Goal: Task Accomplishment & Management: Use online tool/utility

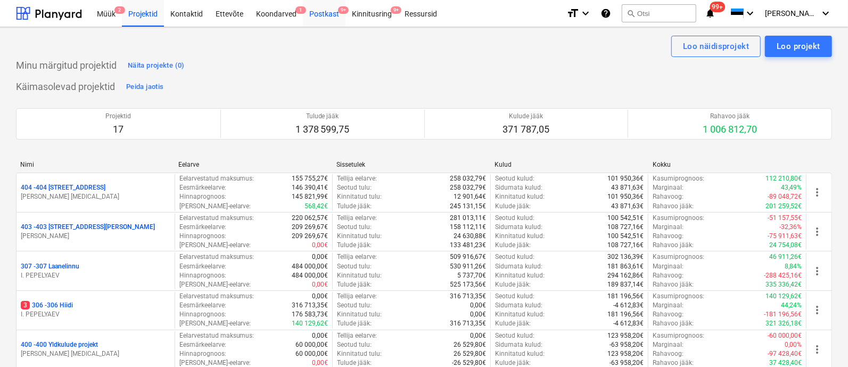
click at [326, 9] on div "Postkast 9+" at bounding box center [324, 12] width 43 height 27
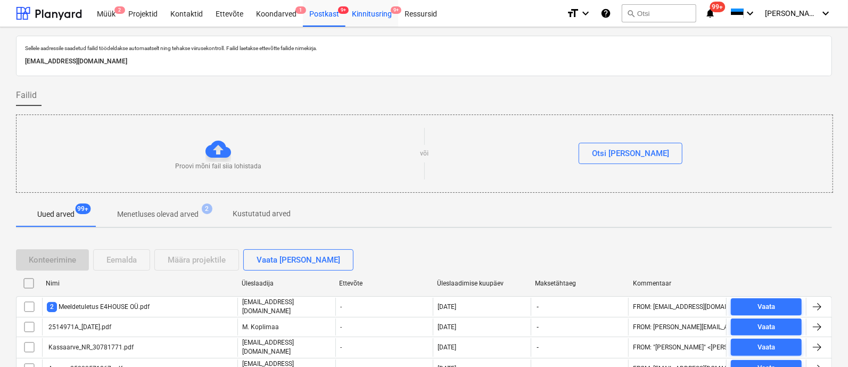
click at [371, 5] on div "Kinnitusring 9+" at bounding box center [372, 12] width 53 height 27
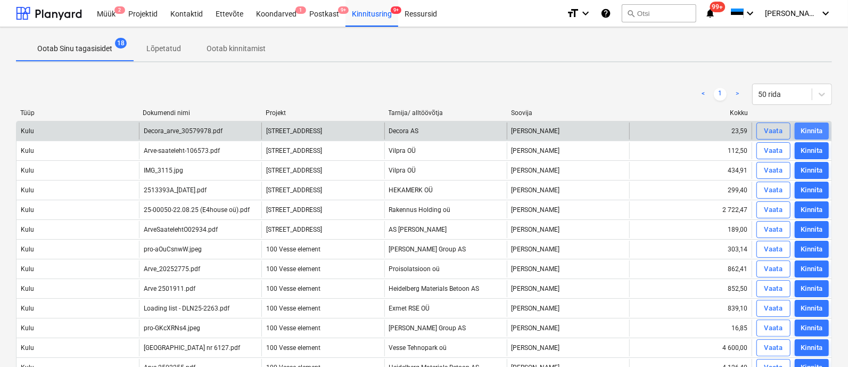
click at [812, 128] on div "Kinnita" at bounding box center [812, 131] width 22 height 12
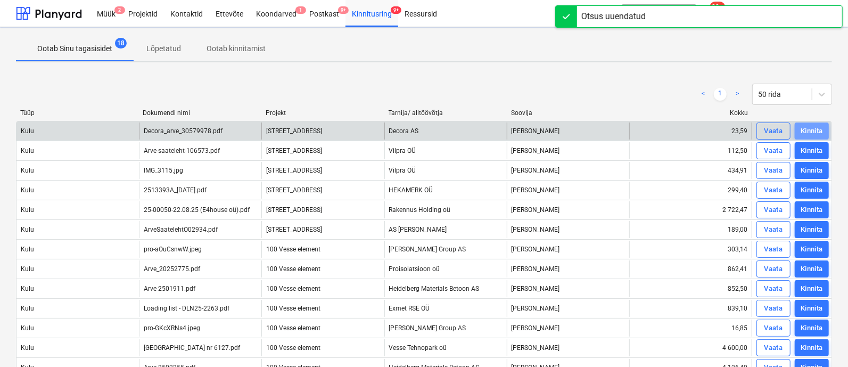
click at [812, 128] on div "Kinnita" at bounding box center [812, 131] width 22 height 12
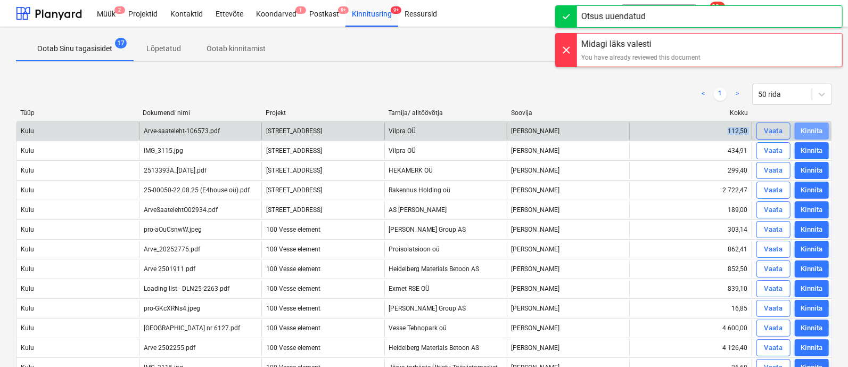
click at [812, 128] on div "Kinnita" at bounding box center [812, 131] width 22 height 12
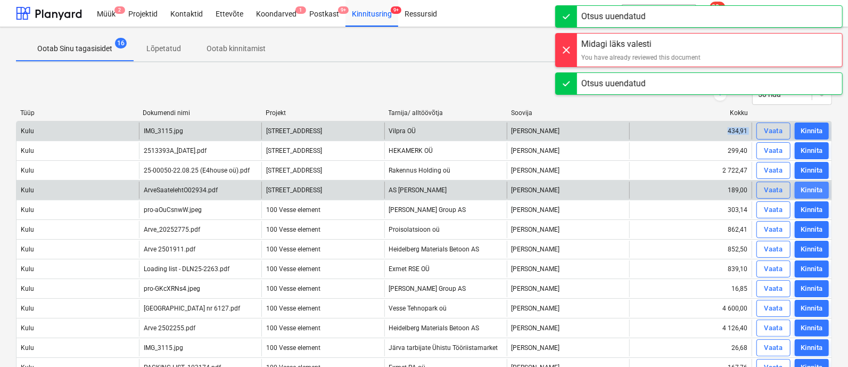
click at [808, 186] on div "Kinnita" at bounding box center [812, 190] width 22 height 12
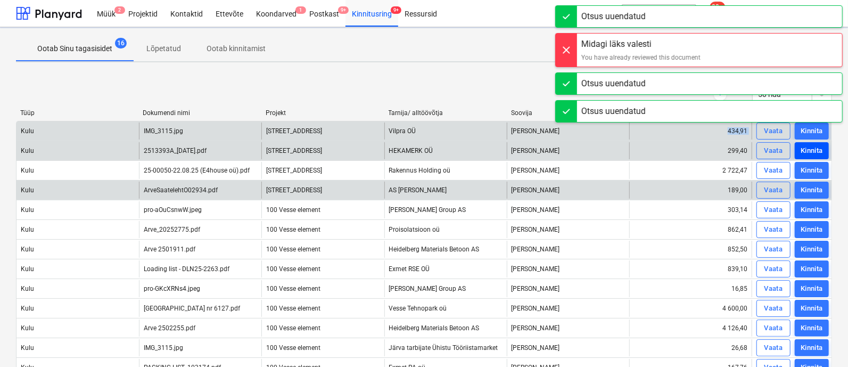
click at [810, 147] on div "Kinnita" at bounding box center [812, 151] width 22 height 12
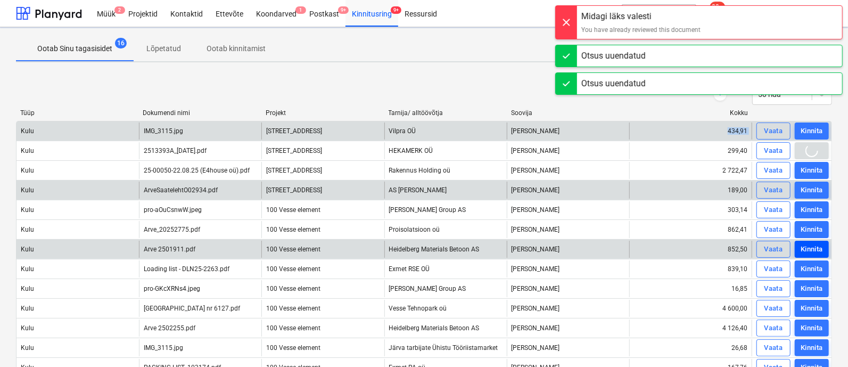
click at [805, 243] on div "Kinnita" at bounding box center [812, 249] width 22 height 12
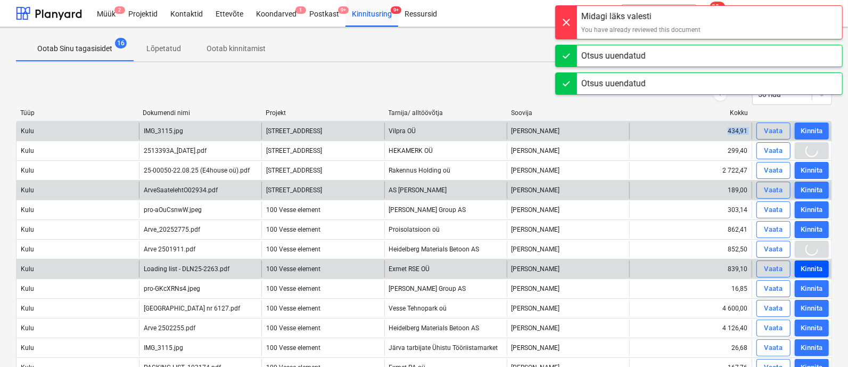
click at [805, 264] on div "Kinnita" at bounding box center [812, 269] width 22 height 12
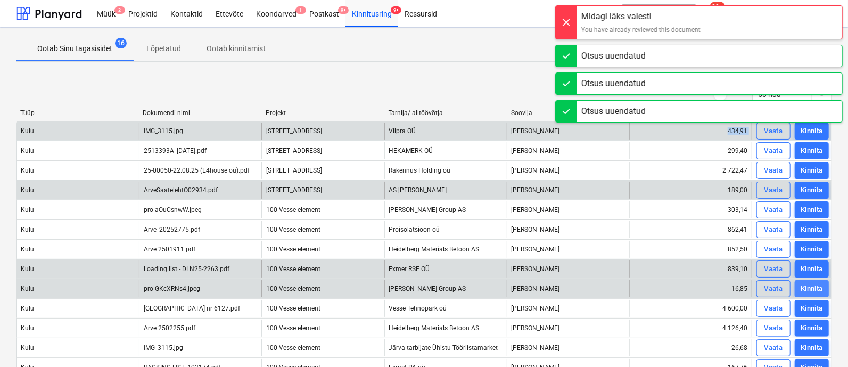
click at [805, 283] on div "Kinnita" at bounding box center [812, 289] width 22 height 12
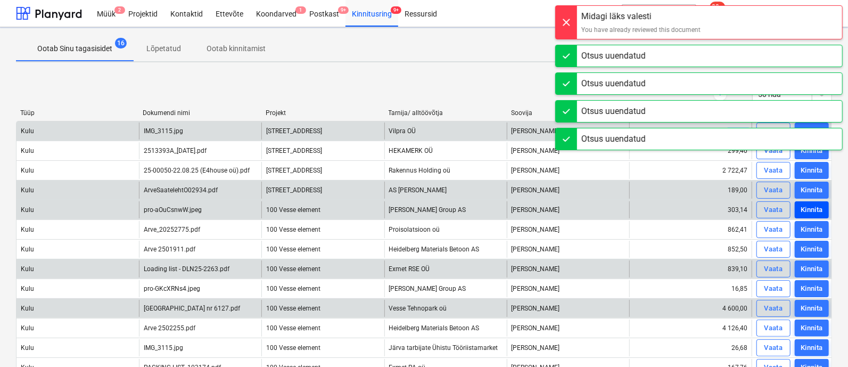
click at [812, 202] on button "Kinnita" at bounding box center [812, 209] width 34 height 17
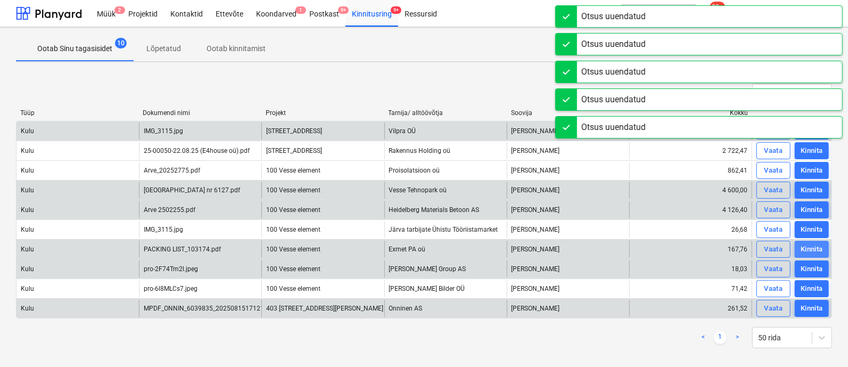
click at [806, 244] on div "Kinnita" at bounding box center [812, 249] width 22 height 12
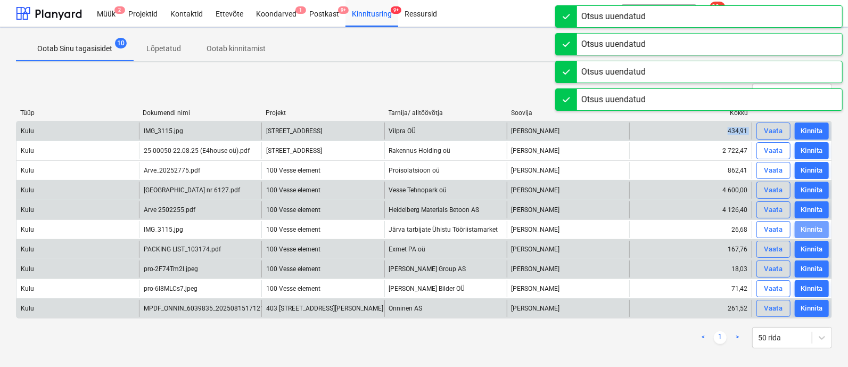
click at [807, 222] on button "Kinnita" at bounding box center [812, 229] width 34 height 17
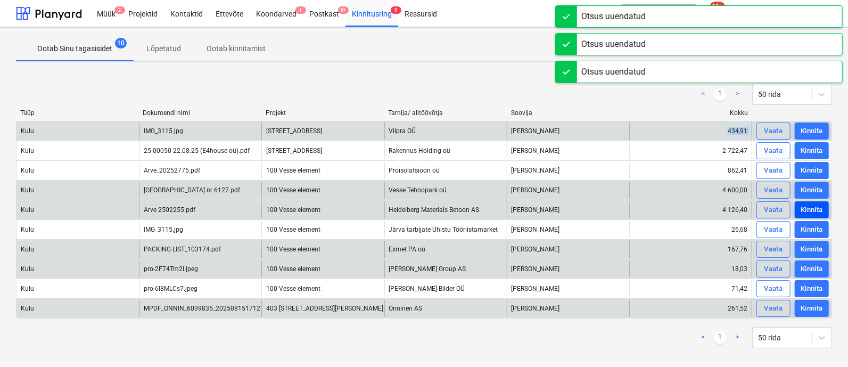
click at [807, 208] on div "Kinnita" at bounding box center [812, 210] width 22 height 12
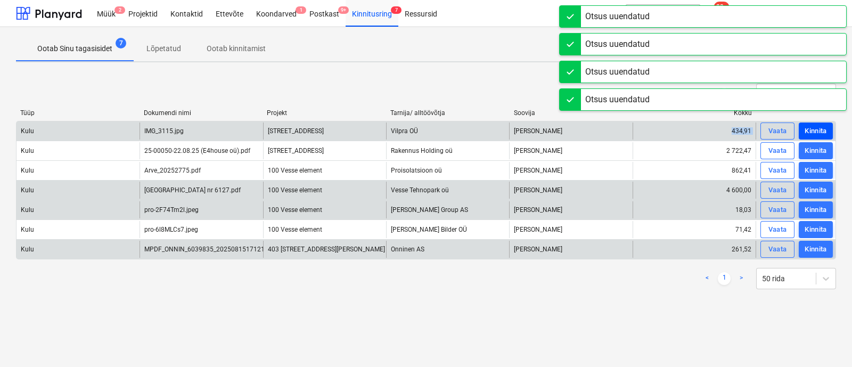
click at [811, 129] on div "Kinnita" at bounding box center [815, 131] width 22 height 12
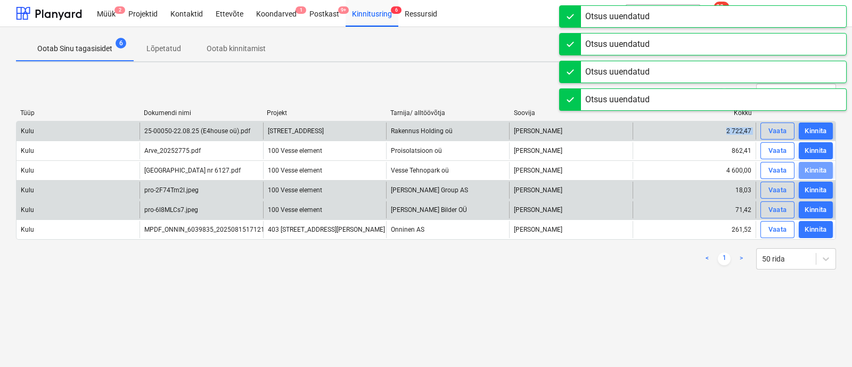
click at [811, 168] on div "Kinnita" at bounding box center [815, 171] width 22 height 12
click at [810, 187] on div "Kinnita" at bounding box center [815, 190] width 22 height 12
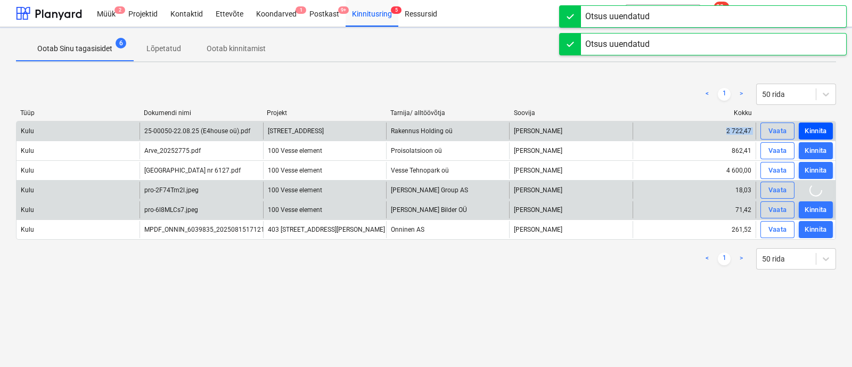
click at [811, 128] on div "Kinnita" at bounding box center [815, 131] width 22 height 12
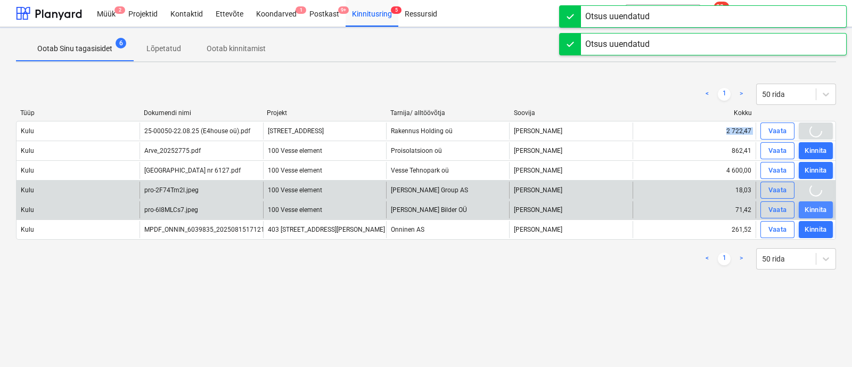
click at [809, 209] on div "Kinnita" at bounding box center [815, 210] width 22 height 12
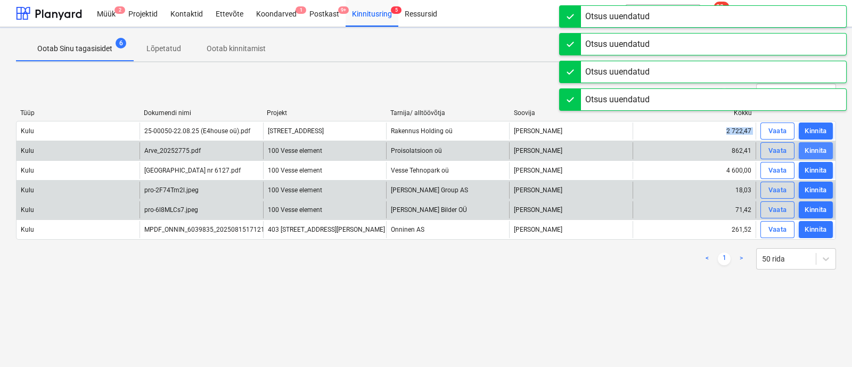
click at [816, 146] on div "Kinnita" at bounding box center [815, 151] width 22 height 12
click at [810, 206] on div "Kinnita" at bounding box center [815, 210] width 22 height 12
click at [812, 149] on div "Kinnita" at bounding box center [815, 151] width 22 height 12
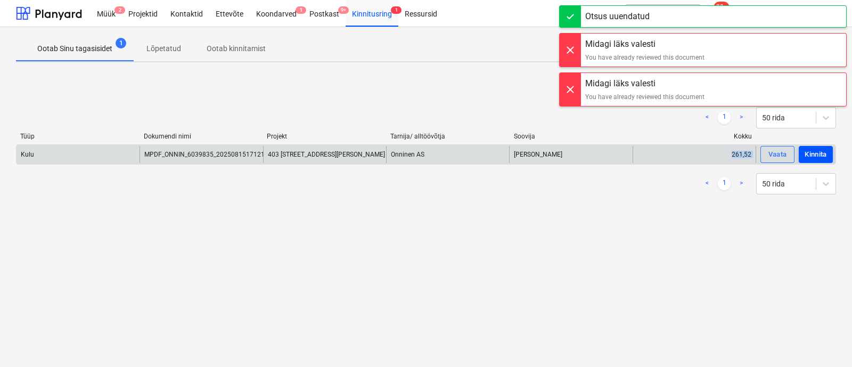
click at [816, 150] on div "Kinnita" at bounding box center [815, 155] width 22 height 12
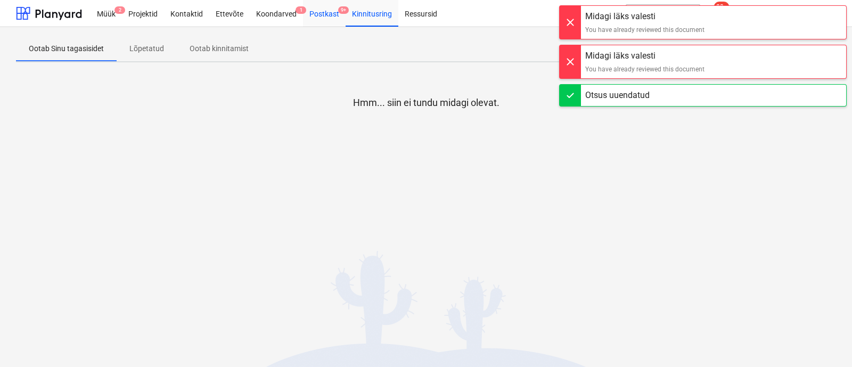
click at [323, 9] on div "Postkast 9+" at bounding box center [324, 12] width 43 height 27
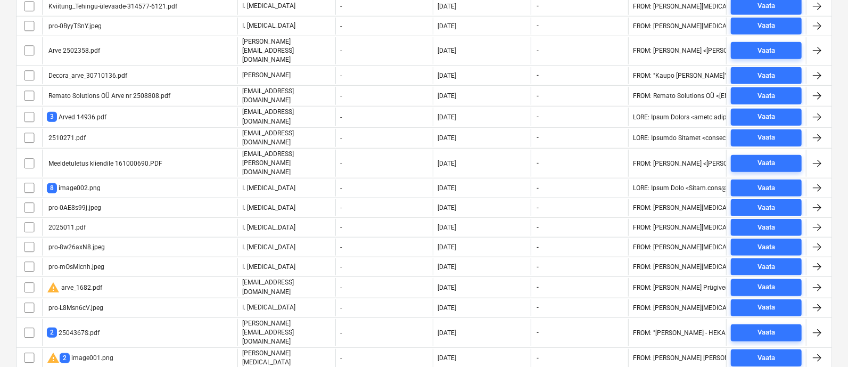
scroll to position [3423, 0]
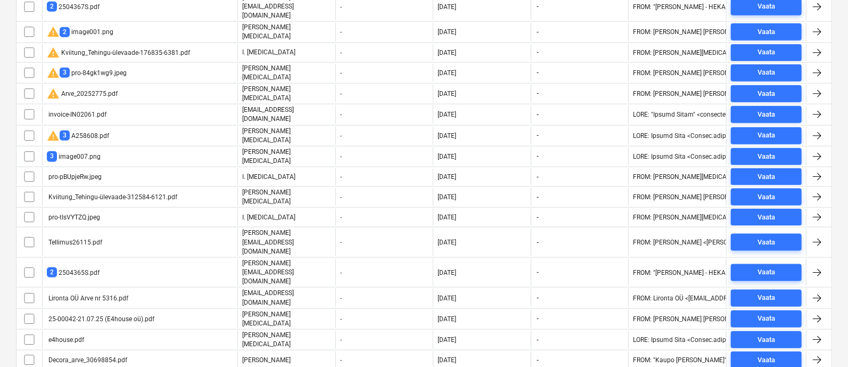
scroll to position [3337, 0]
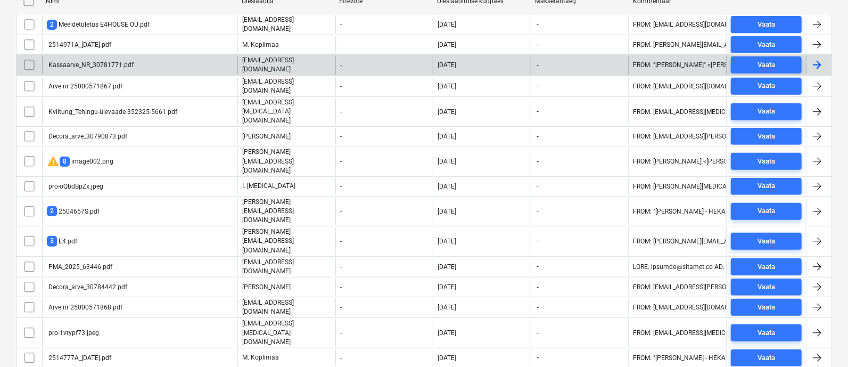
scroll to position [327, 0]
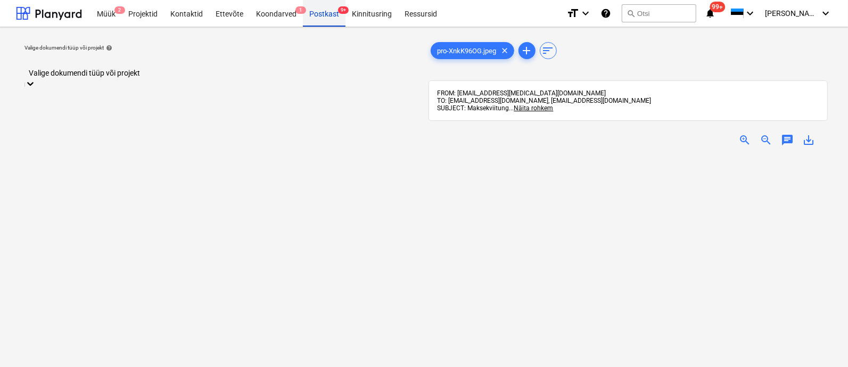
click at [317, 14] on div "Postkast 9+" at bounding box center [324, 12] width 43 height 27
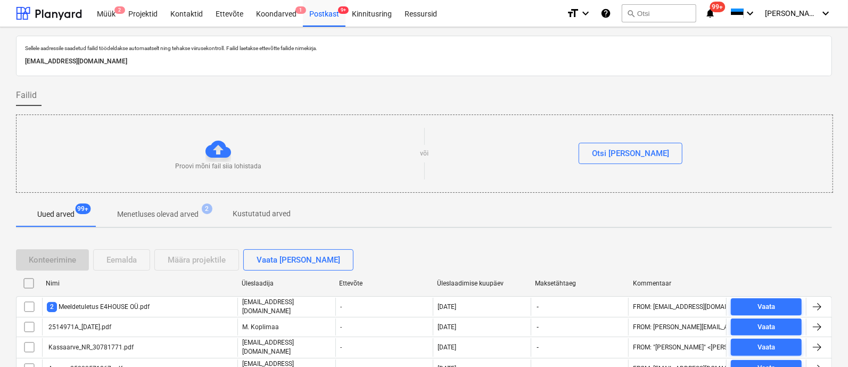
click at [466, 282] on div "Üleslaadimise kuupäev" at bounding box center [481, 283] width 89 height 7
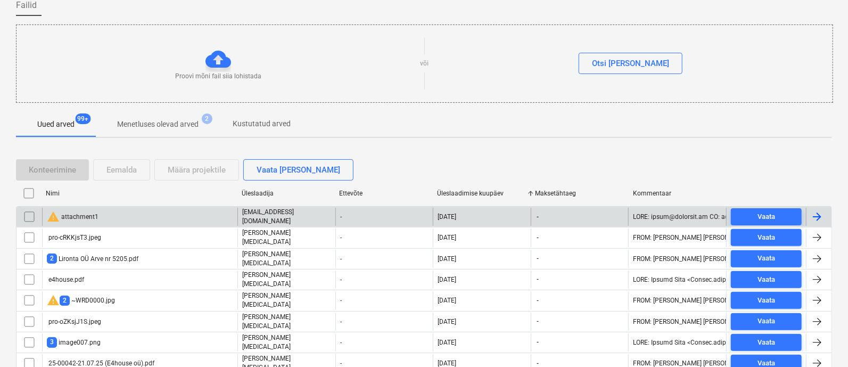
scroll to position [91, 0]
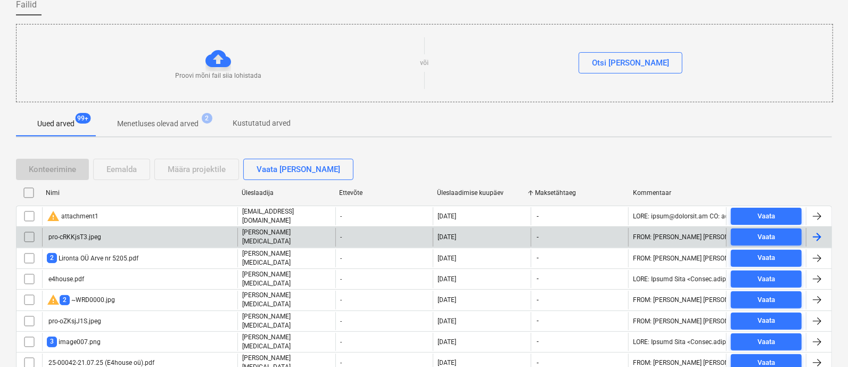
click at [111, 232] on div "pro-cRKKjsT3.jpeg" at bounding box center [139, 237] width 195 height 18
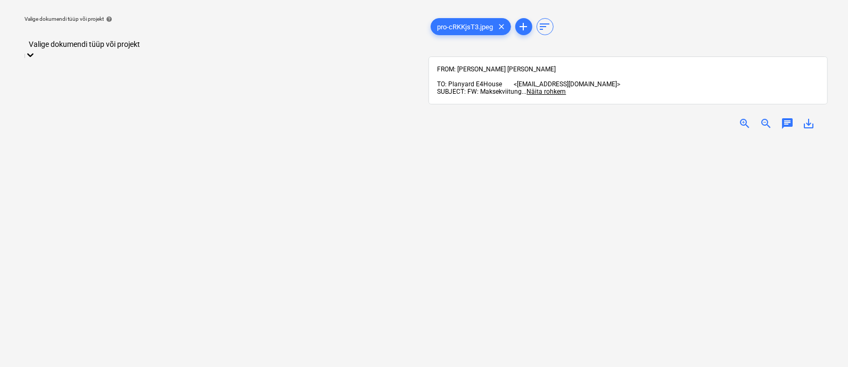
scroll to position [40, 0]
click at [162, 32] on div at bounding box center [220, 33] width 381 height 12
type input "yld"
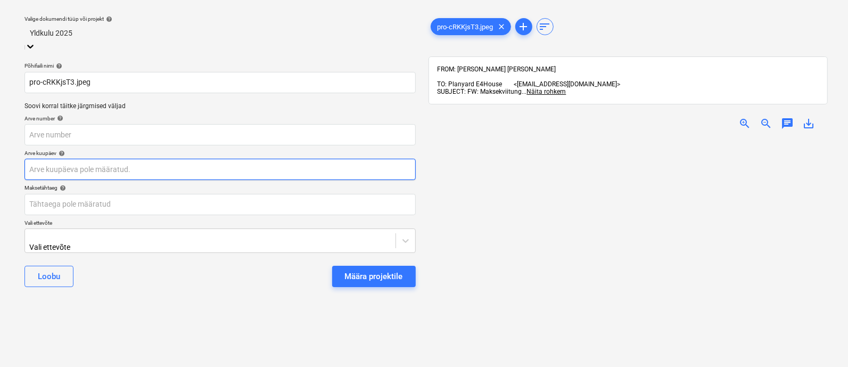
click at [112, 167] on body "Müük 2 Projektid Kontaktid Ettevõte Koondarved 1 Postkast 9+ Kinnitusring Ressu…" at bounding box center [424, 154] width 848 height 367
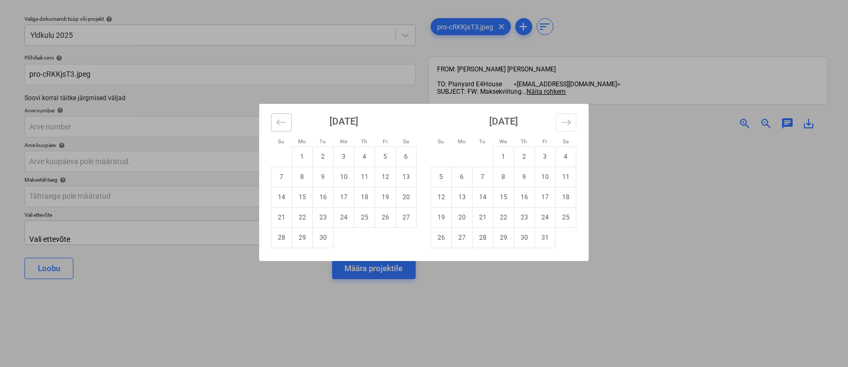
click at [280, 118] on icon "Move backward to switch to the previous month." at bounding box center [281, 122] width 10 height 10
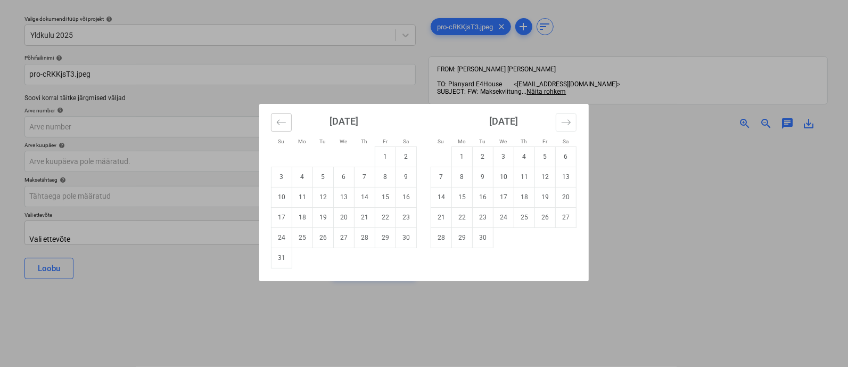
click at [280, 118] on icon "Move backward to switch to the previous month." at bounding box center [281, 122] width 10 height 10
click at [346, 215] on td "23" at bounding box center [344, 217] width 21 height 20
type input "23 Jul 2025"
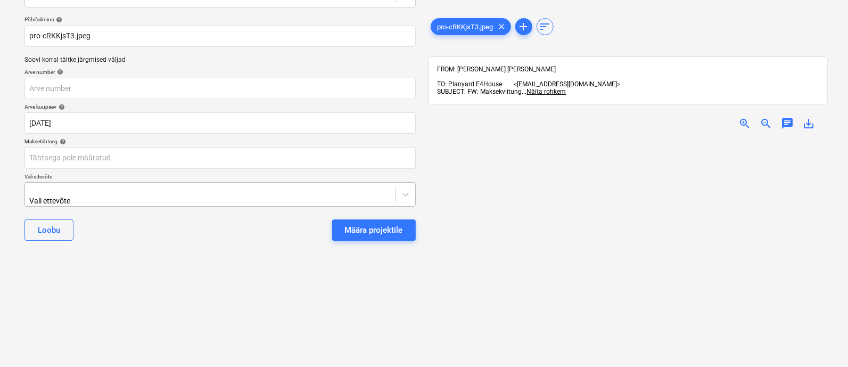
click at [156, 226] on body "Müük 2 Projektid Kontaktid Ettevõte Koondarved 1 Postkast 9+ Kinnitusring Ressu…" at bounding box center [424, 116] width 848 height 367
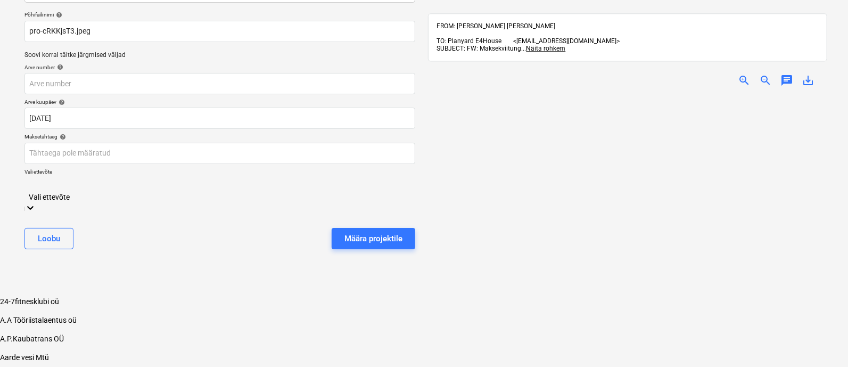
scroll to position [73, 0]
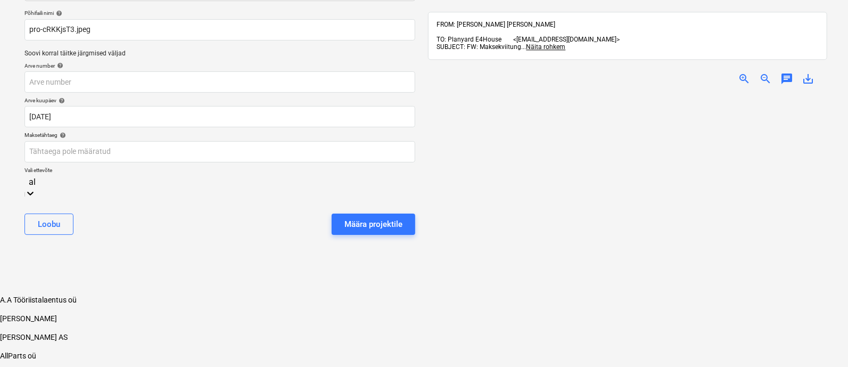
type input "ale"
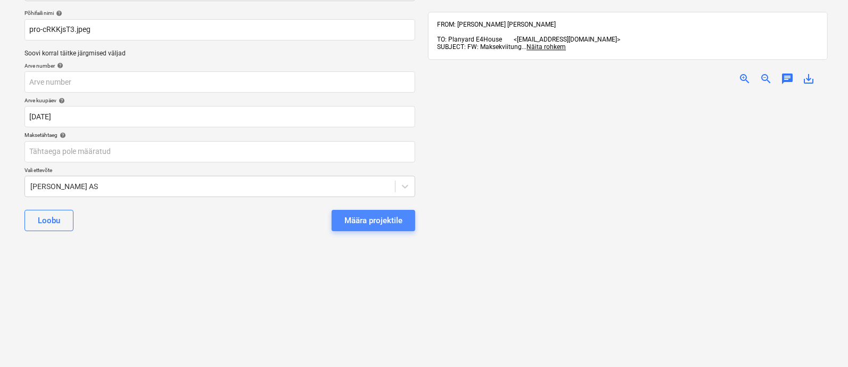
click at [371, 215] on div "Määra projektile" at bounding box center [373, 220] width 58 height 14
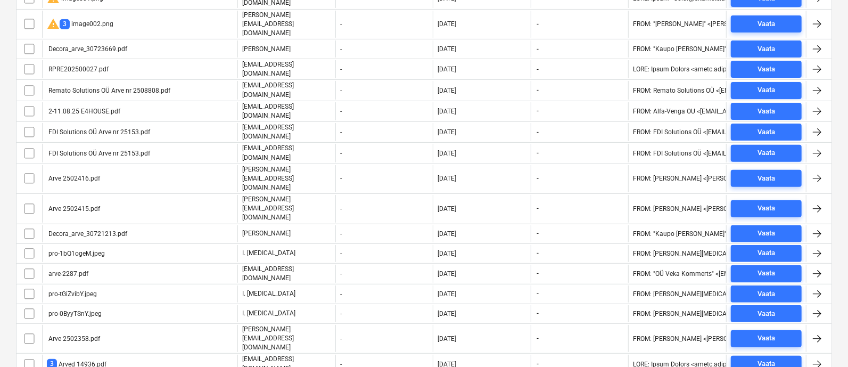
scroll to position [2726, 0]
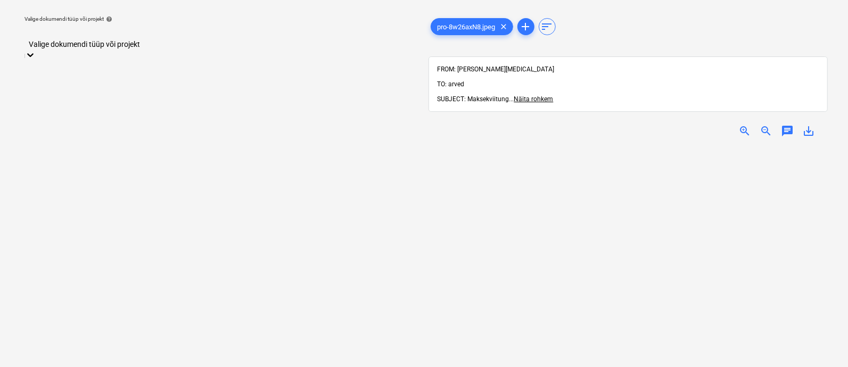
scroll to position [46, 0]
click at [172, 32] on div at bounding box center [220, 33] width 381 height 12
type input "k"
type input "kuus"
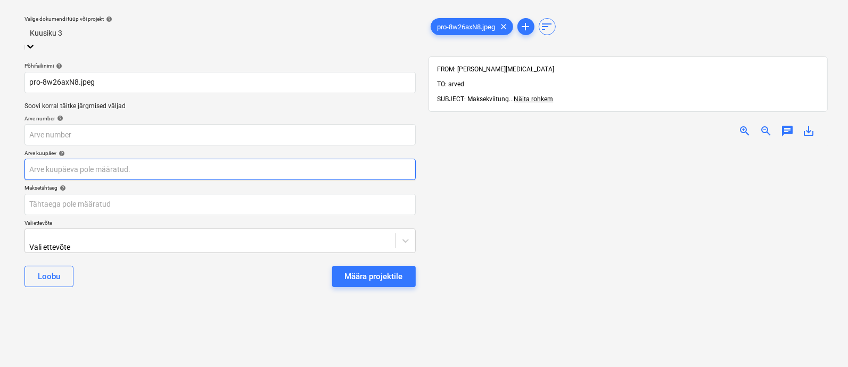
click at [150, 163] on body "Müük 2 Projektid Kontaktid Ettevõte Koondarved 1 Postkast 9+ Kinnitusring Ressu…" at bounding box center [424, 154] width 848 height 367
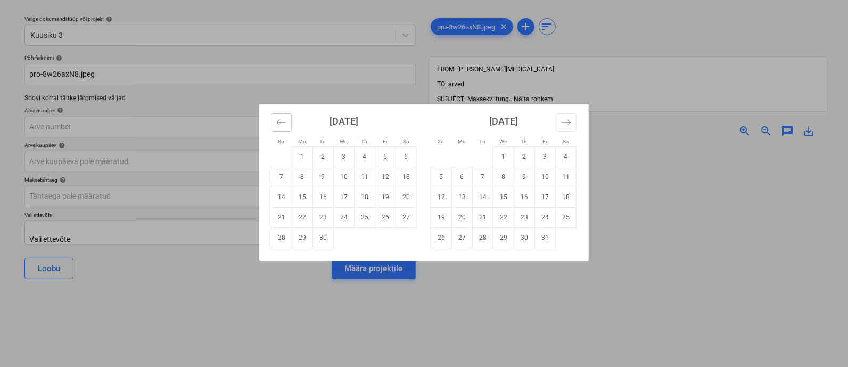
click at [278, 118] on icon "Move backward to switch to the previous month." at bounding box center [281, 122] width 10 height 10
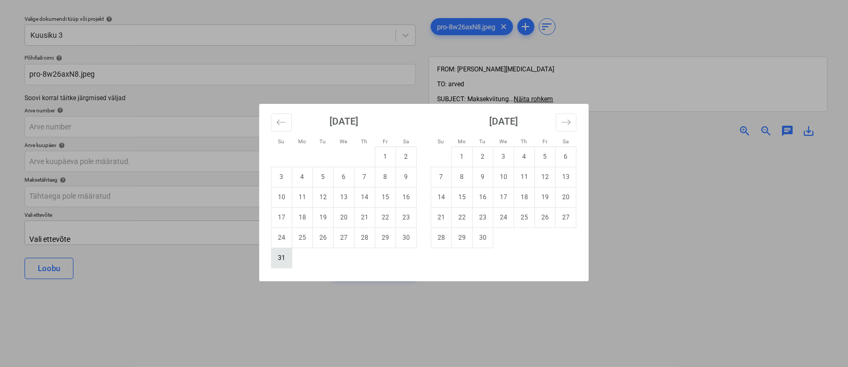
click at [277, 262] on td "31" at bounding box center [282, 258] width 21 height 20
type input "31 Aug 2025"
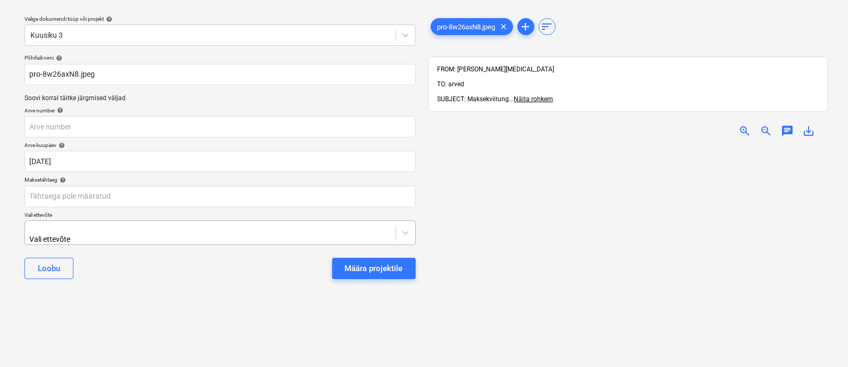
click at [186, 234] on body "Müük 2 Projektid Kontaktid Ettevõte Koondarved 1 Postkast 9+ Kinnitusring Ressu…" at bounding box center [424, 154] width 848 height 367
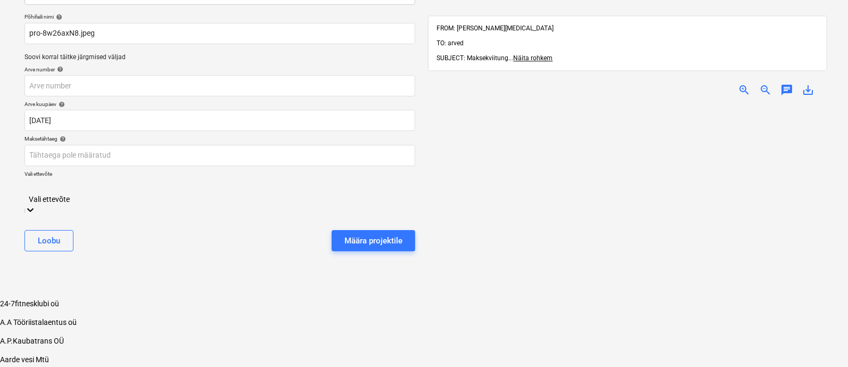
scroll to position [73, 0]
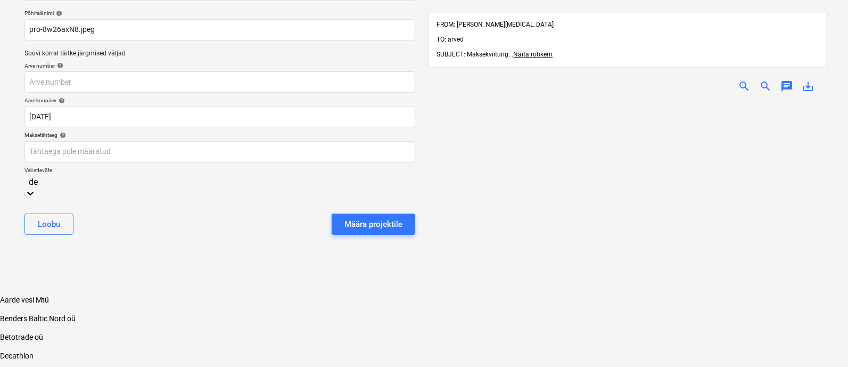
type input "dep"
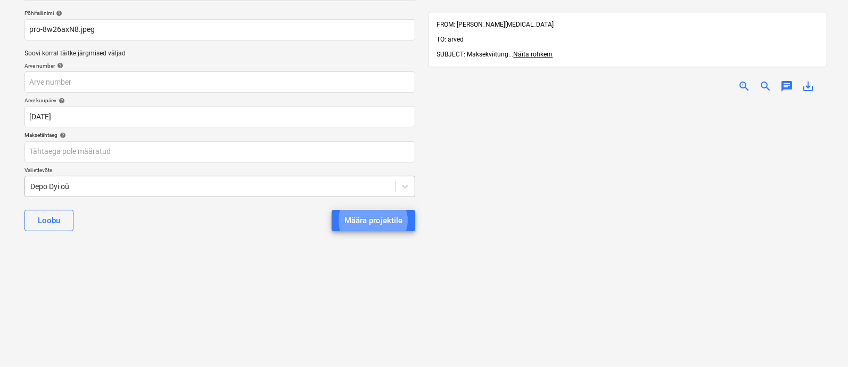
click at [332, 210] on button "Määra projektile" at bounding box center [374, 220] width 84 height 21
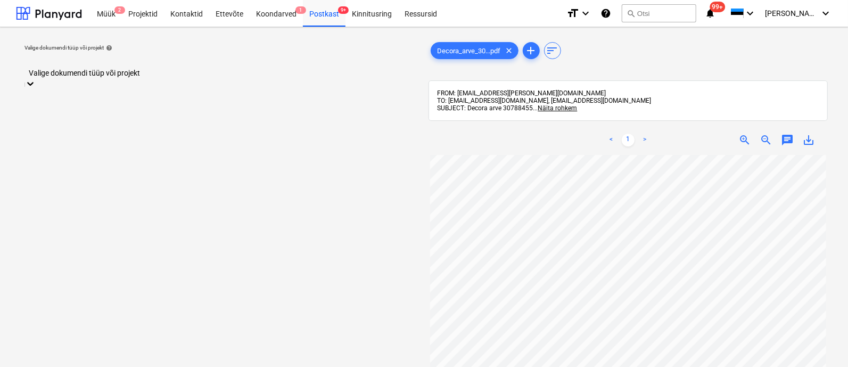
scroll to position [20, 0]
click at [151, 69] on div "Valige dokumendi tüüp või projekt" at bounding box center [219, 65] width 391 height 25
type input "tal"
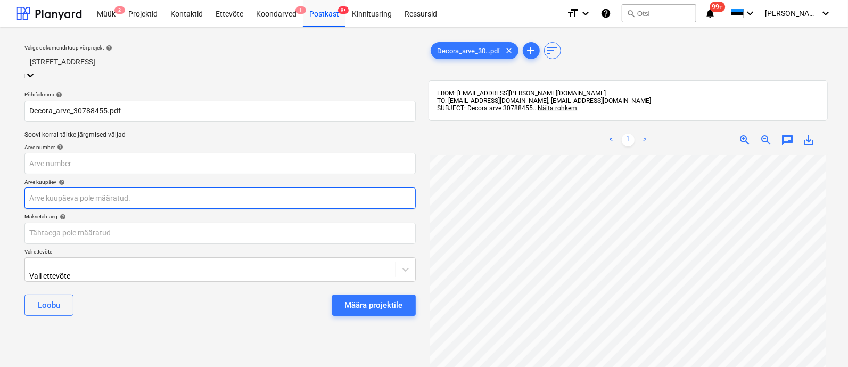
click at [90, 197] on body "Müük 2 Projektid Kontaktid Ettevõte Koondarved 1 Postkast 9+ Kinnitusring Ressu…" at bounding box center [424, 183] width 848 height 367
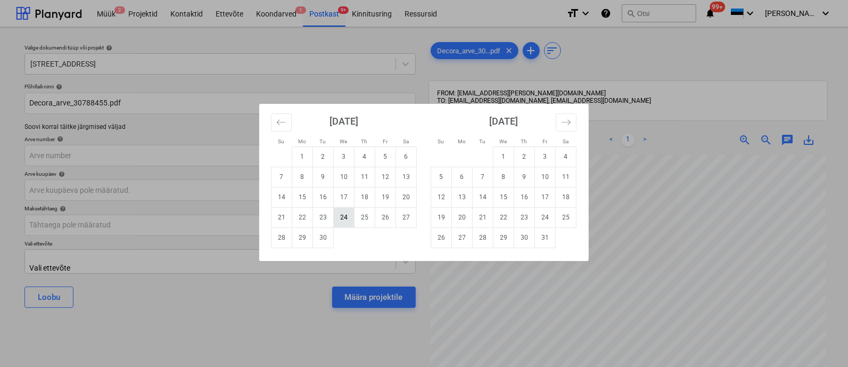
click at [345, 220] on td "24" at bounding box center [344, 217] width 21 height 20
type input "24 Sep 2025"
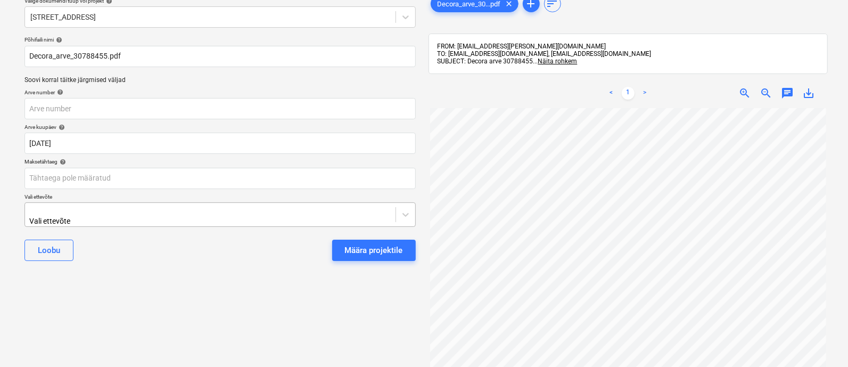
click at [230, 265] on body "Müük 2 Projektid Kontaktid Ettevõte Koondarved 1 Postkast 9+ Kinnitusring Ressu…" at bounding box center [424, 136] width 848 height 367
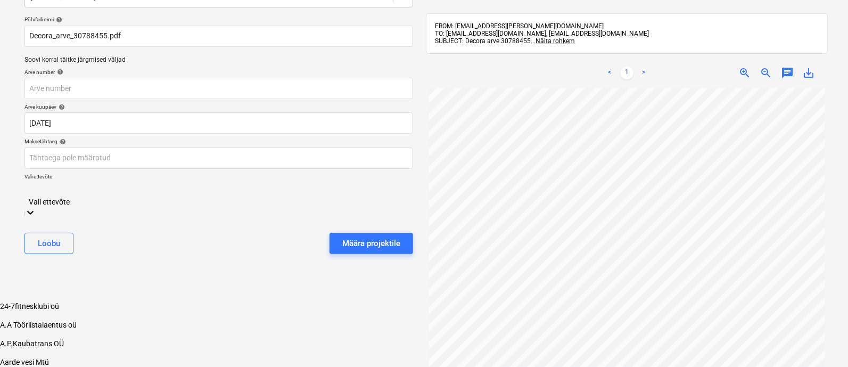
scroll to position [73, 0]
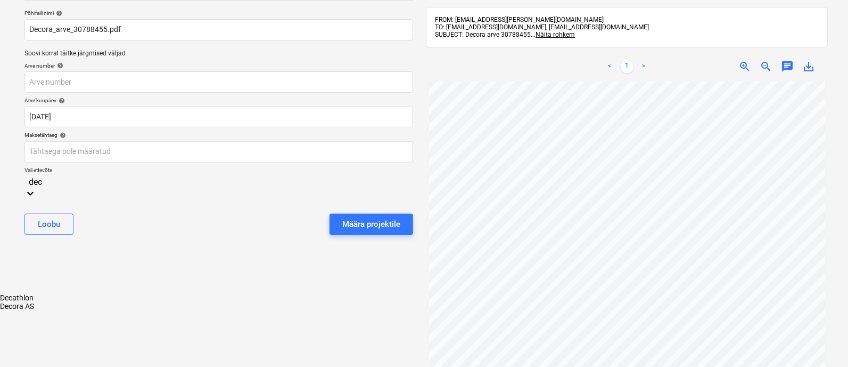
type input "deco"
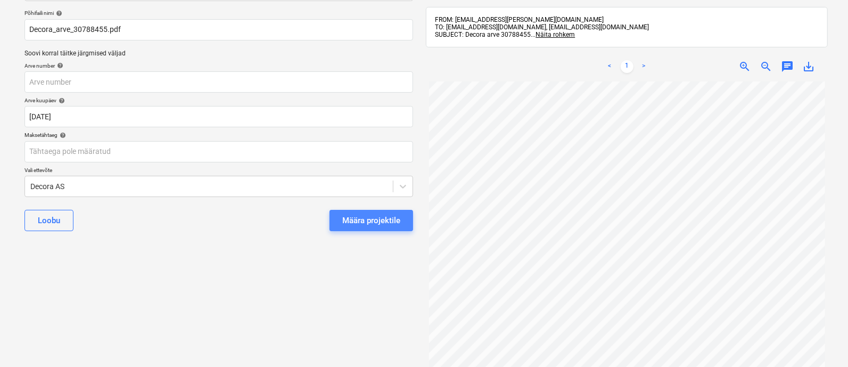
click at [391, 227] on button "Määra projektile" at bounding box center [372, 220] width 84 height 21
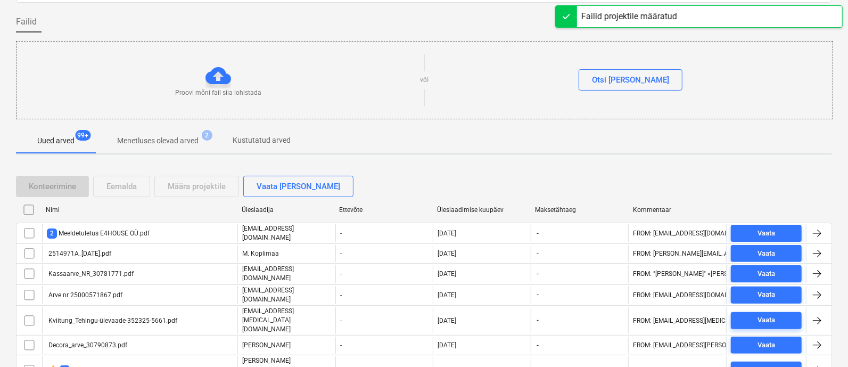
click at [456, 208] on div "Üleslaadimise kuupäev" at bounding box center [481, 209] width 89 height 7
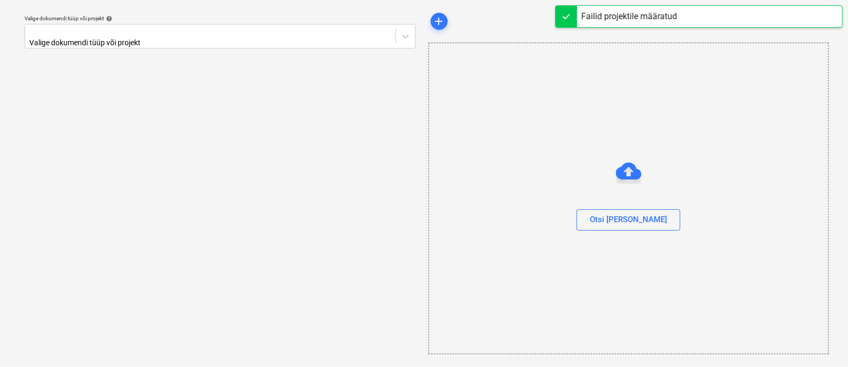
scroll to position [29, 0]
click at [126, 247] on div "Valige dokumendi tüüp või projekt help Valige dokumendi tüüp või projekt" at bounding box center [220, 183] width 408 height 352
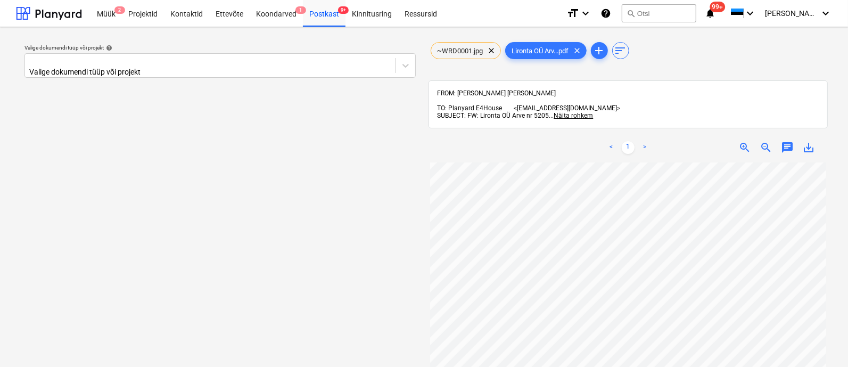
scroll to position [10, 0]
click at [130, 65] on div at bounding box center [220, 61] width 381 height 12
type input "vess"
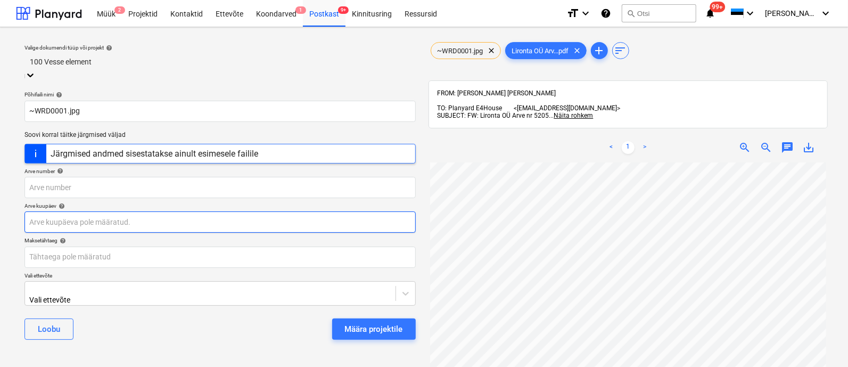
click at [117, 209] on body "Müük 2 Projektid Kontaktid Ettevõte Koondarved 1 Postkast 9+ Kinnitusring Ressu…" at bounding box center [424, 183] width 848 height 367
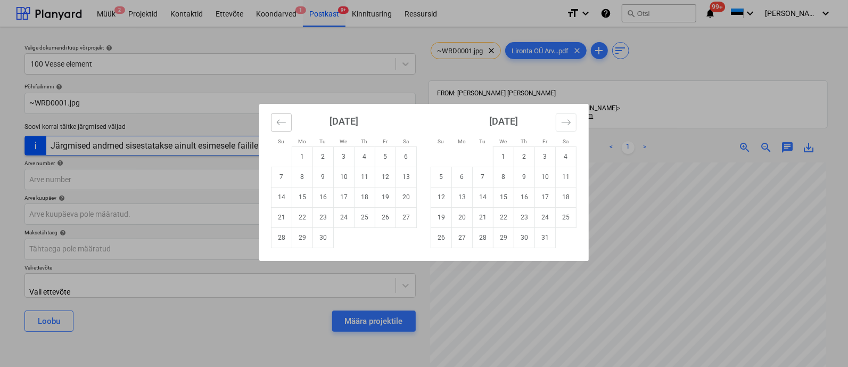
click at [277, 113] on button "Move backward to switch to the previous month." at bounding box center [281, 122] width 21 height 18
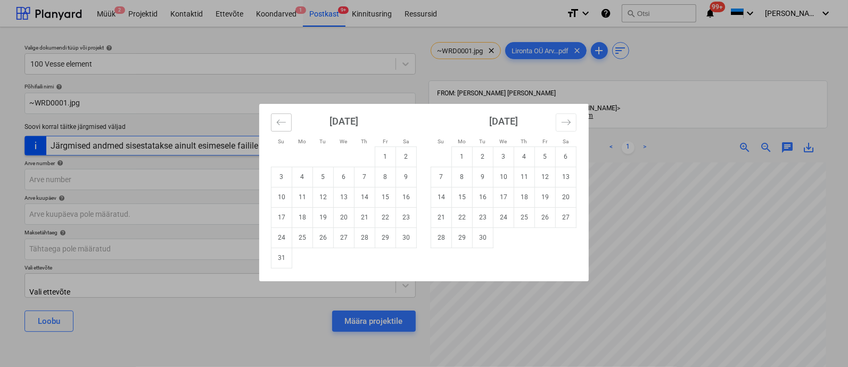
click at [279, 113] on button "Move backward to switch to the previous month." at bounding box center [281, 122] width 21 height 18
click at [317, 220] on td "22" at bounding box center [323, 217] width 21 height 20
type input "22 Jul 2025"
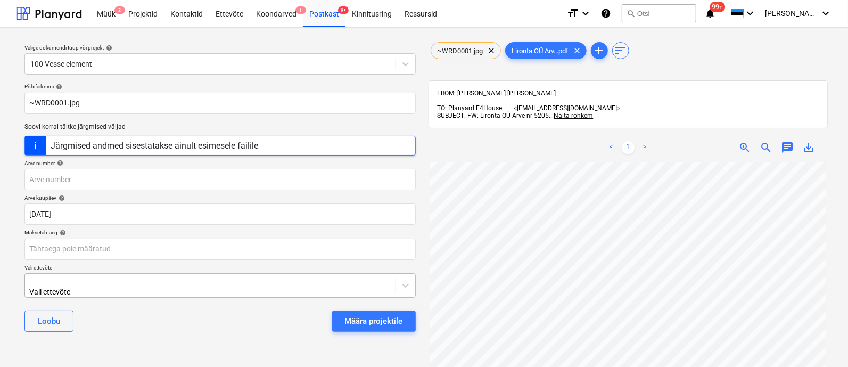
scroll to position [97, 0]
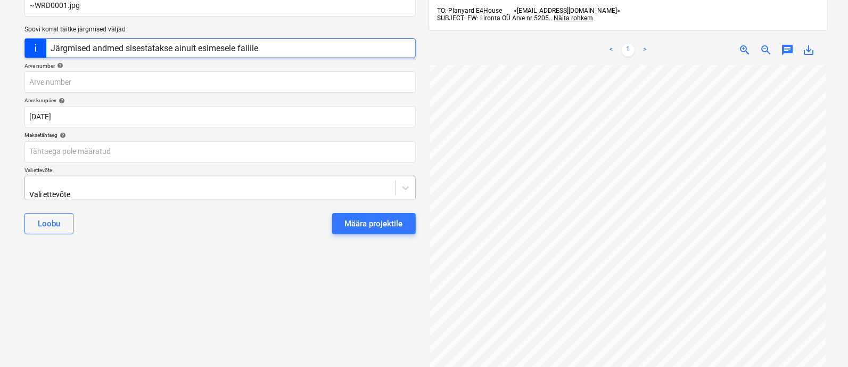
click at [200, 269] on body "Müük 2 Projektid Kontaktid Ettevõte Koondarved 1 Postkast 9+ Kinnitusring Ressu…" at bounding box center [424, 86] width 848 height 367
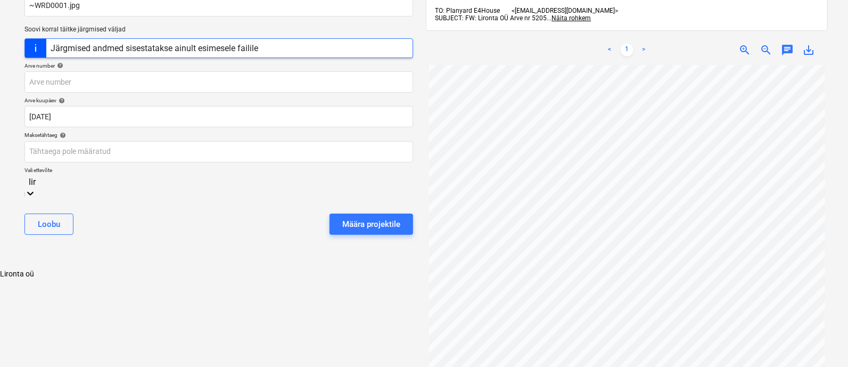
type input "liro"
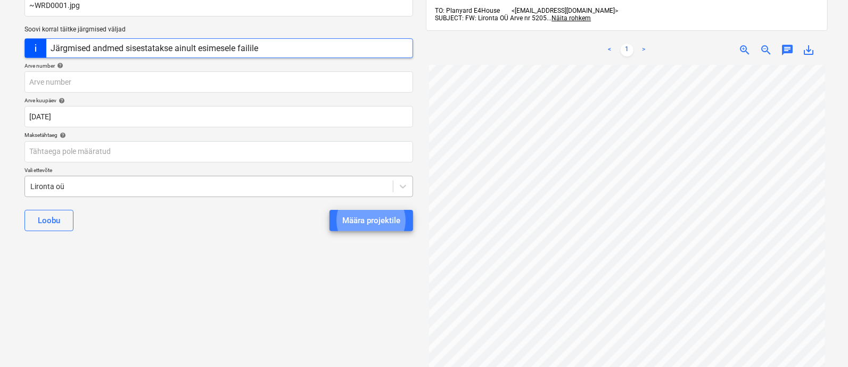
click at [330, 210] on button "Määra projektile" at bounding box center [372, 220] width 84 height 21
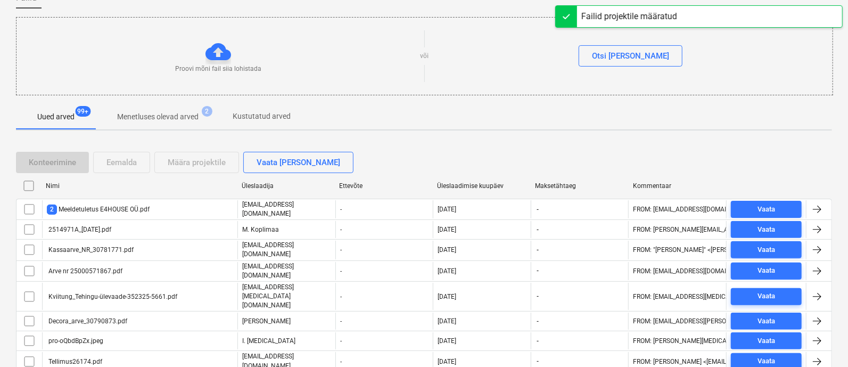
click at [466, 180] on div "Üleslaadimise kuupäev" at bounding box center [482, 185] width 98 height 17
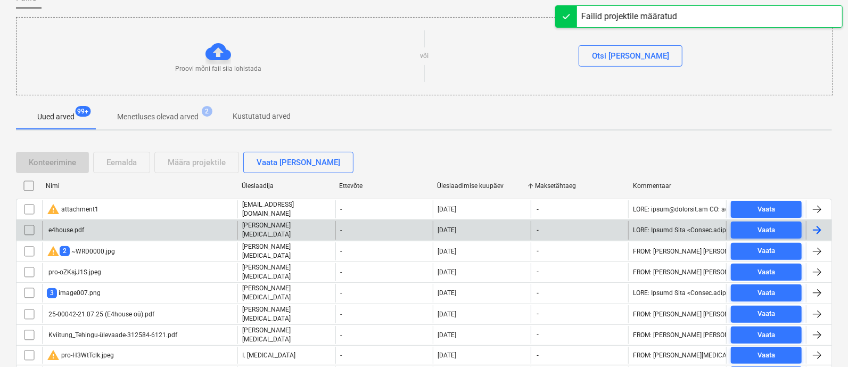
click at [88, 226] on div "e4house.pdf" at bounding box center [139, 230] width 195 height 18
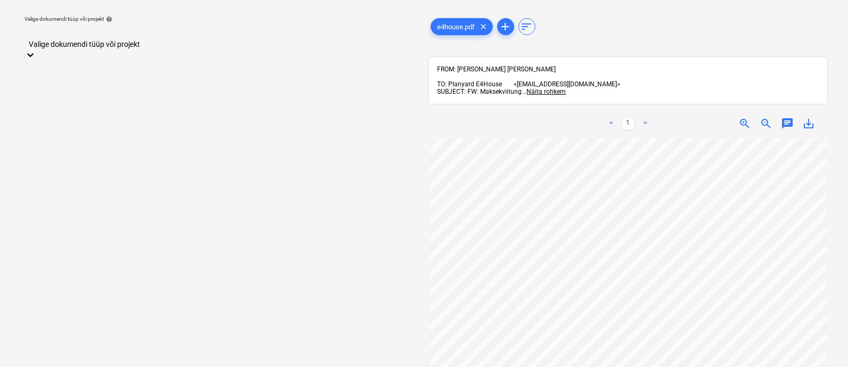
click at [100, 31] on div at bounding box center [220, 33] width 381 height 12
type input "vess"
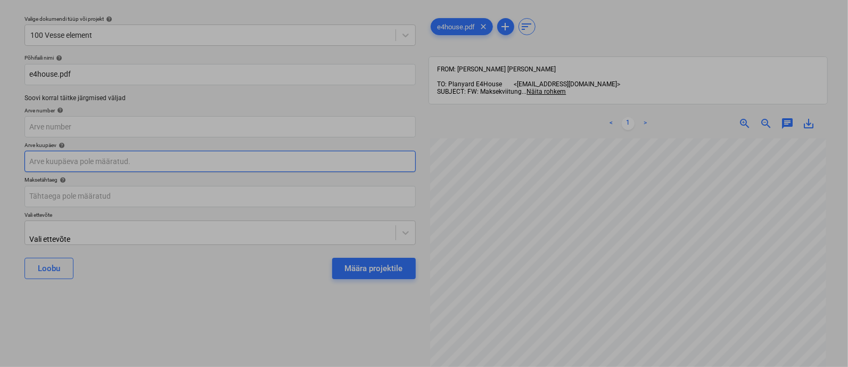
click at [51, 160] on body "Müük 2 Projektid Kontaktid Ettevõte Koondarved 1 Postkast 9+ Kinnitusring Ressu…" at bounding box center [424, 154] width 848 height 367
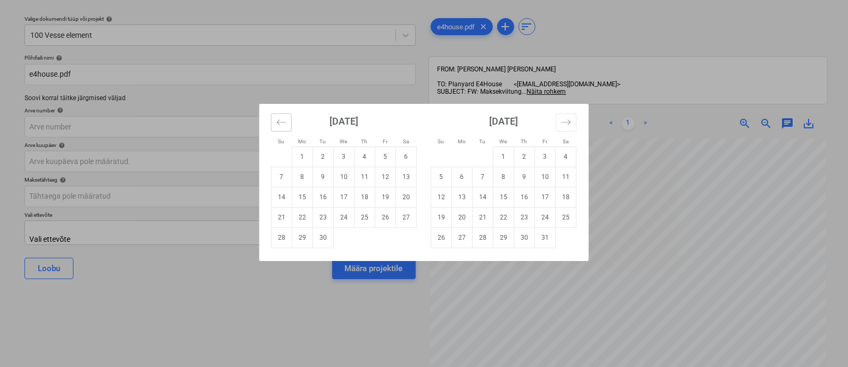
click at [285, 126] on icon "Move backward to switch to the previous month." at bounding box center [281, 122] width 10 height 10
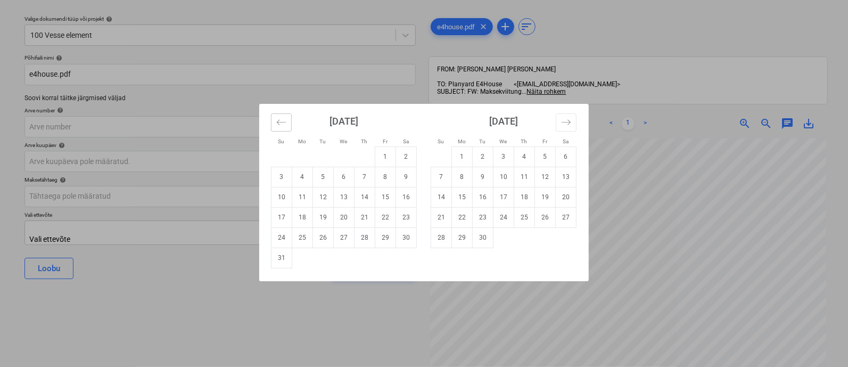
click at [285, 126] on icon "Move backward to switch to the previous month." at bounding box center [281, 122] width 10 height 10
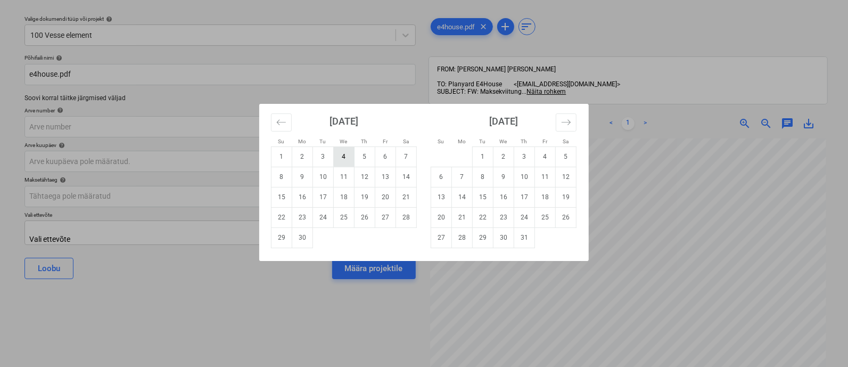
click at [346, 158] on td "4" at bounding box center [344, 156] width 21 height 20
type input "04 Jun 2025"
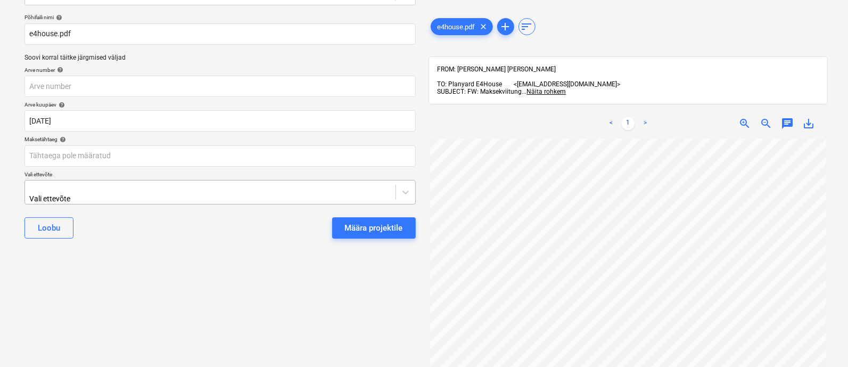
click at [233, 232] on body "Müük 2 Projektid Kontaktid Ettevõte Koondarved 1 Postkast 9+ Kinnitusring Ressu…" at bounding box center [424, 114] width 848 height 367
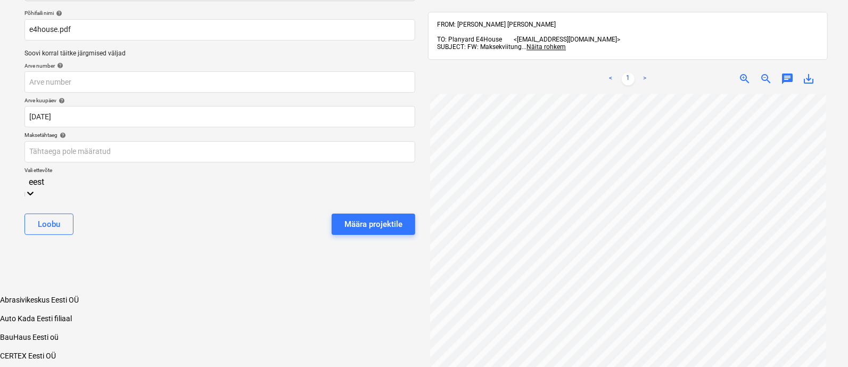
type input "eesti"
click at [139, 334] on div "Eesti Traat OÜ" at bounding box center [424, 338] width 848 height 9
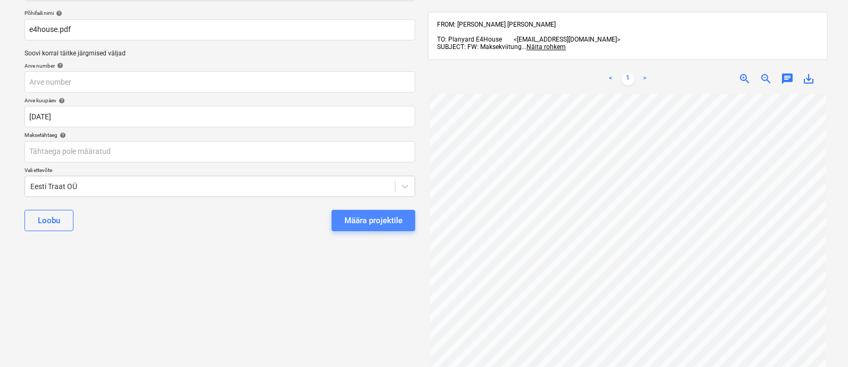
click at [374, 218] on div "Määra projektile" at bounding box center [373, 220] width 58 height 14
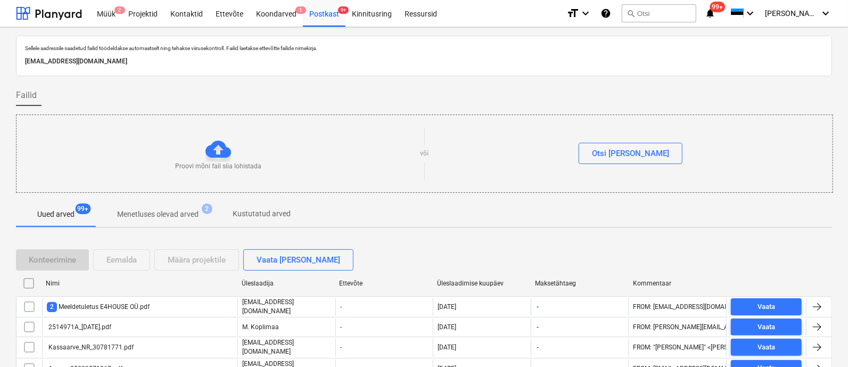
scroll to position [146, 0]
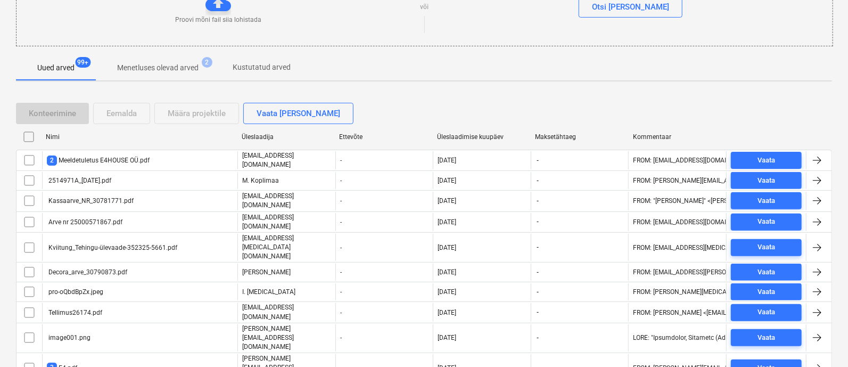
click at [469, 139] on div "Üleslaadimise kuupäev" at bounding box center [481, 136] width 89 height 7
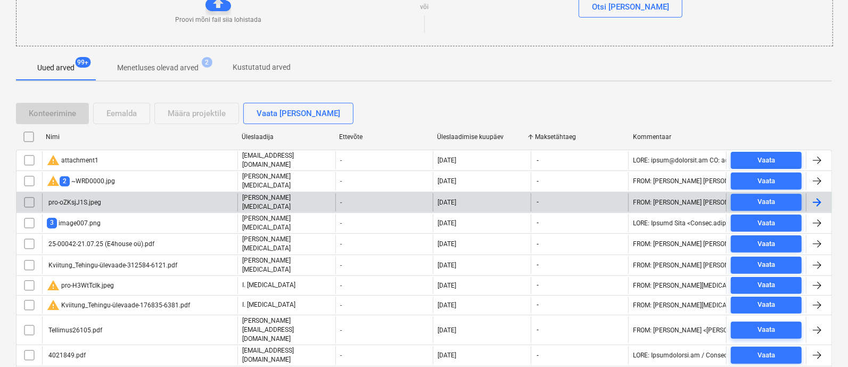
click at [96, 199] on div "pro-oZKsjJ1S.jpeg" at bounding box center [74, 202] width 54 height 7
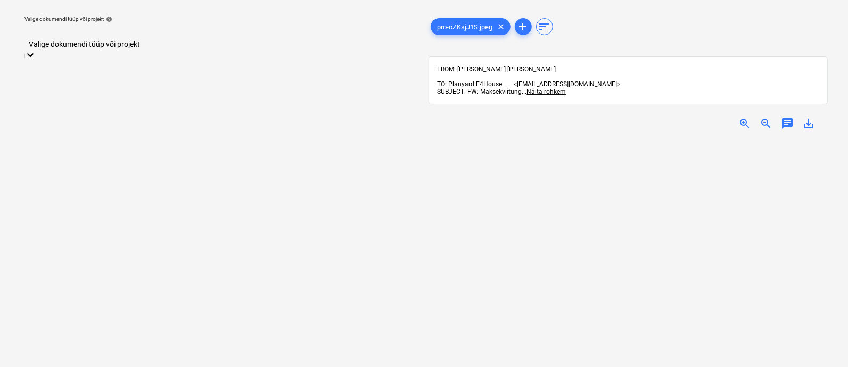
click at [105, 35] on div at bounding box center [220, 33] width 381 height 12
type input "yld"
click at [146, 356] on div "Yldkulu 2025" at bounding box center [424, 360] width 848 height 9
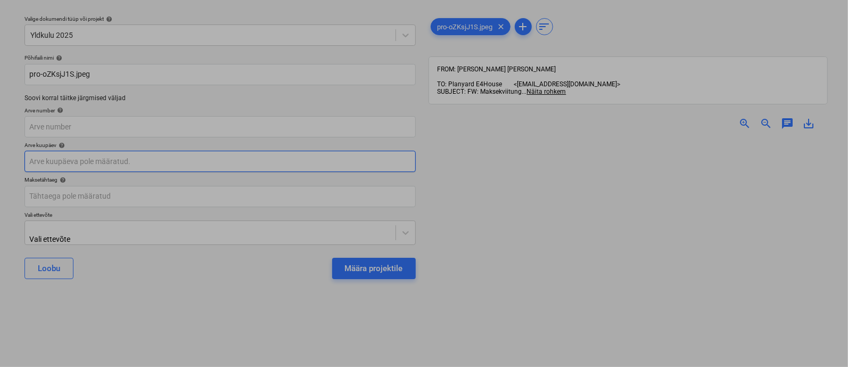
click at [118, 164] on body "Müük 2 Projektid Kontaktid Ettevõte Koondarved 1 Postkast 9+ Kinnitusring Ressu…" at bounding box center [424, 154] width 848 height 367
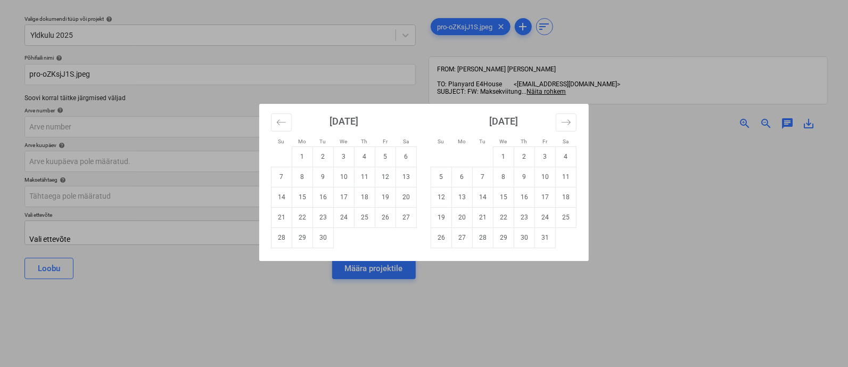
click at [250, 285] on div "Su Mo Tu We Th Fr Sa Su Mo Tu We Th Fr Sa August 2025 1 2 3 4 5 6 7 8 9 10 11 1…" at bounding box center [424, 183] width 848 height 367
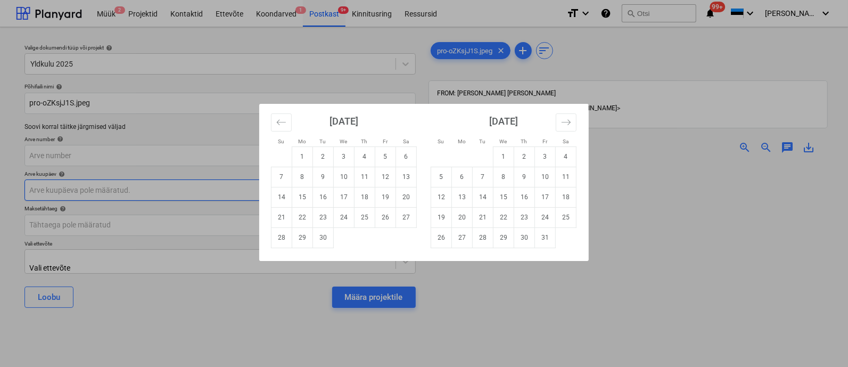
click at [122, 188] on body "Müük 2 Projektid Kontaktid Ettevõte Koondarved 1 Postkast 9+ Kinnitusring Ressu…" at bounding box center [424, 183] width 848 height 367
click at [275, 121] on button "Move backward to switch to the previous month." at bounding box center [281, 122] width 21 height 18
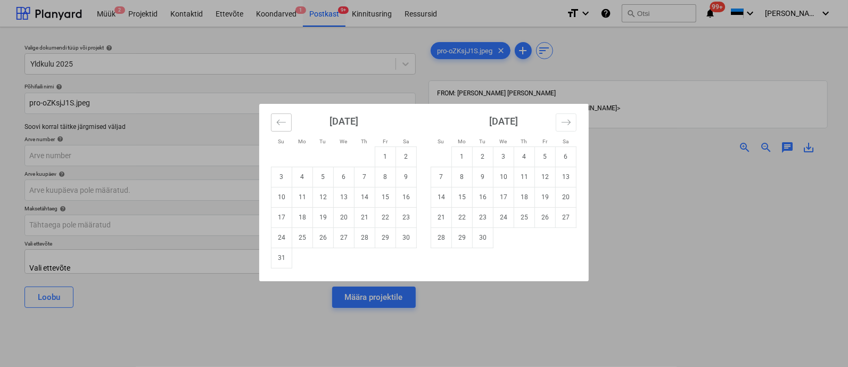
click at [277, 121] on icon "Move backward to switch to the previous month." at bounding box center [281, 122] width 10 height 10
click at [346, 222] on td "23" at bounding box center [344, 217] width 21 height 20
type input "[DATE]"
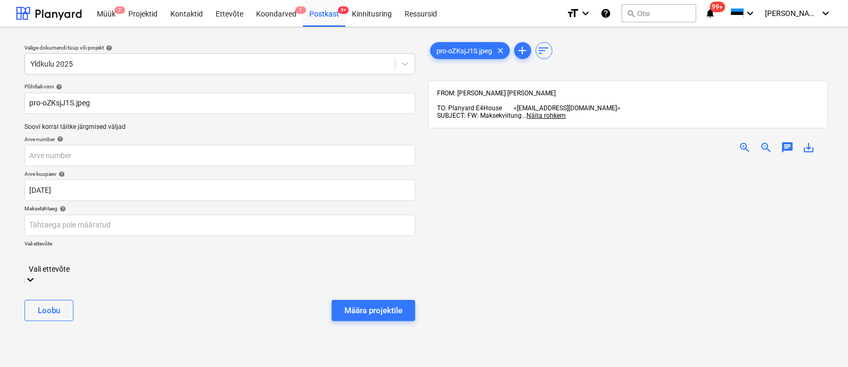
scroll to position [73, 0]
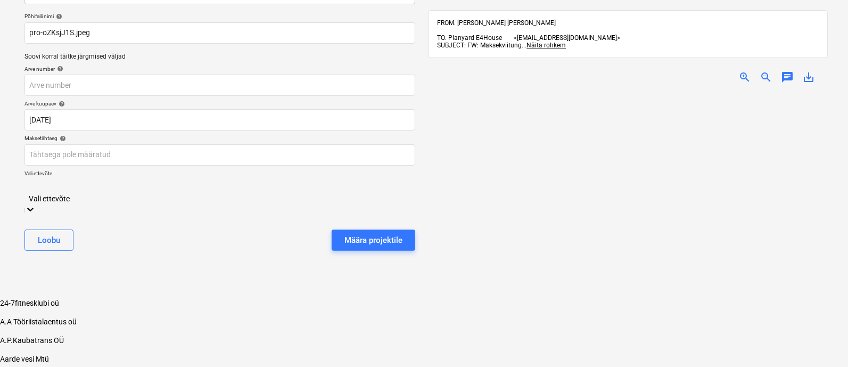
click at [266, 258] on body "Müük 2 Projektid Kontaktid Ettevõte Koondarved 1 Postkast 9+ Kinnitusring Ressu…" at bounding box center [424, 158] width 848 height 457
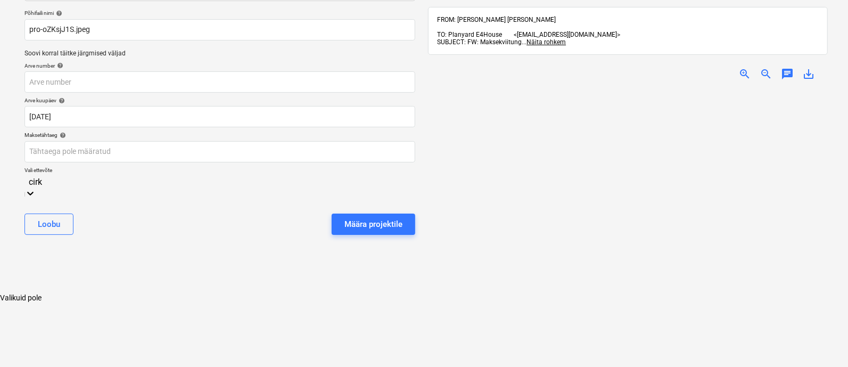
type input "cir"
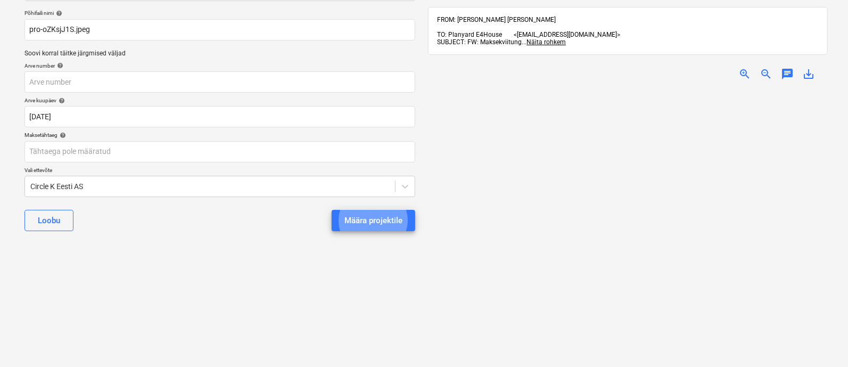
click at [332, 210] on button "Määra projektile" at bounding box center [374, 220] width 84 height 21
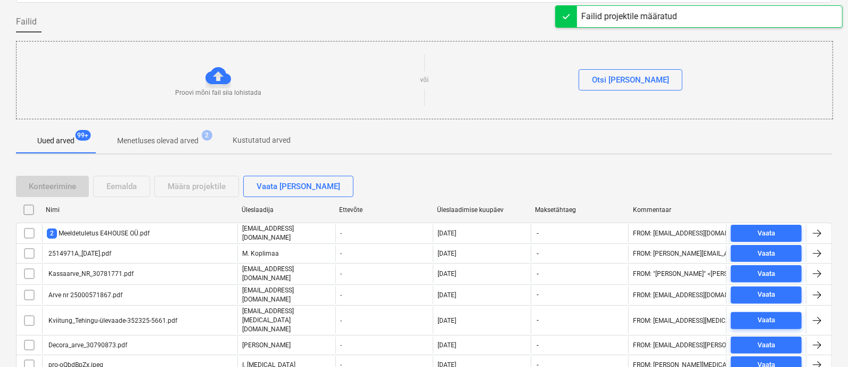
click at [453, 208] on div "Üleslaadimise kuupäev" at bounding box center [481, 209] width 89 height 7
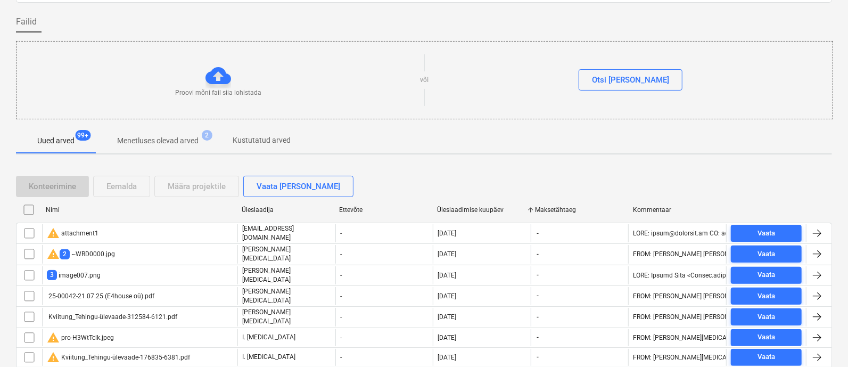
click at [80, 270] on div "3 image007.png" at bounding box center [74, 275] width 54 height 10
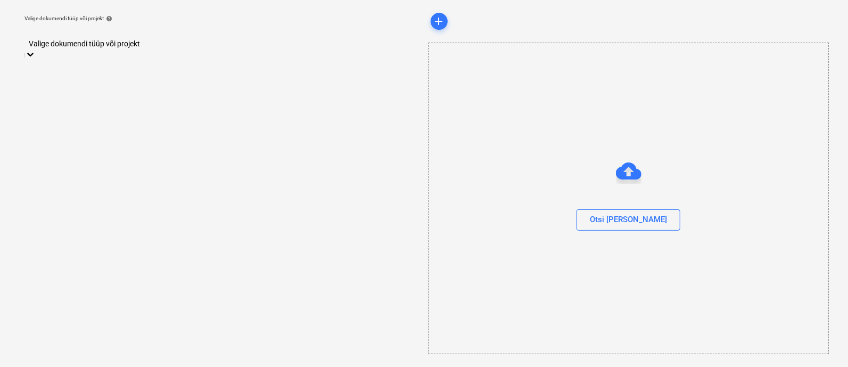
scroll to position [29, 0]
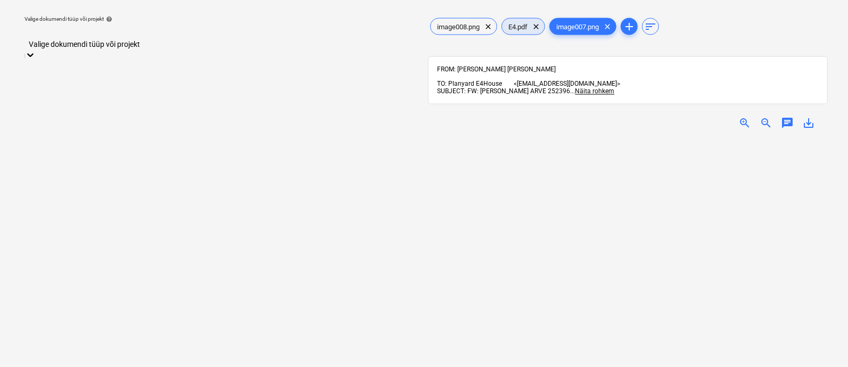
click at [526, 20] on div "E4.pdf clear" at bounding box center [524, 26] width 44 height 17
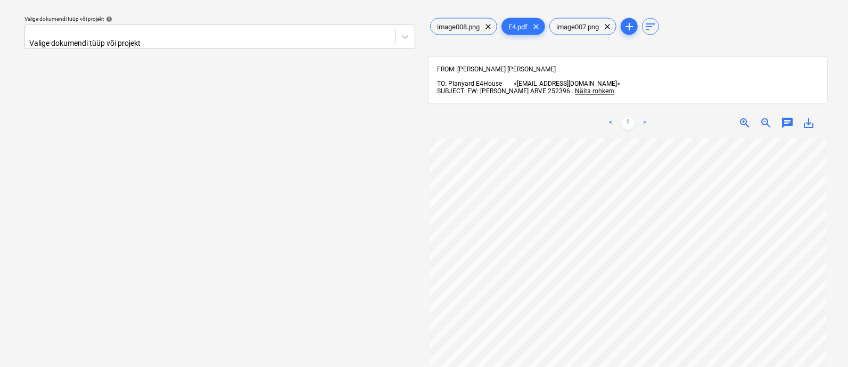
click at [612, 25] on div "You have already reviewed this document" at bounding box center [640, 25] width 119 height 10
click at [604, 25] on div "You have already reviewed this document" at bounding box center [640, 25] width 119 height 10
click at [610, 23] on div "You have already reviewed this document" at bounding box center [640, 25] width 119 height 10
click at [135, 32] on div at bounding box center [209, 32] width 359 height 11
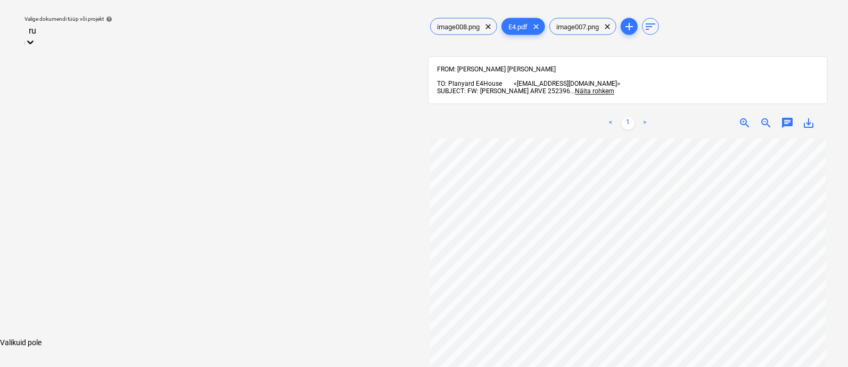
type input "r"
type input "ves"
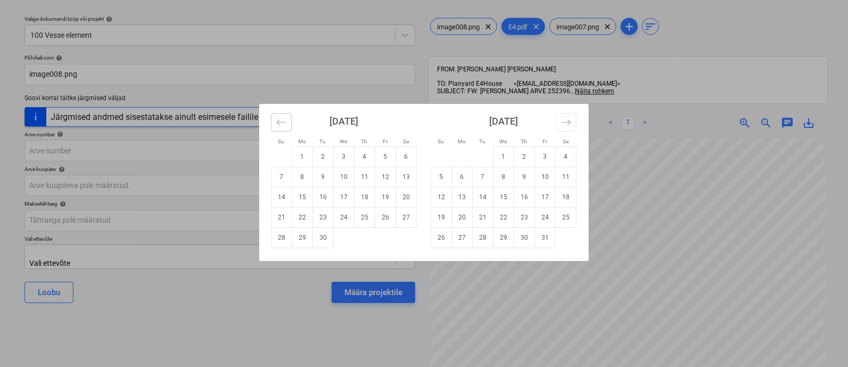
click at [284, 120] on icon "Move backward to switch to the previous month." at bounding box center [281, 122] width 10 height 10
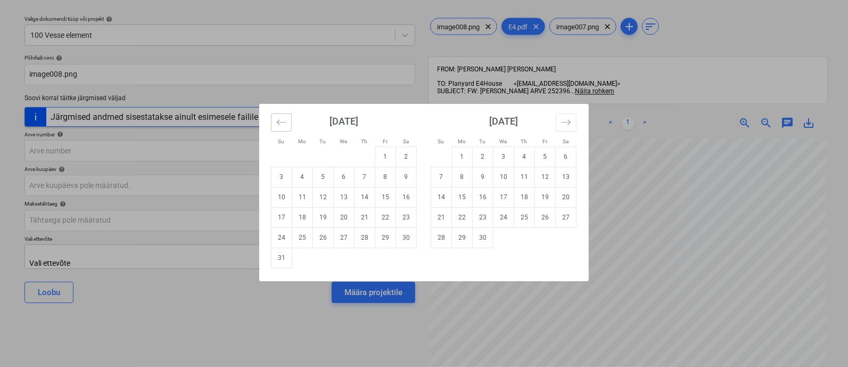
click at [284, 119] on icon "Move backward to switch to the previous month." at bounding box center [281, 122] width 10 height 10
click at [363, 190] on td "17" at bounding box center [365, 197] width 21 height 20
type input "[DATE]"
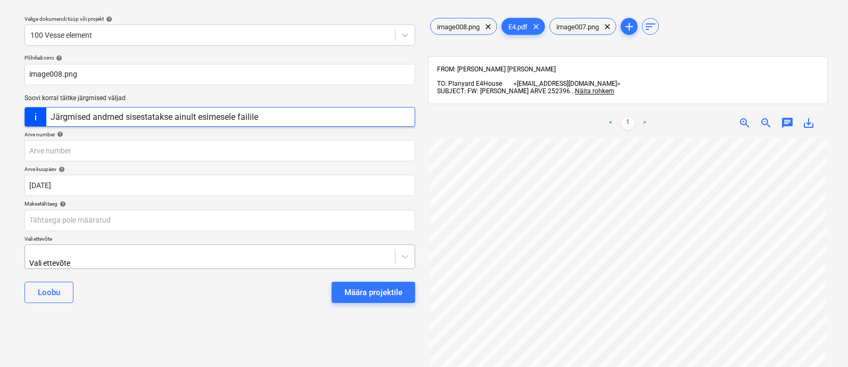
click at [187, 255] on body "Müük 2 Projektid Kontaktid Ettevõte Koondarved 1 Postkast 9+ Kinnitusring Ressu…" at bounding box center [424, 154] width 848 height 367
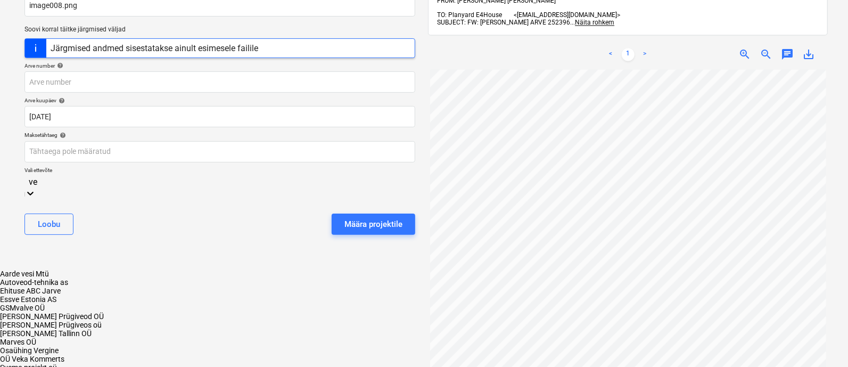
type input "v"
type input "rut"
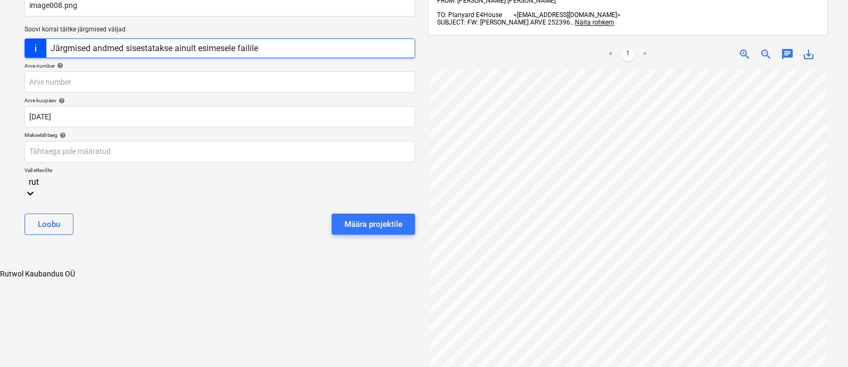
click at [155, 269] on div "Rutwol Kaubandus OÜ" at bounding box center [424, 273] width 848 height 9
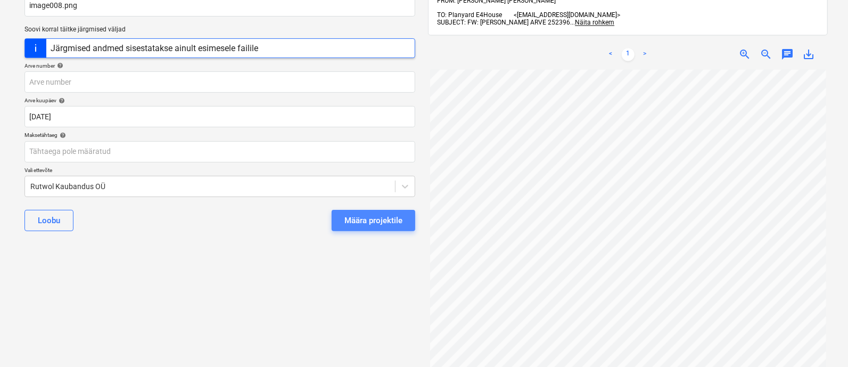
click at [367, 220] on div "Määra projektile" at bounding box center [373, 220] width 58 height 14
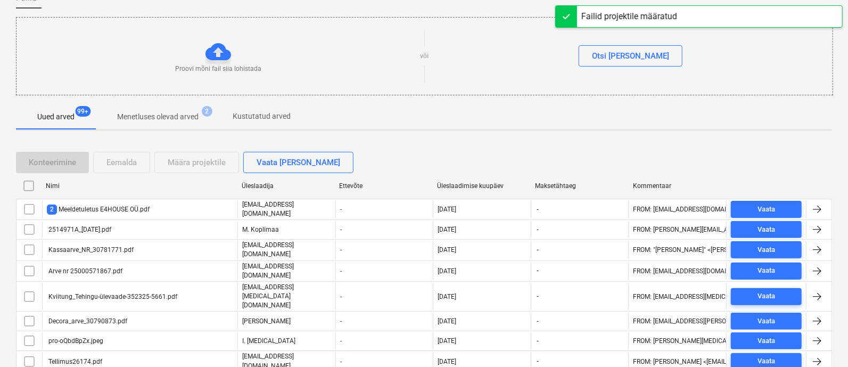
click at [482, 186] on div "Üleslaadimise kuupäev" at bounding box center [481, 185] width 89 height 7
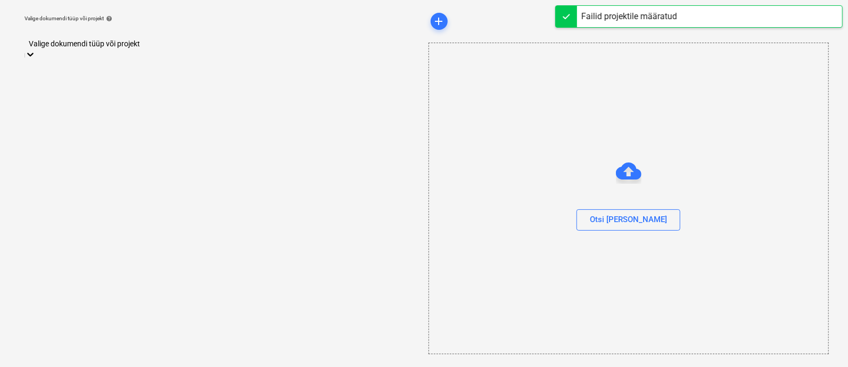
scroll to position [29, 0]
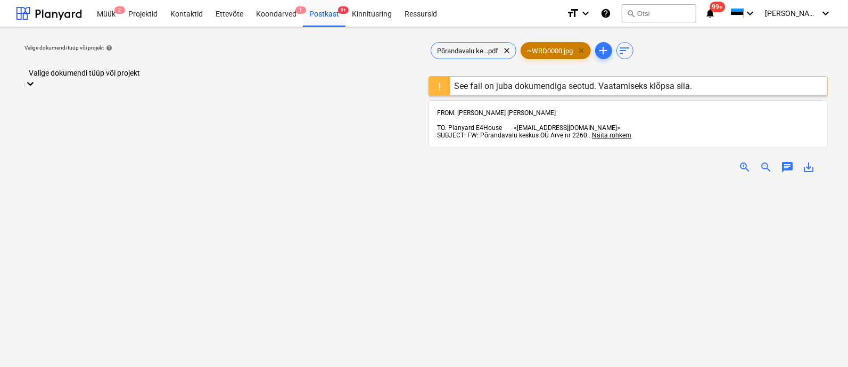
click at [586, 50] on span "clear" at bounding box center [582, 50] width 13 height 13
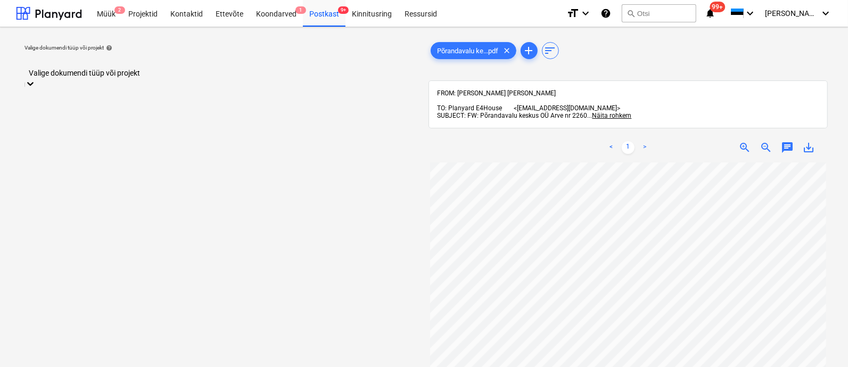
click at [157, 68] on div "Valige dokumendi tüüp või projekt" at bounding box center [219, 65] width 391 height 25
type input "tal"
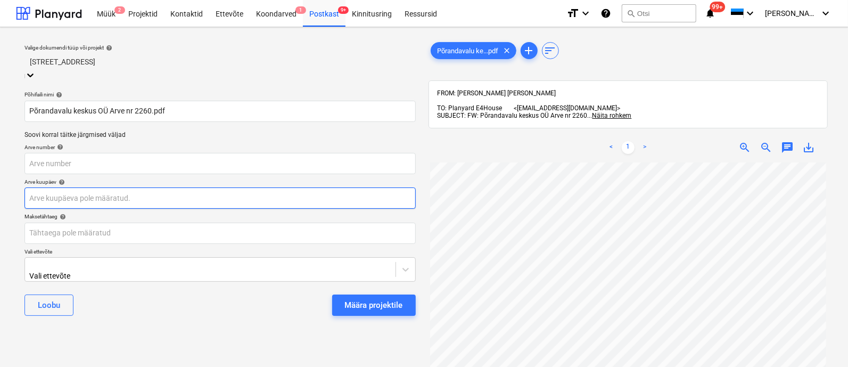
click at [87, 191] on body "Müük 2 Projektid Kontaktid Ettevõte Koondarved 1 Postkast 9+ Kinnitusring Ressu…" at bounding box center [424, 183] width 848 height 367
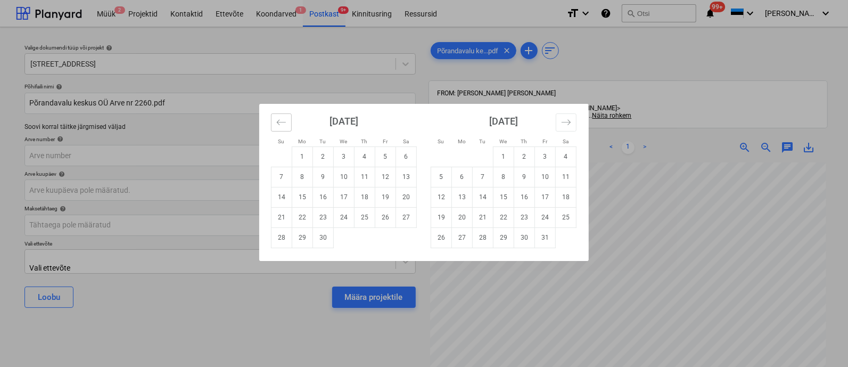
click at [281, 119] on icon "Move backward to switch to the previous month." at bounding box center [281, 122] width 10 height 10
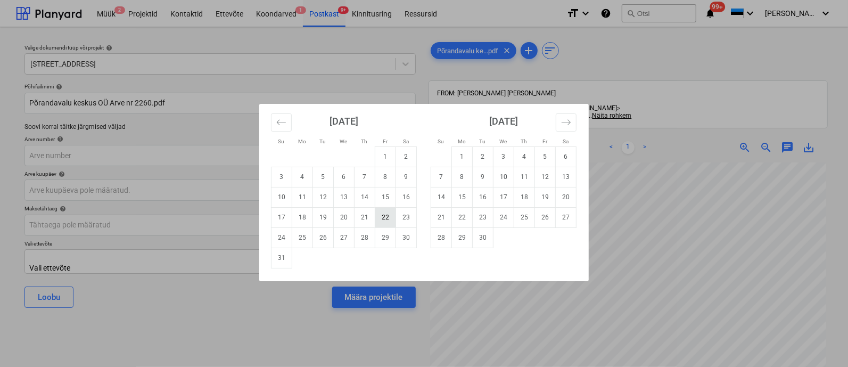
click at [392, 214] on td "22" at bounding box center [385, 217] width 21 height 20
type input "[DATE]"
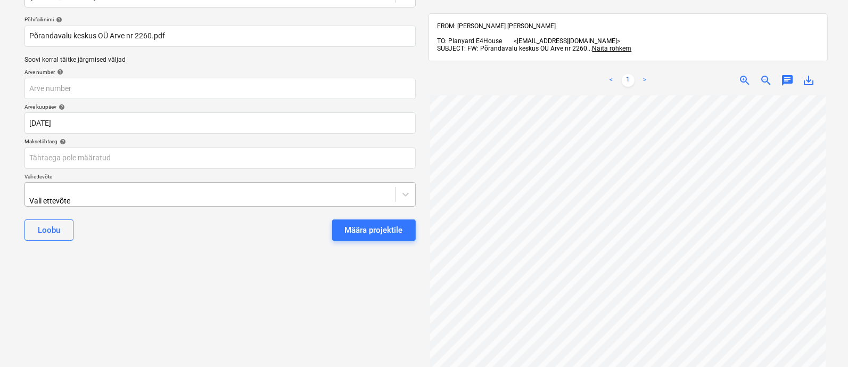
click at [264, 254] on body "Müük 2 Projektid Kontaktid Ettevõte Koondarved 1 Postkast 9+ Kinnitusring Ressu…" at bounding box center [424, 116] width 848 height 367
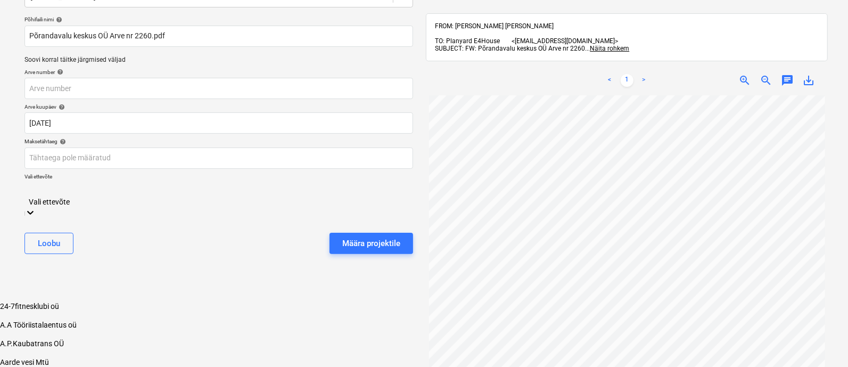
scroll to position [73, 0]
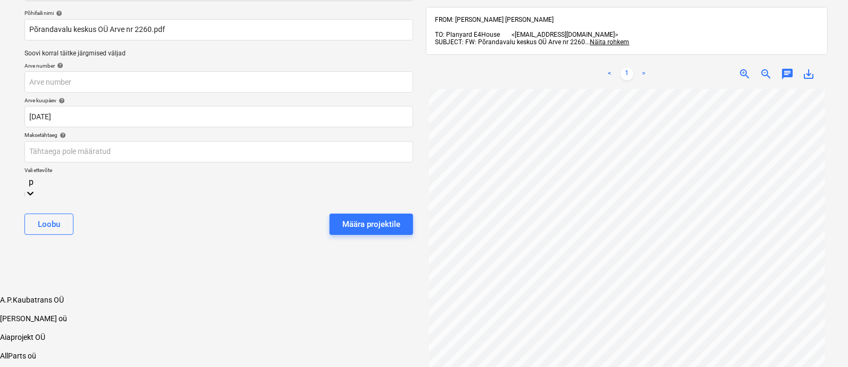
type input "põ"
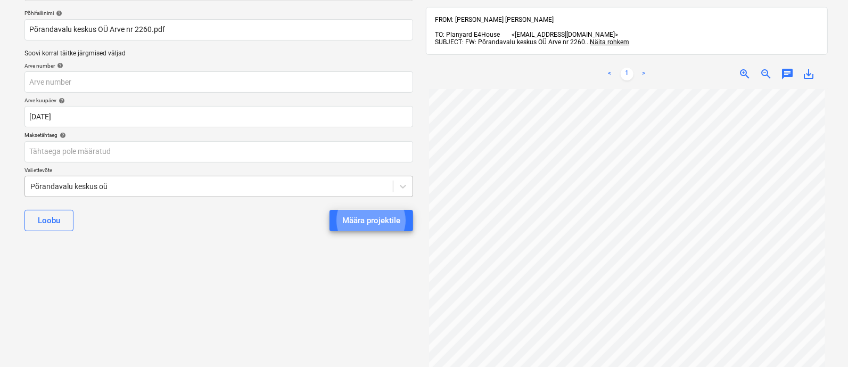
click at [330, 210] on button "Määra projektile" at bounding box center [372, 220] width 84 height 21
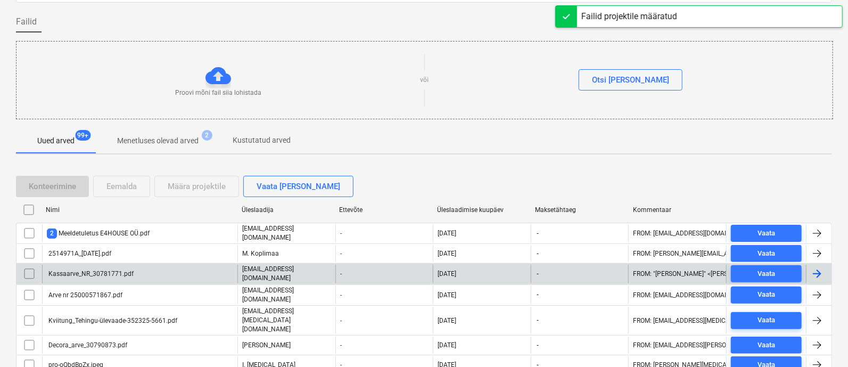
scroll to position [160, 0]
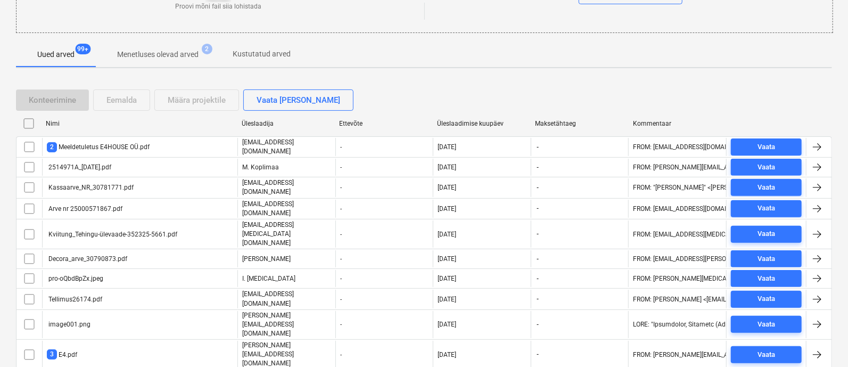
click at [458, 118] on div "Üleslaadimise kuupäev" at bounding box center [482, 123] width 98 height 17
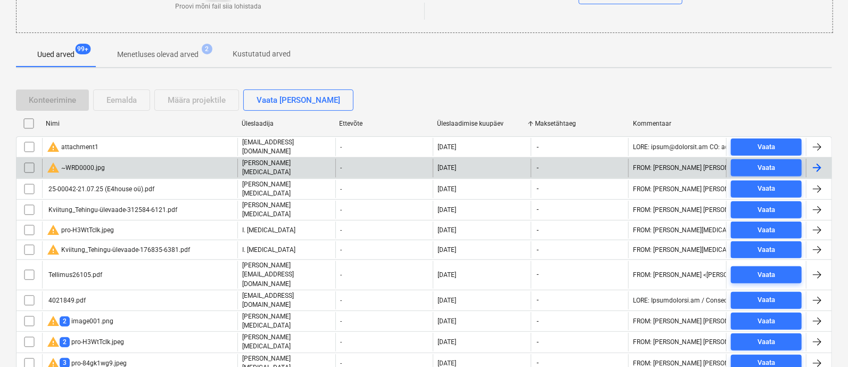
click at [80, 163] on div "warning ~WRD0000.jpg" at bounding box center [76, 167] width 58 height 13
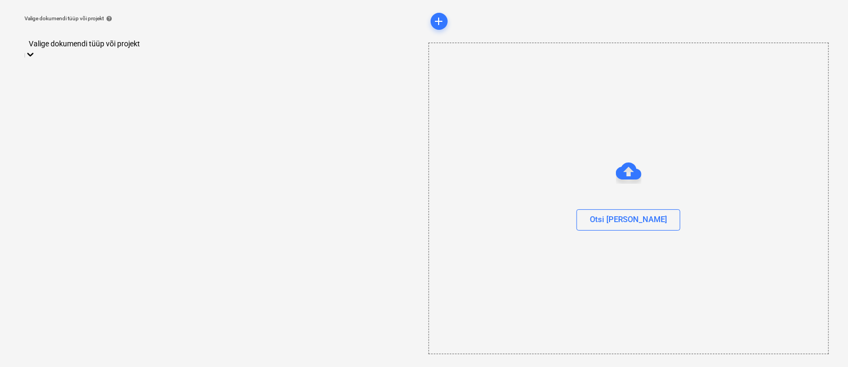
scroll to position [29, 0]
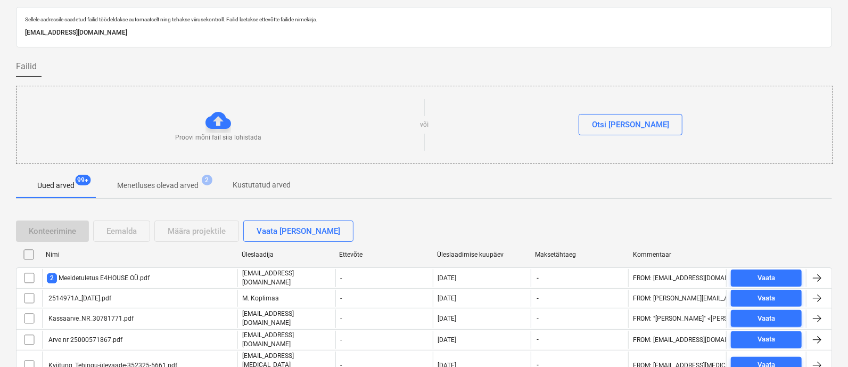
scroll to position [160, 0]
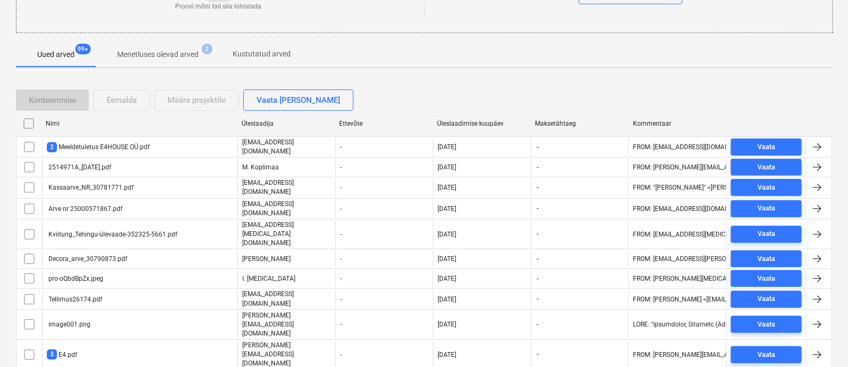
click at [463, 118] on div "Üleslaadimise kuupäev" at bounding box center [482, 123] width 98 height 17
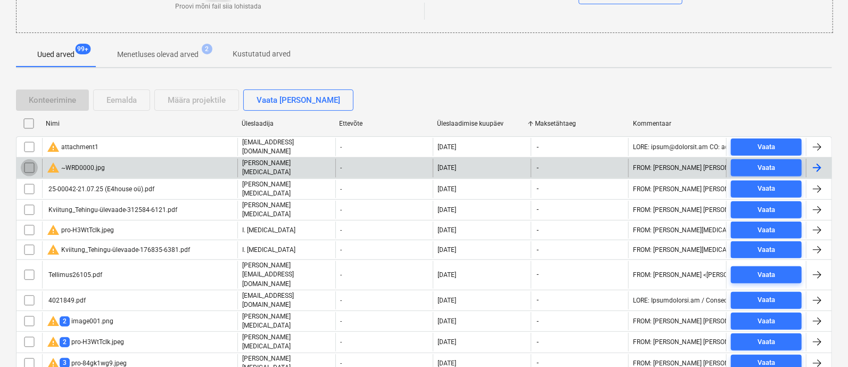
click at [29, 166] on input "checkbox" at bounding box center [29, 167] width 17 height 17
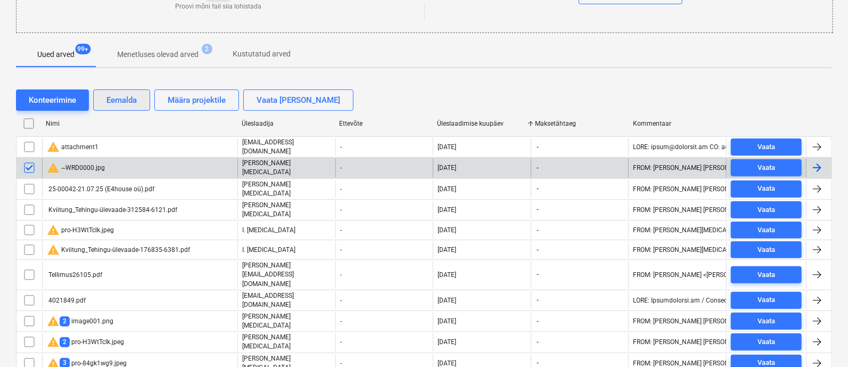
click at [126, 102] on div "Eemalda" at bounding box center [121, 100] width 30 height 14
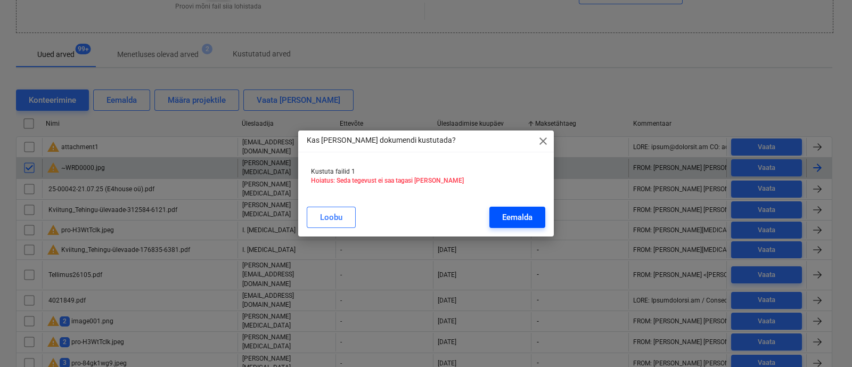
click at [524, 220] on div "Eemalda" at bounding box center [517, 217] width 30 height 14
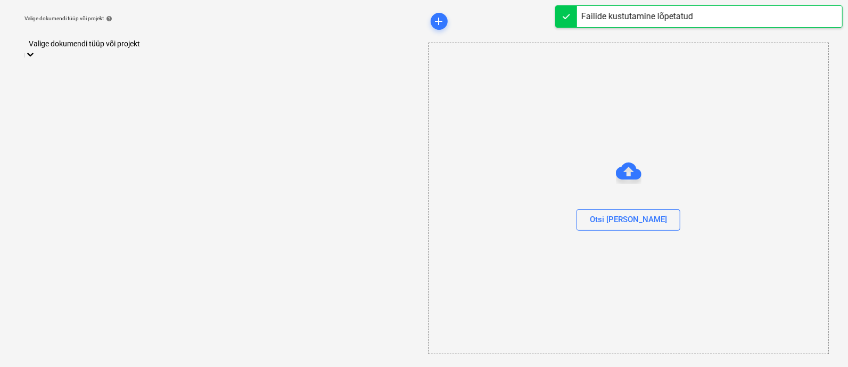
scroll to position [29, 0]
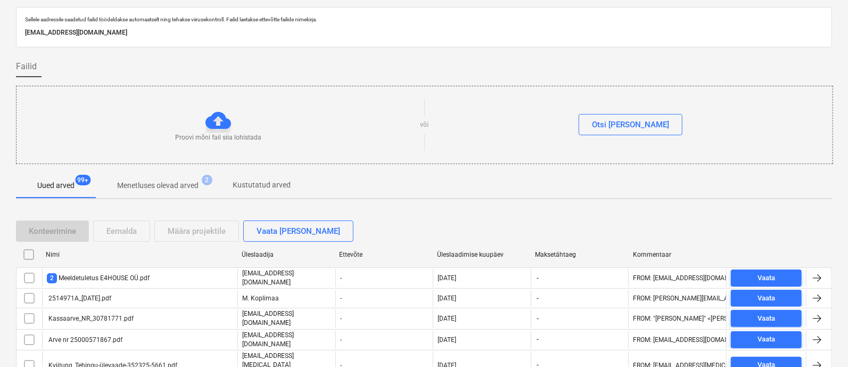
scroll to position [160, 0]
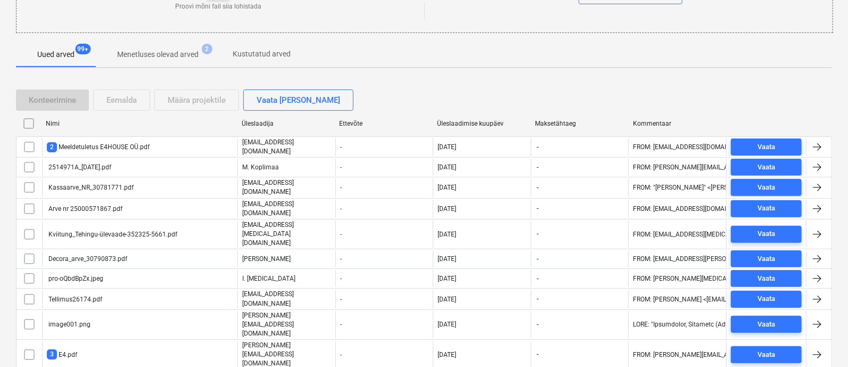
click at [459, 124] on div "Üleslaadimise kuupäev" at bounding box center [481, 123] width 89 height 7
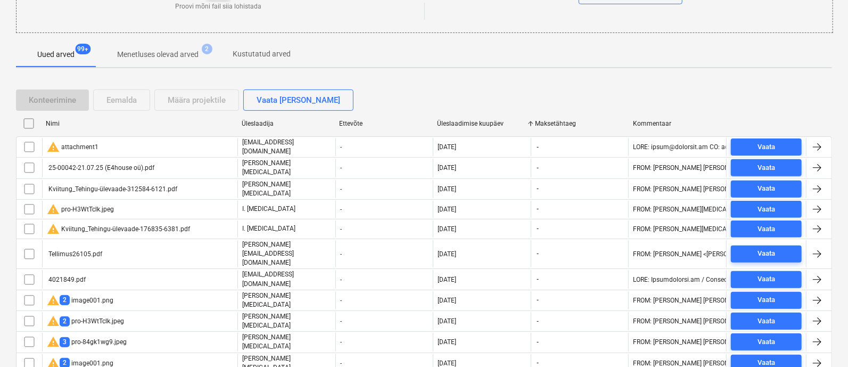
click at [464, 120] on div "Üleslaadimise kuupäev" at bounding box center [481, 123] width 89 height 7
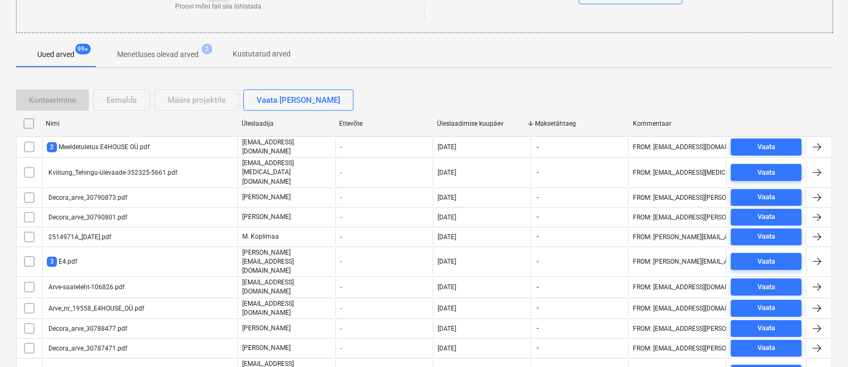
click at [464, 118] on div "Üleslaadimise kuupäev" at bounding box center [482, 123] width 98 height 17
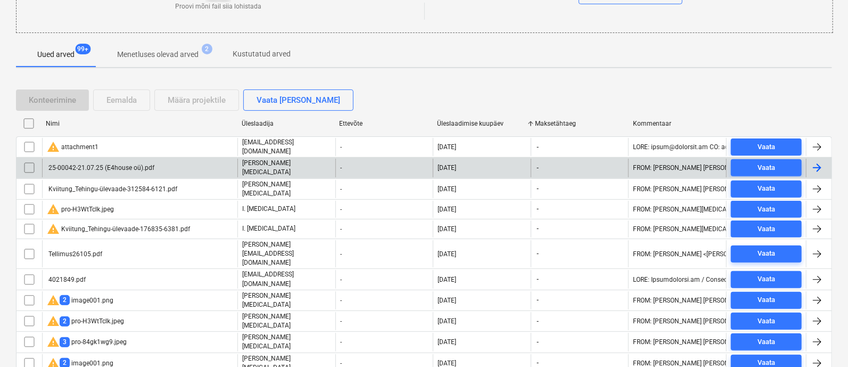
click at [79, 164] on div "25-00042-21.07.25 (E4house oü).pdf" at bounding box center [101, 167] width 108 height 7
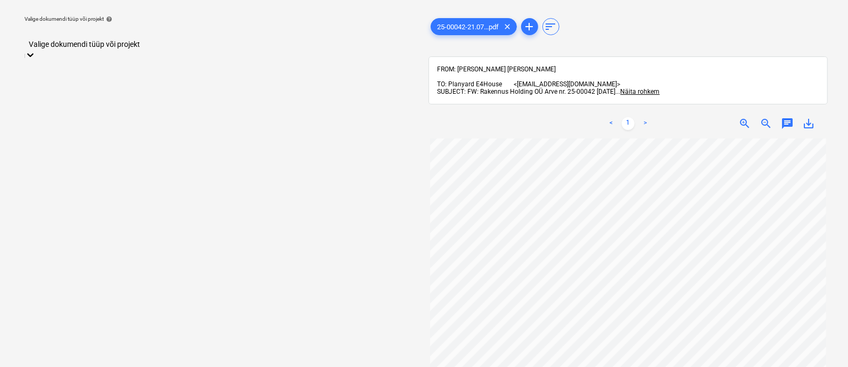
scroll to position [0, 2]
click at [183, 36] on div at bounding box center [220, 33] width 381 height 12
type input "tal"
click at [91, 356] on div "[STREET_ADDRESS]" at bounding box center [424, 360] width 848 height 9
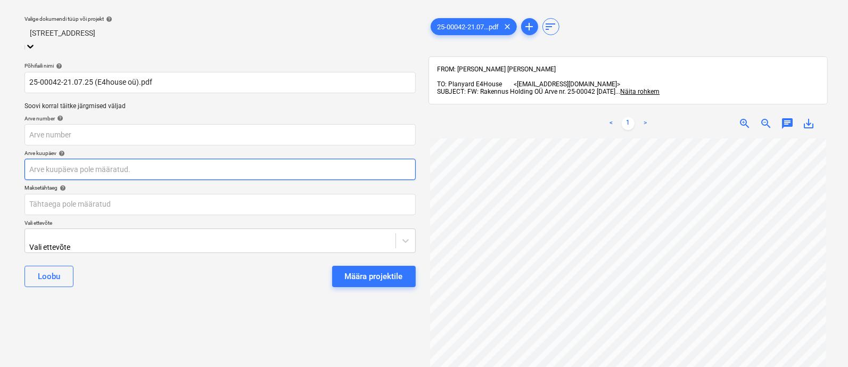
click at [80, 164] on body "Müük 2 Projektid Kontaktid Ettevõte Koondarved 1 Postkast 9+ Kinnitusring Ressu…" at bounding box center [424, 154] width 848 height 367
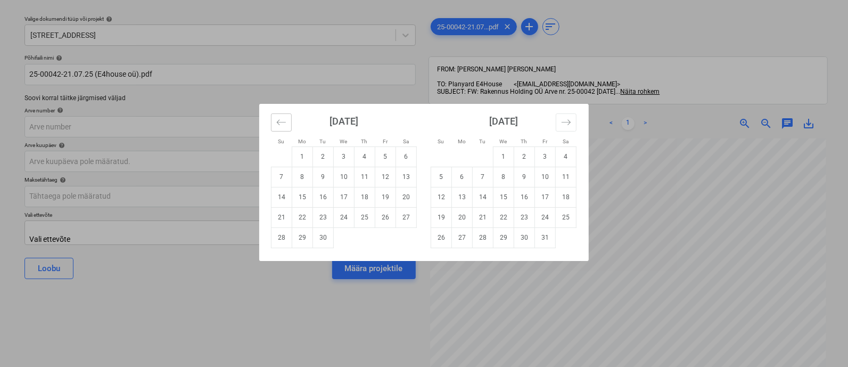
click at [280, 126] on icon "Move backward to switch to the previous month." at bounding box center [281, 122] width 10 height 10
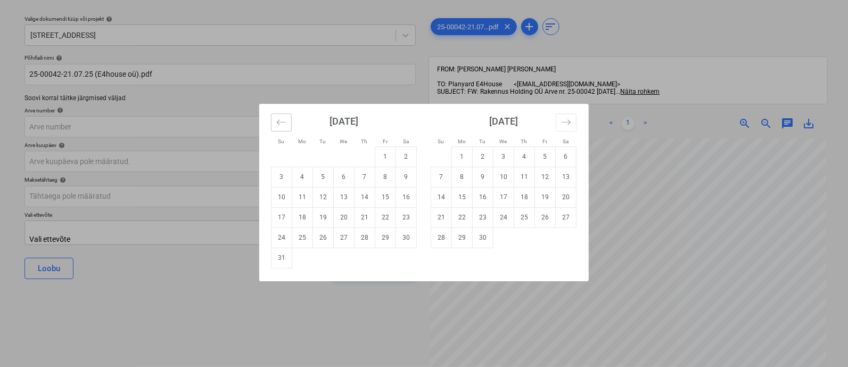
click at [280, 126] on icon "Move backward to switch to the previous month." at bounding box center [281, 122] width 10 height 10
click at [297, 218] on td "21" at bounding box center [302, 217] width 21 height 20
type input "[DATE]"
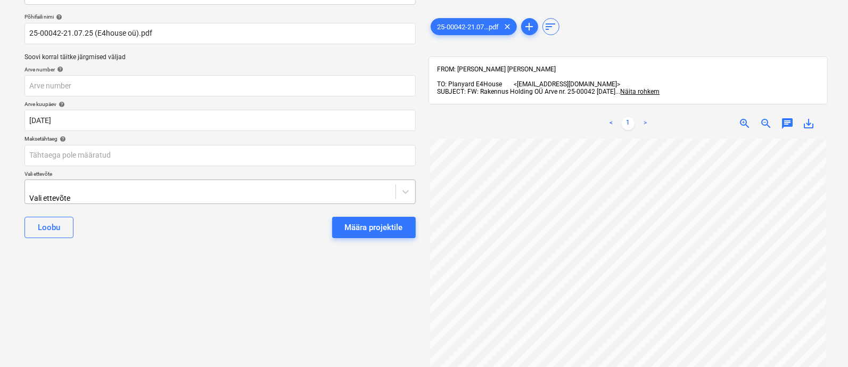
click at [205, 227] on body "Müük 2 Projektid Kontaktid Ettevõte Koondarved 1 Postkast 9+ Kinnitusring Ressu…" at bounding box center [424, 113] width 848 height 367
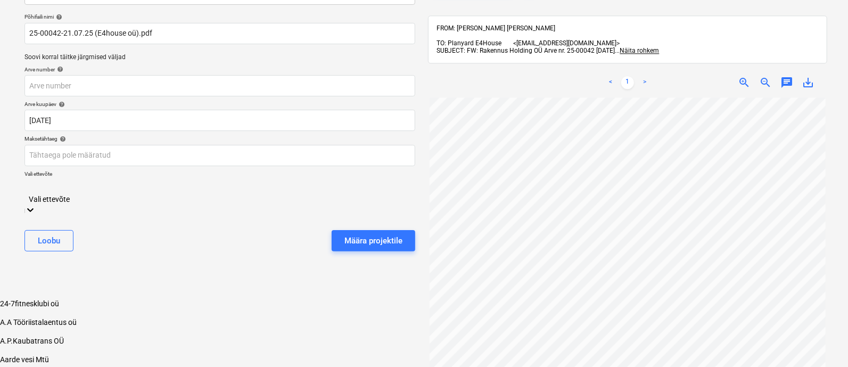
scroll to position [73, 0]
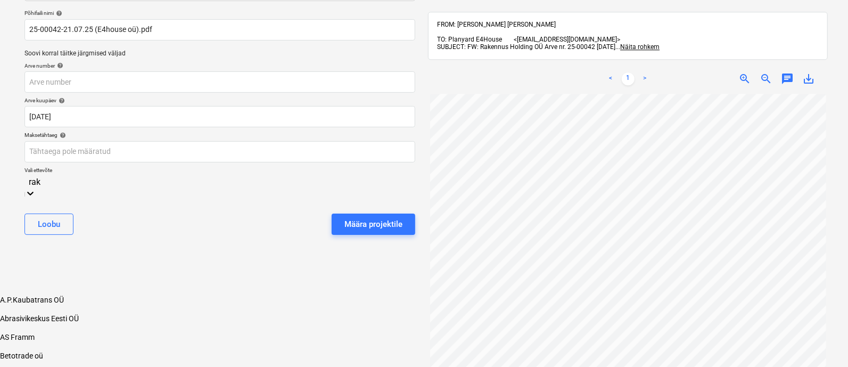
type input "rakk"
click at [195, 293] on div "Rakkennus Holdin oü" at bounding box center [424, 297] width 848 height 9
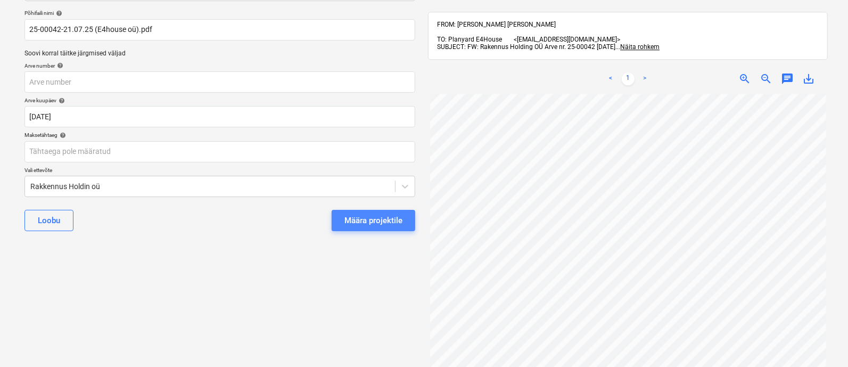
click at [370, 217] on div "Määra projektile" at bounding box center [373, 220] width 58 height 14
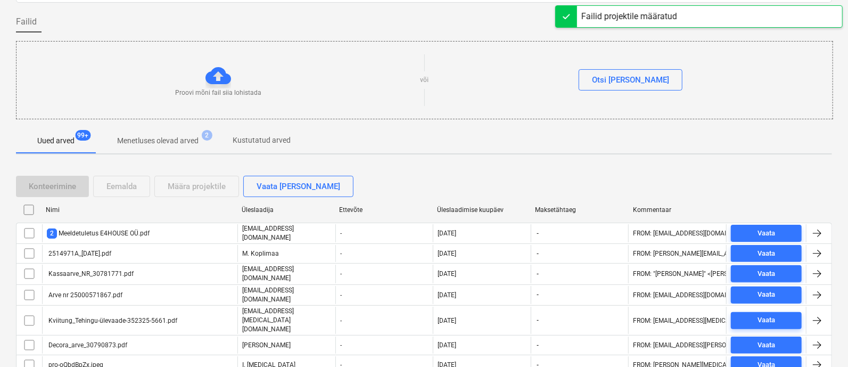
click at [465, 206] on div "Üleslaadimise kuupäev" at bounding box center [481, 209] width 89 height 7
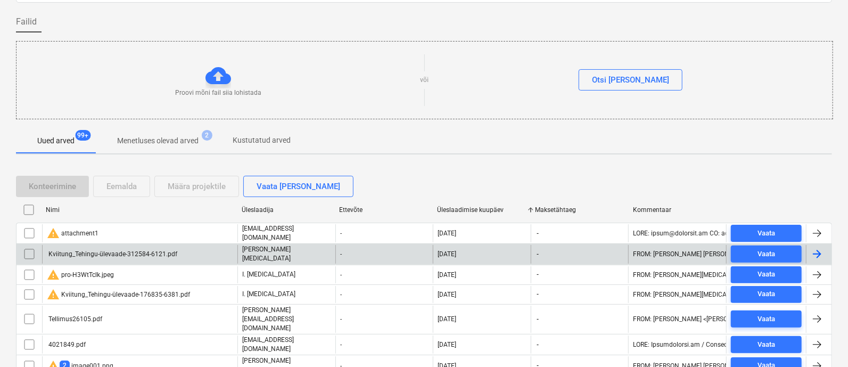
click at [141, 250] on div "Kviitung_Tehingu-ülevaade-312584-6121.pdf" at bounding box center [112, 253] width 130 height 7
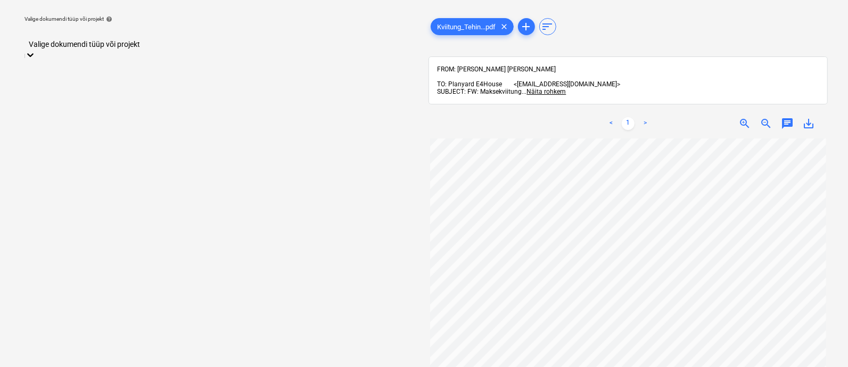
scroll to position [50, 0]
click at [178, 39] on div at bounding box center [220, 33] width 381 height 12
type input "kuu"
click at [160, 338] on div "Käimasolevad ( 17 ) Kuusiku 3" at bounding box center [424, 347] width 848 height 18
click at [160, 347] on div "Kuusiku 3" at bounding box center [424, 351] width 848 height 9
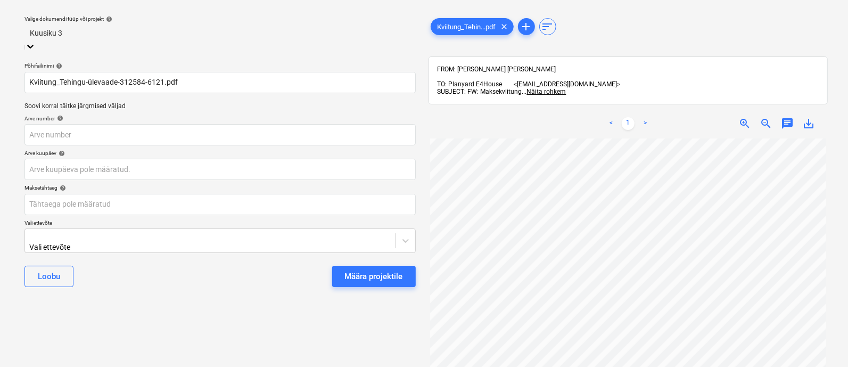
scroll to position [46, 0]
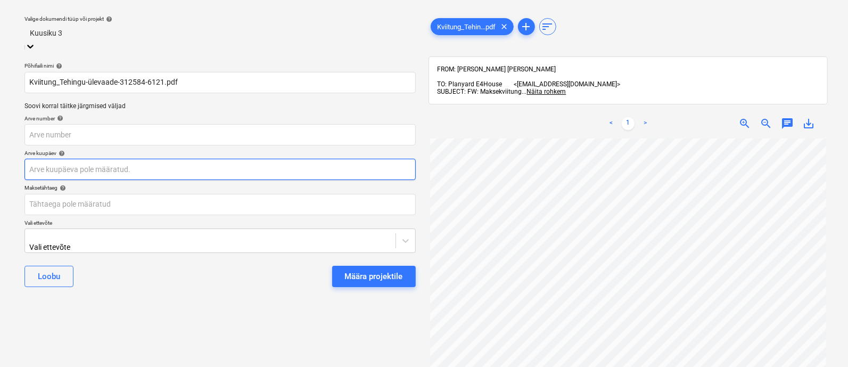
click at [158, 160] on body "Müük 2 Projektid Kontaktid Ettevõte Koondarved 1 Postkast 9+ Kinnitusring Ressu…" at bounding box center [424, 154] width 848 height 367
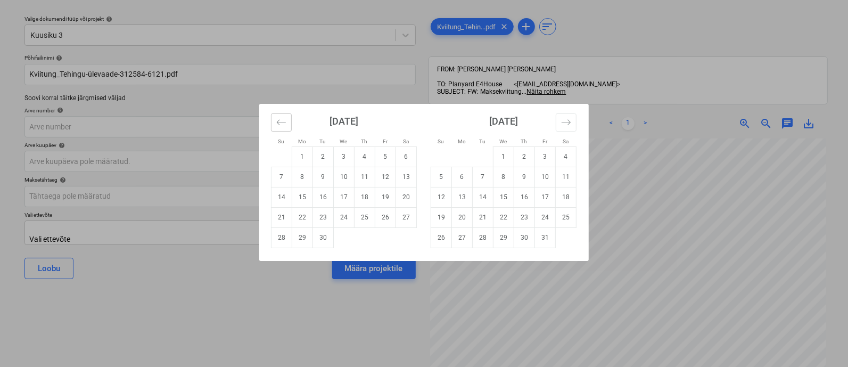
click at [278, 126] on icon "Move backward to switch to the previous month." at bounding box center [281, 122] width 10 height 10
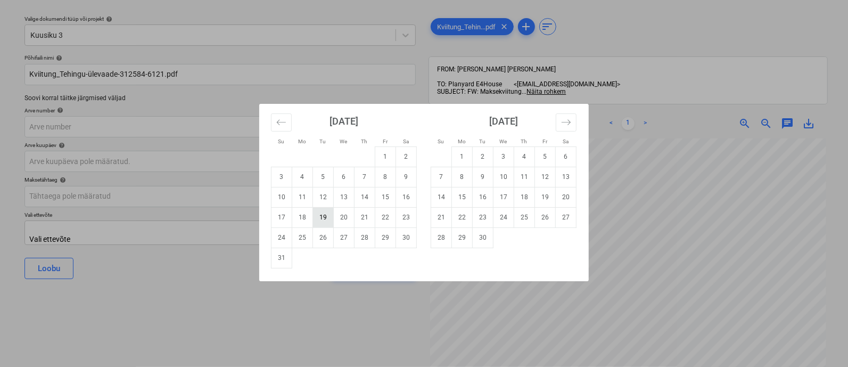
click at [327, 212] on td "19" at bounding box center [323, 217] width 21 height 20
type input "[DATE]"
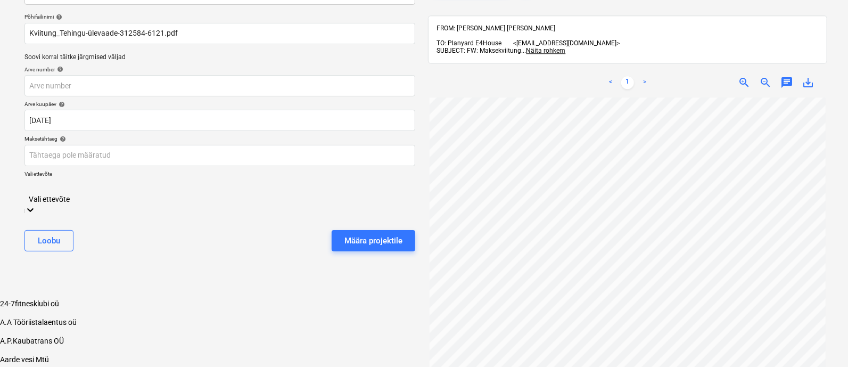
click at [243, 231] on body "Müük 2 Projektid Kontaktid Ettevõte Koondarved 1 Postkast 9+ Kinnitusring Ressu…" at bounding box center [424, 158] width 848 height 457
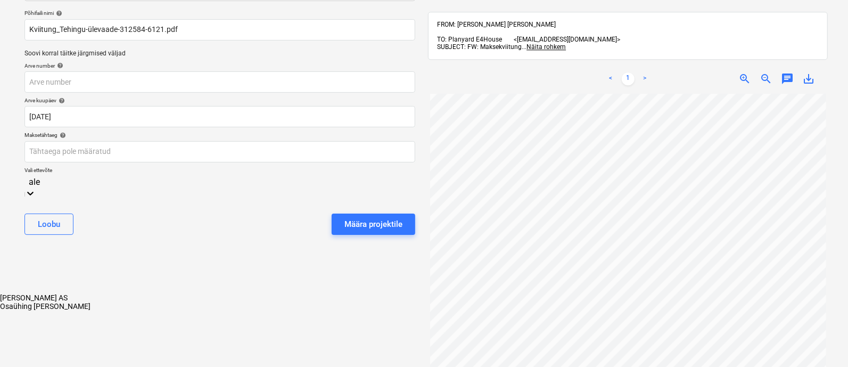
type input "alex"
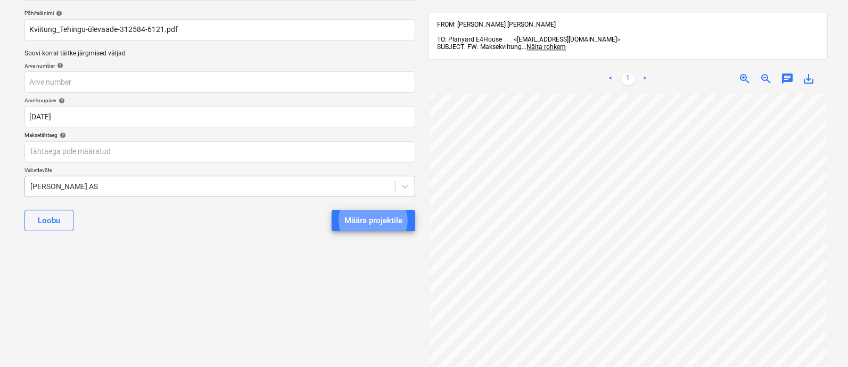
click at [332, 210] on button "Määra projektile" at bounding box center [374, 220] width 84 height 21
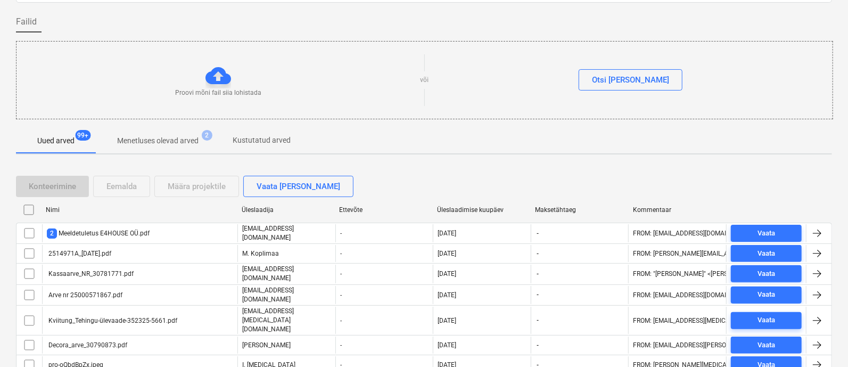
click at [469, 206] on div "Üleslaadimise kuupäev" at bounding box center [481, 209] width 89 height 7
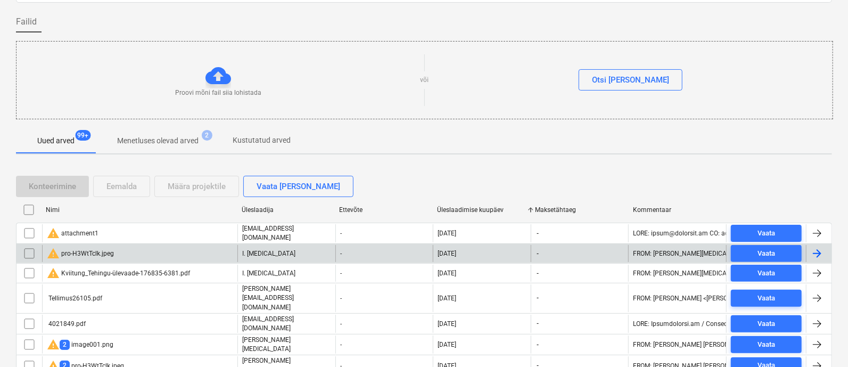
click at [80, 249] on div "warning pro-H3WtTclk.jpeg" at bounding box center [80, 253] width 67 height 13
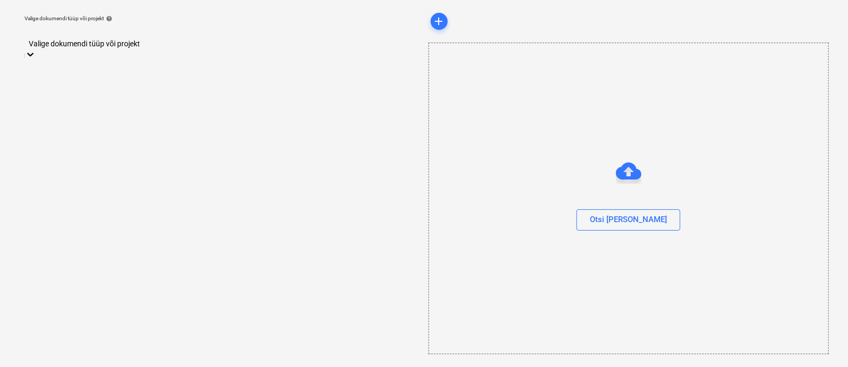
scroll to position [29, 0]
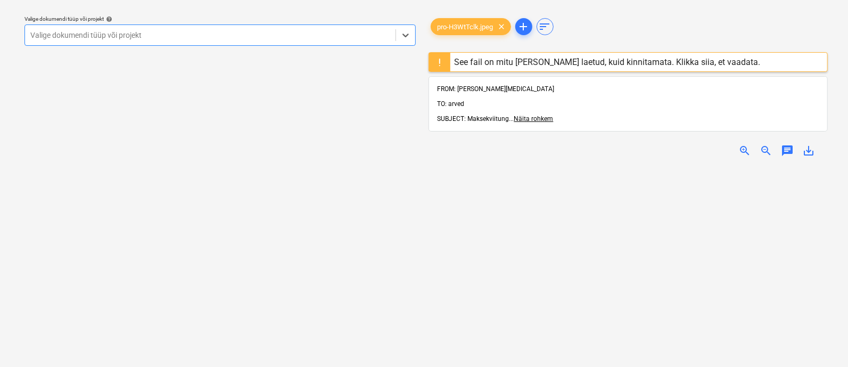
scroll to position [189, 0]
click at [191, 33] on div at bounding box center [210, 35] width 360 height 11
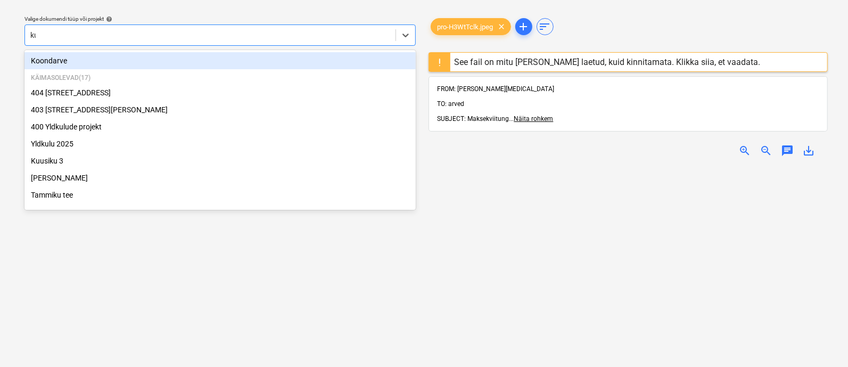
type input "kuu"
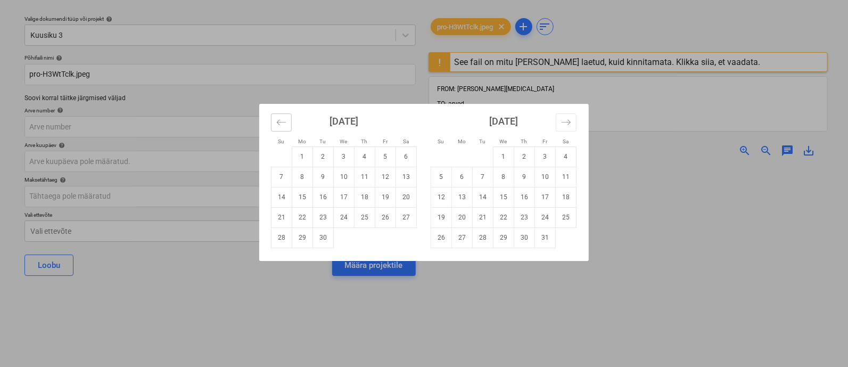
click at [278, 118] on icon "Move backward to switch to the previous month." at bounding box center [281, 122] width 10 height 10
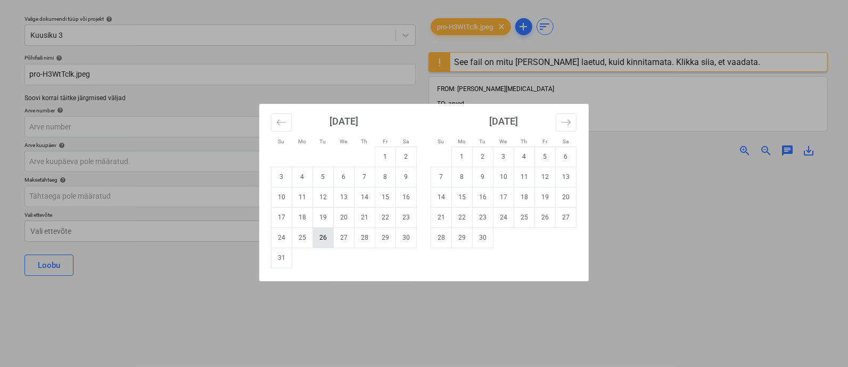
click at [325, 239] on td "26" at bounding box center [323, 237] width 21 height 20
type input "[DATE]"
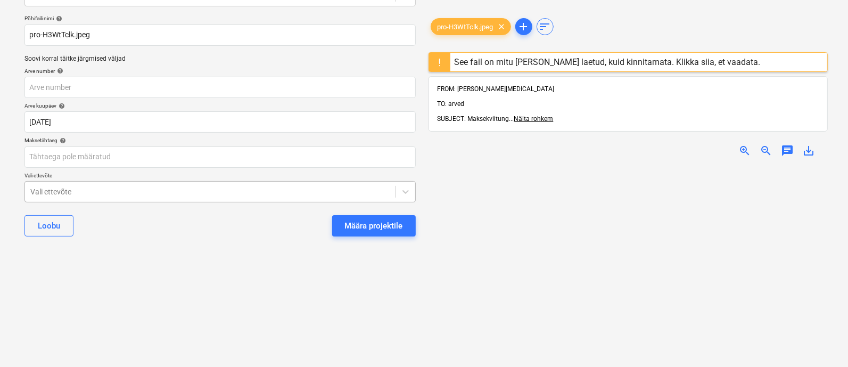
click at [175, 232] on body "Müük 2 Projektid Kontaktid Ettevõte Koondarved 1 Postkast 9+ Kinnitusring Ressu…" at bounding box center [424, 115] width 848 height 367
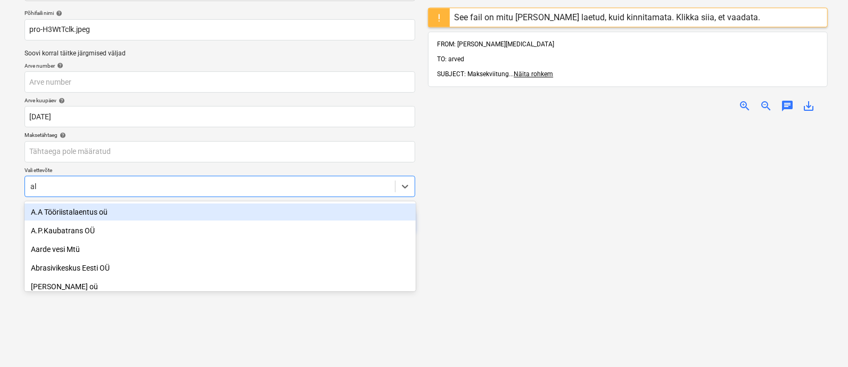
type input "ale"
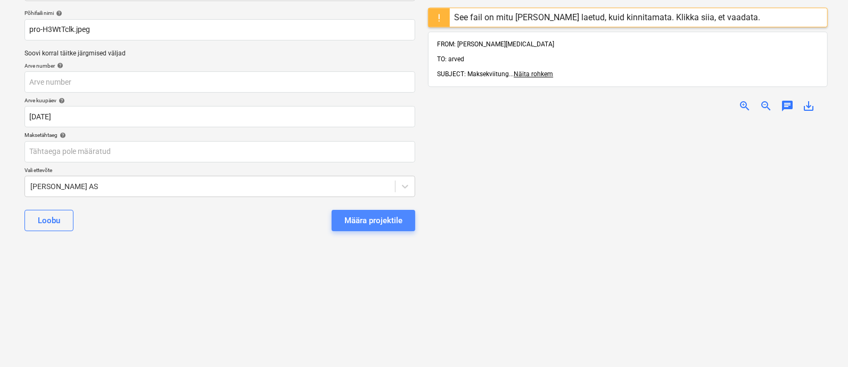
click at [362, 223] on div "Määra projektile" at bounding box center [373, 220] width 58 height 14
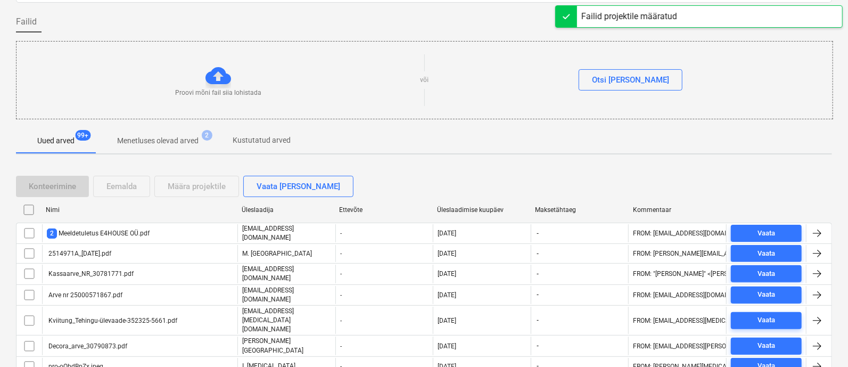
click at [455, 206] on div "Üleslaadimise kuupäev" at bounding box center [481, 209] width 89 height 7
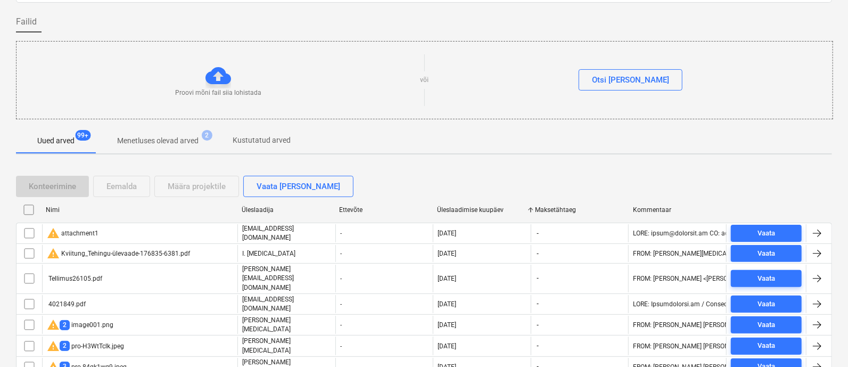
click at [143, 251] on div "warning Kviitung_Tehingu-ülevaade-176835-6381.pdf" at bounding box center [118, 253] width 143 height 13
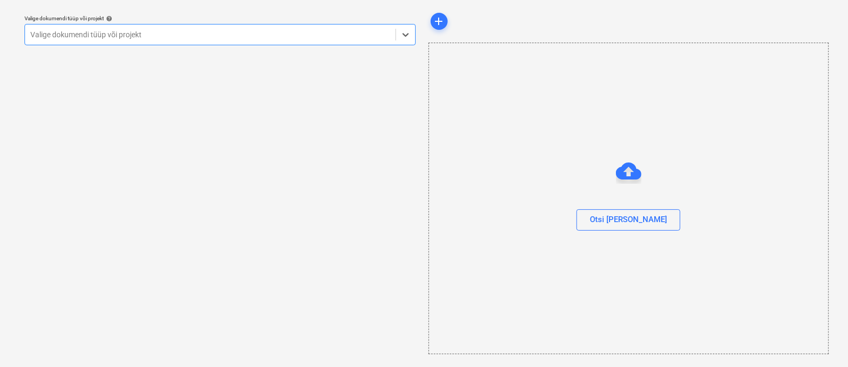
scroll to position [29, 0]
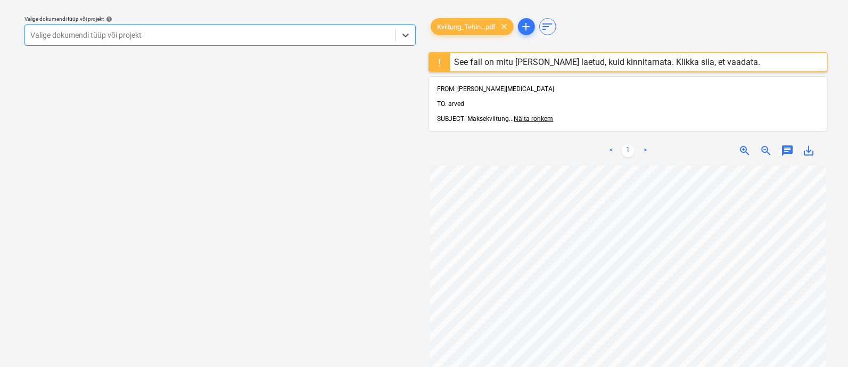
click at [153, 31] on div at bounding box center [210, 35] width 360 height 11
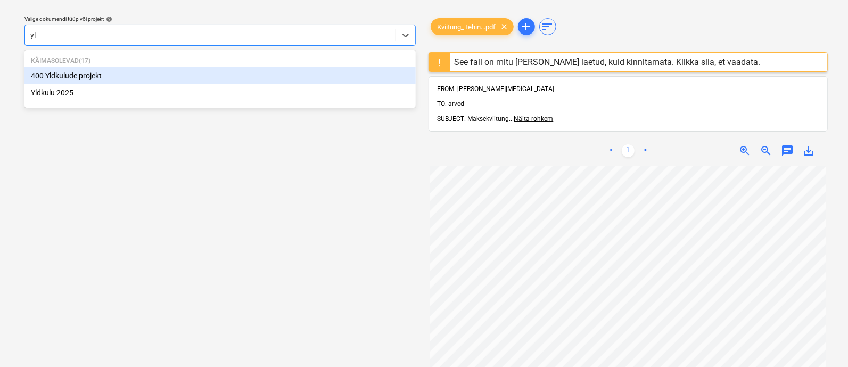
type input "yld"
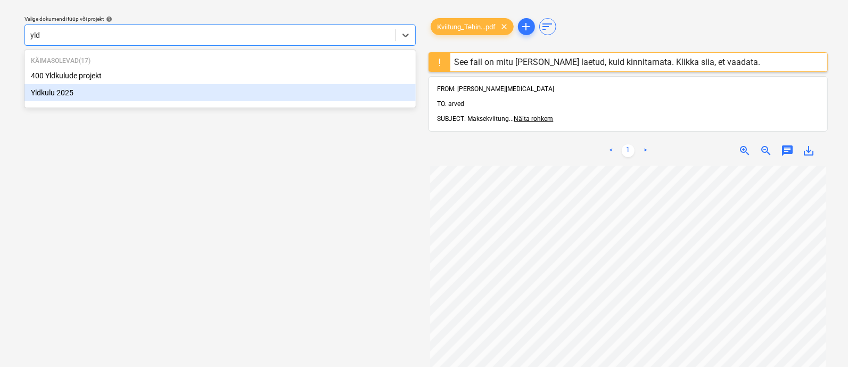
click at [106, 96] on div "Yldkulu 2025" at bounding box center [219, 92] width 391 height 17
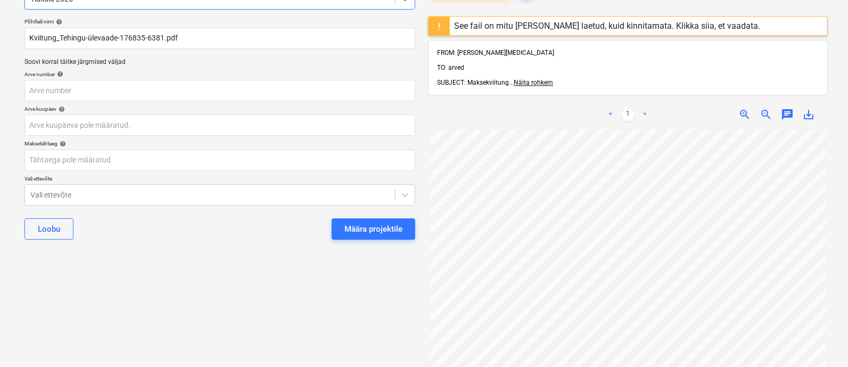
scroll to position [63, 0]
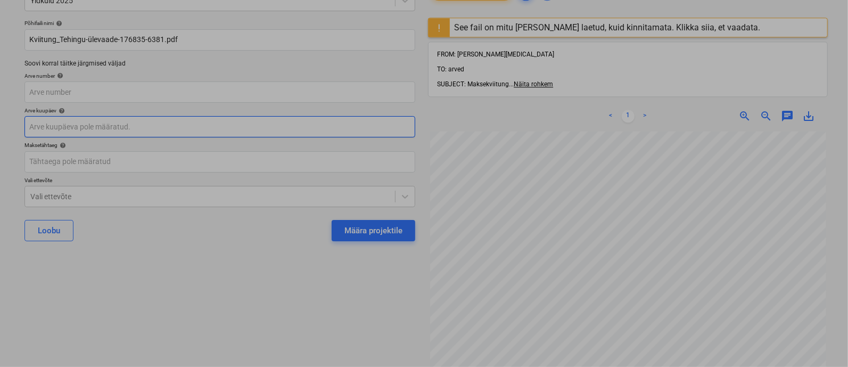
click at [160, 124] on body "Müük 2 Projektid Kontaktid Ettevõte Koondarved 1 Postkast 9+ Kinnitusring Ressu…" at bounding box center [424, 120] width 848 height 367
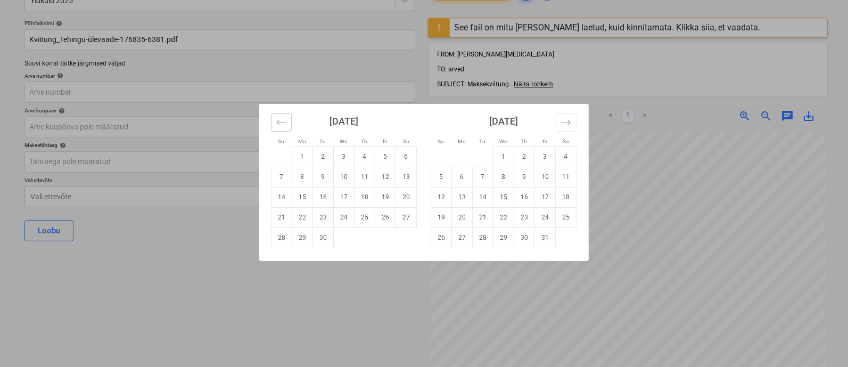
click at [284, 118] on icon "Move backward to switch to the previous month." at bounding box center [281, 122] width 10 height 10
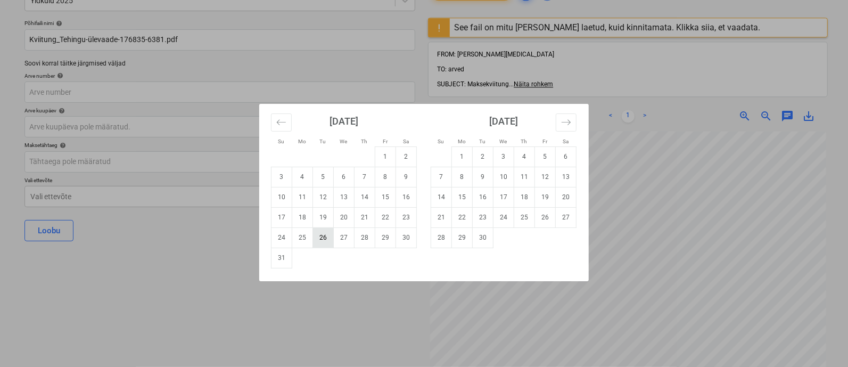
click at [325, 238] on td "26" at bounding box center [323, 237] width 21 height 20
type input "[DATE]"
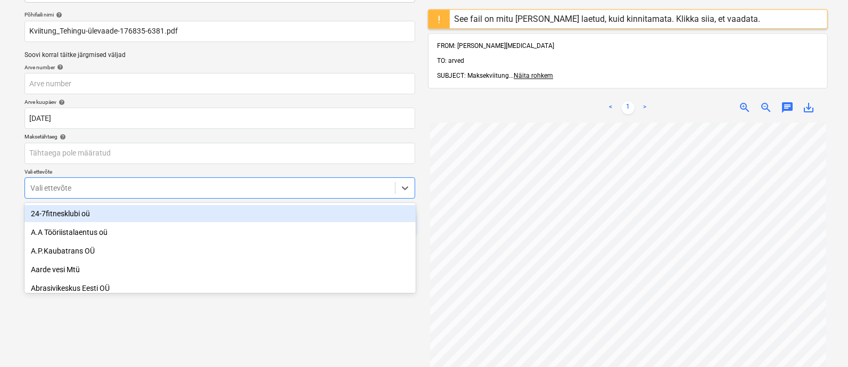
click at [137, 198] on div "Vali ettevõte" at bounding box center [219, 187] width 391 height 21
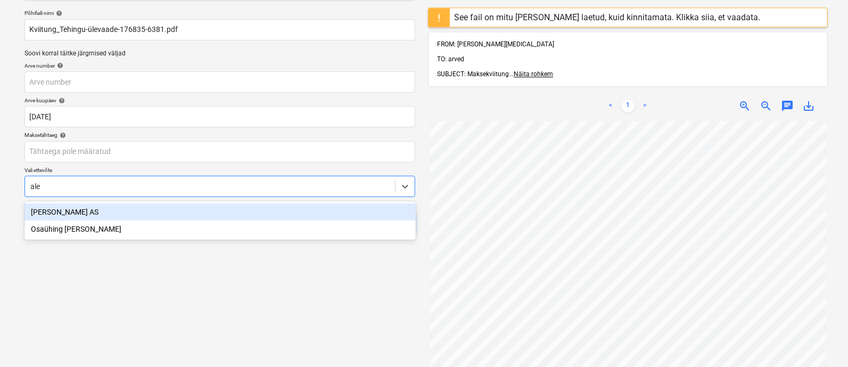
type input "[PERSON_NAME]"
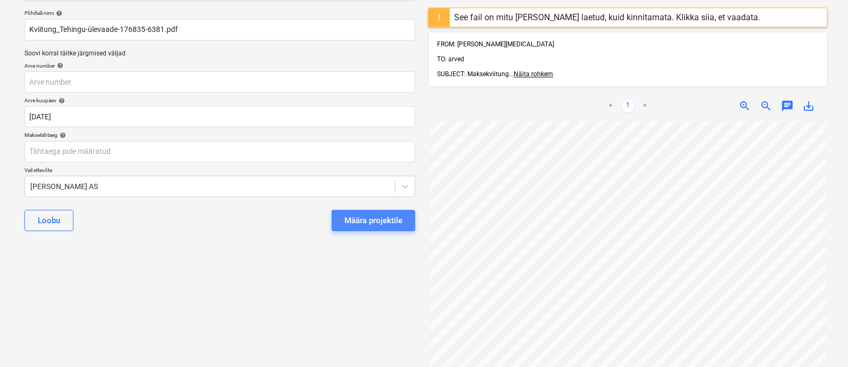
click at [359, 217] on div "Määra projektile" at bounding box center [373, 220] width 58 height 14
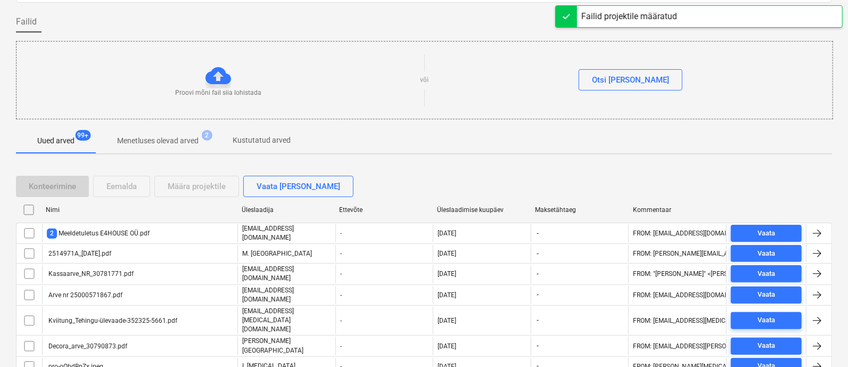
click at [482, 211] on div "Üleslaadimise kuupäev" at bounding box center [481, 209] width 89 height 7
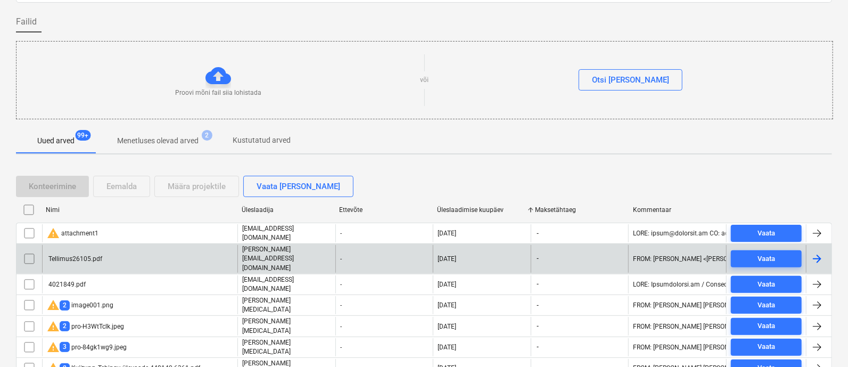
click at [95, 255] on div "Tellimus26105.pdf" at bounding box center [74, 258] width 55 height 7
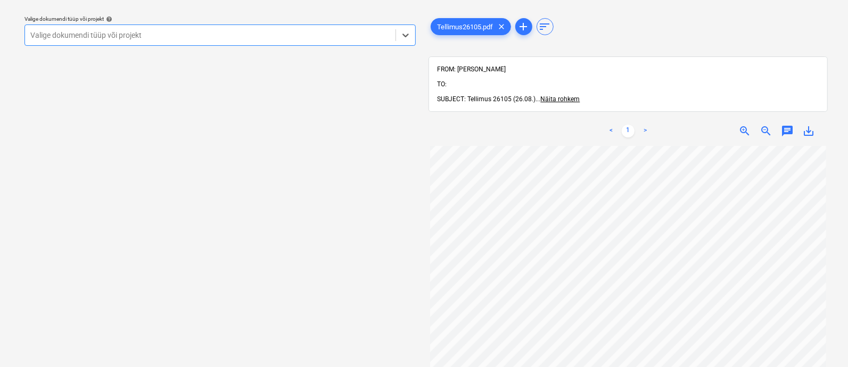
scroll to position [43, 2]
click at [503, 24] on span "clear" at bounding box center [502, 26] width 13 height 13
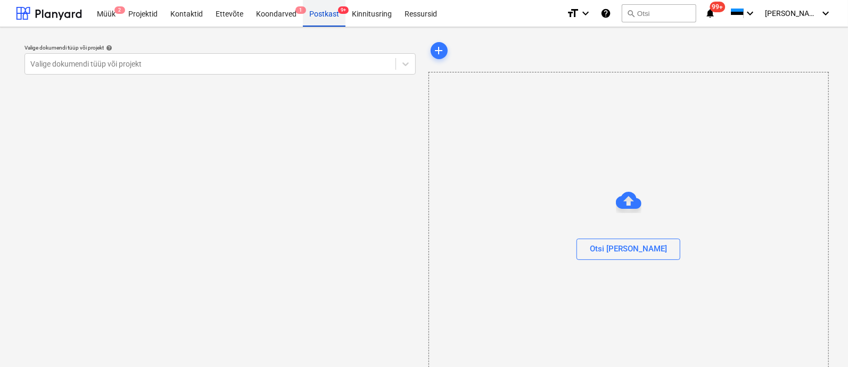
click at [321, 13] on div "Postkast 9+" at bounding box center [324, 12] width 43 height 27
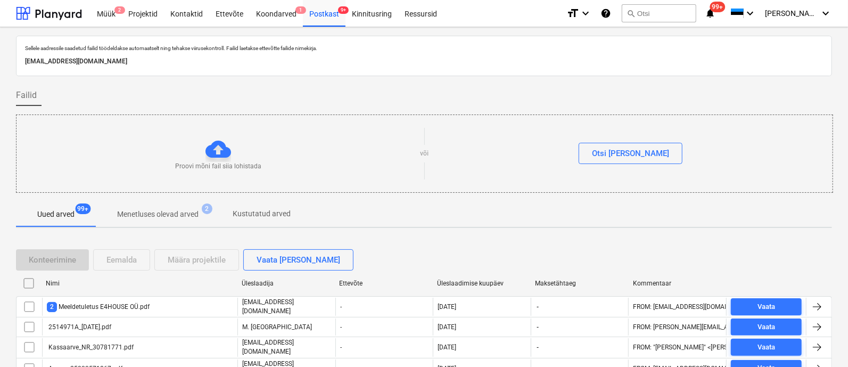
scroll to position [114, 0]
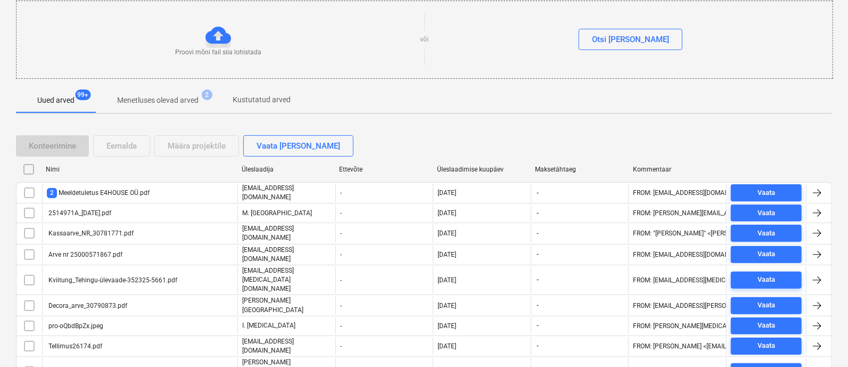
click at [458, 167] on div "Üleslaadimise kuupäev" at bounding box center [481, 169] width 89 height 7
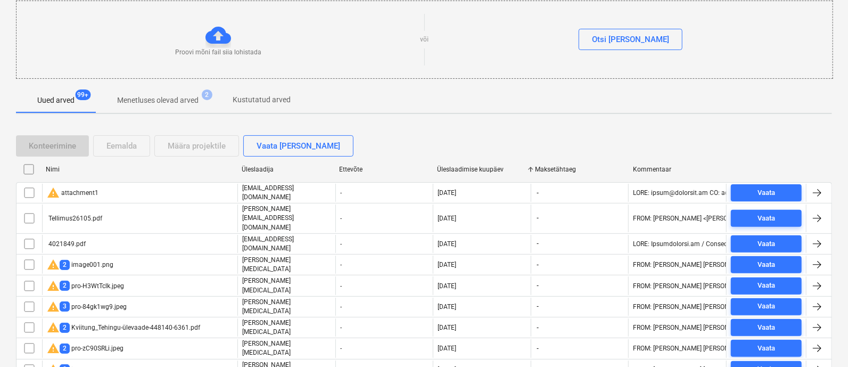
scroll to position [115, 0]
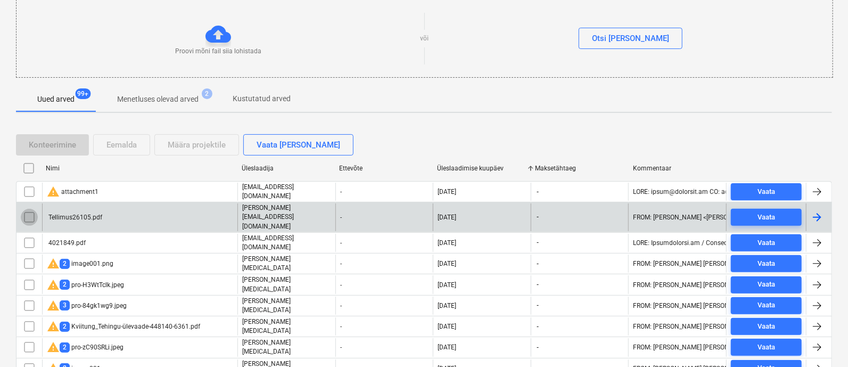
click at [27, 209] on input "checkbox" at bounding box center [29, 217] width 17 height 17
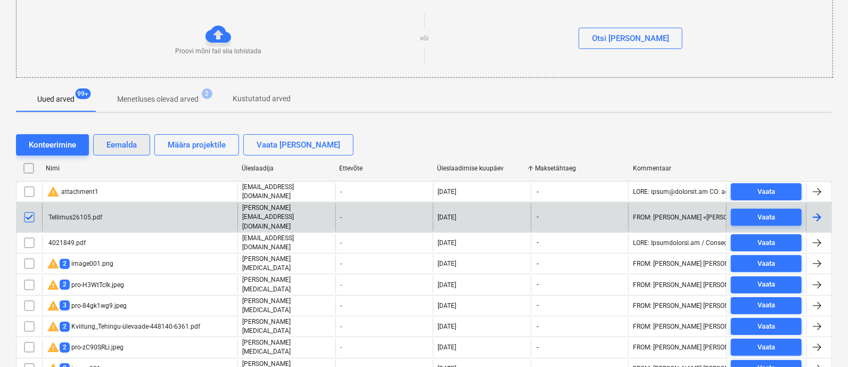
click at [124, 140] on div "Eemalda" at bounding box center [121, 145] width 30 height 14
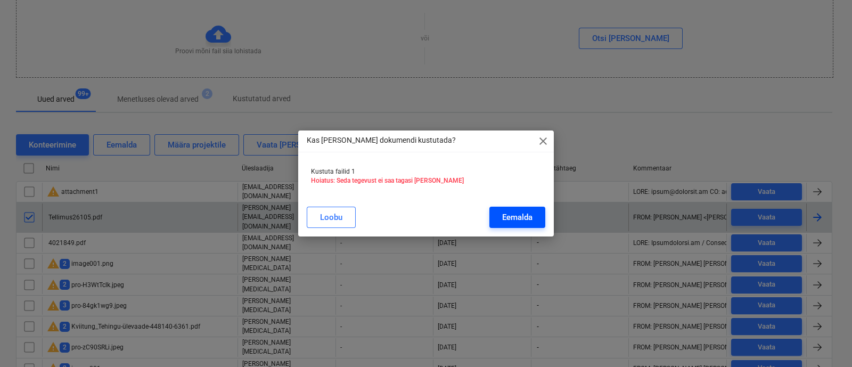
click at [508, 214] on div "Eemalda" at bounding box center [517, 217] width 30 height 14
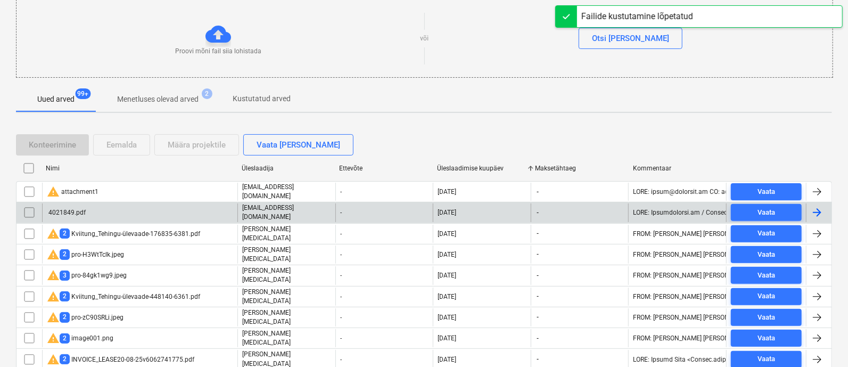
click at [87, 185] on div "warning attachment1" at bounding box center [73, 191] width 52 height 13
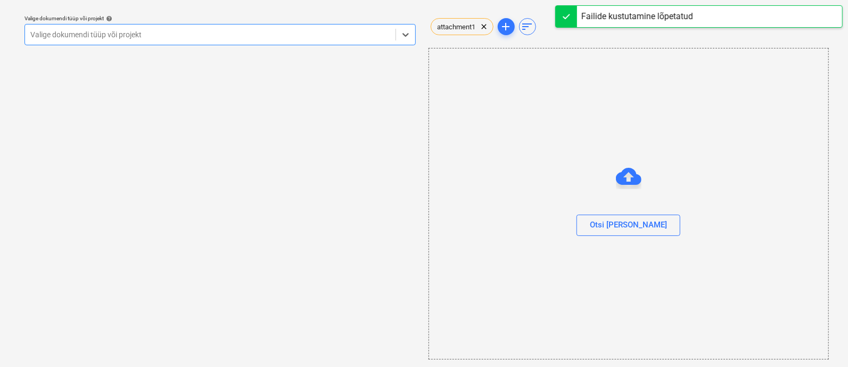
scroll to position [29, 0]
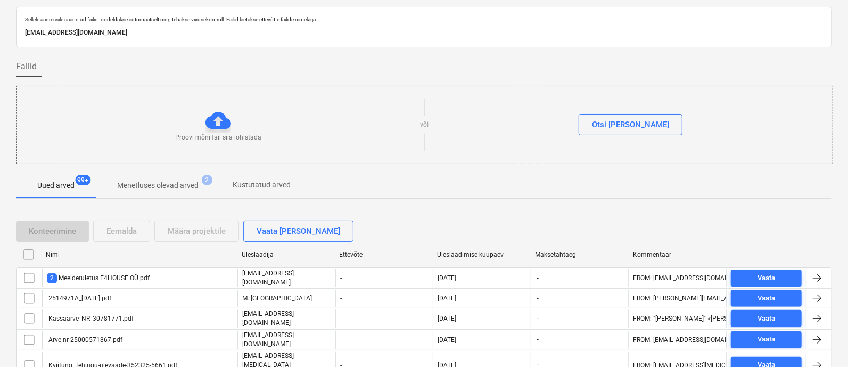
scroll to position [115, 0]
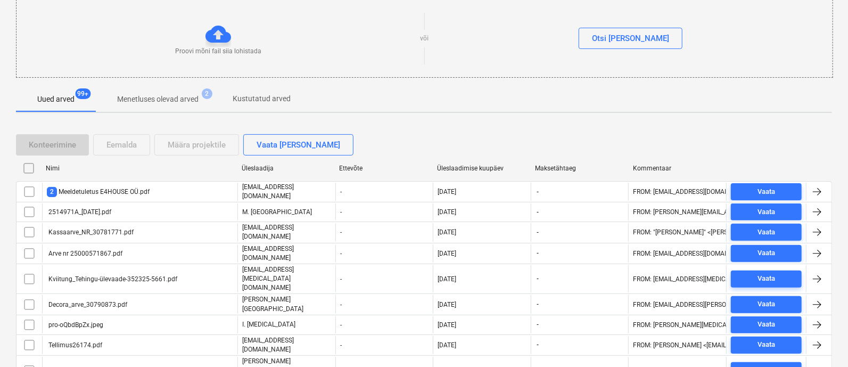
click at [480, 165] on div "Üleslaadimise kuupäev" at bounding box center [481, 168] width 89 height 7
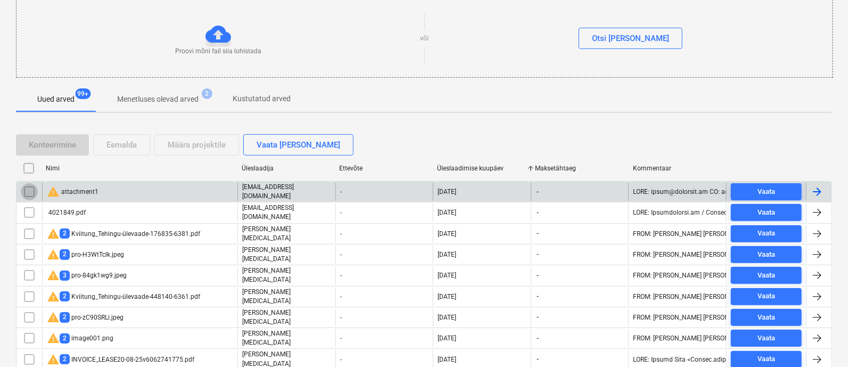
click at [29, 188] on input "checkbox" at bounding box center [29, 191] width 17 height 17
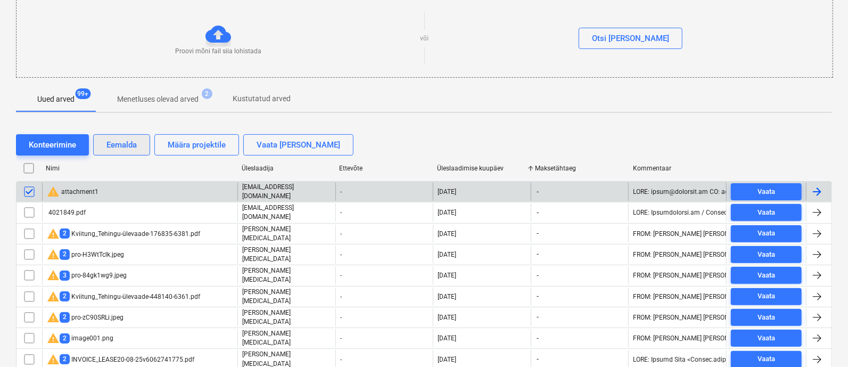
click at [123, 145] on div "Eemalda" at bounding box center [121, 145] width 30 height 14
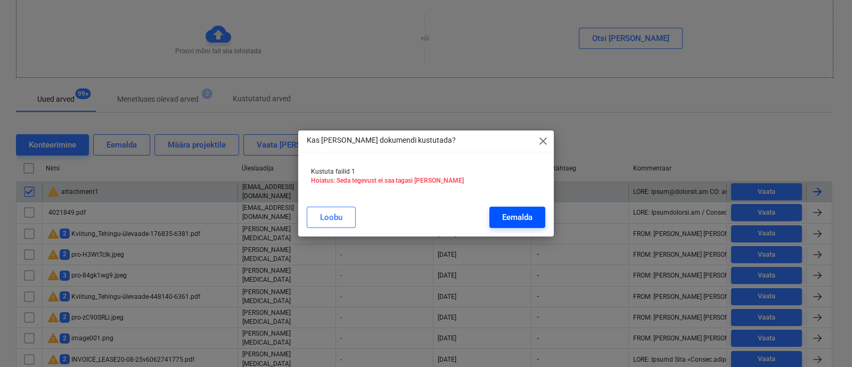
click at [522, 217] on div "Eemalda" at bounding box center [517, 217] width 30 height 14
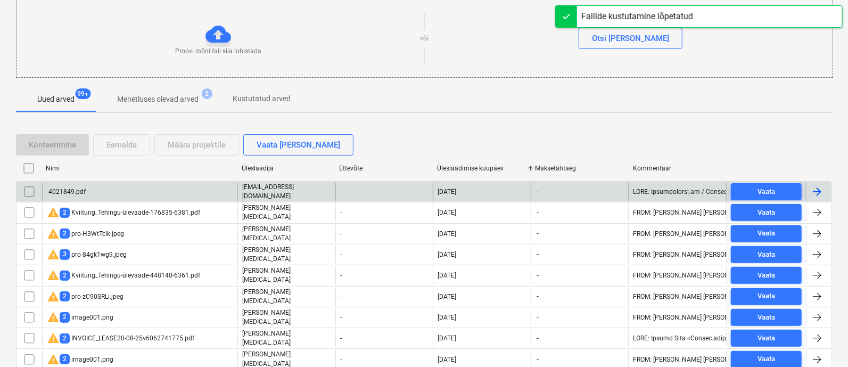
click at [98, 190] on div "4021849.pdf" at bounding box center [139, 192] width 195 height 18
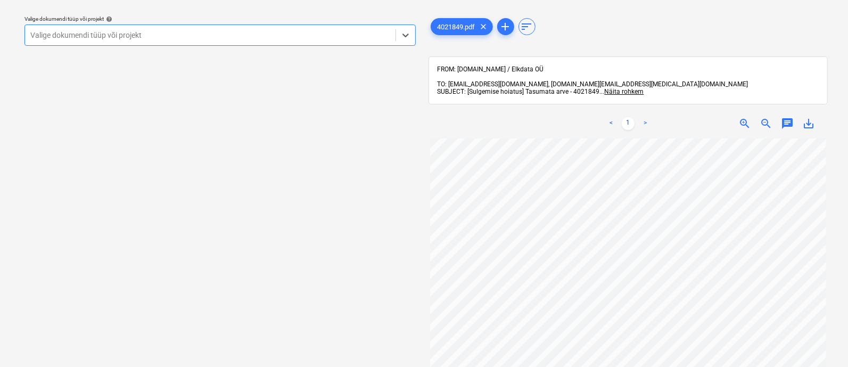
click at [123, 28] on div "Valige dokumendi tüüp või projekt" at bounding box center [210, 35] width 371 height 15
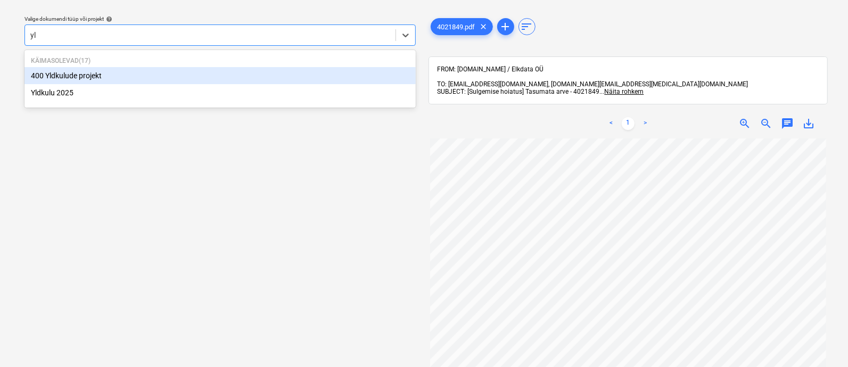
type input "yld"
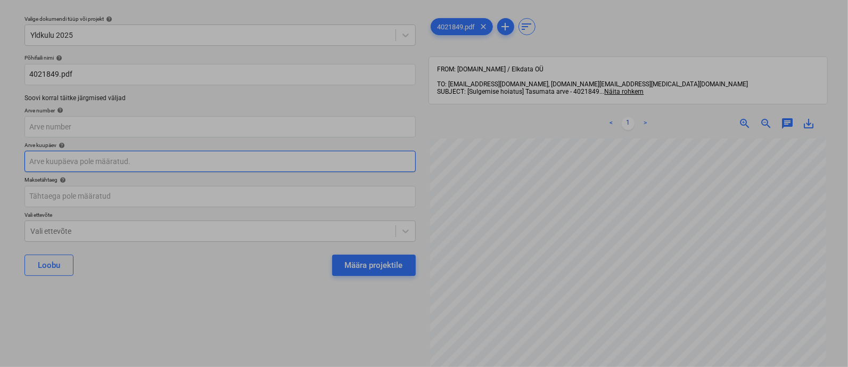
click at [145, 156] on body "Müük 2 Projektid Kontaktid Ettevõte Koondarved 1 Postkast 9+ Kinnitusring Ressu…" at bounding box center [424, 154] width 848 height 367
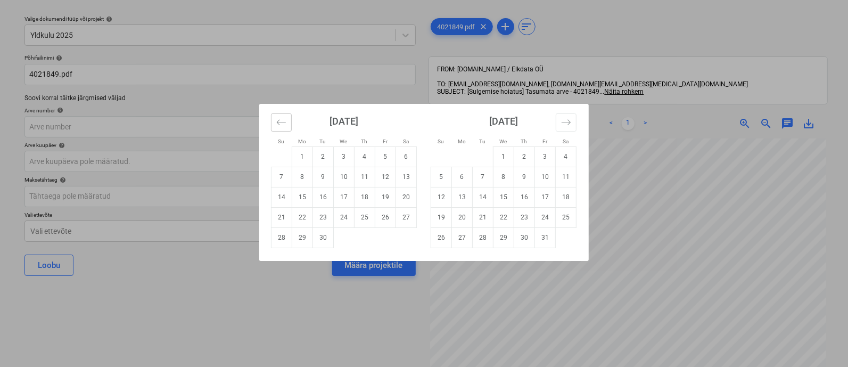
click at [281, 119] on icon "Move backward to switch to the previous month." at bounding box center [281, 122] width 10 height 10
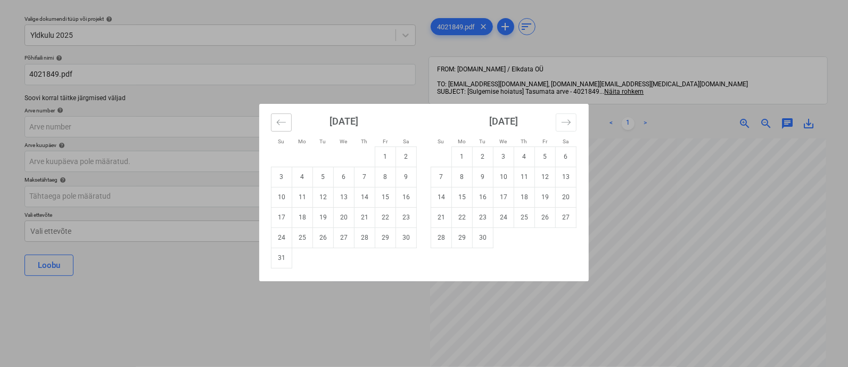
click at [281, 119] on icon "Move backward to switch to the previous month." at bounding box center [281, 122] width 10 height 10
drag, startPoint x: 325, startPoint y: 155, endPoint x: 283, endPoint y: 191, distance: 54.4
click at [324, 155] on td "1" at bounding box center [323, 156] width 21 height 20
type input "01 Jul 2025"
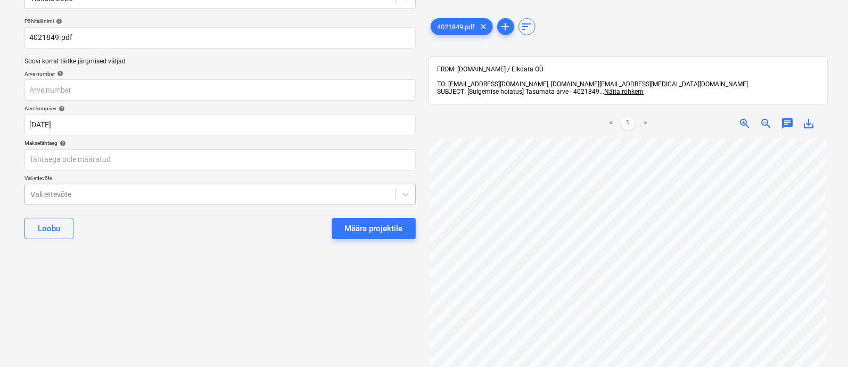
click at [250, 230] on body "Müük 2 Projektid Kontaktid Ettevõte Koondarved 1 Postkast 9+ Kinnitusring Ressu…" at bounding box center [424, 118] width 848 height 367
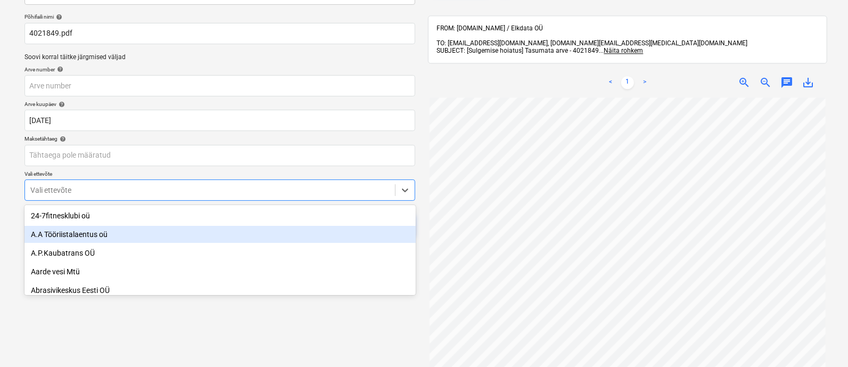
scroll to position [73, 0]
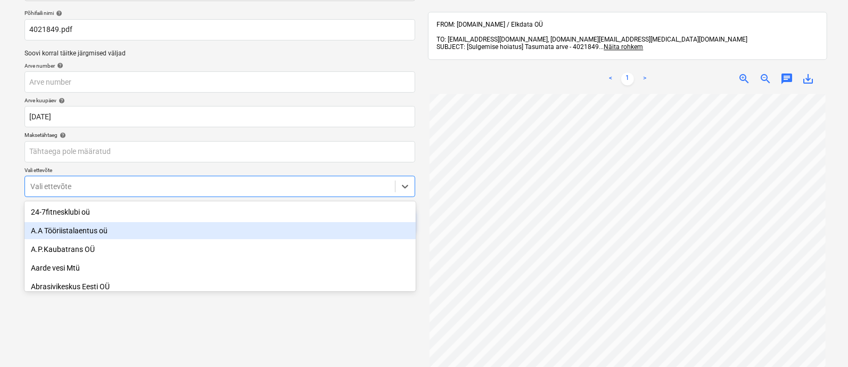
click at [250, 230] on div "A.A Tööriistalaentus oü" at bounding box center [219, 230] width 391 height 17
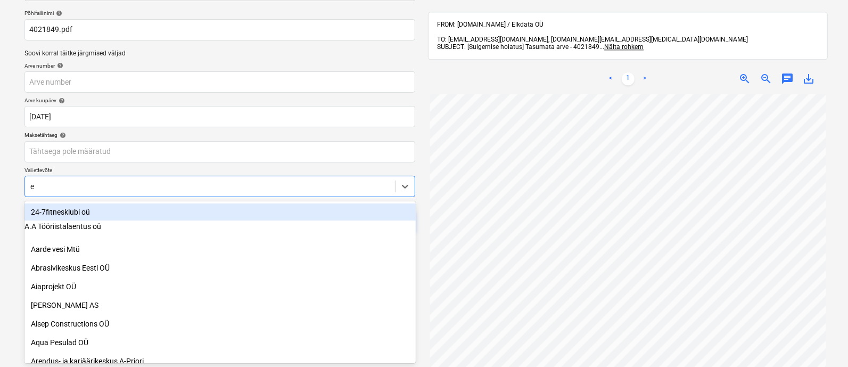
scroll to position [19, 0]
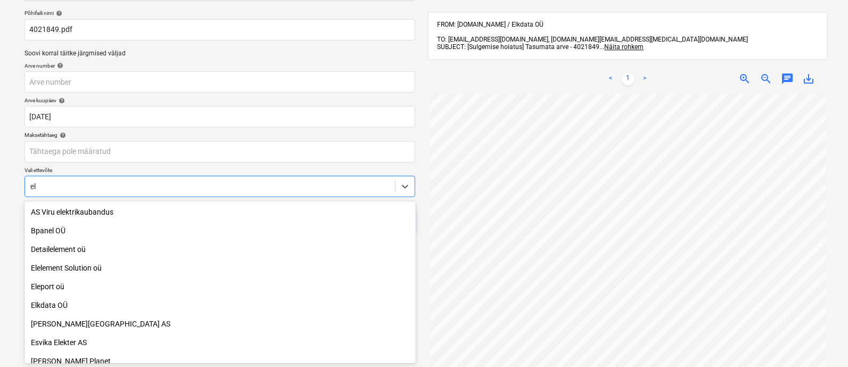
type input "elk"
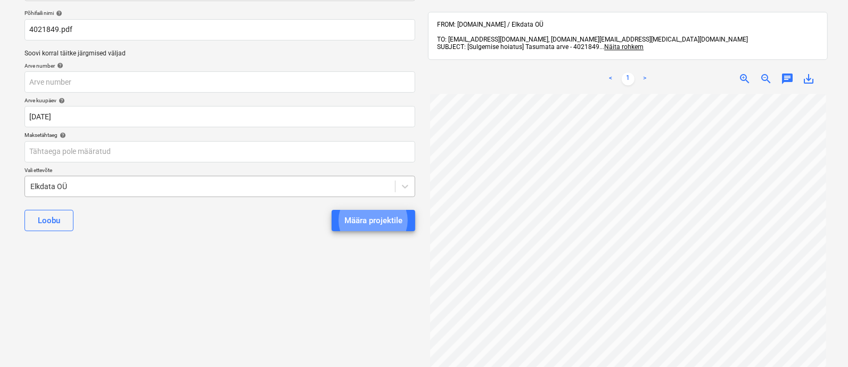
click at [332, 210] on button "Määra projektile" at bounding box center [374, 220] width 84 height 21
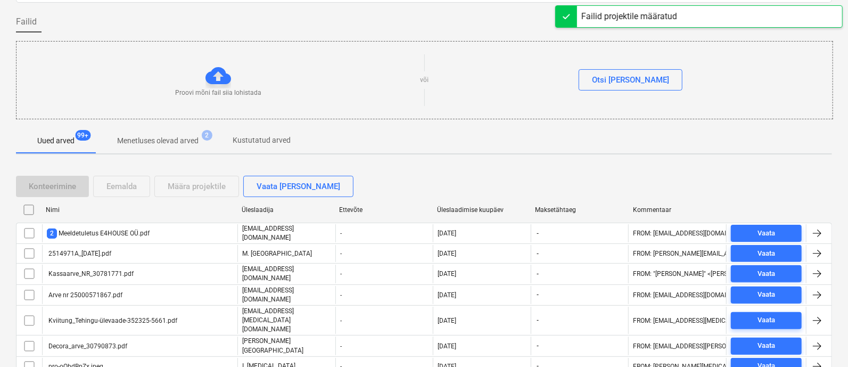
scroll to position [226, 0]
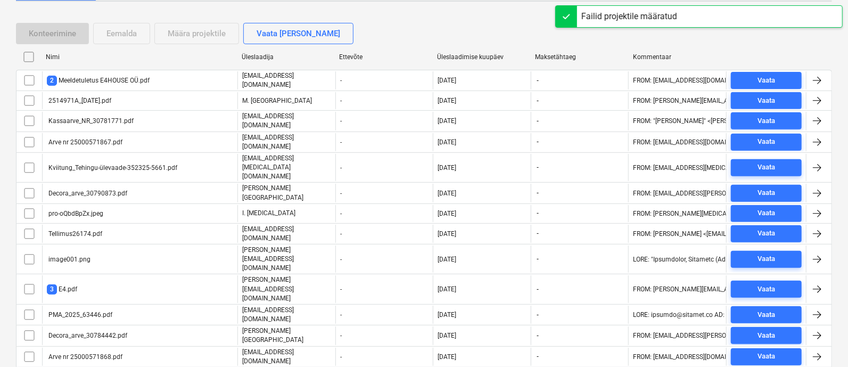
click at [472, 49] on div "Üleslaadimise kuupäev" at bounding box center [482, 56] width 98 height 17
checkbox input "false"
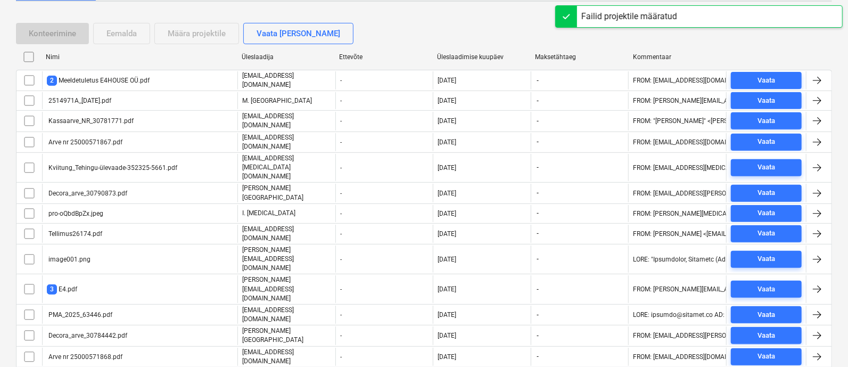
checkbox input "false"
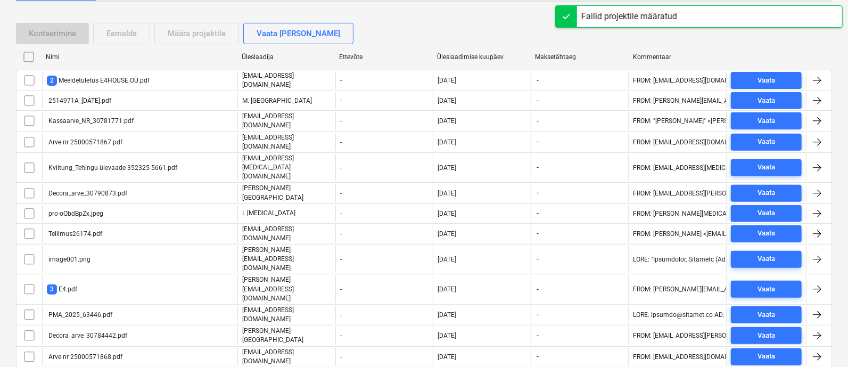
checkbox input "false"
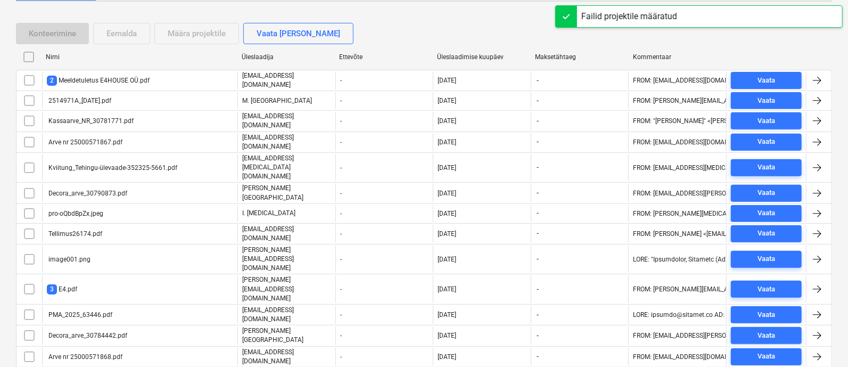
checkbox input "false"
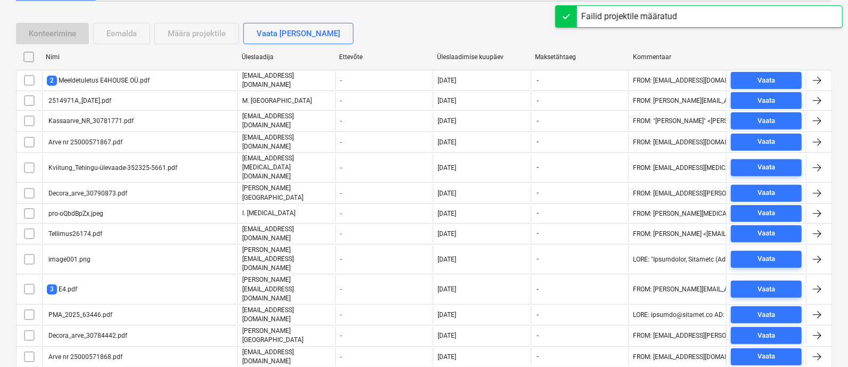
checkbox input "false"
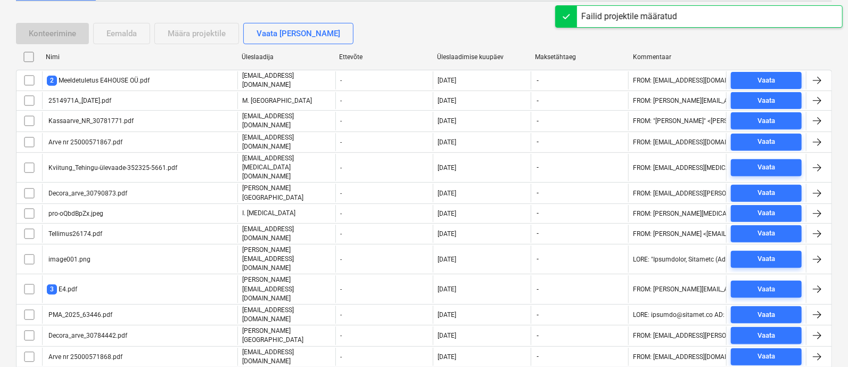
checkbox input "false"
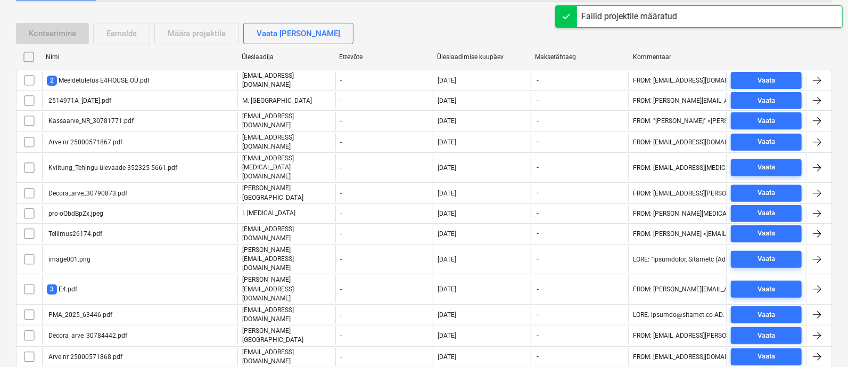
checkbox input "false"
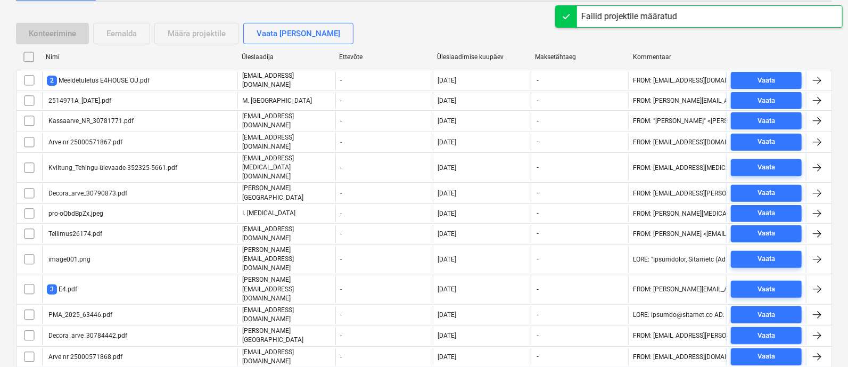
checkbox input "false"
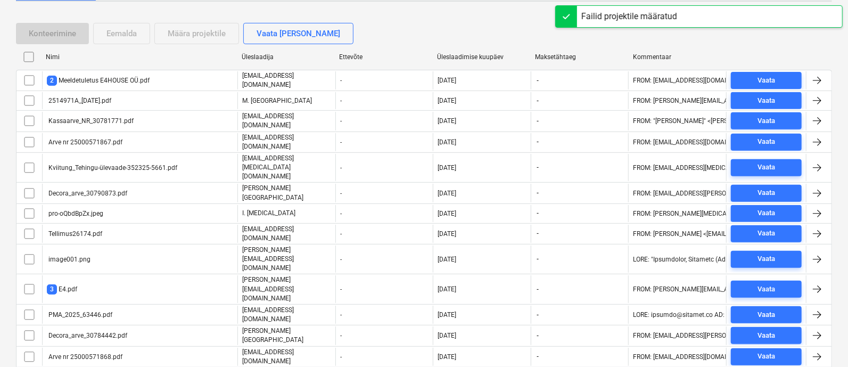
checkbox input "false"
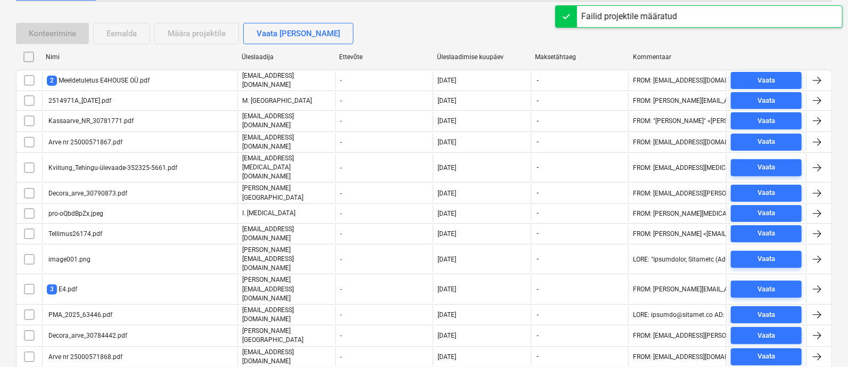
checkbox input "false"
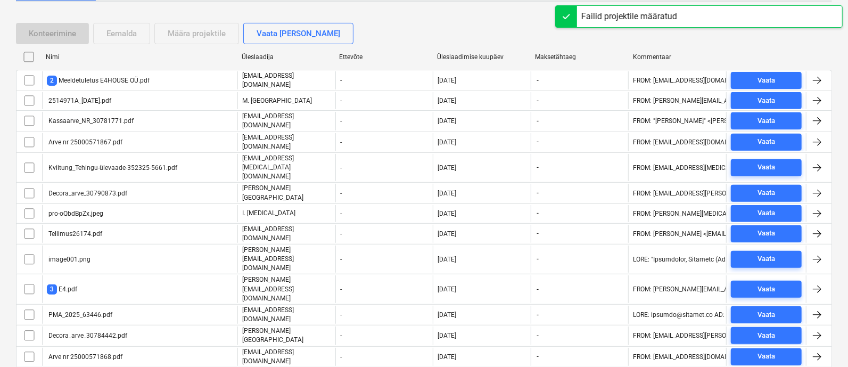
checkbox input "false"
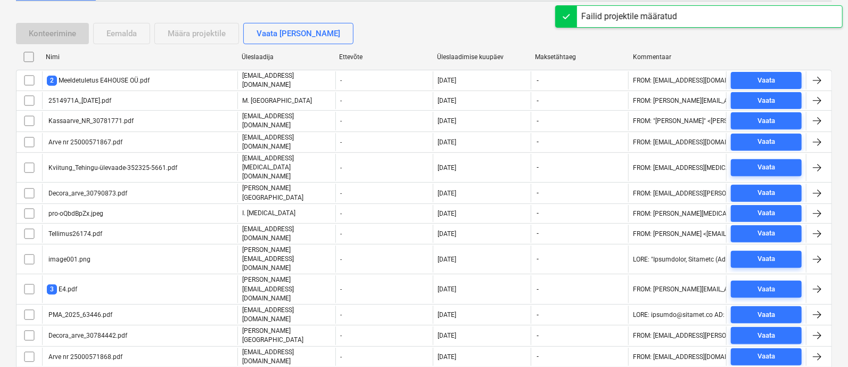
checkbox input "false"
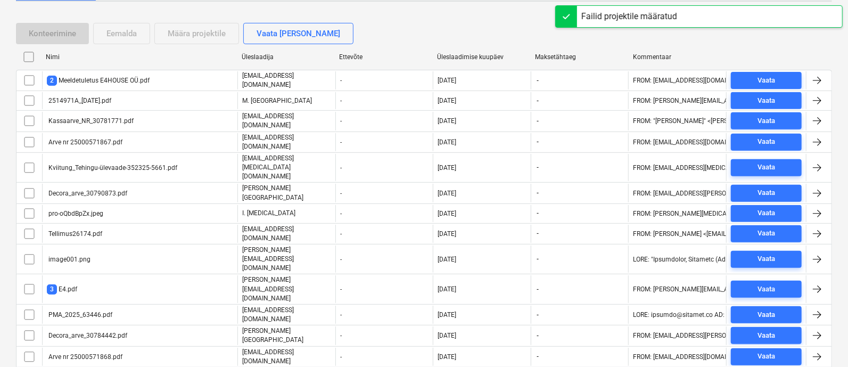
checkbox input "false"
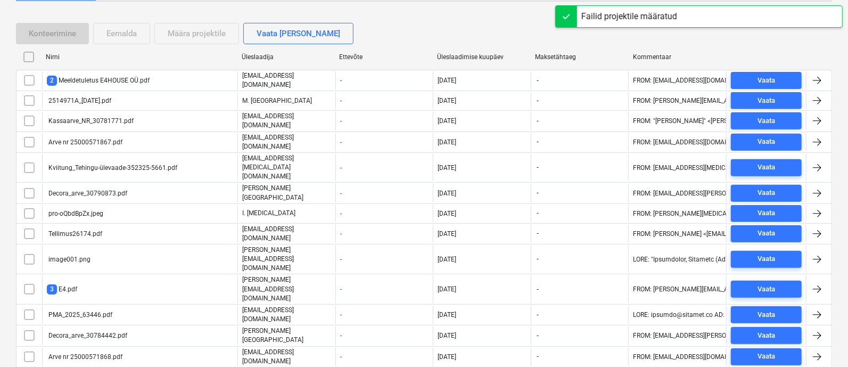
checkbox input "false"
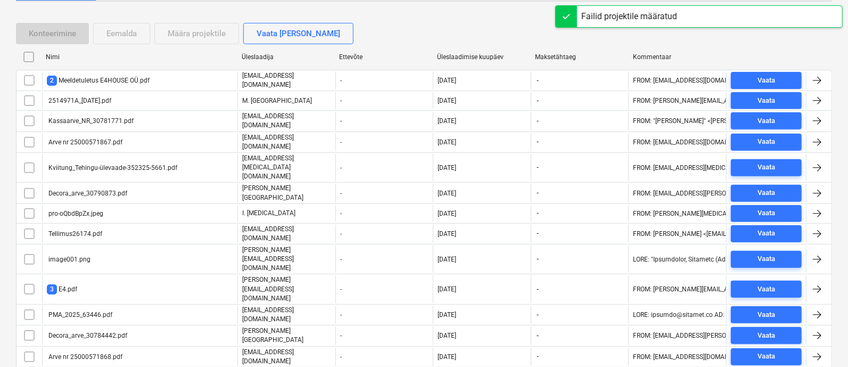
checkbox input "false"
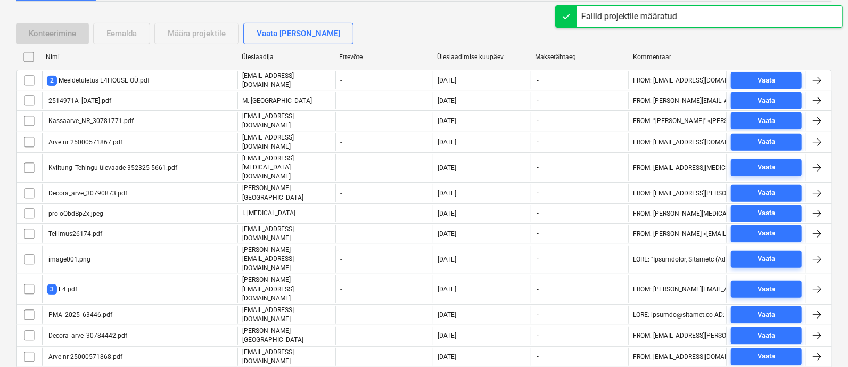
checkbox input "false"
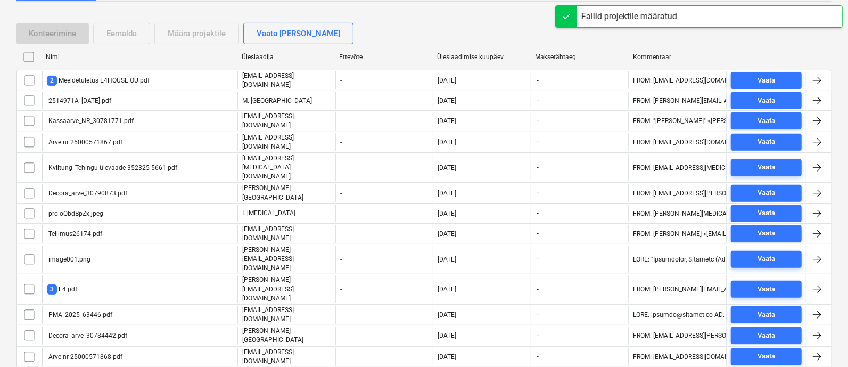
checkbox input "false"
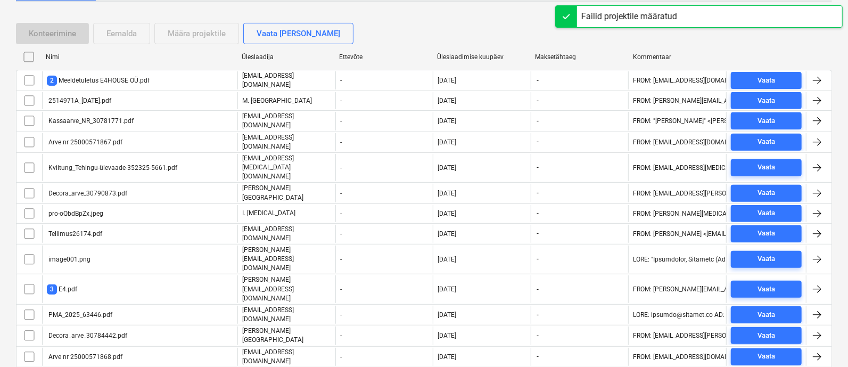
checkbox input "false"
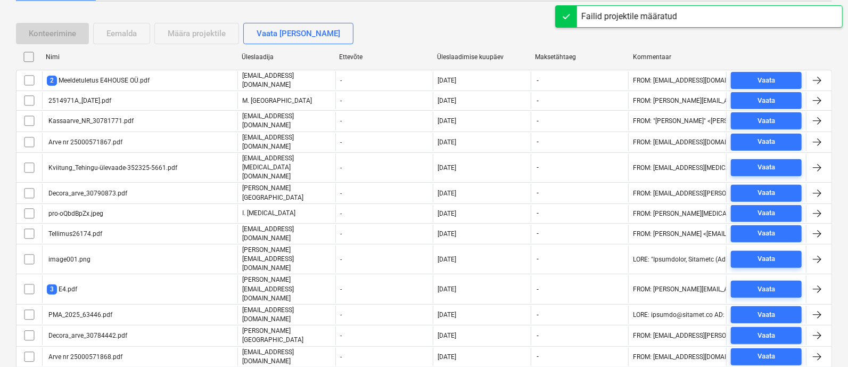
checkbox input "false"
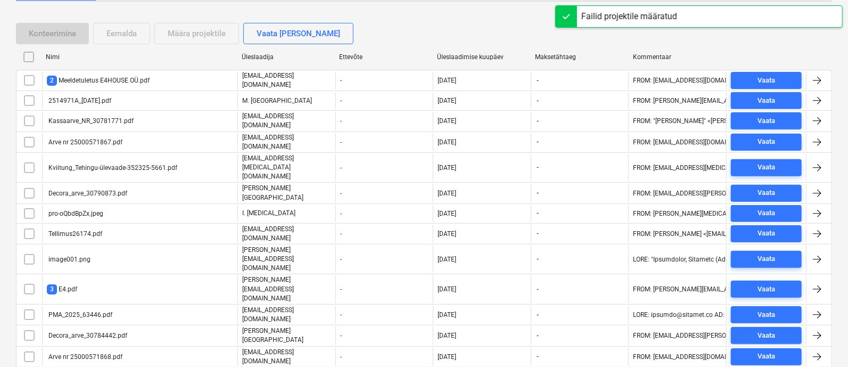
checkbox input "false"
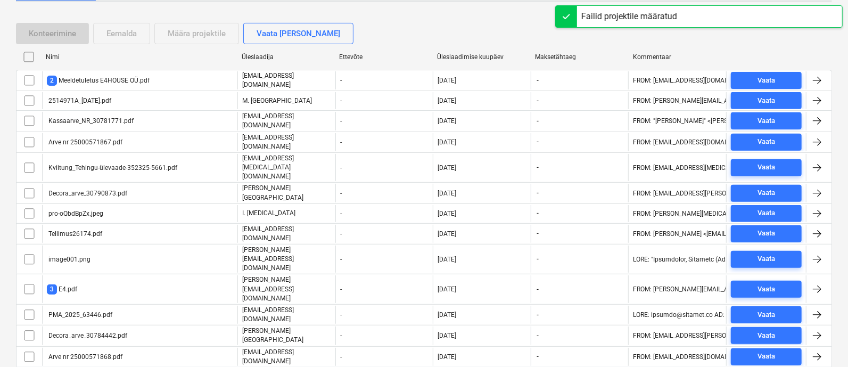
checkbox input "false"
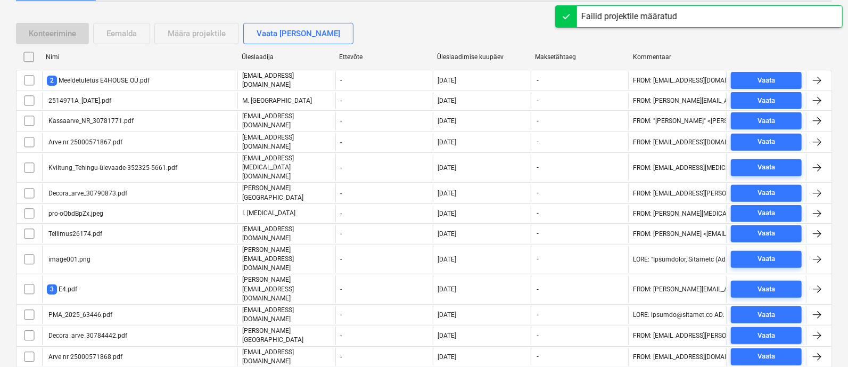
checkbox input "false"
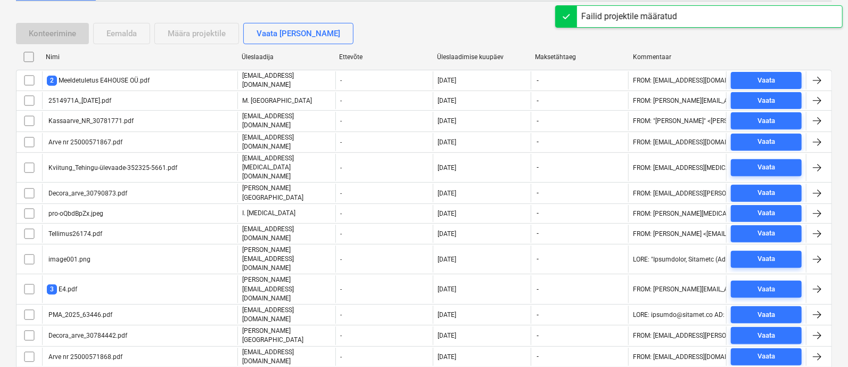
checkbox input "false"
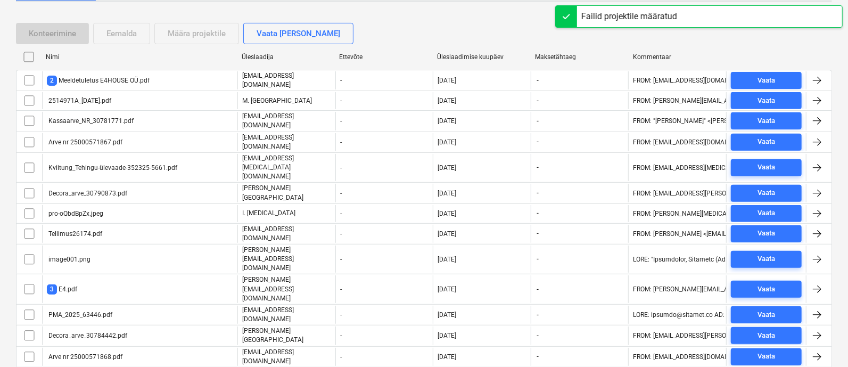
checkbox input "false"
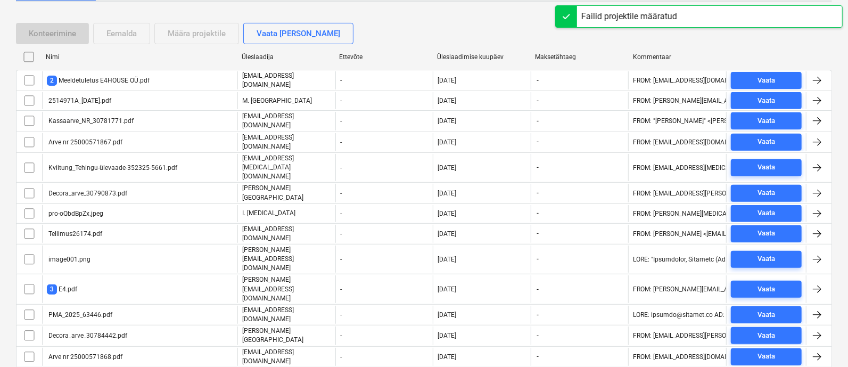
checkbox input "false"
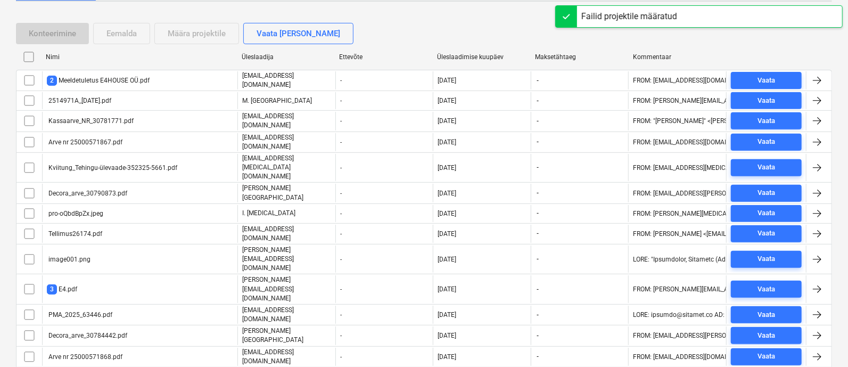
checkbox input "false"
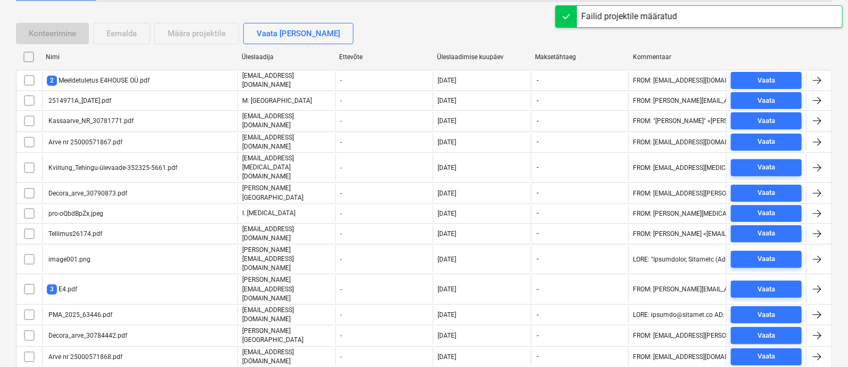
checkbox input "false"
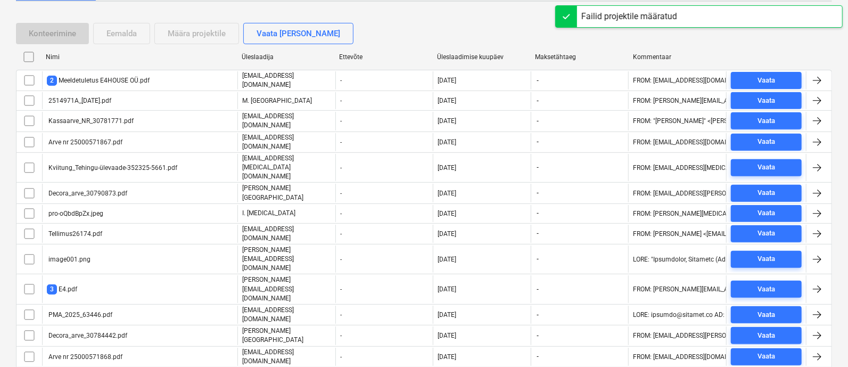
checkbox input "false"
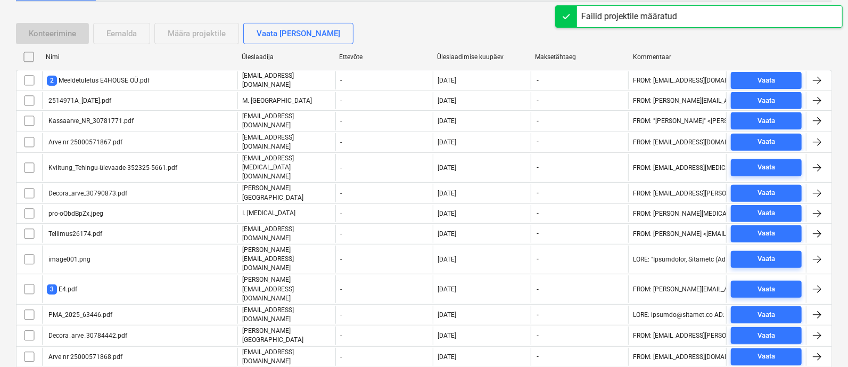
checkbox input "false"
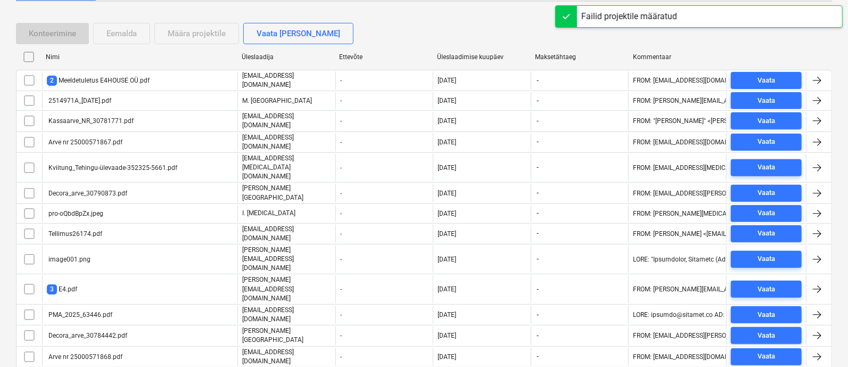
checkbox input "false"
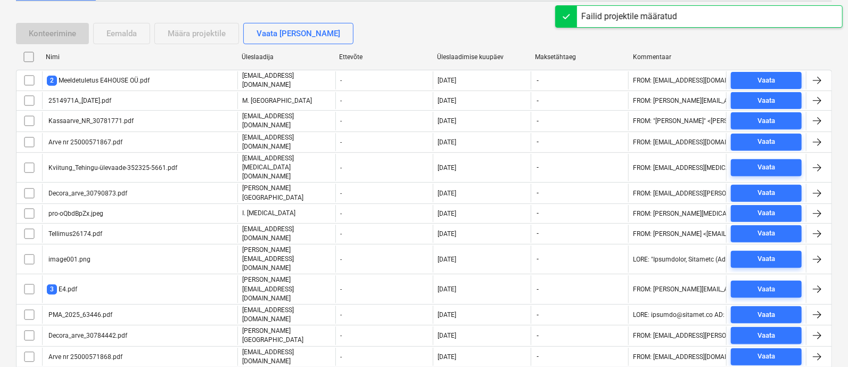
checkbox input "false"
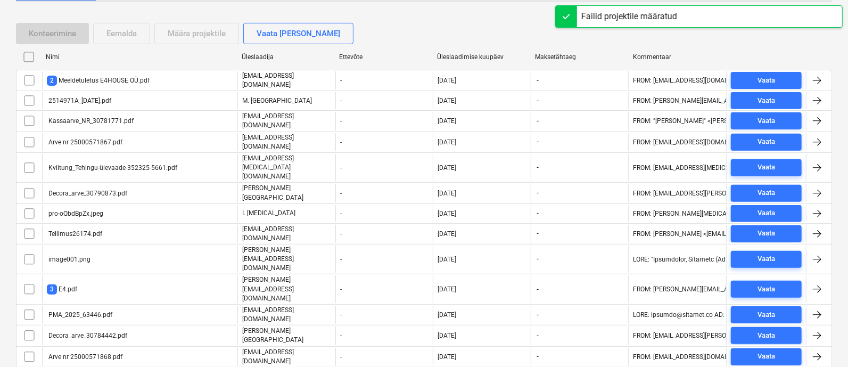
checkbox input "false"
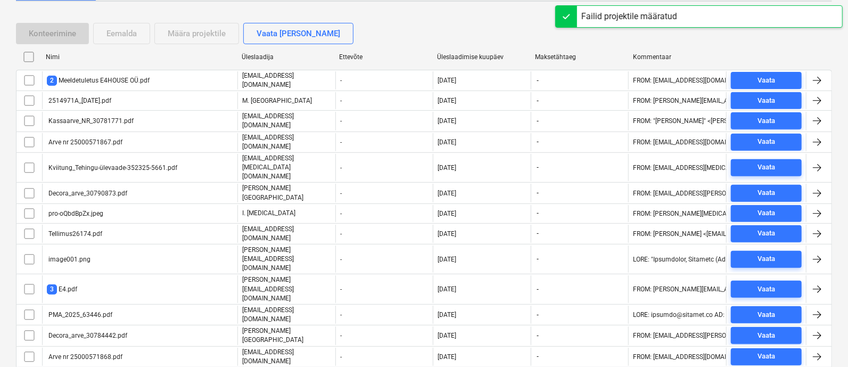
checkbox input "false"
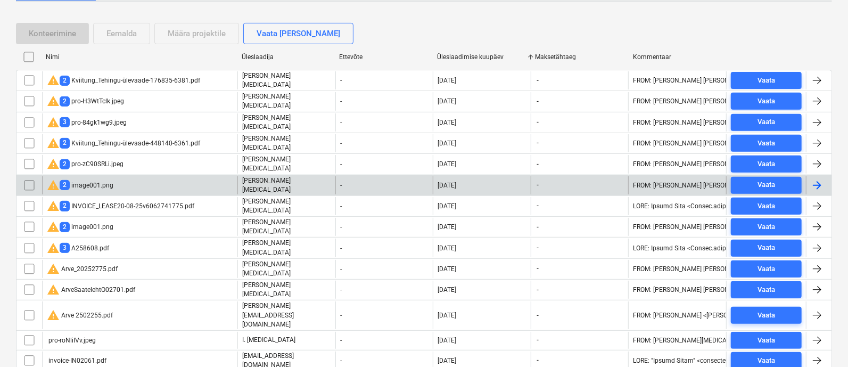
scroll to position [170, 0]
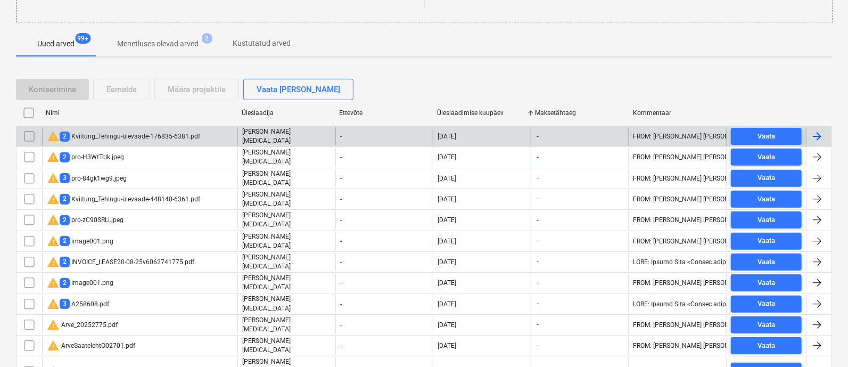
click at [123, 136] on div "warning 2 Kviitung_Tehingu-ülevaade-176835-6381.pdf" at bounding box center [123, 136] width 153 height 13
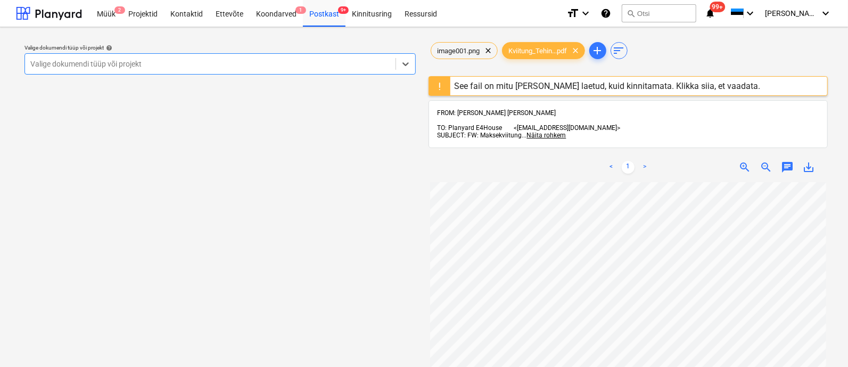
click at [179, 63] on div at bounding box center [210, 64] width 360 height 11
type input "yld"
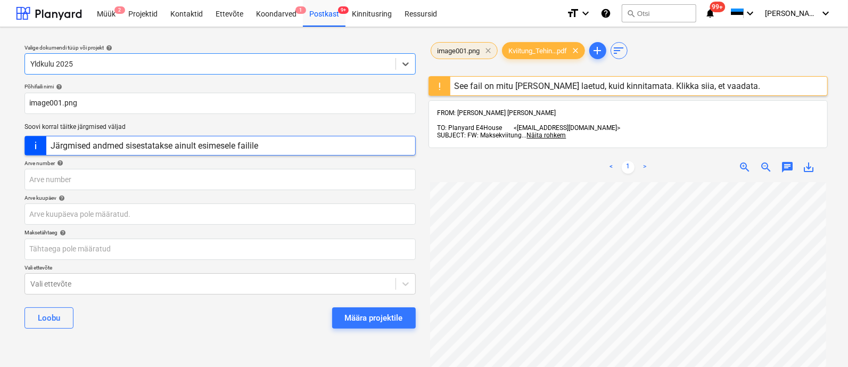
click at [487, 50] on span "clear" at bounding box center [488, 50] width 13 height 13
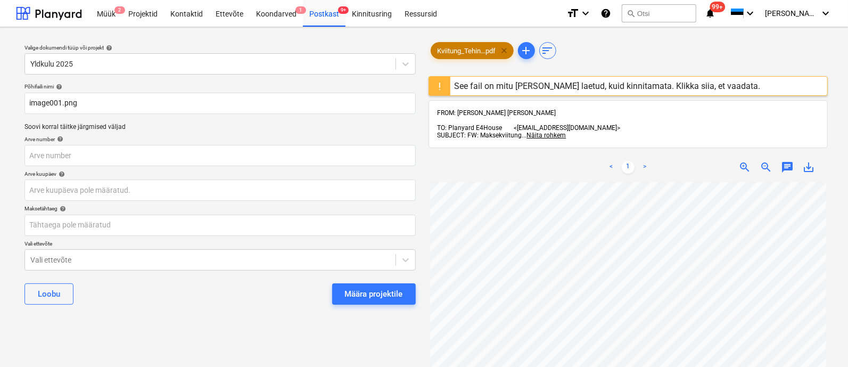
click at [500, 52] on span "clear" at bounding box center [504, 50] width 13 height 13
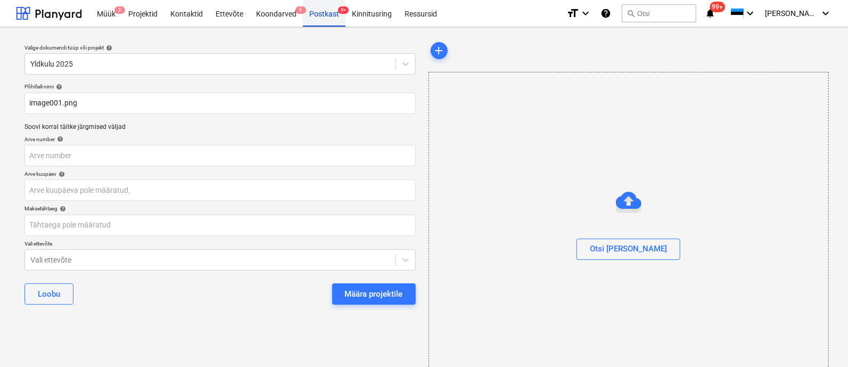
click at [328, 14] on div "Postkast 9+" at bounding box center [324, 12] width 43 height 27
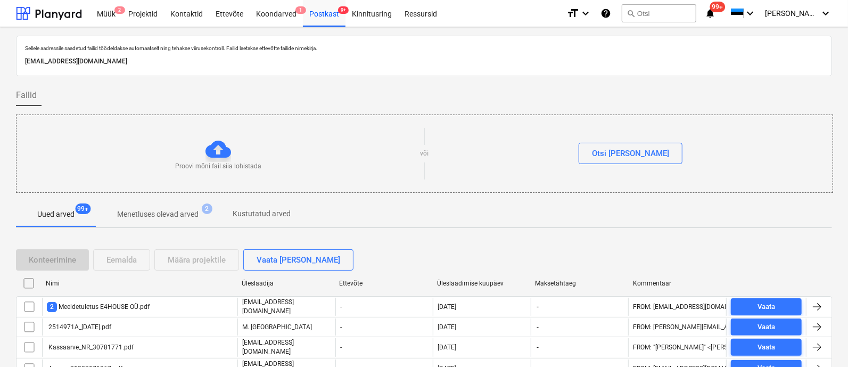
click at [462, 282] on div "Üleslaadimise kuupäev" at bounding box center [481, 283] width 89 height 7
checkbox input "false"
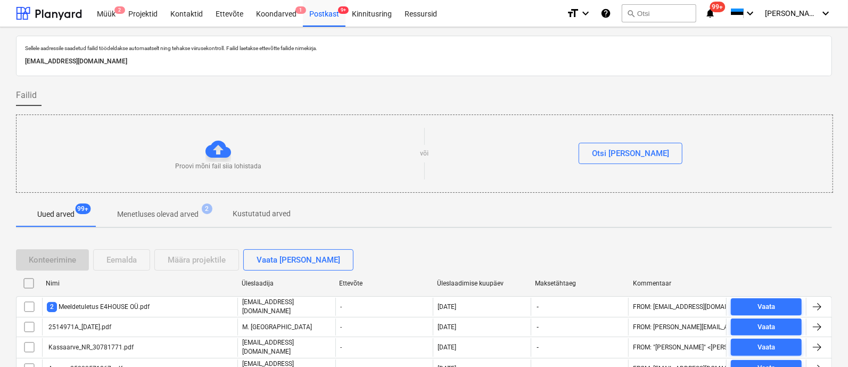
checkbox input "false"
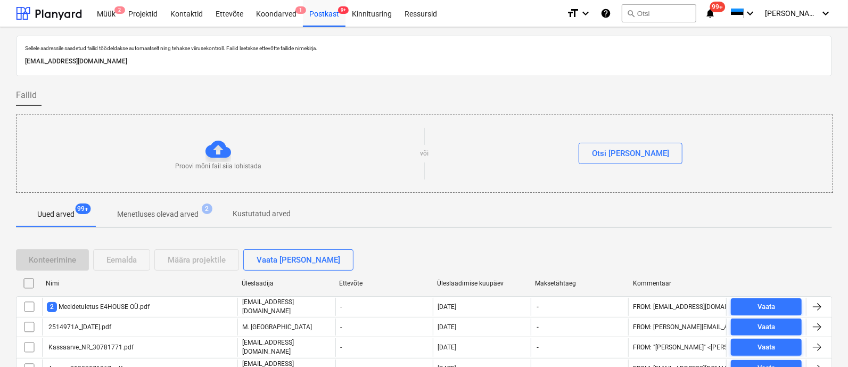
checkbox input "false"
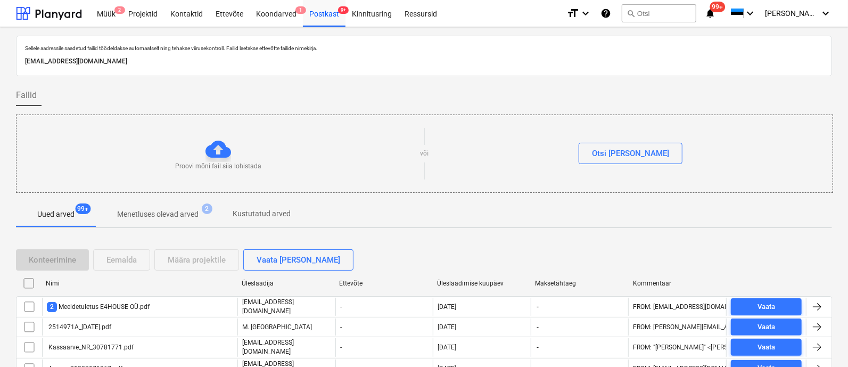
checkbox input "false"
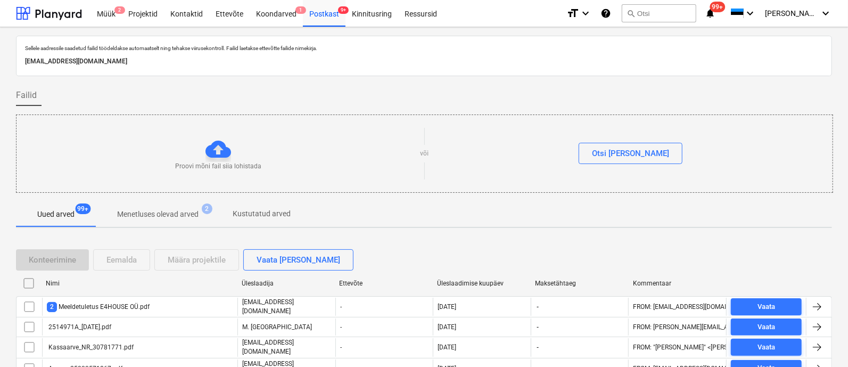
checkbox input "false"
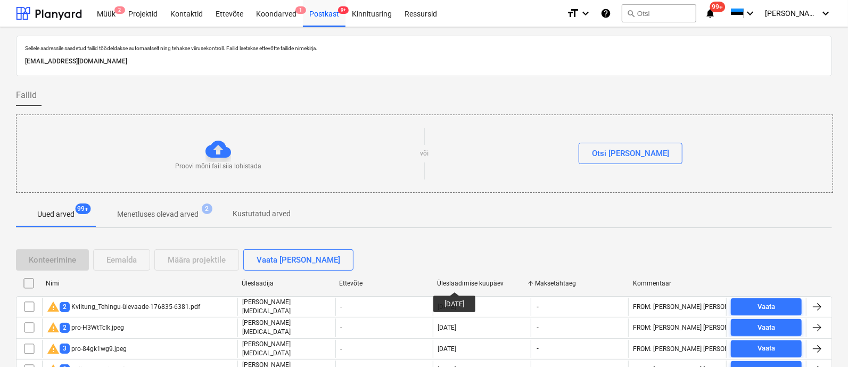
scroll to position [152, 0]
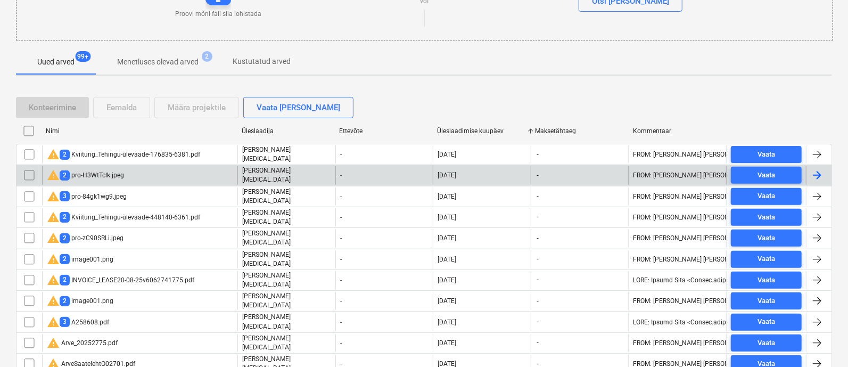
click at [84, 169] on div "warning 2 pro-H3WtTclk.jpeg" at bounding box center [85, 175] width 77 height 13
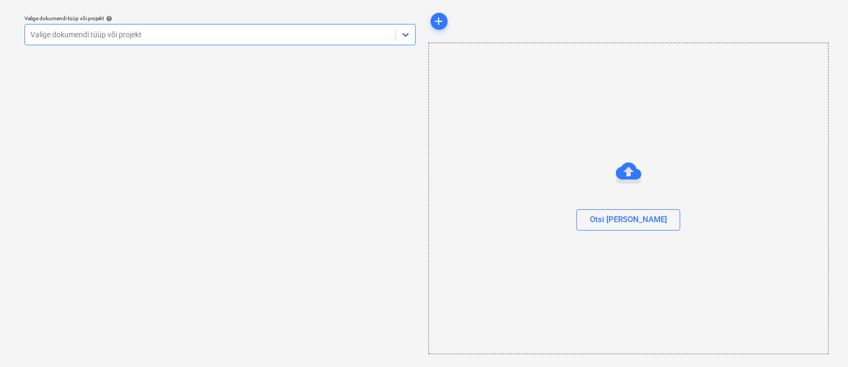
scroll to position [29, 0]
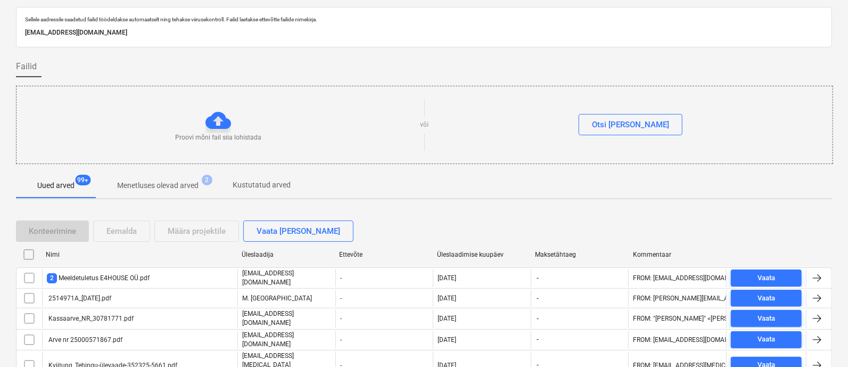
scroll to position [152, 0]
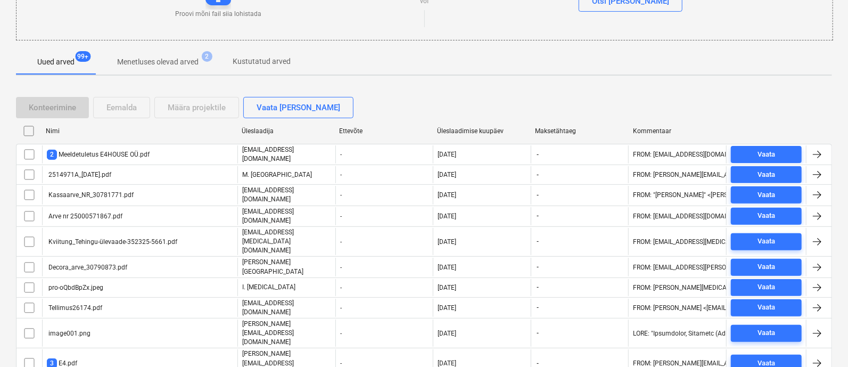
click at [461, 124] on div "Üleslaadimise kuupäev" at bounding box center [482, 130] width 98 height 17
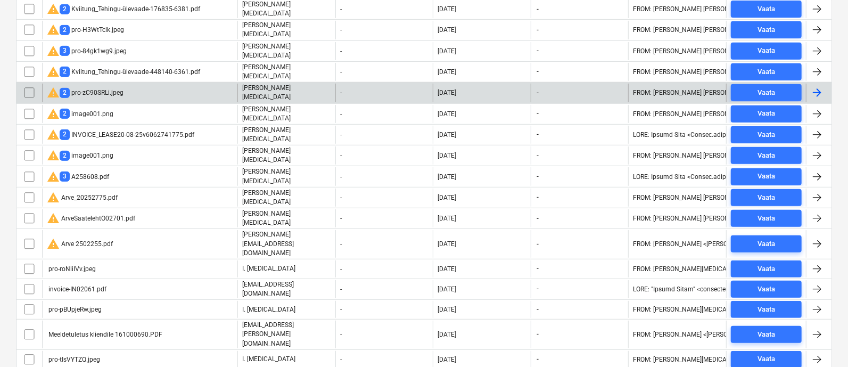
scroll to position [265, 0]
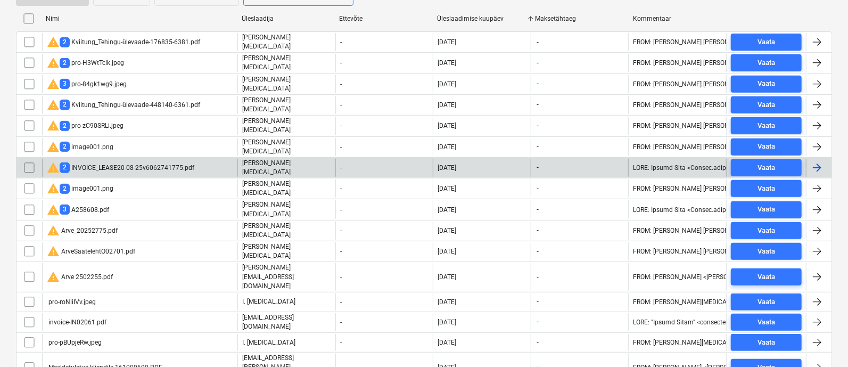
click at [134, 161] on div "warning 2 INVOICE_LEASE20-08-25v6062741775.pdf" at bounding box center [120, 167] width 147 height 13
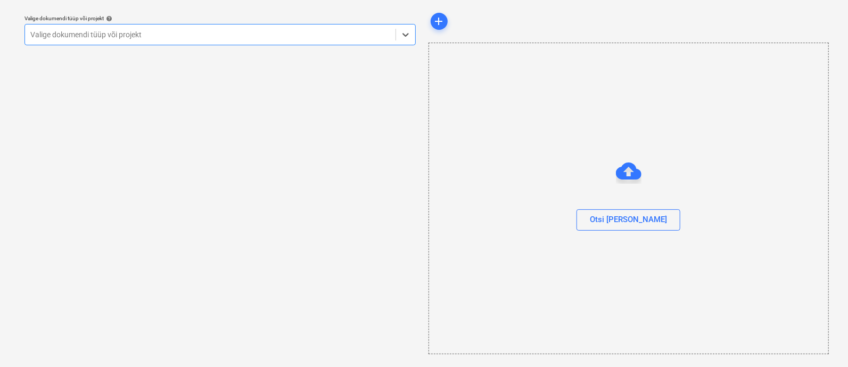
scroll to position [29, 0]
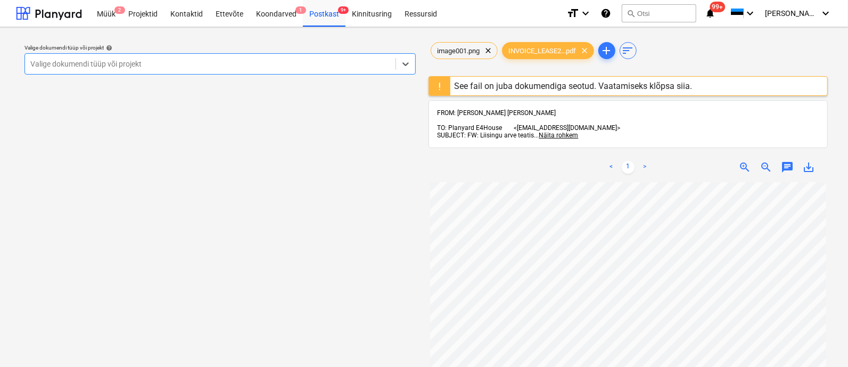
click at [76, 71] on div "Valige dokumendi tüüp või projekt" at bounding box center [210, 63] width 371 height 15
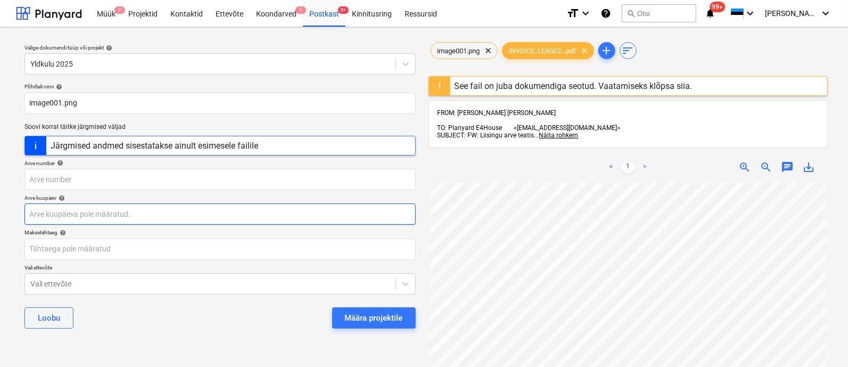
click at [122, 212] on body "Müük 2 Projektid Kontaktid Ettevõte Koondarved 1 Postkast 9+ Kinnitusring Ressu…" at bounding box center [424, 183] width 848 height 367
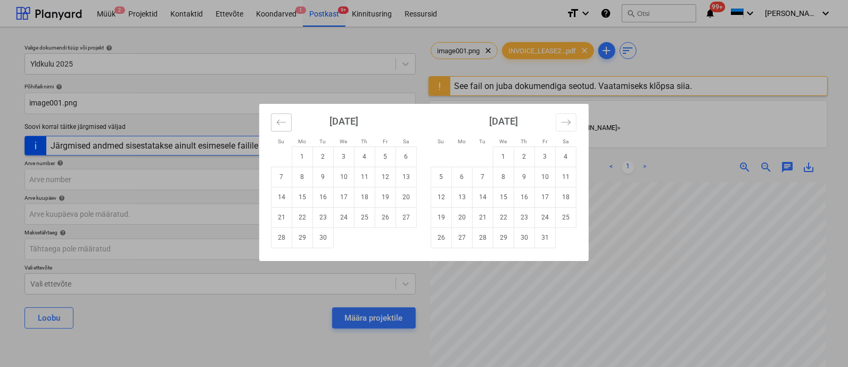
click at [277, 120] on icon "Move backward to switch to the previous month." at bounding box center [281, 122] width 10 height 10
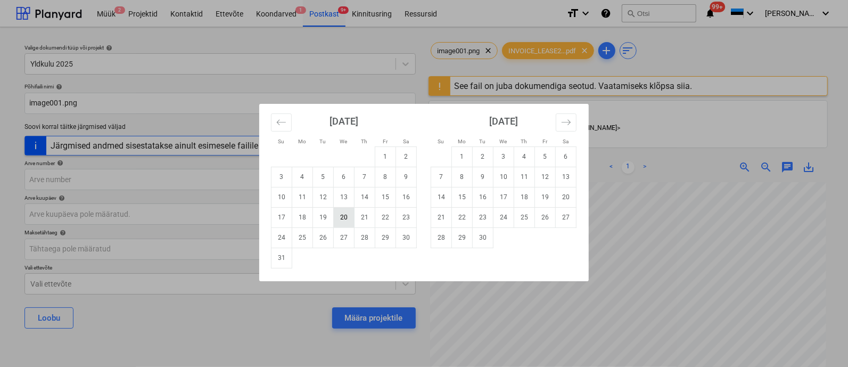
click at [346, 220] on td "20" at bounding box center [344, 217] width 21 height 20
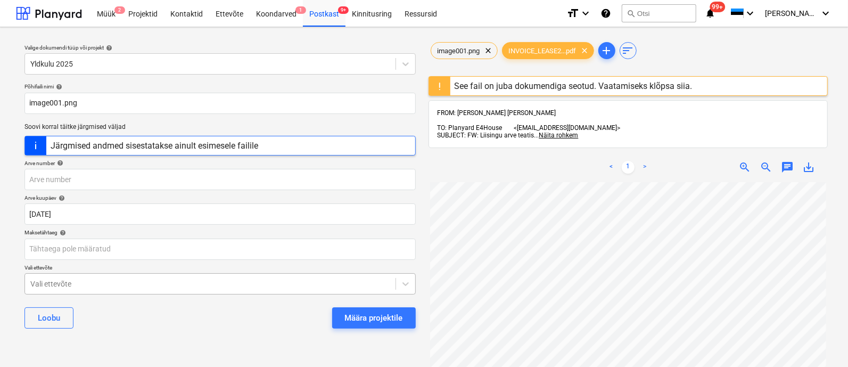
scroll to position [97, 0]
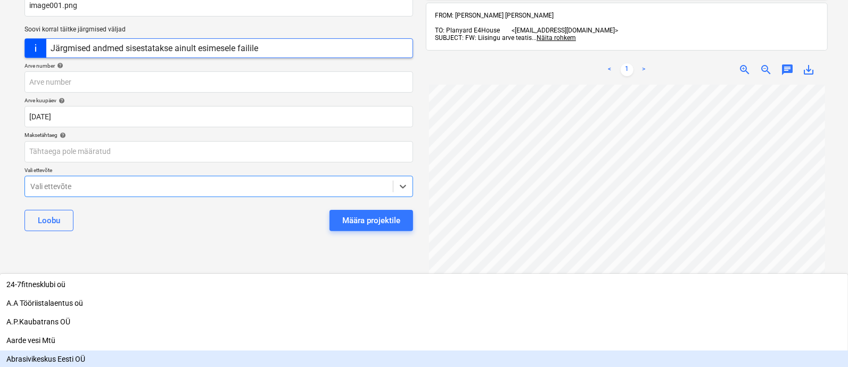
click at [253, 269] on body "Müük 2 Projektid Kontaktid Ettevõte Koondarved 1 Postkast 9+ Kinnitusring Ressu…" at bounding box center [424, 86] width 848 height 367
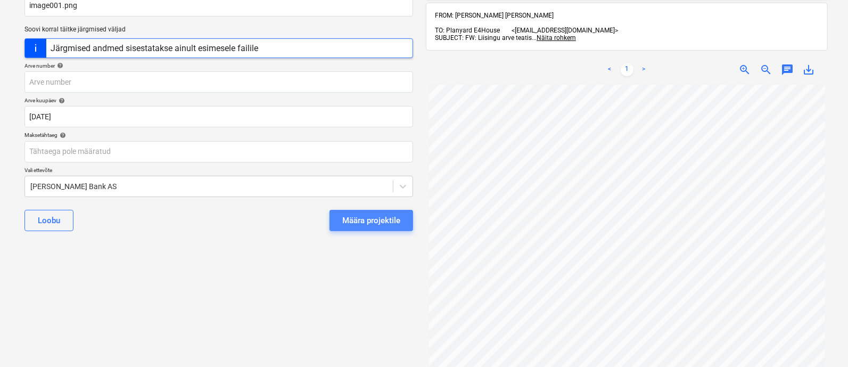
click at [380, 216] on div "Määra projektile" at bounding box center [371, 220] width 58 height 14
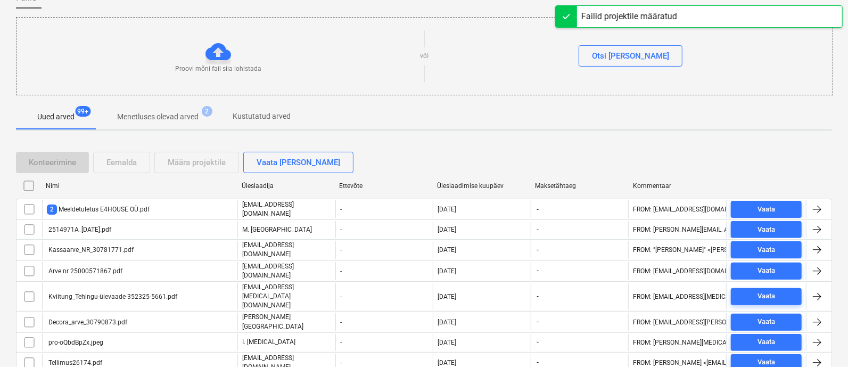
scroll to position [250, 0]
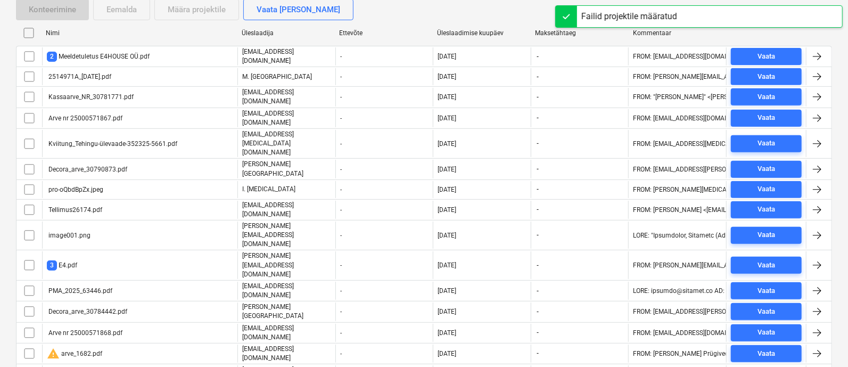
click at [482, 27] on div "Üleslaadimise kuupäev" at bounding box center [482, 32] width 98 height 17
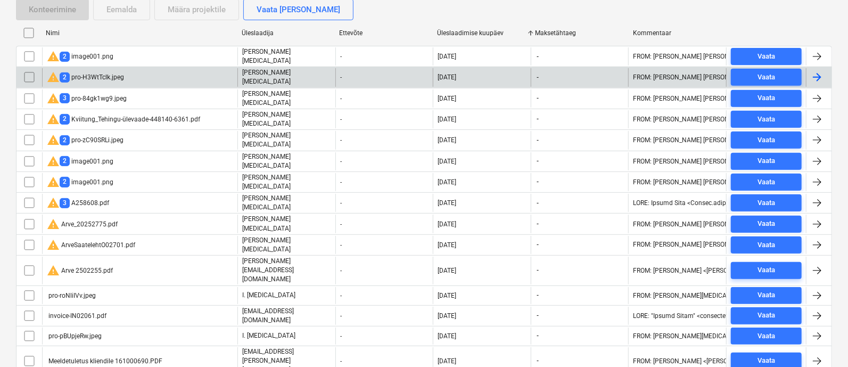
click at [95, 77] on div "warning 2 pro-H3WtTclk.jpeg" at bounding box center [85, 77] width 77 height 13
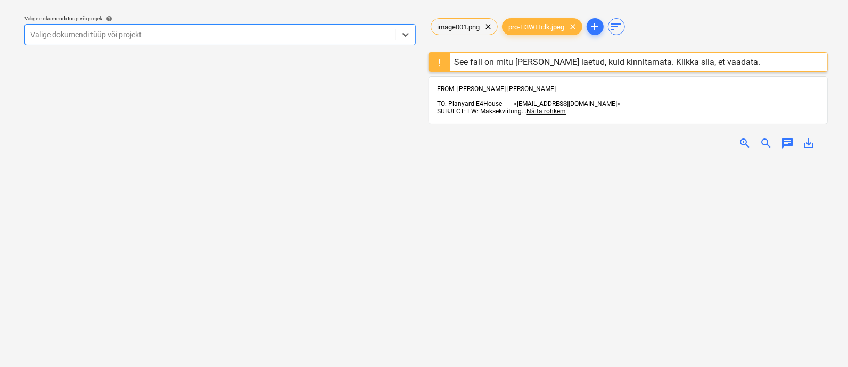
scroll to position [29, 0]
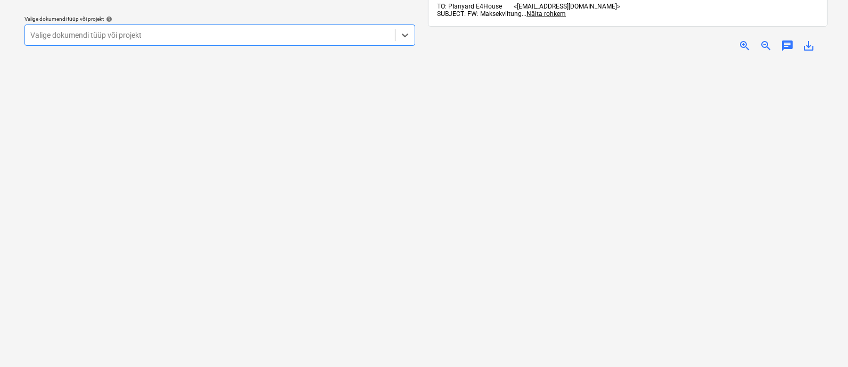
click at [207, 36] on div at bounding box center [209, 35] width 359 height 11
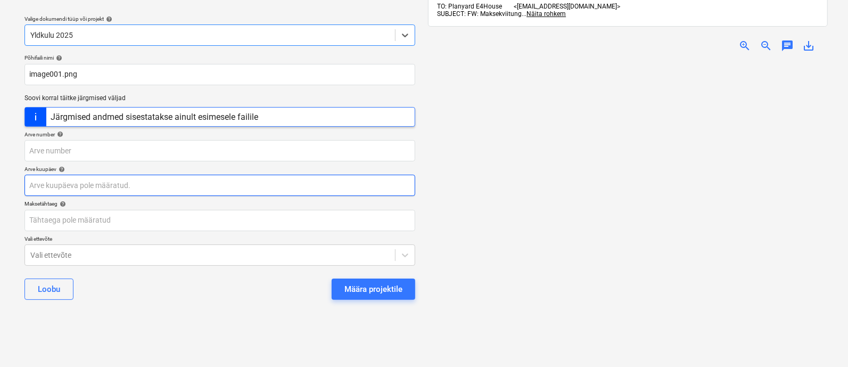
click at [211, 188] on body "Müük 2 Projektid Kontaktid Ettevõte Koondarved 1 Postkast 9+ Kinnitusring Ressu…" at bounding box center [424, 154] width 848 height 367
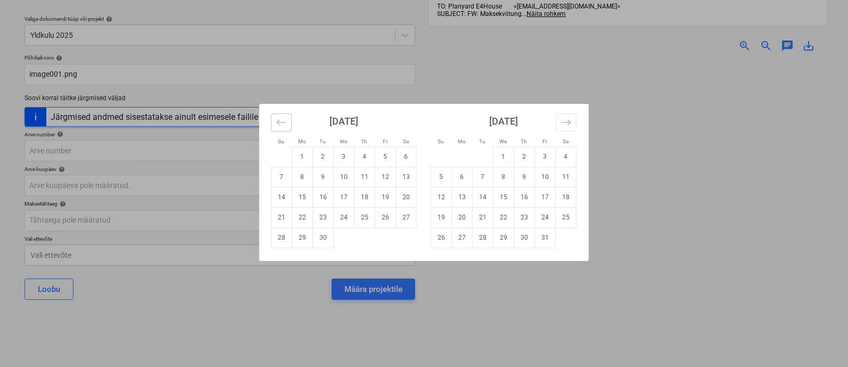
click at [281, 121] on icon "Move backward to switch to the previous month." at bounding box center [281, 122] width 10 height 10
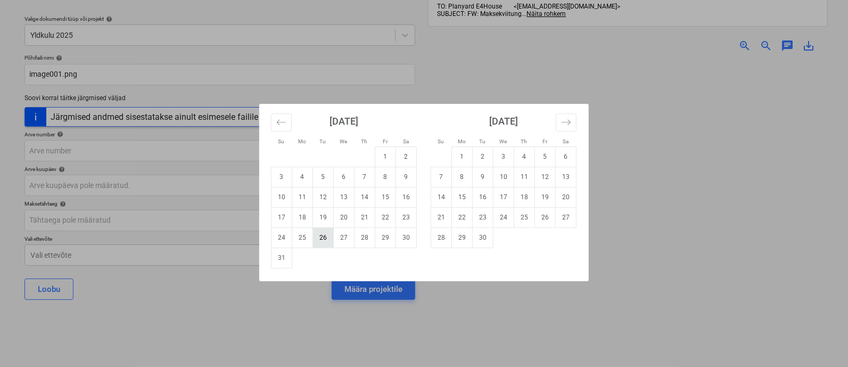
click at [322, 233] on td "26" at bounding box center [323, 237] width 21 height 20
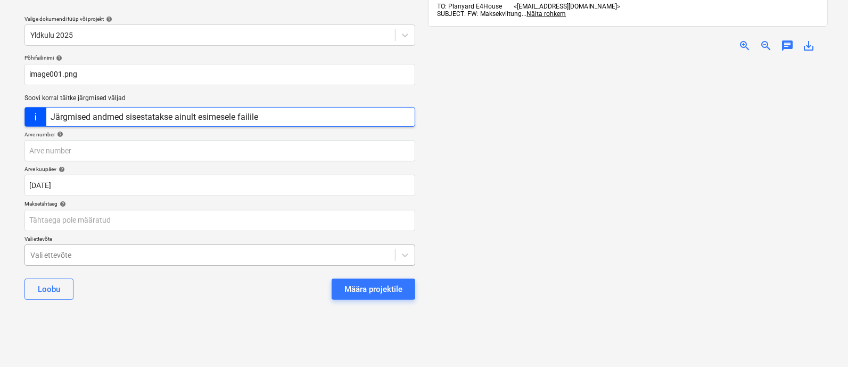
click at [253, 253] on body "Müük 2 Projektid Kontaktid Ettevõte Koondarved 1 Postkast 9+ Kinnitusring Ressu…" at bounding box center [424, 154] width 848 height 367
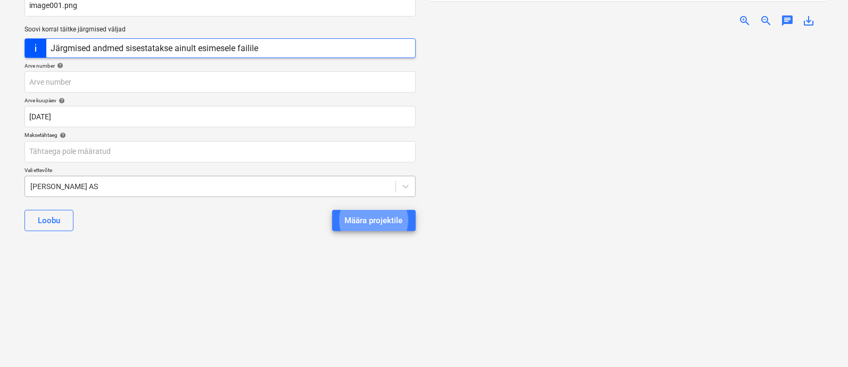
click at [332, 210] on button "Määra projektile" at bounding box center [374, 220] width 84 height 21
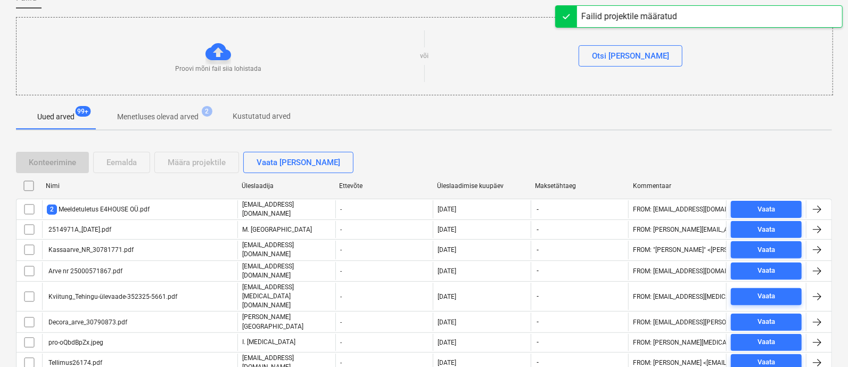
click at [462, 182] on div "Üleslaadimise kuupäev" at bounding box center [481, 185] width 89 height 7
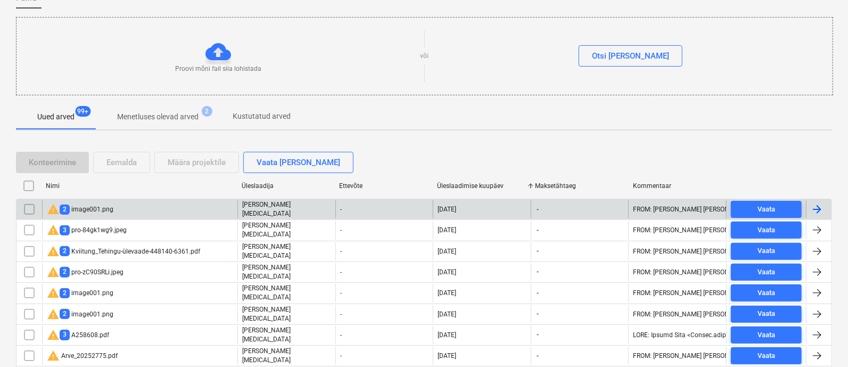
click at [103, 207] on div "warning 2 image001.png" at bounding box center [80, 209] width 67 height 13
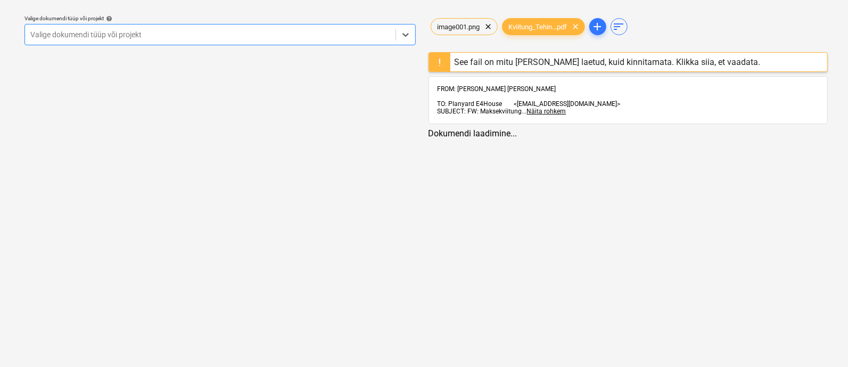
scroll to position [29, 0]
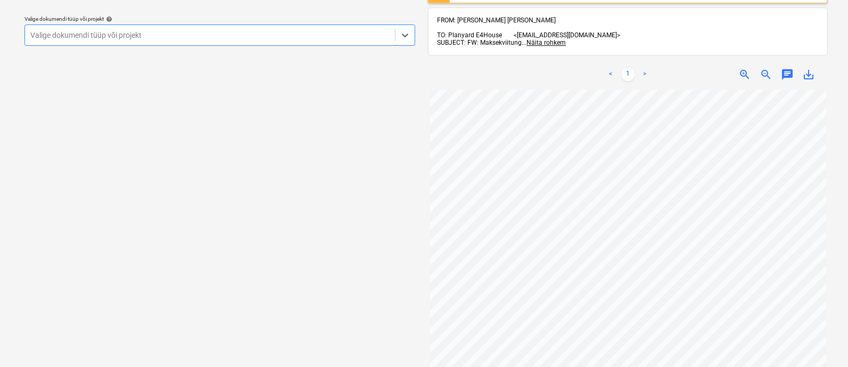
click at [162, 36] on div at bounding box center [209, 35] width 359 height 11
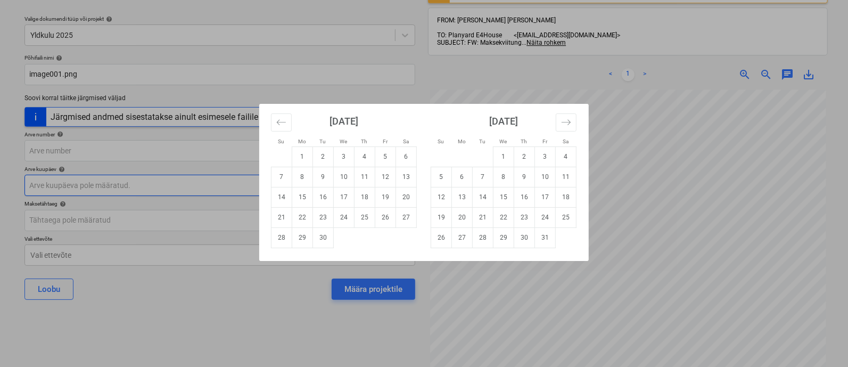
click at [113, 180] on body "Müük 2 Projektid Kontaktid Ettevõte Koondarved 1 Postkast 9+ Kinnitusring Ressu…" at bounding box center [424, 154] width 848 height 367
click at [629, 273] on div "Su Mo Tu We Th Fr Sa Su Mo Tu We Th Fr Sa August 2025 1 2 3 4 5 6 7 8 9 10 11 1…" at bounding box center [424, 183] width 848 height 367
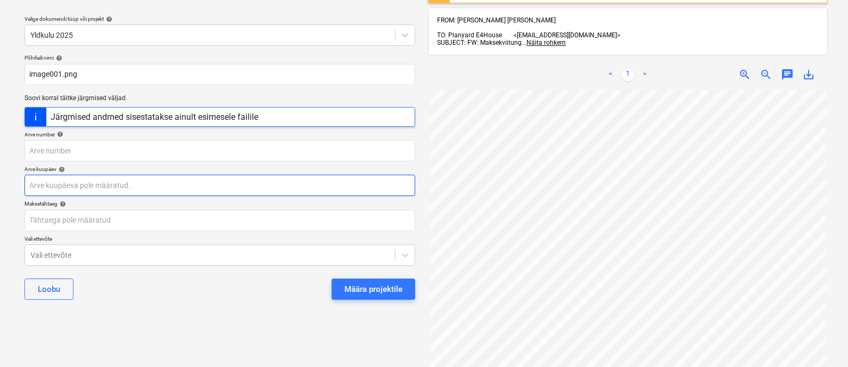
click at [114, 180] on body "Müük 2 Projektid Kontaktid Ettevõte Koondarved 1 Postkast 9+ Kinnitusring Ressu…" at bounding box center [424, 154] width 848 height 367
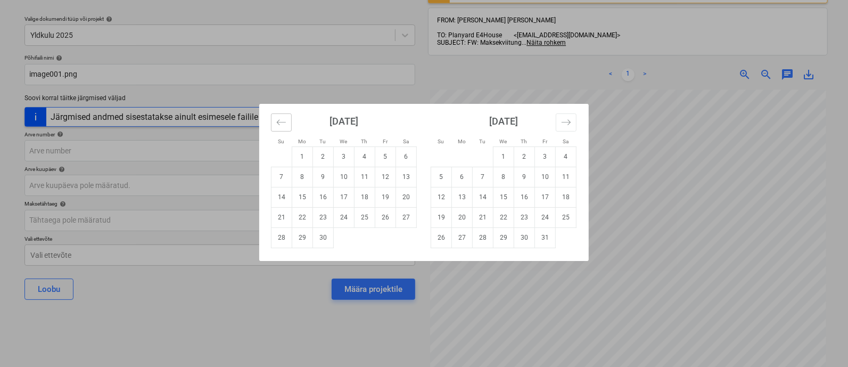
click at [276, 123] on icon "Move backward to switch to the previous month." at bounding box center [281, 122] width 10 height 10
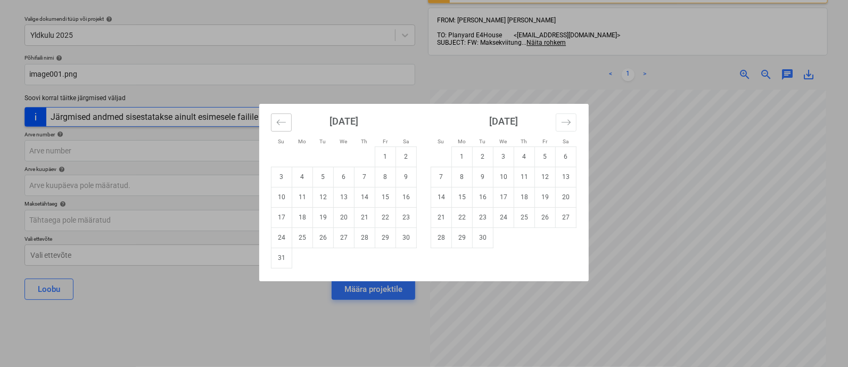
click at [276, 122] on icon "Move backward to switch to the previous month." at bounding box center [281, 122] width 10 height 10
click at [483, 236] on td "26" at bounding box center [483, 237] width 21 height 20
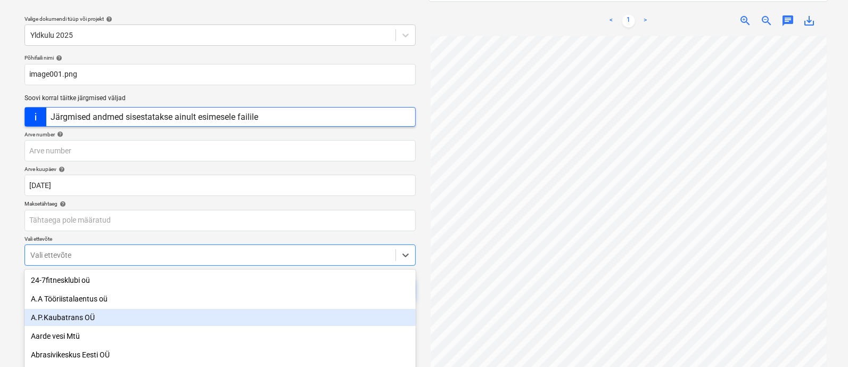
click at [282, 253] on body "Müük 2 Projektid Kontaktid Ettevõte Koondarved 1 Postkast 9+ Kinnitusring Ressu…" at bounding box center [424, 154] width 848 height 367
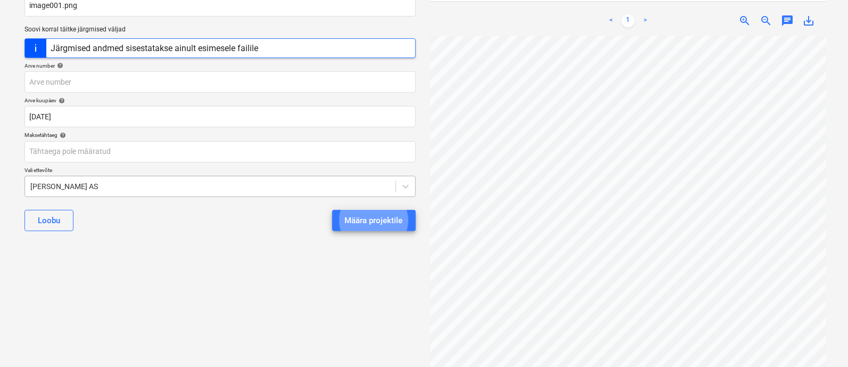
click at [332, 210] on button "Määra projektile" at bounding box center [374, 220] width 84 height 21
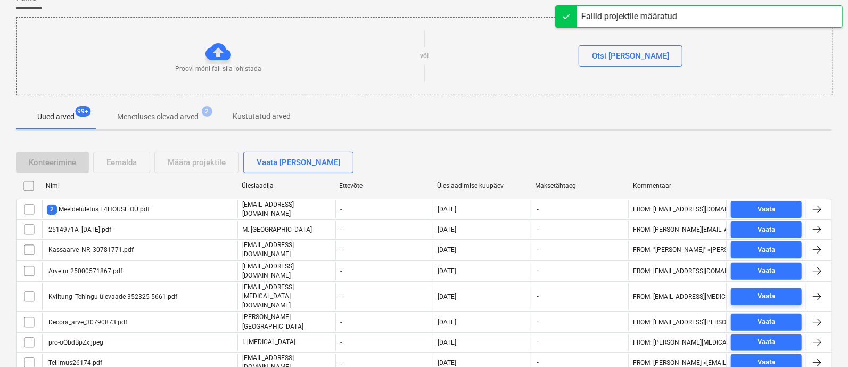
click at [466, 182] on div "Üleslaadimise kuupäev" at bounding box center [481, 185] width 89 height 7
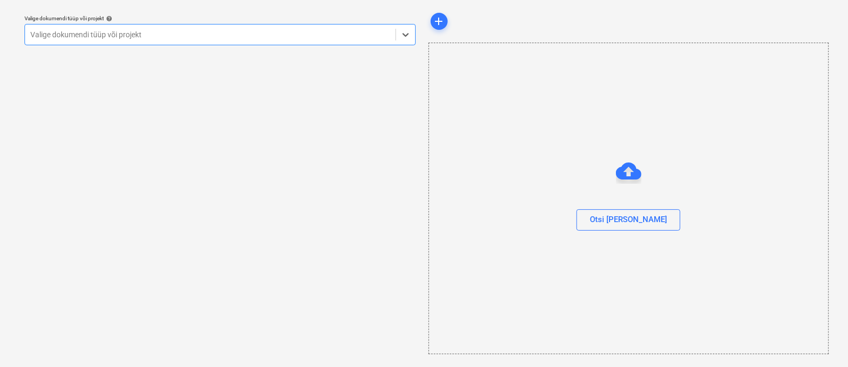
scroll to position [29, 0]
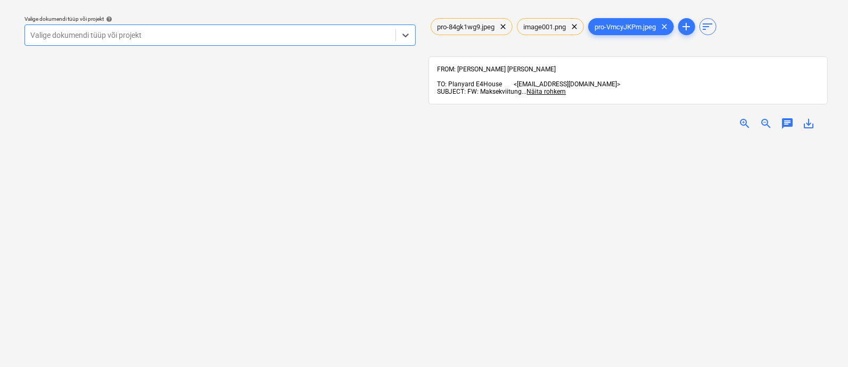
click at [670, 27] on div "You have already reviewed this document" at bounding box center [640, 25] width 119 height 10
click at [553, 24] on span "image001.png" at bounding box center [545, 27] width 55 height 8
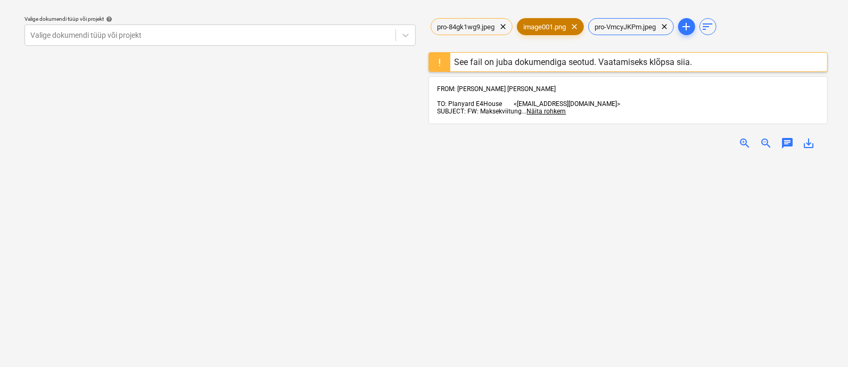
scroll to position [0, 0]
click at [477, 29] on span "pro-84gk1wg9.jpeg" at bounding box center [466, 27] width 70 height 8
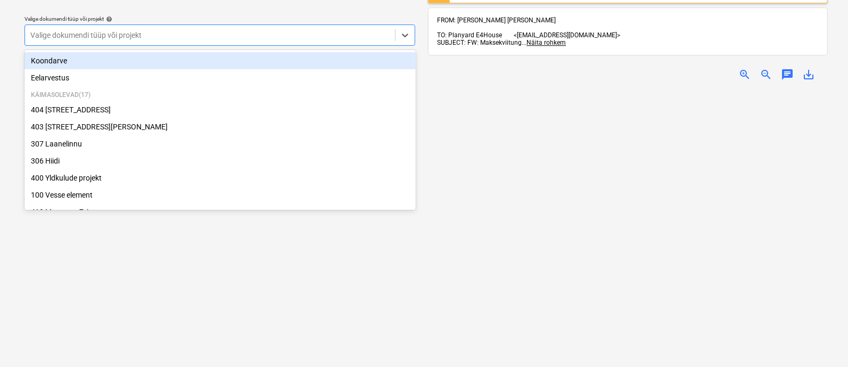
click at [199, 36] on div at bounding box center [209, 35] width 359 height 11
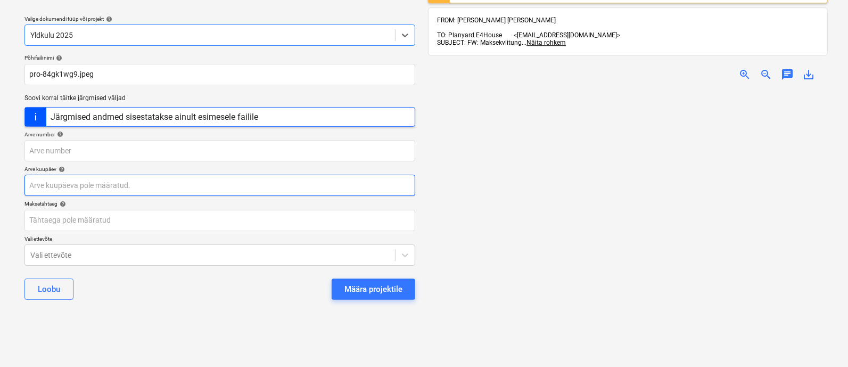
click at [132, 186] on body "Müük 2 Projektid Kontaktid Ettevõte Koondarved 1 Postkast 9+ Kinnitusring Ressu…" at bounding box center [424, 154] width 848 height 367
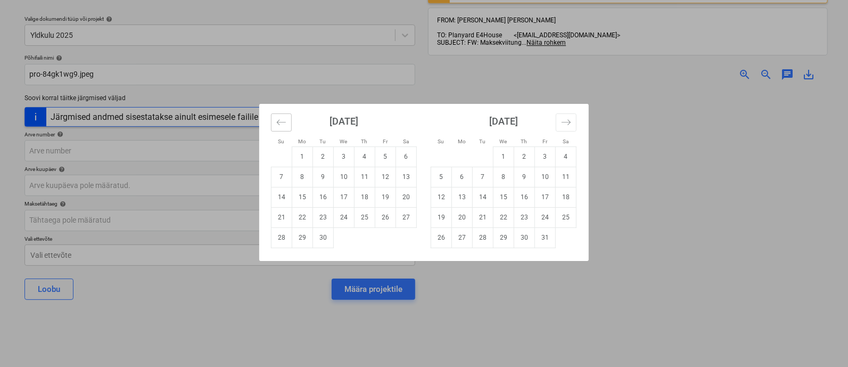
click at [283, 123] on icon "Move backward to switch to the previous month." at bounding box center [281, 122] width 10 height 10
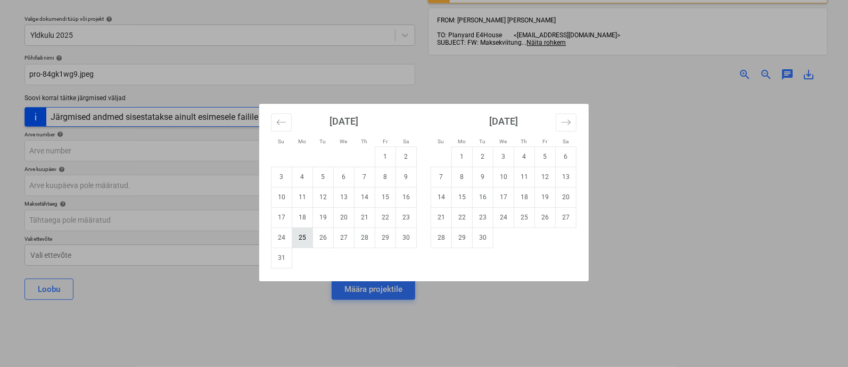
click at [298, 234] on td "25" at bounding box center [302, 237] width 21 height 20
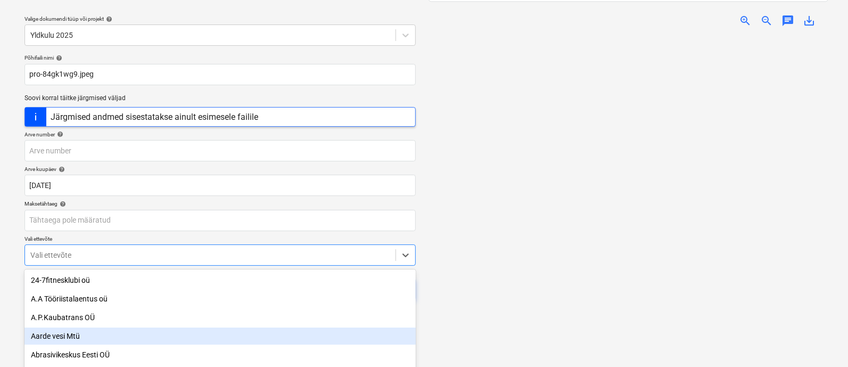
scroll to position [97, 0]
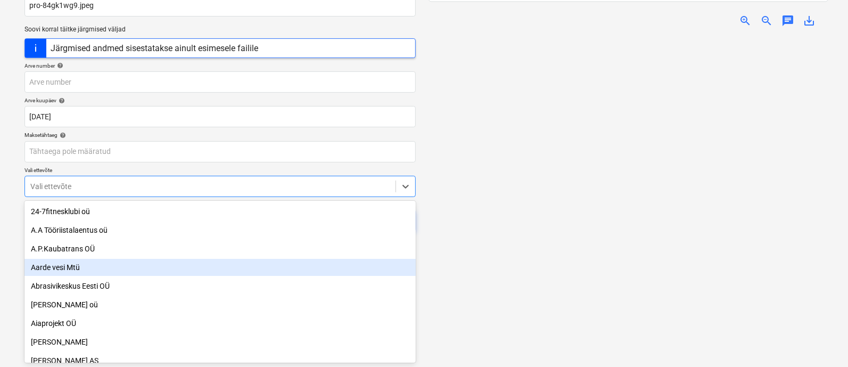
click at [258, 257] on body "Müük 2 Projektid Kontaktid Ettevõte Koondarved 1 Postkast 9+ Kinnitusring Ressu…" at bounding box center [424, 86] width 848 height 367
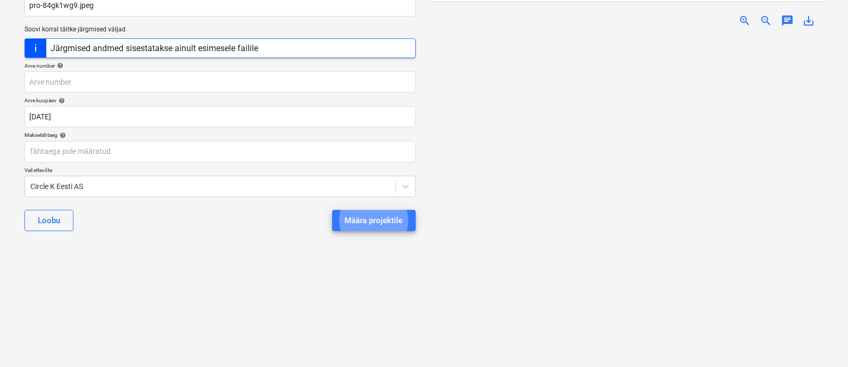
click at [332, 210] on button "Määra projektile" at bounding box center [374, 220] width 84 height 21
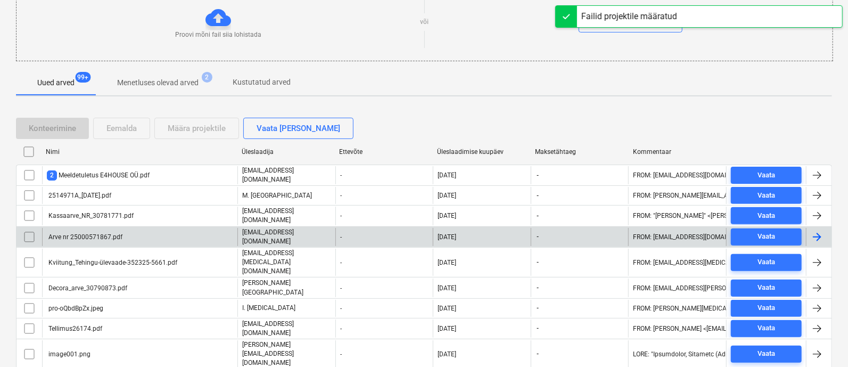
scroll to position [125, 0]
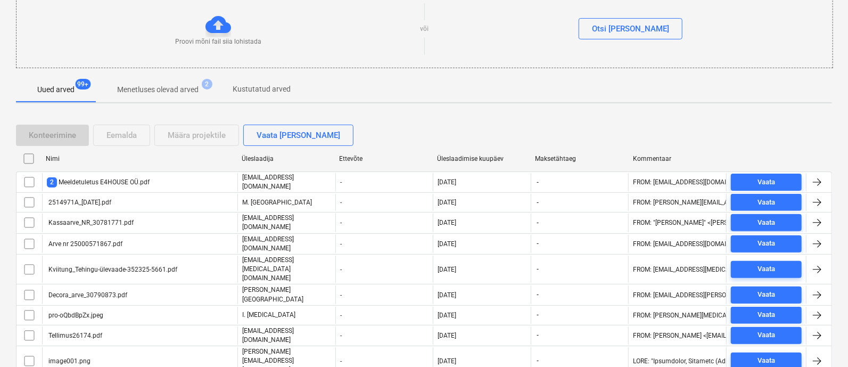
click at [466, 155] on div "Üleslaadimise kuupäev" at bounding box center [481, 158] width 89 height 7
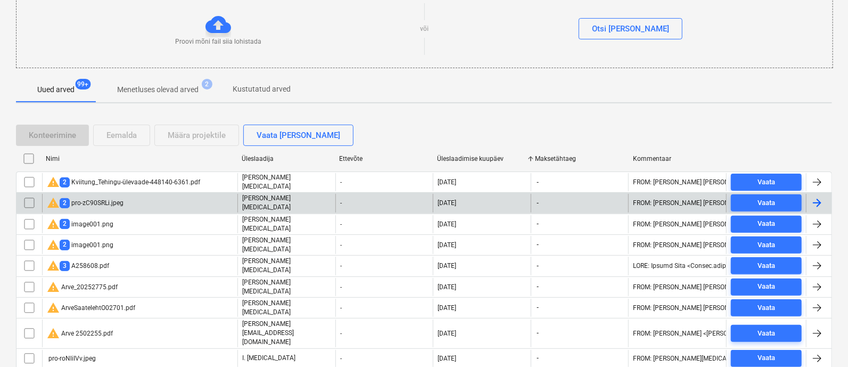
click at [145, 202] on div "warning 2 pro-zC90SRLi.jpeg" at bounding box center [139, 203] width 195 height 18
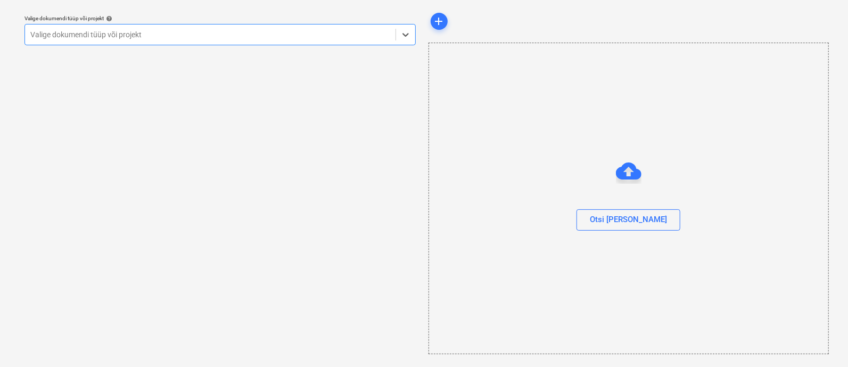
scroll to position [29, 0]
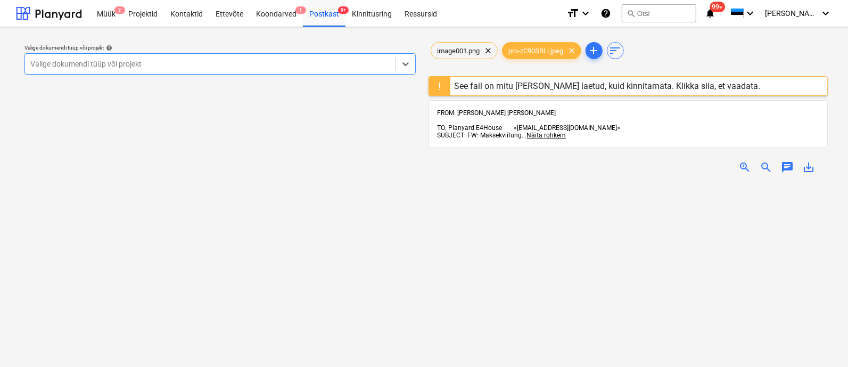
click at [139, 62] on div at bounding box center [210, 64] width 360 height 11
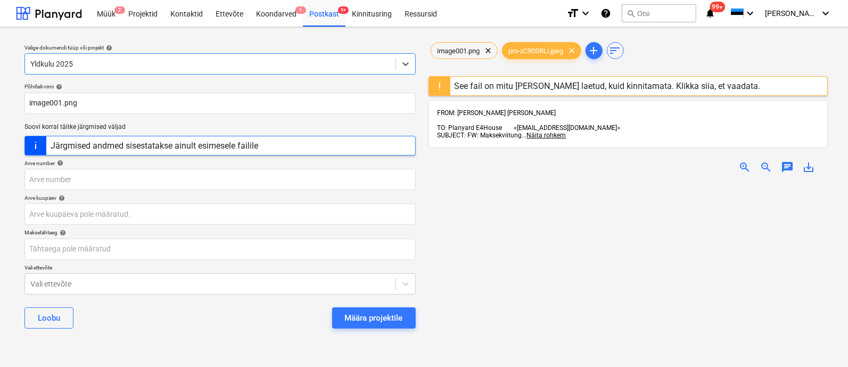
scroll to position [24, 0]
click at [744, 153] on div "zoom_in zoom_out chat 0 save_alt" at bounding box center [629, 167] width 400 height 30
click at [745, 161] on span "zoom_in" at bounding box center [744, 167] width 13 height 13
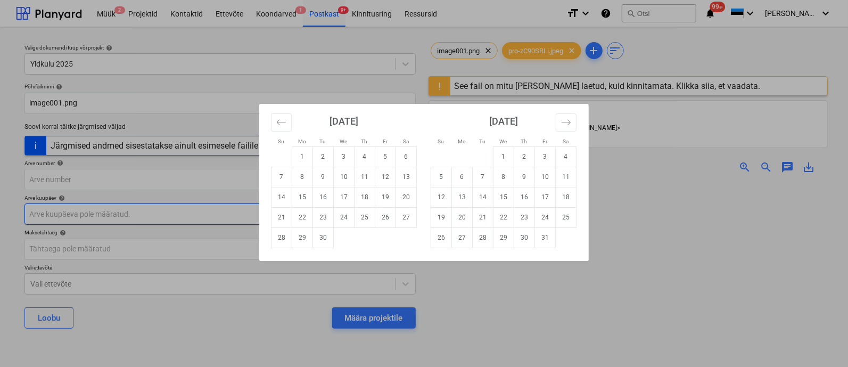
click at [132, 209] on body "Müük 2 Projektid Kontaktid Ettevõte Koondarved 1 Postkast 9+ Kinnitusring Ressu…" at bounding box center [424, 183] width 848 height 367
click at [280, 119] on icon "Move backward to switch to the previous month." at bounding box center [281, 122] width 10 height 10
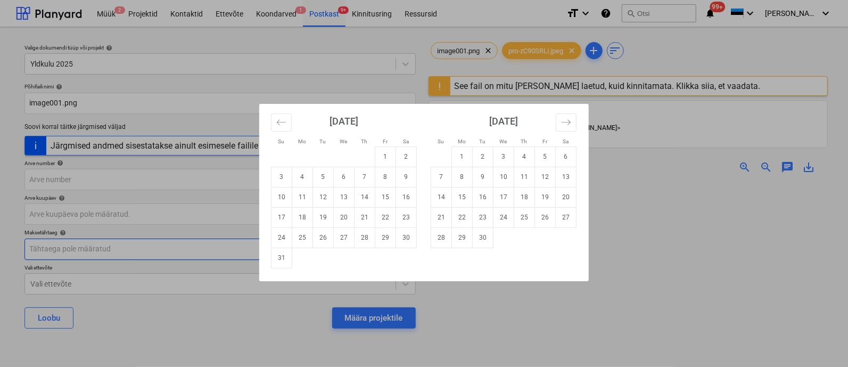
drag, startPoint x: 410, startPoint y: 218, endPoint x: 314, endPoint y: 257, distance: 103.2
click at [410, 218] on td "23" at bounding box center [406, 217] width 21 height 20
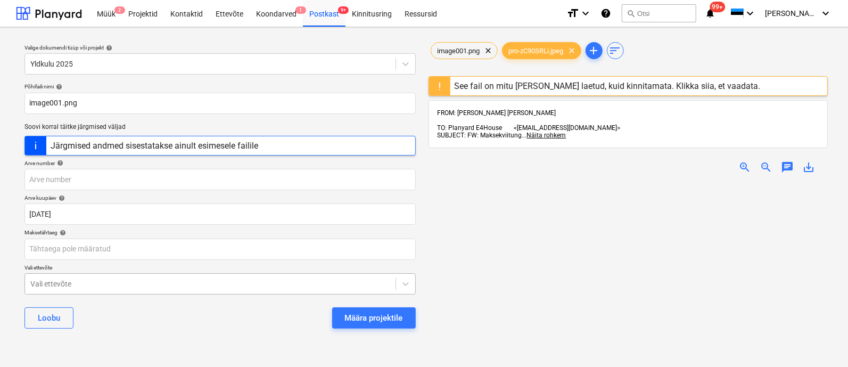
scroll to position [97, 0]
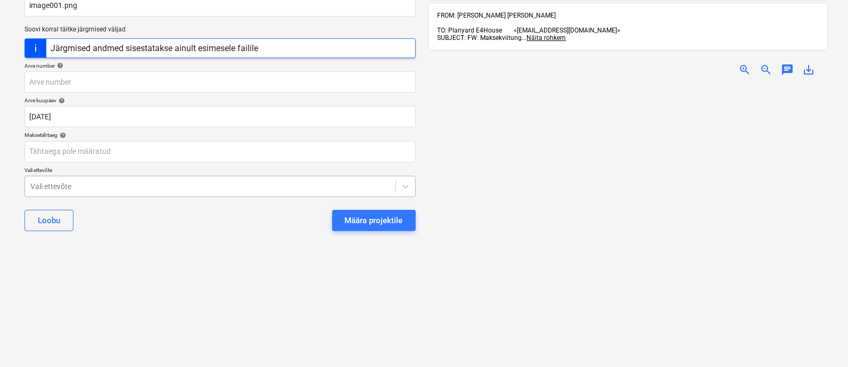
click at [239, 269] on body "Müük 2 Projektid Kontaktid Ettevõte Koondarved 1 Postkast 9+ Kinnitusring Ressu…" at bounding box center [424, 86] width 848 height 367
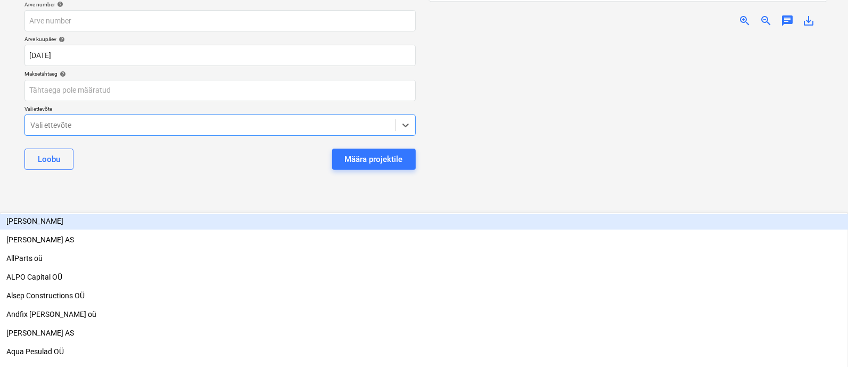
scroll to position [134, 0]
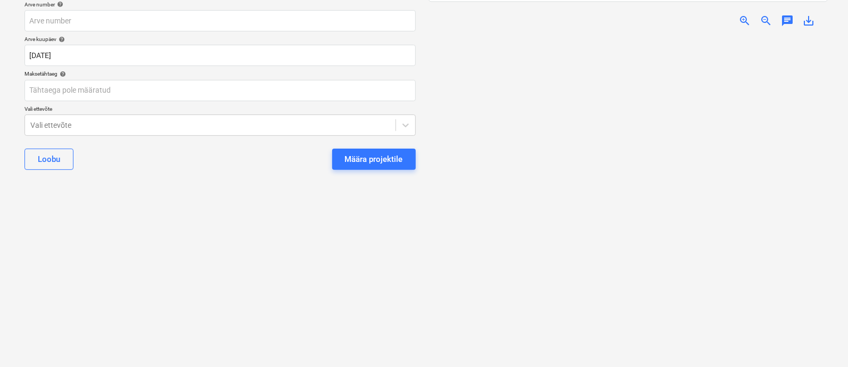
click at [375, 347] on div "Valige dokumendi tüüp või projekt help Yldkulu 2025 Põhifaili nimi help image00…" at bounding box center [220, 118] width 408 height 482
click at [381, 159] on div "Määra projektile" at bounding box center [374, 159] width 58 height 14
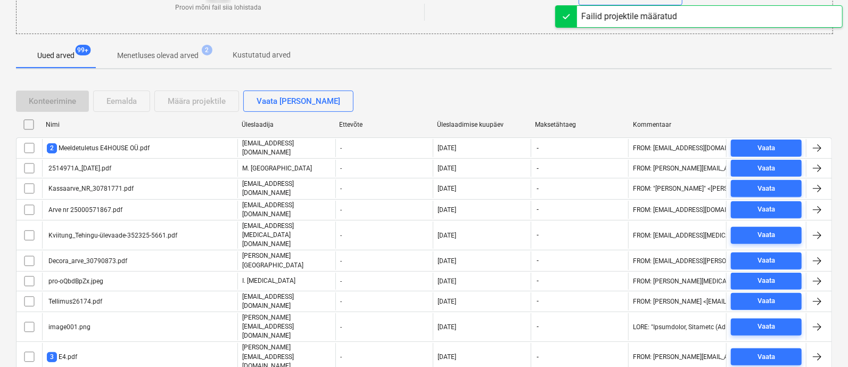
click at [466, 128] on div "Üleslaadimise kuupäev" at bounding box center [481, 124] width 89 height 7
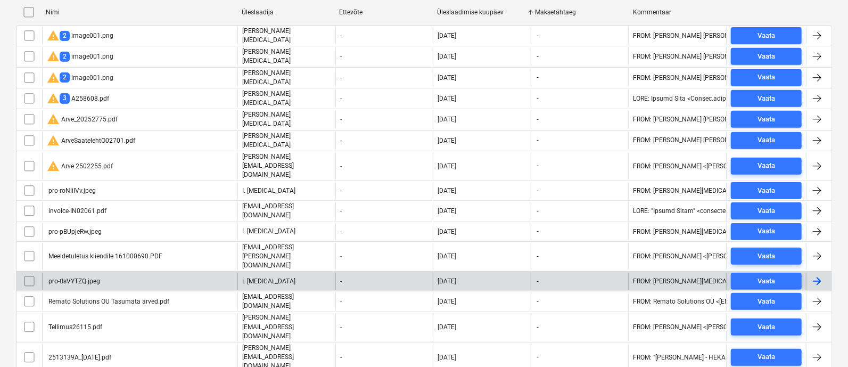
scroll to position [510, 0]
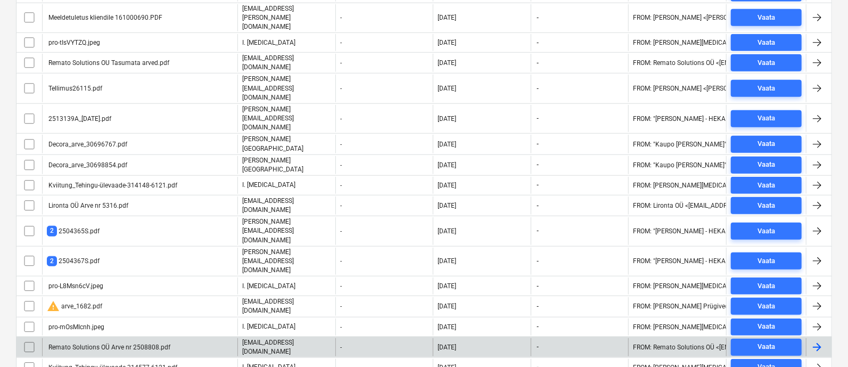
click at [137, 343] on div "Remato Solutions OÜ Arve nr 2508808.pdf" at bounding box center [109, 346] width 124 height 7
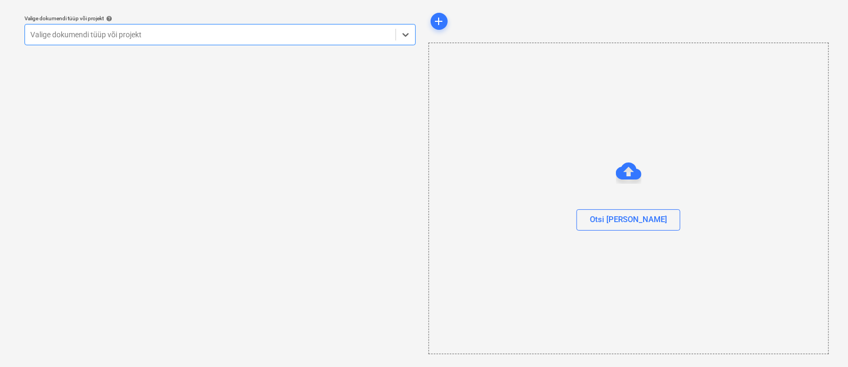
scroll to position [29, 0]
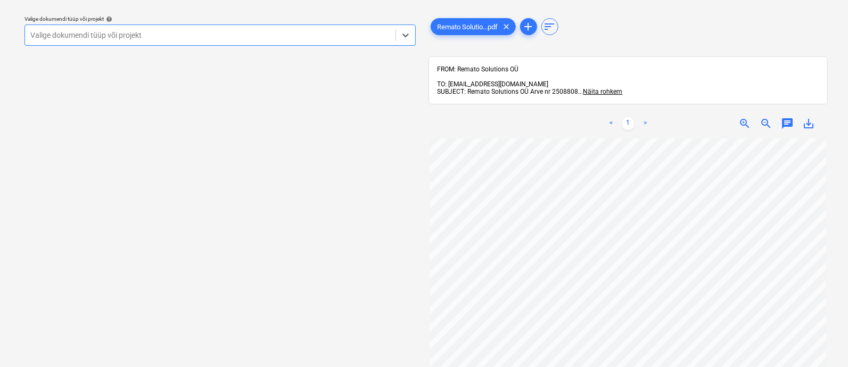
click at [168, 35] on div at bounding box center [210, 35] width 360 height 11
click at [168, 35] on div "y" at bounding box center [210, 35] width 360 height 11
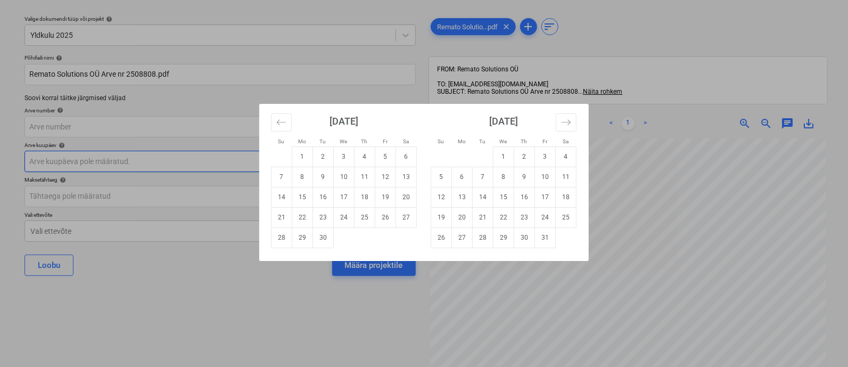
click at [162, 161] on body "Müük 2 Projektid Kontaktid Ettevõte Koondarved 1 Postkast 9+ Kinnitusring Ressu…" at bounding box center [424, 154] width 848 height 367
click at [280, 122] on icon "Move backward to switch to the previous month." at bounding box center [281, 122] width 10 height 10
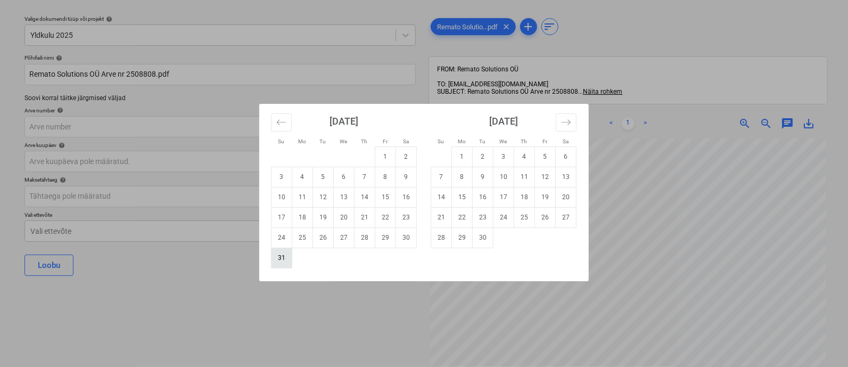
click at [281, 257] on td "31" at bounding box center [282, 258] width 21 height 20
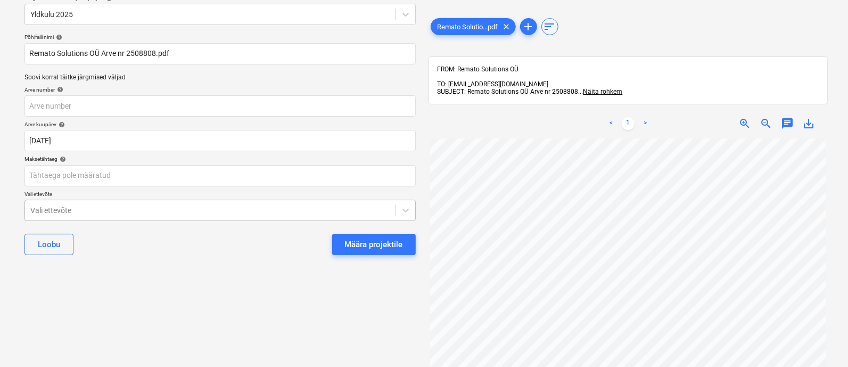
click at [214, 229] on body "Müük 2 Projektid Kontaktid Ettevõte Koondarved 1 Postkast 9+ Kinnitusring Ressu…" at bounding box center [424, 133] width 848 height 367
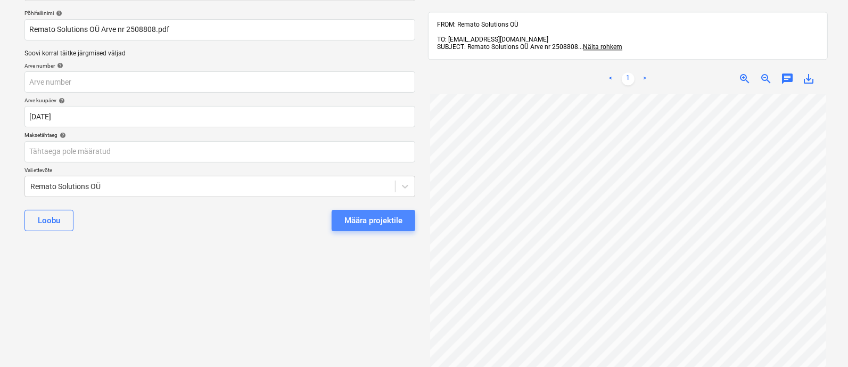
click at [368, 211] on button "Määra projektile" at bounding box center [374, 220] width 84 height 21
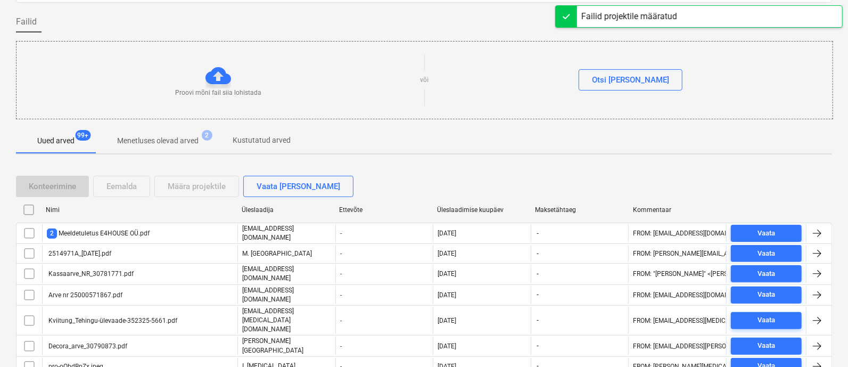
click at [466, 209] on div "Üleslaadimise kuupäev" at bounding box center [481, 209] width 89 height 7
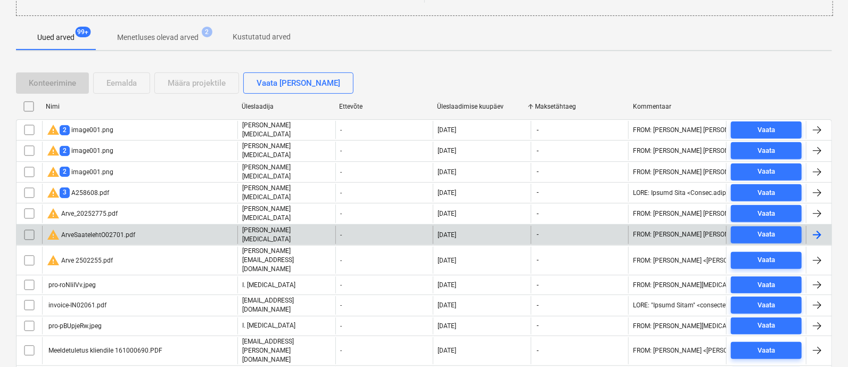
scroll to position [178, 0]
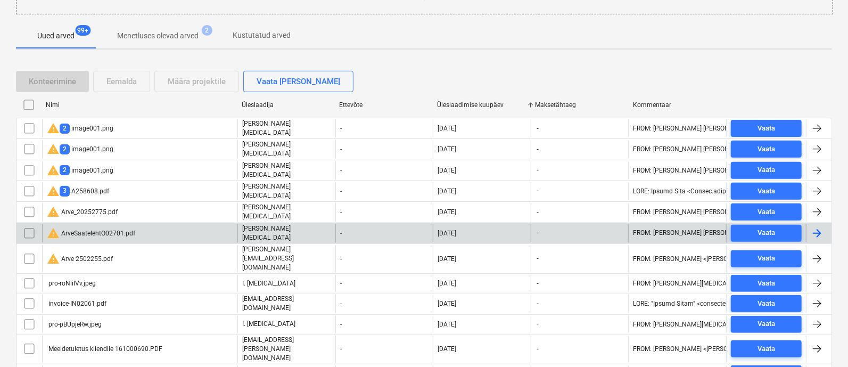
click at [119, 227] on div "warning ArveSaatelehtO02701.pdf" at bounding box center [91, 233] width 88 height 13
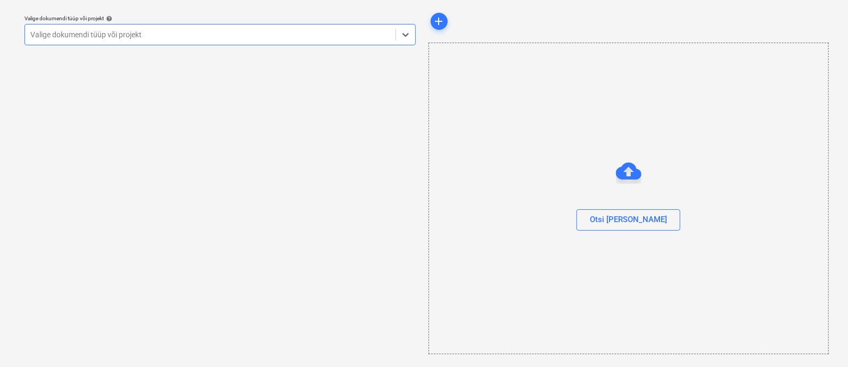
scroll to position [29, 0]
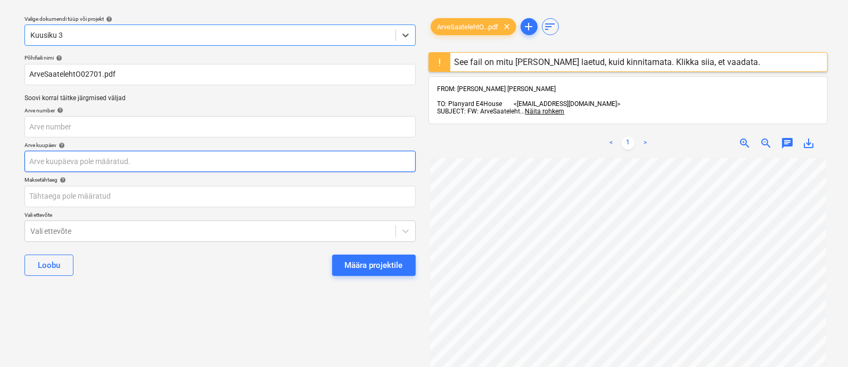
click at [116, 159] on body "Müük 2 Projektid Kontaktid Ettevõte Koondarved 1 Postkast 9+ Kinnitusring Ressu…" at bounding box center [424, 154] width 848 height 367
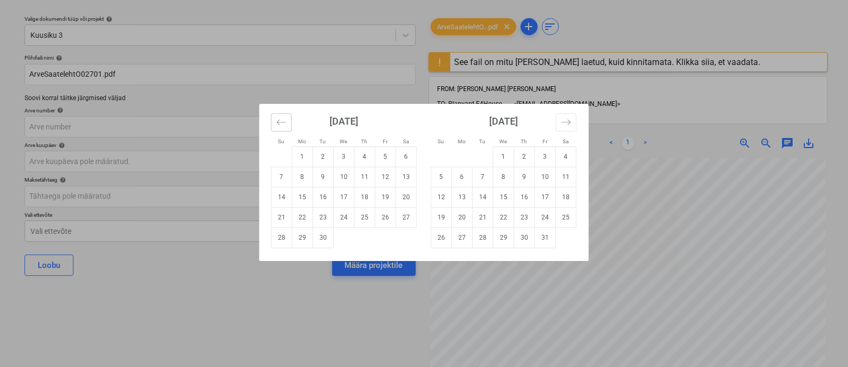
click at [284, 119] on icon "Move backward to switch to the previous month." at bounding box center [281, 122] width 10 height 10
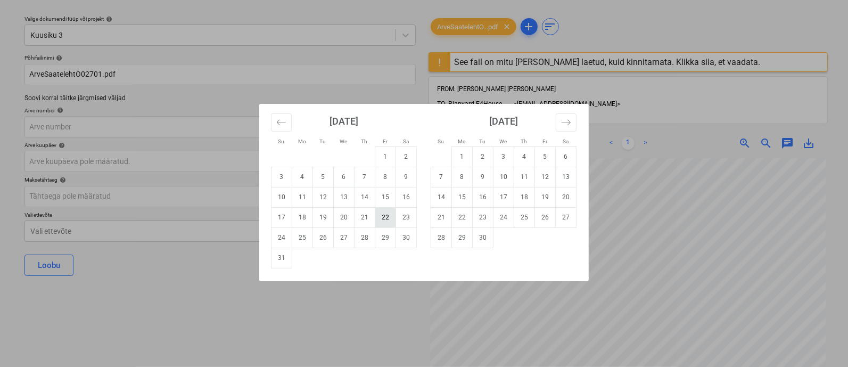
click at [382, 218] on td "22" at bounding box center [385, 217] width 21 height 20
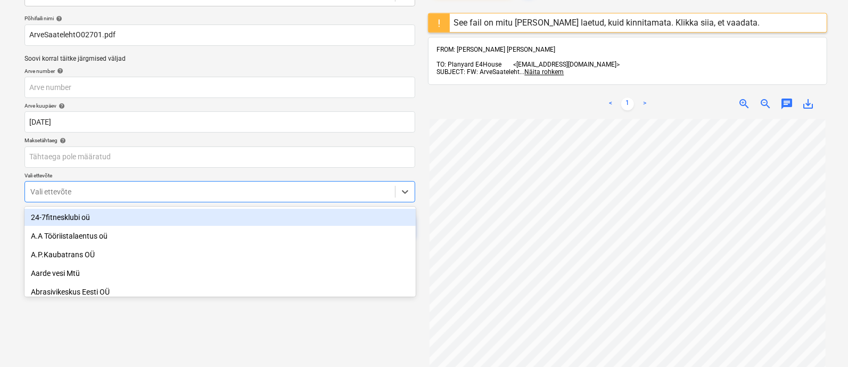
click at [267, 228] on body "Müük 2 Projektid Kontaktid Ettevõte Koondarved 1 Postkast 9+ Kinnitusring Ressu…" at bounding box center [424, 115] width 848 height 367
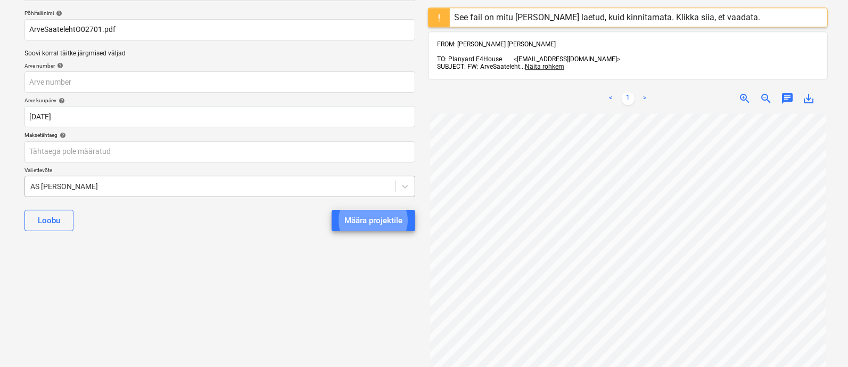
click at [332, 210] on button "Määra projektile" at bounding box center [374, 220] width 84 height 21
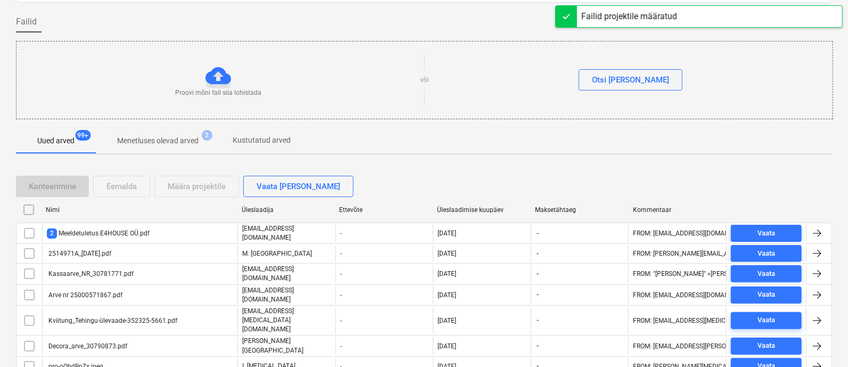
click at [457, 204] on div "Üleslaadimise kuupäev" at bounding box center [482, 209] width 98 height 17
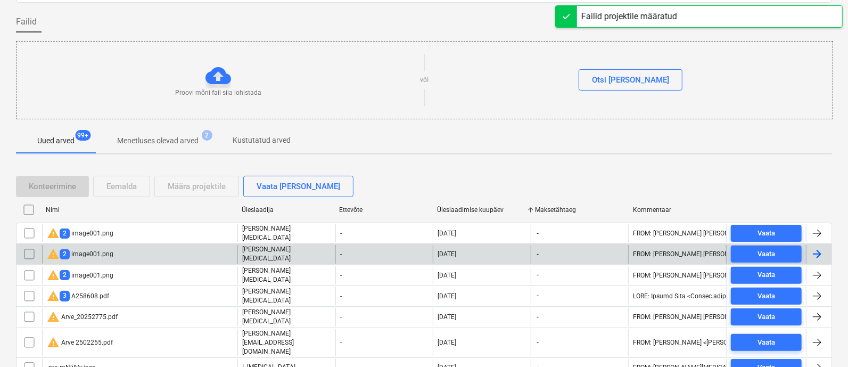
click at [132, 249] on div "warning 2 image001.png" at bounding box center [139, 254] width 195 height 18
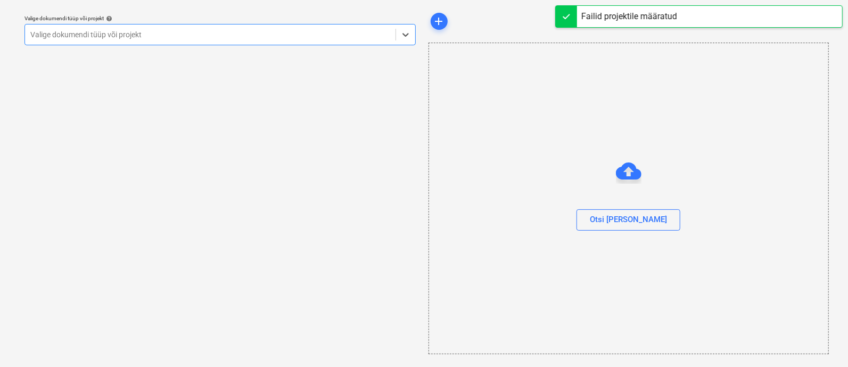
scroll to position [29, 0]
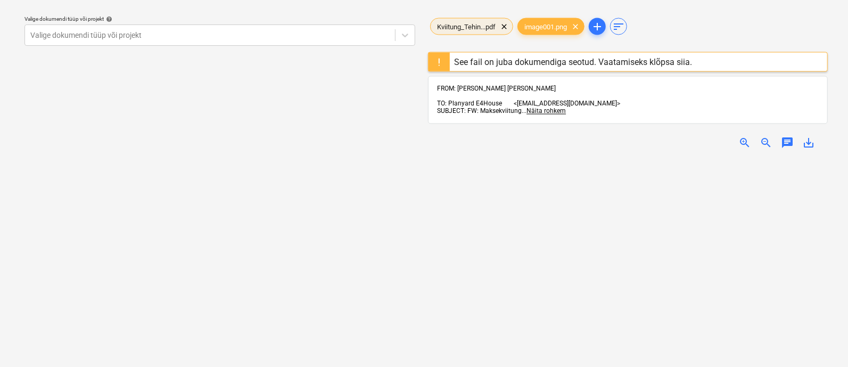
click at [456, 24] on span "Kviitung_Tehin...pdf" at bounding box center [466, 26] width 71 height 8
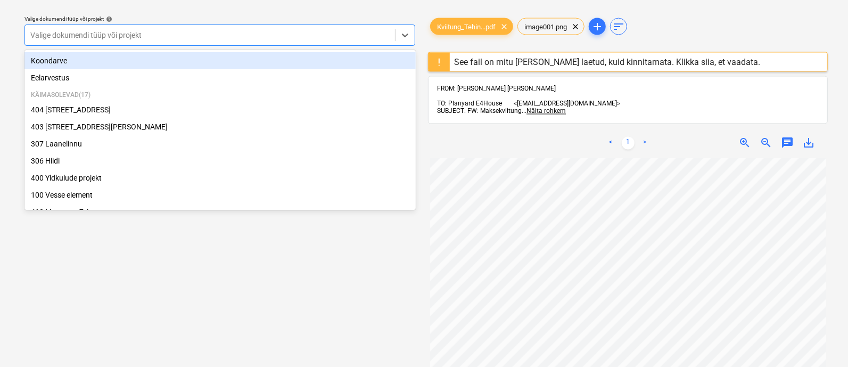
click at [266, 35] on div at bounding box center [209, 35] width 359 height 11
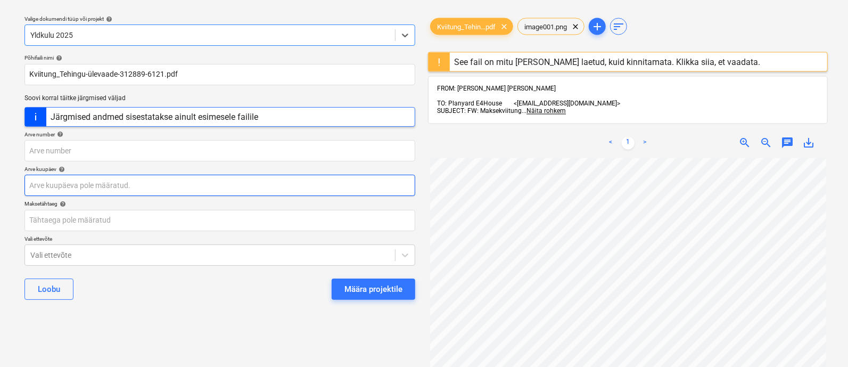
click at [156, 182] on body "Müük 2 Projektid Kontaktid Ettevõte Koondarved 1 Postkast 9+ Kinnitusring Ressu…" at bounding box center [424, 154] width 848 height 367
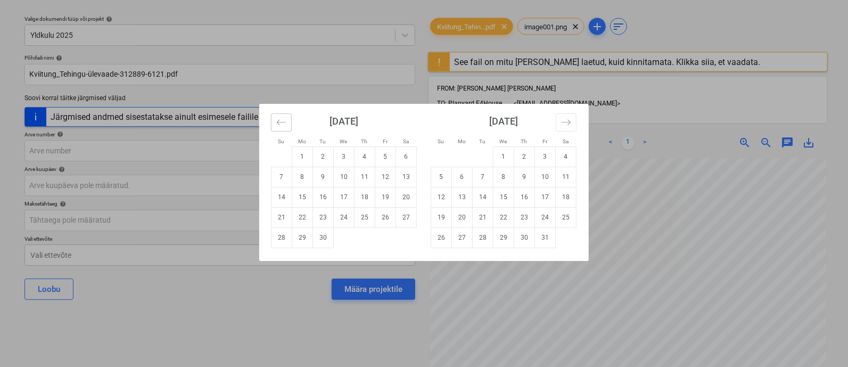
click at [288, 120] on button "Move backward to switch to the previous month." at bounding box center [281, 122] width 21 height 18
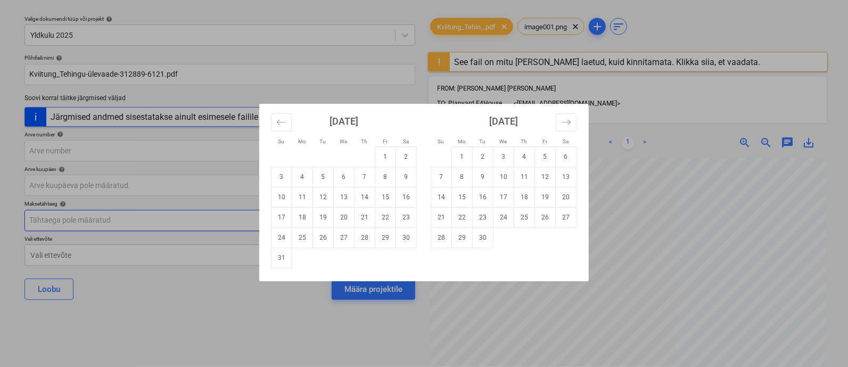
click at [366, 215] on td "21" at bounding box center [365, 217] width 21 height 20
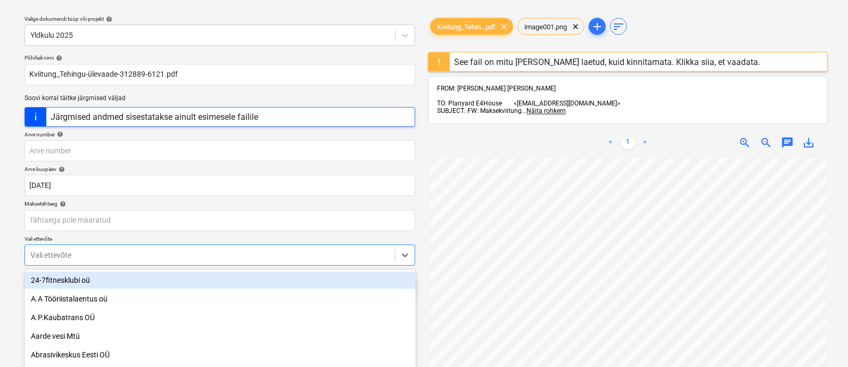
scroll to position [97, 0]
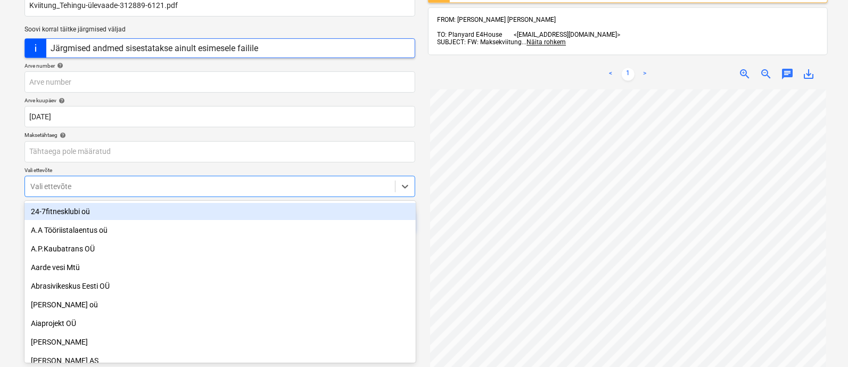
click at [282, 252] on body "Müük 2 Projektid Kontaktid Ettevõte Koondarved 1 Postkast 9+ Kinnitusring Ressu…" at bounding box center [424, 86] width 848 height 367
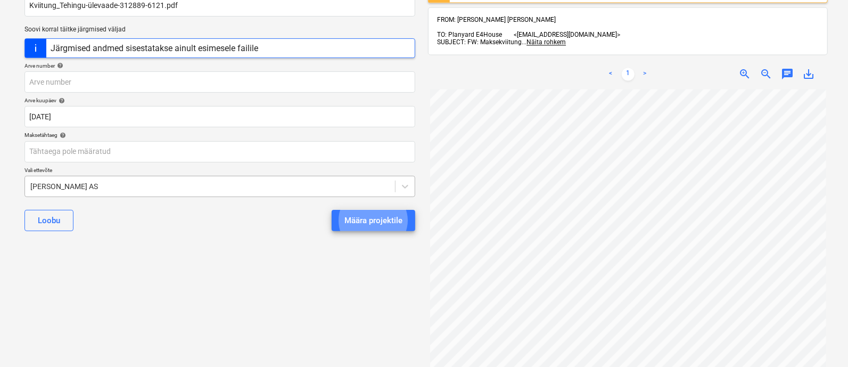
click at [332, 210] on button "Määra projektile" at bounding box center [374, 220] width 84 height 21
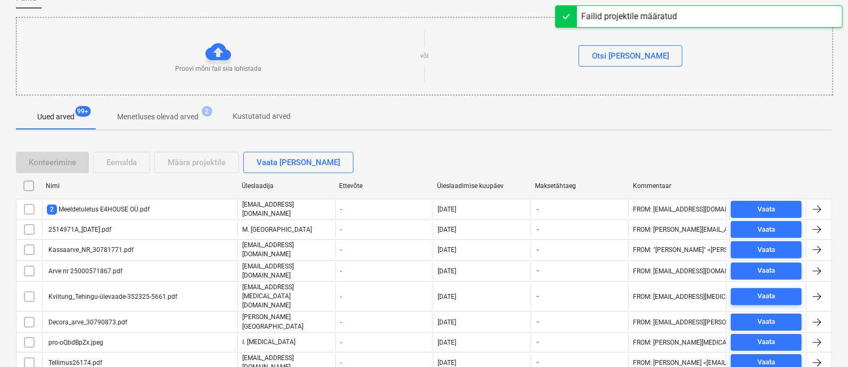
click at [464, 179] on div "Üleslaadimise kuupäev" at bounding box center [482, 185] width 98 height 17
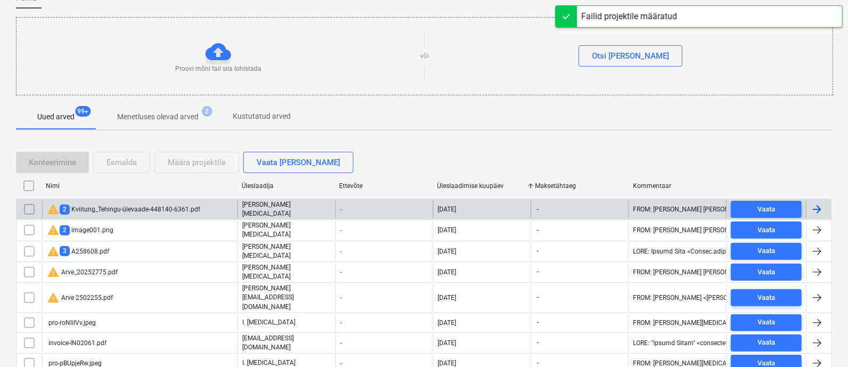
click at [152, 200] on div "warning 2 Kviitung_Tehingu-ülevaade-448140-6361.pdf" at bounding box center [139, 209] width 195 height 18
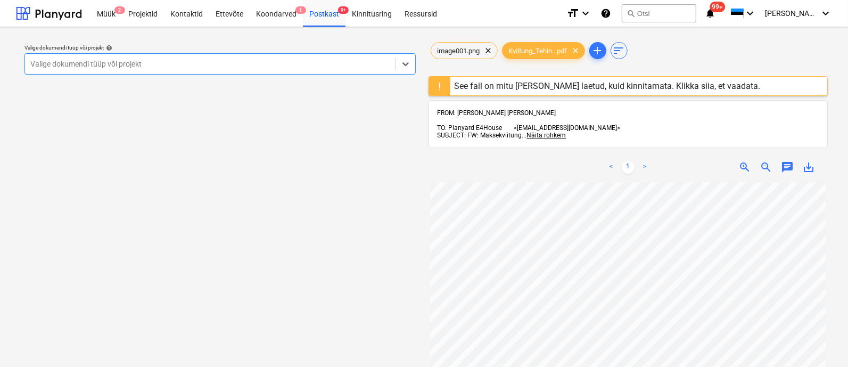
click at [158, 61] on div at bounding box center [210, 64] width 360 height 11
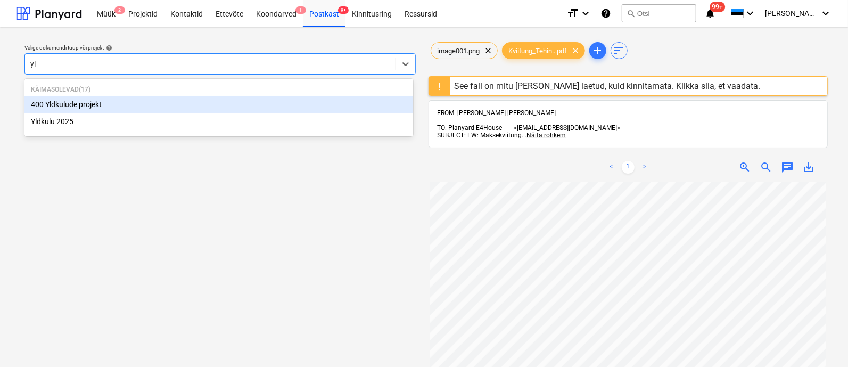
type input "yld"
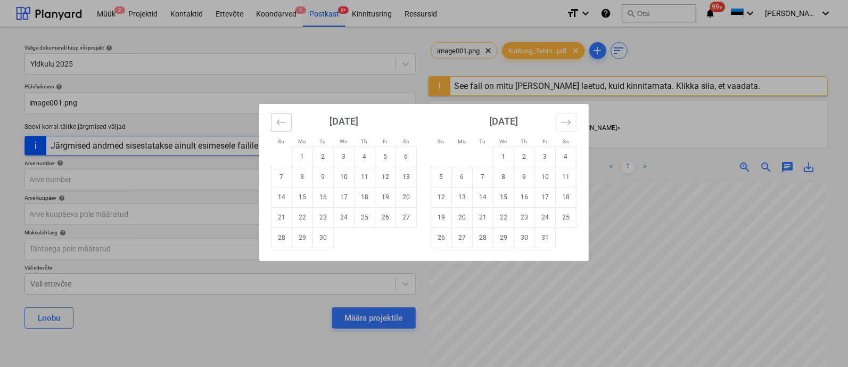
click at [282, 121] on icon "Move backward to switch to the previous month." at bounding box center [281, 122] width 10 height 10
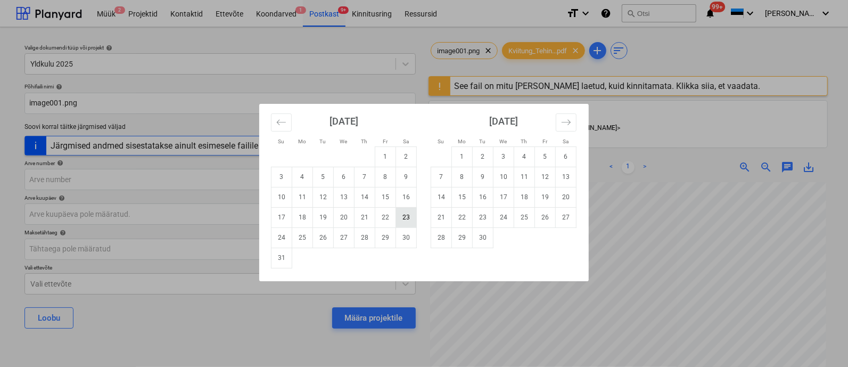
click at [409, 214] on td "23" at bounding box center [406, 217] width 21 height 20
type input "[DATE]"
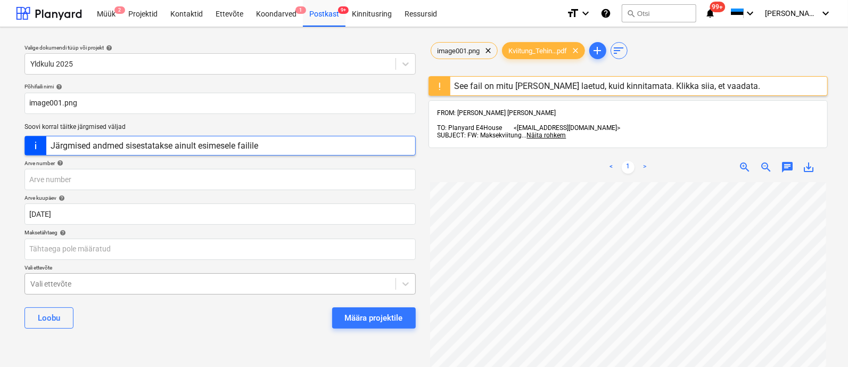
scroll to position [97, 0]
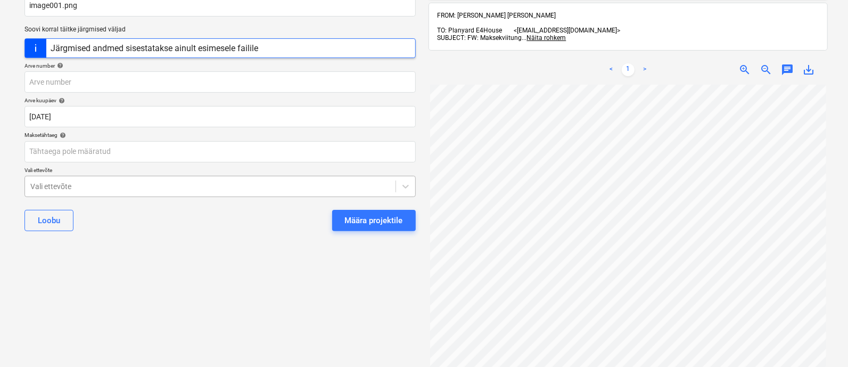
click at [276, 269] on body "Müük 2 Projektid Kontaktid Ettevõte Koondarved 1 Postkast 9+ Kinnitusring Ressu…" at bounding box center [424, 86] width 848 height 367
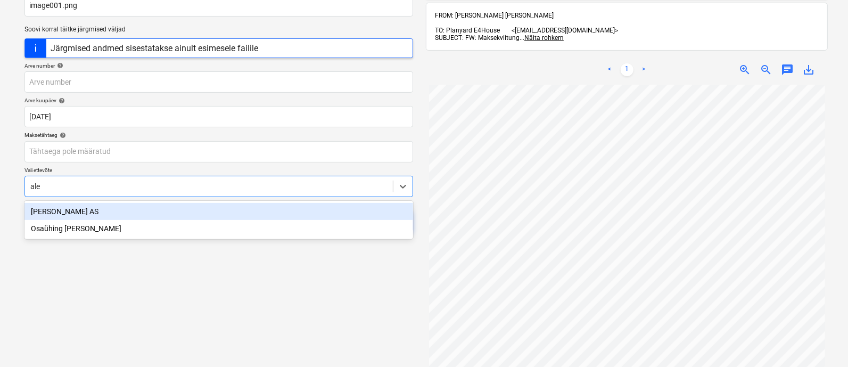
type input "[PERSON_NAME]"
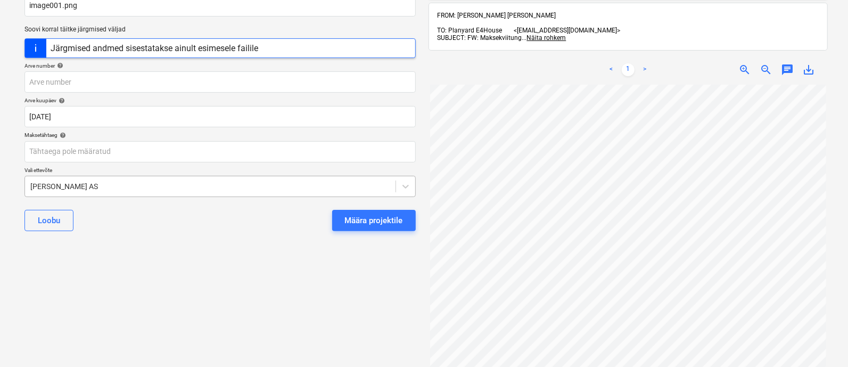
scroll to position [0, 0]
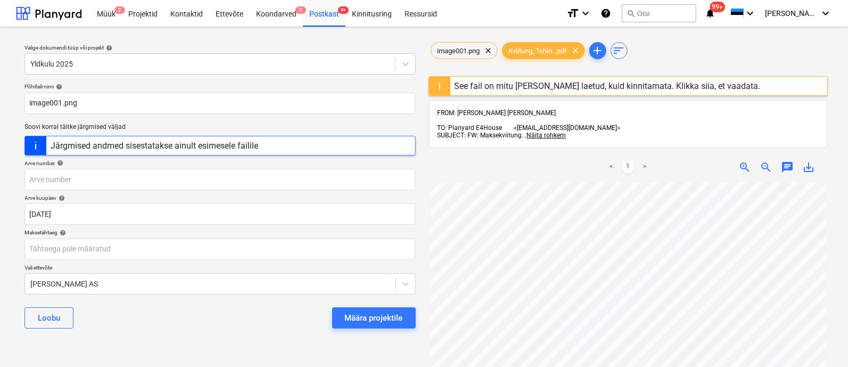
click at [358, 316] on div "Määra projektile" at bounding box center [374, 318] width 58 height 14
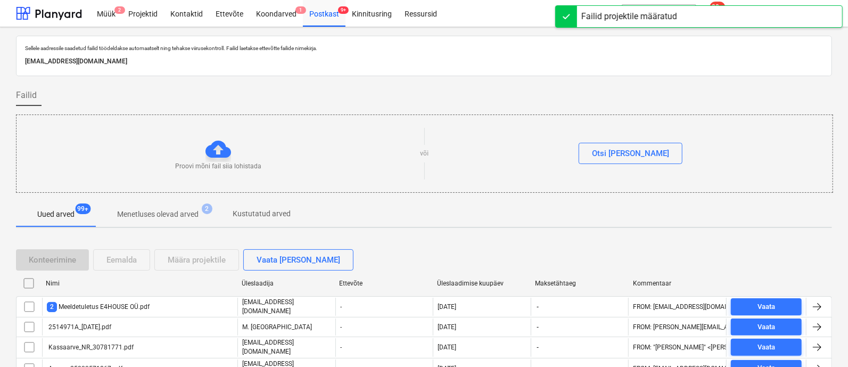
scroll to position [103, 0]
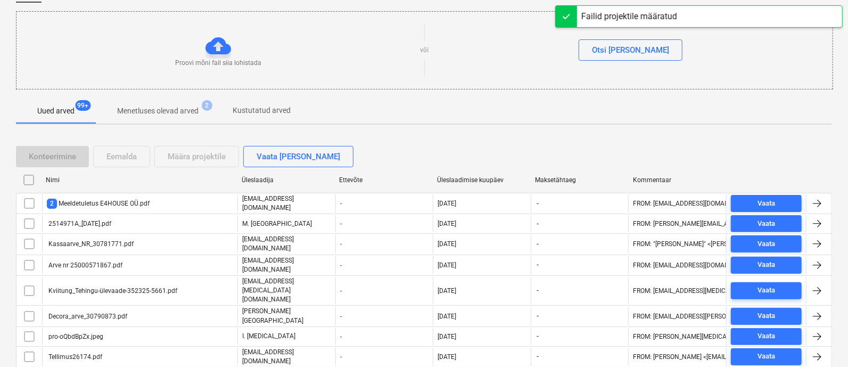
click at [471, 179] on div "Üleslaadimise kuupäev" at bounding box center [481, 179] width 89 height 7
checkbox input "false"
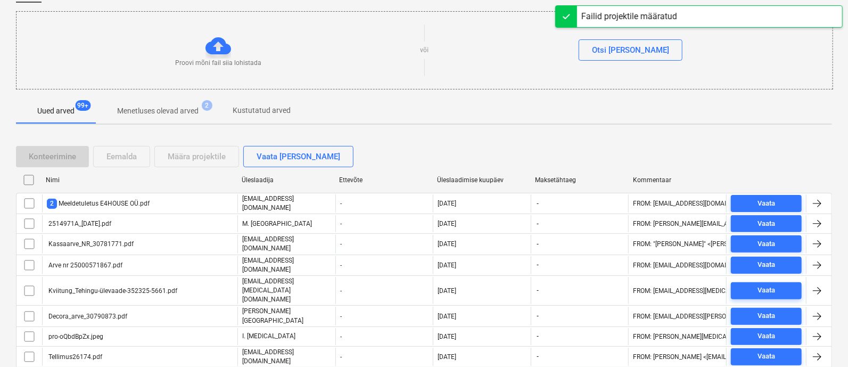
checkbox input "false"
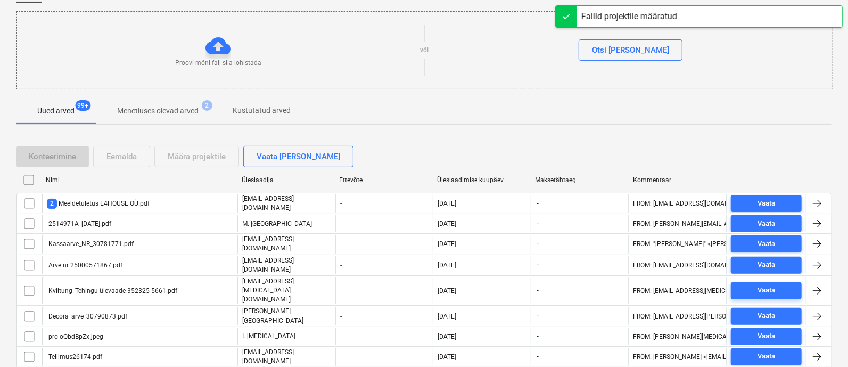
checkbox input "false"
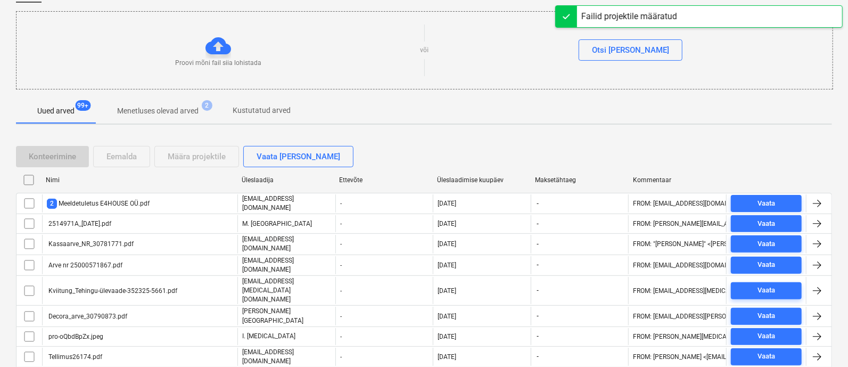
checkbox input "false"
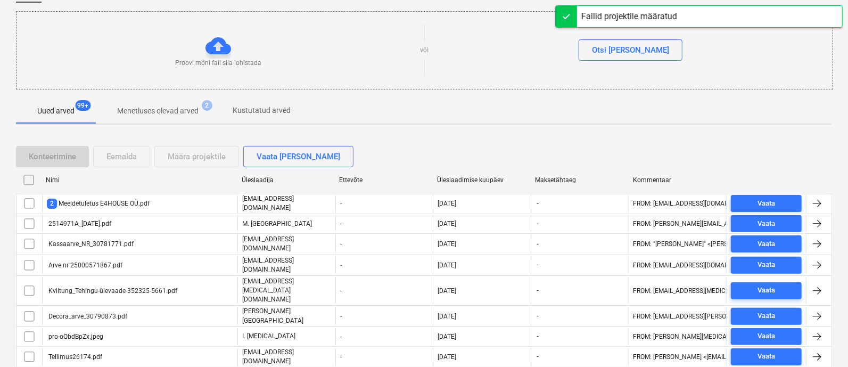
checkbox input "false"
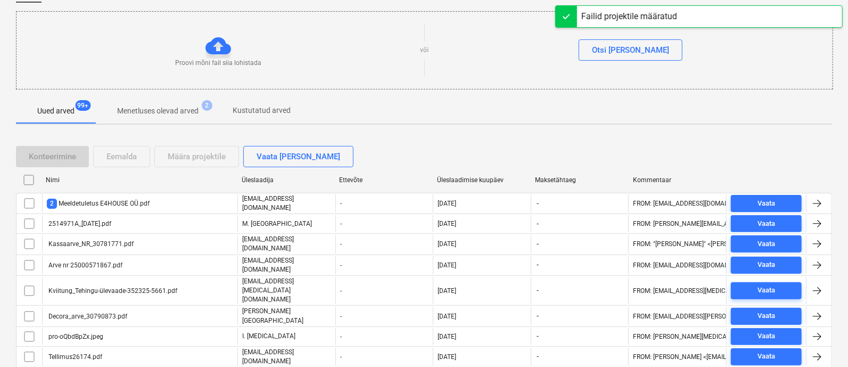
checkbox input "false"
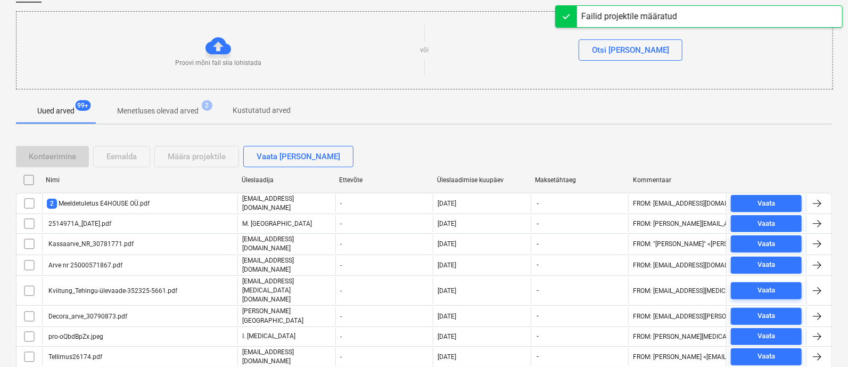
checkbox input "false"
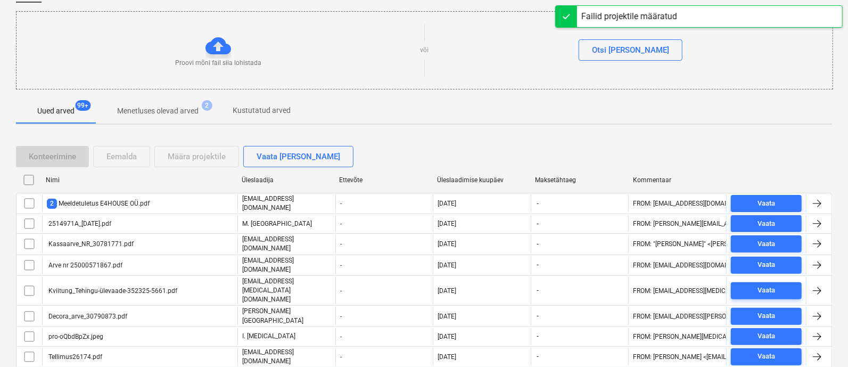
checkbox input "false"
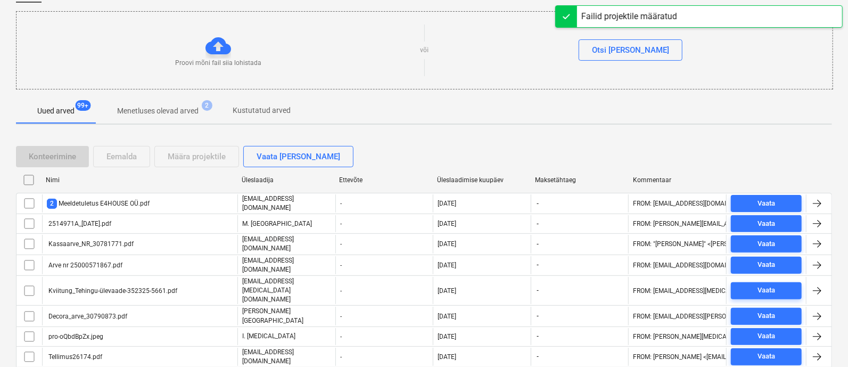
checkbox input "false"
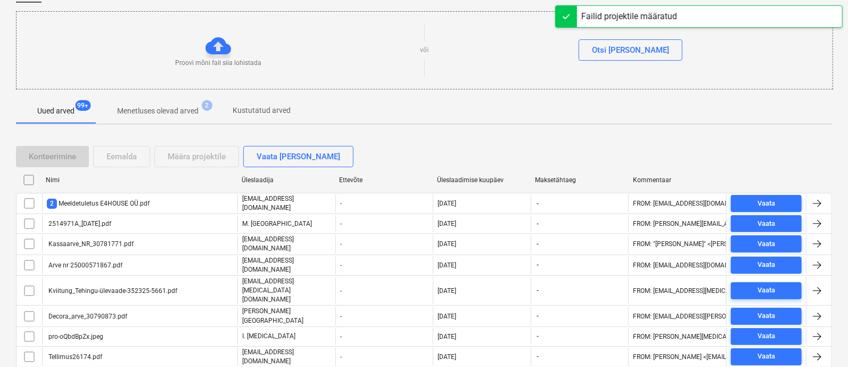
checkbox input "false"
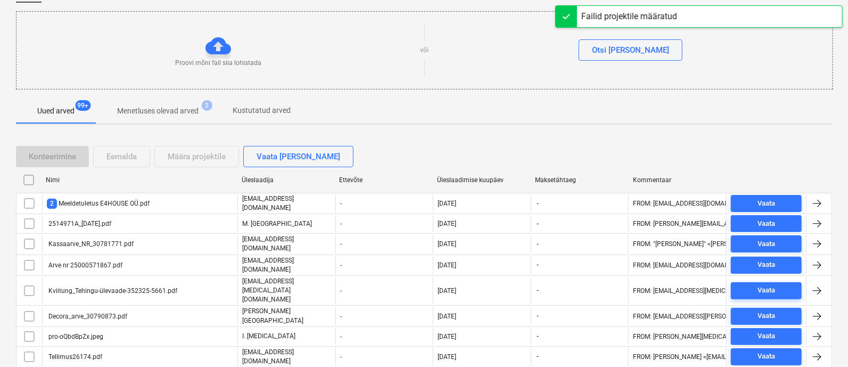
checkbox input "false"
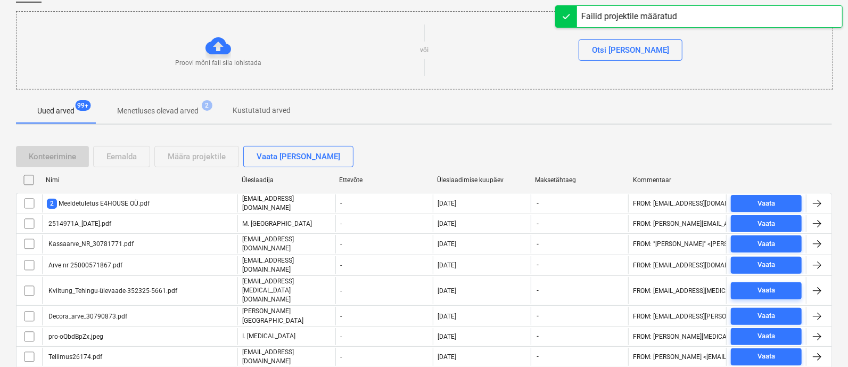
checkbox input "false"
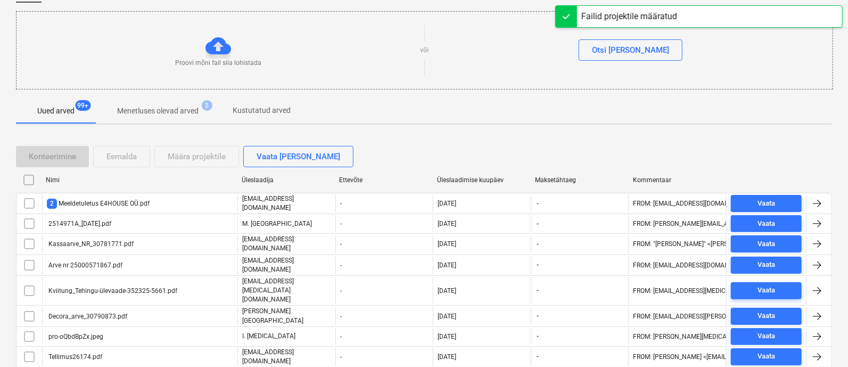
checkbox input "false"
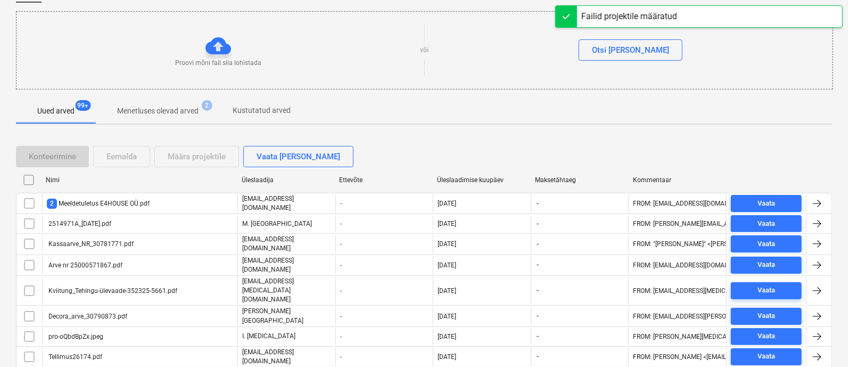
checkbox input "false"
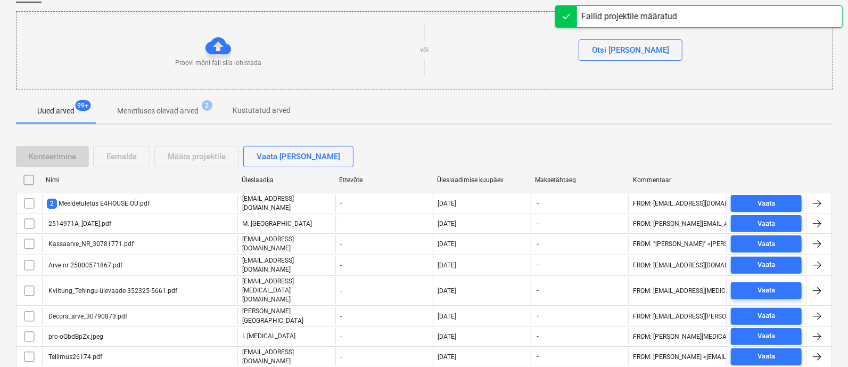
checkbox input "false"
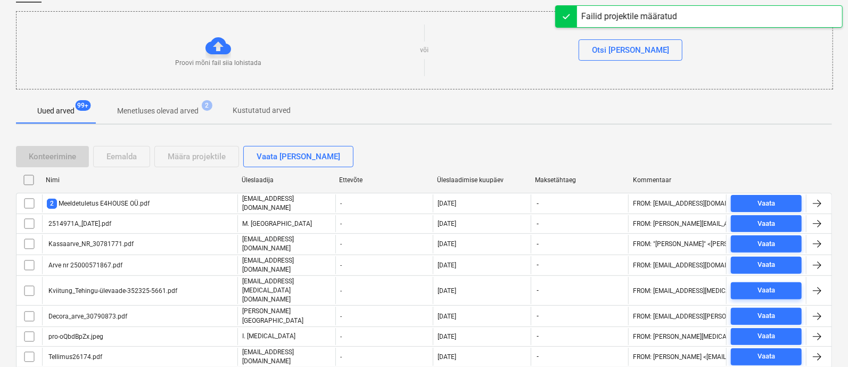
checkbox input "false"
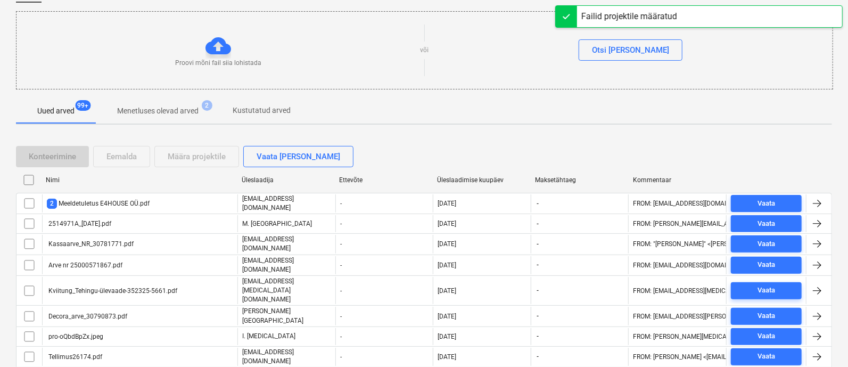
checkbox input "false"
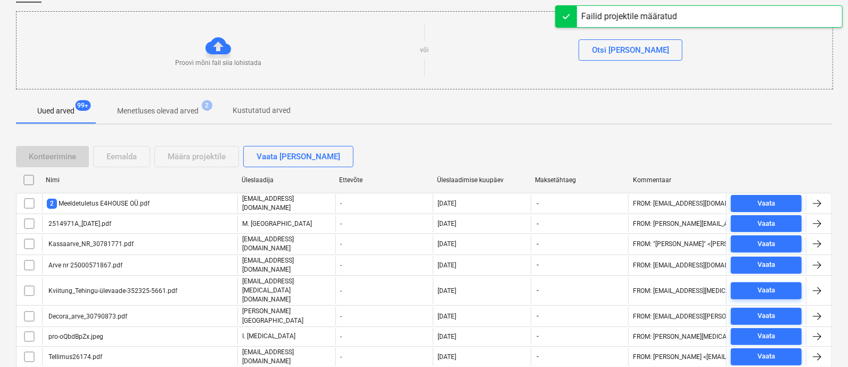
checkbox input "false"
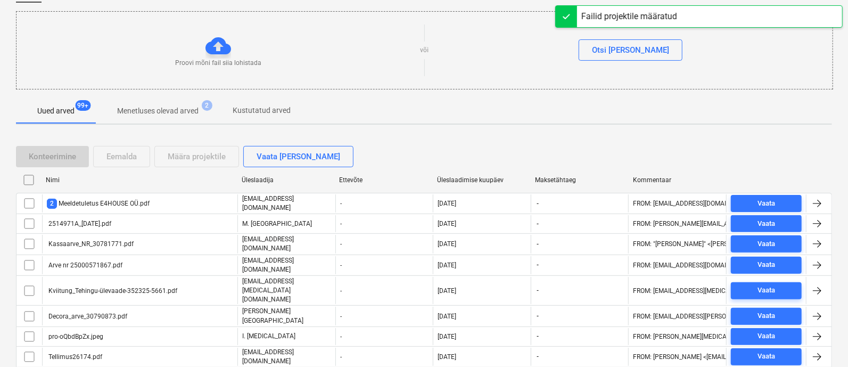
checkbox input "false"
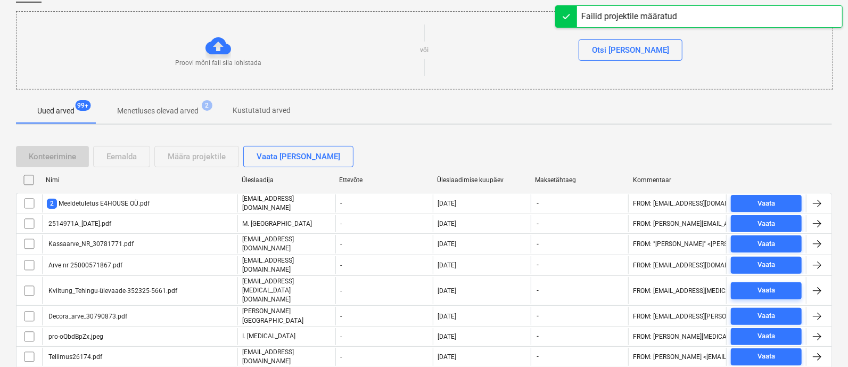
checkbox input "false"
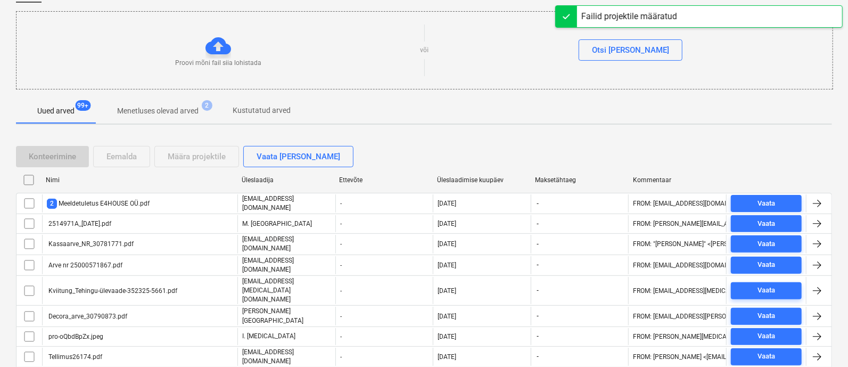
checkbox input "false"
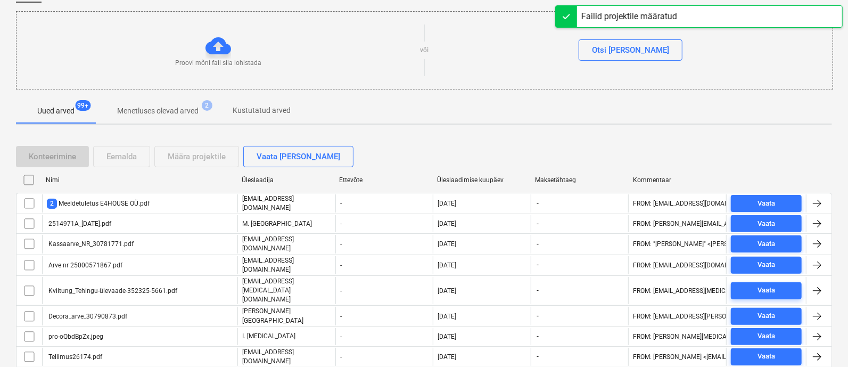
checkbox input "false"
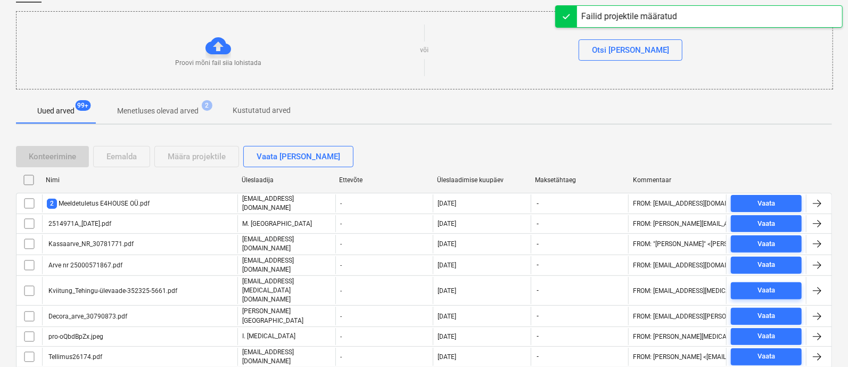
checkbox input "false"
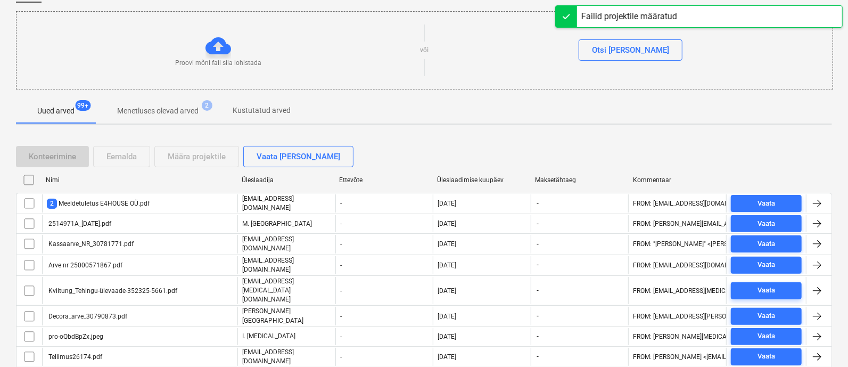
checkbox input "false"
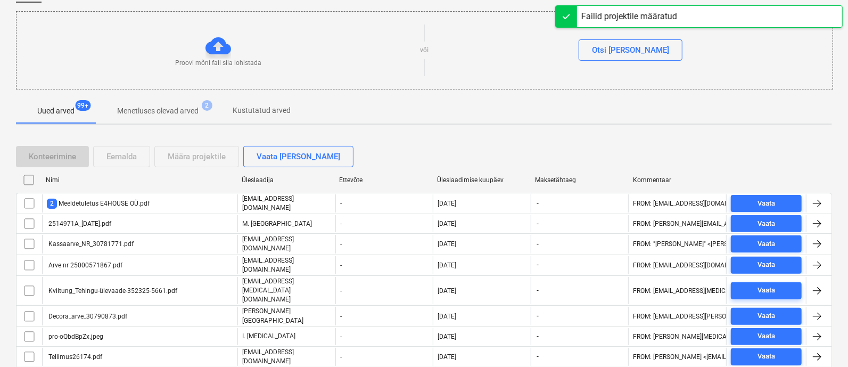
checkbox input "false"
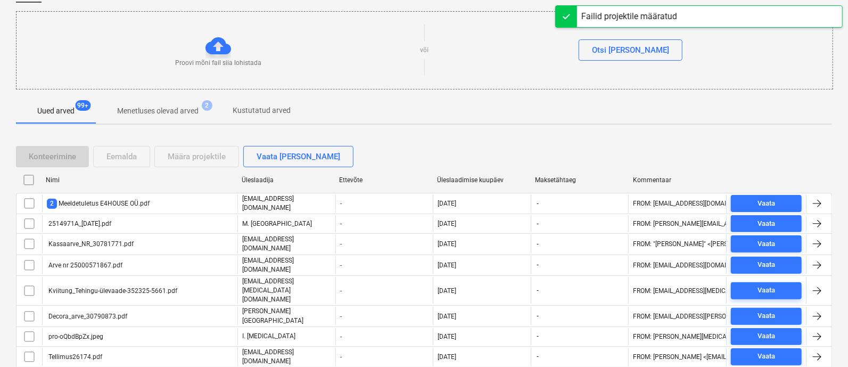
checkbox input "false"
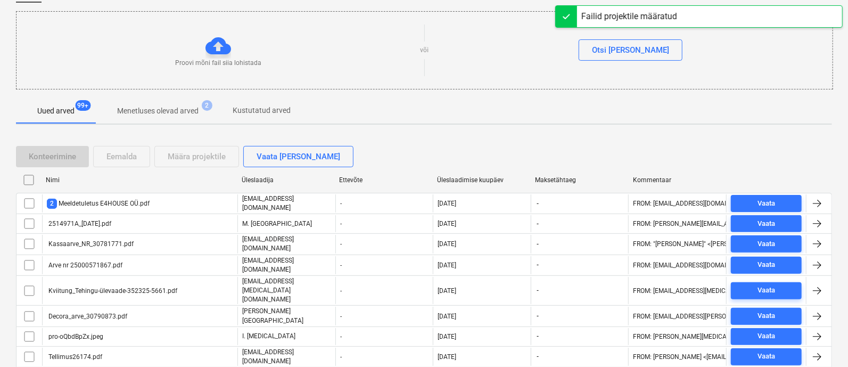
checkbox input "false"
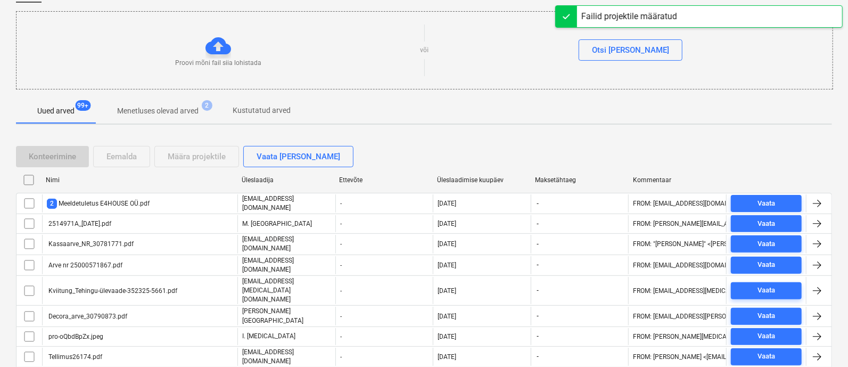
checkbox input "false"
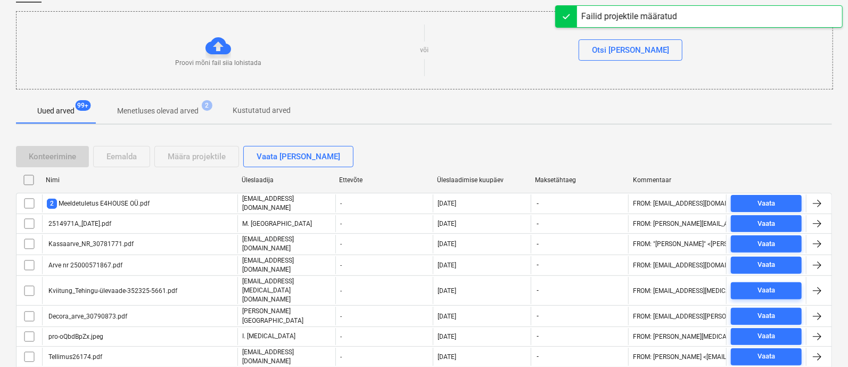
checkbox input "false"
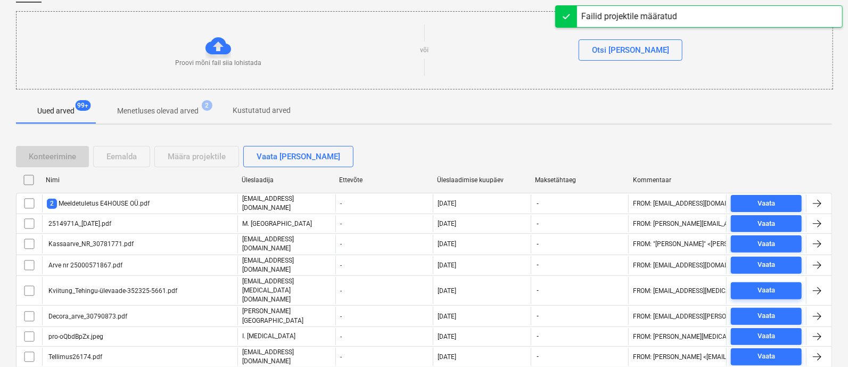
checkbox input "false"
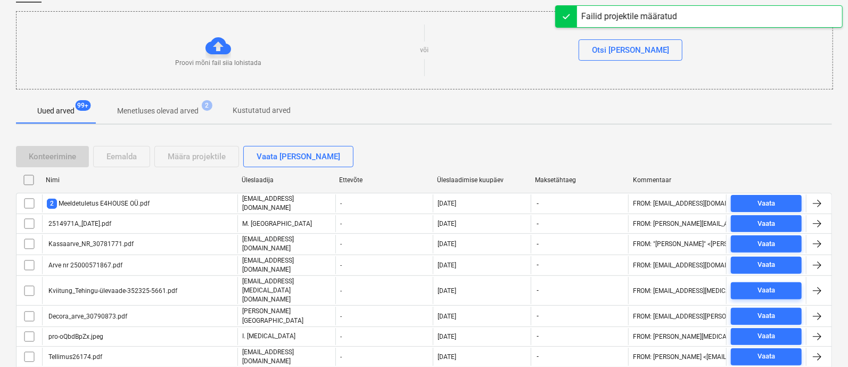
checkbox input "false"
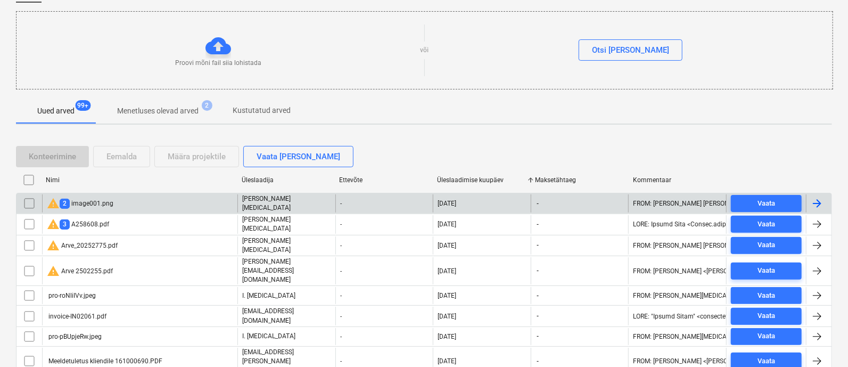
click at [88, 204] on div "warning 2 image001.png" at bounding box center [80, 203] width 67 height 13
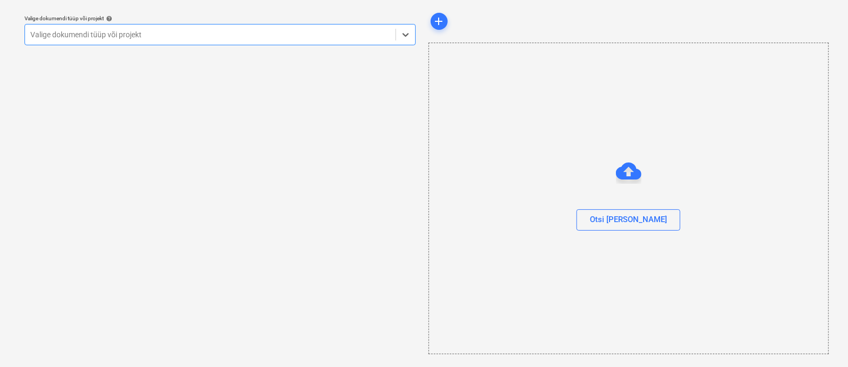
scroll to position [29, 0]
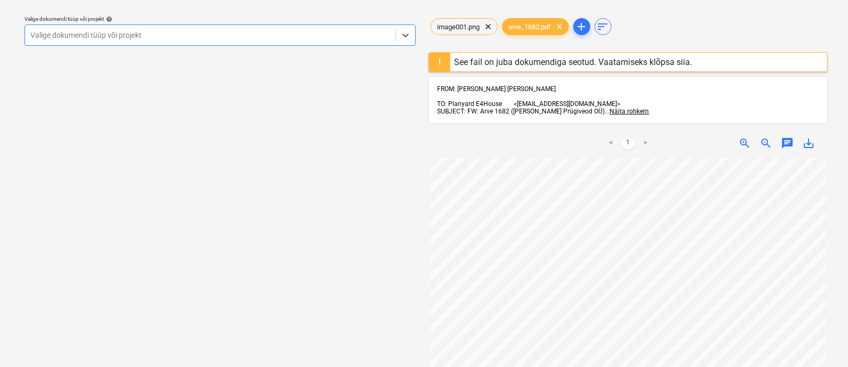
click at [145, 42] on div "Valige dokumendi tüüp või projekt" at bounding box center [210, 35] width 371 height 15
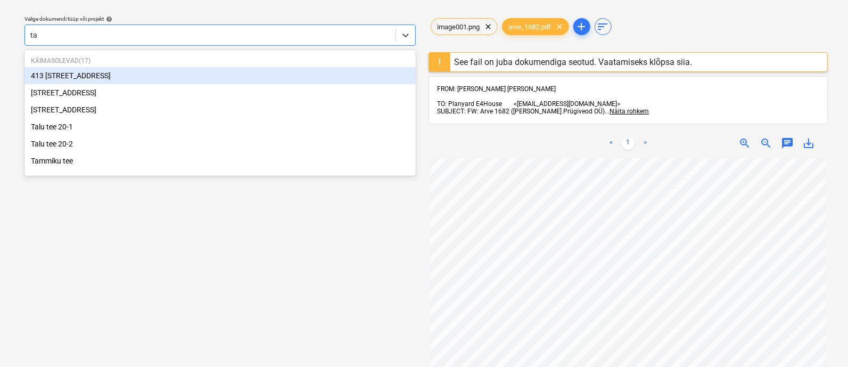
type input "tal"
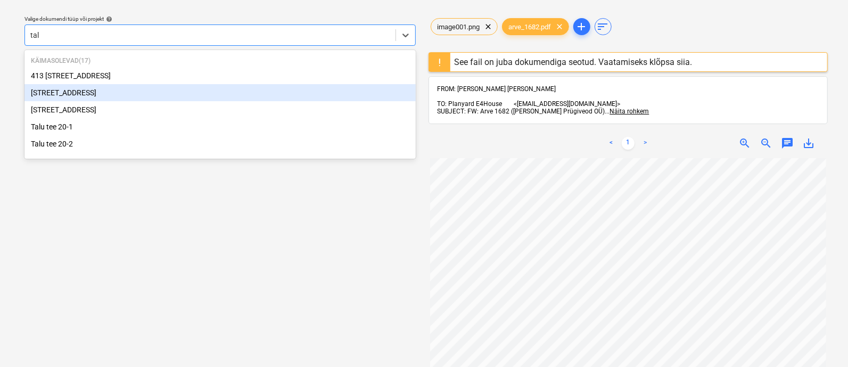
click at [110, 93] on div "[STREET_ADDRESS]" at bounding box center [219, 92] width 391 height 17
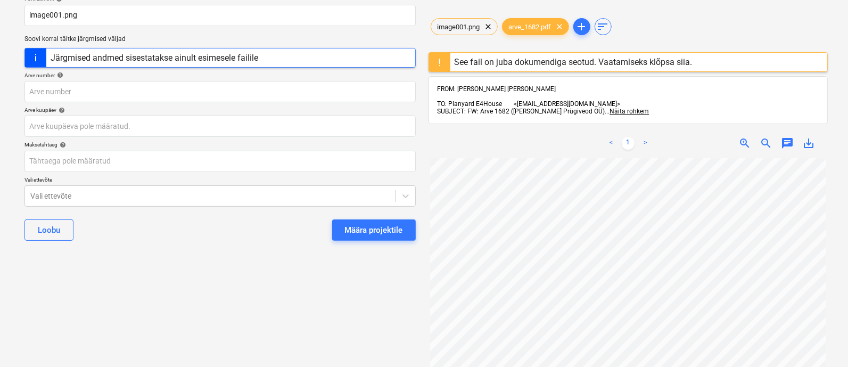
scroll to position [88, 0]
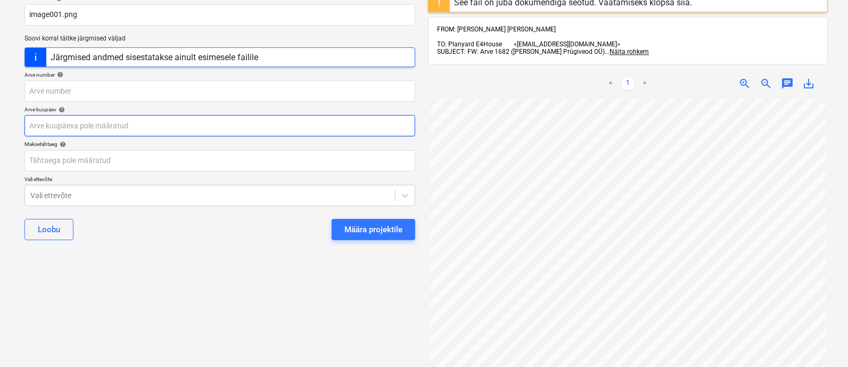
click at [102, 126] on body "Müük 2 Projektid Kontaktid Ettevõte Koondarved 1 Postkast 9+ Kinnitusring Ressu…" at bounding box center [424, 95] width 848 height 367
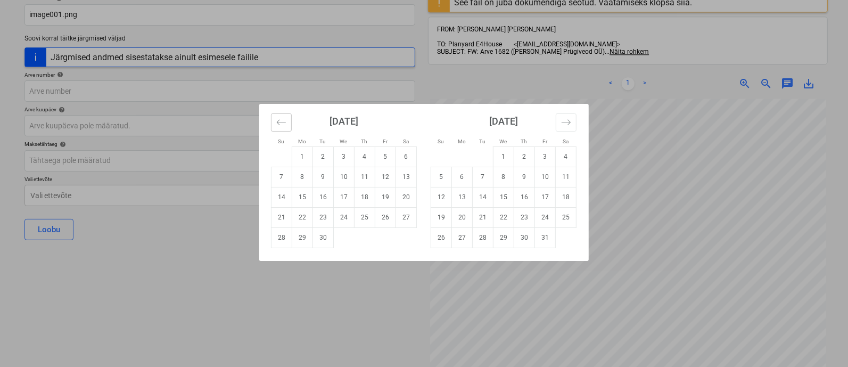
click at [280, 124] on icon "Move backward to switch to the previous month." at bounding box center [281, 122] width 10 height 10
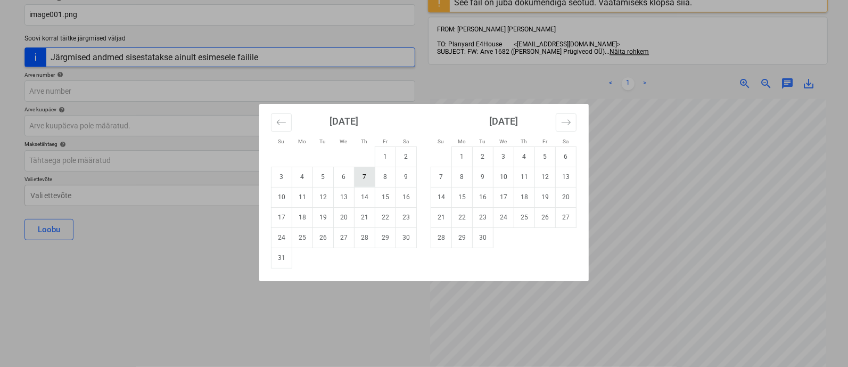
click at [368, 177] on td "7" at bounding box center [365, 177] width 21 height 20
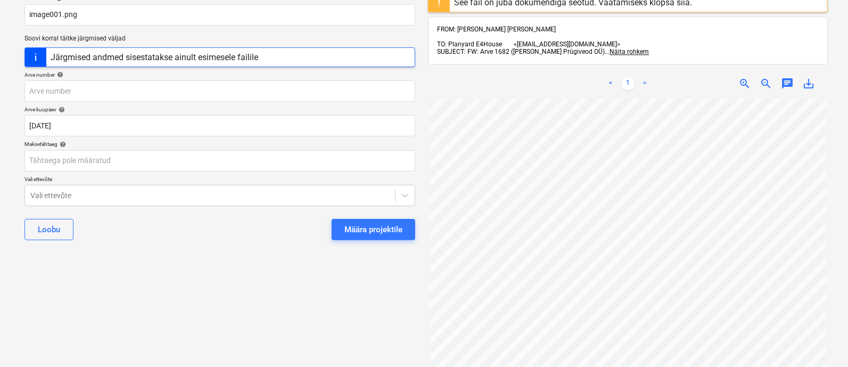
type input "07 Aug 2025"
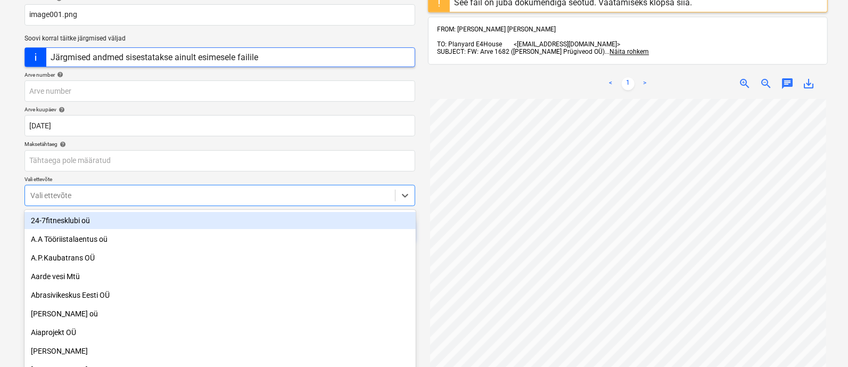
scroll to position [97, 0]
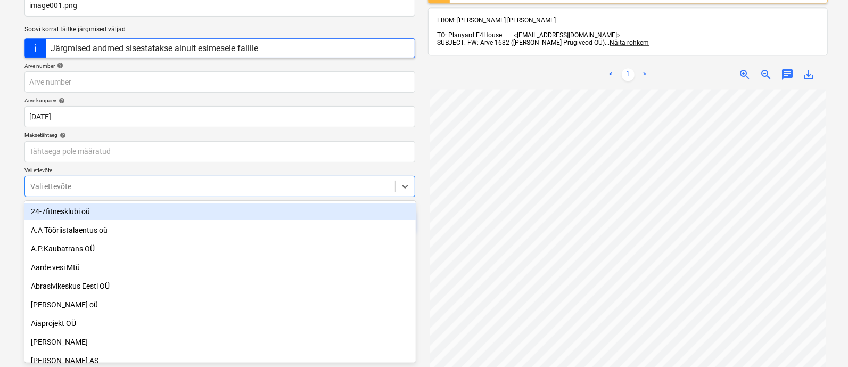
click at [234, 199] on div "Põhifaili nimi help image001.png Soovi korral täitke järgmised väljad Järgmised…" at bounding box center [219, 112] width 399 height 262
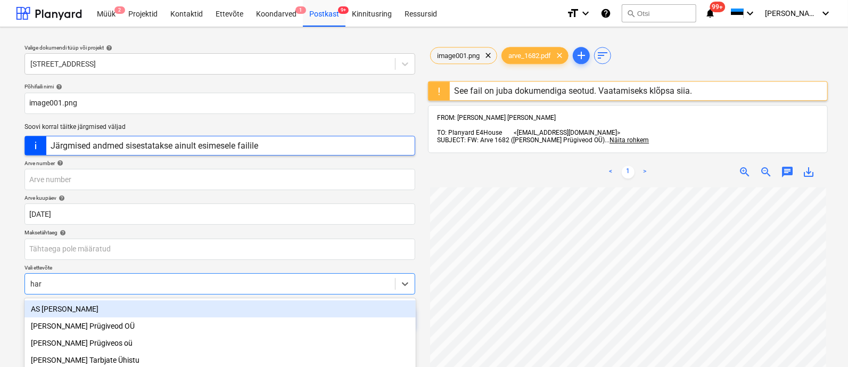
scroll to position [0, 0]
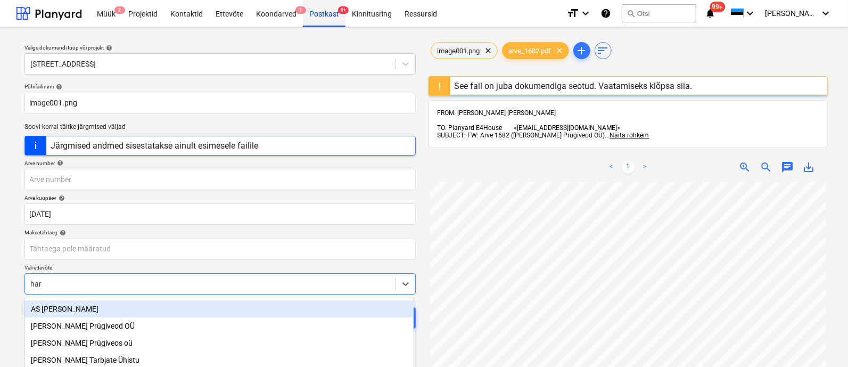
type input "har"
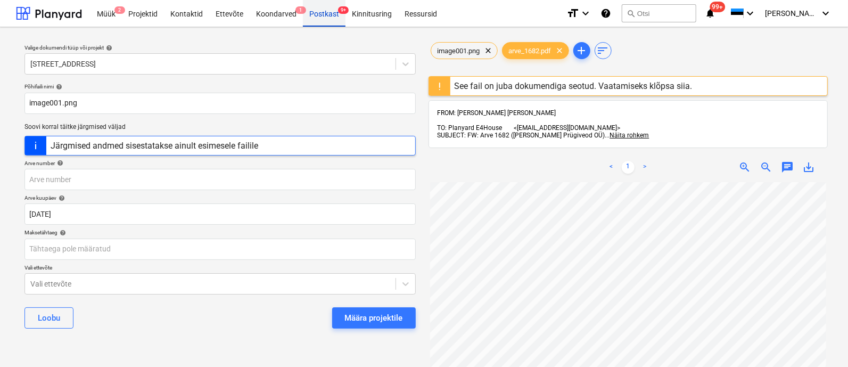
click at [323, 7] on div "Postkast 9+" at bounding box center [324, 12] width 43 height 27
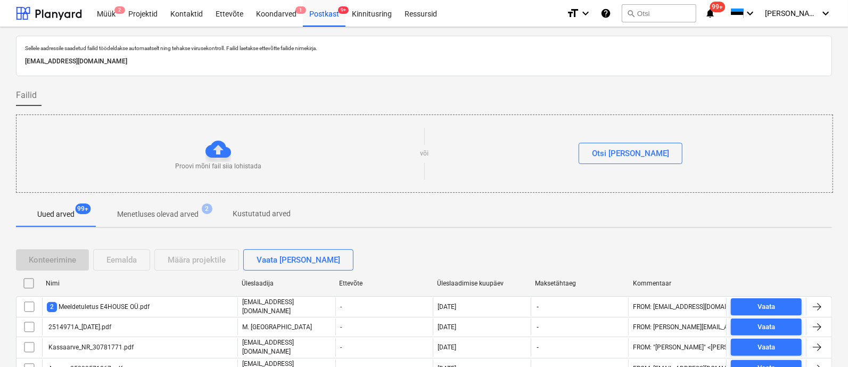
click at [473, 280] on div "Üleslaadimise kuupäev" at bounding box center [481, 283] width 89 height 7
checkbox input "false"
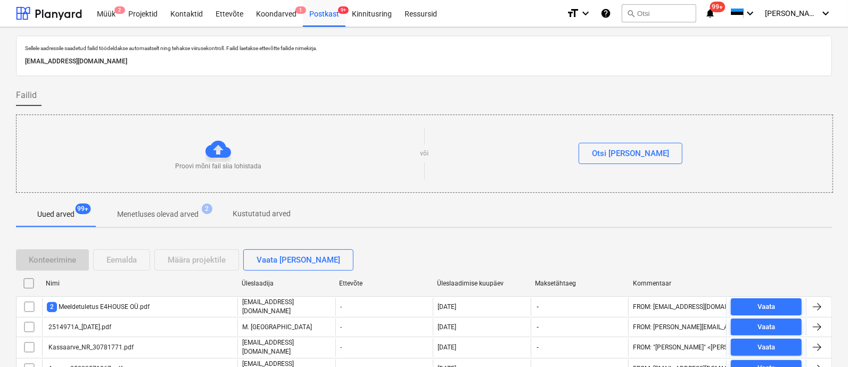
checkbox input "false"
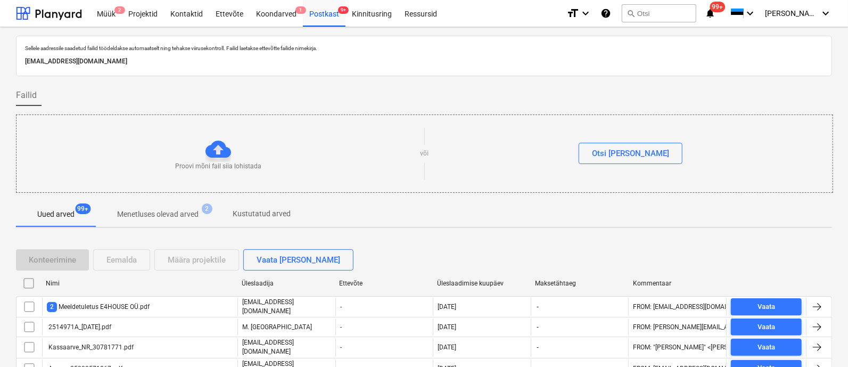
checkbox input "false"
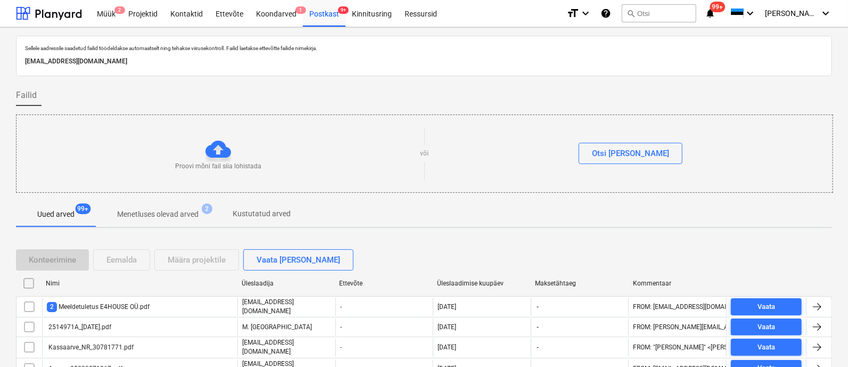
checkbox input "false"
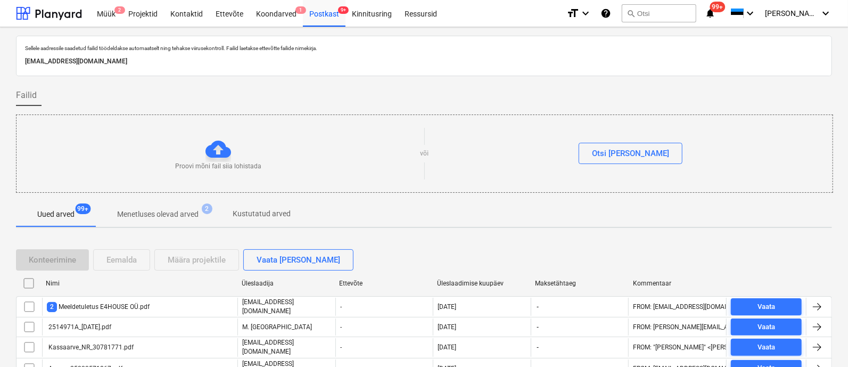
checkbox input "false"
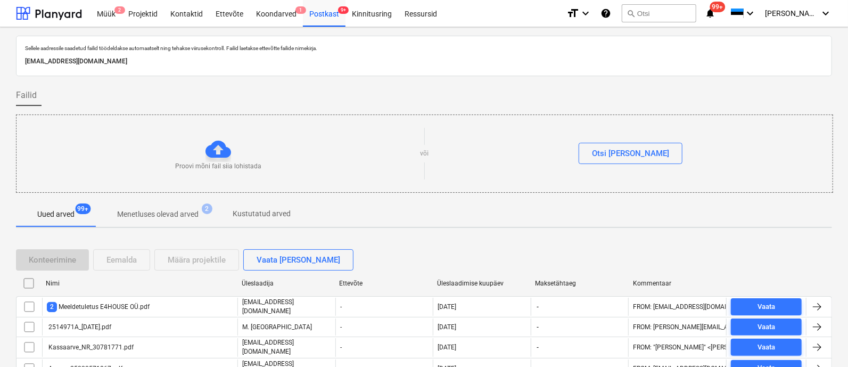
checkbox input "false"
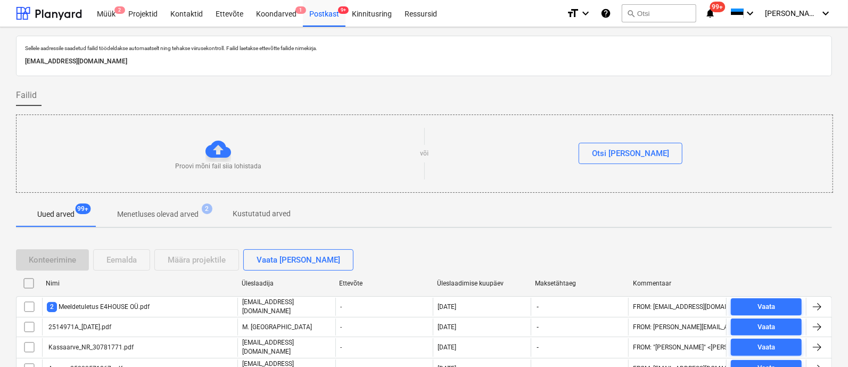
checkbox input "false"
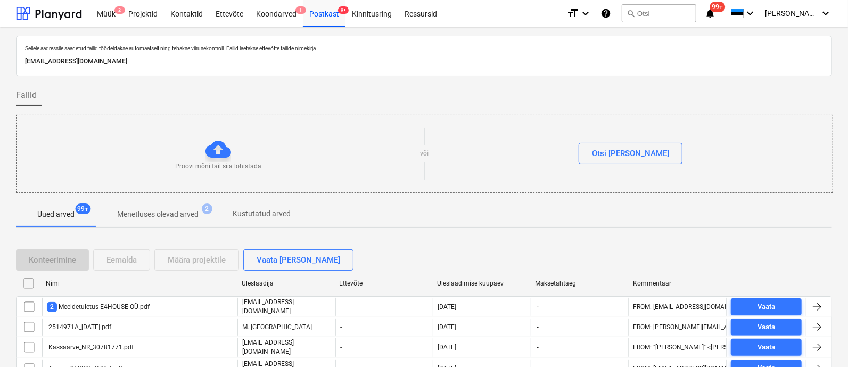
checkbox input "false"
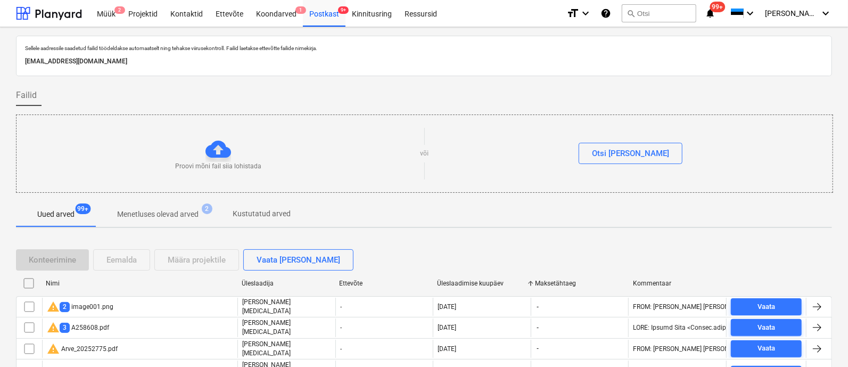
scroll to position [176, 0]
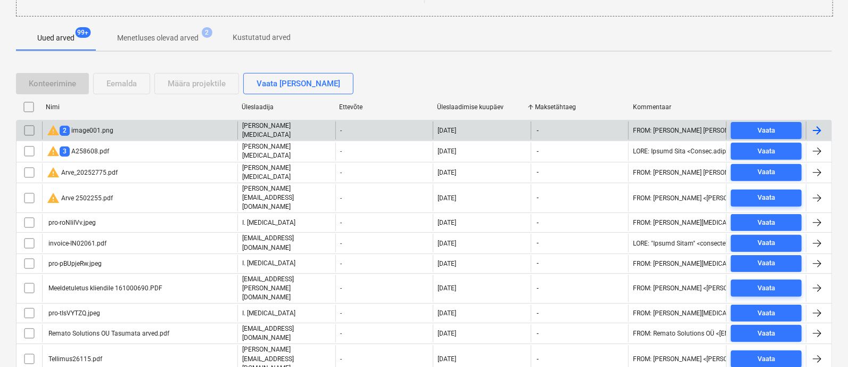
click at [28, 130] on input "checkbox" at bounding box center [29, 130] width 17 height 17
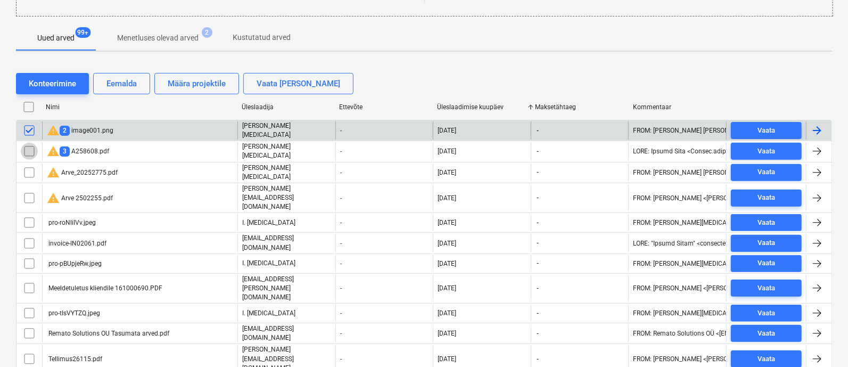
click at [30, 150] on input "checkbox" at bounding box center [29, 151] width 17 height 17
click at [131, 77] on div "Eemalda" at bounding box center [121, 84] width 30 height 14
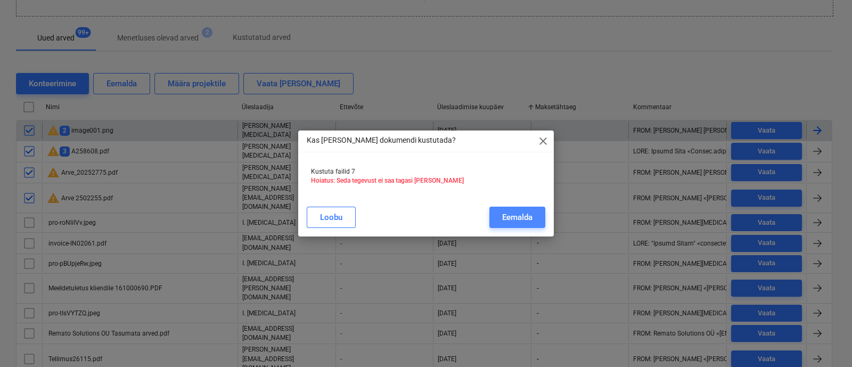
click at [508, 210] on div "Eemalda" at bounding box center [517, 217] width 30 height 14
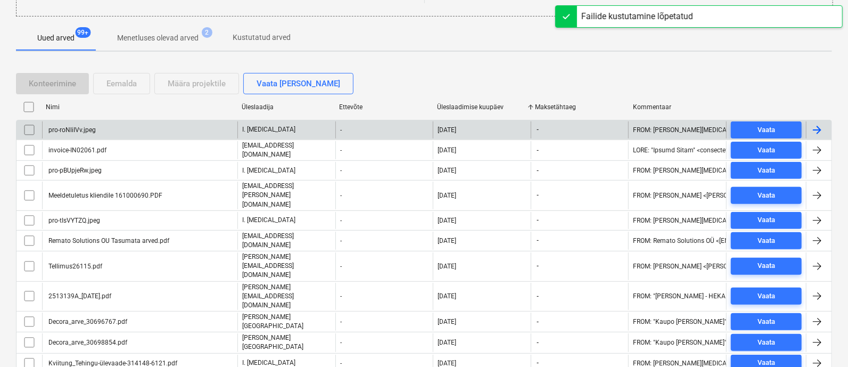
click at [122, 132] on div "pro-roNliIVv.jpeg" at bounding box center [139, 129] width 195 height 17
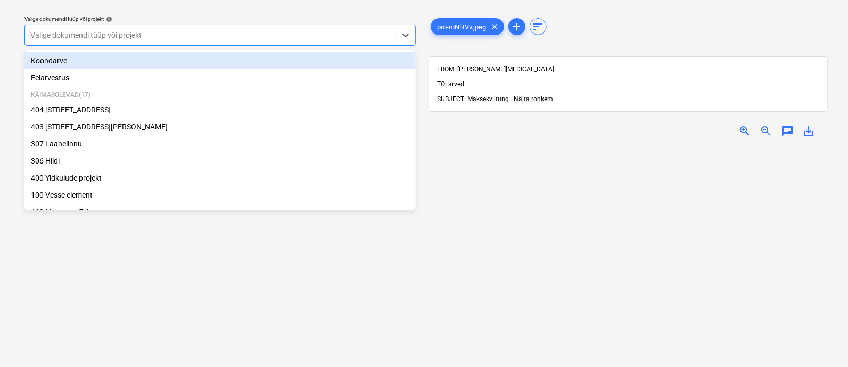
click at [147, 30] on div at bounding box center [210, 35] width 360 height 11
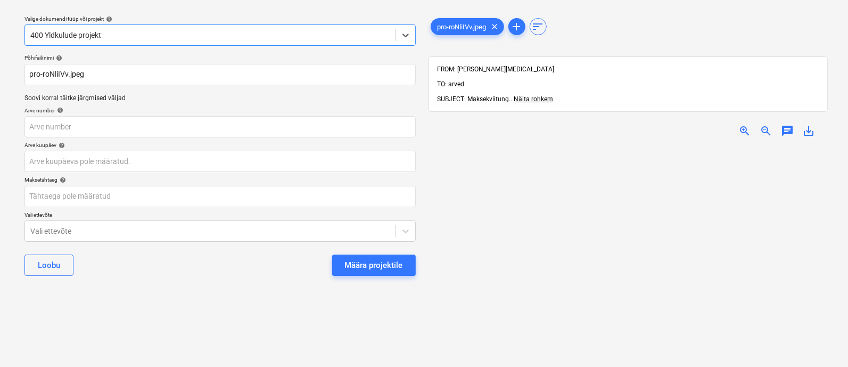
click at [147, 30] on div at bounding box center [210, 35] width 360 height 11
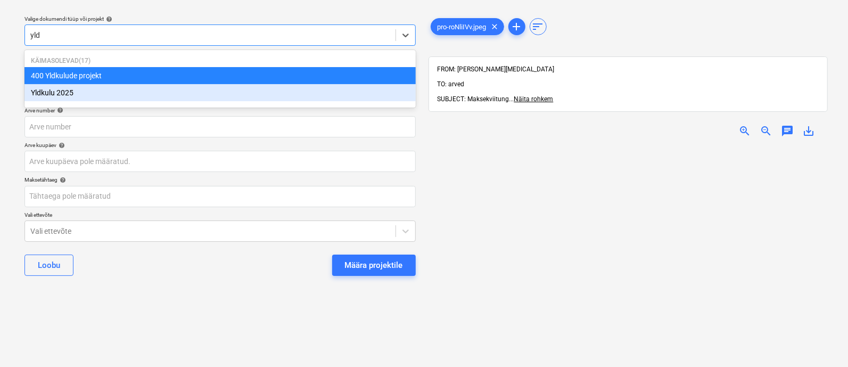
click at [139, 94] on div "Yldkulu 2025" at bounding box center [219, 92] width 391 height 17
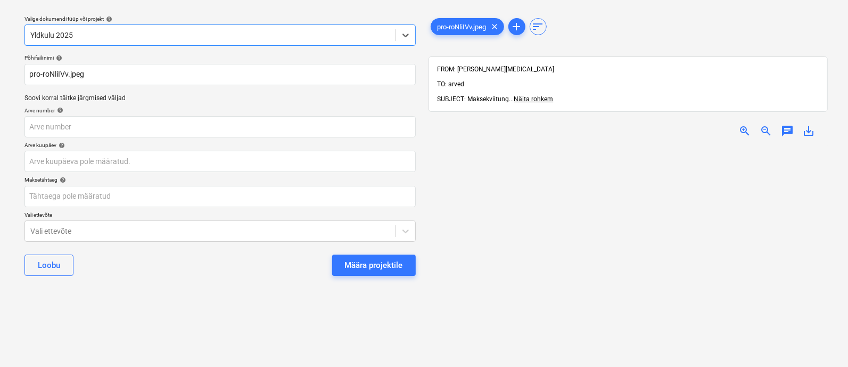
scroll to position [60, 0]
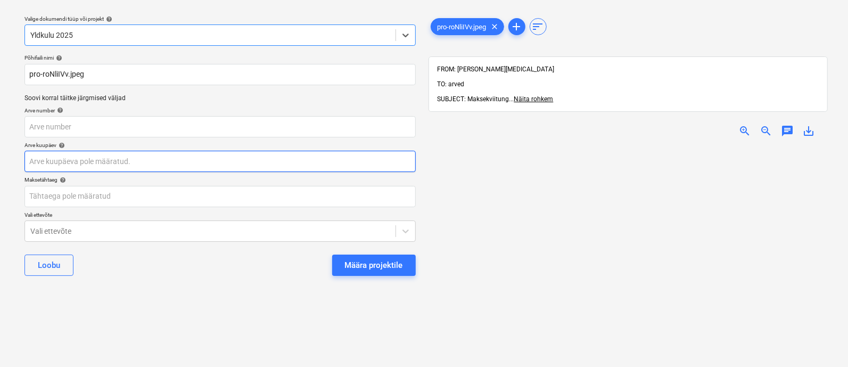
click at [143, 163] on body "Müük 2 Projektid Kontaktid Ettevõte Koondarved 1 Postkast 9+ Kinnitusring Ressu…" at bounding box center [424, 154] width 848 height 367
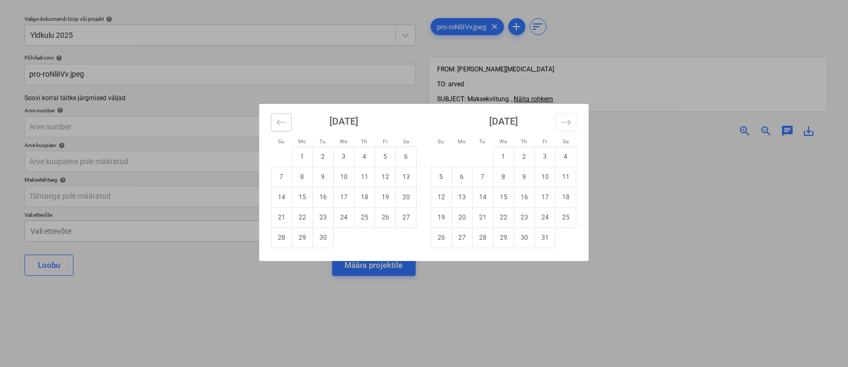
click at [284, 118] on icon "Move backward to switch to the previous month." at bounding box center [281, 122] width 10 height 10
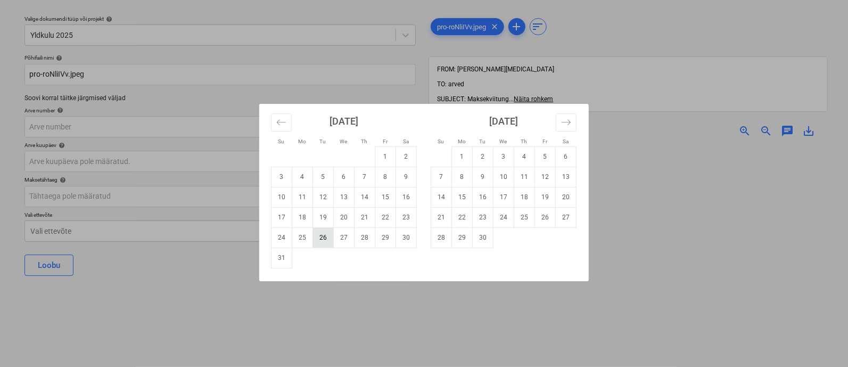
click at [326, 241] on td "26" at bounding box center [323, 237] width 21 height 20
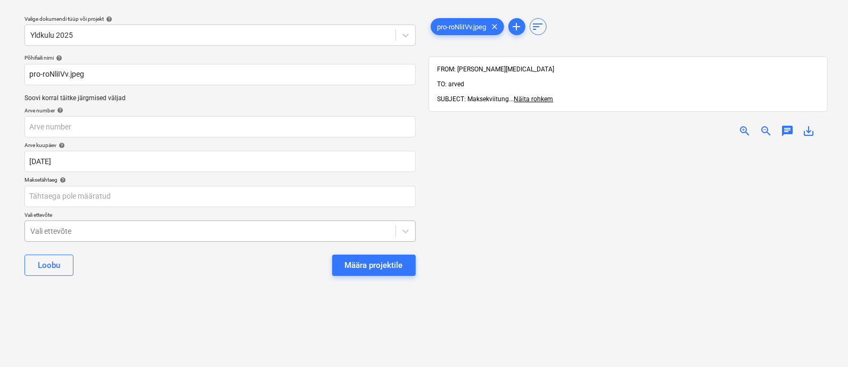
click at [233, 238] on body "Müük 2 Projektid Kontaktid Ettevõte Koondarved 1 Postkast 9+ Kinnitusring Ressu…" at bounding box center [424, 154] width 848 height 367
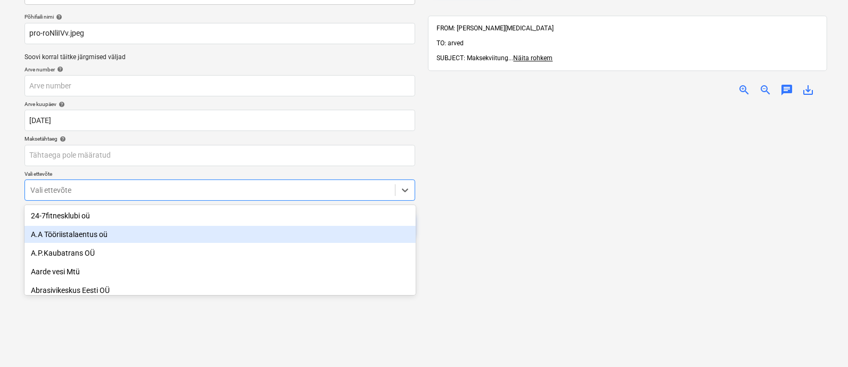
scroll to position [73, 0]
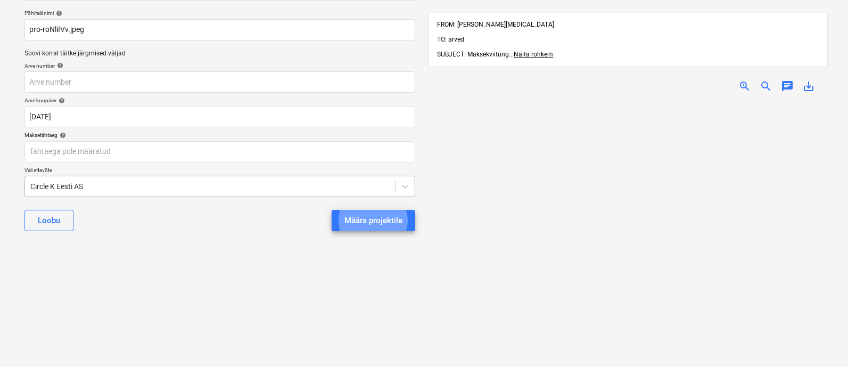
click at [332, 210] on button "Määra projektile" at bounding box center [374, 220] width 84 height 21
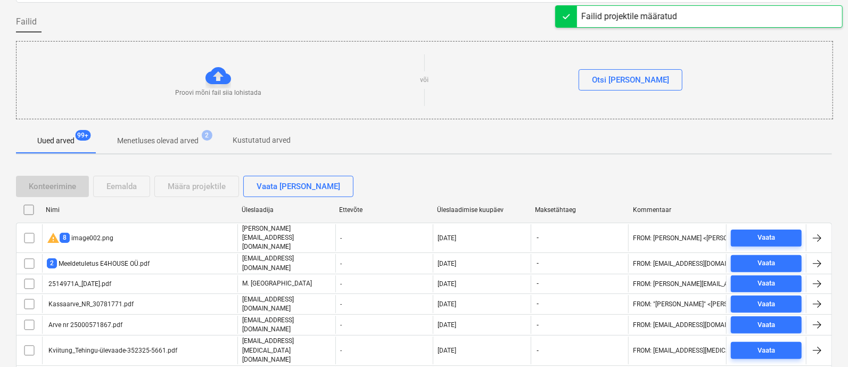
click at [458, 206] on div "Üleslaadimise kuupäev" at bounding box center [481, 209] width 89 height 7
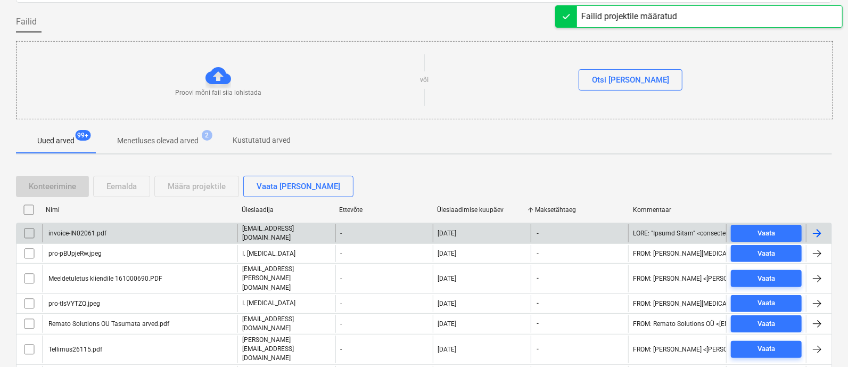
click at [114, 232] on div "invoice-IN02061.pdf" at bounding box center [139, 233] width 195 height 18
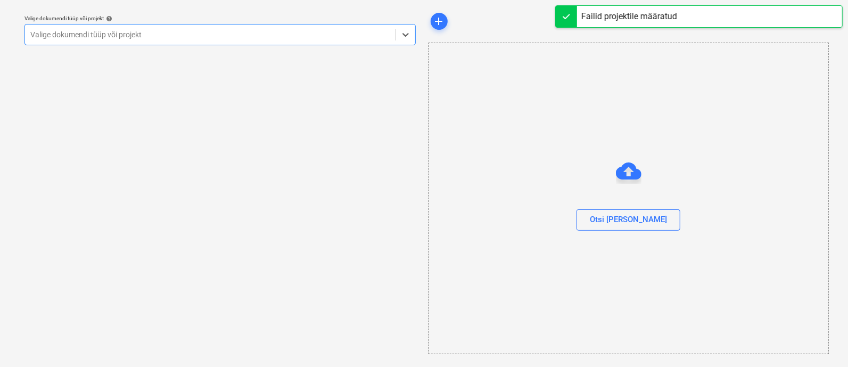
scroll to position [29, 0]
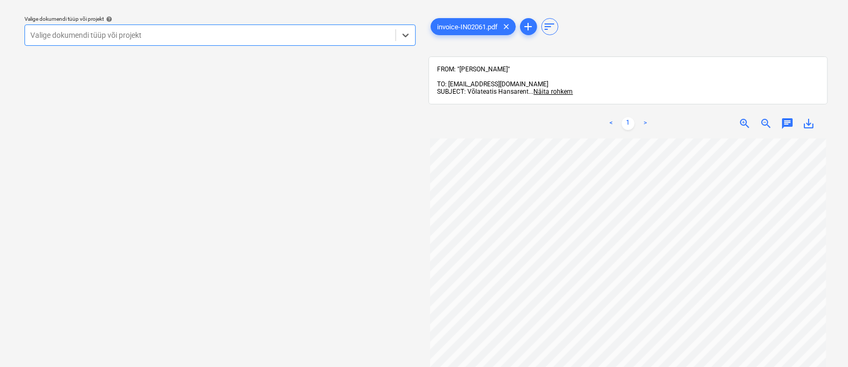
click at [125, 34] on div at bounding box center [210, 35] width 360 height 11
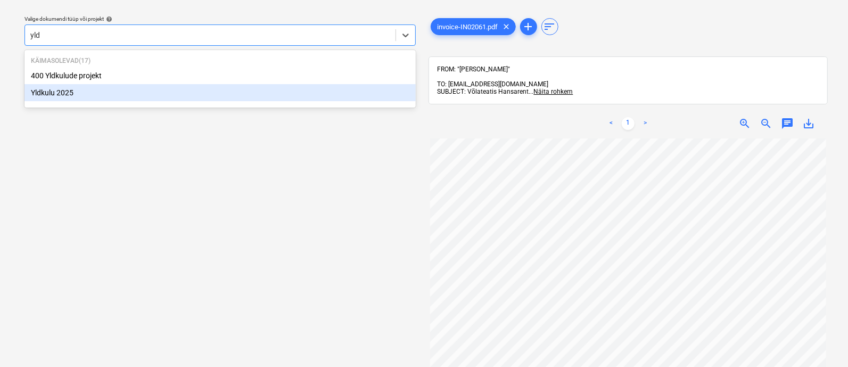
click at [104, 94] on div "Yldkulu 2025" at bounding box center [219, 92] width 391 height 17
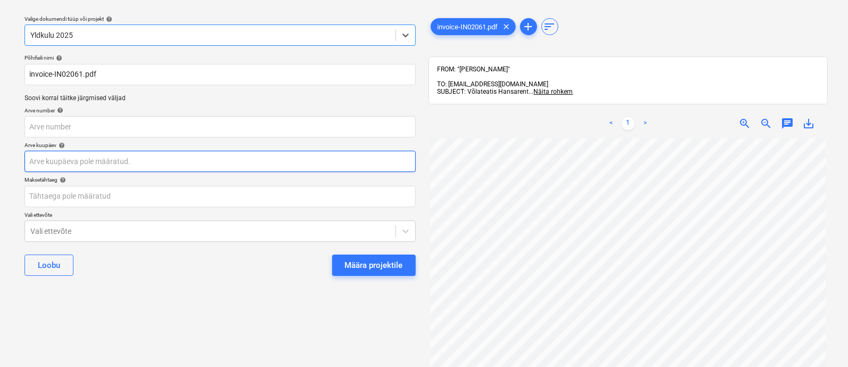
click at [101, 167] on body "Müük 2 Projektid Kontaktid Ettevõte Koondarved 1 Postkast 9+ Kinnitusring Ressu…" at bounding box center [424, 154] width 848 height 367
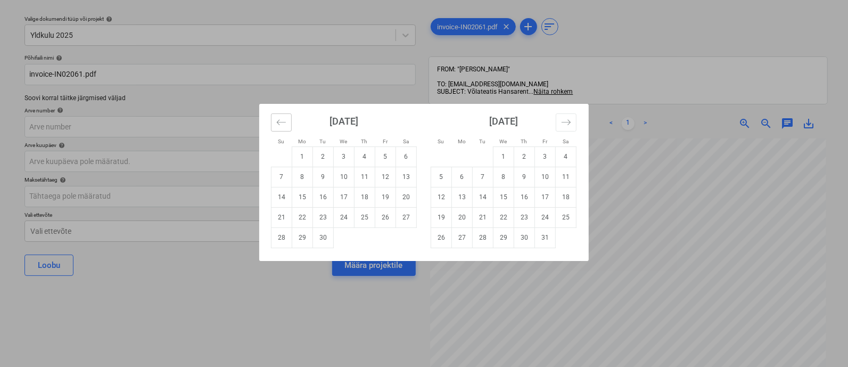
click at [285, 121] on icon "Move backward to switch to the previous month." at bounding box center [281, 122] width 10 height 10
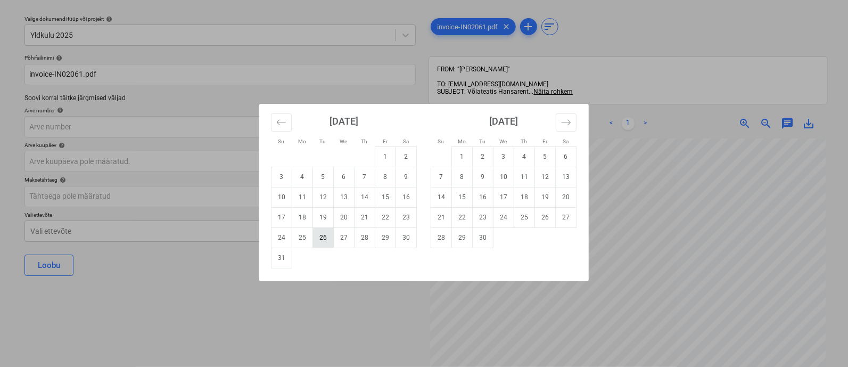
click at [323, 241] on td "26" at bounding box center [323, 237] width 21 height 20
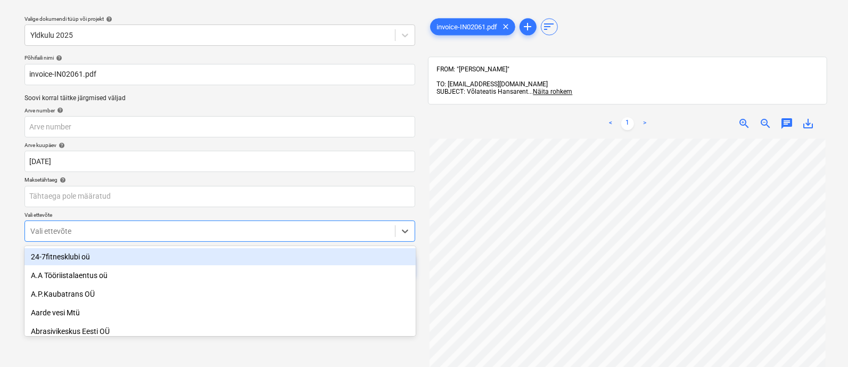
click at [259, 231] on body "Müük 2 Projektid Kontaktid Ettevõte Koondarved 1 Postkast 9+ Kinnitusring Ressu…" at bounding box center [424, 154] width 848 height 367
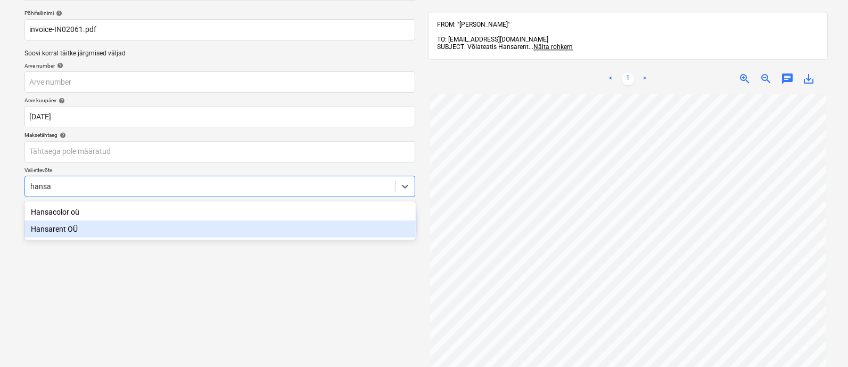
click at [238, 228] on div "Hansarent OÜ" at bounding box center [219, 228] width 391 height 17
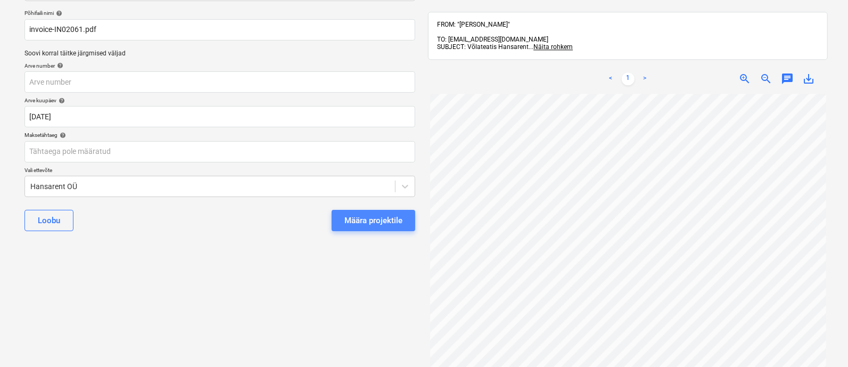
click at [367, 214] on div "Määra projektile" at bounding box center [373, 220] width 58 height 14
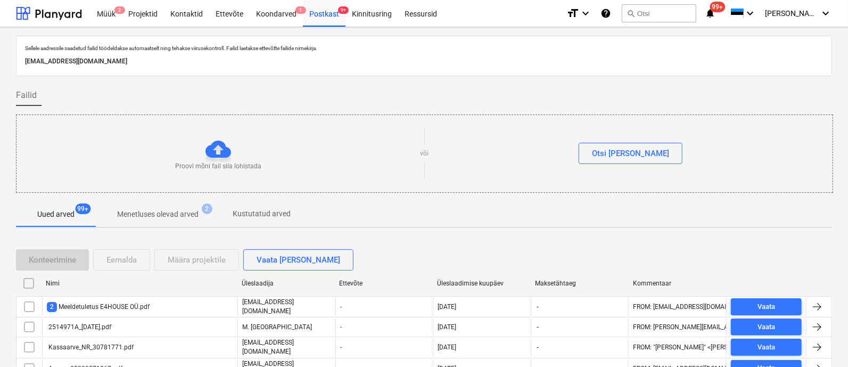
click at [471, 277] on div "Üleslaadimise kuupäev" at bounding box center [482, 283] width 98 height 17
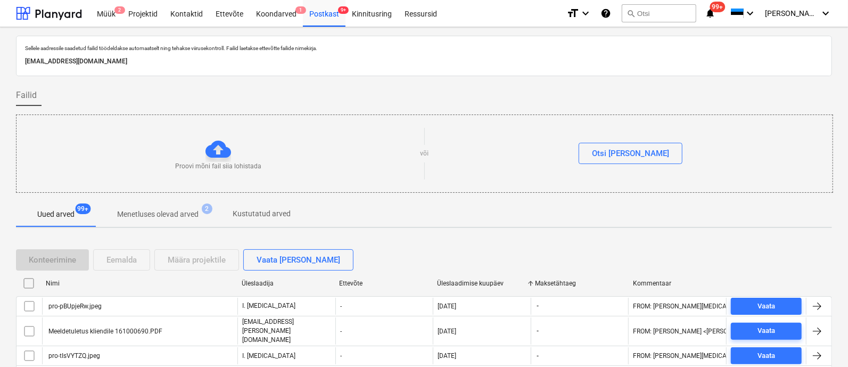
scroll to position [58, 0]
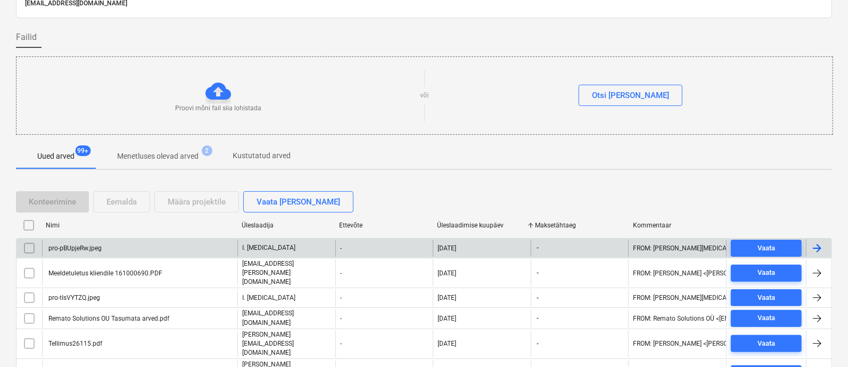
click at [117, 248] on div "pro-pBUpjeRw.jpeg" at bounding box center [139, 248] width 195 height 17
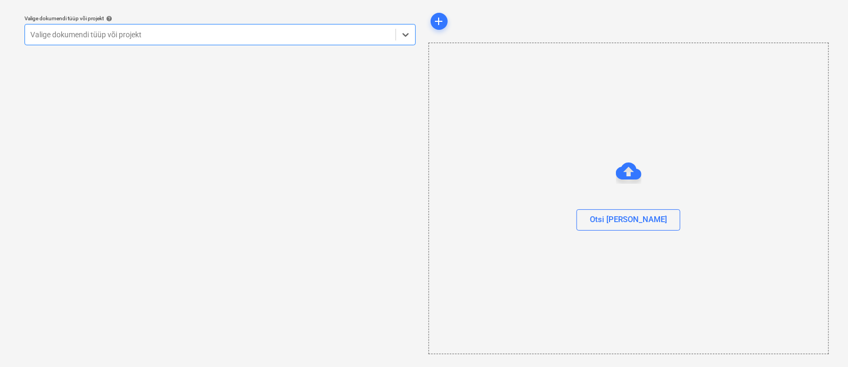
scroll to position [29, 0]
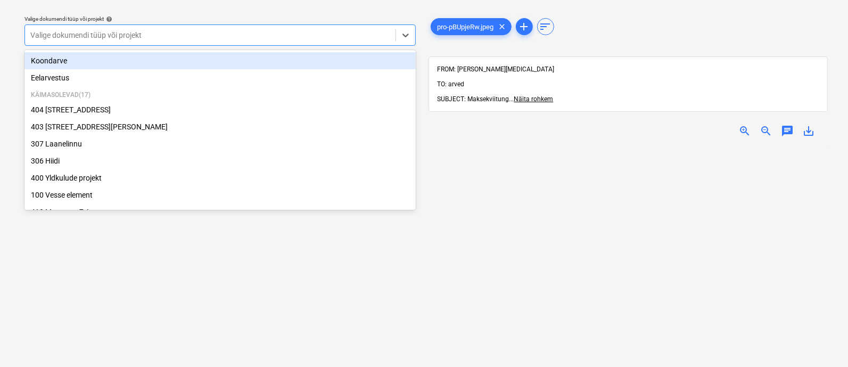
click at [143, 39] on div "Valige dokumendi tüüp või projekt" at bounding box center [219, 34] width 391 height 21
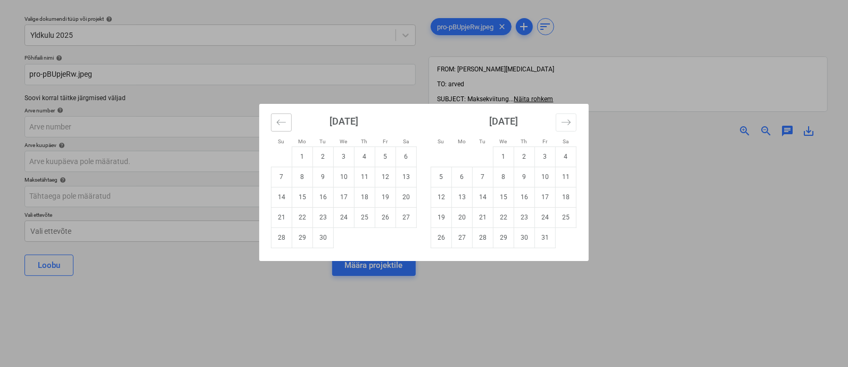
click at [286, 128] on button "Move backward to switch to the previous month." at bounding box center [281, 122] width 21 height 18
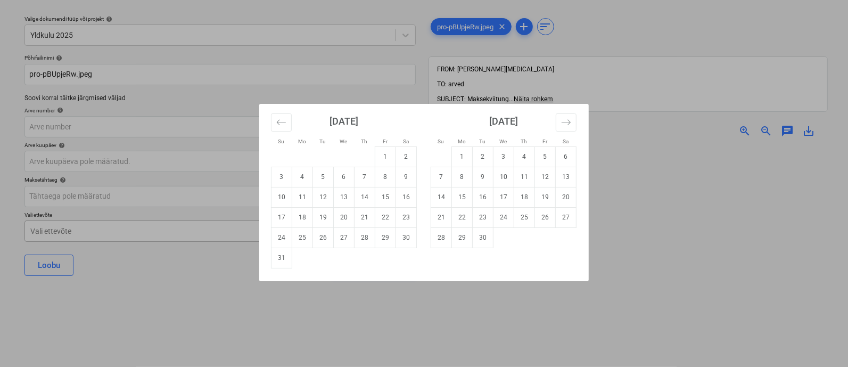
click at [323, 234] on td "26" at bounding box center [323, 237] width 21 height 20
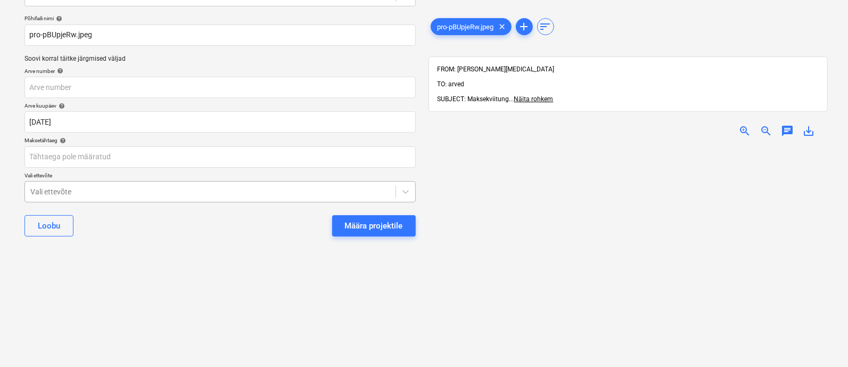
click at [247, 227] on body "Müük 2 Projektid Kontaktid Ettevõte Koondarved 1 Postkast 9+ Kinnitusring Ressu…" at bounding box center [424, 115] width 848 height 367
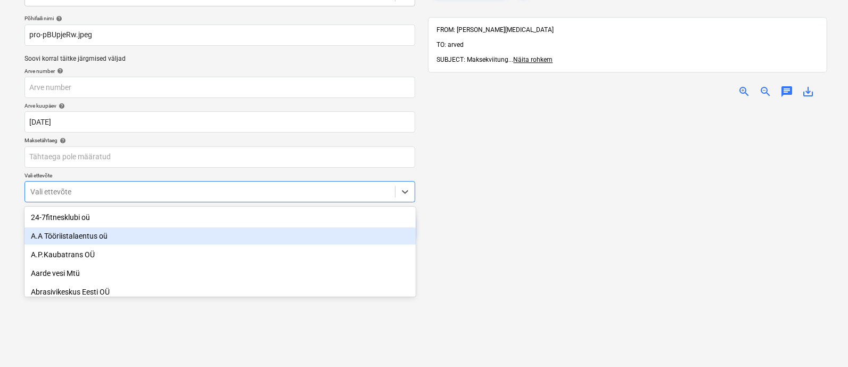
scroll to position [73, 0]
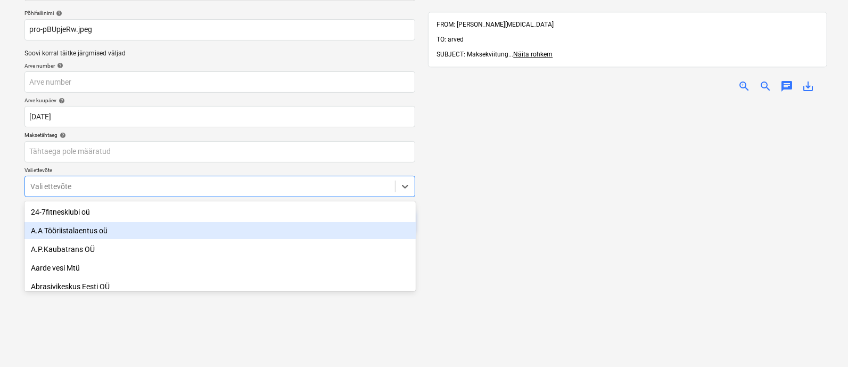
click at [247, 227] on div "A.A Tööriistalaentus oü" at bounding box center [219, 230] width 391 height 17
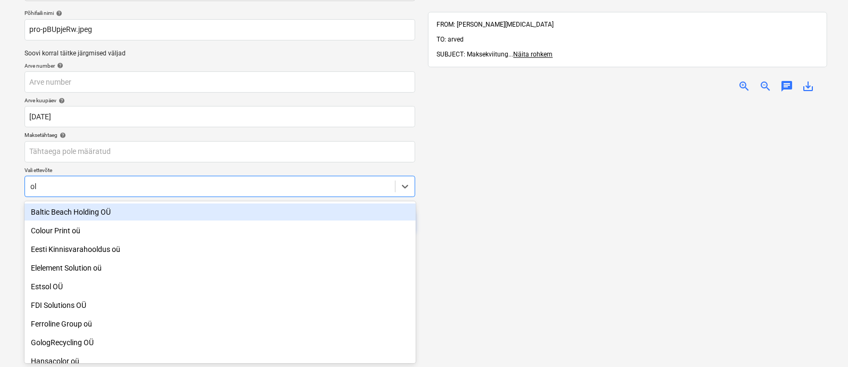
scroll to position [19, 0]
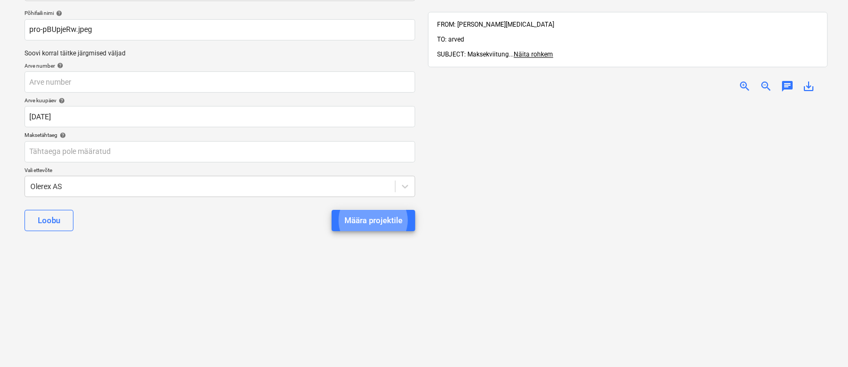
click at [332, 210] on button "Määra projektile" at bounding box center [374, 220] width 84 height 21
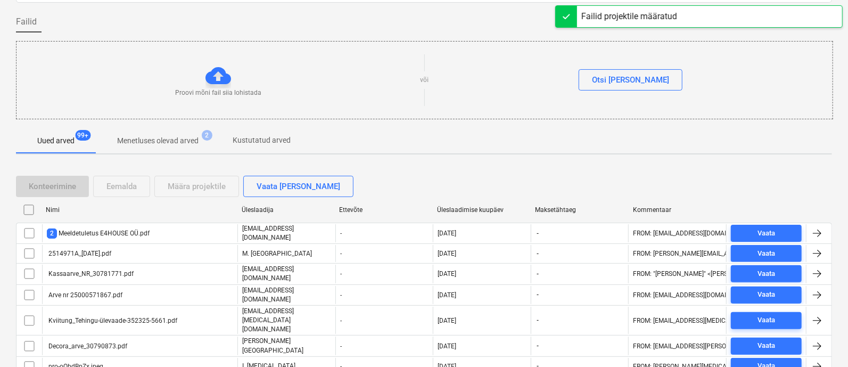
scroll to position [162, 0]
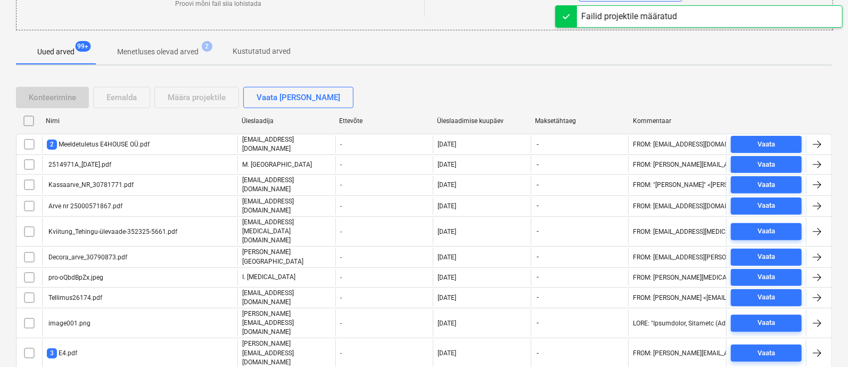
click at [463, 121] on div "Üleslaadimise kuupäev" at bounding box center [481, 120] width 89 height 7
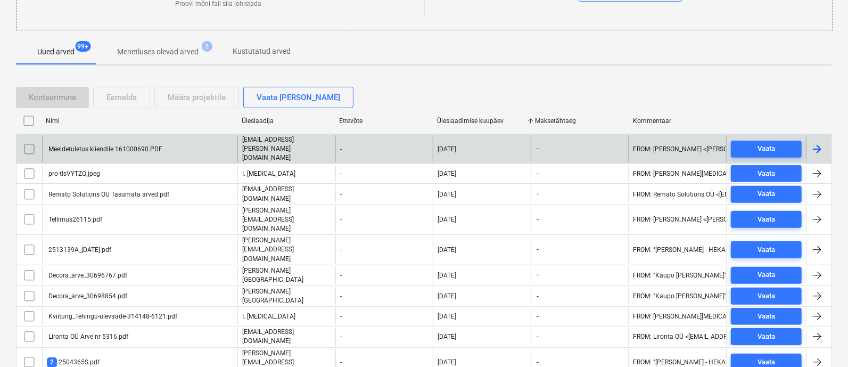
click at [138, 145] on div "Meeldetuletus kliendile 161000690.PDF" at bounding box center [105, 148] width 116 height 7
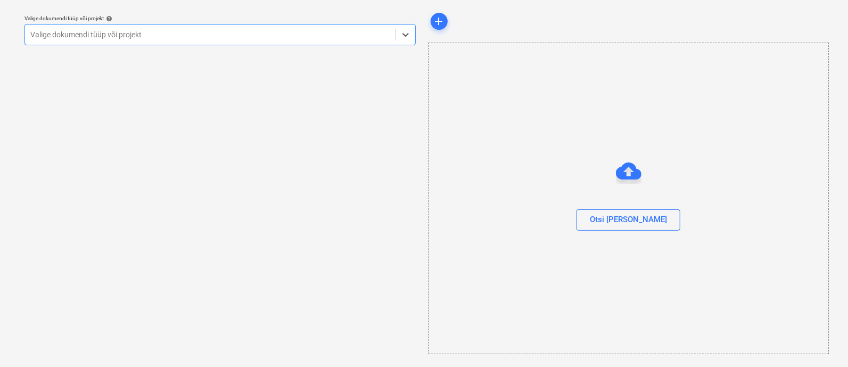
scroll to position [29, 0]
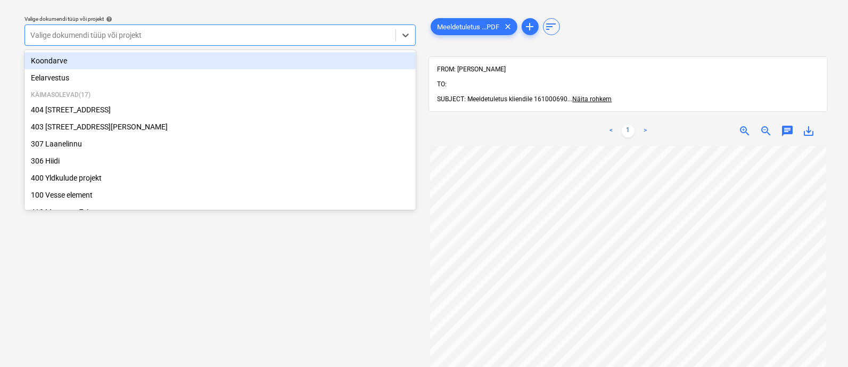
click at [161, 32] on div at bounding box center [210, 35] width 360 height 11
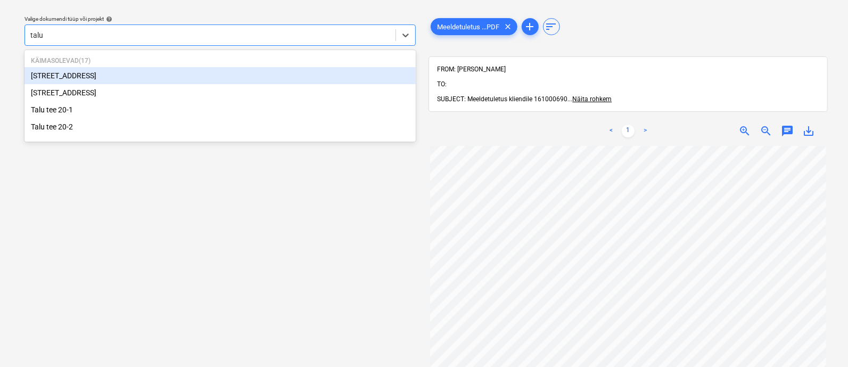
click at [128, 74] on div "[STREET_ADDRESS]" at bounding box center [219, 75] width 391 height 17
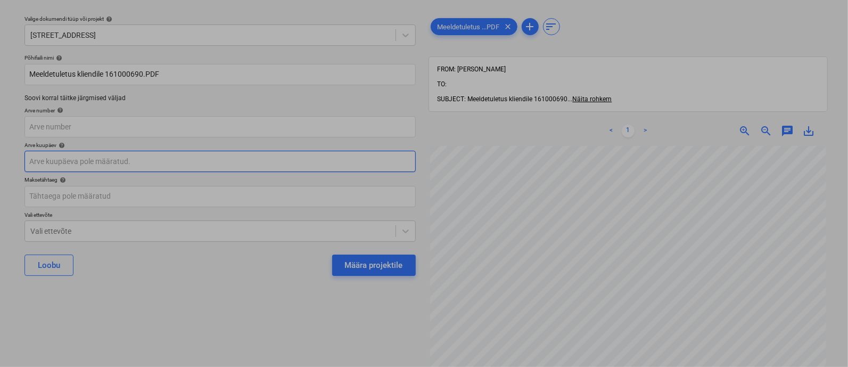
click at [117, 170] on body "Müük 2 Projektid Kontaktid Ettevõte Koondarved 1 Postkast 9+ Kinnitusring Ressu…" at bounding box center [424, 154] width 848 height 367
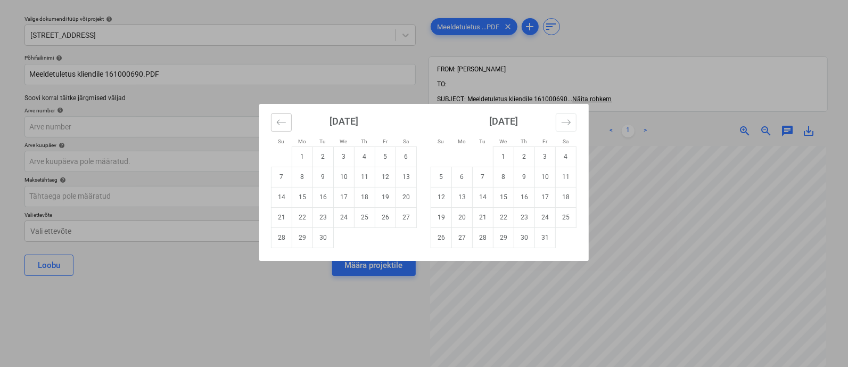
click at [281, 122] on icon "Move backward to switch to the previous month." at bounding box center [281, 122] width 10 height 10
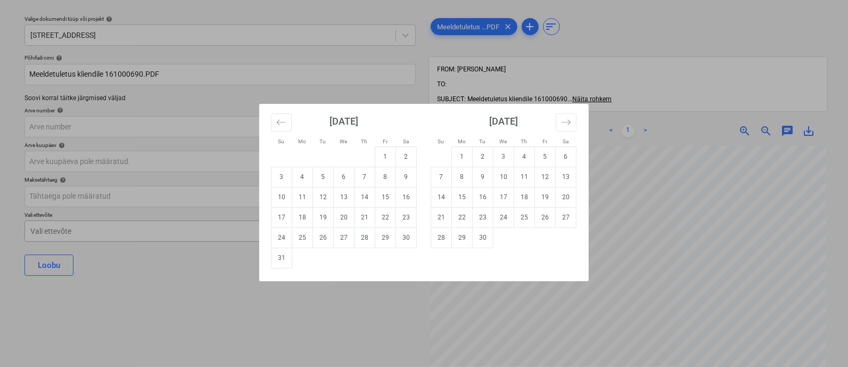
click at [345, 235] on td "27" at bounding box center [344, 237] width 21 height 20
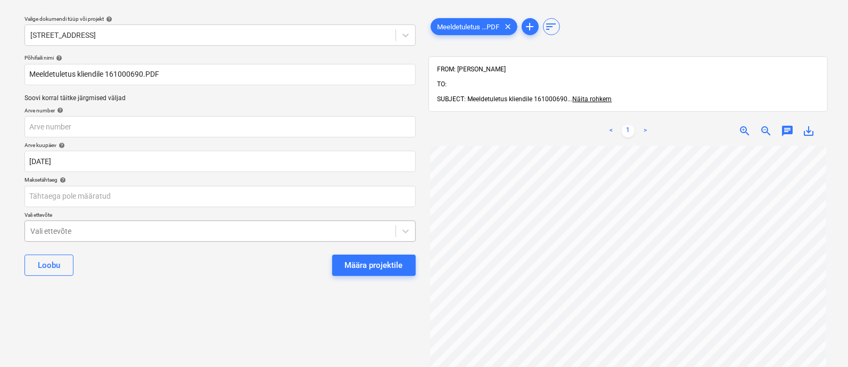
click at [250, 230] on body "Müük 2 Projektid Kontaktid Ettevõte Koondarved 1 Postkast 9+ Kinnitusring Ressu…" at bounding box center [424, 154] width 848 height 367
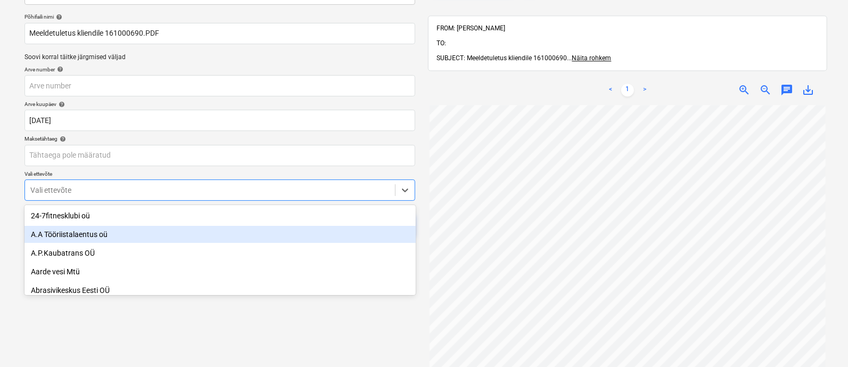
scroll to position [73, 0]
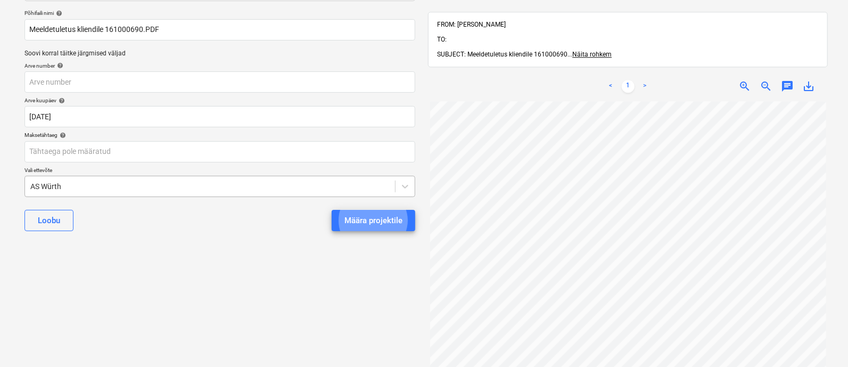
click at [332, 210] on button "Määra projektile" at bounding box center [374, 220] width 84 height 21
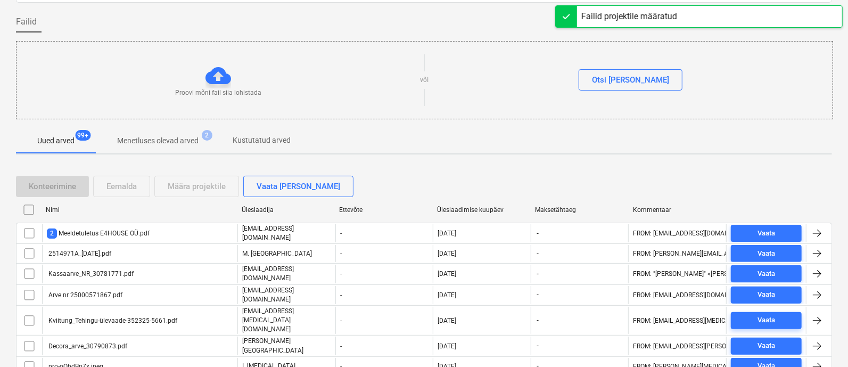
click at [469, 203] on div "Üleslaadimise kuupäev" at bounding box center [482, 209] width 98 height 17
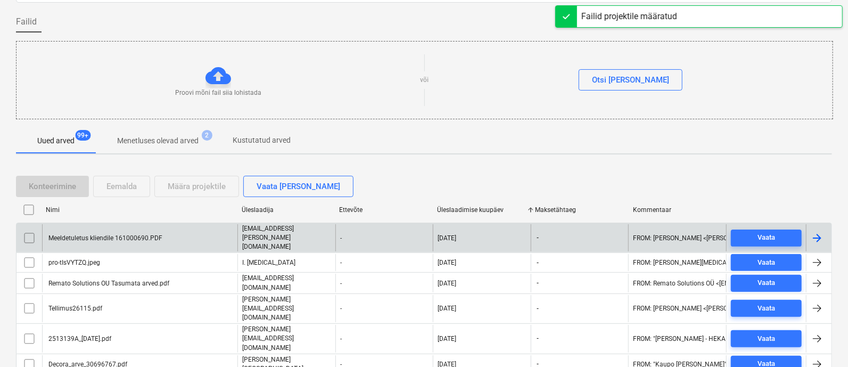
click at [170, 232] on div "Meeldetuletus kliendile 161000690.PDF" at bounding box center [139, 237] width 195 height 27
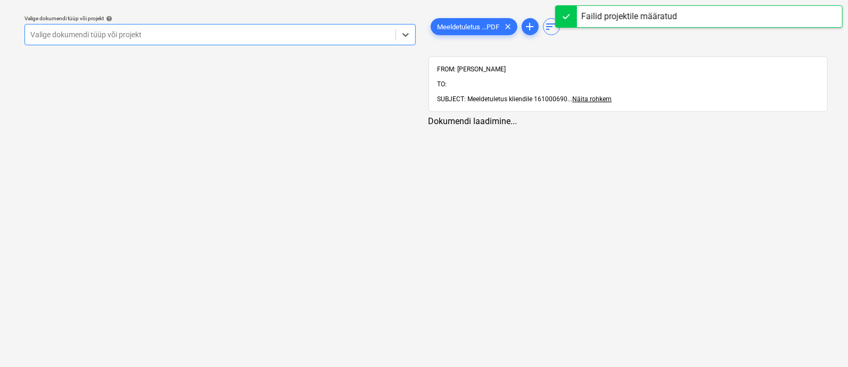
scroll to position [29, 0]
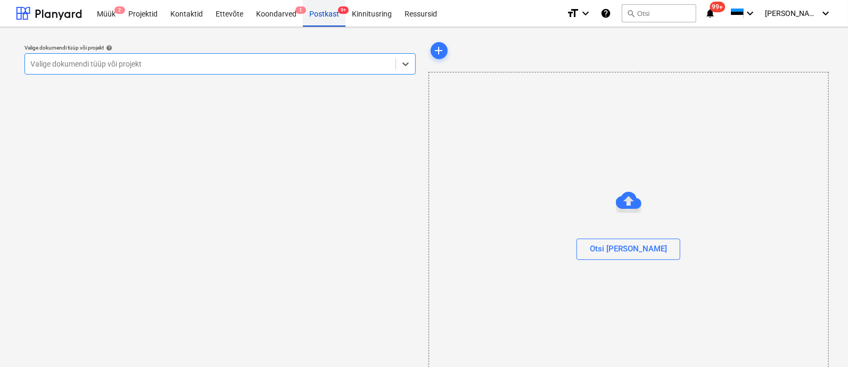
click at [326, 17] on div "Postkast 9+" at bounding box center [324, 12] width 43 height 27
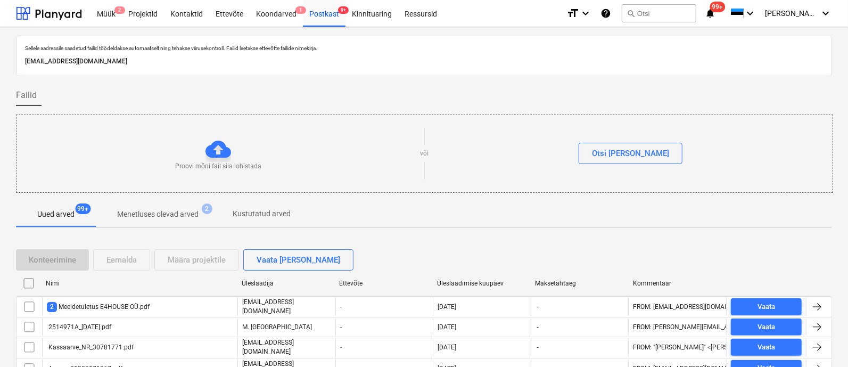
click at [470, 280] on div "Üleslaadimise kuupäev" at bounding box center [481, 283] width 89 height 7
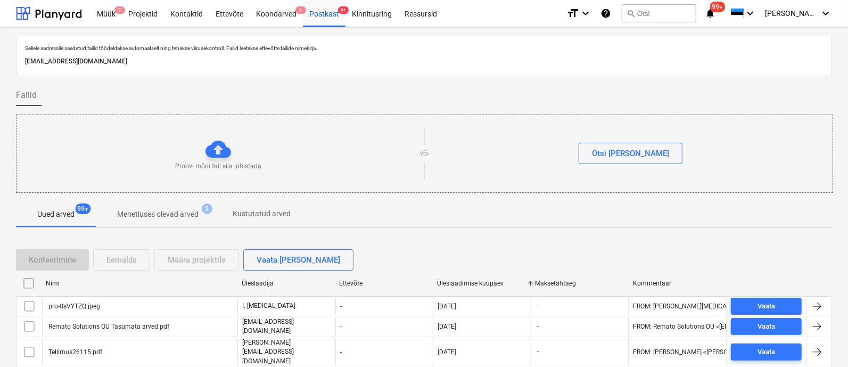
click at [469, 280] on div "Üleslaadimise kuupäev" at bounding box center [481, 283] width 89 height 7
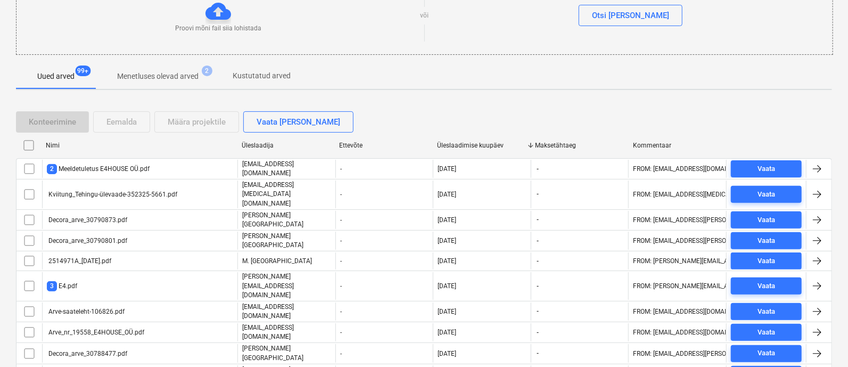
click at [469, 144] on div "Üleslaadimise kuupäev" at bounding box center [481, 145] width 89 height 7
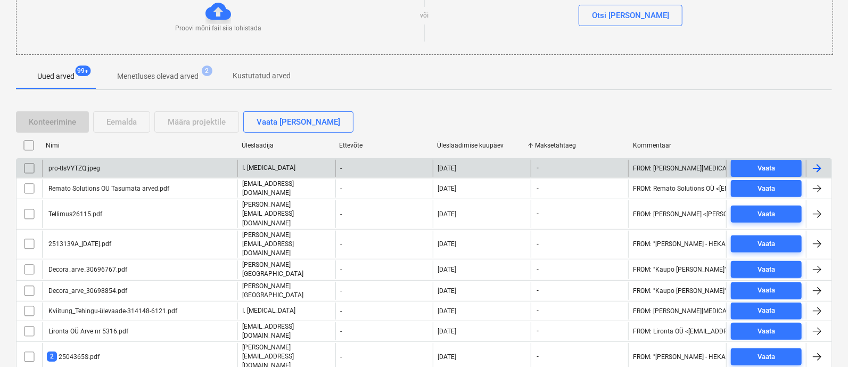
click at [112, 164] on div "pro-tIsVYTZQ.jpeg" at bounding box center [139, 168] width 195 height 17
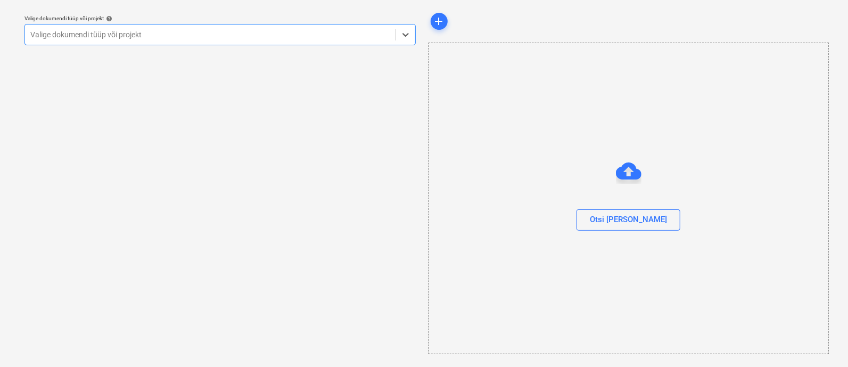
scroll to position [29, 0]
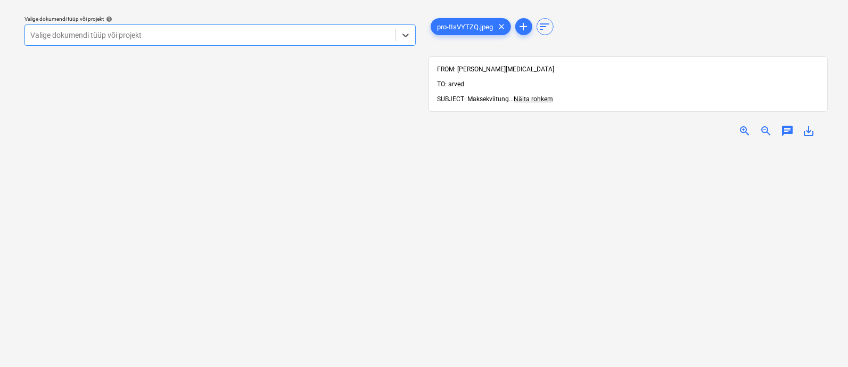
click at [186, 34] on div at bounding box center [210, 35] width 360 height 11
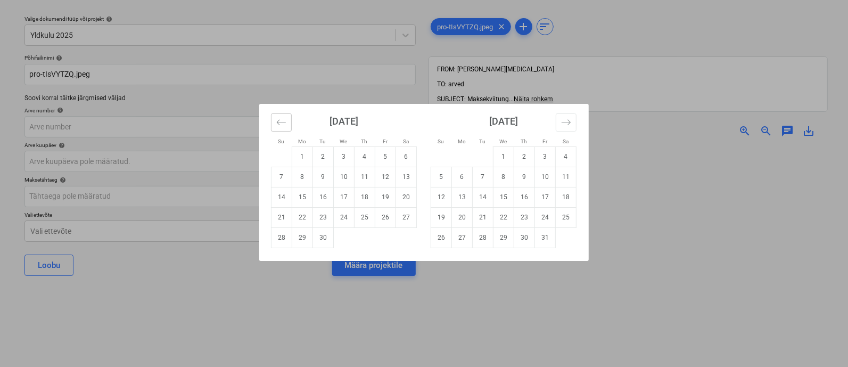
click at [275, 120] on button "Move backward to switch to the previous month." at bounding box center [281, 122] width 21 height 18
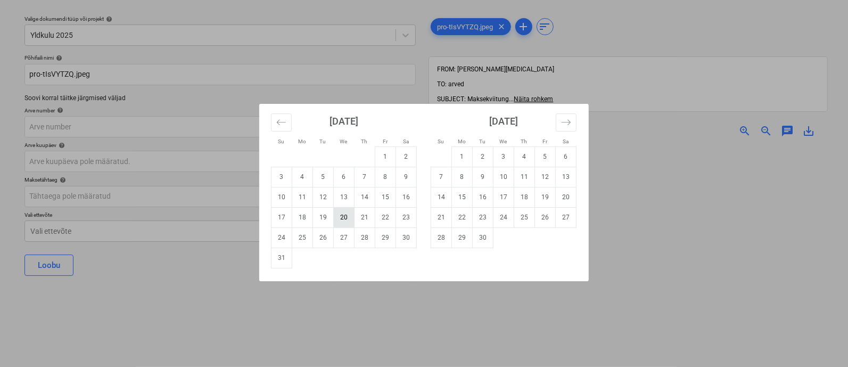
click at [343, 221] on td "20" at bounding box center [344, 217] width 21 height 20
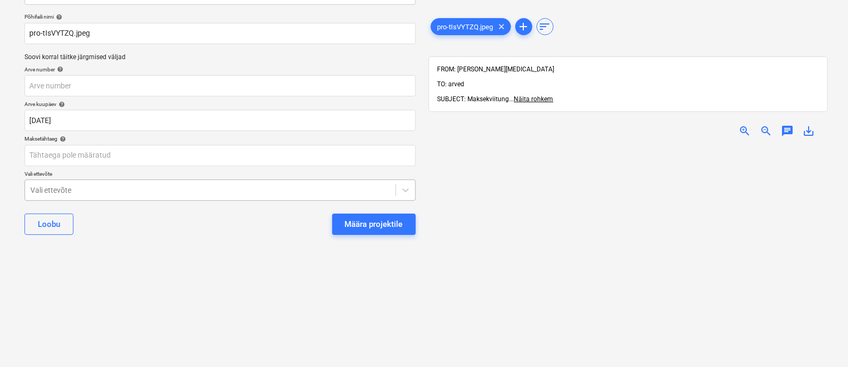
click at [186, 230] on body "Müük 2 Projektid Kontaktid Ettevõte Koondarved 1 Postkast 9+ Kinnitusring Ressu…" at bounding box center [424, 113] width 848 height 367
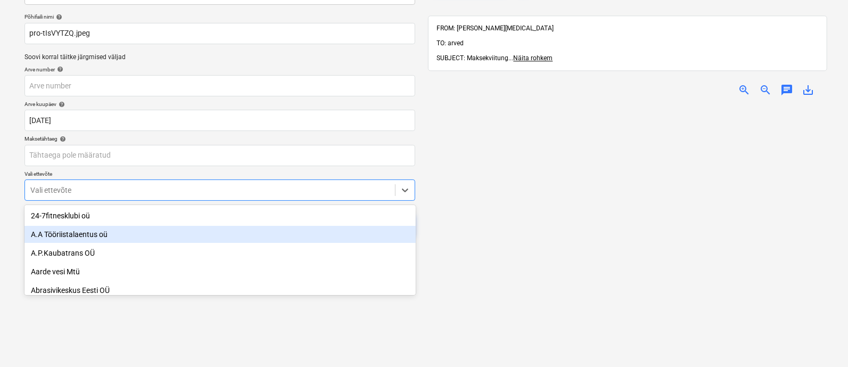
scroll to position [73, 0]
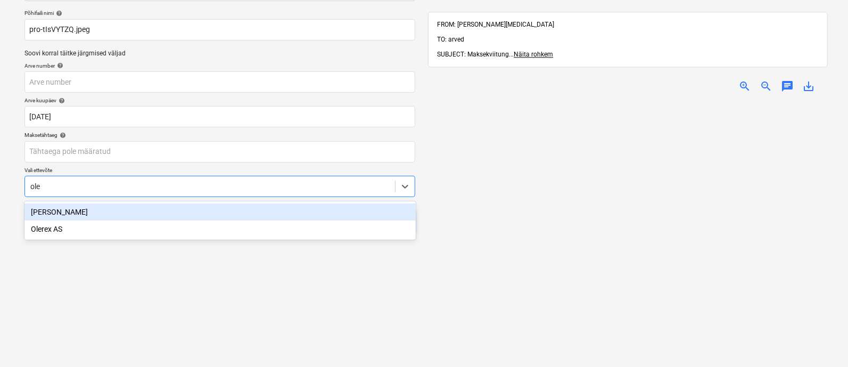
click at [186, 230] on div "Olerex AS" at bounding box center [219, 228] width 391 height 17
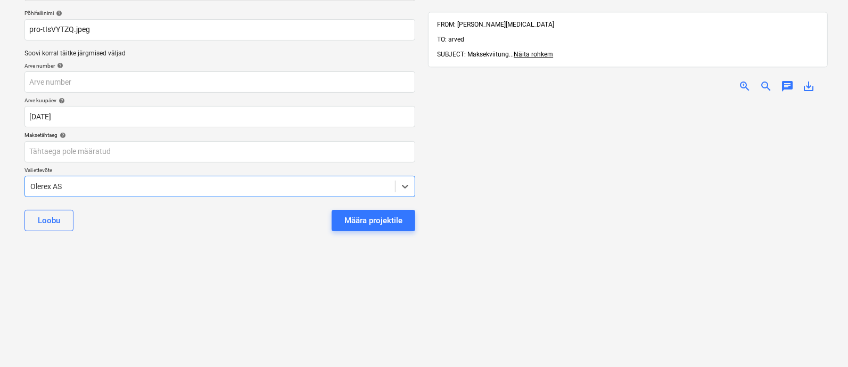
click at [380, 210] on button "Määra projektile" at bounding box center [374, 220] width 84 height 21
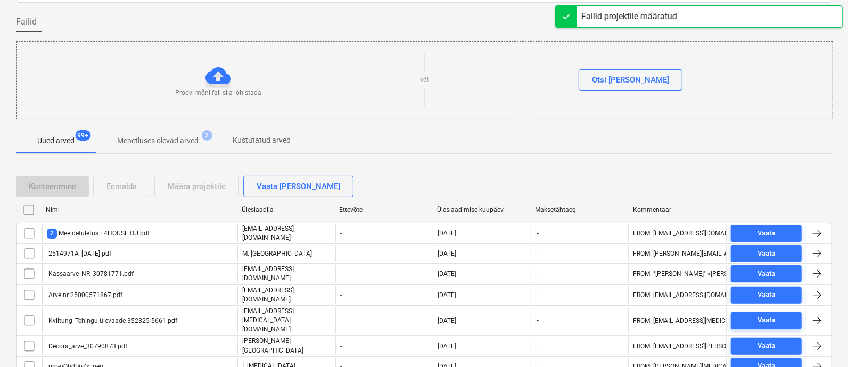
click at [461, 201] on div "Üleslaadimise kuupäev" at bounding box center [482, 209] width 98 height 17
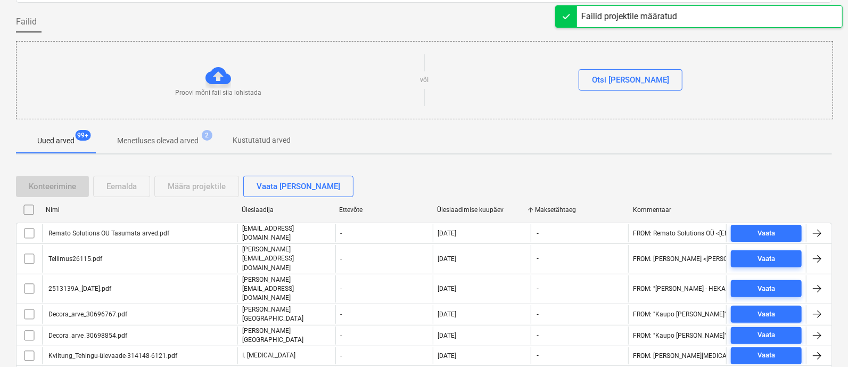
scroll to position [152, 0]
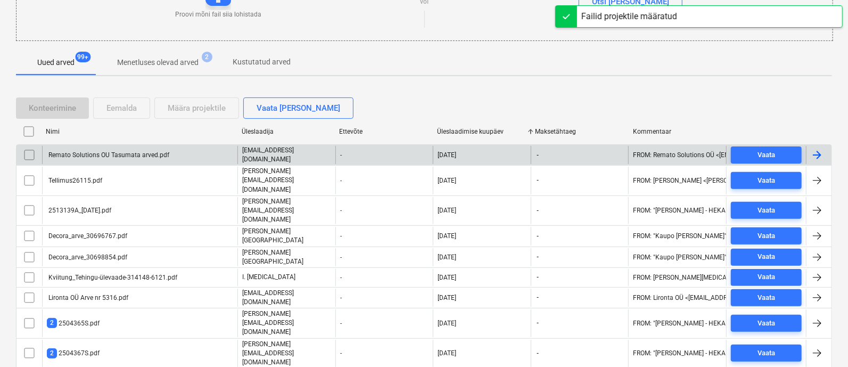
click at [106, 151] on div "Remato Solutions OU Tasumata arved.pdf" at bounding box center [108, 154] width 122 height 7
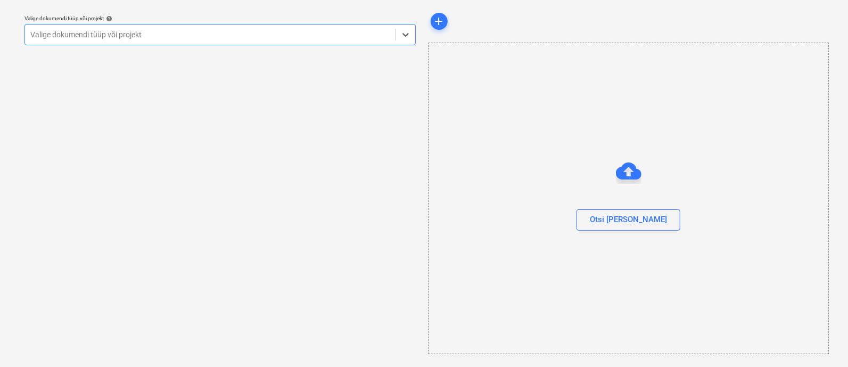
scroll to position [29, 0]
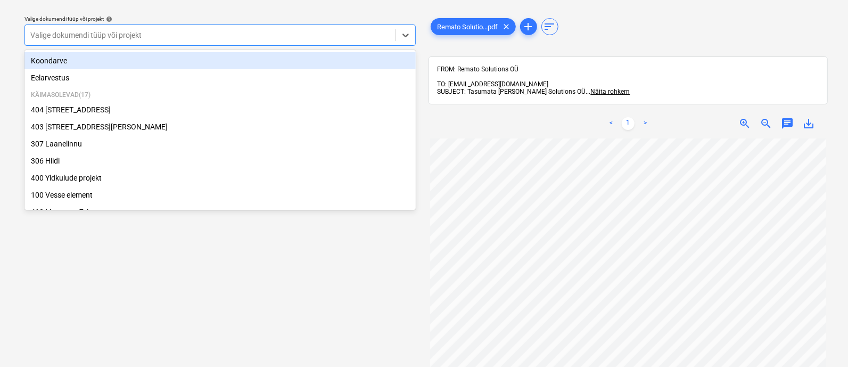
click at [126, 35] on div at bounding box center [210, 35] width 360 height 11
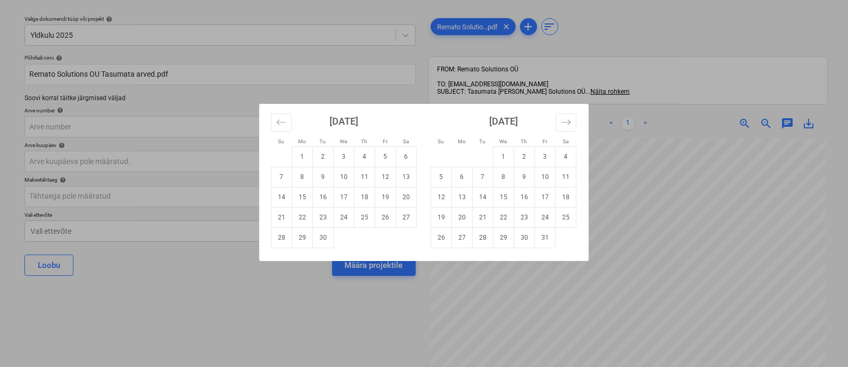
click at [613, 192] on div "Su Mo Tu We Th Fr Sa Su Mo Tu We Th Fr Sa August 2025 1 2 3 4 5 6 7 8 9 10 11 1…" at bounding box center [424, 183] width 848 height 367
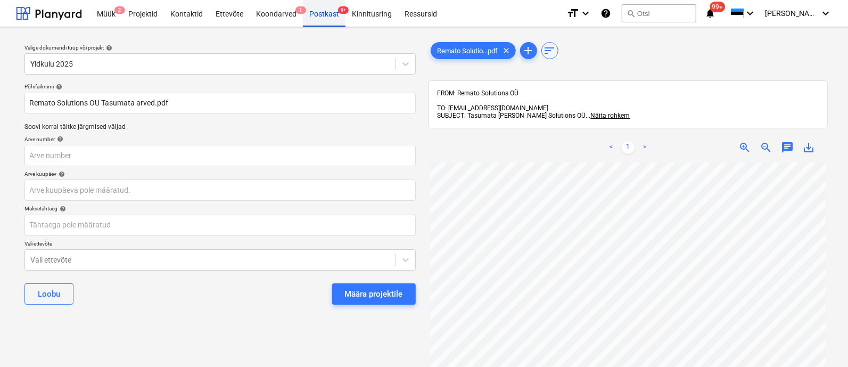
click at [315, 13] on div "Postkast 9+" at bounding box center [324, 12] width 43 height 27
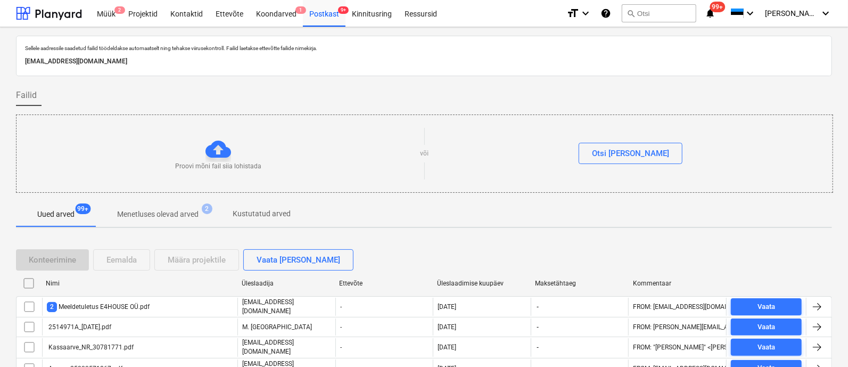
click at [478, 282] on div "Üleslaadimise kuupäev" at bounding box center [481, 283] width 89 height 7
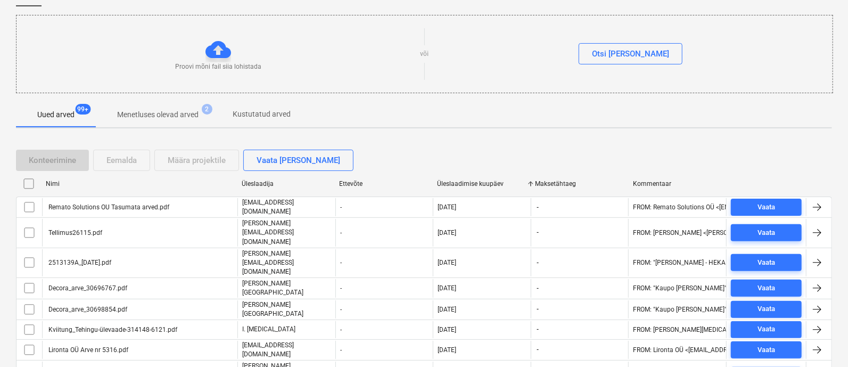
scroll to position [101, 0]
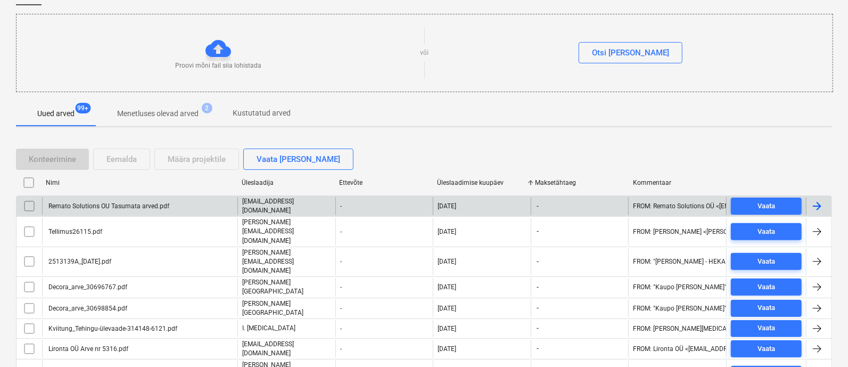
click at [21, 203] on input "checkbox" at bounding box center [29, 206] width 17 height 17
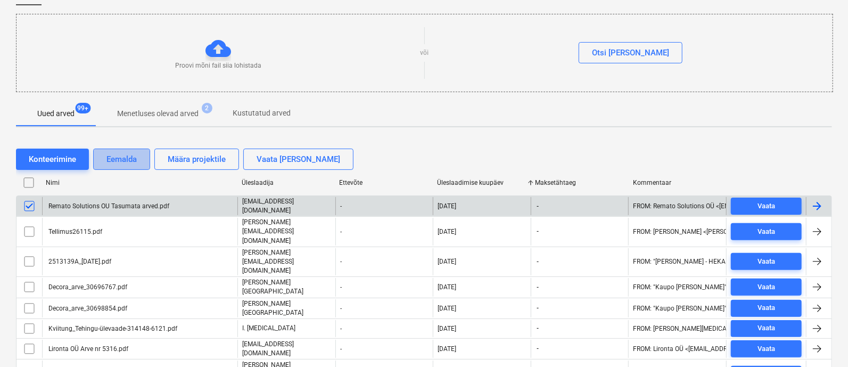
click at [114, 159] on div "Eemalda" at bounding box center [121, 159] width 30 height 14
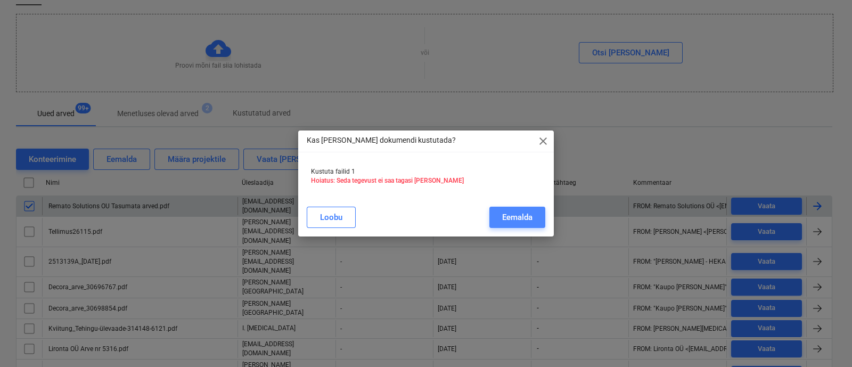
click at [514, 211] on div "Eemalda" at bounding box center [517, 217] width 30 height 14
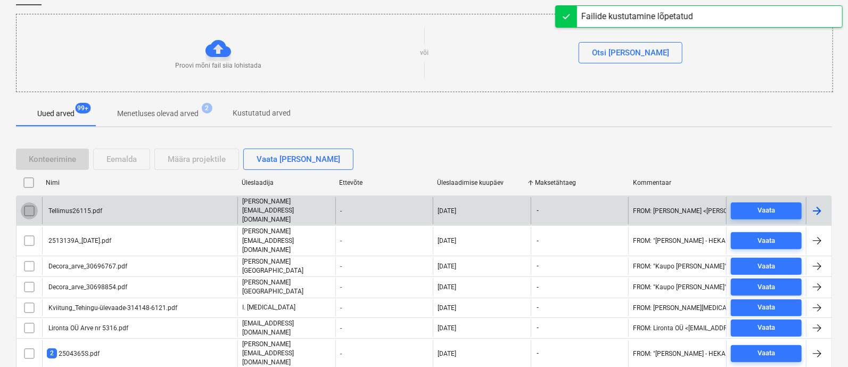
click at [29, 202] on input "checkbox" at bounding box center [29, 210] width 17 height 17
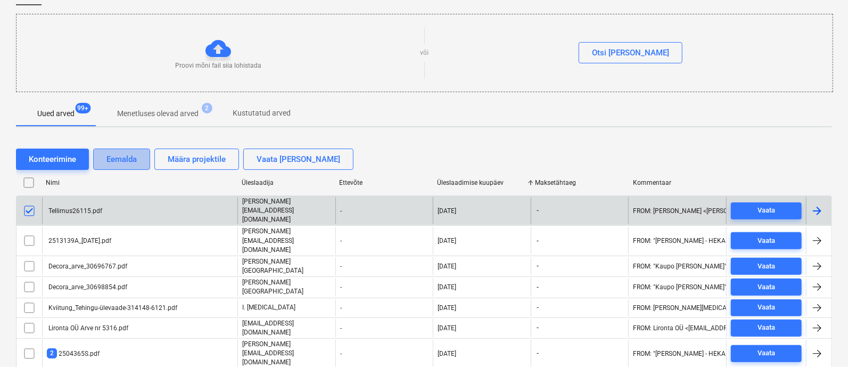
click at [135, 161] on div "Eemalda" at bounding box center [121, 159] width 30 height 14
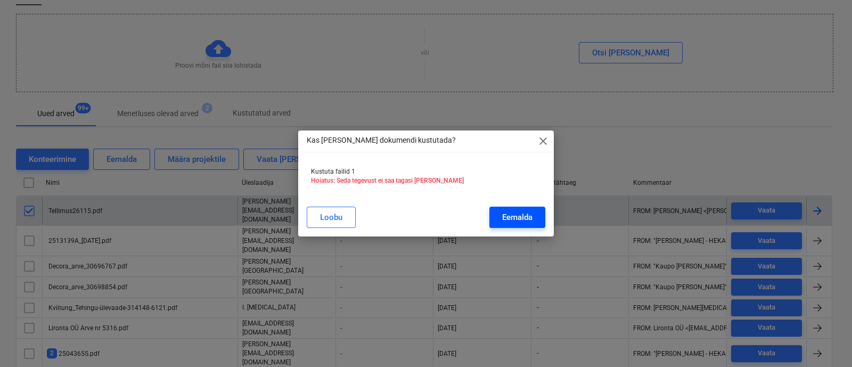
click at [500, 216] on button "Eemalda" at bounding box center [517, 217] width 56 height 21
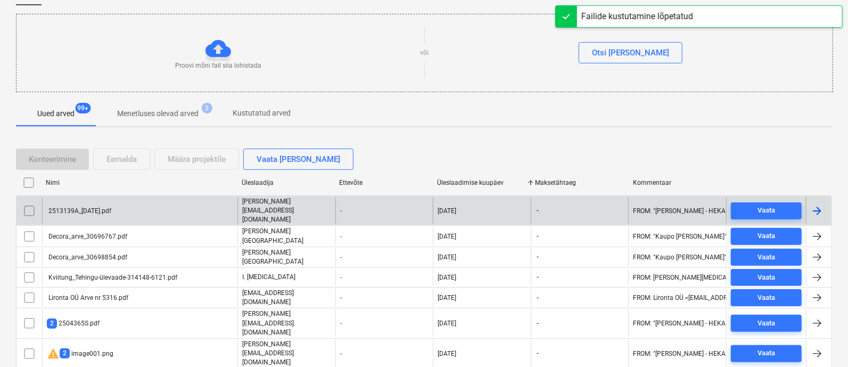
click at [72, 207] on div "2513139A_28.08.2025.pdf" at bounding box center [79, 210] width 64 height 7
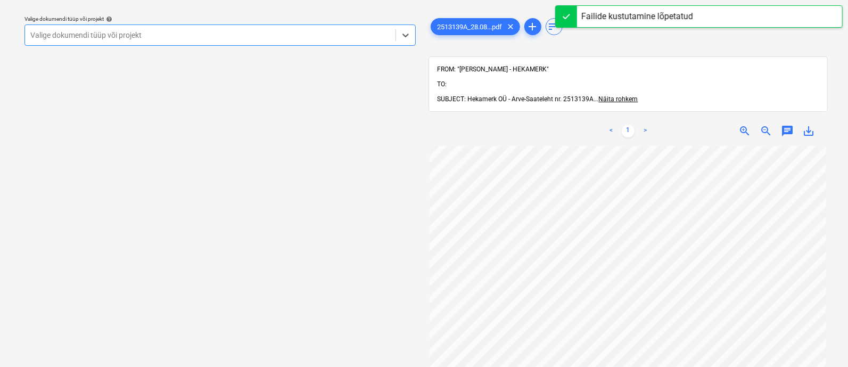
click at [214, 31] on div at bounding box center [210, 35] width 360 height 11
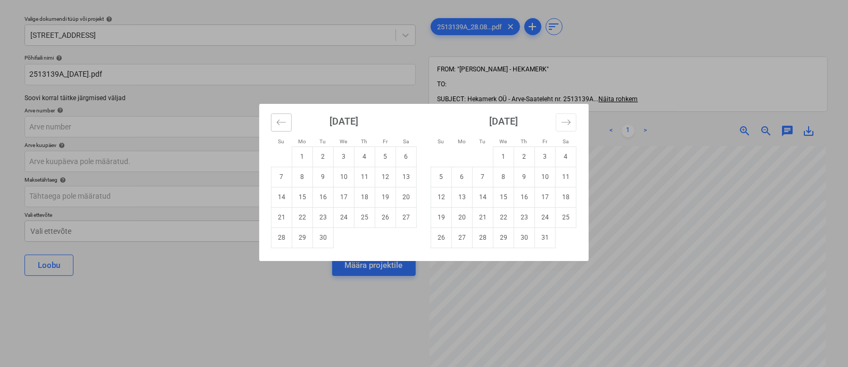
click at [279, 122] on icon "Move backward to switch to the previous month." at bounding box center [281, 122] width 10 height 10
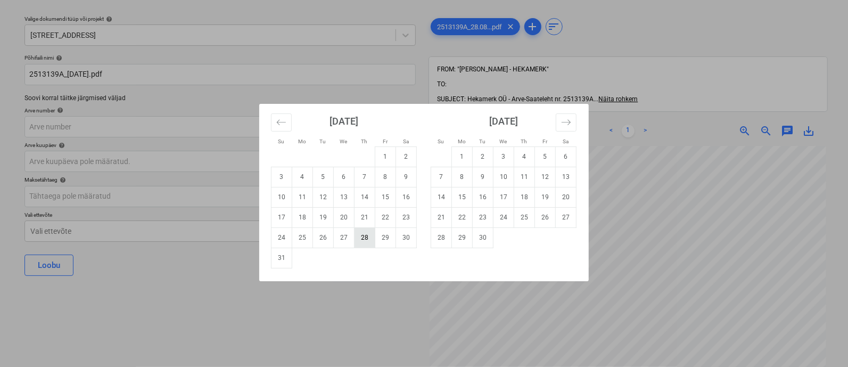
click at [365, 241] on td "28" at bounding box center [365, 237] width 21 height 20
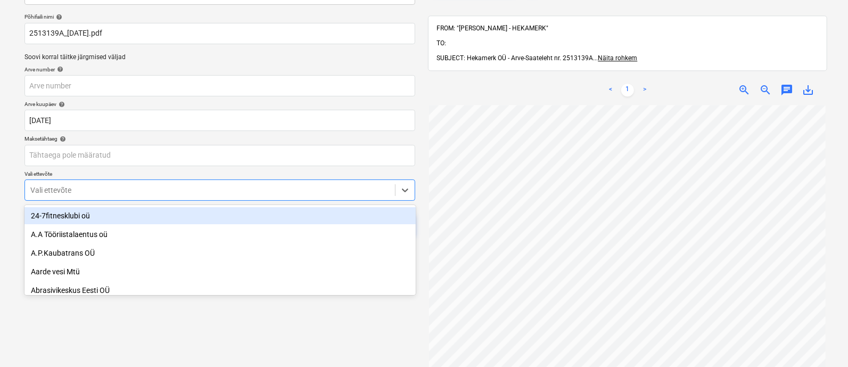
click at [245, 225] on body "Müük 2 Projektid Kontaktid Ettevõte Koondarved 1 Postkast 9+ Kinnitusring Ressu…" at bounding box center [424, 113] width 848 height 367
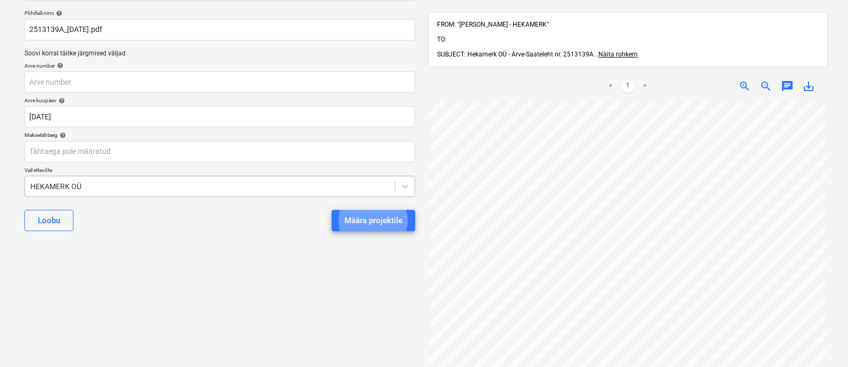
click at [332, 210] on button "Määra projektile" at bounding box center [374, 220] width 84 height 21
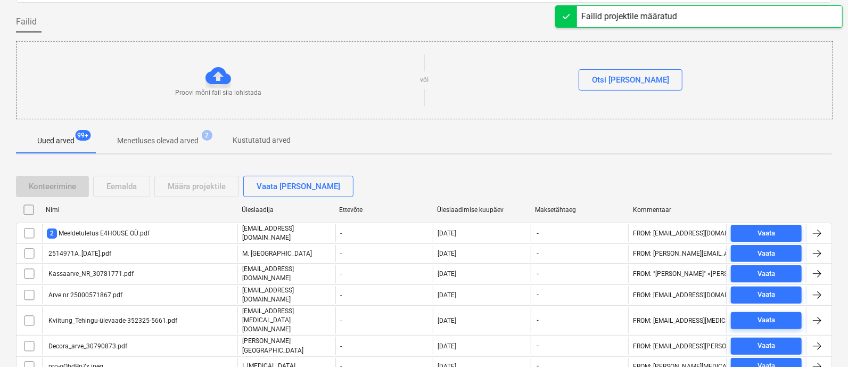
click at [482, 206] on div "Üleslaadimise kuupäev" at bounding box center [481, 209] width 89 height 7
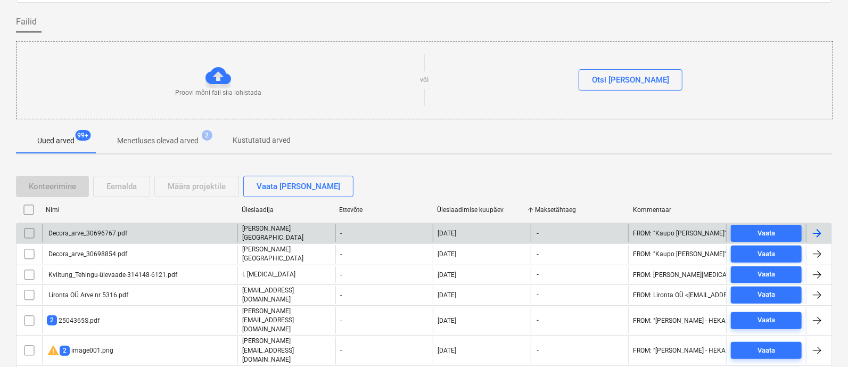
click at [88, 233] on div "Decora_arve_30696767.pdf" at bounding box center [87, 232] width 80 height 7
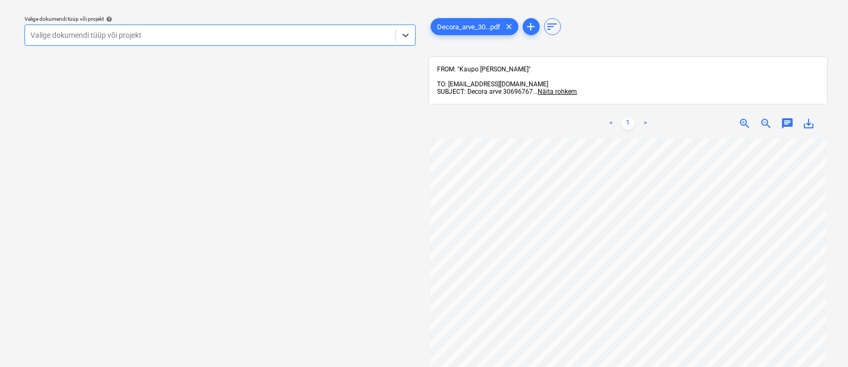
click at [138, 36] on div at bounding box center [210, 35] width 360 height 11
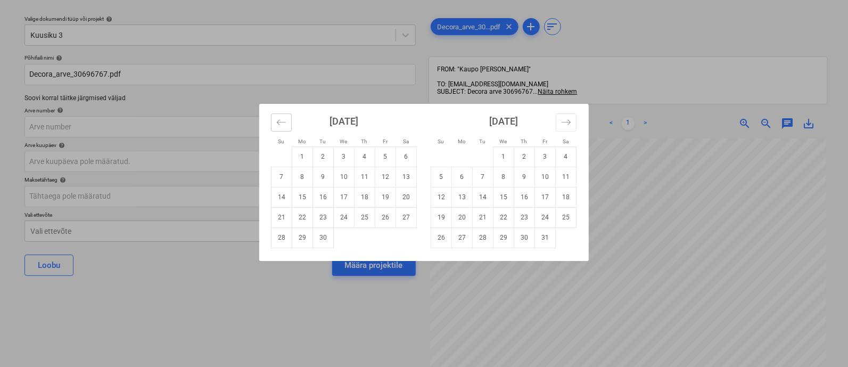
click at [281, 121] on icon "Move backward to switch to the previous month." at bounding box center [281, 122] width 10 height 10
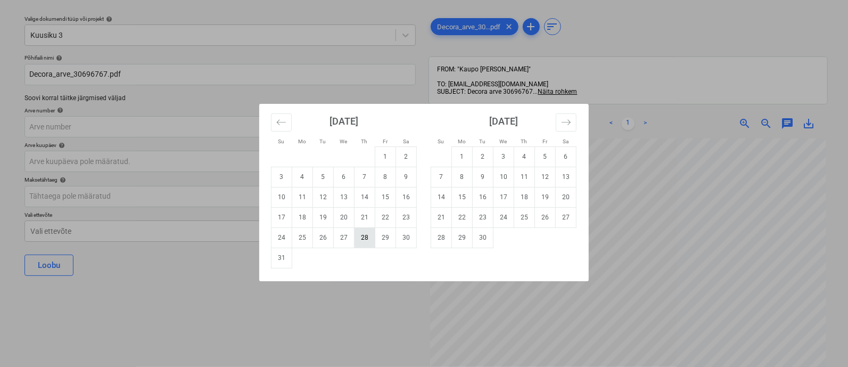
click at [365, 240] on td "28" at bounding box center [365, 237] width 21 height 20
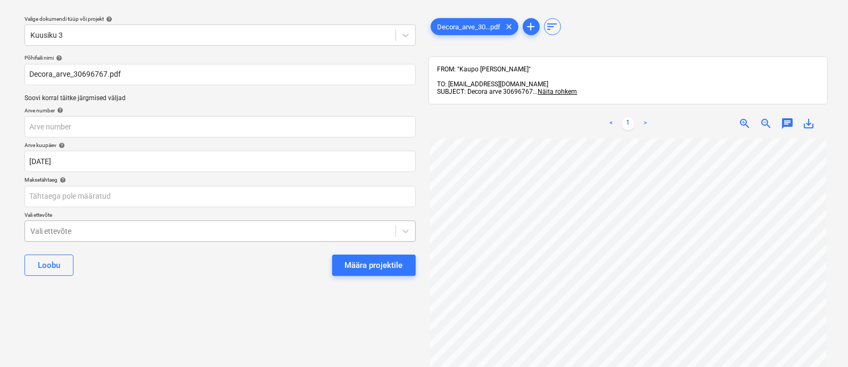
click at [252, 232] on body "Müük 2 Projektid Kontaktid Ettevõte Koondarved 1 Postkast 9+ Kinnitusring Ressu…" at bounding box center [424, 154] width 848 height 367
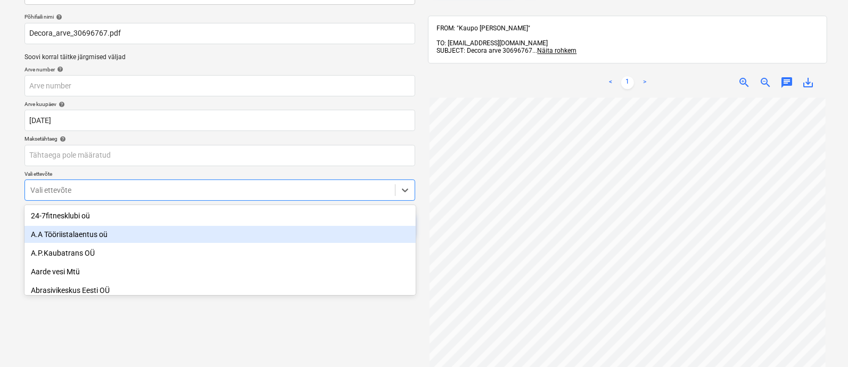
scroll to position [73, 0]
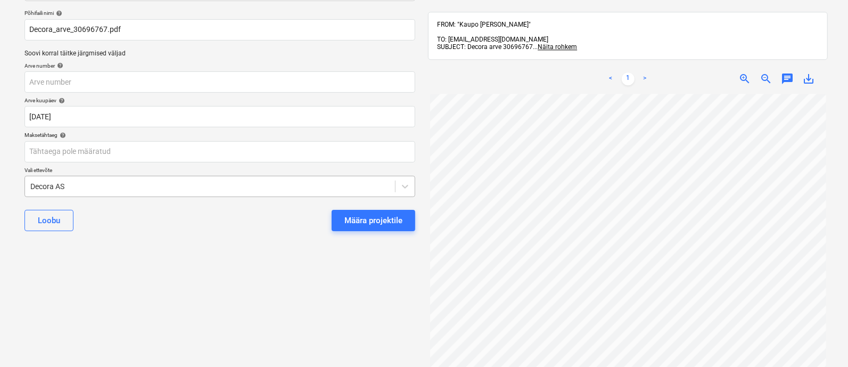
click at [332, 210] on button "Määra projektile" at bounding box center [374, 220] width 84 height 21
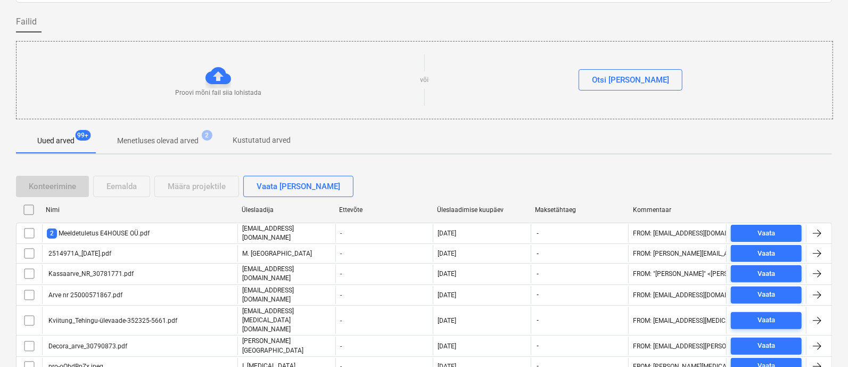
click at [450, 209] on div "Üleslaadimise kuupäev" at bounding box center [481, 209] width 89 height 7
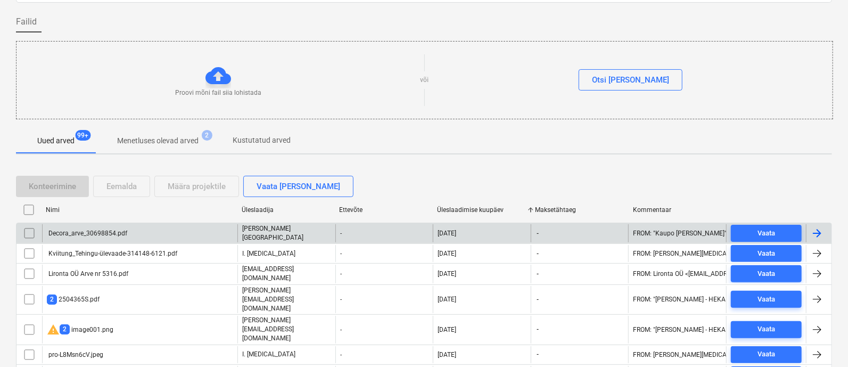
click at [104, 227] on div "Decora_arve_30698854.pdf" at bounding box center [139, 233] width 195 height 18
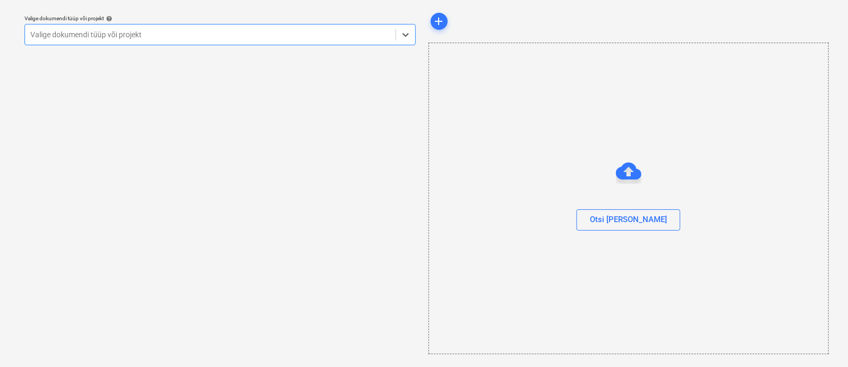
scroll to position [29, 0]
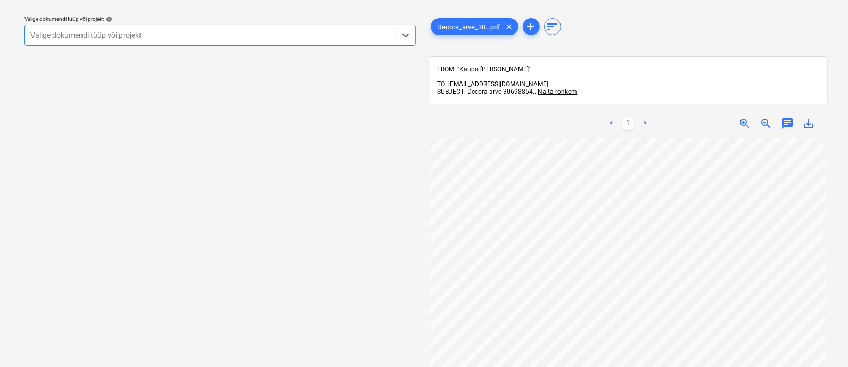
click at [159, 39] on div "Valige dokumendi tüüp või projekt" at bounding box center [210, 35] width 371 height 15
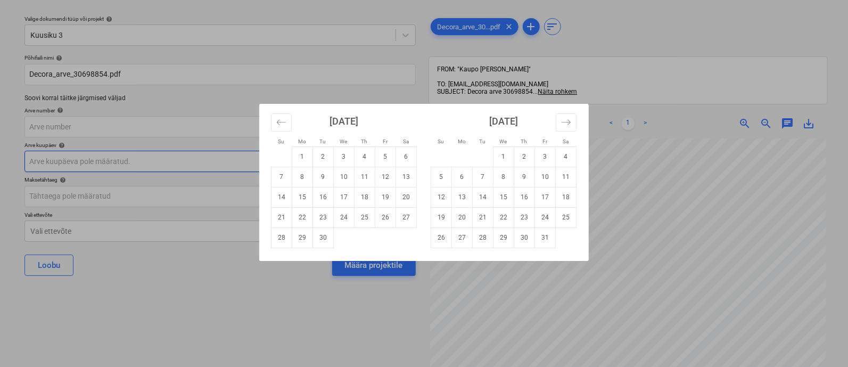
click at [149, 161] on body "Müük 2 Projektid Kontaktid Ettevõte Koondarved 1 Postkast 9+ Kinnitusring Ressu…" at bounding box center [424, 154] width 848 height 367
click at [286, 117] on button "Move backward to switch to the previous month." at bounding box center [281, 122] width 21 height 18
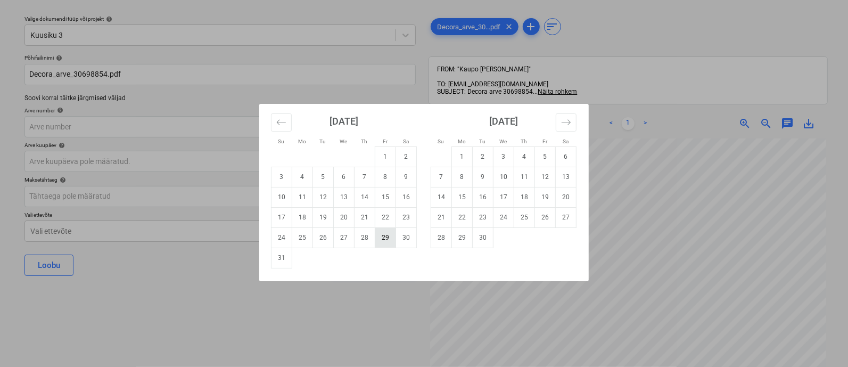
click at [390, 235] on td "29" at bounding box center [385, 237] width 21 height 20
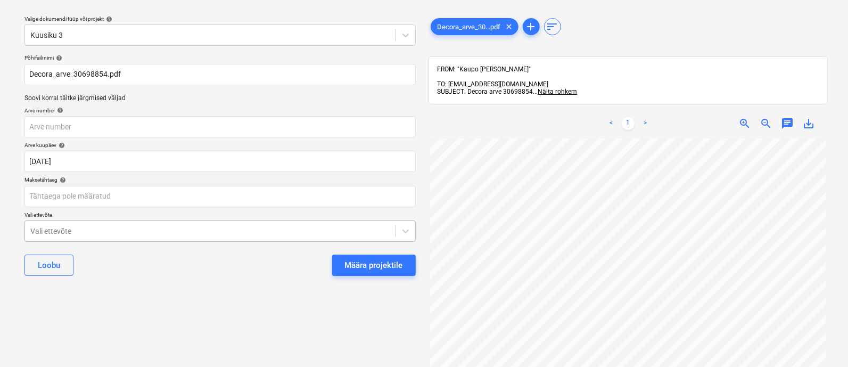
click at [282, 233] on body "Müük 2 Projektid Kontaktid Ettevõte Koondarved 1 Postkast 9+ Kinnitusring Ressu…" at bounding box center [424, 154] width 848 height 367
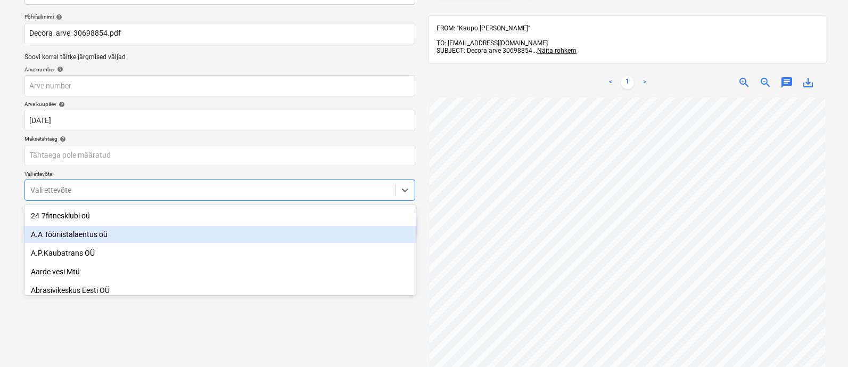
scroll to position [73, 0]
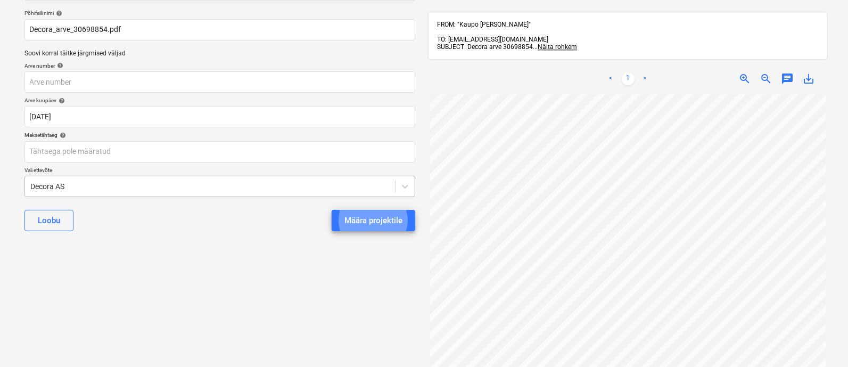
click at [332, 210] on button "Määra projektile" at bounding box center [374, 220] width 84 height 21
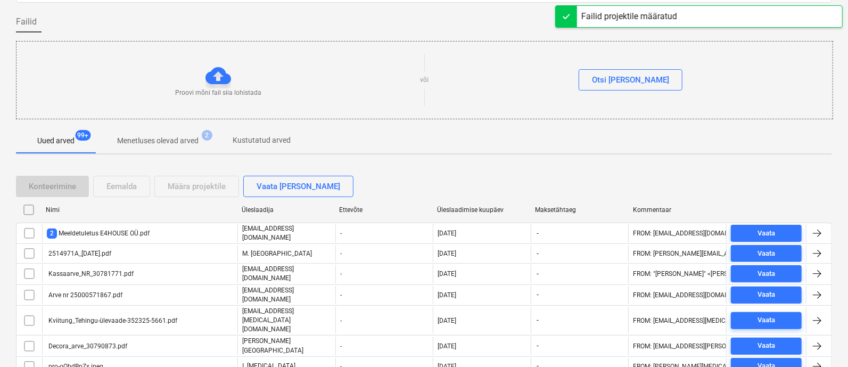
click at [469, 208] on div "Üleslaadimise kuupäev" at bounding box center [481, 209] width 89 height 7
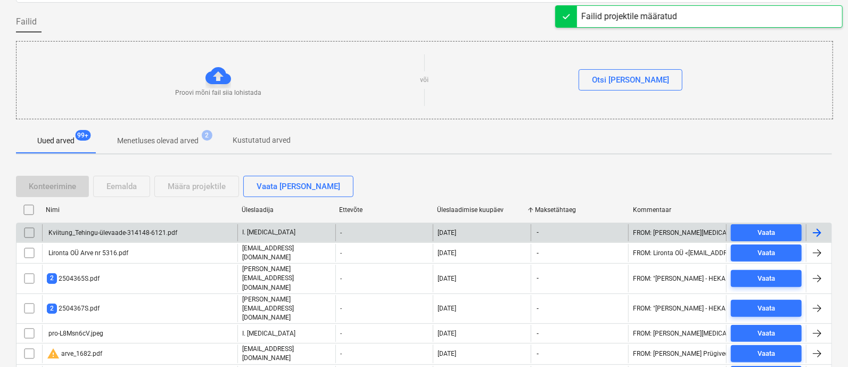
click at [143, 229] on div "Kviitung_Tehingu-ülevaade-314148-6121.pdf" at bounding box center [112, 232] width 130 height 7
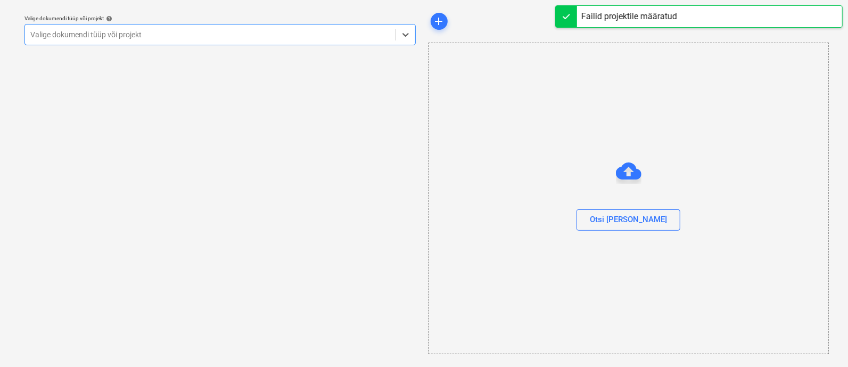
scroll to position [29, 0]
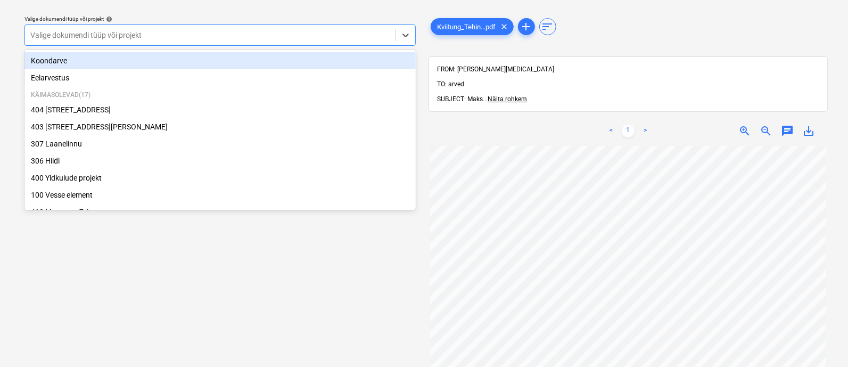
click at [128, 40] on div at bounding box center [210, 35] width 360 height 11
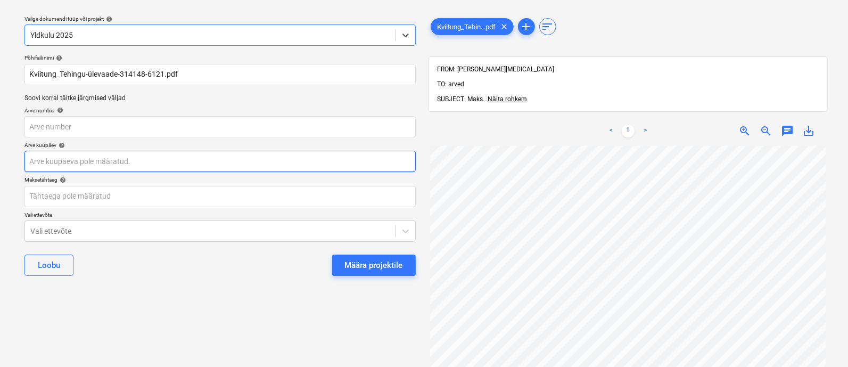
click at [127, 163] on body "Müük 2 Projektid Kontaktid Ettevõte Koondarved 1 Postkast 9+ Kinnitusring Ressu…" at bounding box center [424, 154] width 848 height 367
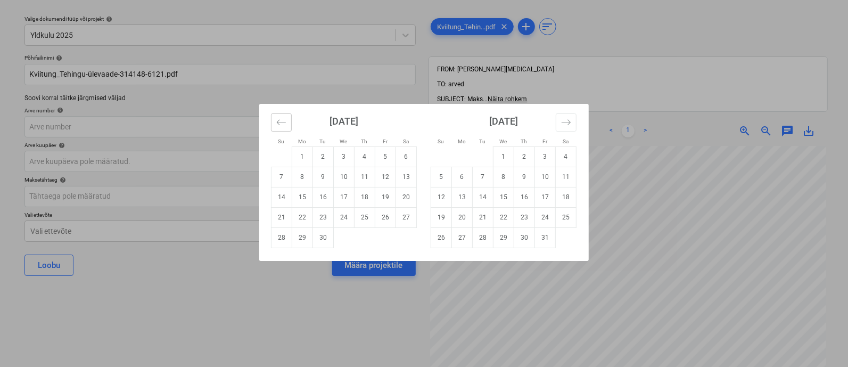
click at [280, 124] on icon "Move backward to switch to the previous month." at bounding box center [281, 122] width 10 height 10
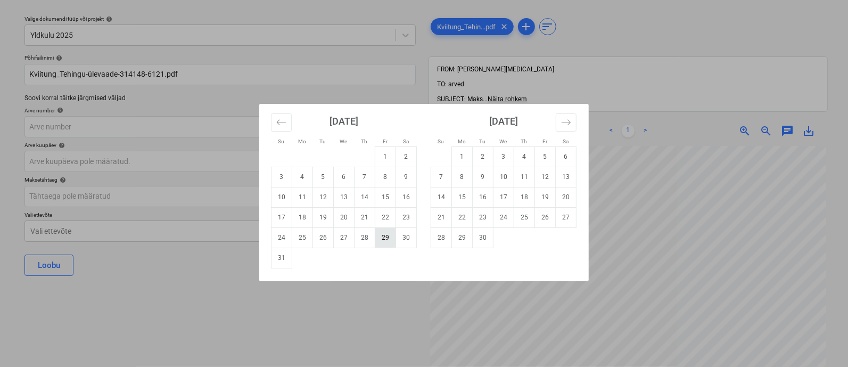
click at [385, 233] on td "29" at bounding box center [385, 237] width 21 height 20
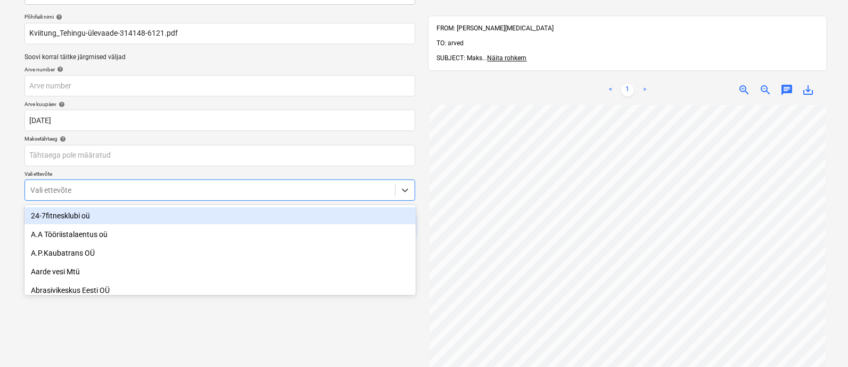
click at [288, 223] on body "Müük 2 Projektid Kontaktid Ettevõte Koondarved 1 Postkast 9+ Kinnitusring Ressu…" at bounding box center [424, 113] width 848 height 367
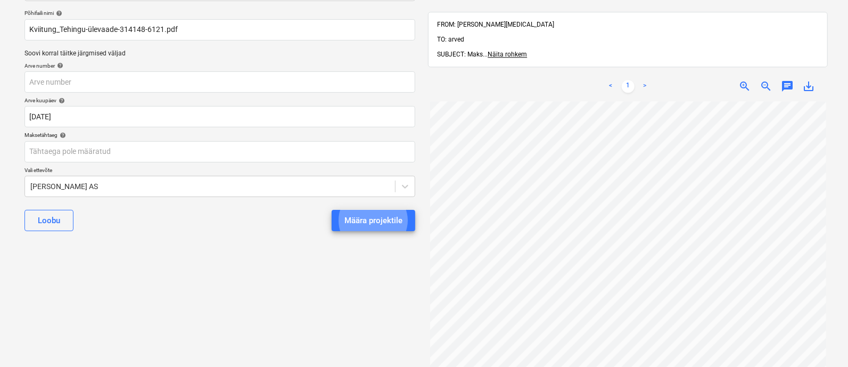
click at [332, 210] on button "Määra projektile" at bounding box center [374, 220] width 84 height 21
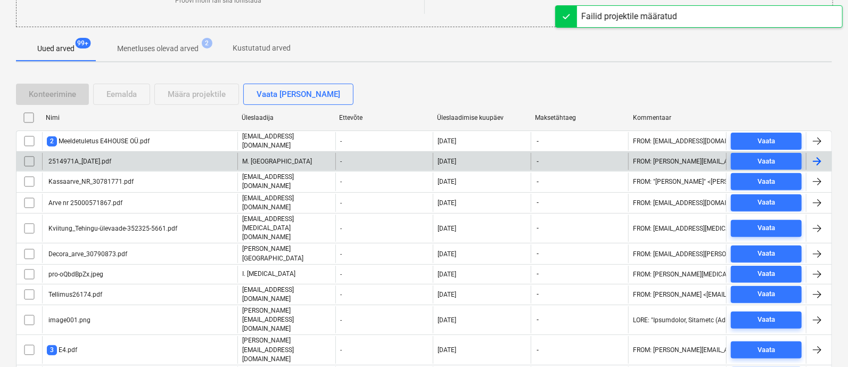
scroll to position [177, 0]
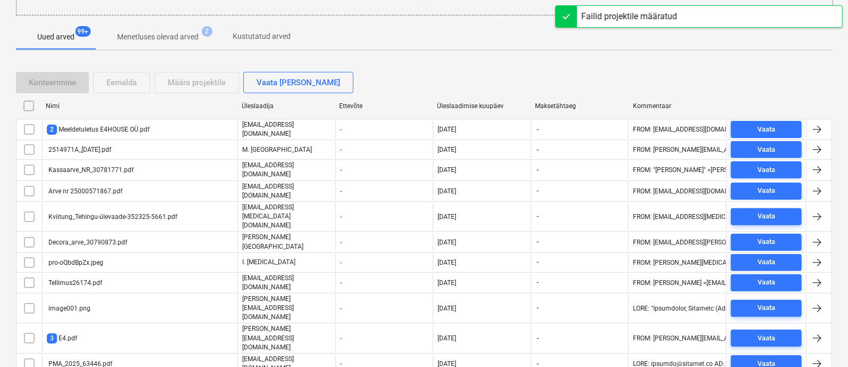
click at [475, 97] on div "Üleslaadimise kuupäev" at bounding box center [482, 105] width 98 height 17
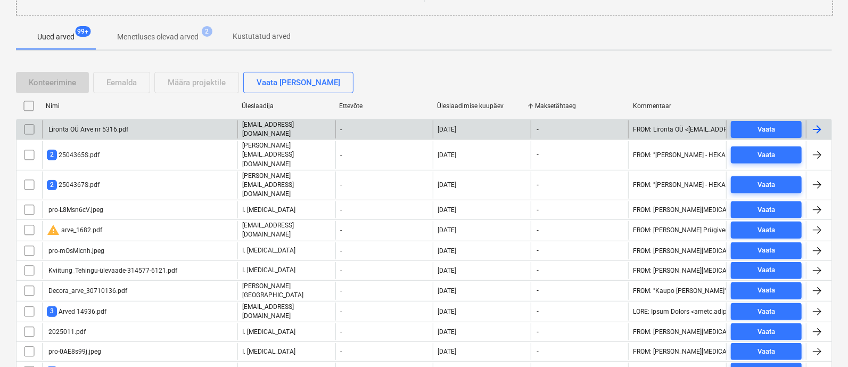
click at [112, 126] on div "Lironta OÜ Arve nr 5316.pdf" at bounding box center [87, 129] width 81 height 7
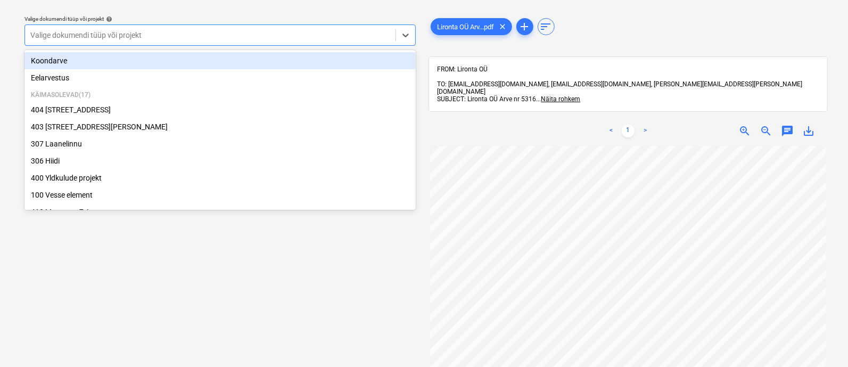
click at [202, 21] on div "Valige dokumendi tüüp või projekt help option Koondarve focused, 1 of 23. 23 re…" at bounding box center [219, 30] width 391 height 30
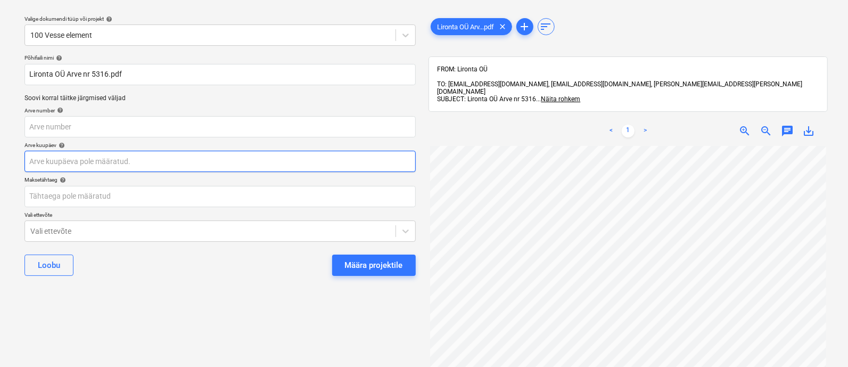
click at [58, 159] on body "Müük 2 Projektid Kontaktid Ettevõte Koondarved 1 Postkast 9+ Kinnitusring Ressu…" at bounding box center [424, 154] width 848 height 367
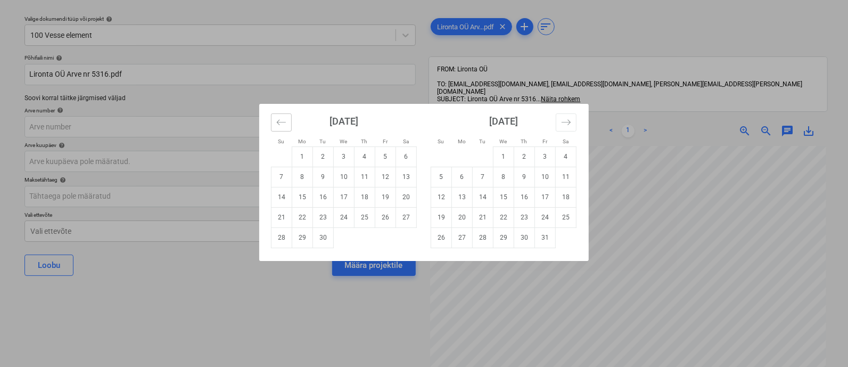
click at [288, 126] on button "Move backward to switch to the previous month." at bounding box center [281, 122] width 21 height 18
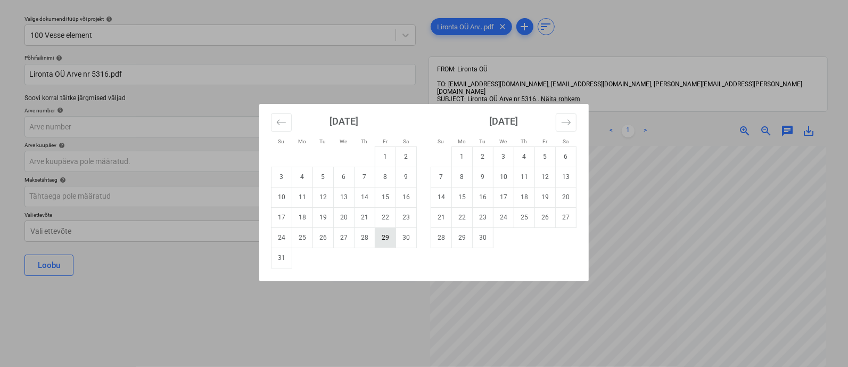
click at [381, 239] on td "29" at bounding box center [385, 237] width 21 height 20
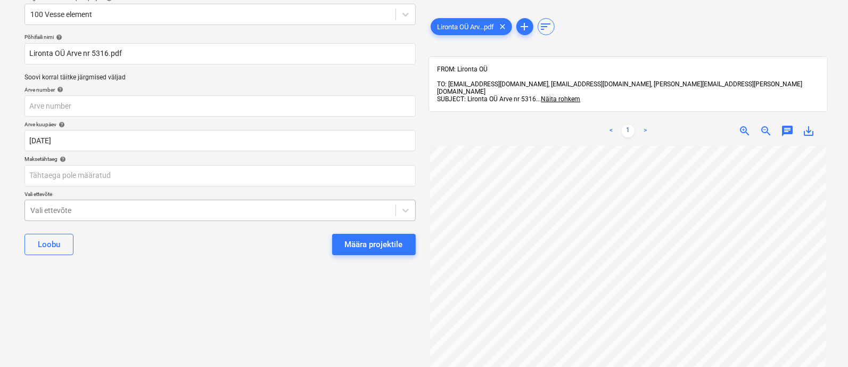
scroll to position [73, 0]
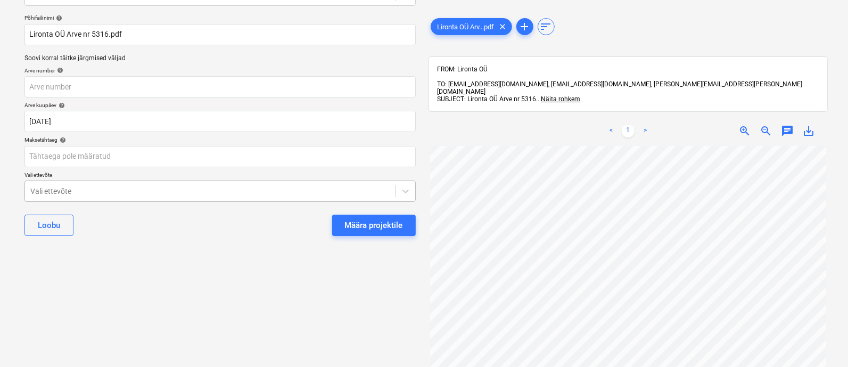
click at [242, 234] on body "Müük 2 Projektid Kontaktid Ettevõte Koondarved 1 Postkast 9+ Kinnitusring Ressu…" at bounding box center [424, 114] width 848 height 367
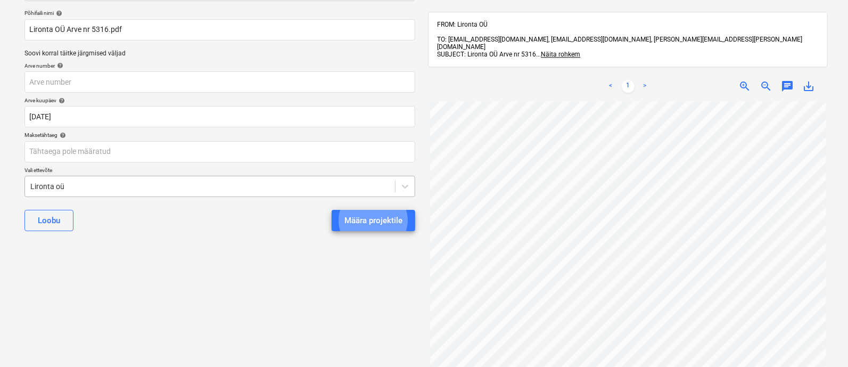
click at [332, 210] on button "Määra projektile" at bounding box center [374, 220] width 84 height 21
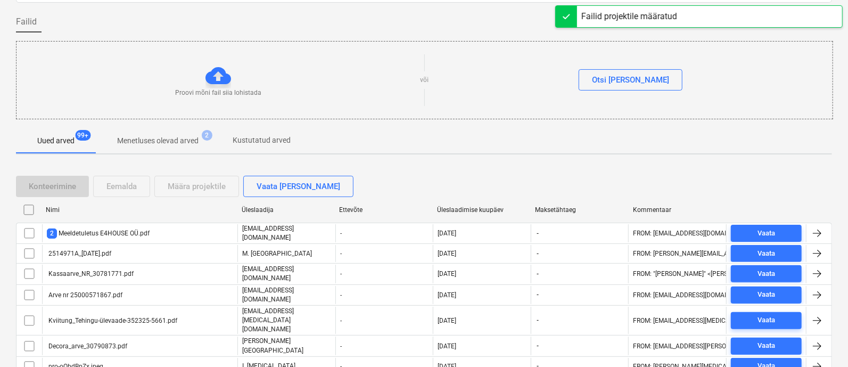
click at [479, 206] on div "Üleslaadimise kuupäev" at bounding box center [481, 209] width 89 height 7
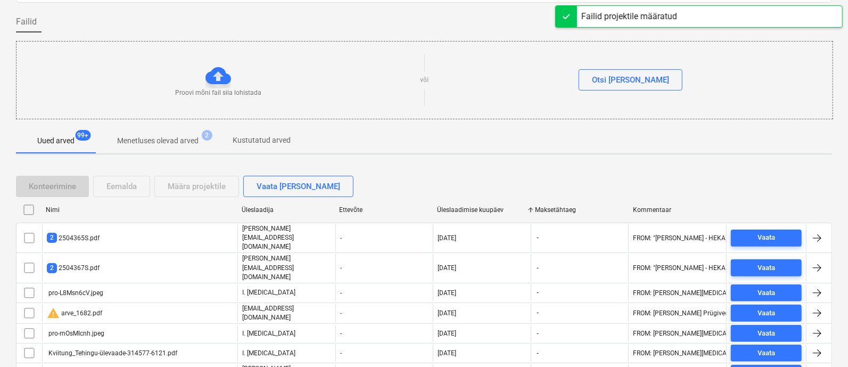
scroll to position [129, 0]
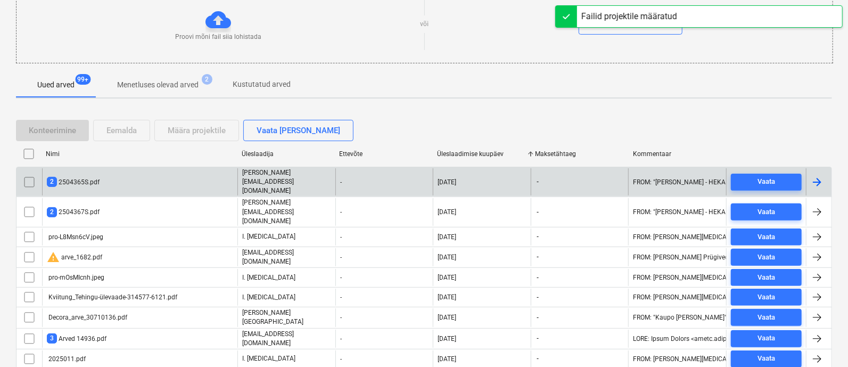
click at [153, 176] on div "2 2504365S.pdf" at bounding box center [139, 181] width 195 height 27
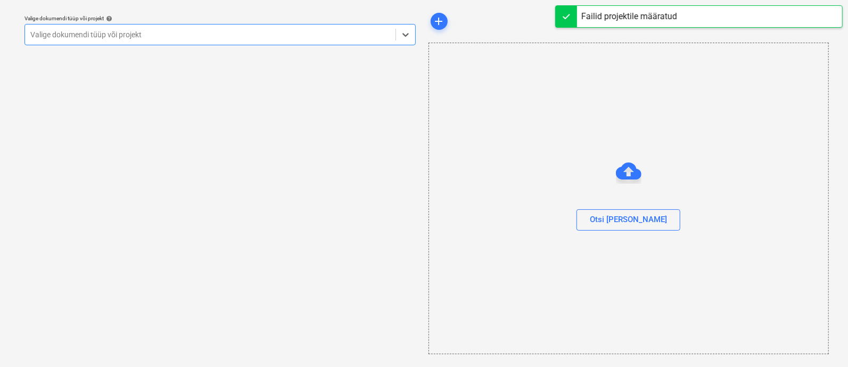
scroll to position [29, 0]
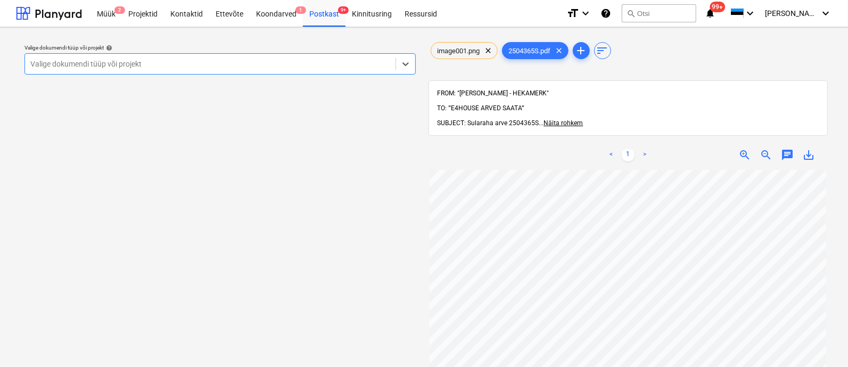
click at [181, 58] on div "Valige dokumendi tüüp või projekt" at bounding box center [210, 63] width 371 height 15
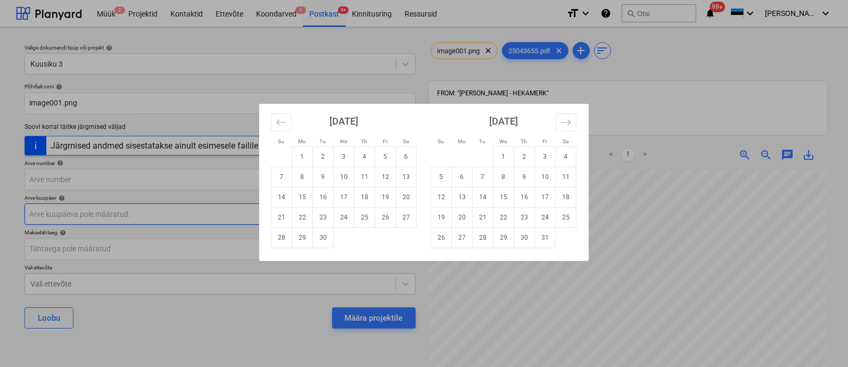
click at [132, 212] on body "Müük 2 Projektid Kontaktid Ettevõte Koondarved 1 Postkast 9+ Kinnitusring Ressu…" at bounding box center [424, 183] width 848 height 367
click at [280, 125] on icon "Move backward to switch to the previous month." at bounding box center [281, 122] width 10 height 10
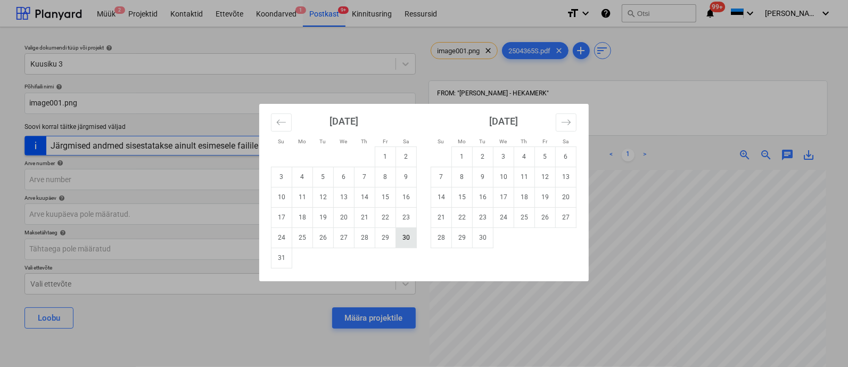
click at [413, 237] on td "30" at bounding box center [406, 237] width 21 height 20
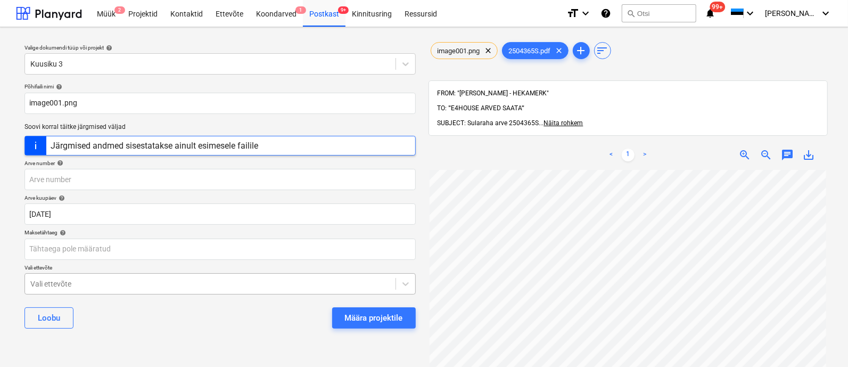
click at [246, 285] on body "Müük 2 Projektid Kontaktid Ettevõte Koondarved 1 Postkast 9+ Kinnitusring Ressu…" at bounding box center [424, 183] width 848 height 367
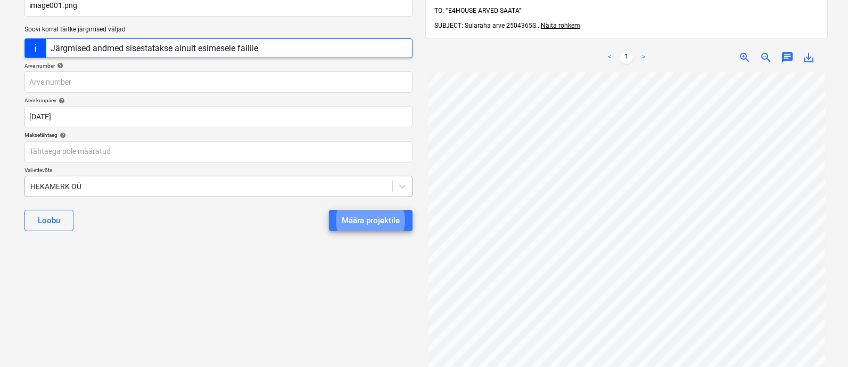
click at [329, 210] on button "Määra projektile" at bounding box center [371, 220] width 84 height 21
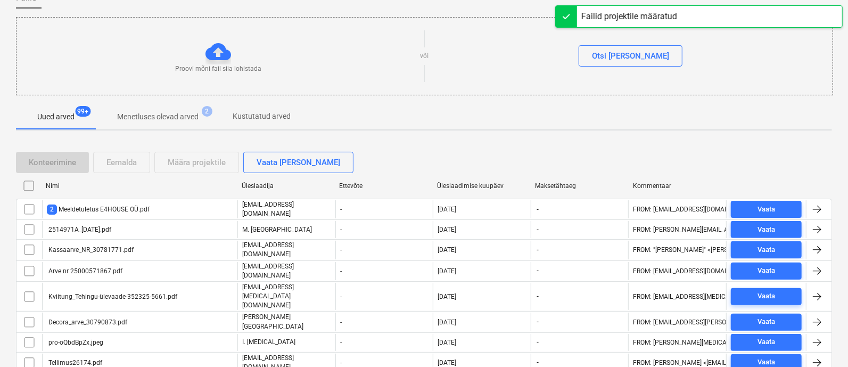
click at [456, 183] on div "Üleslaadimise kuupäev" at bounding box center [481, 185] width 89 height 7
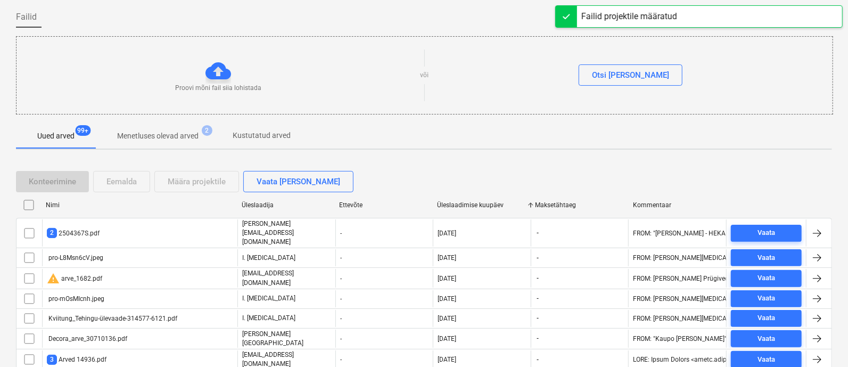
click at [144, 219] on div "2 2504367S.pdf" at bounding box center [139, 232] width 195 height 27
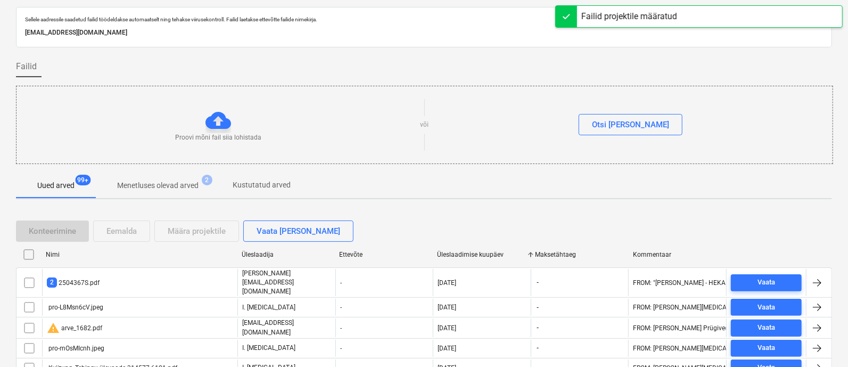
scroll to position [29, 0]
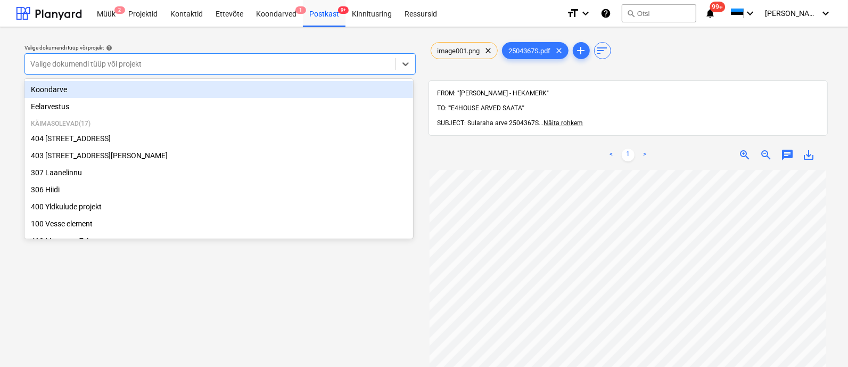
click at [93, 68] on div at bounding box center [210, 64] width 360 height 11
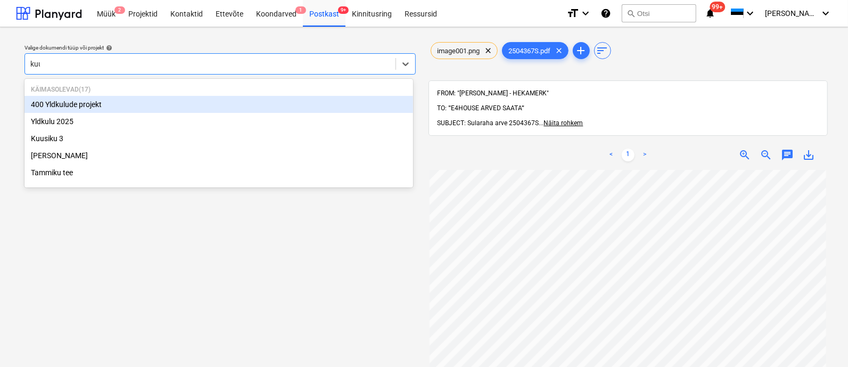
type input "kuus"
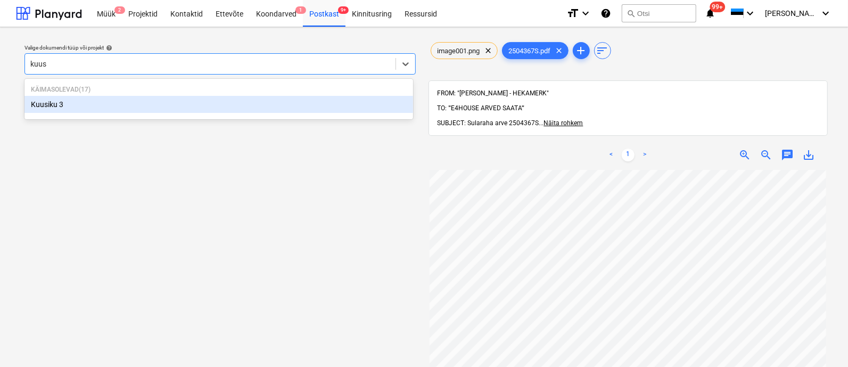
click at [92, 104] on div "Kuusiku 3" at bounding box center [218, 104] width 389 height 17
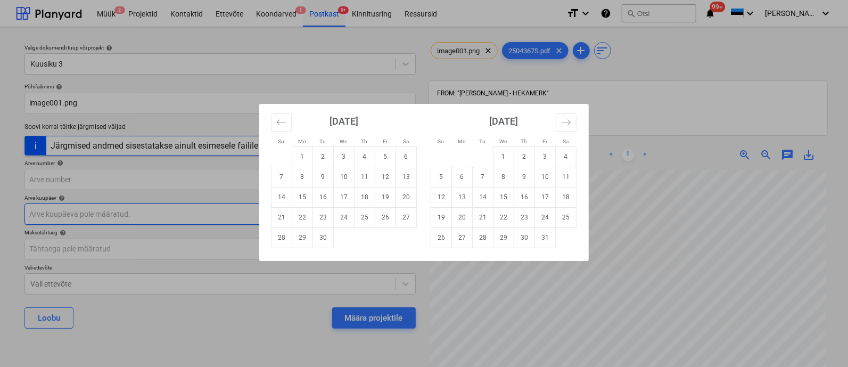
click at [107, 215] on body "Müük 2 Projektid Kontaktid Ettevõte Koondarved 1 Postkast 9+ Kinnitusring Ressu…" at bounding box center [424, 183] width 848 height 367
click at [288, 118] on button "Move backward to switch to the previous month." at bounding box center [281, 122] width 21 height 18
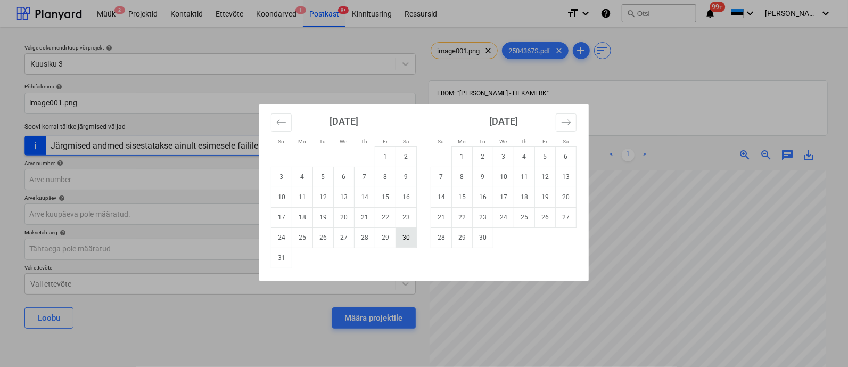
click at [407, 237] on td "30" at bounding box center [406, 237] width 21 height 20
type input "[DATE]"
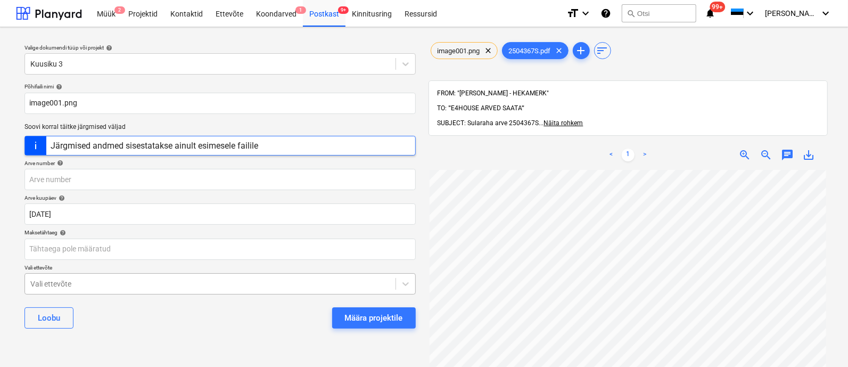
scroll to position [97, 0]
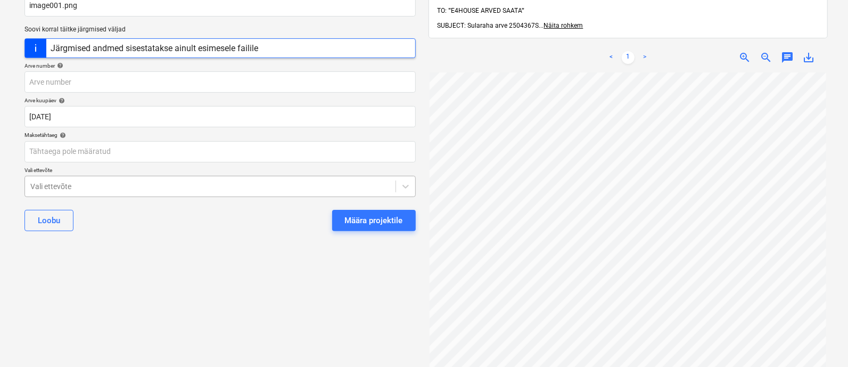
click at [179, 269] on body "Müük 2 Projektid Kontaktid Ettevõte Koondarved 1 Postkast 9+ Kinnitusring Ressu…" at bounding box center [424, 86] width 848 height 367
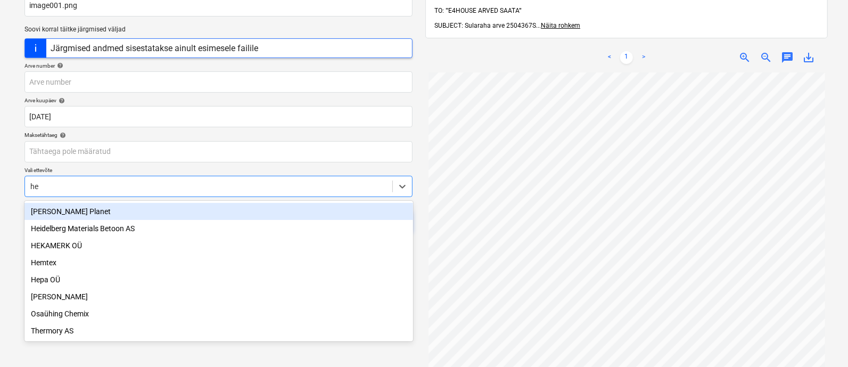
type input "hek"
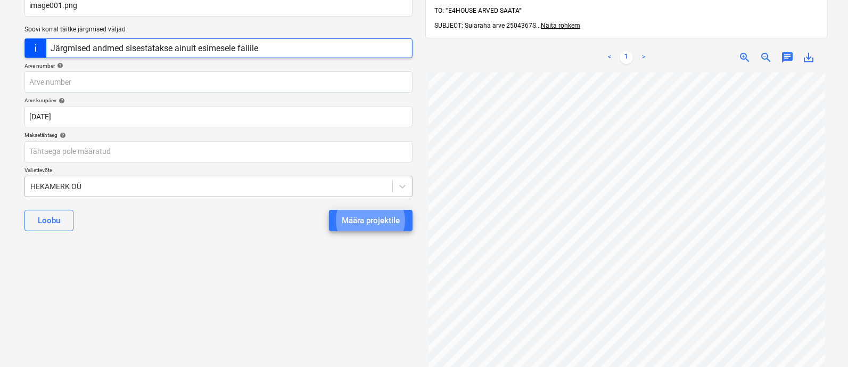
click at [329, 210] on button "Määra projektile" at bounding box center [371, 220] width 84 height 21
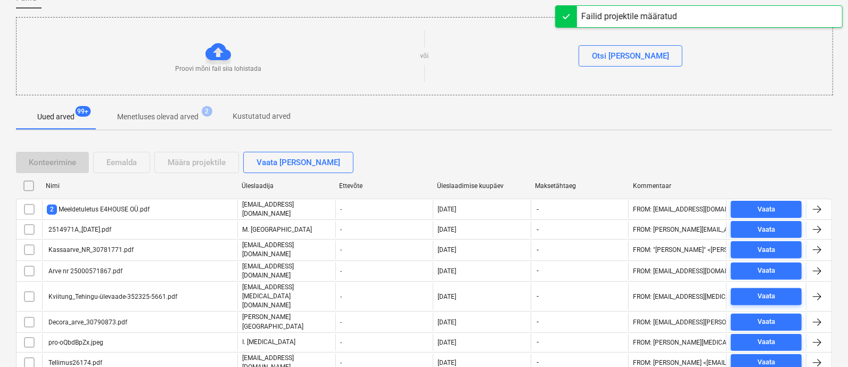
click at [484, 182] on div "Üleslaadimise kuupäev" at bounding box center [481, 185] width 89 height 7
checkbox input "false"
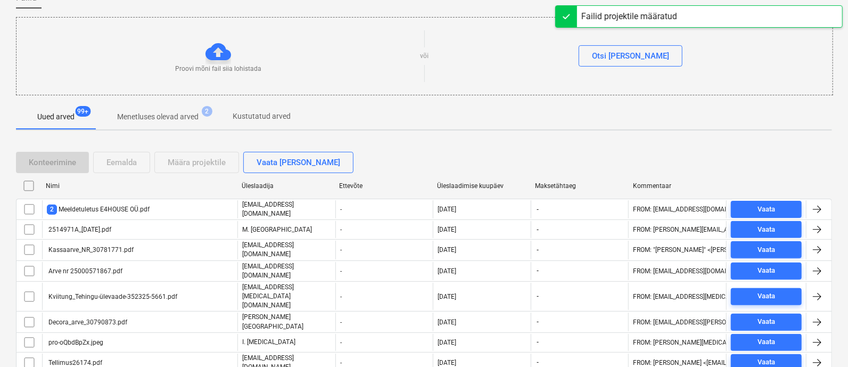
checkbox input "false"
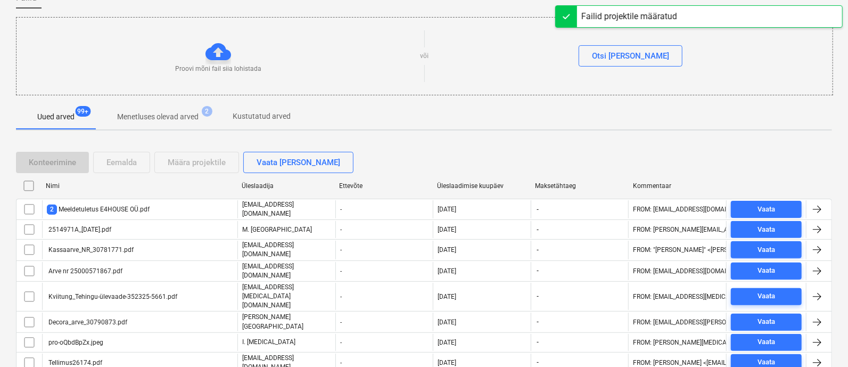
checkbox input "false"
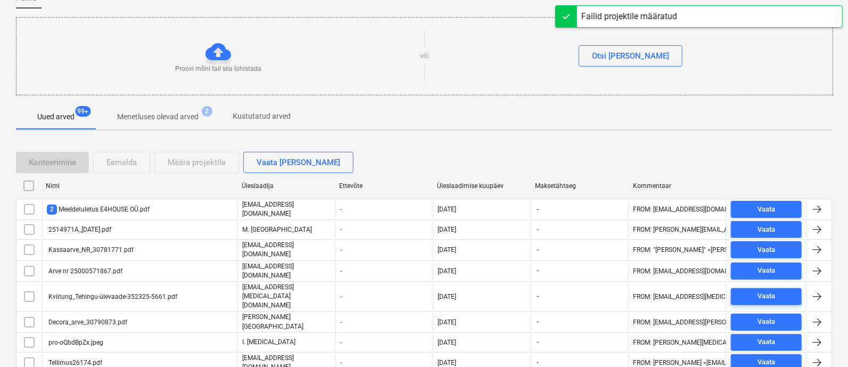
checkbox input "false"
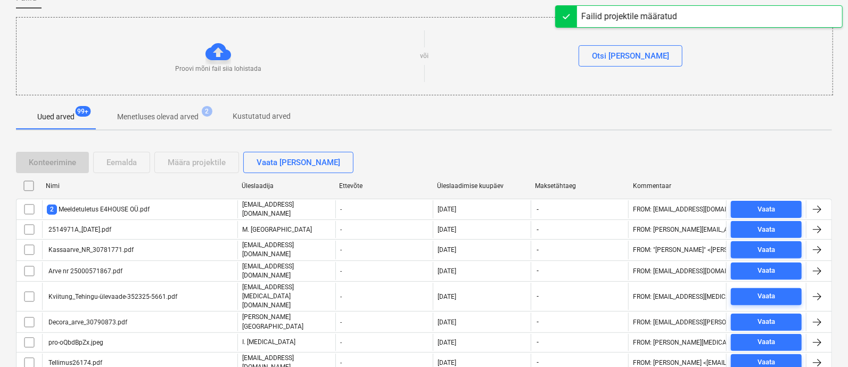
checkbox input "false"
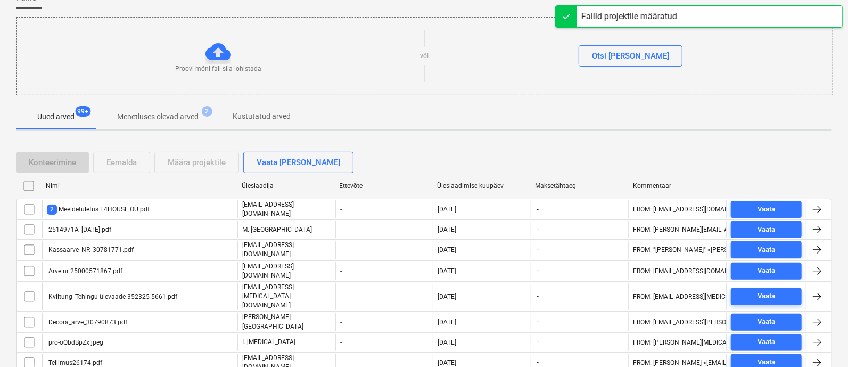
checkbox input "false"
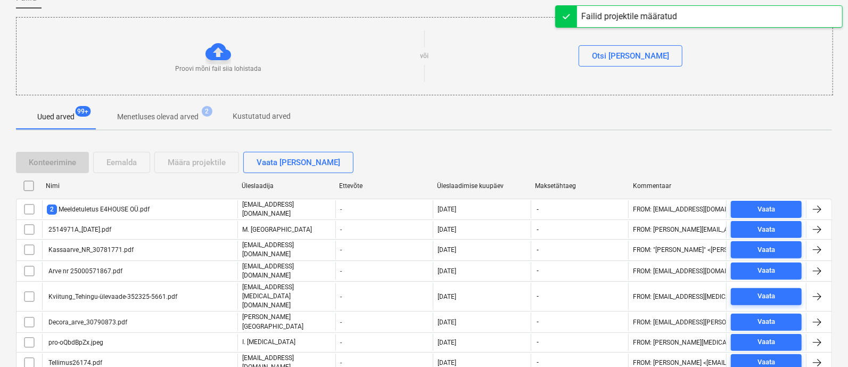
checkbox input "false"
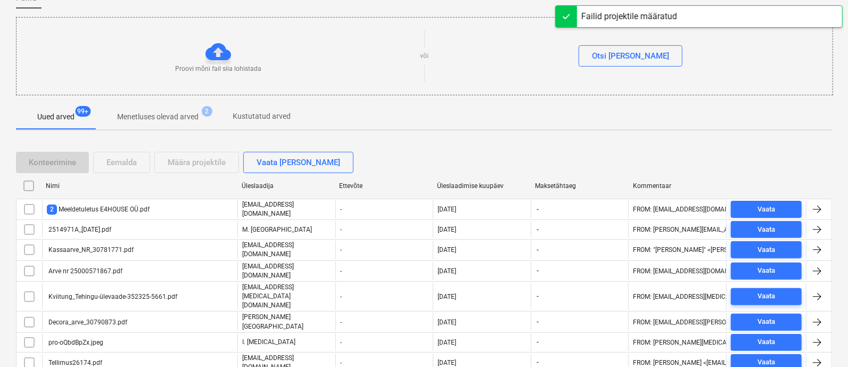
checkbox input "false"
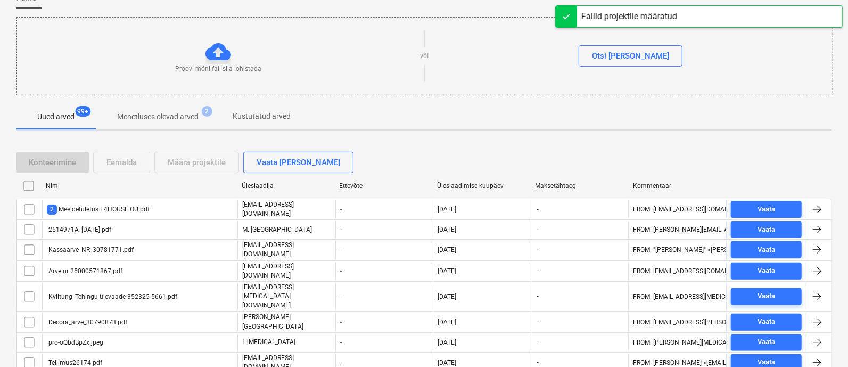
checkbox input "false"
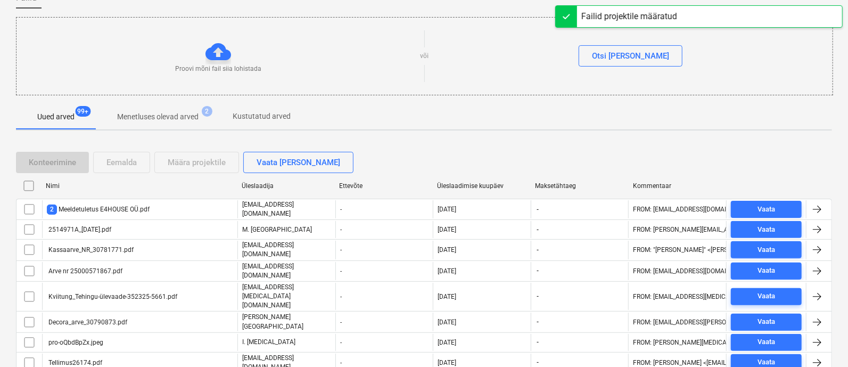
checkbox input "false"
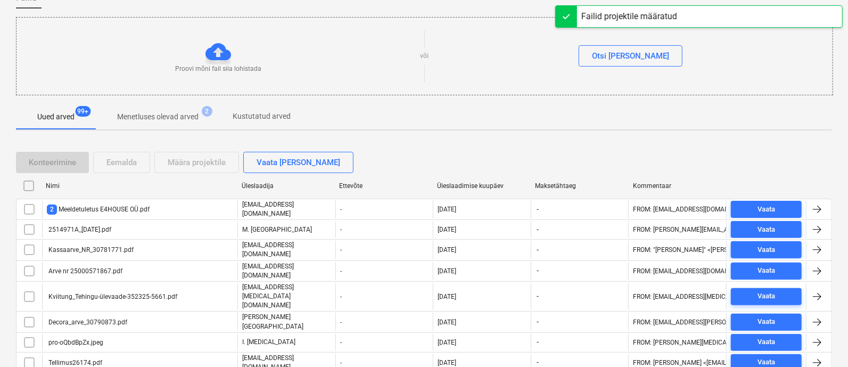
checkbox input "false"
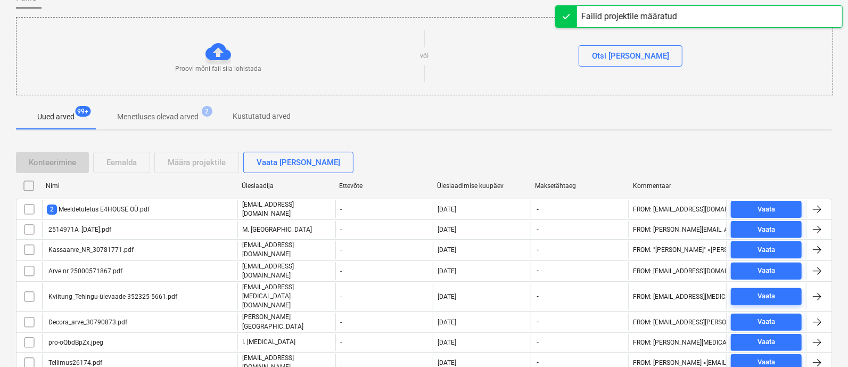
checkbox input "false"
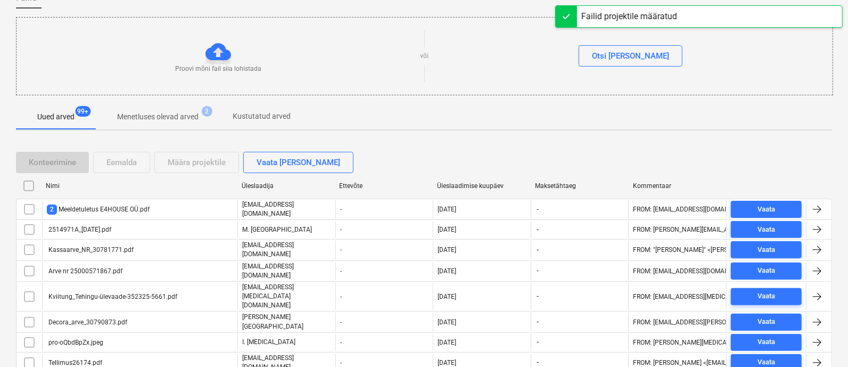
checkbox input "false"
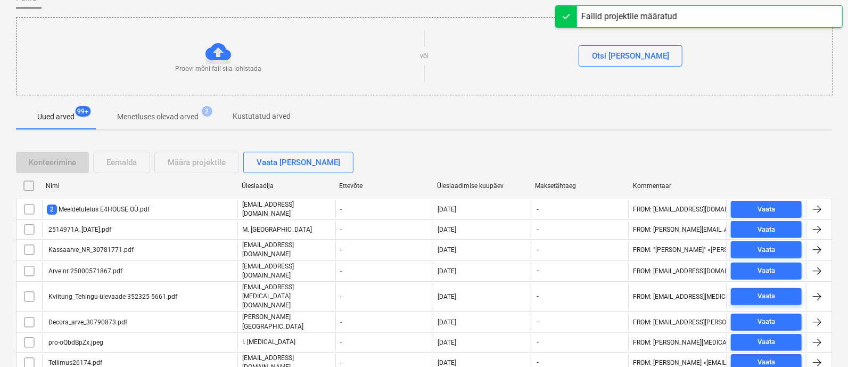
checkbox input "false"
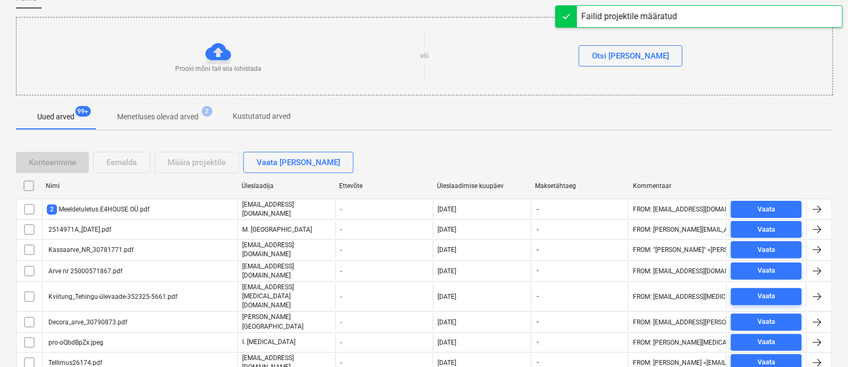
checkbox input "false"
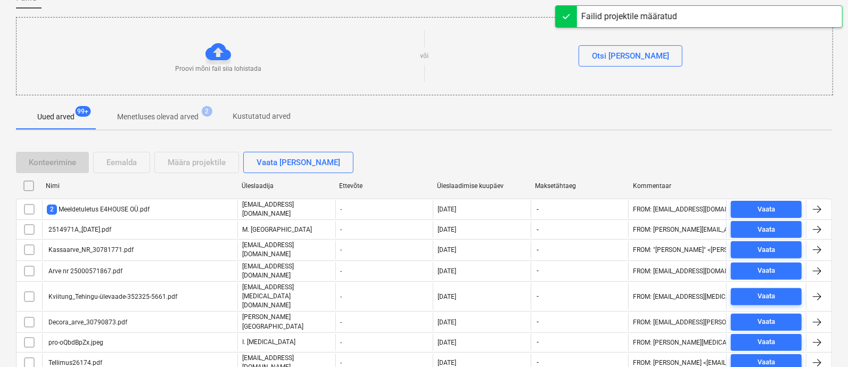
checkbox input "false"
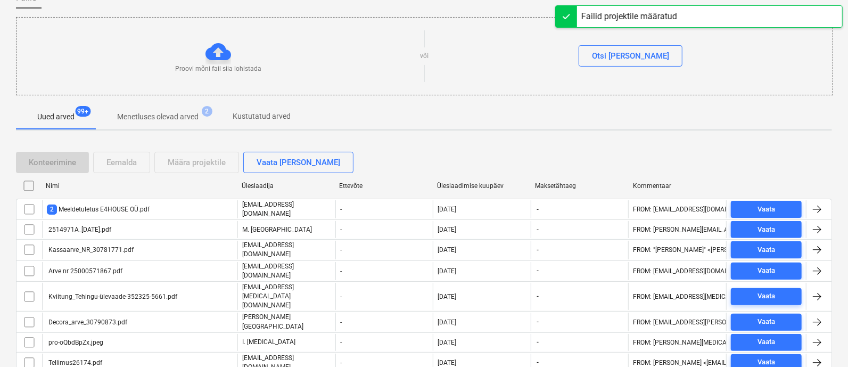
checkbox input "false"
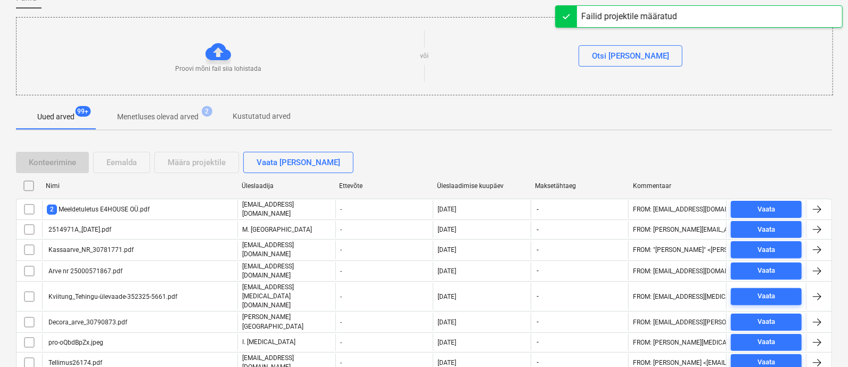
checkbox input "false"
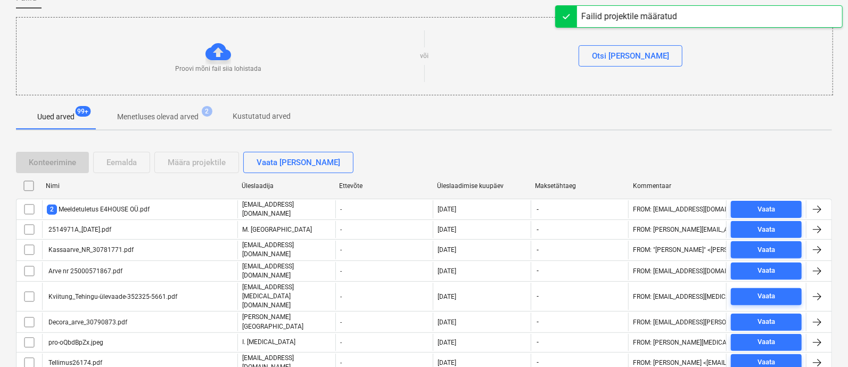
checkbox input "false"
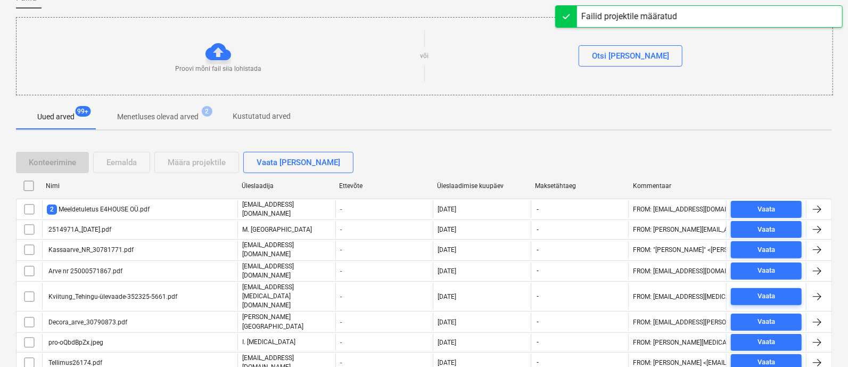
checkbox input "false"
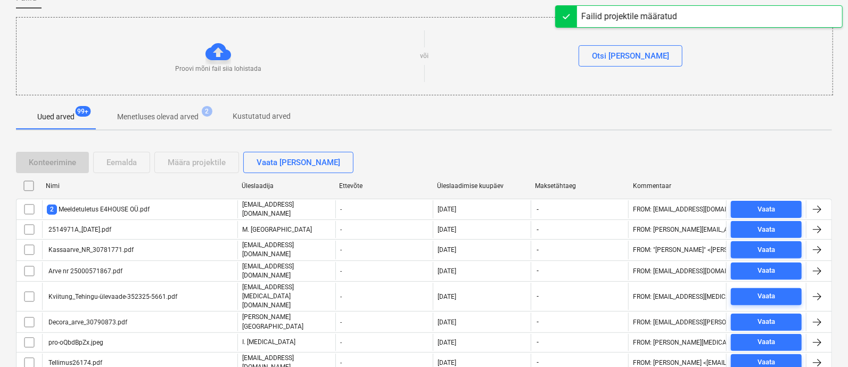
checkbox input "false"
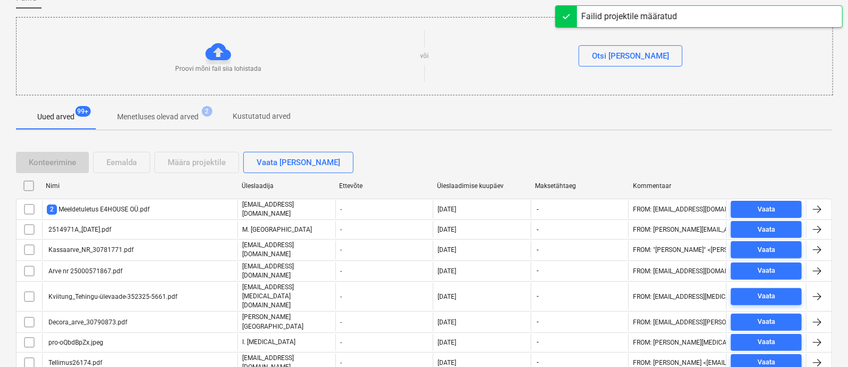
checkbox input "false"
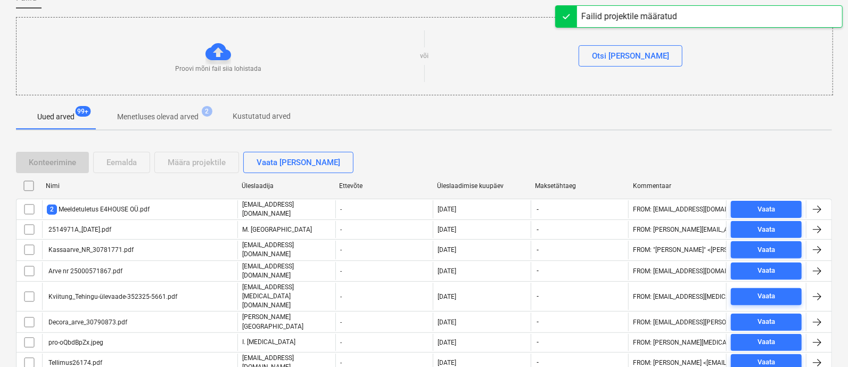
checkbox input "false"
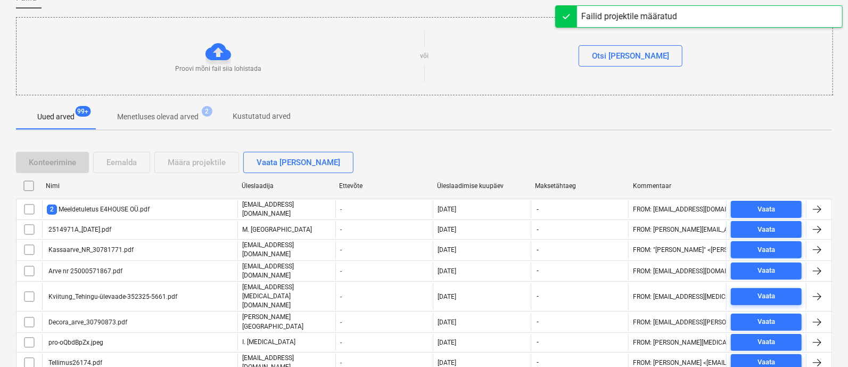
checkbox input "false"
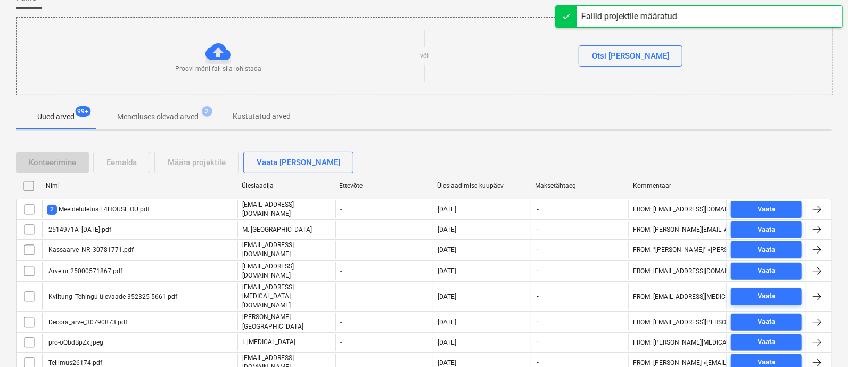
checkbox input "false"
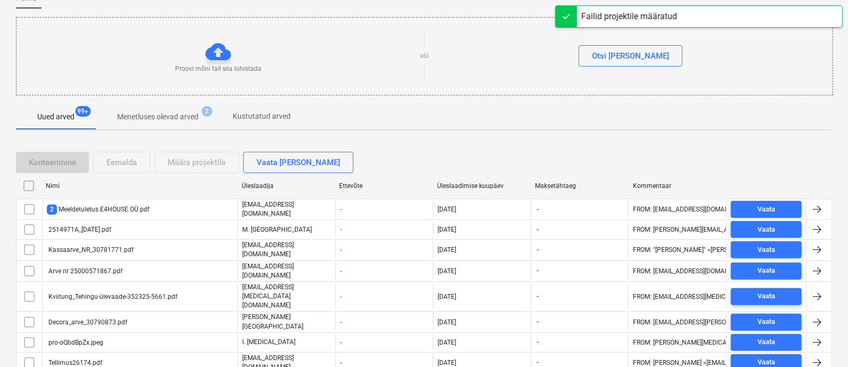
checkbox input "false"
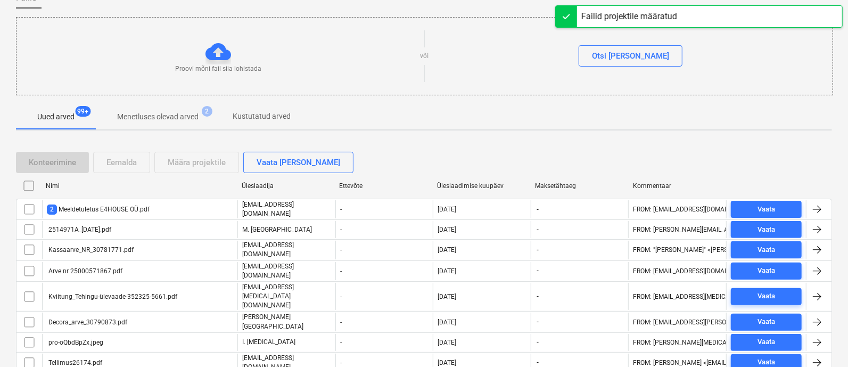
checkbox input "false"
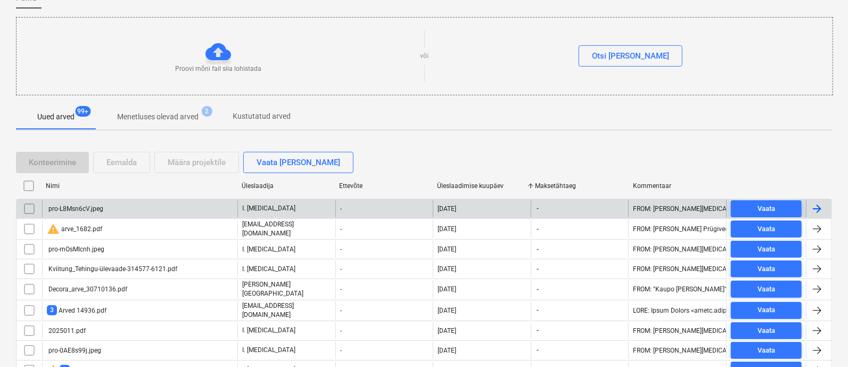
click at [98, 210] on div "pro-L8Msn6cV.jpeg" at bounding box center [75, 208] width 56 height 7
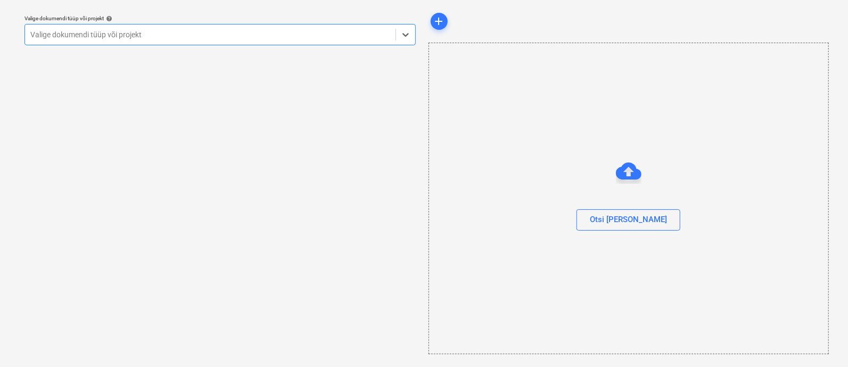
scroll to position [29, 0]
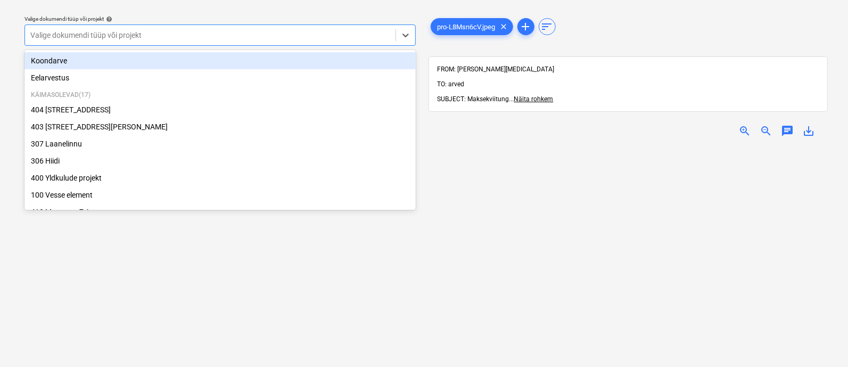
click at [108, 38] on div at bounding box center [210, 35] width 360 height 11
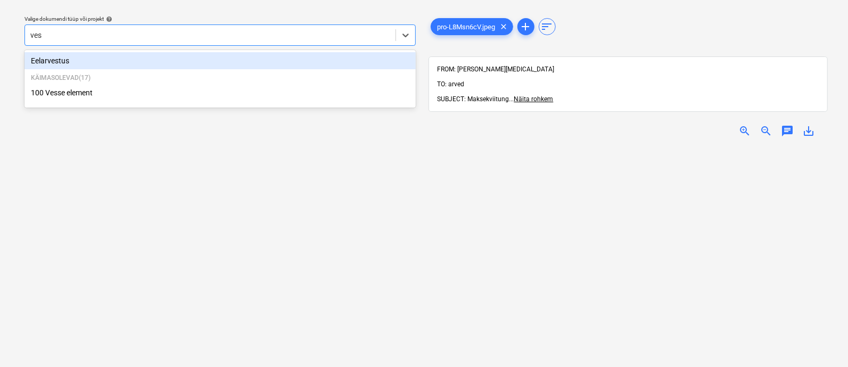
type input "vess"
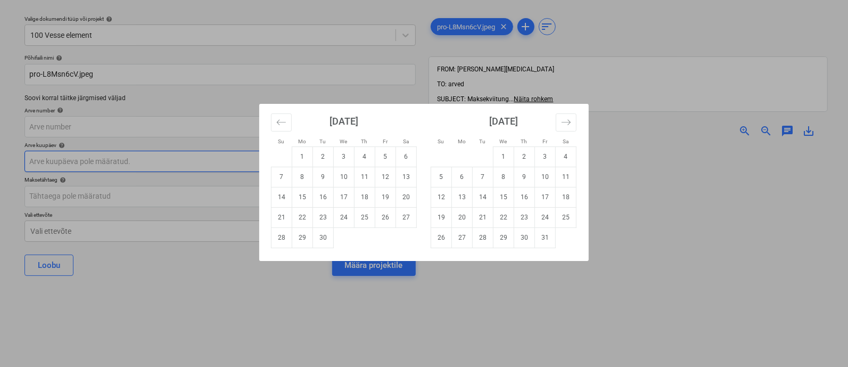
click at [126, 163] on body "Müük 2 Projektid Kontaktid Ettevõte Koondarved 1 Postkast 9+ Kinnitusring Ressu…" at bounding box center [424, 154] width 848 height 367
click at [282, 126] on icon "Move backward to switch to the previous month." at bounding box center [281, 122] width 10 height 10
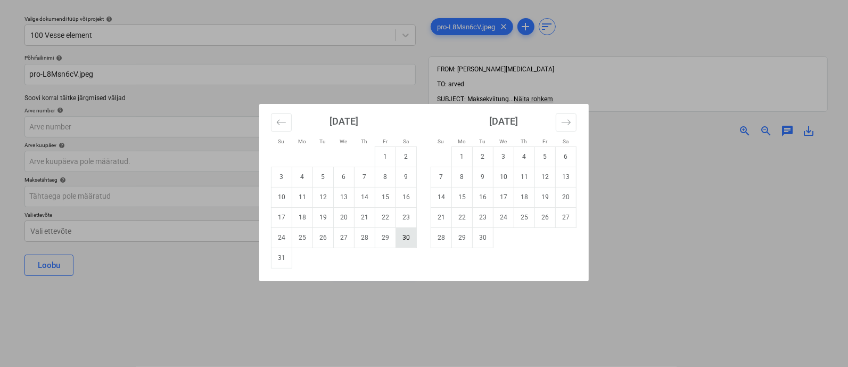
click at [409, 243] on td "30" at bounding box center [406, 237] width 21 height 20
type input "[DATE]"
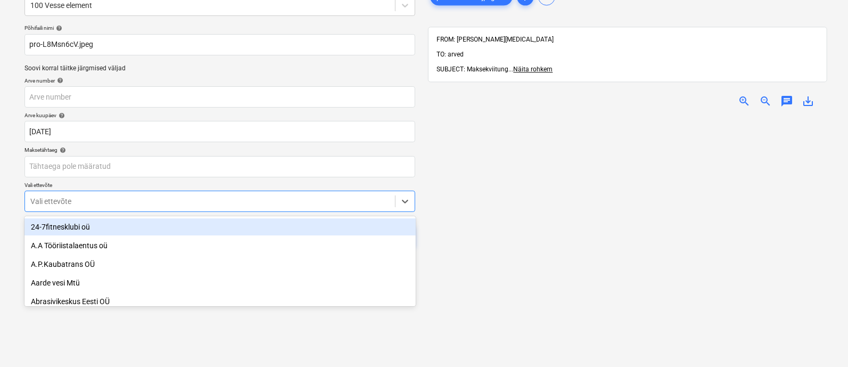
scroll to position [73, 0]
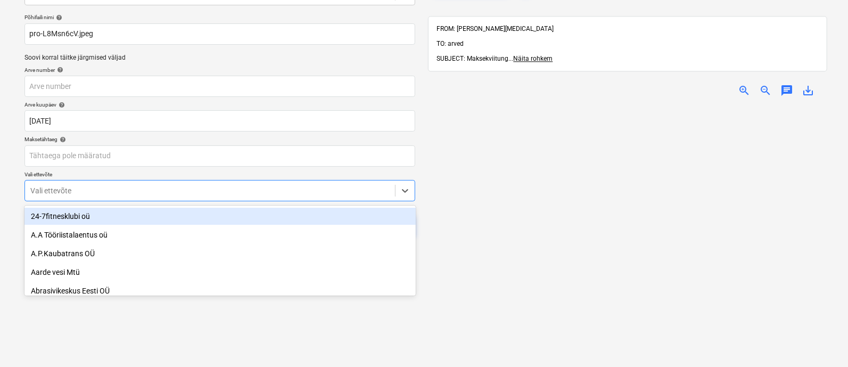
click at [228, 228] on body "Müük 2 Projektid Kontaktid Ettevõte Koondarved 1 Postkast 9+ Kinnitusring Ressu…" at bounding box center [424, 114] width 848 height 367
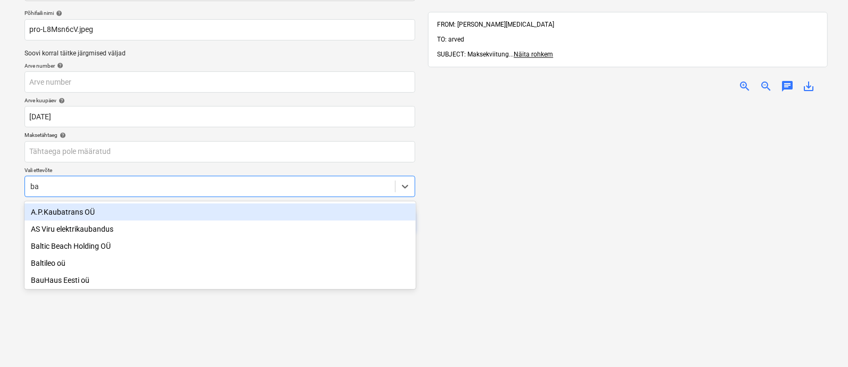
type input "bau"
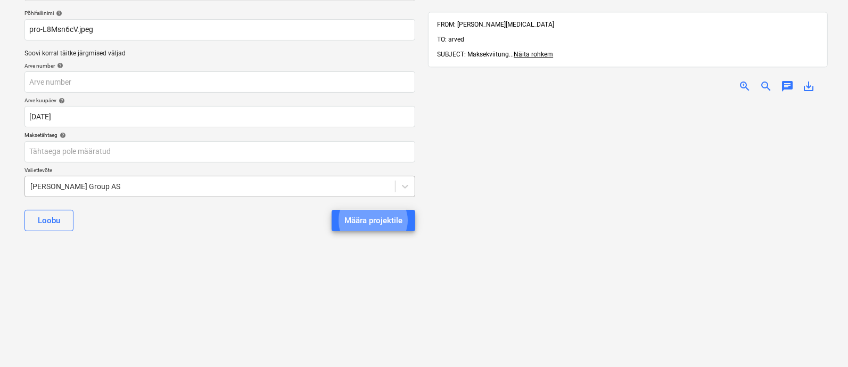
click at [332, 210] on button "Määra projektile" at bounding box center [374, 220] width 84 height 21
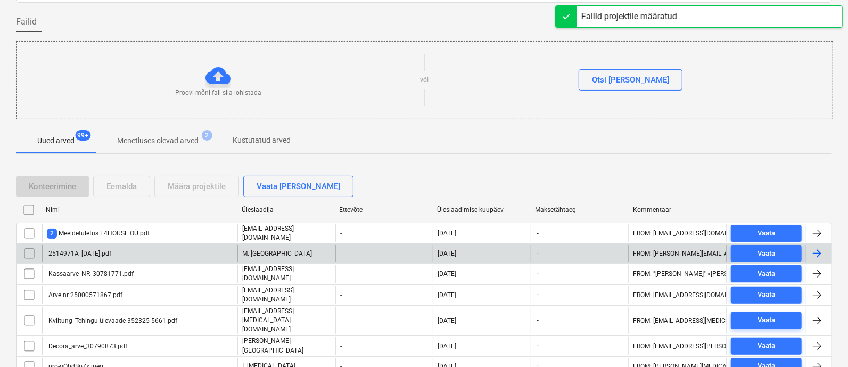
click at [474, 202] on div "Üleslaadimise kuupäev" at bounding box center [482, 209] width 98 height 17
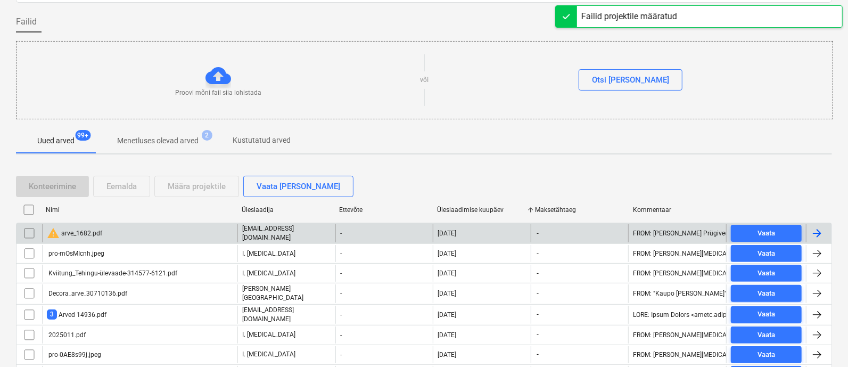
click at [116, 232] on div "warning arve_1682.pdf" at bounding box center [139, 233] width 195 height 18
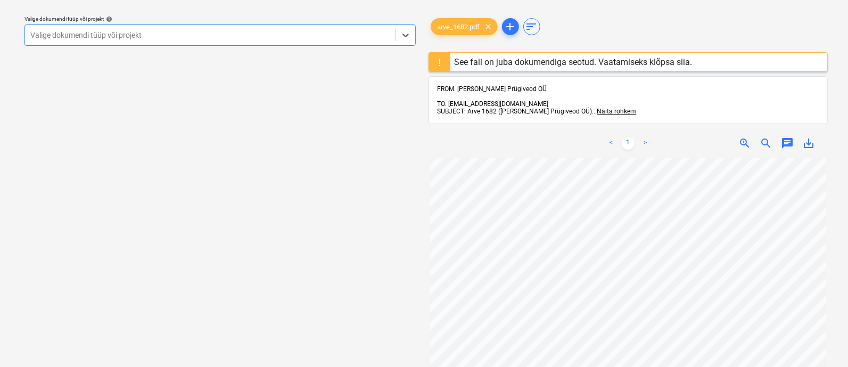
scroll to position [10, 0]
click at [478, 61] on div "See fail on juba dokumendiga seotud. Vaatamiseks klõpsa siia." at bounding box center [574, 62] width 238 height 10
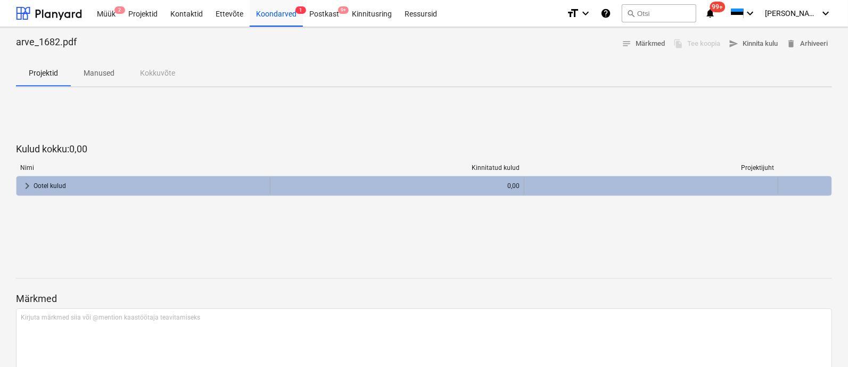
click at [98, 186] on div "Ootel kulud" at bounding box center [150, 185] width 232 height 17
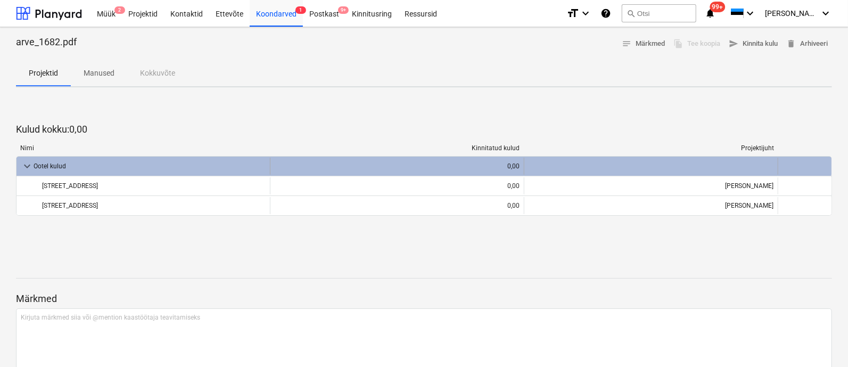
click at [98, 186] on div "[STREET_ADDRESS]" at bounding box center [154, 185] width 224 height 17
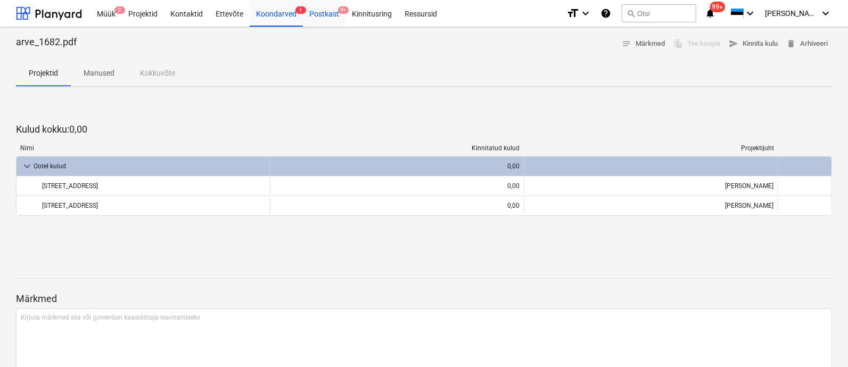
click at [326, 3] on div "Postkast 9+" at bounding box center [324, 12] width 43 height 27
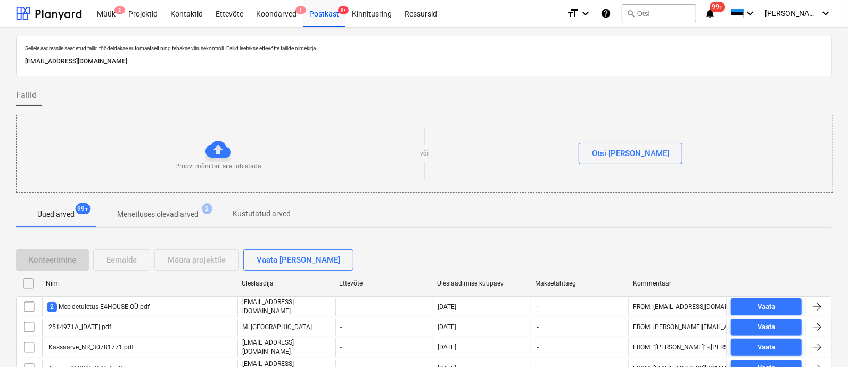
click at [474, 282] on div "Üleslaadimise kuupäev" at bounding box center [481, 283] width 89 height 7
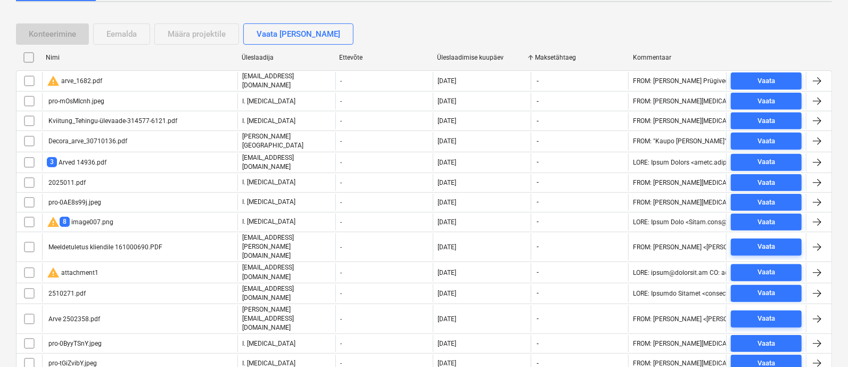
scroll to position [227, 0]
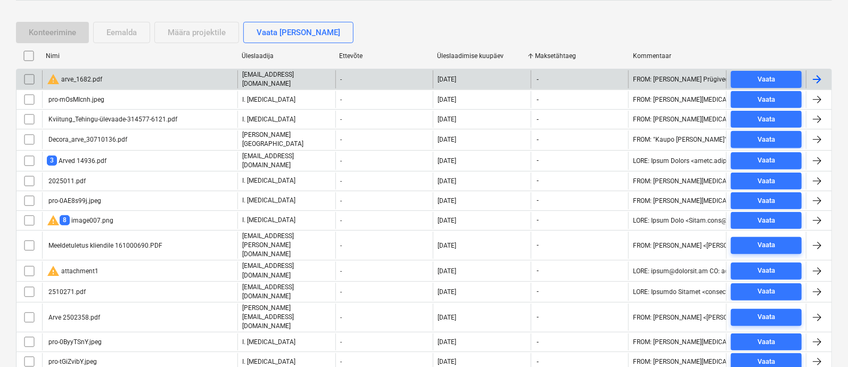
click at [101, 73] on div "warning arve_1682.pdf" at bounding box center [74, 79] width 55 height 13
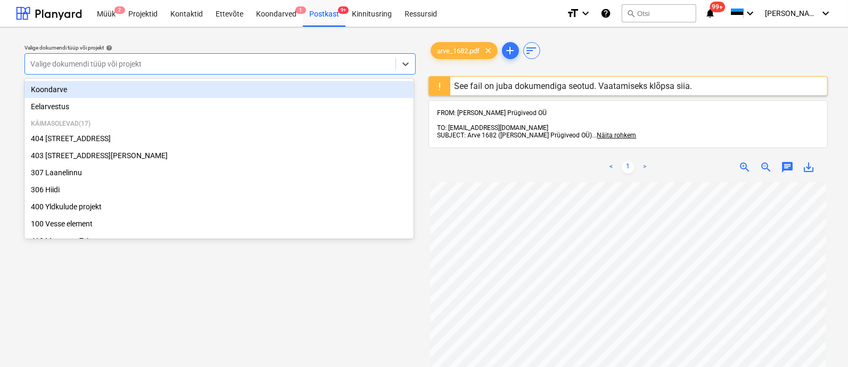
drag, startPoint x: 107, startPoint y: 61, endPoint x: 111, endPoint y: 53, distance: 8.6
click at [111, 53] on div "Valige dokumendi tüüp või projekt" at bounding box center [219, 63] width 391 height 21
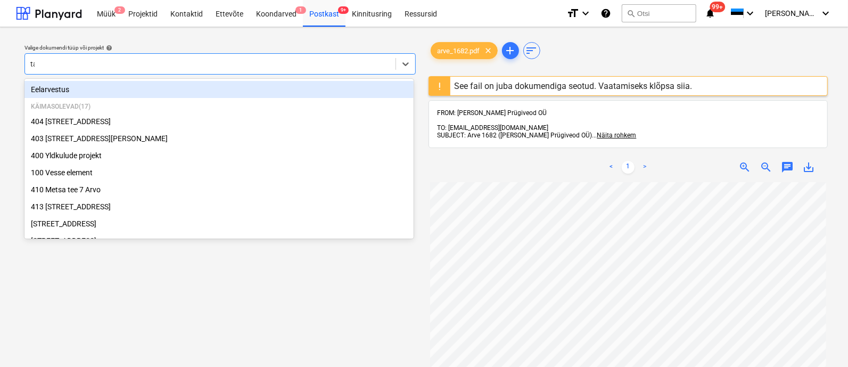
type input "tal"
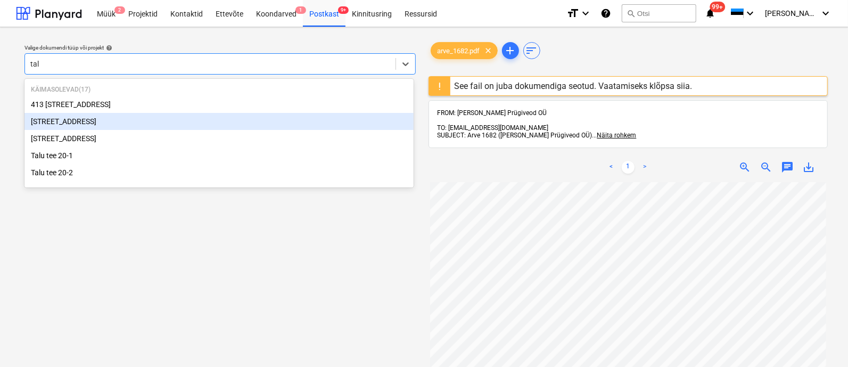
click at [100, 118] on div "[STREET_ADDRESS]" at bounding box center [218, 121] width 389 height 17
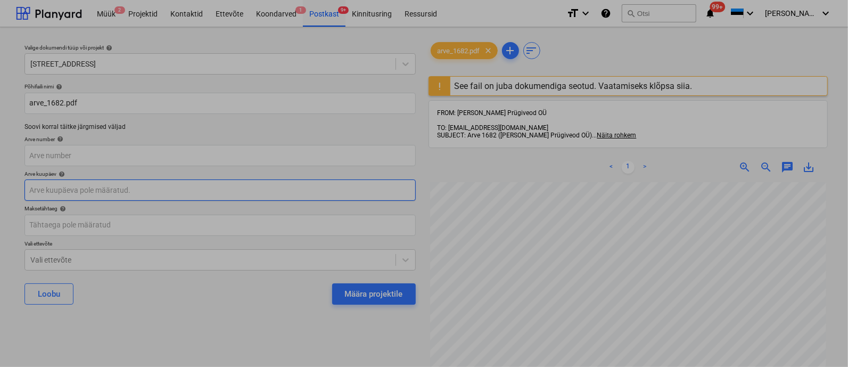
click at [95, 192] on body "Müük 2 Projektid Kontaktid Ettevõte Koondarved 1 Postkast 9+ Kinnitusring Ressu…" at bounding box center [424, 183] width 848 height 367
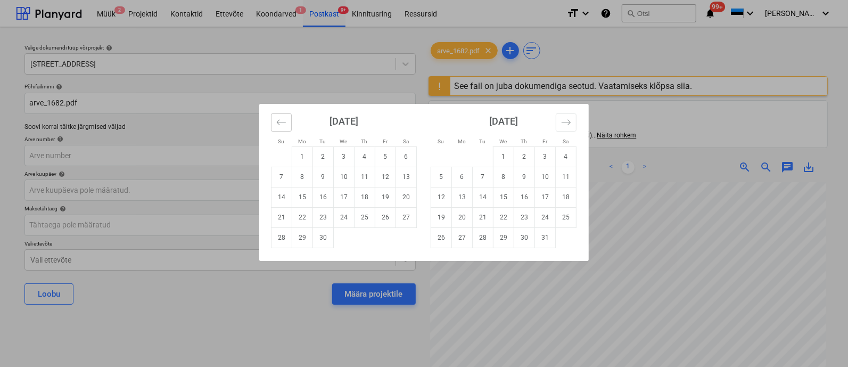
click at [280, 121] on icon "Move backward to switch to the previous month." at bounding box center [281, 122] width 10 height 10
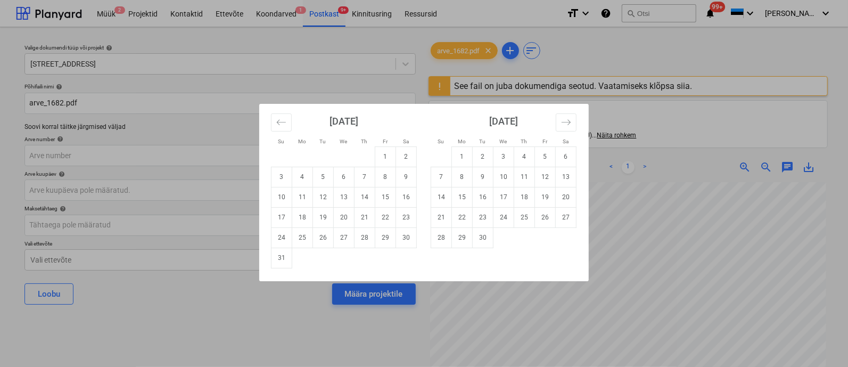
click at [365, 175] on td "7" at bounding box center [365, 177] width 21 height 20
type input "[DATE]"
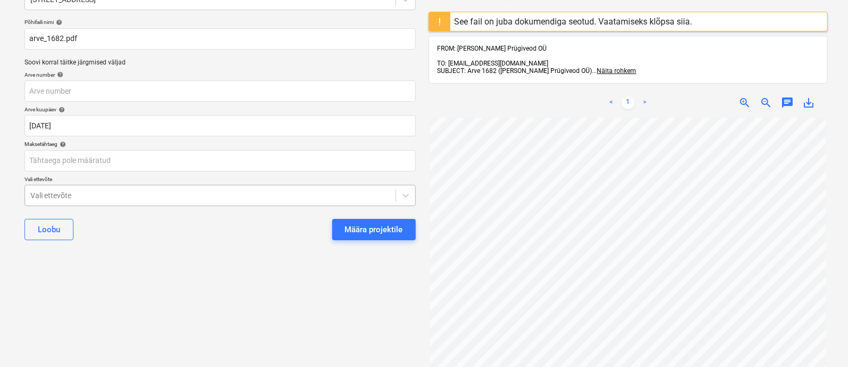
click at [256, 259] on body "Müük 2 Projektid Kontaktid Ettevõte Koondarved 1 Postkast 9+ Kinnitusring Ressu…" at bounding box center [424, 119] width 848 height 367
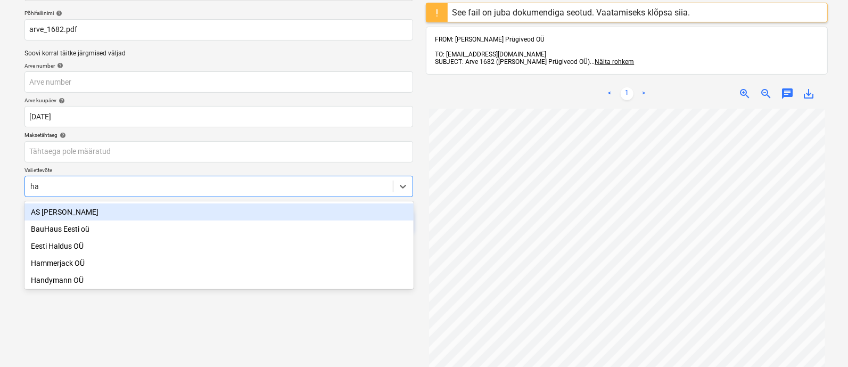
type input "har"
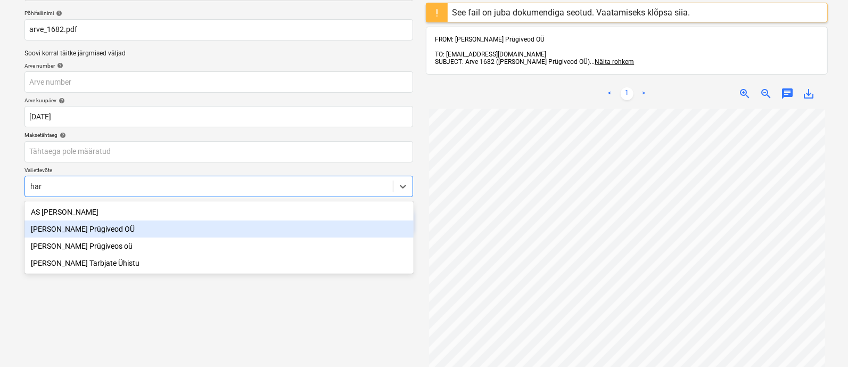
click at [206, 232] on div "[PERSON_NAME] Prügiveod OÜ" at bounding box center [218, 228] width 389 height 17
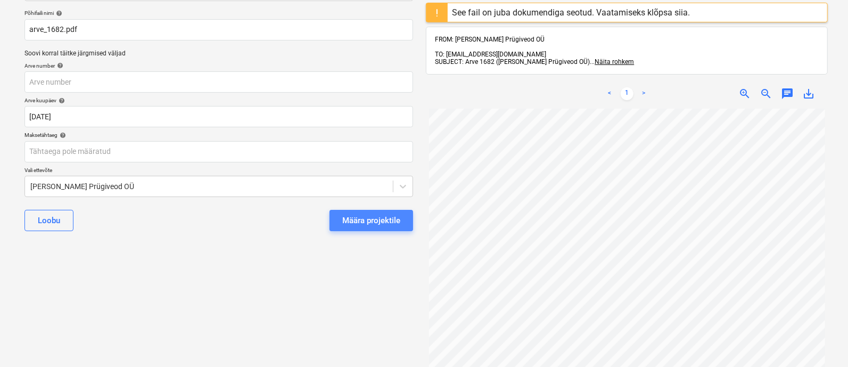
click at [387, 220] on div "Määra projektile" at bounding box center [371, 220] width 58 height 14
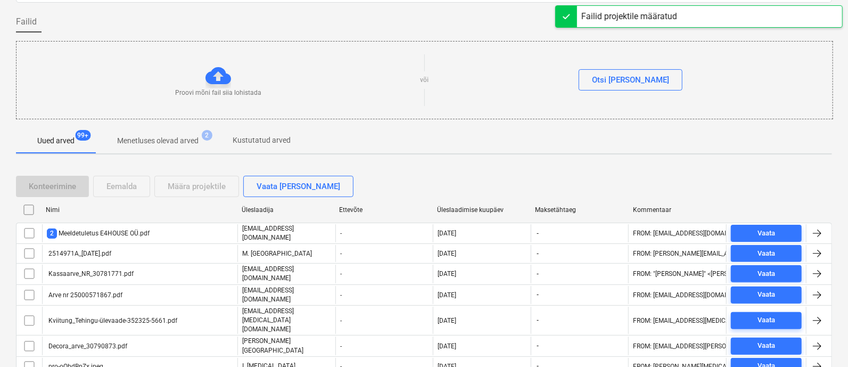
click at [463, 206] on div "Üleslaadimise kuupäev" at bounding box center [481, 209] width 89 height 7
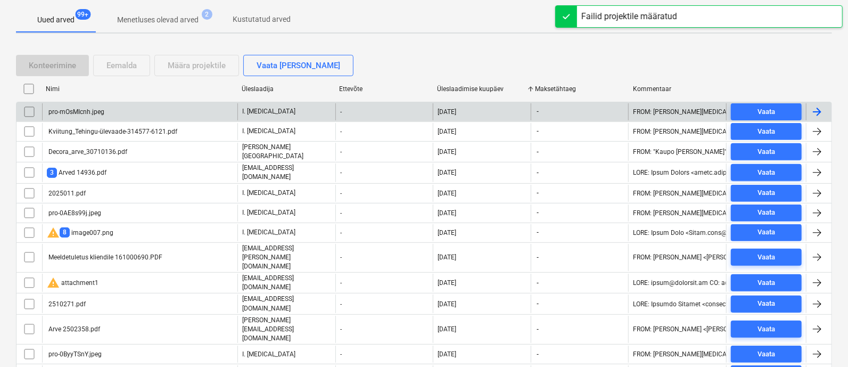
click at [166, 110] on div "pro-mOsMIcnh.jpeg" at bounding box center [139, 111] width 195 height 17
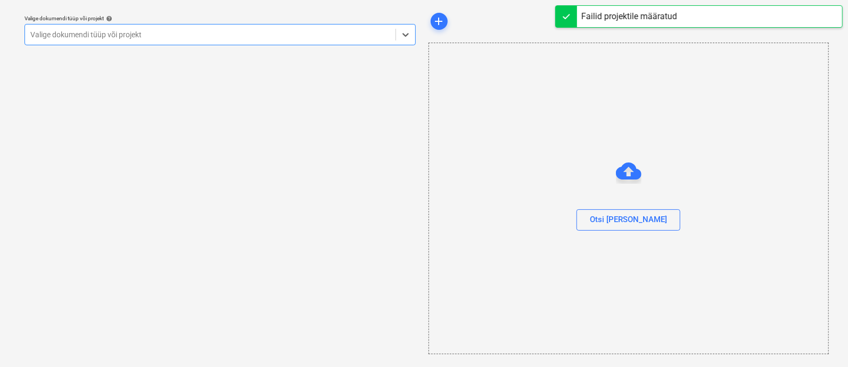
scroll to position [29, 0]
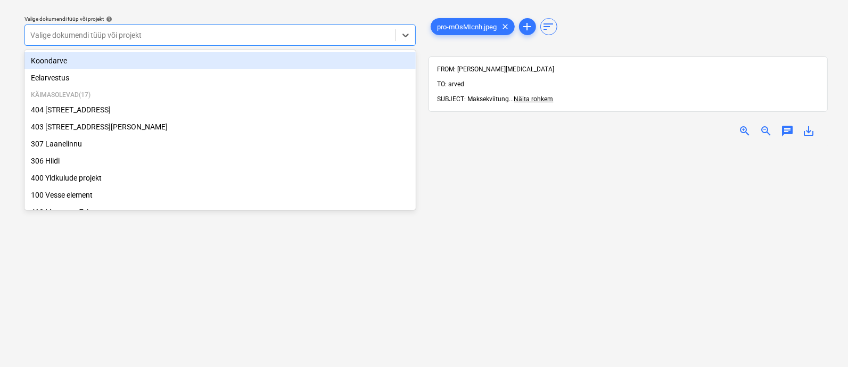
click at [181, 42] on div "Valige dokumendi tüüp või projekt" at bounding box center [210, 35] width 371 height 15
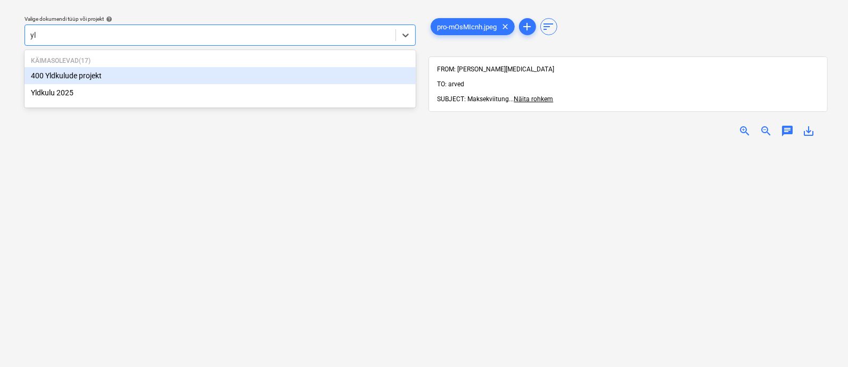
type input "yld"
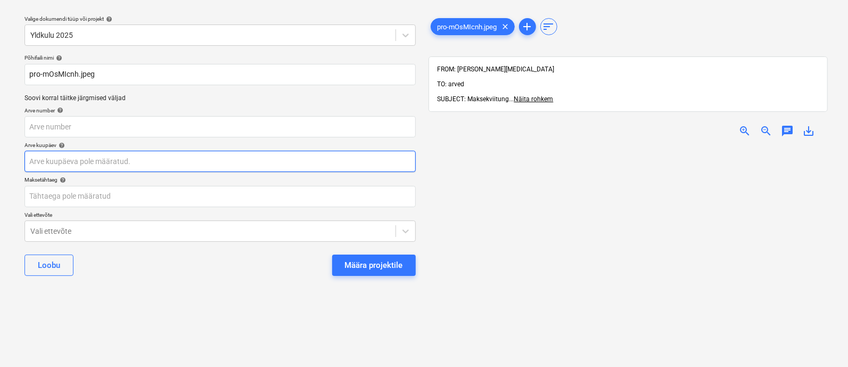
click at [136, 157] on body "Müük 2 Projektid Kontaktid Ettevõte Koondarved 1 Postkast 9+ Kinnitusring Ressu…" at bounding box center [424, 154] width 848 height 367
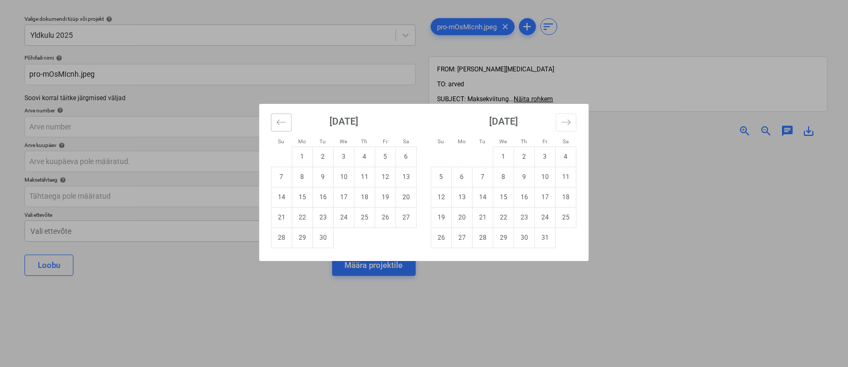
click at [277, 126] on icon "Move backward to switch to the previous month." at bounding box center [281, 122] width 10 height 10
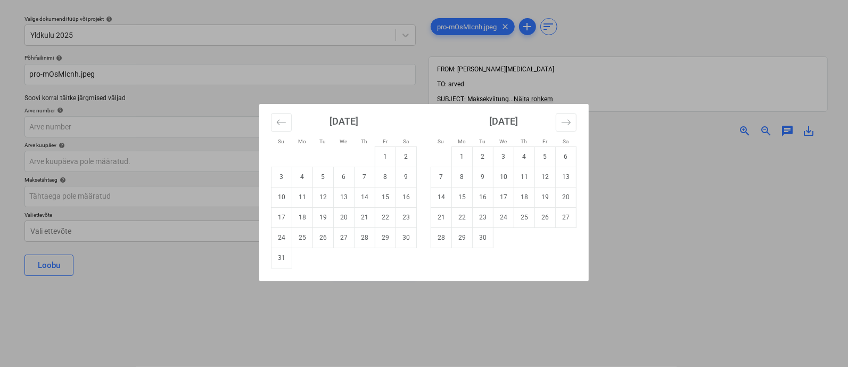
click at [282, 259] on td "31" at bounding box center [282, 258] width 21 height 20
type input "31 Aug 2025"
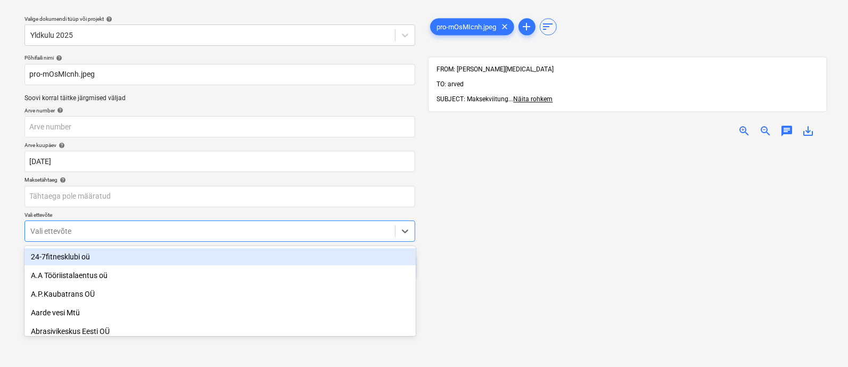
click at [248, 232] on body "Müük 2 Projektid Kontaktid Ettevõte Koondarved 1 Postkast 9+ Kinnitusring Ressu…" at bounding box center [424, 154] width 848 height 367
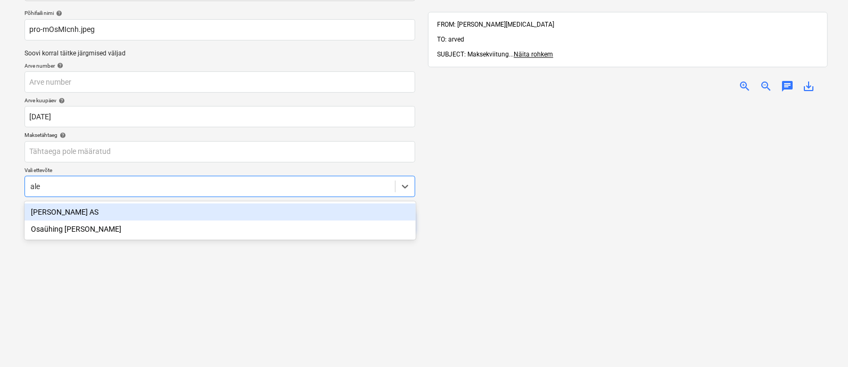
type input "[PERSON_NAME]"
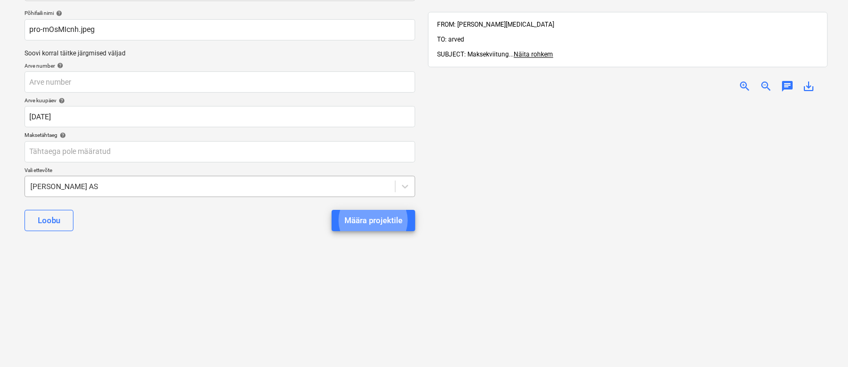
click at [332, 210] on button "Määra projektile" at bounding box center [374, 220] width 84 height 21
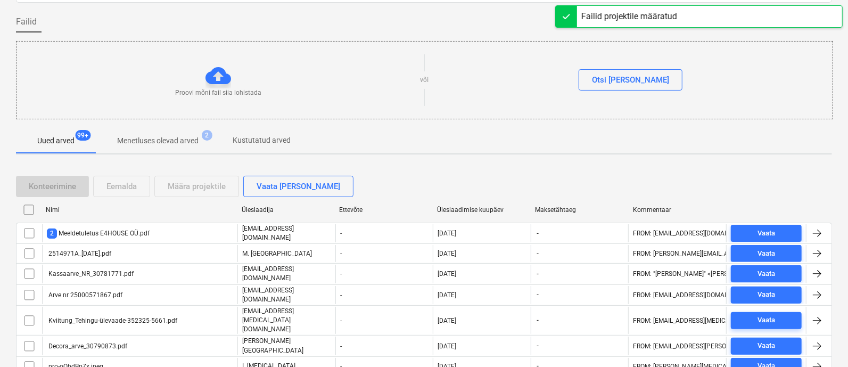
click at [468, 209] on div "Üleslaadimise kuupäev" at bounding box center [481, 209] width 89 height 7
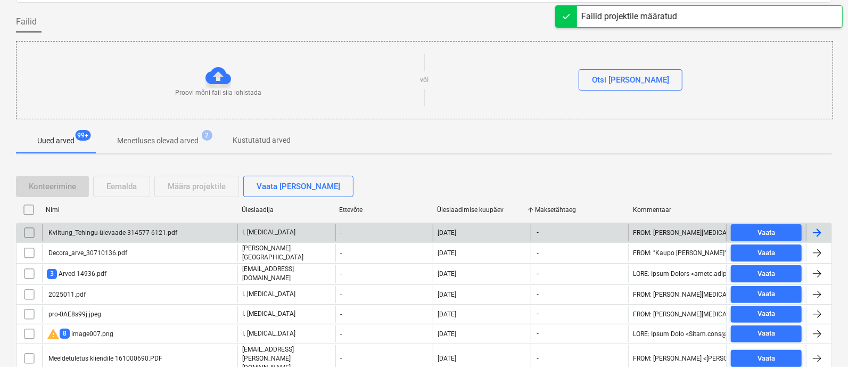
click at [151, 231] on div "Kviitung_Tehingu-ülevaade-314577-6121.pdf" at bounding box center [112, 232] width 130 height 7
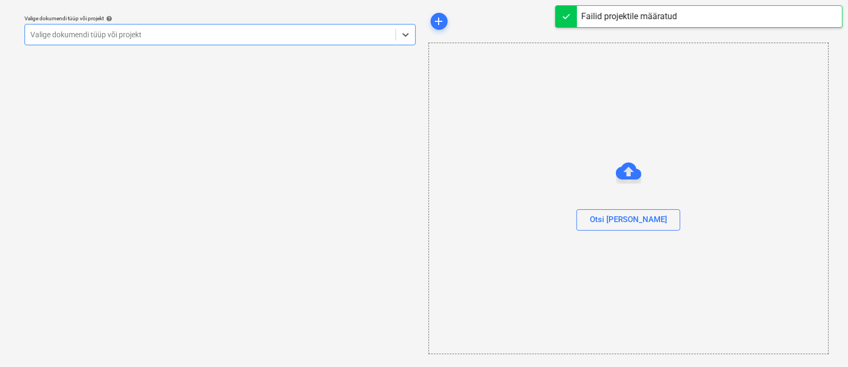
scroll to position [29, 0]
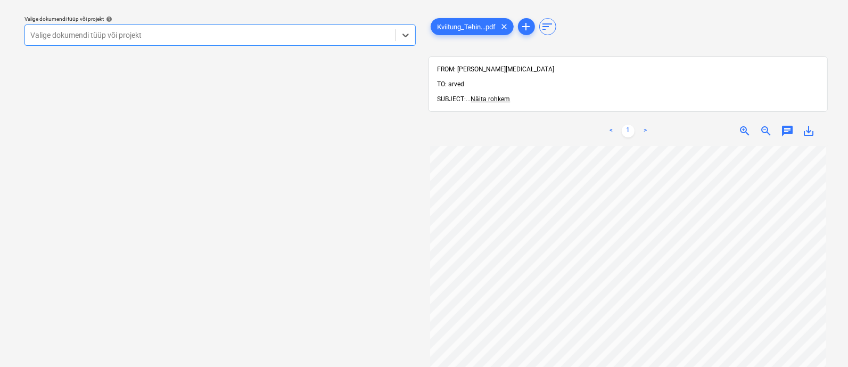
click at [168, 34] on div at bounding box center [210, 35] width 360 height 11
click at [168, 34] on div "y" at bounding box center [210, 35] width 360 height 11
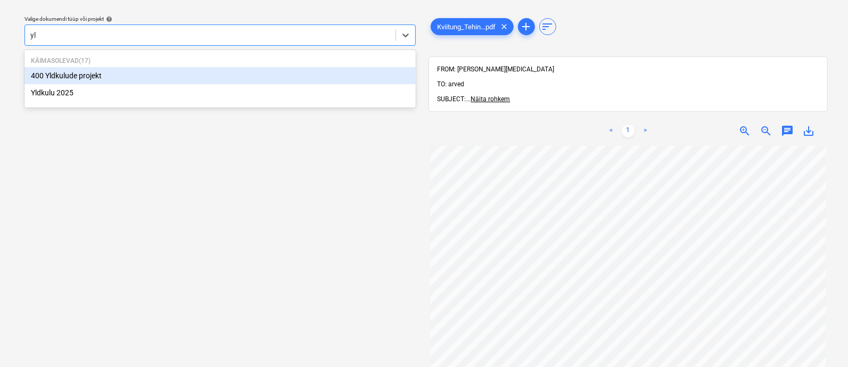
type input "yld"
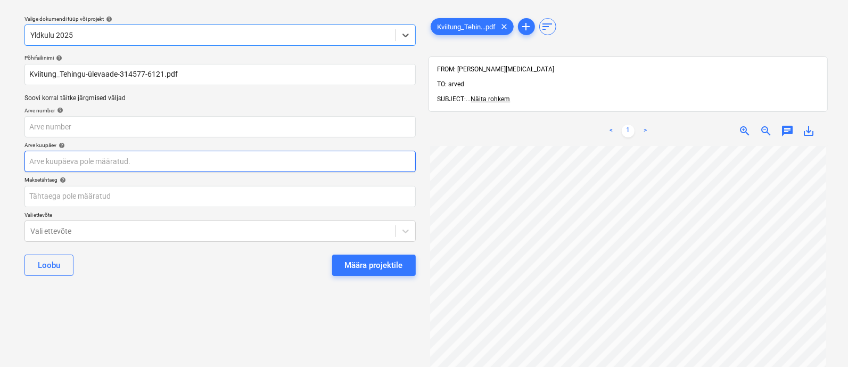
click at [116, 160] on body "Müük 2 Projektid Kontaktid Ettevõte Koondarved 1 Postkast 9+ Kinnitusring Ressu…" at bounding box center [424, 154] width 848 height 367
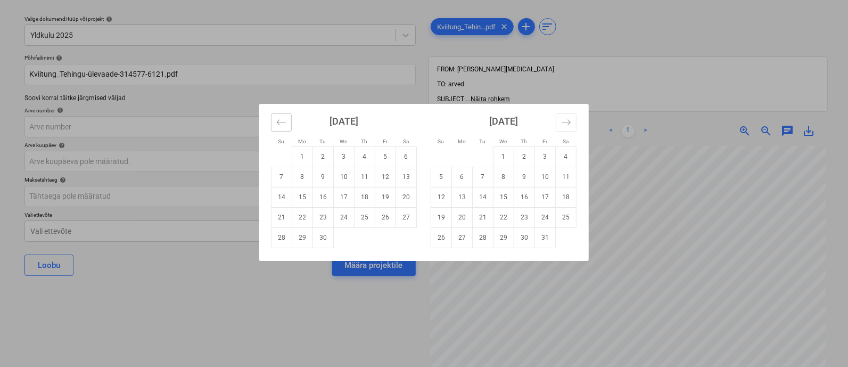
click at [280, 119] on icon "Move backward to switch to the previous month." at bounding box center [281, 122] width 10 height 10
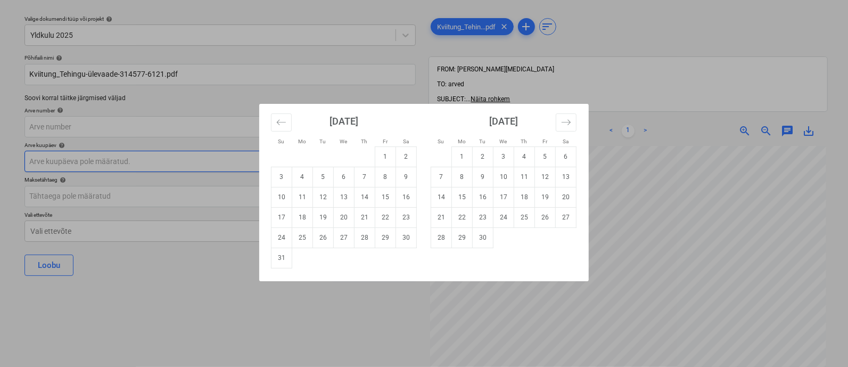
click at [389, 152] on td "1" at bounding box center [385, 156] width 21 height 20
type input "01 Aug 2025"
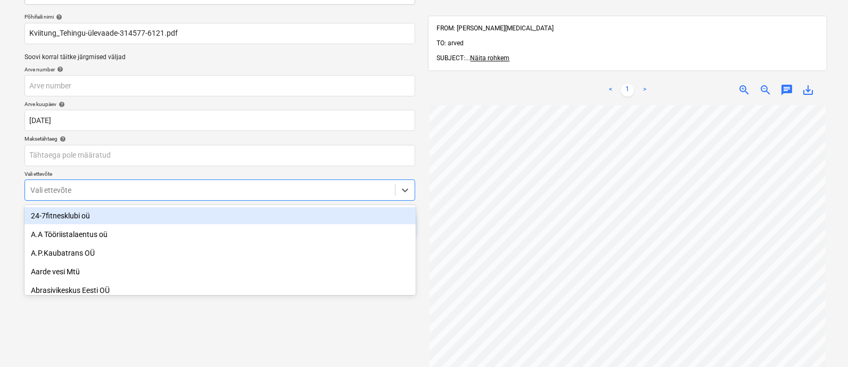
click at [253, 233] on body "Müük 2 Projektid Kontaktid Ettevõte Koondarved 1 Postkast 9+ Kinnitusring Ressu…" at bounding box center [424, 113] width 848 height 367
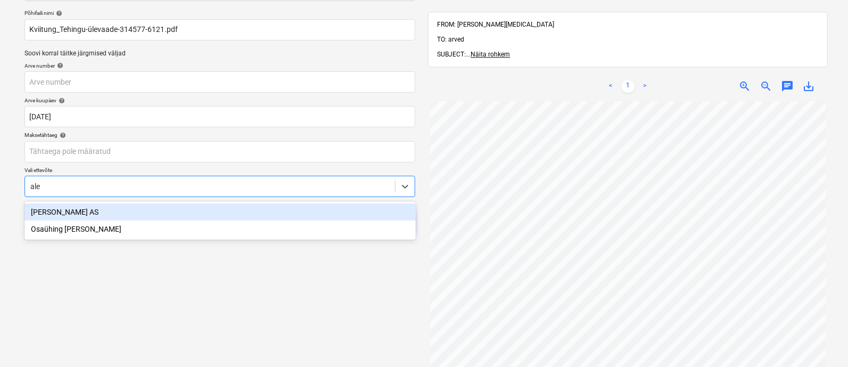
type input "[PERSON_NAME]"
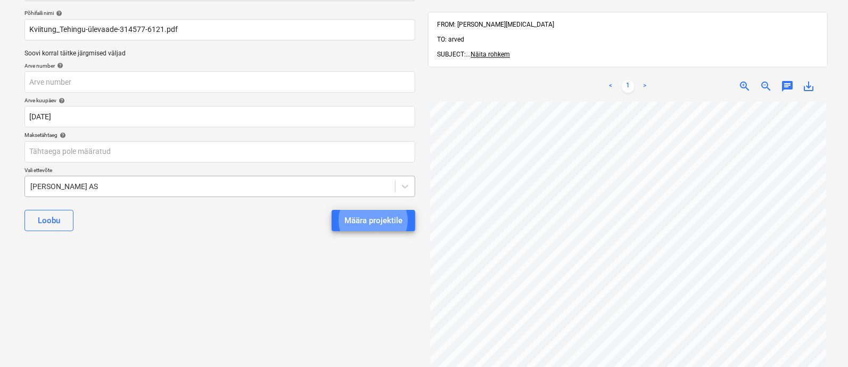
click at [332, 210] on button "Määra projektile" at bounding box center [374, 220] width 84 height 21
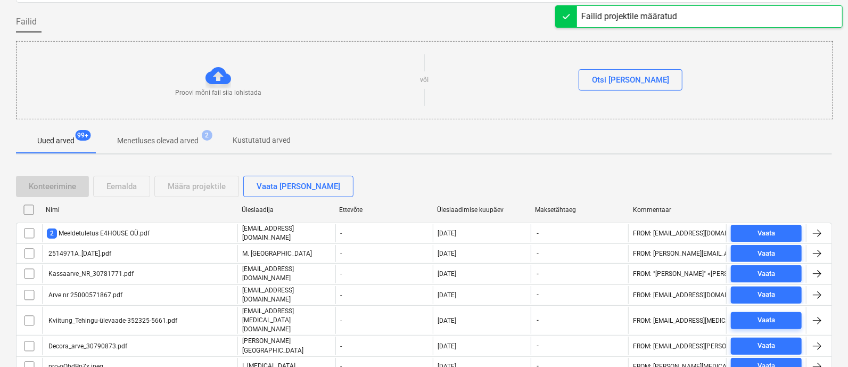
click at [472, 201] on div "Üleslaadimise kuupäev" at bounding box center [482, 209] width 98 height 17
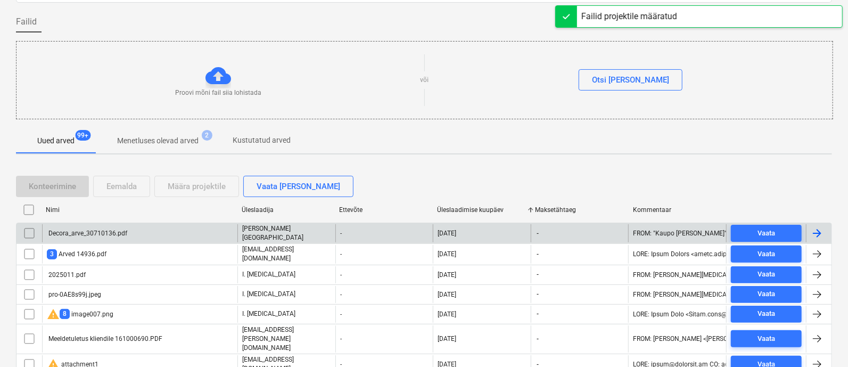
click at [128, 231] on div "Decora_arve_30710136.pdf" at bounding box center [139, 233] width 195 height 18
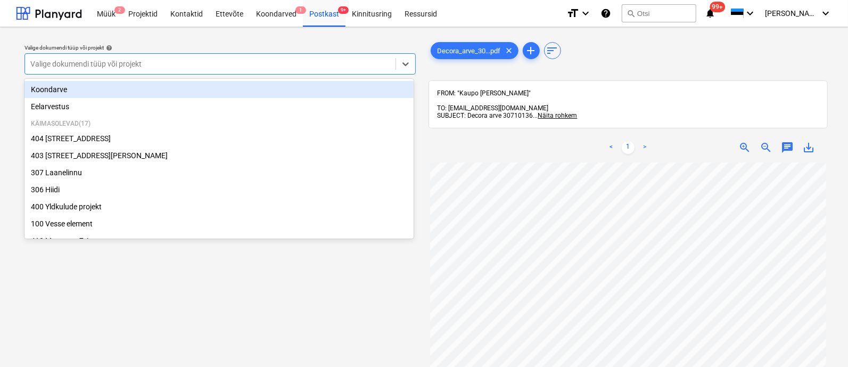
click at [89, 63] on div at bounding box center [210, 64] width 360 height 11
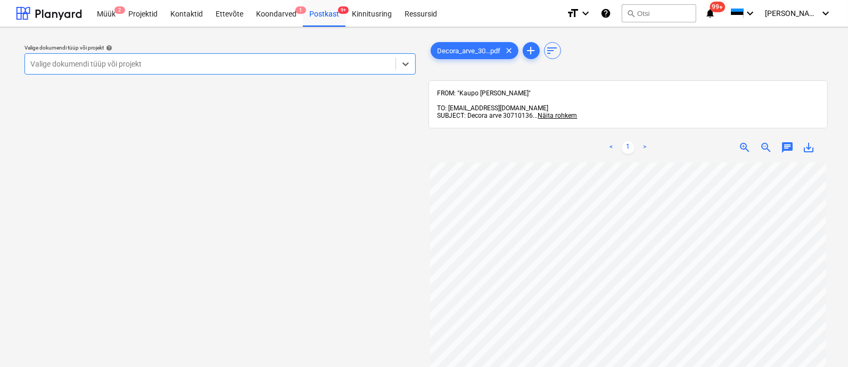
click at [89, 63] on div at bounding box center [210, 64] width 360 height 11
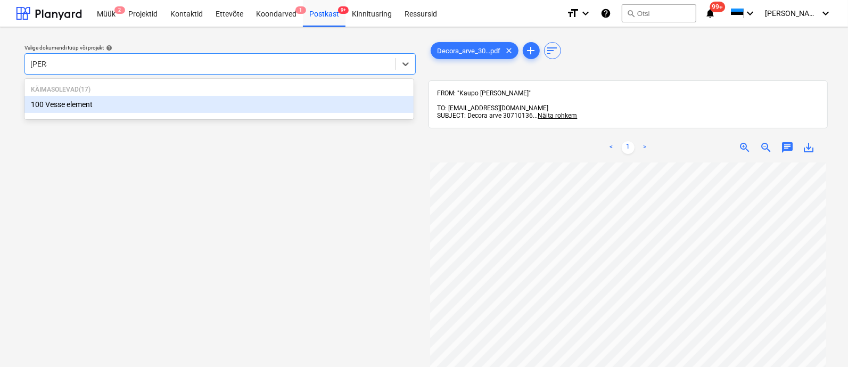
type input "vesse"
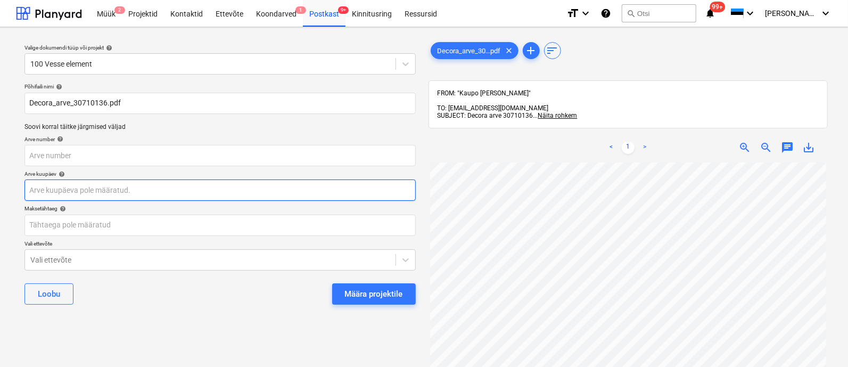
click at [90, 193] on body "Müük 2 Projektid Kontaktid Ettevõte Koondarved 1 Postkast 9+ Kinnitusring Ressu…" at bounding box center [424, 183] width 848 height 367
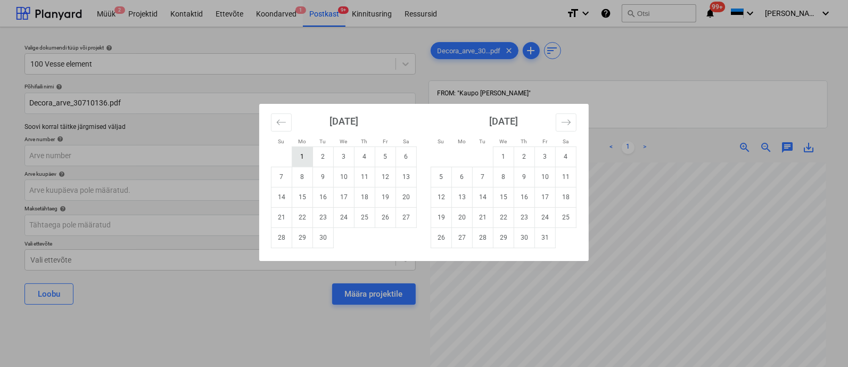
click at [304, 166] on td "1" at bounding box center [302, 156] width 21 height 20
type input "01 Sep 2025"
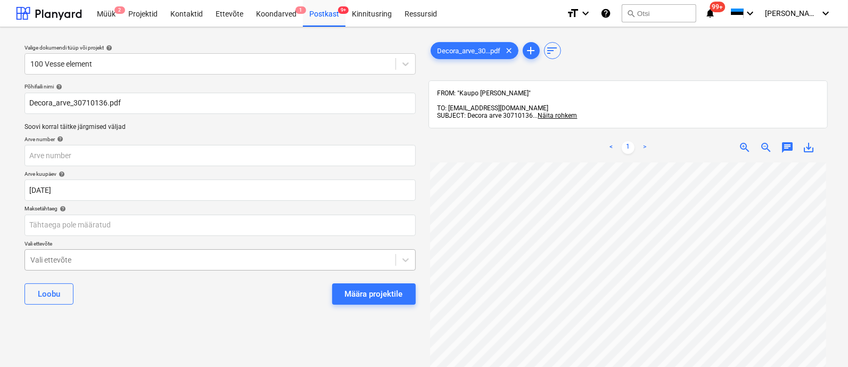
click at [303, 254] on body "Müük 2 Projektid Kontaktid Ettevõte Koondarved 1 Postkast 9+ Kinnitusring Ressu…" at bounding box center [424, 183] width 848 height 367
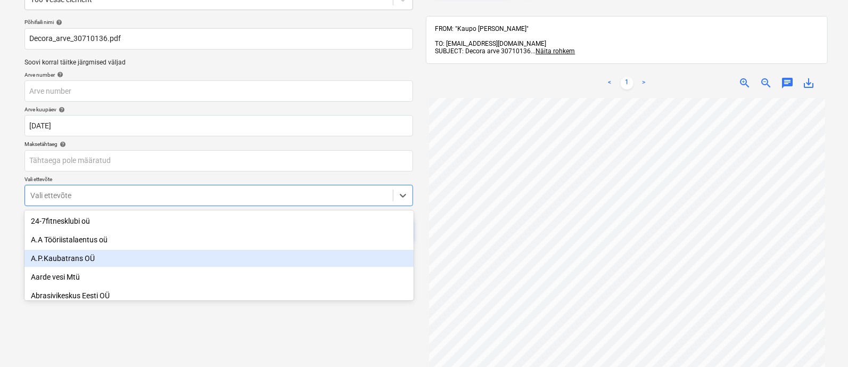
scroll to position [73, 0]
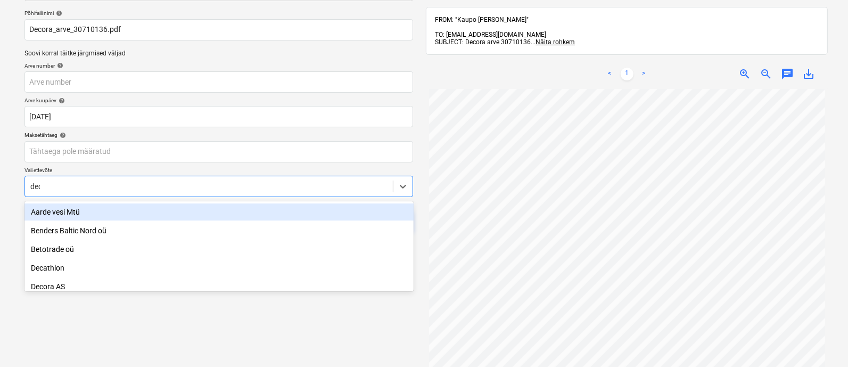
type input "deco"
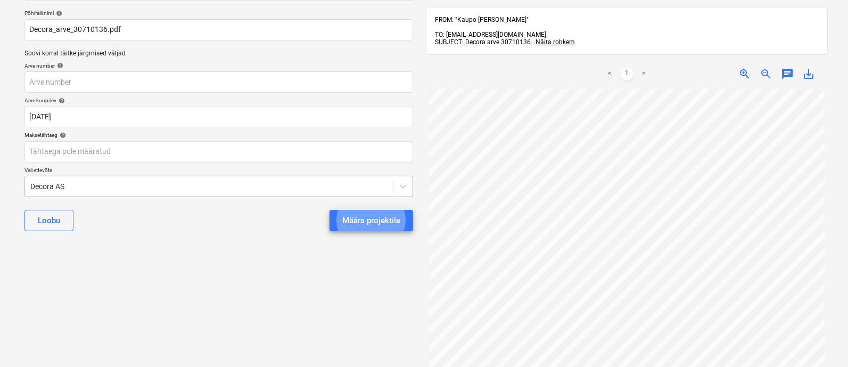
click at [330, 210] on button "Määra projektile" at bounding box center [372, 220] width 84 height 21
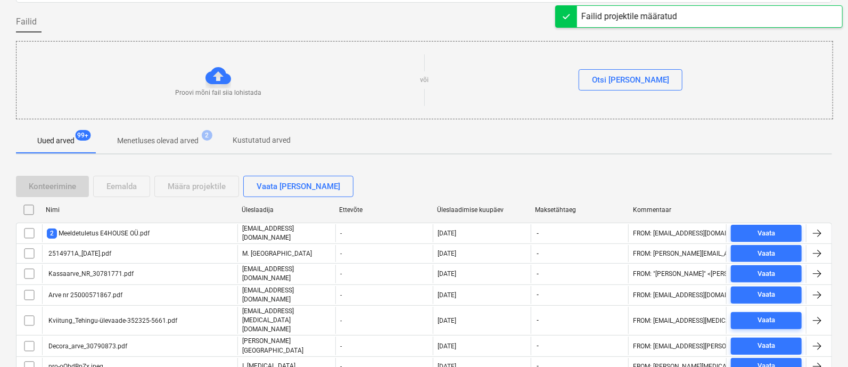
click at [447, 208] on div "Üleslaadimise kuupäev" at bounding box center [481, 209] width 89 height 7
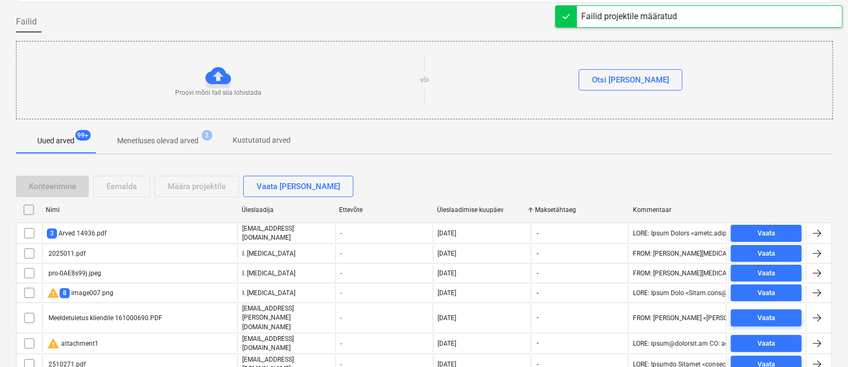
checkbox input "false"
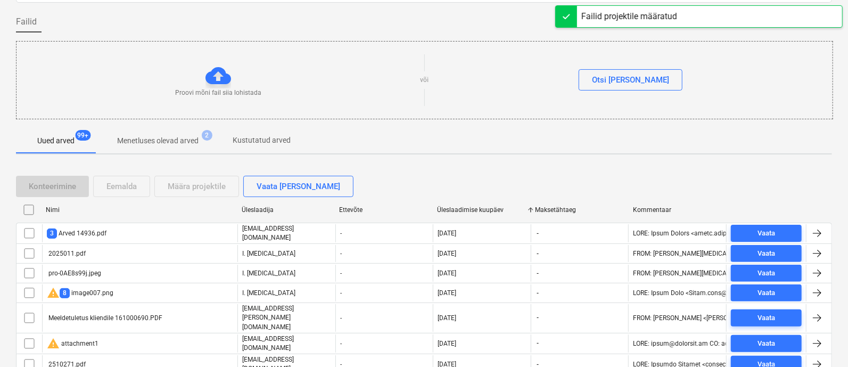
checkbox input "false"
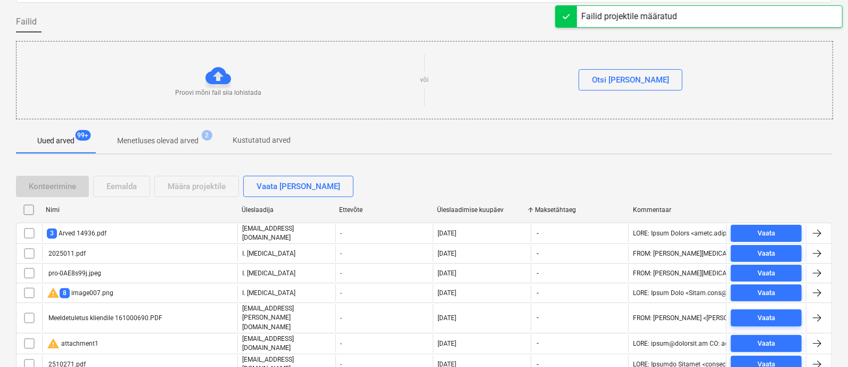
checkbox input "false"
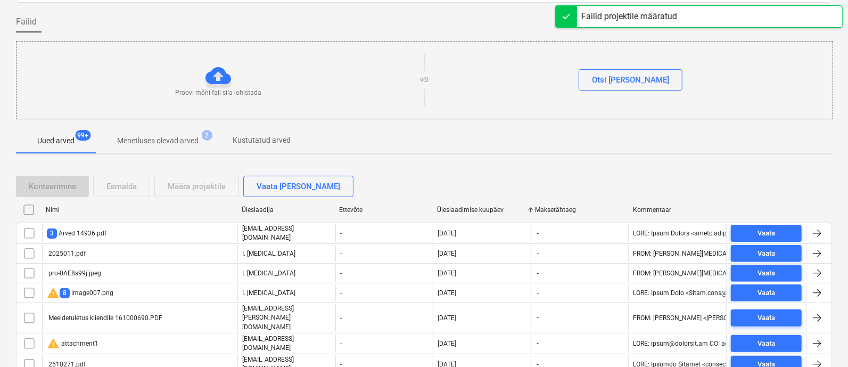
checkbox input "false"
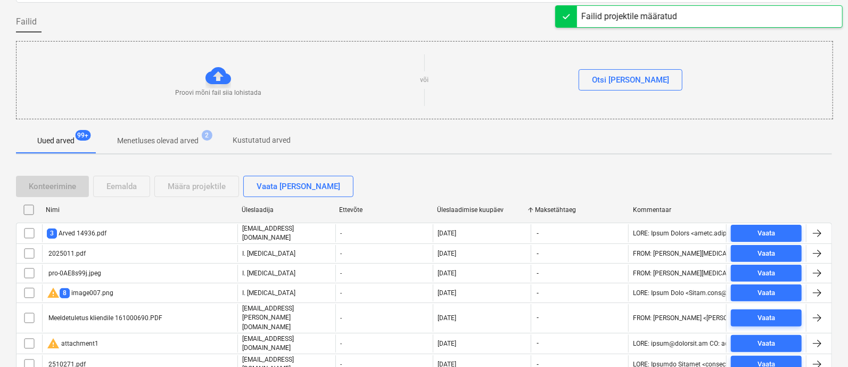
checkbox input "false"
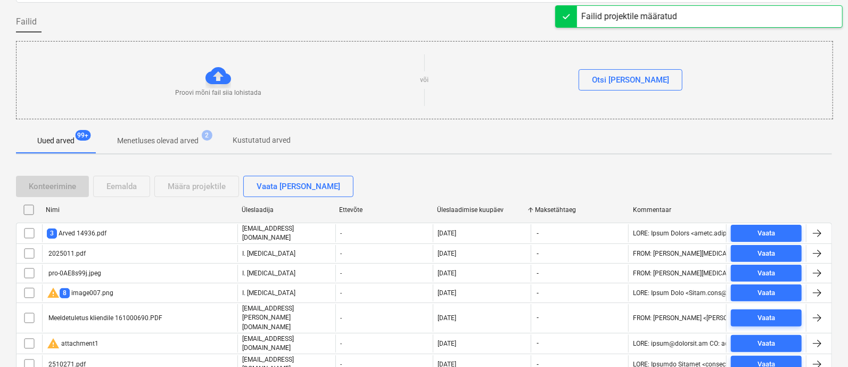
checkbox input "false"
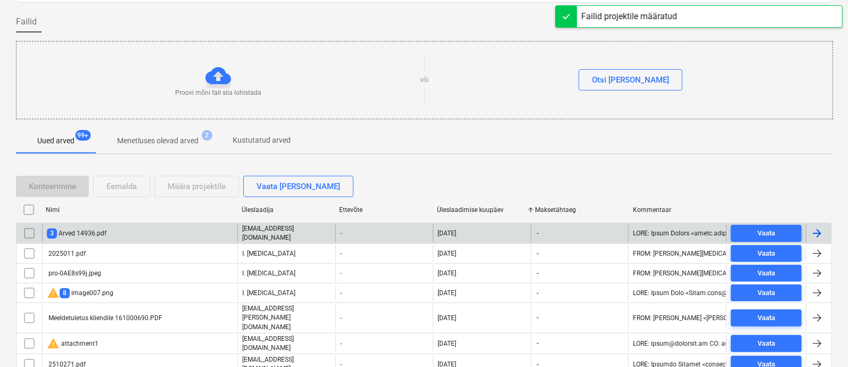
click at [133, 235] on div "3 Arved 14936.pdf" at bounding box center [139, 233] width 195 height 18
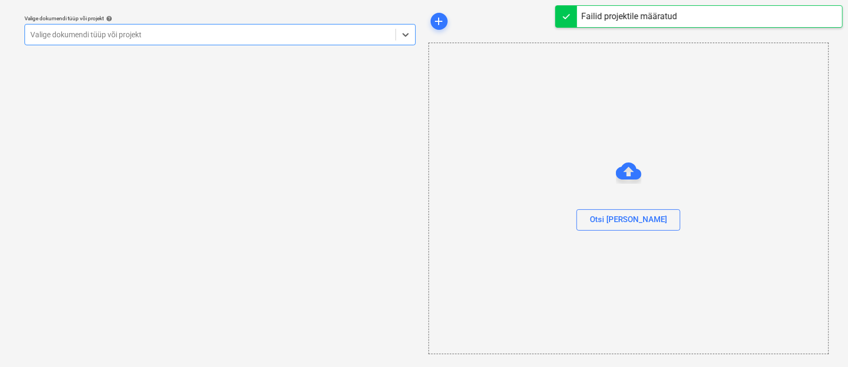
scroll to position [29, 0]
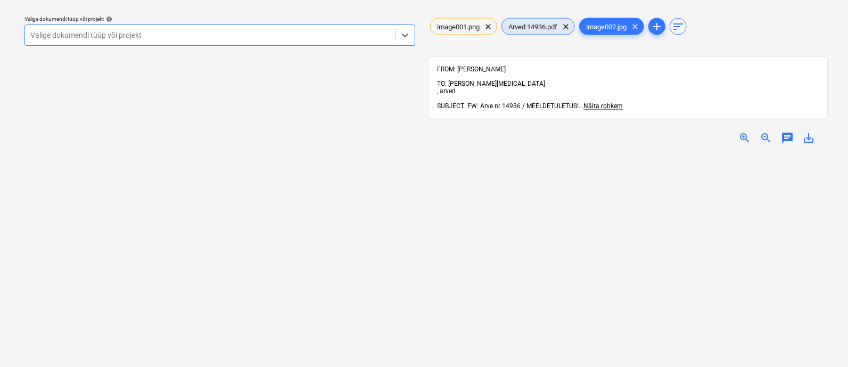
click at [546, 20] on div "Arved 14936.pdf clear" at bounding box center [538, 26] width 73 height 17
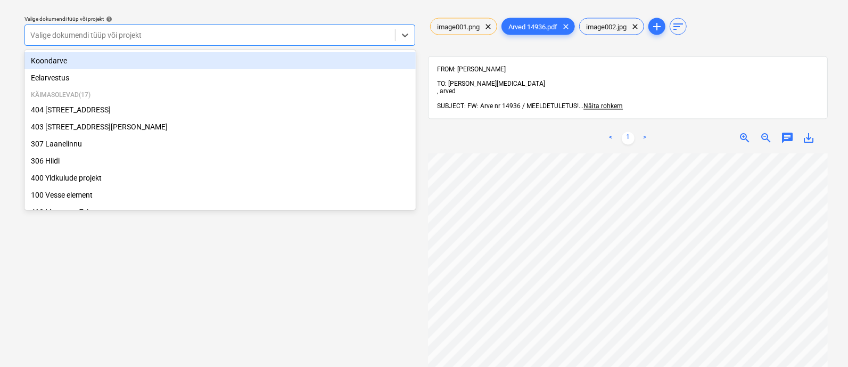
click at [182, 30] on div at bounding box center [209, 35] width 359 height 11
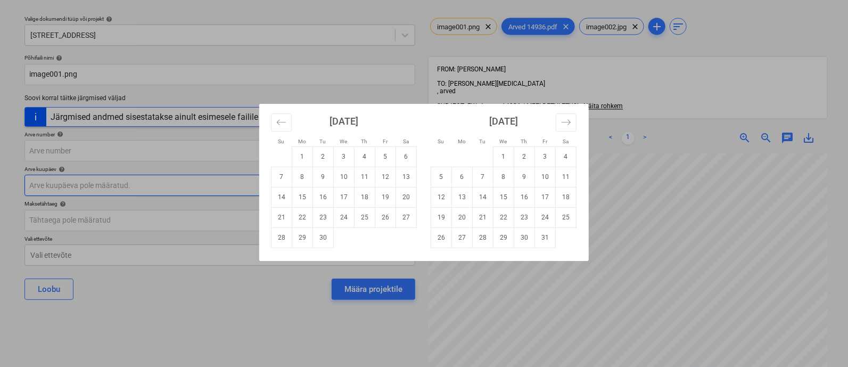
click at [126, 182] on body "Müük 2 Projektid Kontaktid Ettevõte Koondarved 1 Postkast 9+ Kinnitusring Ressu…" at bounding box center [424, 154] width 848 height 367
click at [283, 122] on icon "Move backward to switch to the previous month." at bounding box center [281, 122] width 10 height 10
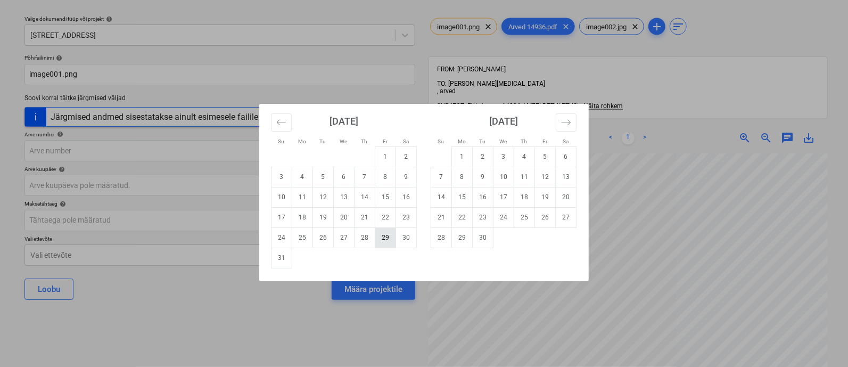
click at [390, 237] on td "29" at bounding box center [385, 237] width 21 height 20
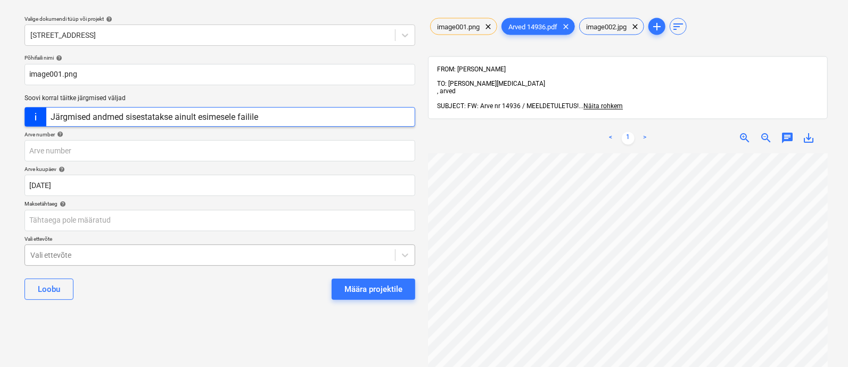
scroll to position [97, 0]
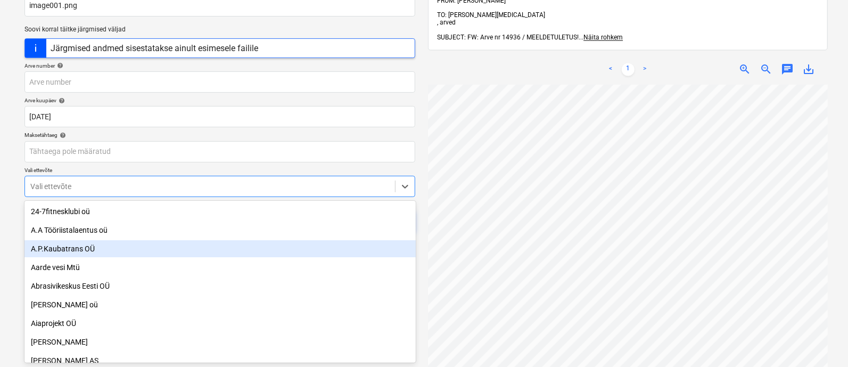
click at [288, 255] on body "Müük 2 Projektid Kontaktid Ettevõte Koondarved 1 Postkast 9+ Kinnitusring Ressu…" at bounding box center [424, 86] width 848 height 367
click at [288, 255] on div "A.P.Kaubatrans OÜ" at bounding box center [219, 248] width 391 height 17
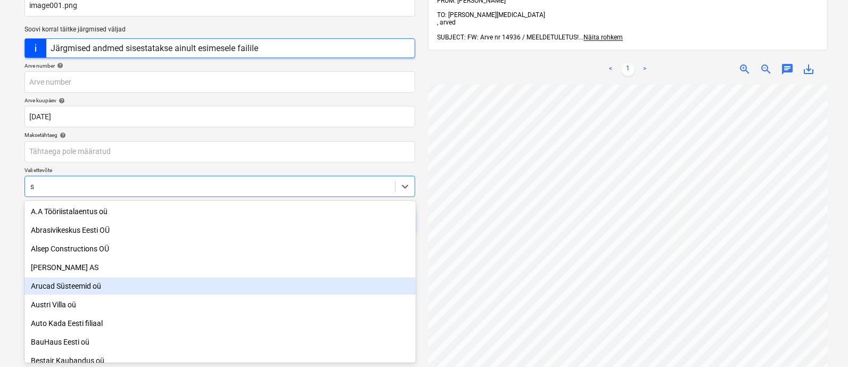
scroll to position [37, 0]
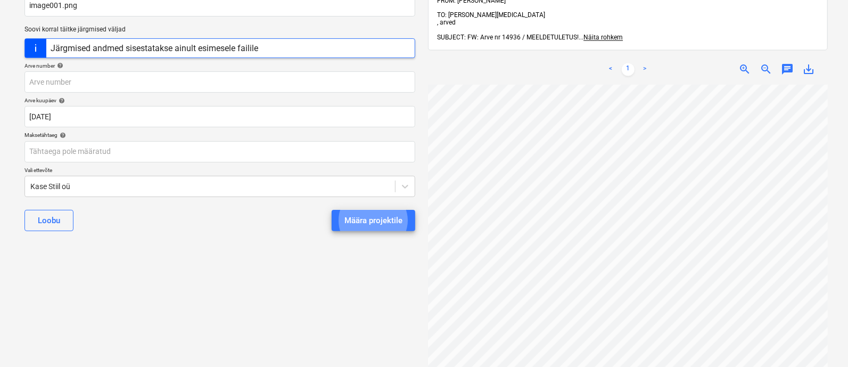
click at [332, 210] on button "Määra projektile" at bounding box center [374, 220] width 84 height 21
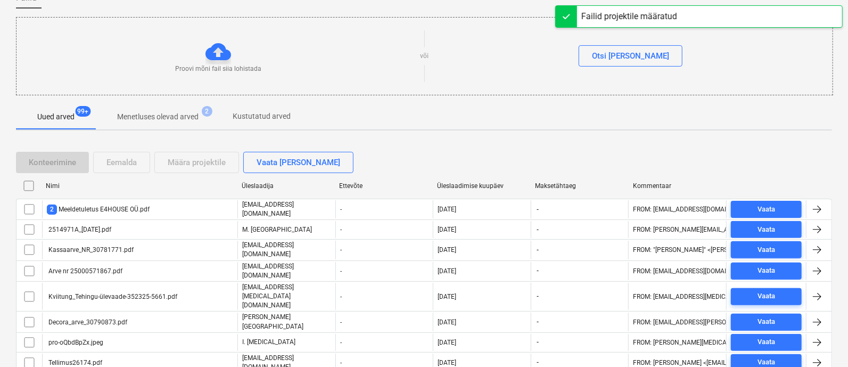
click at [486, 185] on div "Üleslaadimise kuupäev" at bounding box center [481, 185] width 89 height 7
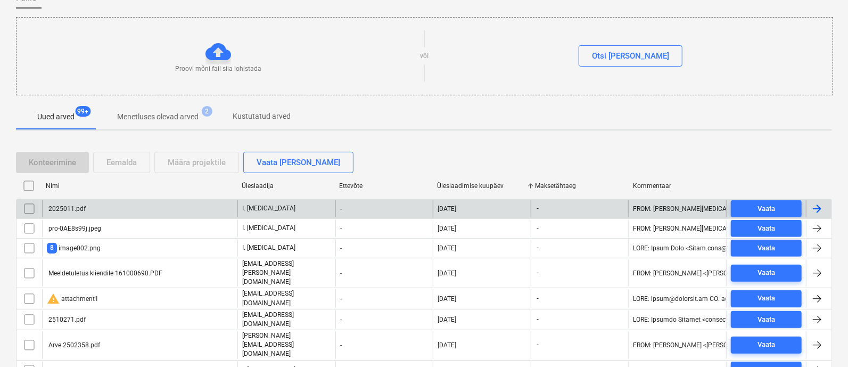
click at [148, 211] on div "2025011.pdf" at bounding box center [139, 208] width 195 height 17
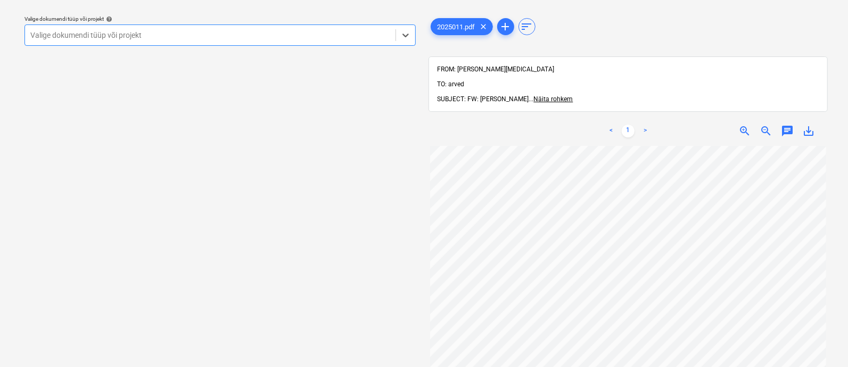
click at [149, 36] on div at bounding box center [210, 35] width 360 height 11
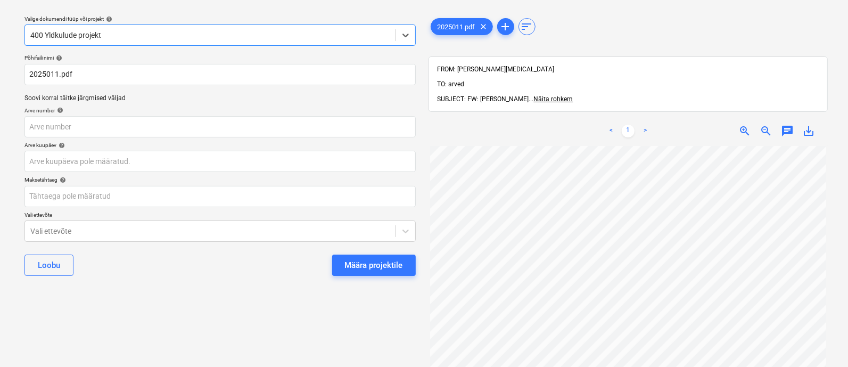
click at [149, 36] on div at bounding box center [210, 35] width 360 height 11
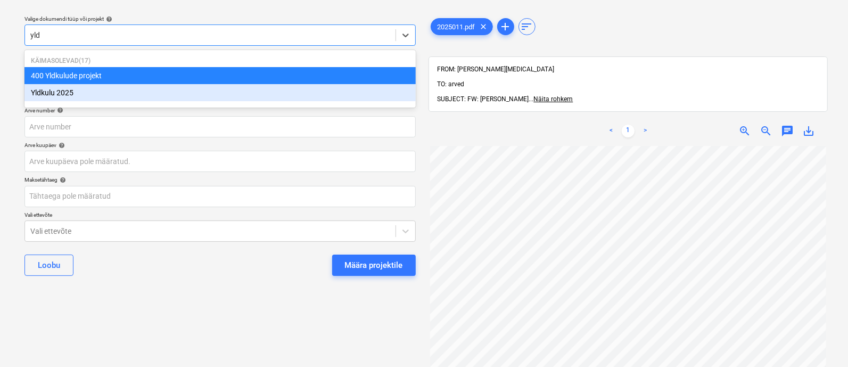
click at [137, 97] on div "Yldkulu 2025" at bounding box center [219, 92] width 391 height 17
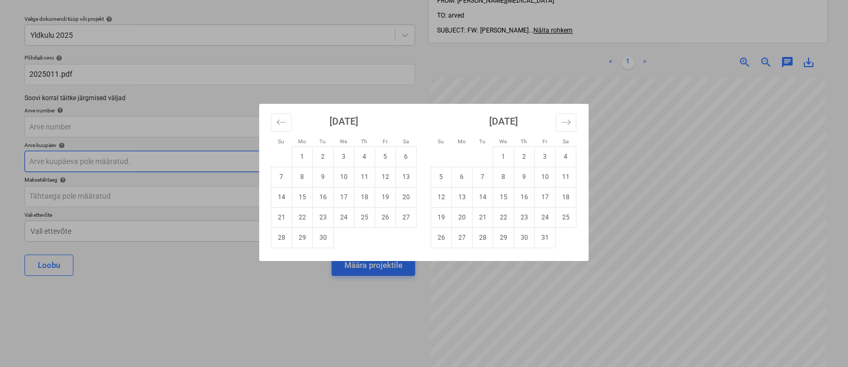
click at [122, 164] on body "Müük 2 Projektid Kontaktid Ettevõte Koondarved 1 Postkast 9+ Kinnitusring Ressu…" at bounding box center [424, 154] width 848 height 367
click at [283, 123] on icon "Move backward to switch to the previous month." at bounding box center [281, 122] width 10 height 10
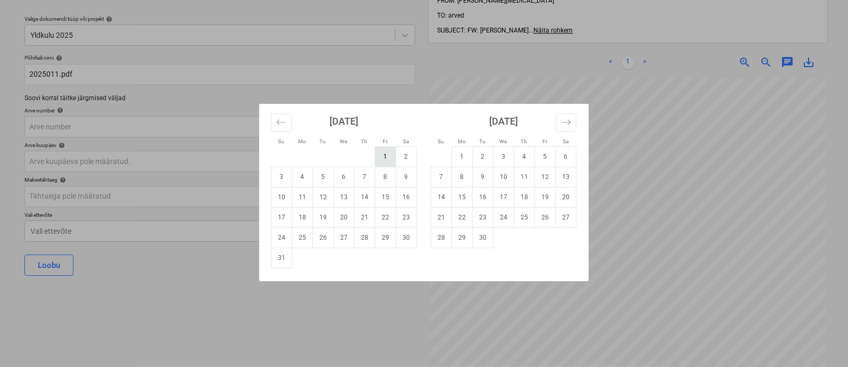
click at [384, 152] on td "1" at bounding box center [385, 156] width 21 height 20
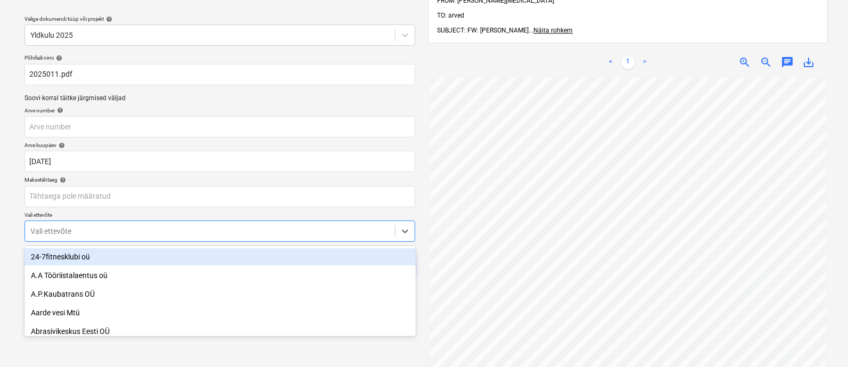
scroll to position [73, 0]
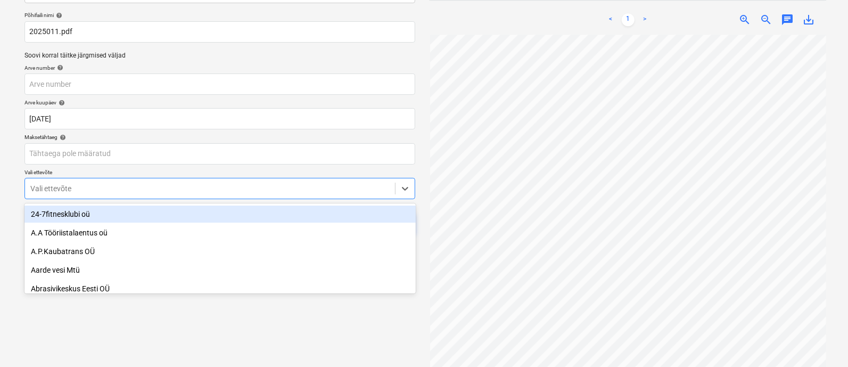
click at [237, 233] on body "Müük 2 Projektid Kontaktid Ettevõte Koondarved 1 Postkast 9+ Kinnitusring Ressu…" at bounding box center [424, 112] width 848 height 367
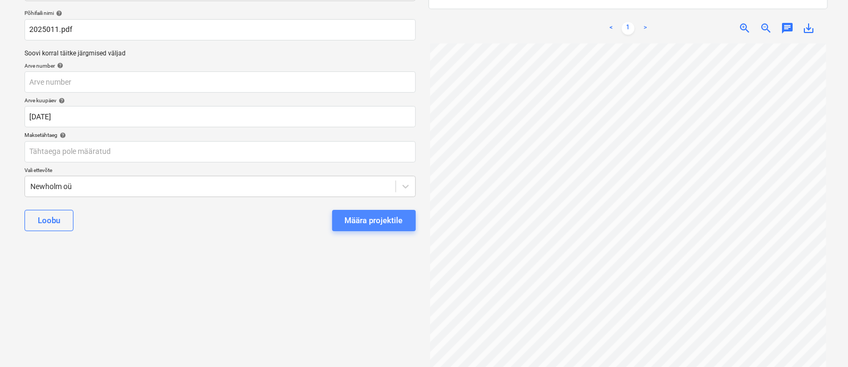
click at [377, 212] on button "Määra projektile" at bounding box center [374, 220] width 84 height 21
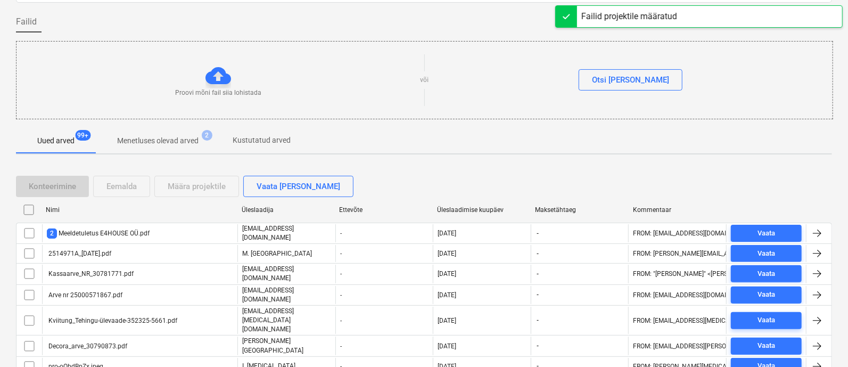
click at [455, 208] on div "Üleslaadimise kuupäev" at bounding box center [481, 209] width 89 height 7
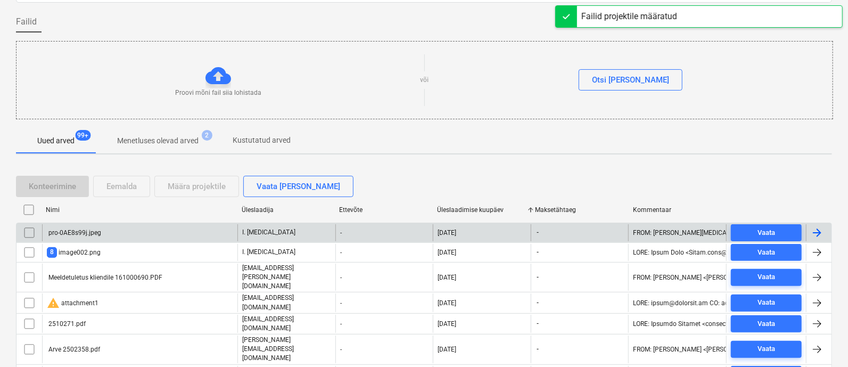
click at [112, 231] on div "pro-0AE8s99j.jpeg" at bounding box center [139, 232] width 195 height 17
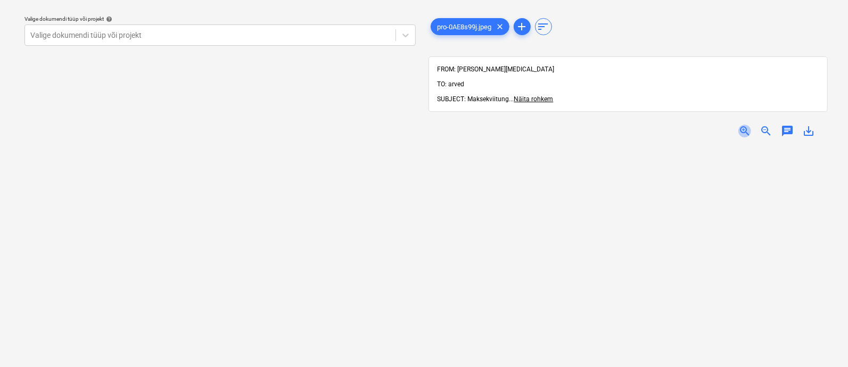
click at [745, 125] on span "zoom_in" at bounding box center [744, 131] width 13 height 13
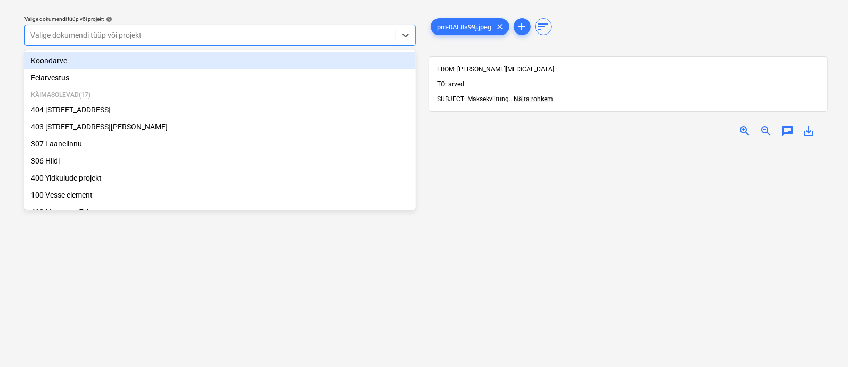
click at [173, 30] on div at bounding box center [210, 35] width 360 height 11
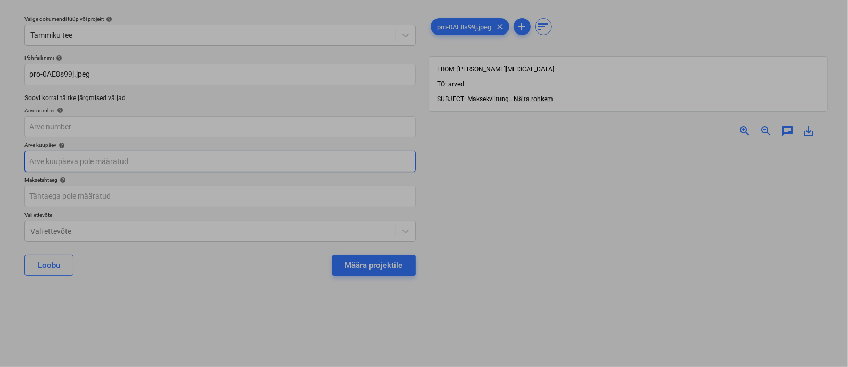
click at [116, 165] on body "Müük 2 Projektid Kontaktid Ettevõte Koondarved 1 Postkast 9+ Kinnitusring Ressu…" at bounding box center [424, 154] width 848 height 367
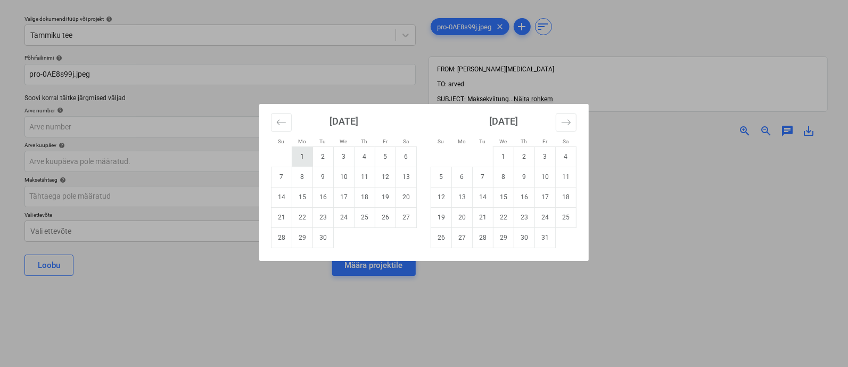
click at [305, 158] on td "1" at bounding box center [302, 156] width 21 height 20
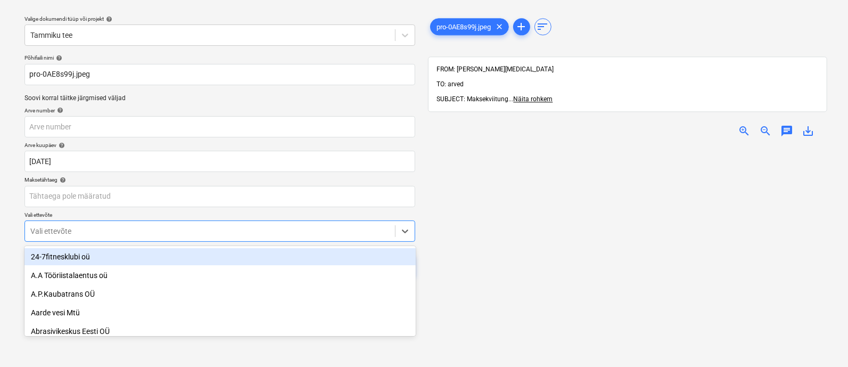
scroll to position [73, 0]
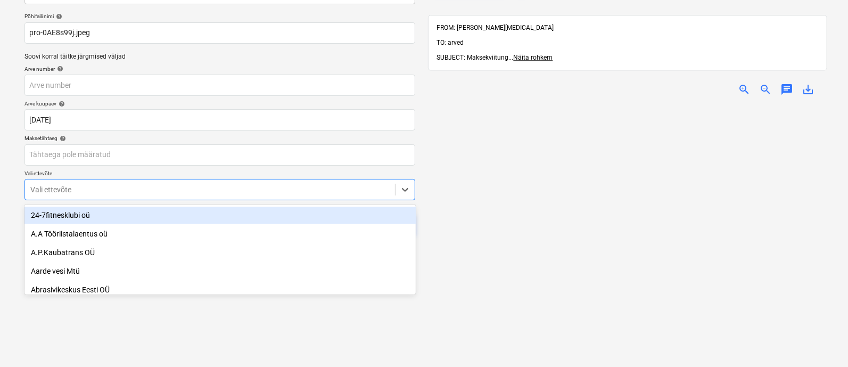
click at [216, 232] on body "Müük 2 Projektid Kontaktid Ettevõte Koondarved 1 Postkast 9+ Kinnitusring Ressu…" at bounding box center [424, 113] width 848 height 367
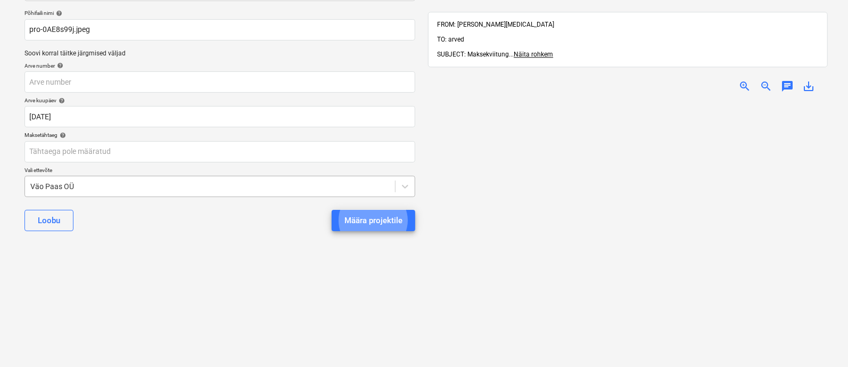
click at [332, 210] on button "Määra projektile" at bounding box center [374, 220] width 84 height 21
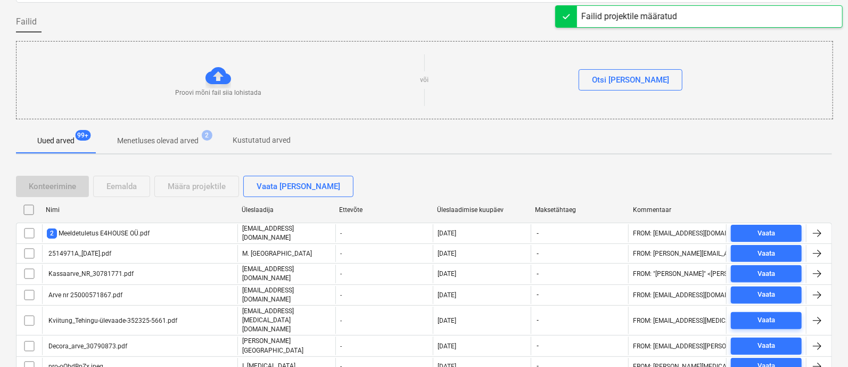
click at [455, 206] on div "Üleslaadimise kuupäev" at bounding box center [481, 209] width 89 height 7
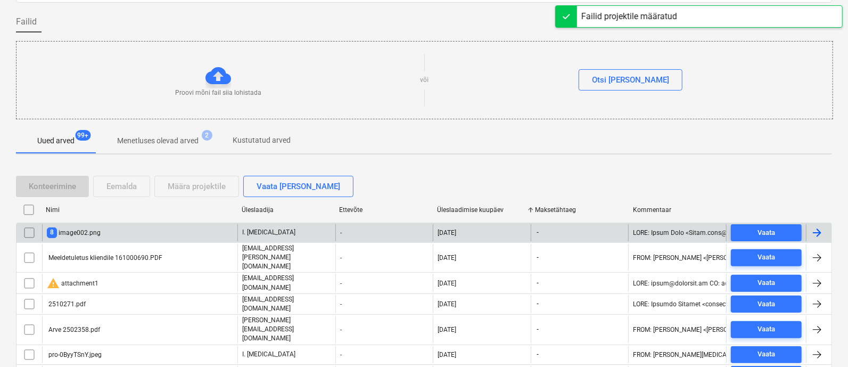
click at [128, 234] on div "8 image002.png" at bounding box center [139, 232] width 195 height 17
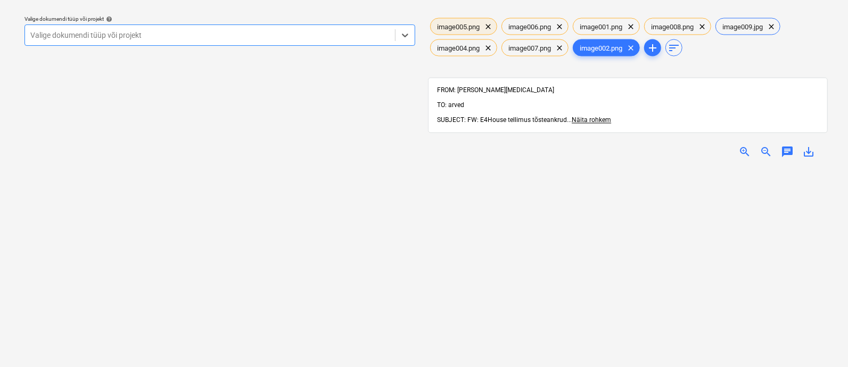
click at [461, 28] on span "image005.png" at bounding box center [458, 26] width 55 height 8
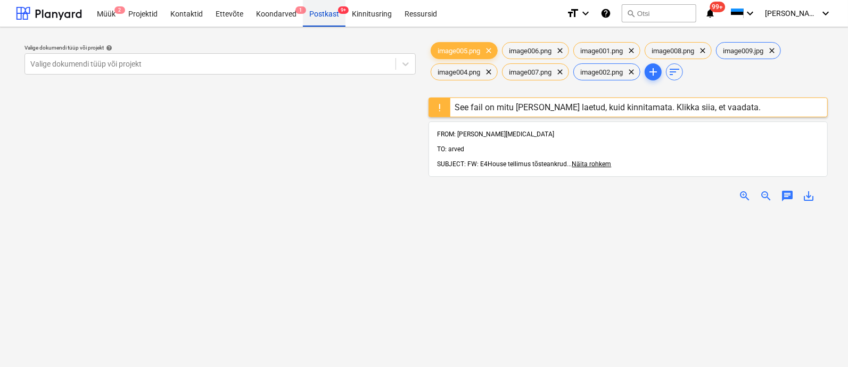
click at [319, 9] on div "Postkast 9+" at bounding box center [324, 12] width 43 height 27
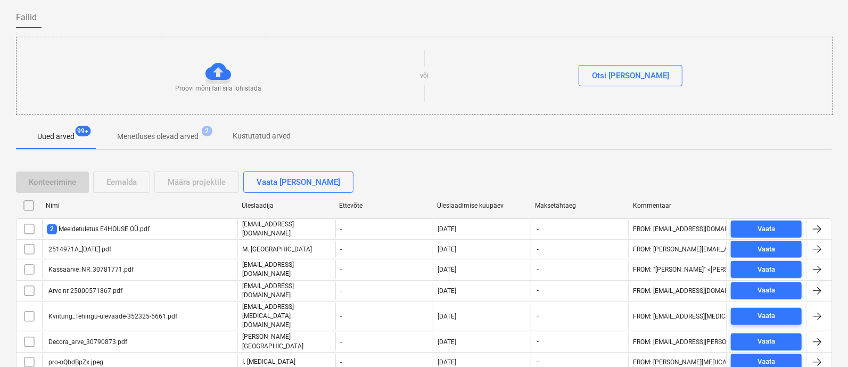
scroll to position [126, 0]
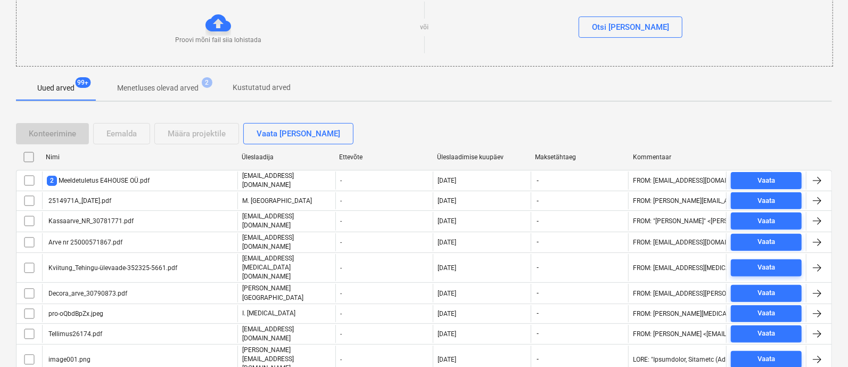
click at [480, 153] on div "Üleslaadimise kuupäev" at bounding box center [481, 156] width 89 height 7
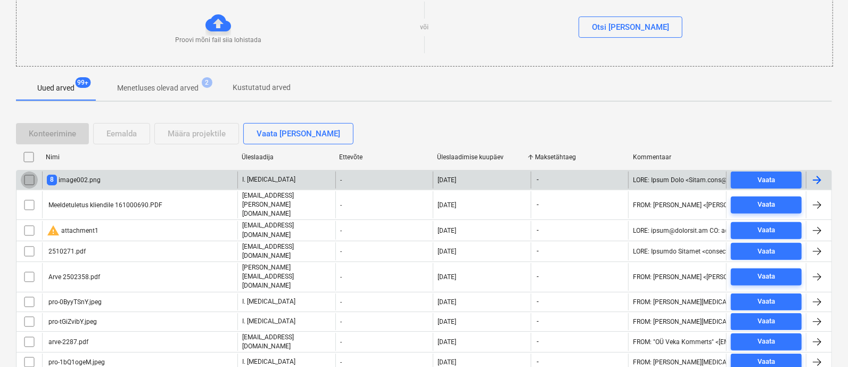
click at [29, 176] on input "checkbox" at bounding box center [29, 179] width 17 height 17
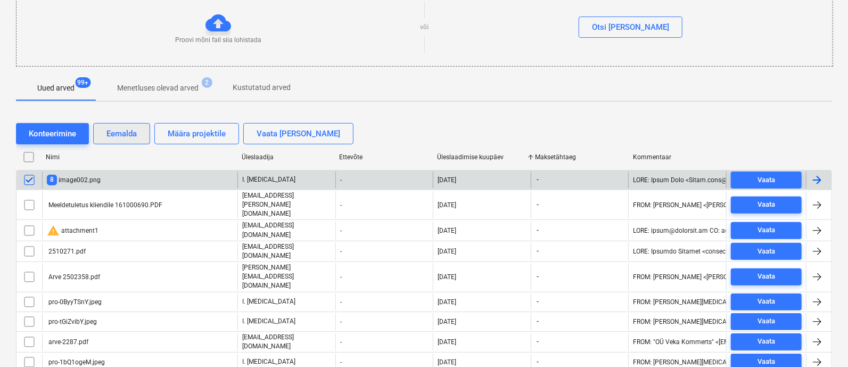
click at [123, 130] on div "Eemalda" at bounding box center [121, 134] width 30 height 14
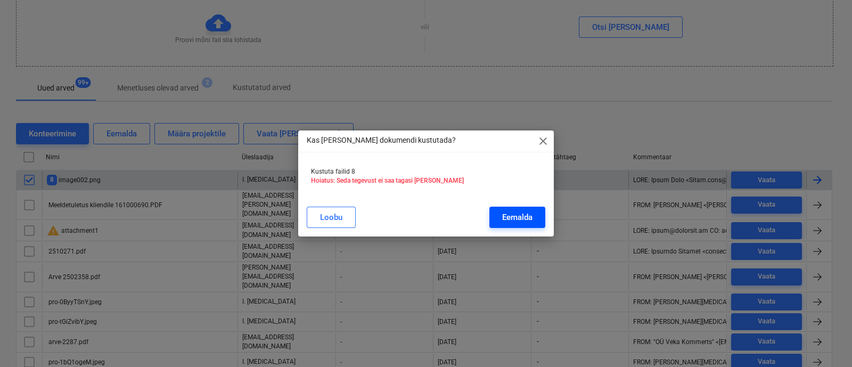
click at [525, 213] on div "Eemalda" at bounding box center [517, 217] width 30 height 14
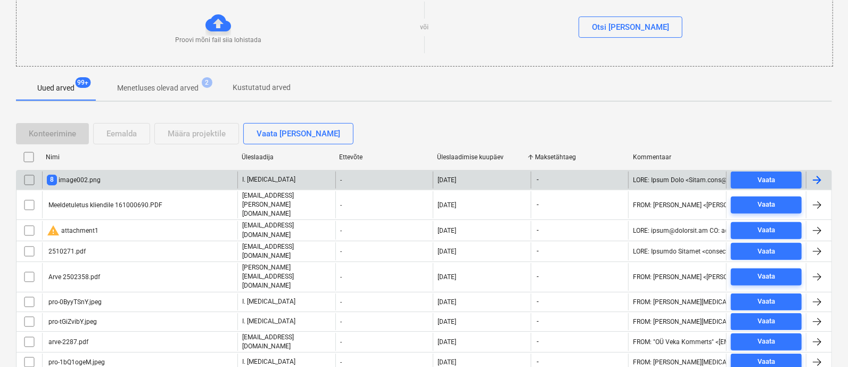
click at [481, 153] on div "Üleslaadimise kuupäev" at bounding box center [481, 156] width 89 height 7
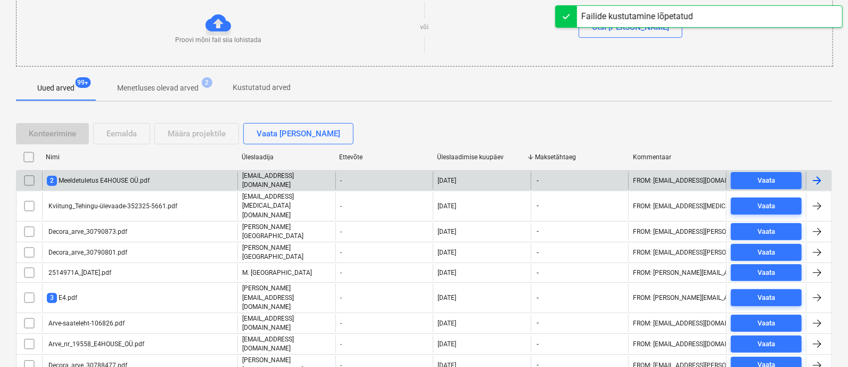
click at [96, 181] on div "2 Meeldetuletus E4HOUSE OÜ.pdf" at bounding box center [98, 181] width 103 height 10
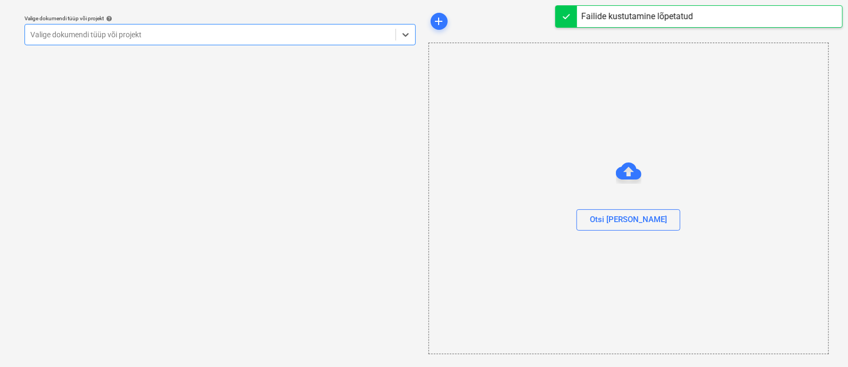
scroll to position [29, 0]
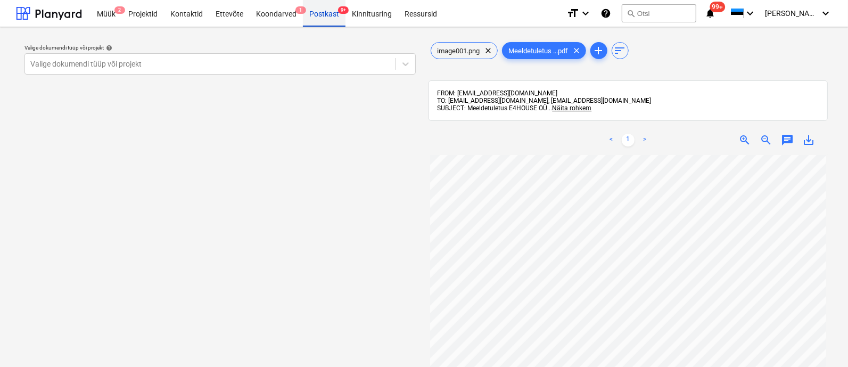
click at [330, 6] on div "Postkast 9+" at bounding box center [324, 12] width 43 height 27
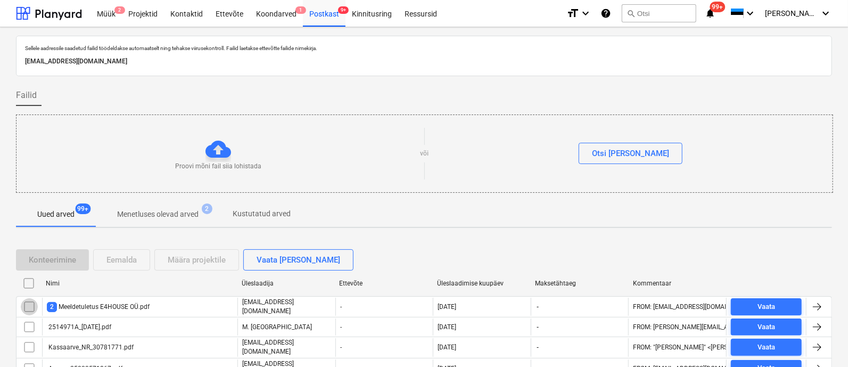
click at [24, 298] on input "checkbox" at bounding box center [29, 306] width 17 height 17
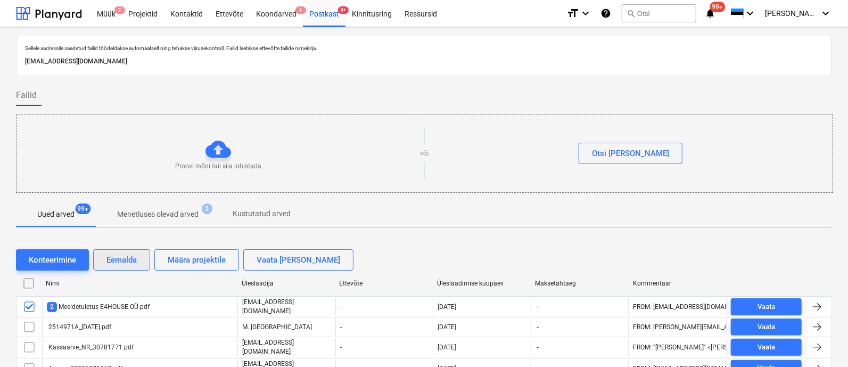
scroll to position [132, 0]
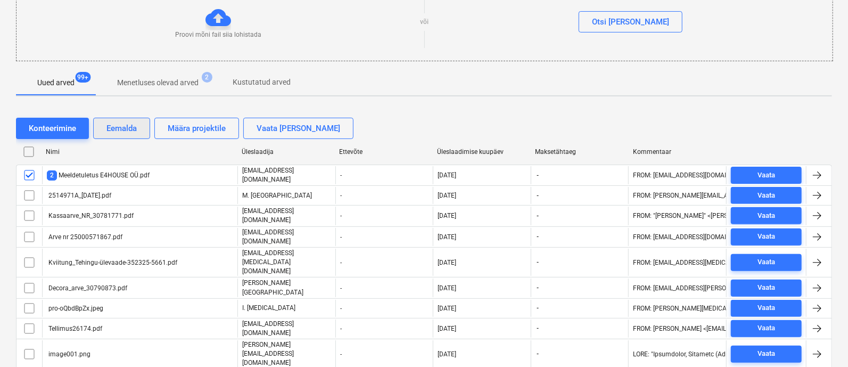
click at [112, 134] on button "Eemalda" at bounding box center [121, 128] width 57 height 21
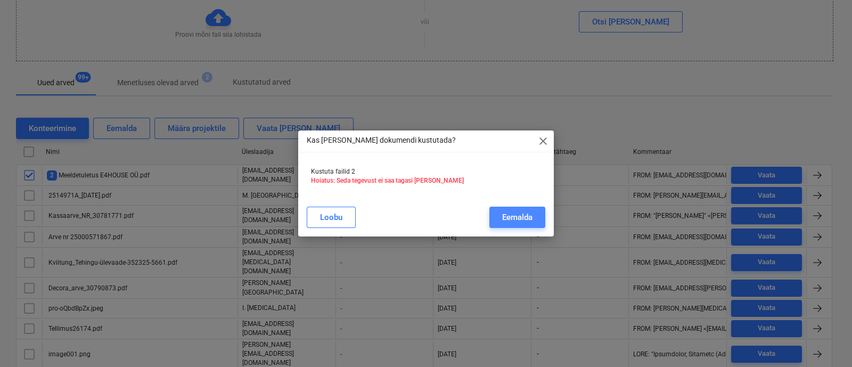
click at [506, 218] on div "Eemalda" at bounding box center [517, 217] width 30 height 14
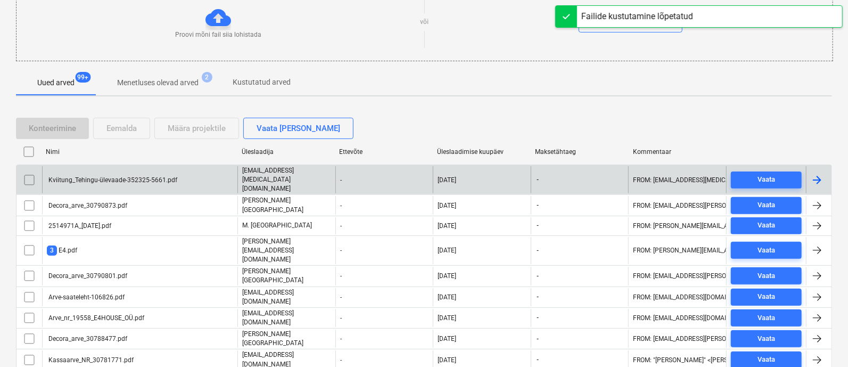
click at [92, 176] on div "Kviitung_Tehingu-ülevaade-352325-5661.pdf" at bounding box center [112, 179] width 130 height 7
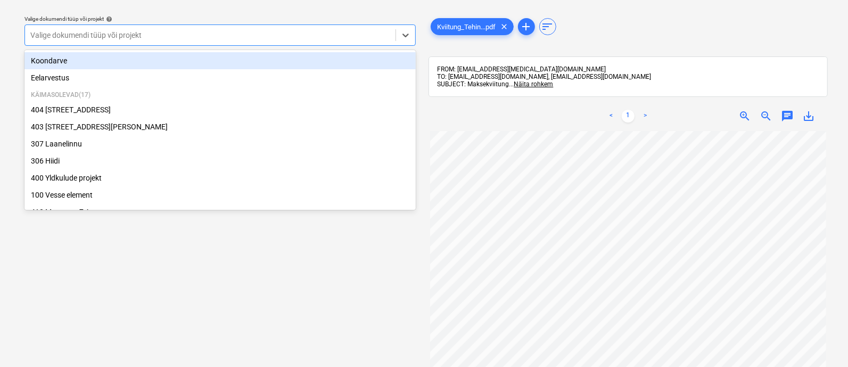
click at [170, 37] on div at bounding box center [210, 35] width 360 height 11
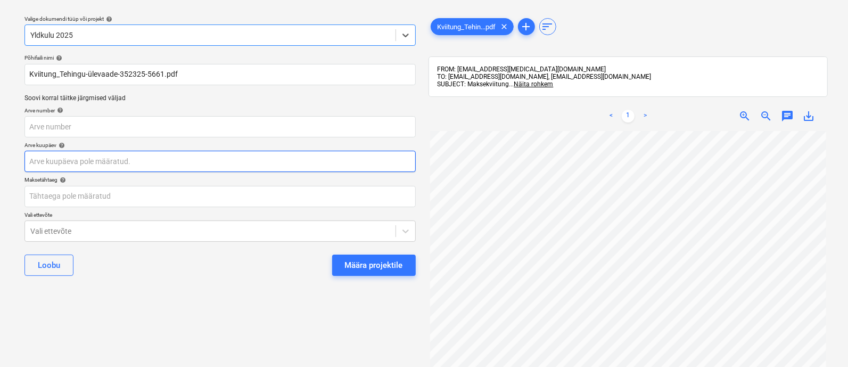
click at [165, 153] on body "Müük 2 Projektid Kontaktid Ettevõte Koondarved 1 Postkast 9+ Kinnitusring Ressu…" at bounding box center [424, 154] width 848 height 367
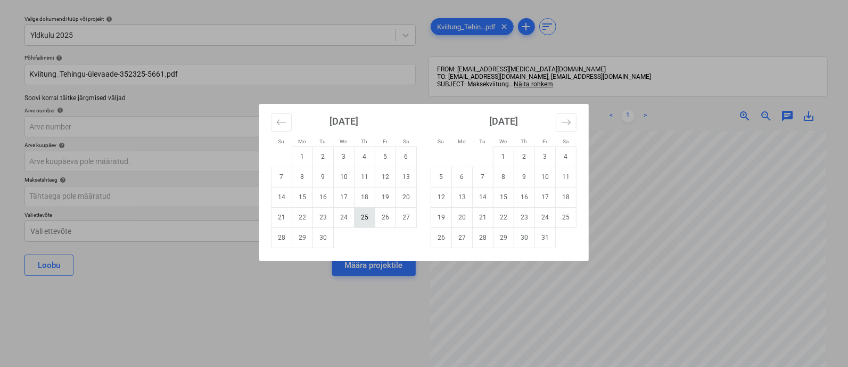
click at [369, 215] on td "25" at bounding box center [365, 217] width 21 height 20
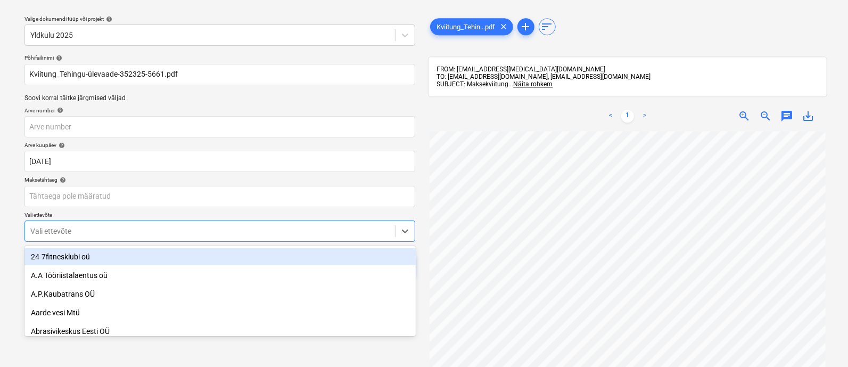
click at [241, 235] on body "Müük 2 Projektid Kontaktid Ettevõte Koondarved 1 Postkast 9+ Kinnitusring Ressu…" at bounding box center [424, 154] width 848 height 367
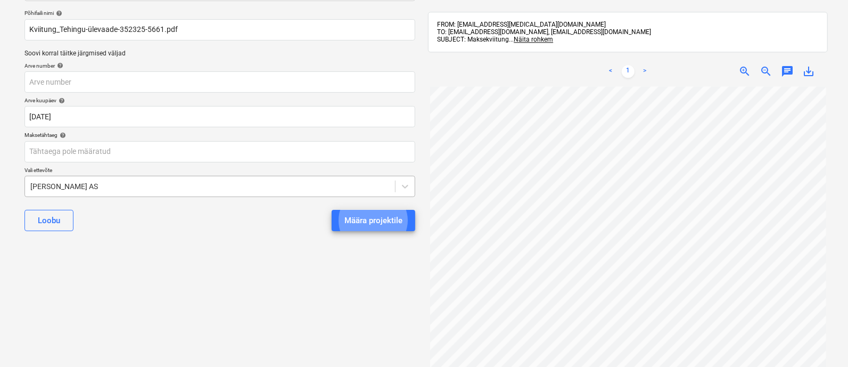
click at [332, 210] on button "Määra projektile" at bounding box center [374, 220] width 84 height 21
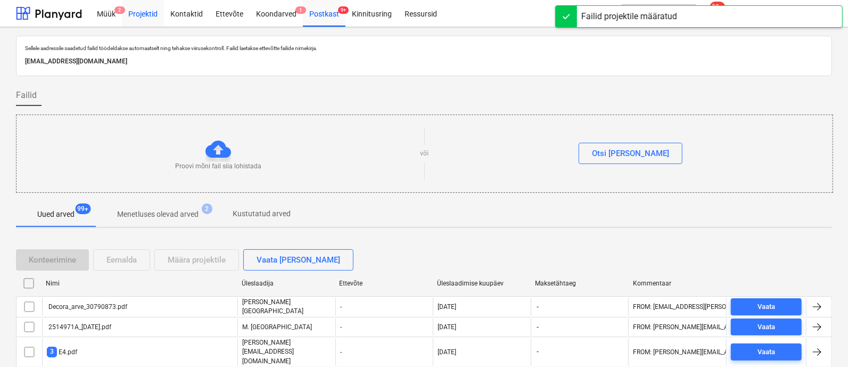
click at [147, 13] on div "Projektid" at bounding box center [143, 12] width 42 height 27
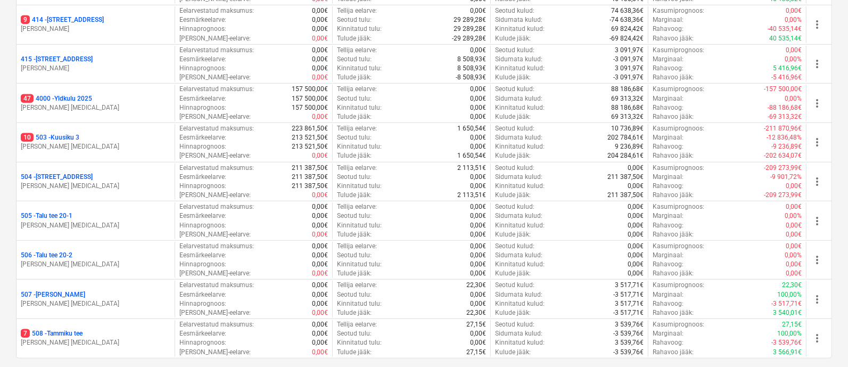
scroll to position [473, 0]
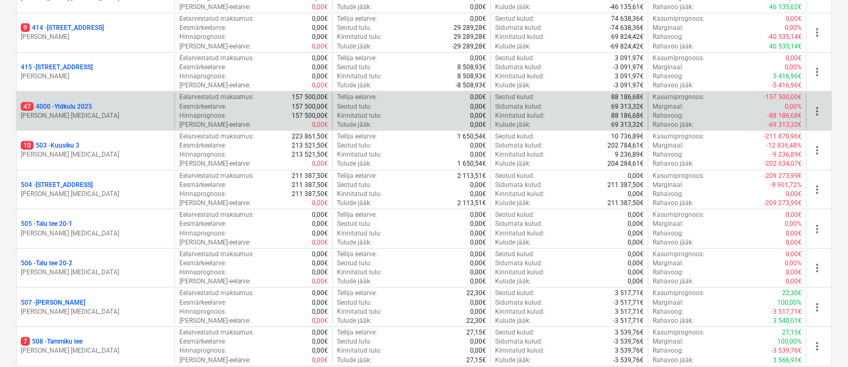
click at [80, 105] on p "47 4000 - Yldkulu 2025" at bounding box center [56, 106] width 71 height 9
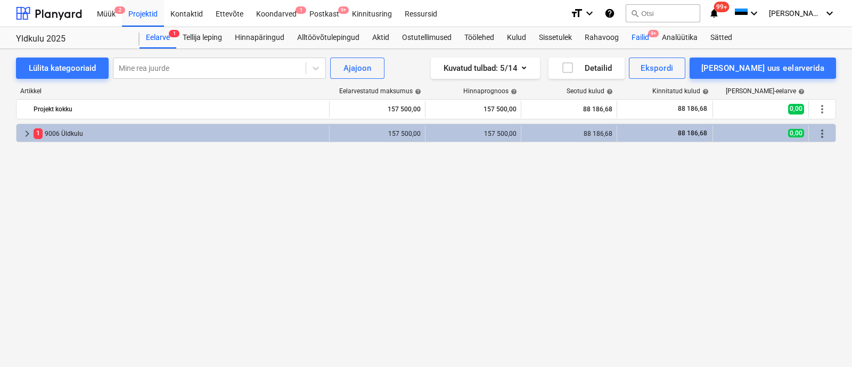
click at [644, 39] on div "Failid 9+" at bounding box center [640, 37] width 30 height 21
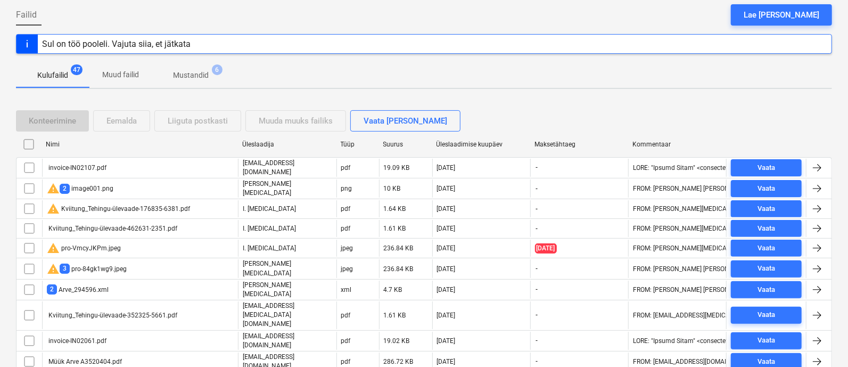
scroll to position [111, 0]
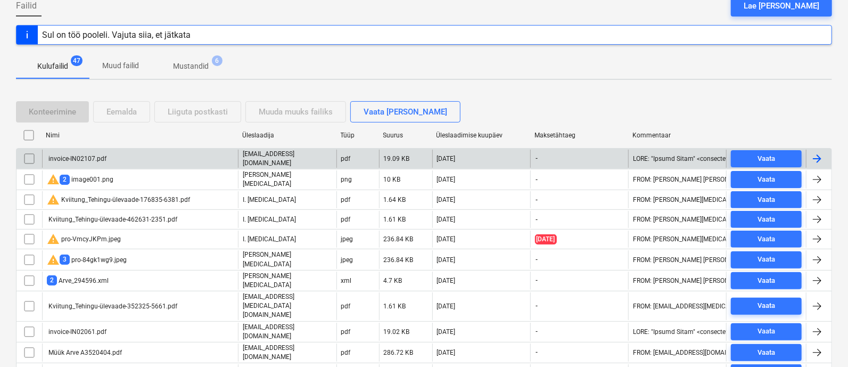
click at [106, 156] on div "invoice-IN02107.pdf" at bounding box center [140, 159] width 196 height 18
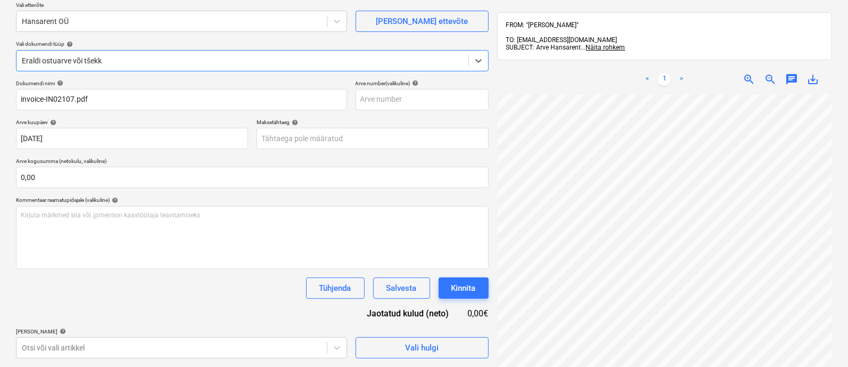
scroll to position [152, 0]
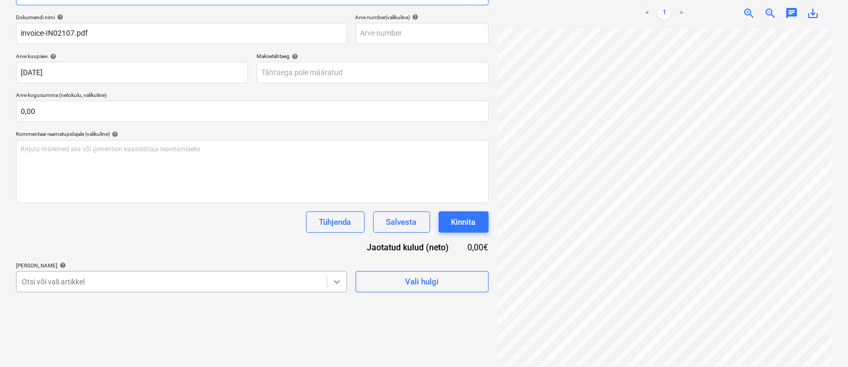
click at [333, 215] on body "Müük 2 Projektid Kontaktid Ettevõte Koondarved 1 Postkast 9+ Kinnitusring Ressu…" at bounding box center [424, 31] width 848 height 367
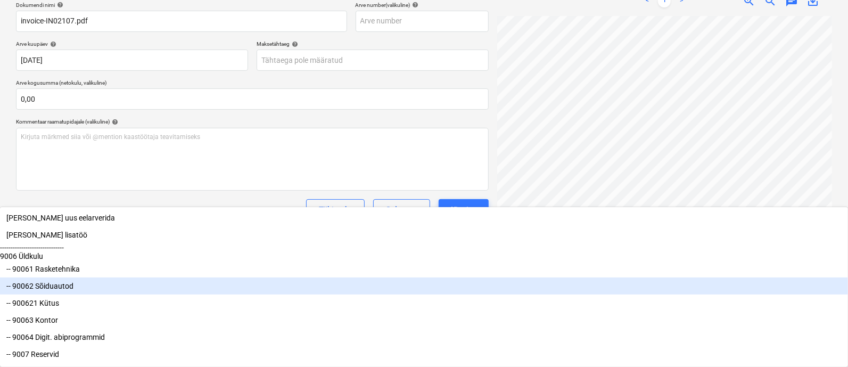
click at [175, 294] on div "-- 90062 Sõiduautod" at bounding box center [424, 285] width 848 height 17
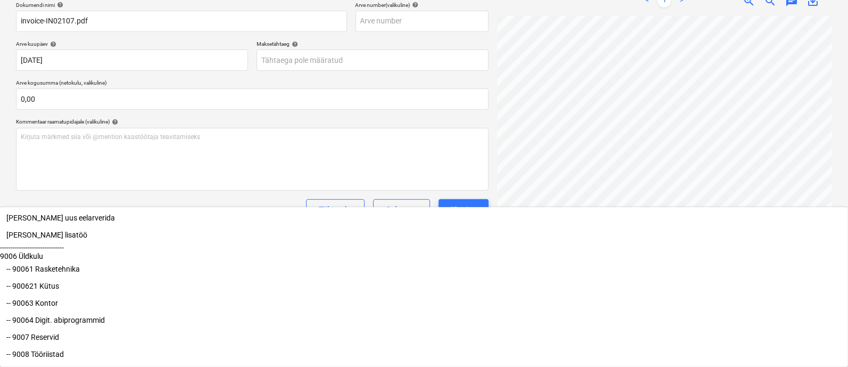
click at [463, 263] on div "Dokumendi nimi help invoice-IN02107.pdf Arve number (valikuline) help Arve kuup…" at bounding box center [252, 176] width 473 height 349
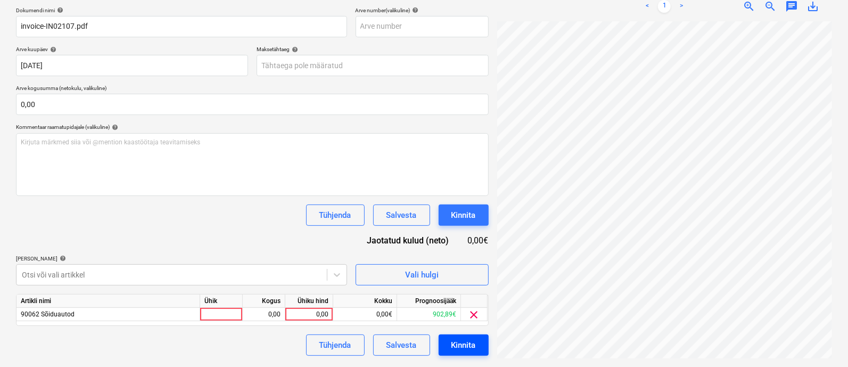
scroll to position [155, 0]
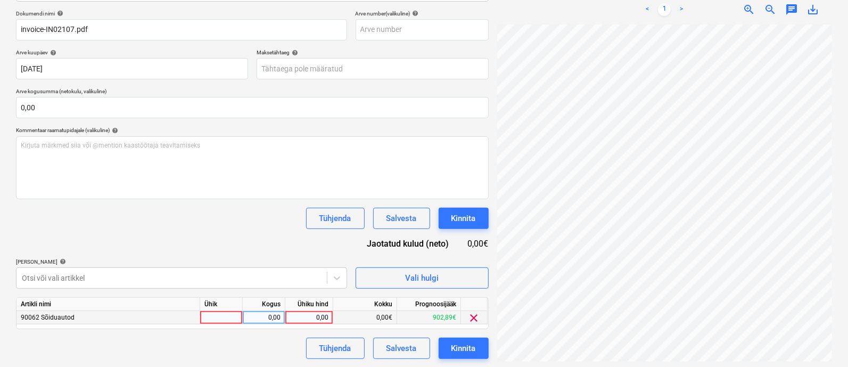
click at [213, 323] on div at bounding box center [221, 317] width 43 height 13
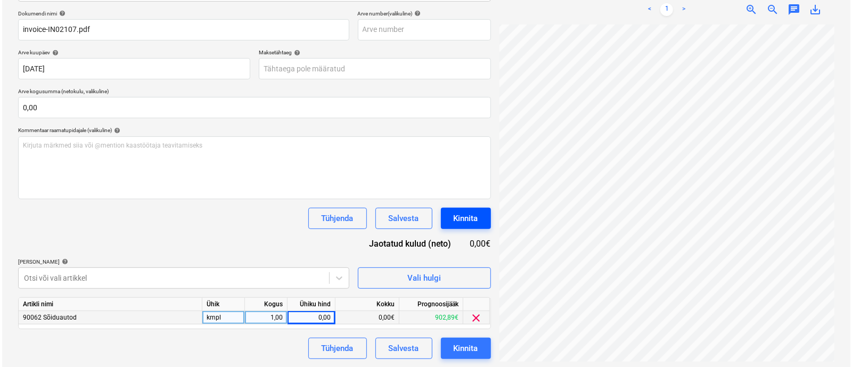
scroll to position [0, 66]
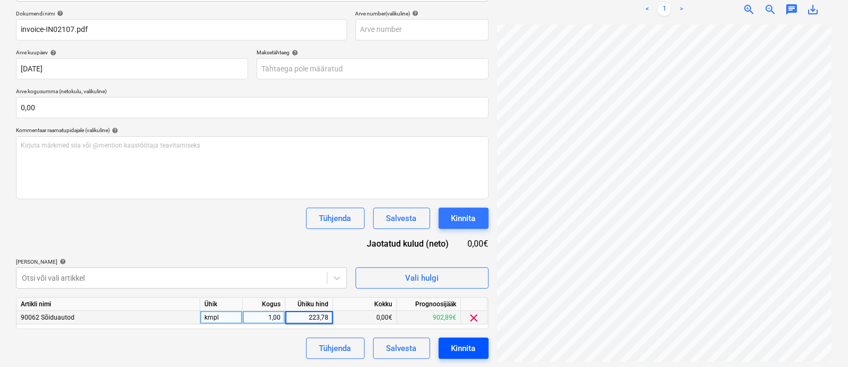
click at [471, 351] on div "Kinnita" at bounding box center [463, 348] width 24 height 14
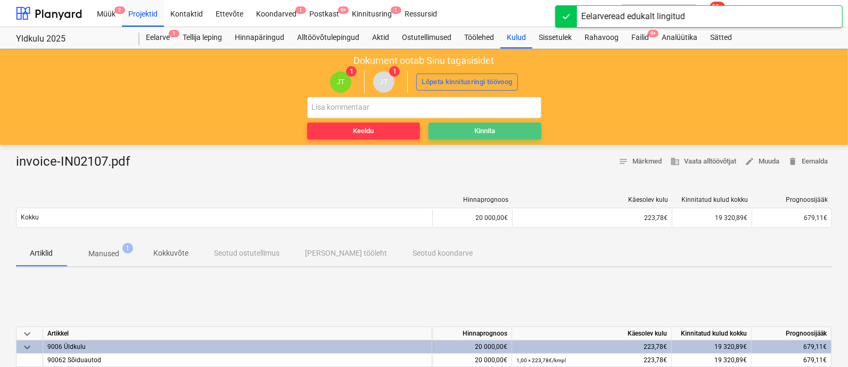
click at [486, 127] on div "Kinnita" at bounding box center [484, 131] width 21 height 12
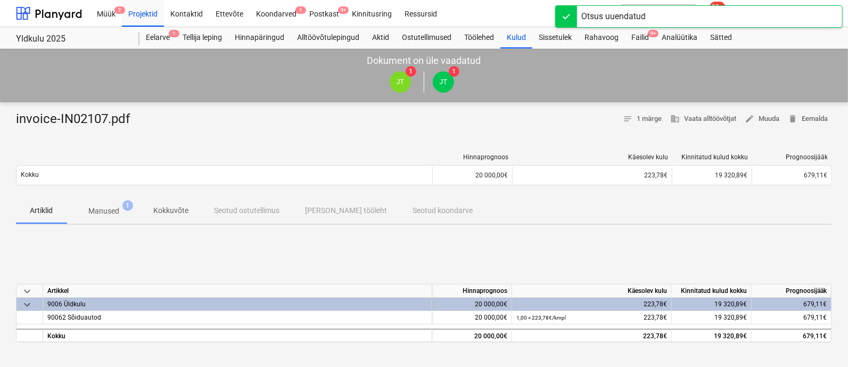
click at [646, 28] on div "You have already reviewed this document" at bounding box center [640, 25] width 119 height 10
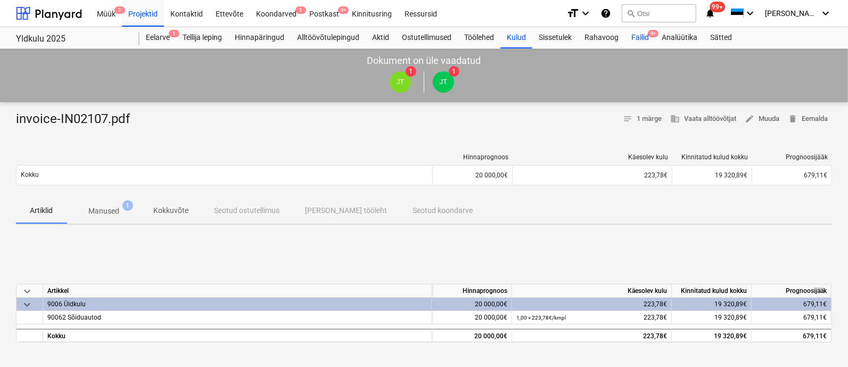
click at [643, 36] on div "Failid 9+" at bounding box center [640, 37] width 30 height 21
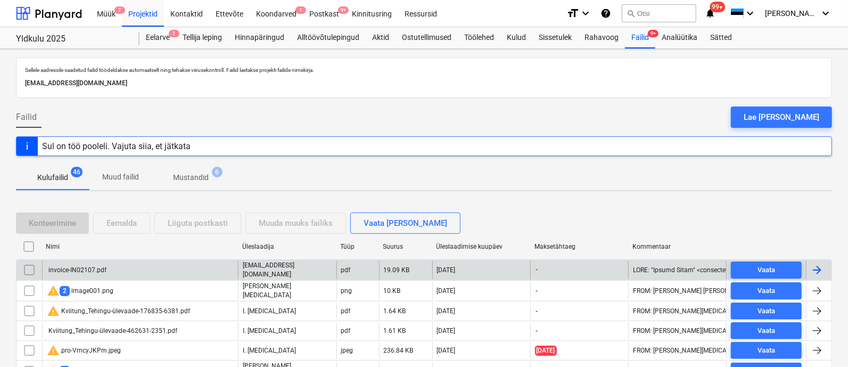
click at [125, 273] on div "invoice-IN02107.pdf" at bounding box center [140, 270] width 196 height 18
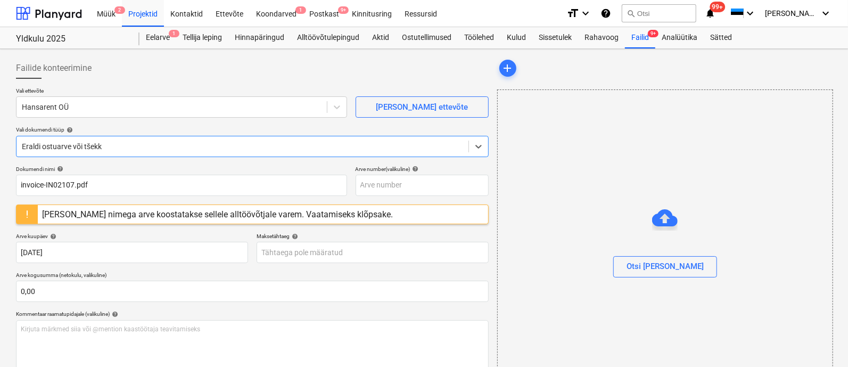
click at [648, 33] on div "Midagi läks valesti You have already reviewed this document" at bounding box center [699, 17] width 288 height 34
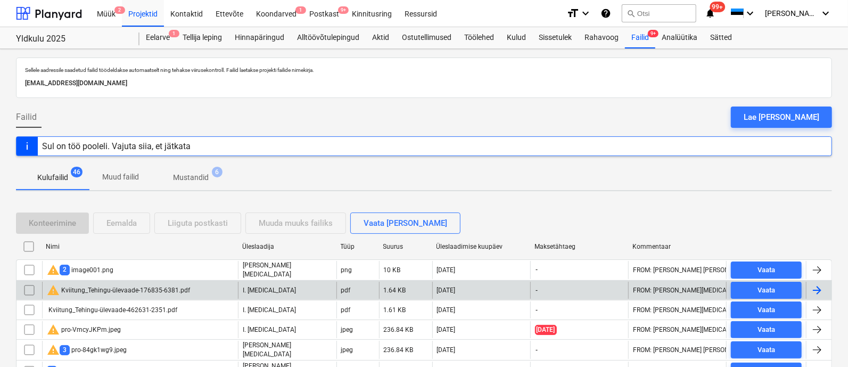
click at [124, 286] on div "warning Kviitung_Tehingu-ülevaade-176835-6381.pdf" at bounding box center [118, 290] width 143 height 13
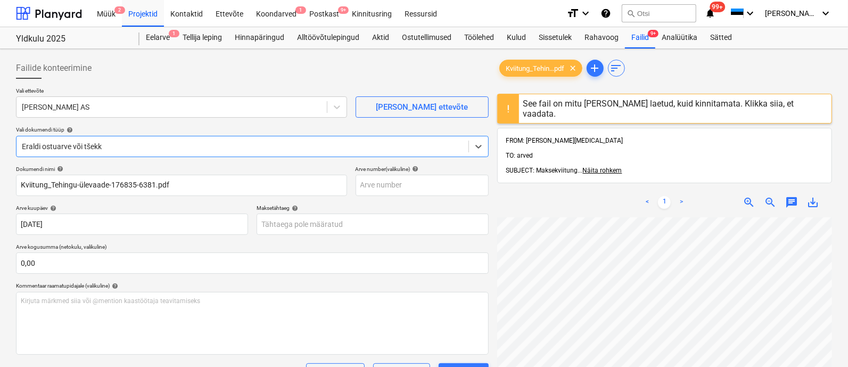
click at [564, 100] on div "See fail on mitu [PERSON_NAME] laetud, kuid kinnitamata. Klikka siia, et vaadat…" at bounding box center [675, 108] width 304 height 20
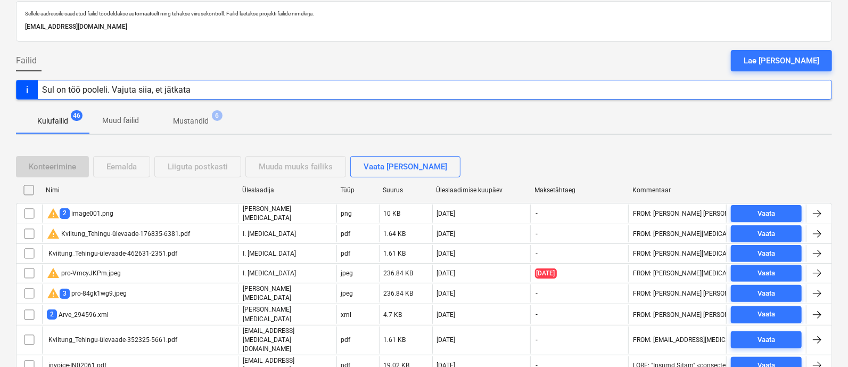
scroll to position [55, 0]
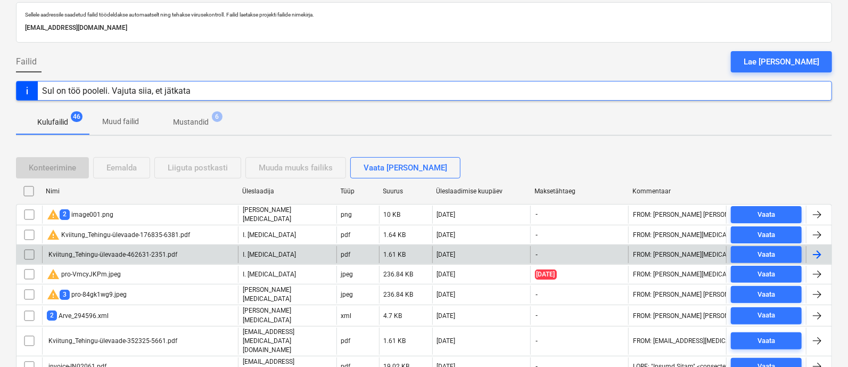
click at [145, 251] on div "Kviitung_Tehingu-ülevaade-462631-2351.pdf" at bounding box center [112, 254] width 130 height 7
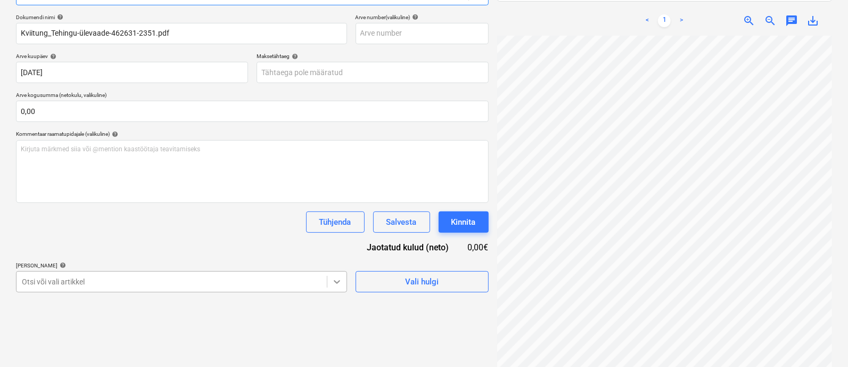
click at [337, 215] on body "Müük 2 Projektid Kontaktid Ettevõte Koondarved 1 Postkast 9+ Kinnitusring Ressu…" at bounding box center [424, 31] width 848 height 367
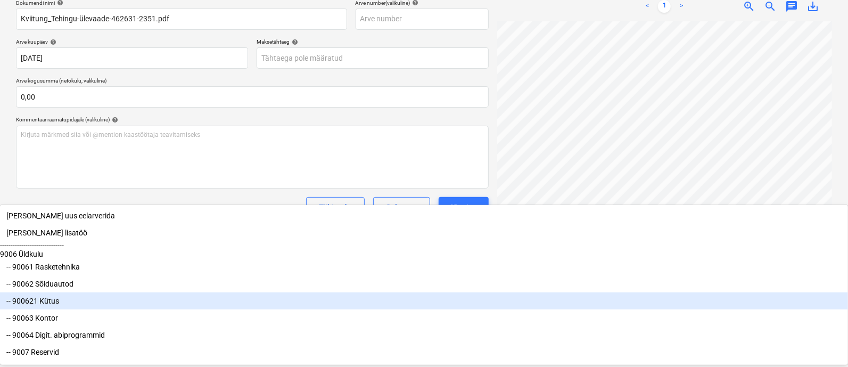
click at [213, 309] on div "-- 900621 Kütus" at bounding box center [424, 300] width 848 height 17
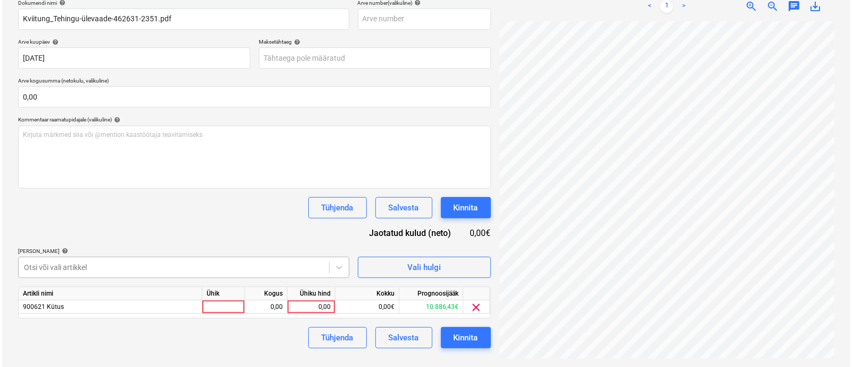
scroll to position [155, 0]
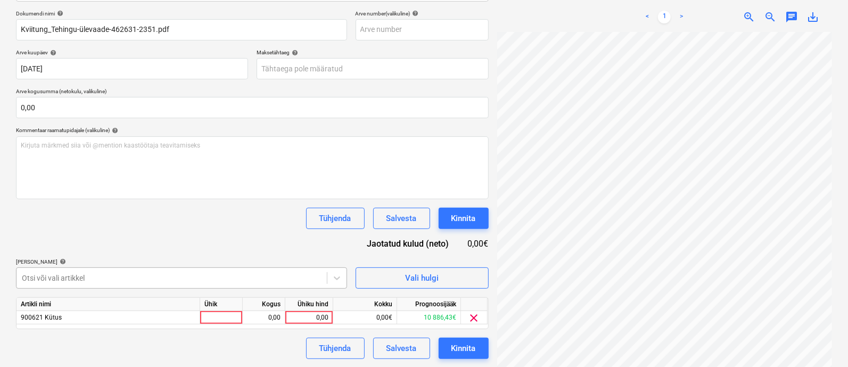
drag, startPoint x: 384, startPoint y: 294, endPoint x: 314, endPoint y: 268, distance: 74.5
click at [373, 211] on html "Müük 2 Projektid Kontaktid Ettevõte Koondarved 1 Postkast 9+ Kinnitusring Ressu…" at bounding box center [424, 28] width 848 height 367
click at [226, 318] on div at bounding box center [221, 317] width 43 height 13
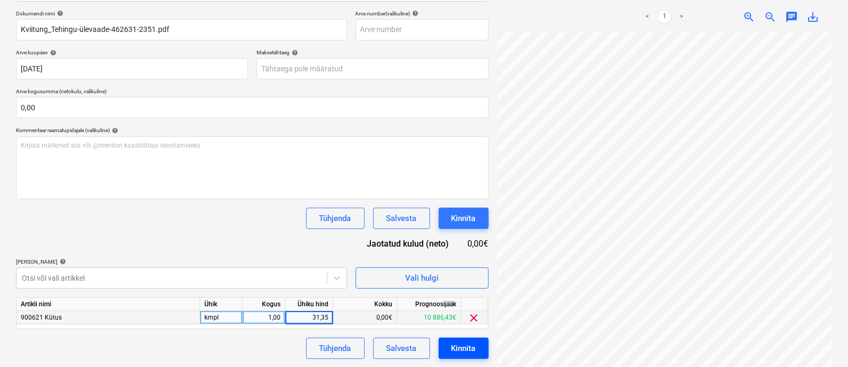
click at [451, 348] on div "Kinnita" at bounding box center [463, 348] width 24 height 14
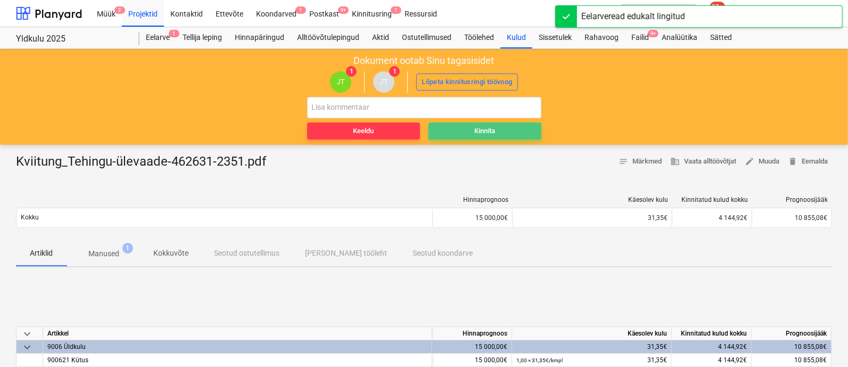
click at [485, 122] on button "Kinnita" at bounding box center [485, 130] width 113 height 17
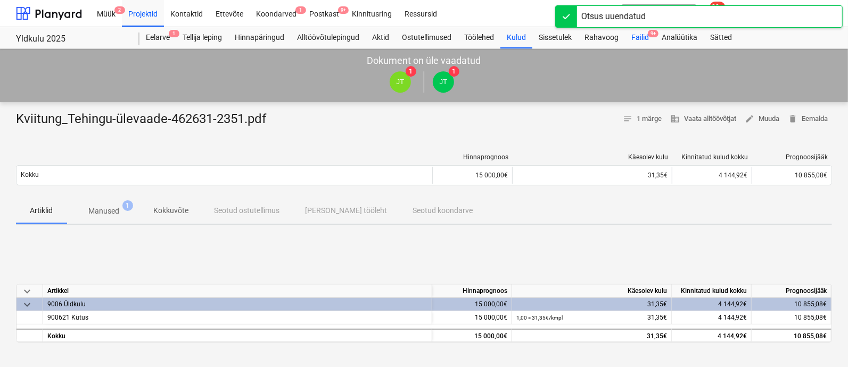
click at [639, 39] on div "Failid 9+" at bounding box center [640, 37] width 30 height 21
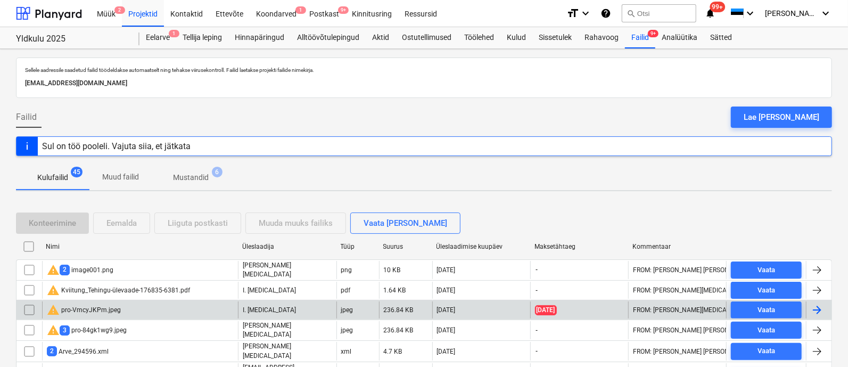
scroll to position [117, 0]
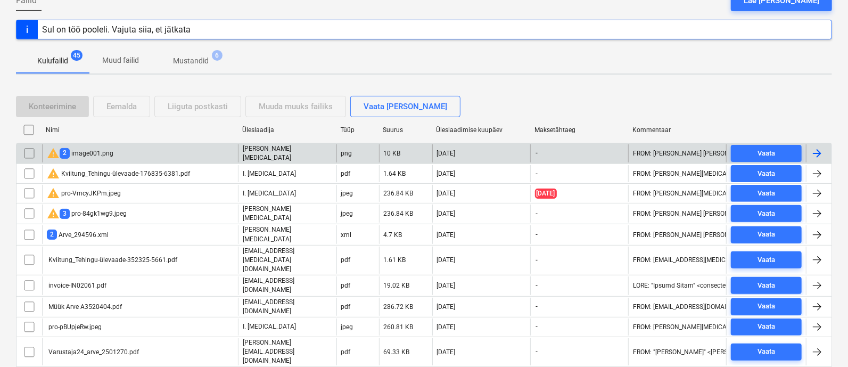
click at [27, 145] on input "checkbox" at bounding box center [29, 153] width 17 height 17
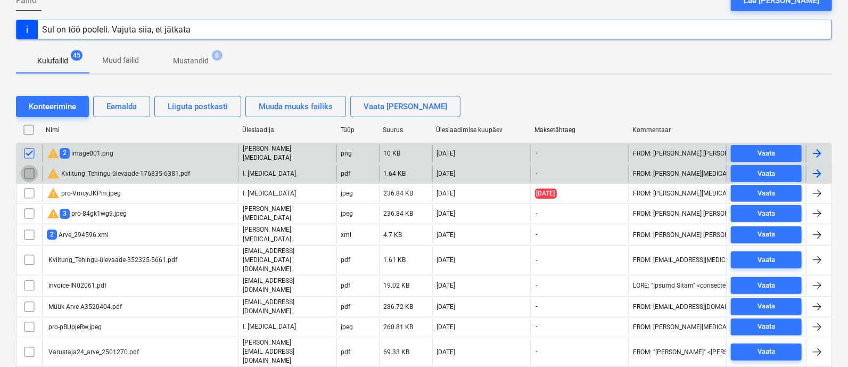
click at [27, 169] on input "checkbox" at bounding box center [29, 173] width 17 height 17
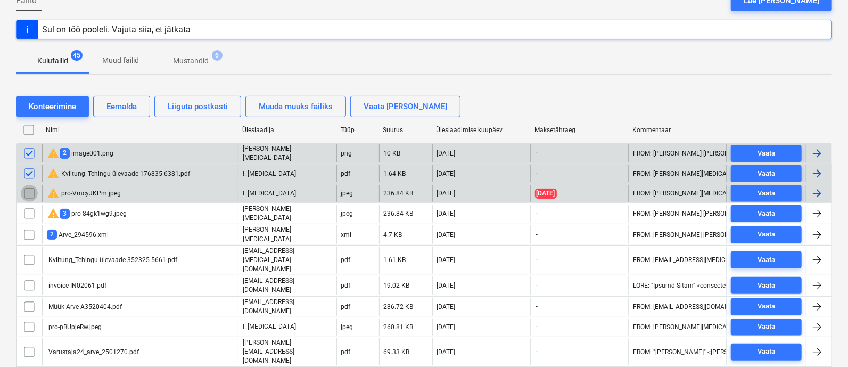
click at [29, 187] on input "checkbox" at bounding box center [29, 193] width 17 height 17
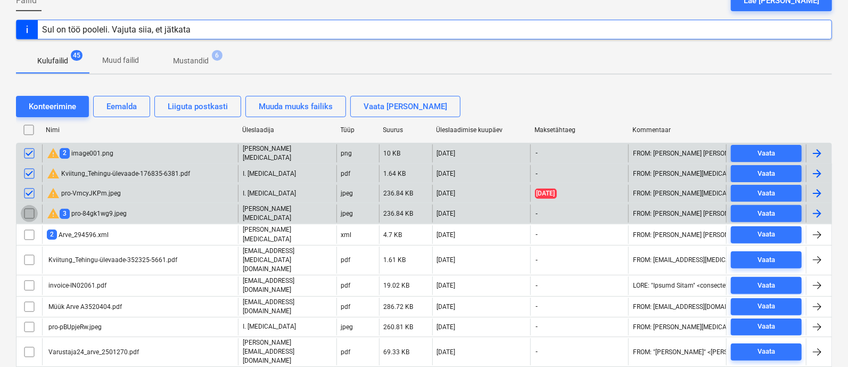
click at [29, 209] on input "checkbox" at bounding box center [29, 213] width 17 height 17
click at [92, 168] on div "warning Kviitung_Tehingu-ülevaade-176835-6381.pdf" at bounding box center [118, 173] width 143 height 13
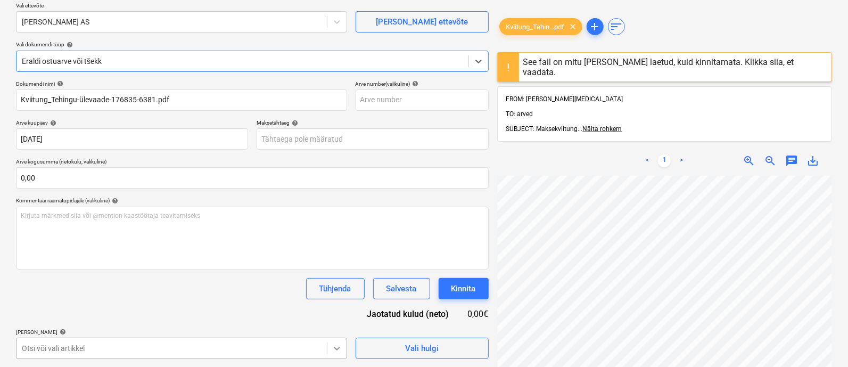
scroll to position [241, 0]
click at [342, 281] on body "Müük 2 Projektid Kontaktid Ettevõte Koondarved 1 Postkast 9+ Kinnitusring Ressu…" at bounding box center [424, 97] width 848 height 367
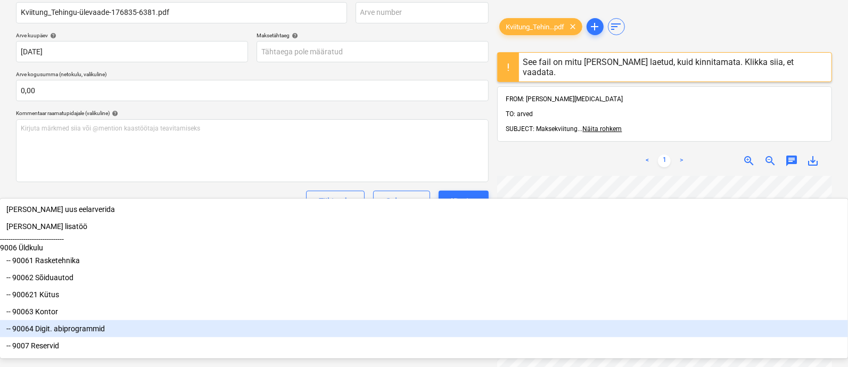
scroll to position [5, 0]
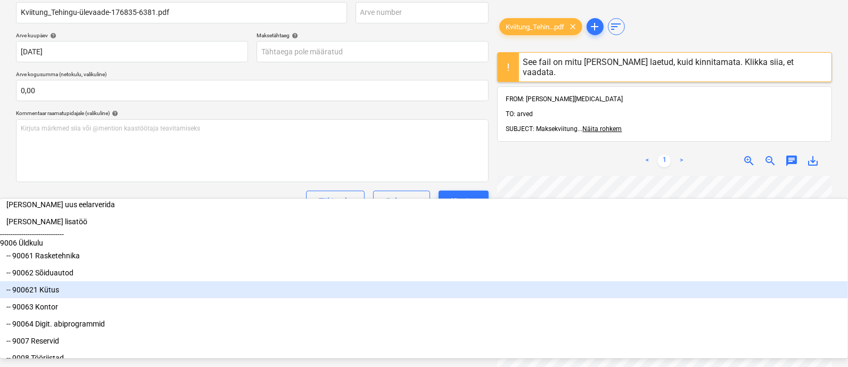
click at [146, 298] on div "-- 900621 Kütus" at bounding box center [424, 289] width 848 height 17
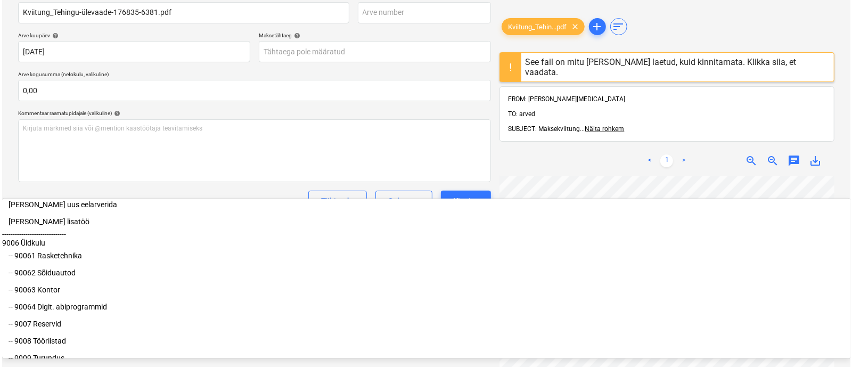
scroll to position [172, 0]
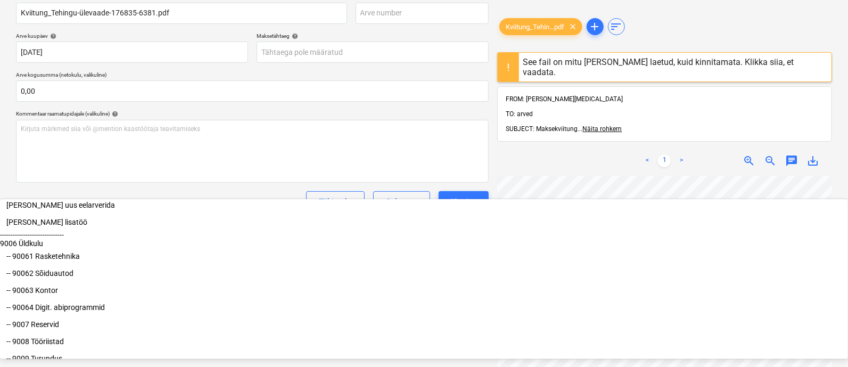
click at [204, 144] on div "Dokumendi nimi help Kviitung_Tehingu-ülevaade-176835-6381.pdf Arve number (vali…" at bounding box center [252, 168] width 473 height 349
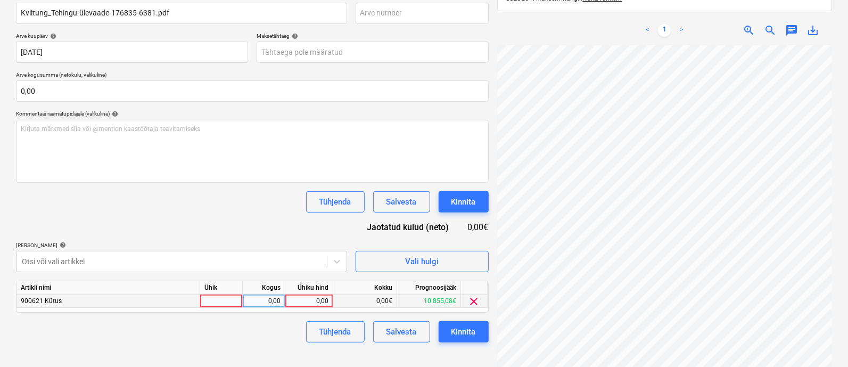
click at [219, 302] on div at bounding box center [221, 300] width 43 height 13
click at [465, 327] on div "Kinnita" at bounding box center [463, 332] width 24 height 14
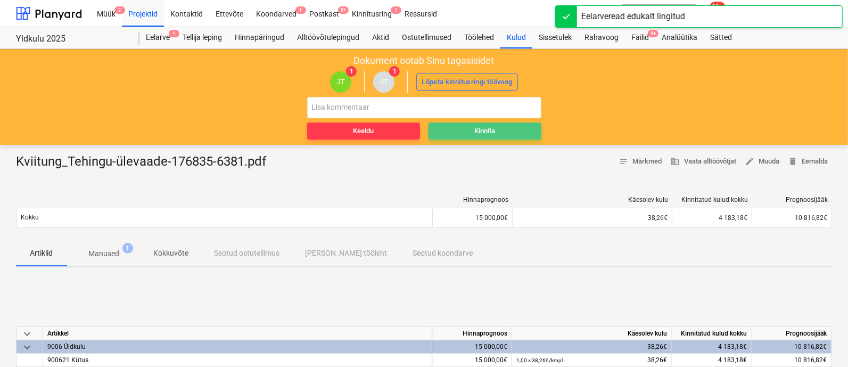
click at [491, 130] on div "Kinnita" at bounding box center [484, 131] width 21 height 12
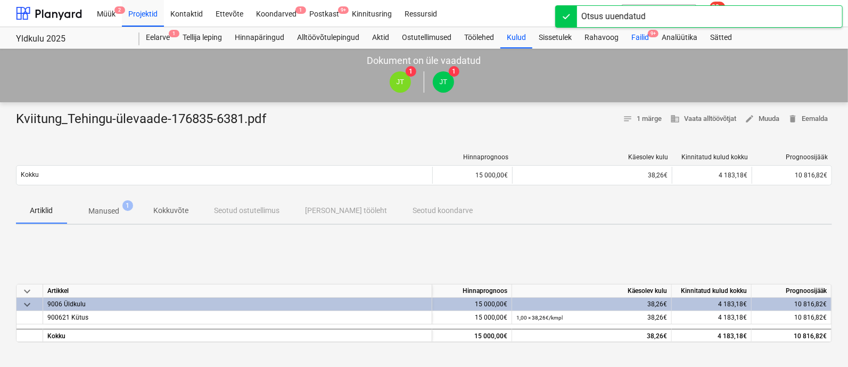
click at [647, 35] on div "Failid 9+" at bounding box center [640, 37] width 30 height 21
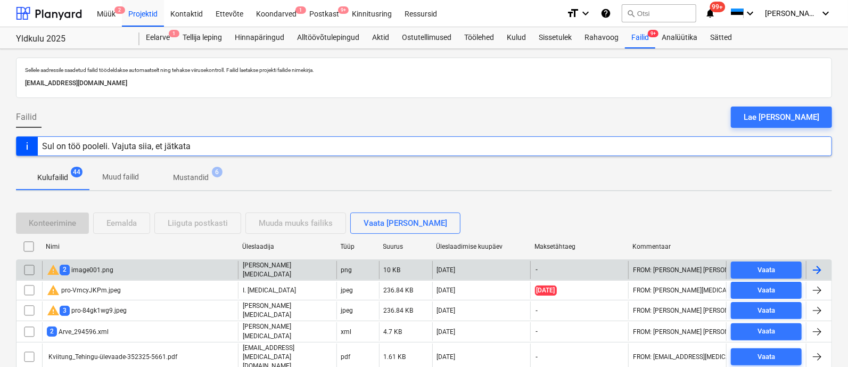
click at [130, 272] on div "warning 2 image001.png" at bounding box center [140, 270] width 196 height 18
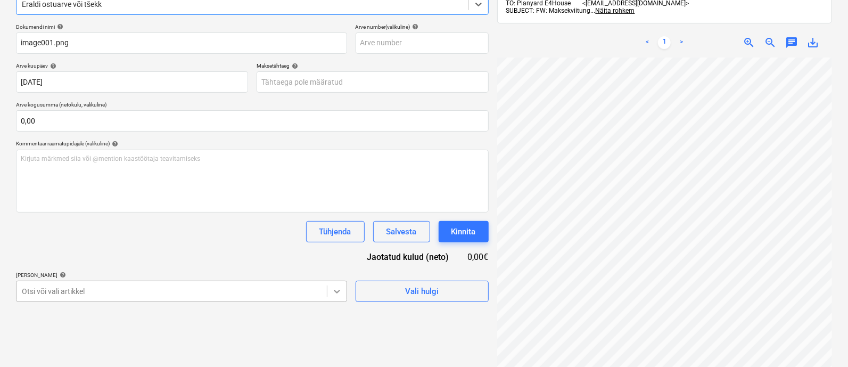
scroll to position [241, 0]
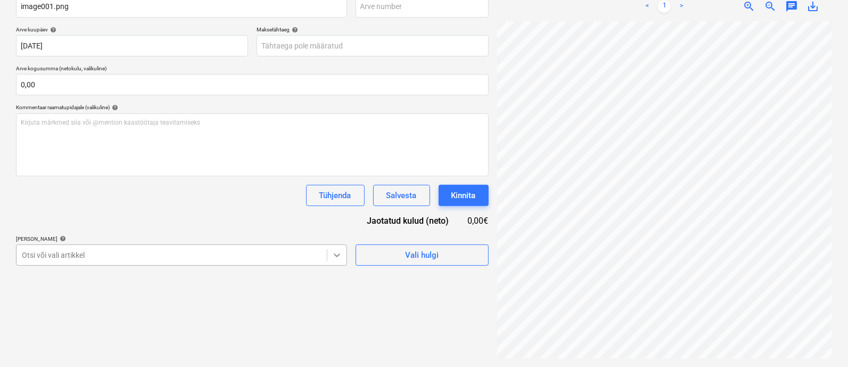
click at [338, 188] on body "Müük 2 Projektid Kontaktid Ettevõte Koondarved 1 Postkast 9+ Kinnitusring Ressu…" at bounding box center [424, 5] width 848 height 367
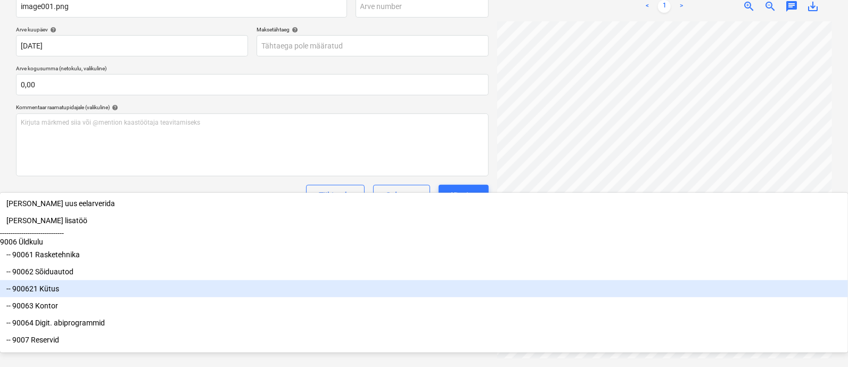
click at [220, 297] on div "-- 900621 Kütus" at bounding box center [424, 288] width 848 height 17
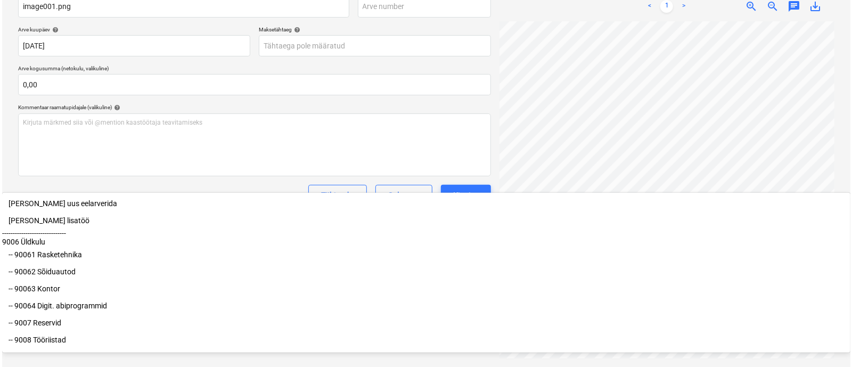
scroll to position [172, 0]
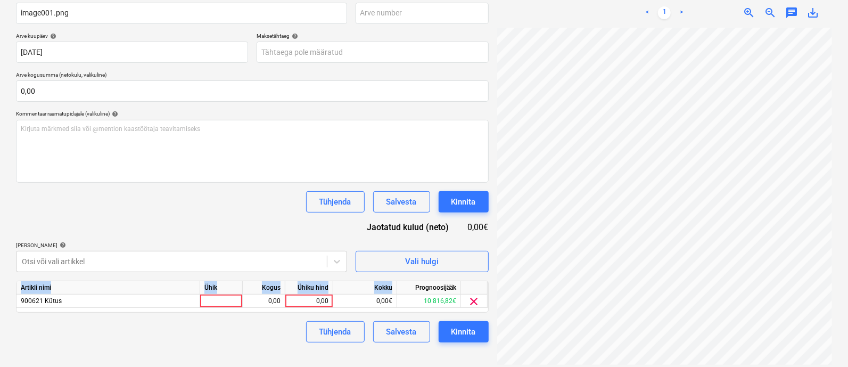
drag, startPoint x: 395, startPoint y: 283, endPoint x: 318, endPoint y: 246, distance: 84.8
click at [365, 264] on div "Failide konteerimine Vali ettevõte Alexela AS Lisa uus ettevõte Vali dokumendi …" at bounding box center [252, 125] width 481 height 488
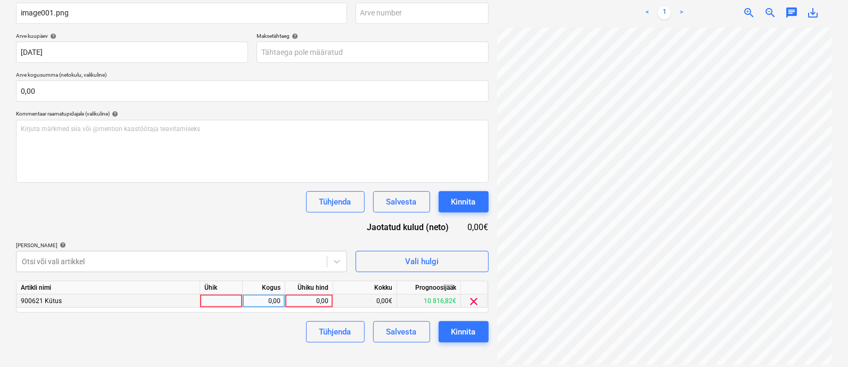
click at [227, 302] on div at bounding box center [221, 300] width 43 height 13
click at [471, 326] on div "Kinnita" at bounding box center [463, 332] width 24 height 14
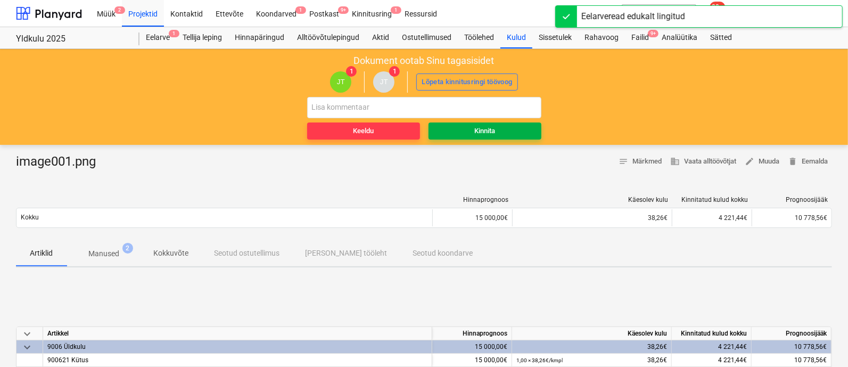
click at [511, 130] on span "Kinnita" at bounding box center [485, 131] width 104 height 12
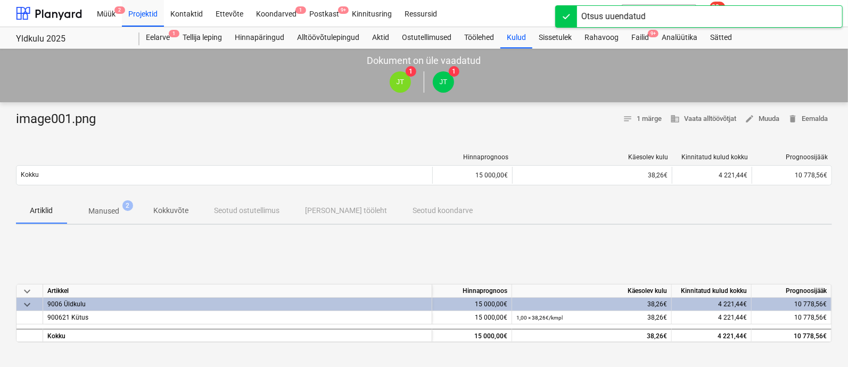
click at [644, 30] on div "Midagi läks valesti You have already reviewed this document" at bounding box center [641, 17] width 128 height 33
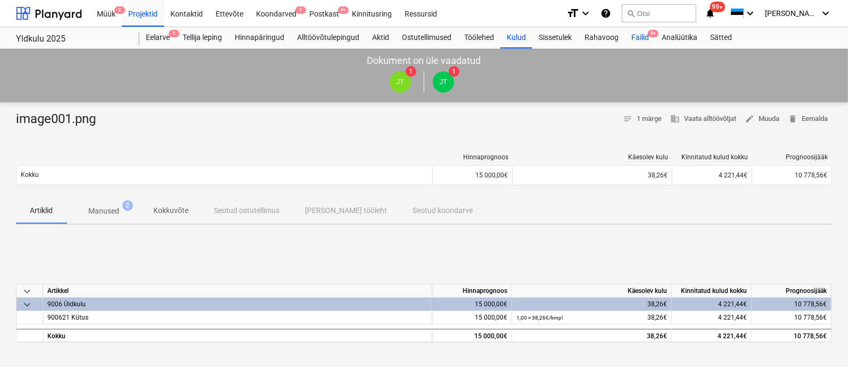
click at [639, 38] on div "Failid 9+" at bounding box center [640, 37] width 30 height 21
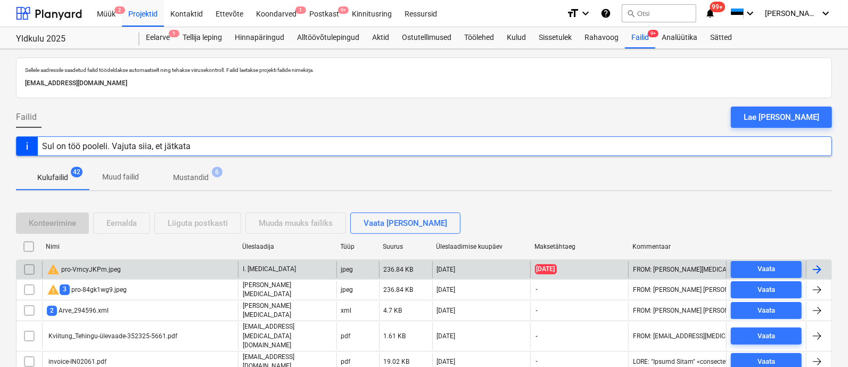
click at [133, 270] on div "warning pro-VmcyJKPm.jpeg" at bounding box center [140, 269] width 196 height 17
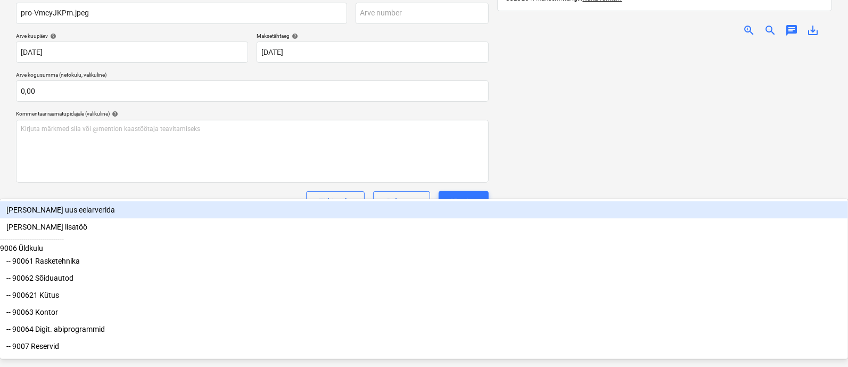
scroll to position [241, 0]
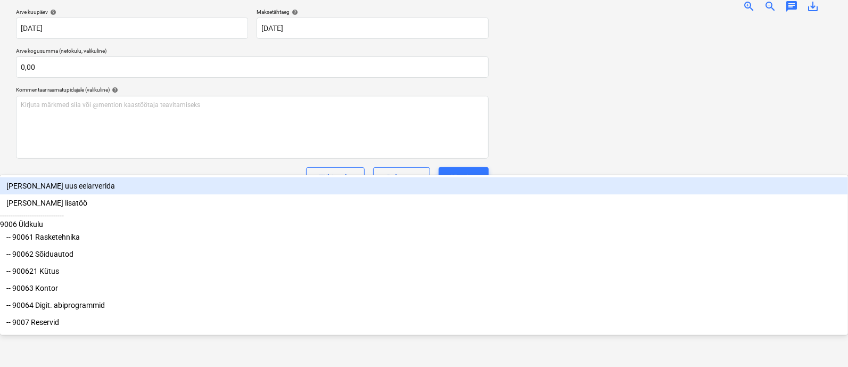
click at [332, 220] on div "------------------------------" at bounding box center [424, 215] width 848 height 9
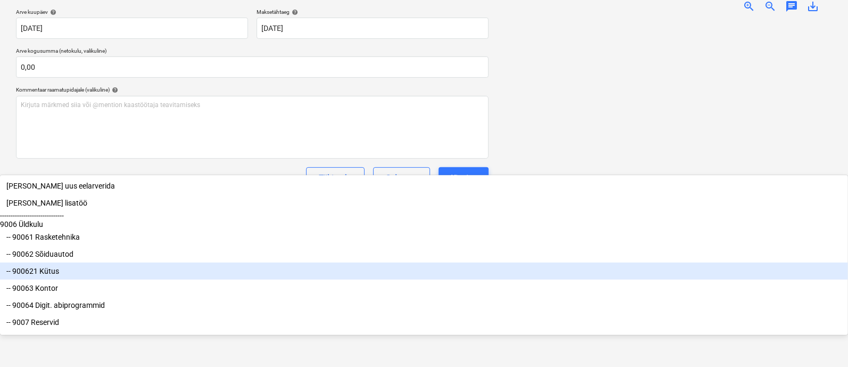
click at [187, 280] on div "-- 900621 Kütus" at bounding box center [424, 270] width 848 height 17
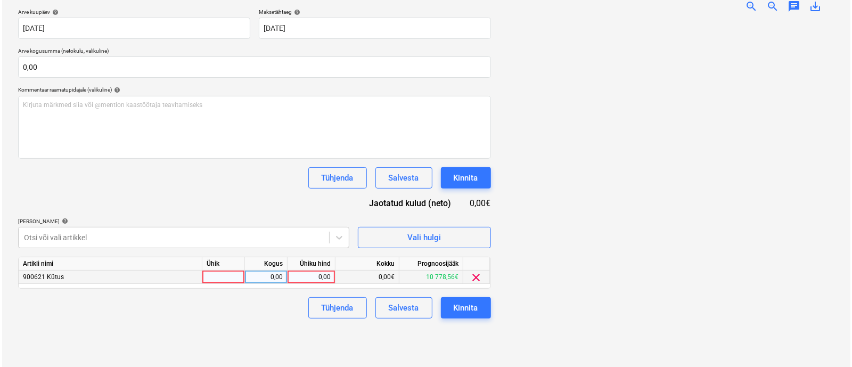
scroll to position [172, 0]
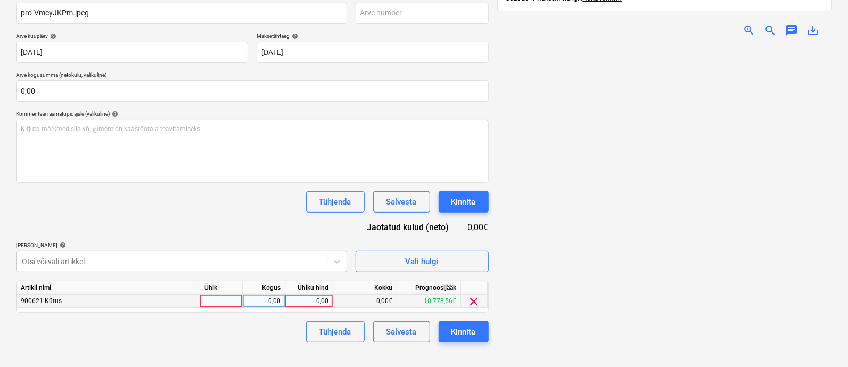
click at [383, 195] on html "Müük 2 Projektid Kontaktid Ettevõte Koondarved 1 Postkast 9+ Kinnitusring Ressu…" at bounding box center [424, 11] width 848 height 367
click at [224, 302] on div at bounding box center [221, 300] width 43 height 13
click at [317, 299] on div "0,00" at bounding box center [309, 300] width 39 height 13
click at [448, 330] on button "Kinnita" at bounding box center [464, 331] width 50 height 21
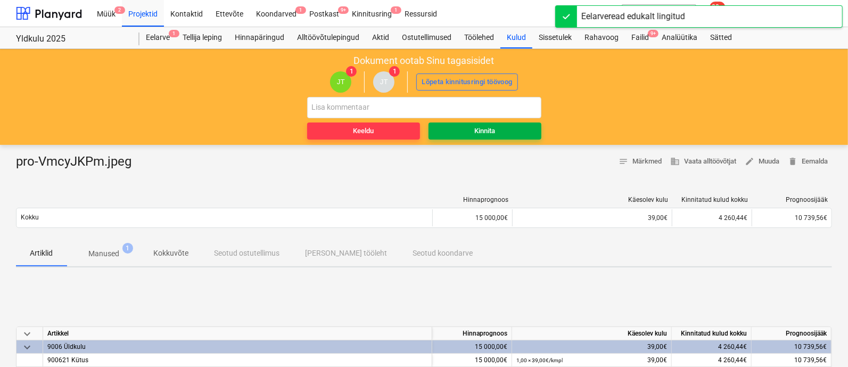
click at [490, 128] on div "Kinnita" at bounding box center [484, 131] width 21 height 12
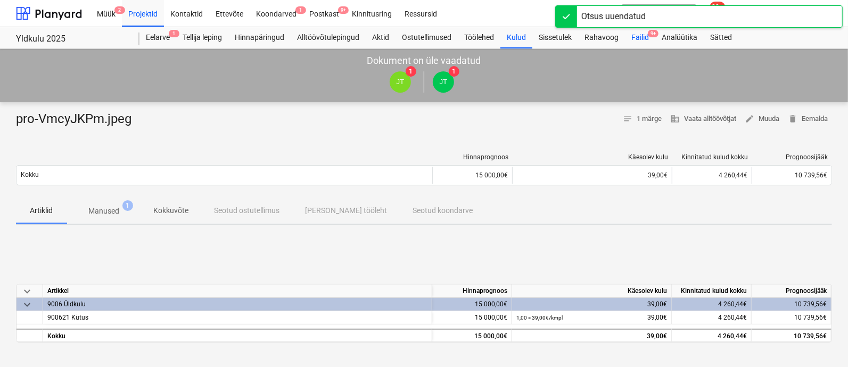
click at [646, 34] on div "Failid 9+" at bounding box center [640, 37] width 30 height 21
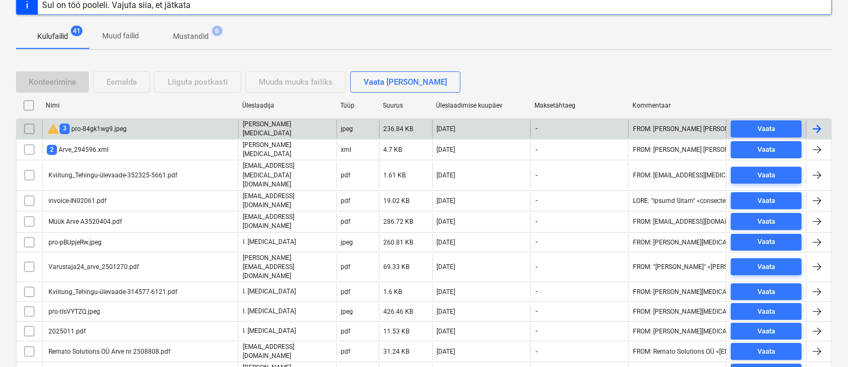
scroll to position [146, 0]
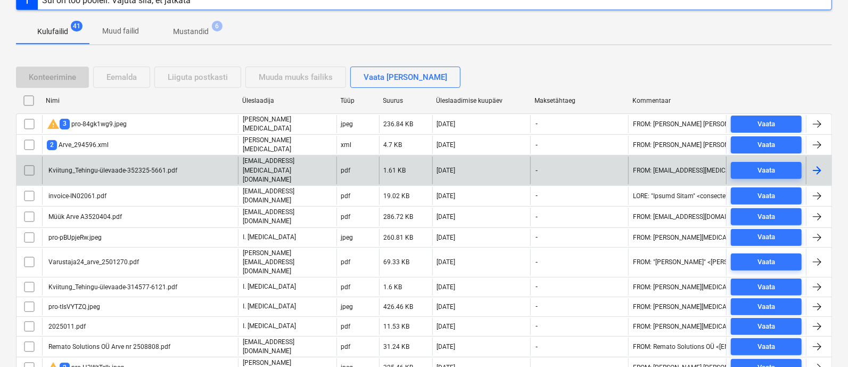
click at [128, 167] on div "Kviitung_Tehingu-ülevaade-352325-5661.pdf" at bounding box center [112, 170] width 130 height 7
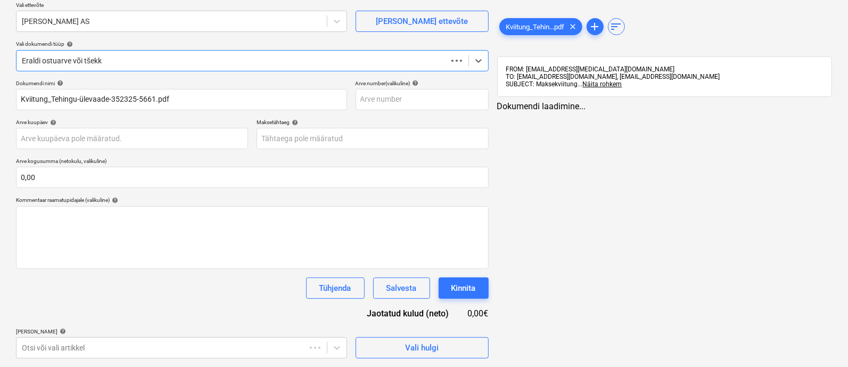
scroll to position [85, 0]
type input "[DATE]"
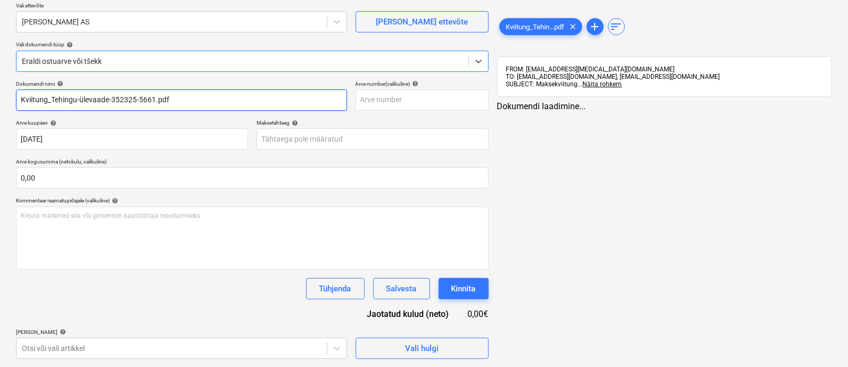
scroll to position [0, 0]
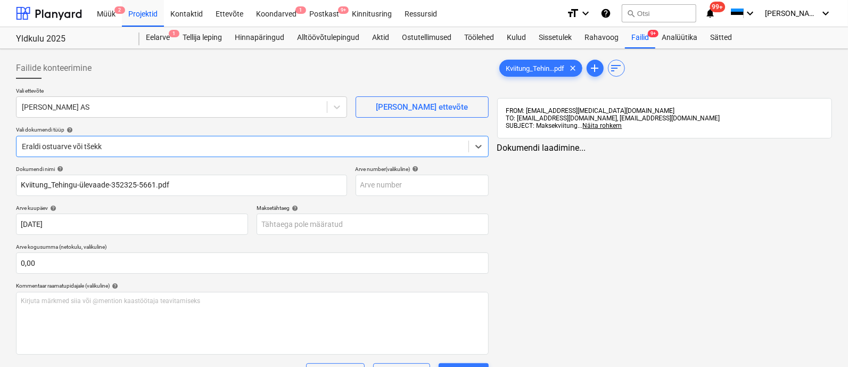
click at [645, 32] on div "[PERSON_NAME] läks valesti You have already reviewed this document" at bounding box center [641, 17] width 128 height 33
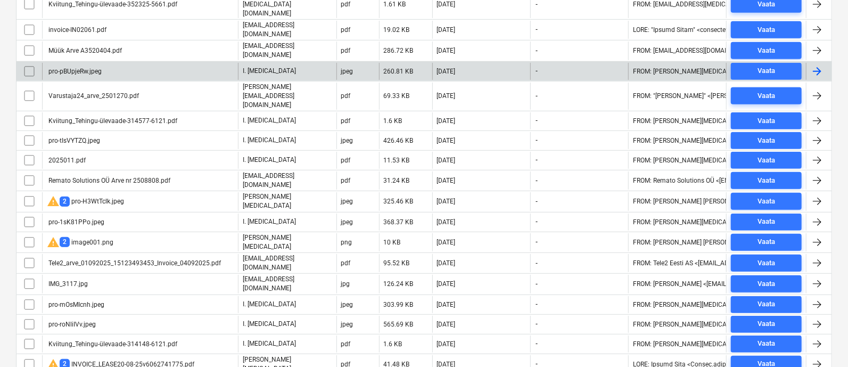
scroll to position [577, 0]
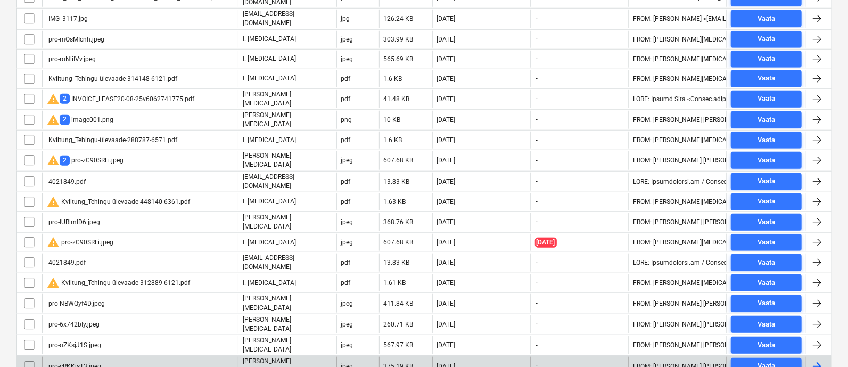
click at [89, 363] on div "pro-cRKKjsT3.jpeg" at bounding box center [74, 366] width 54 height 7
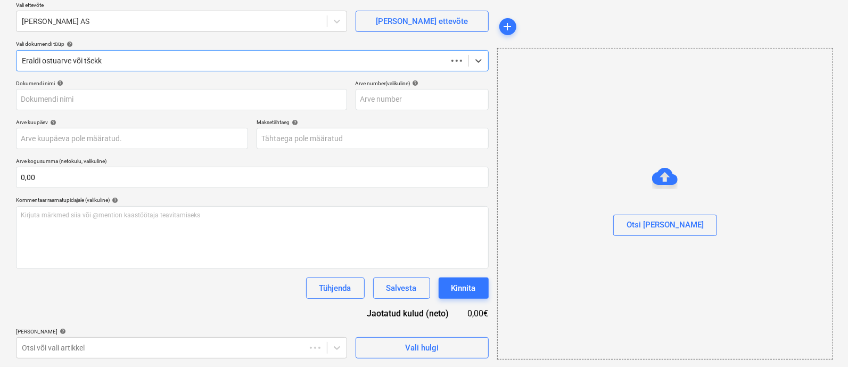
scroll to position [85, 0]
type input "pro-cRKKjsT3.jpeg"
type input "[DATE]"
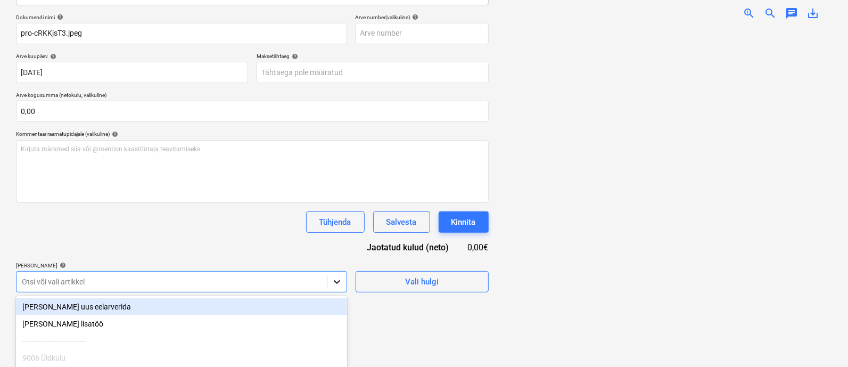
scroll to position [241, 0]
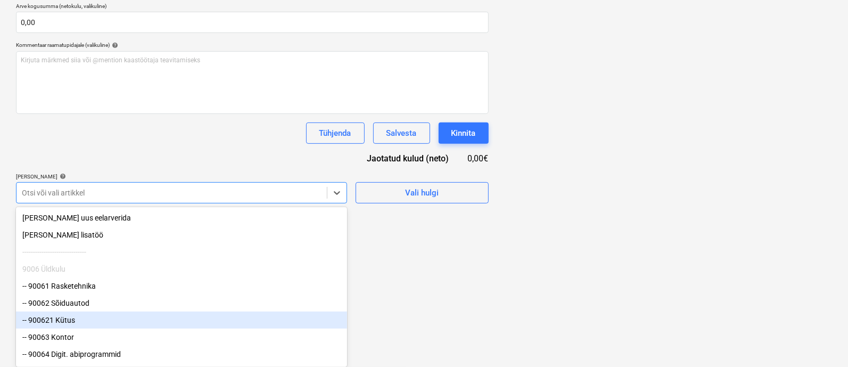
click at [195, 323] on div "-- 900621 Kütus" at bounding box center [181, 319] width 331 height 17
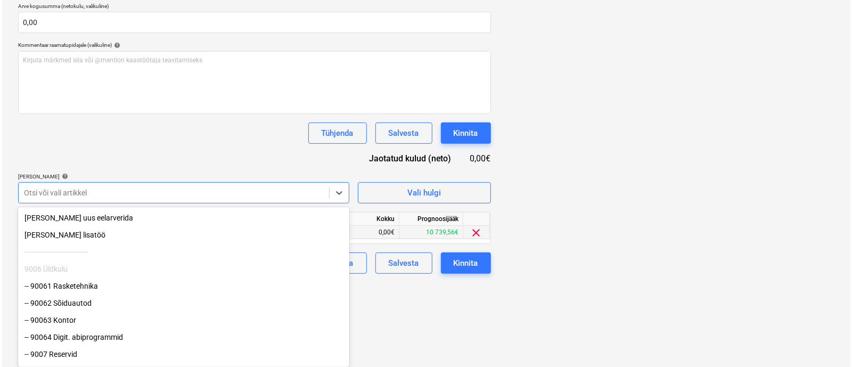
scroll to position [155, 0]
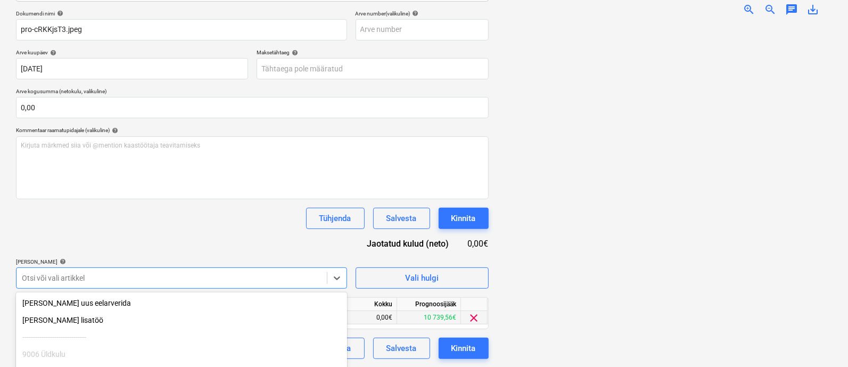
click at [401, 211] on html "Müük 2 Projektid Kontaktid Ettevõte Koondarved 1 Postkast 9+ Kinnitusring Ressu…" at bounding box center [424, 28] width 848 height 367
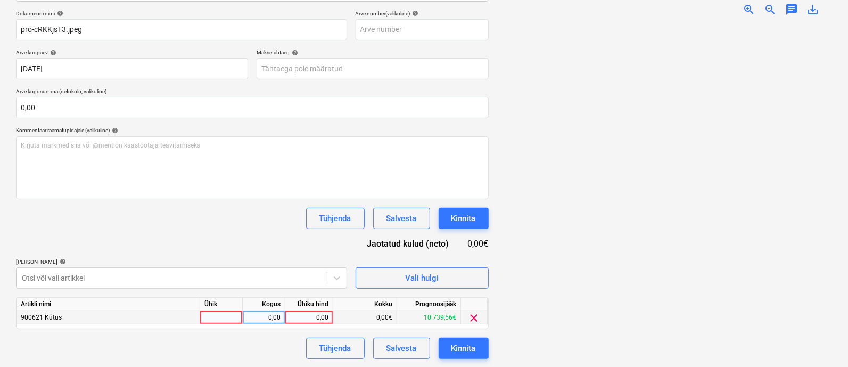
click at [229, 315] on div at bounding box center [221, 317] width 43 height 13
type input "kmpl"
type input "73,65"
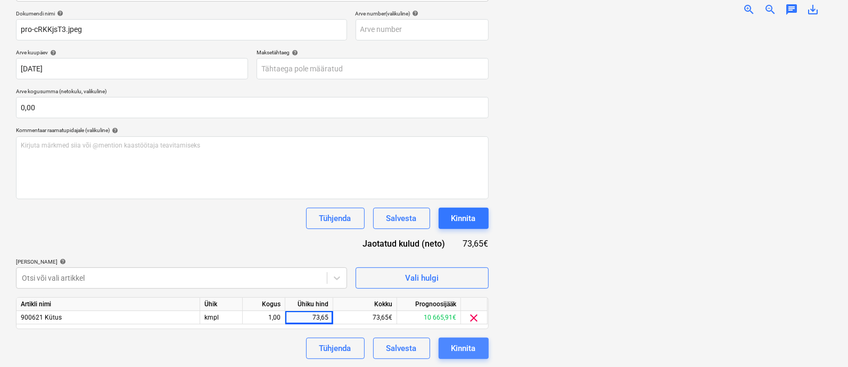
click at [472, 341] on div "Kinnita" at bounding box center [463, 348] width 24 height 14
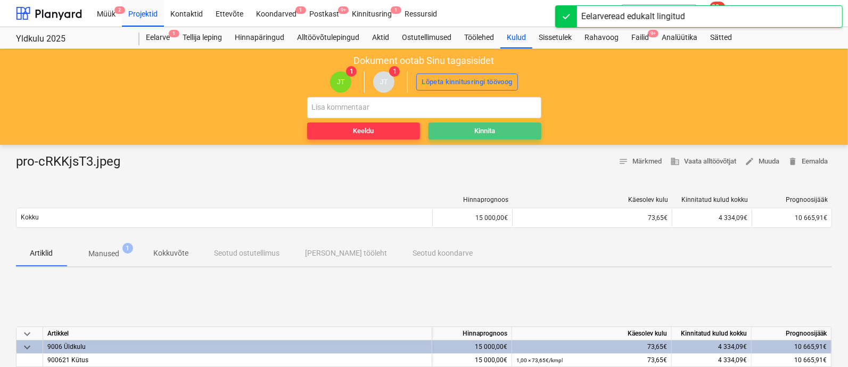
click at [498, 124] on button "Kinnita" at bounding box center [485, 130] width 113 height 17
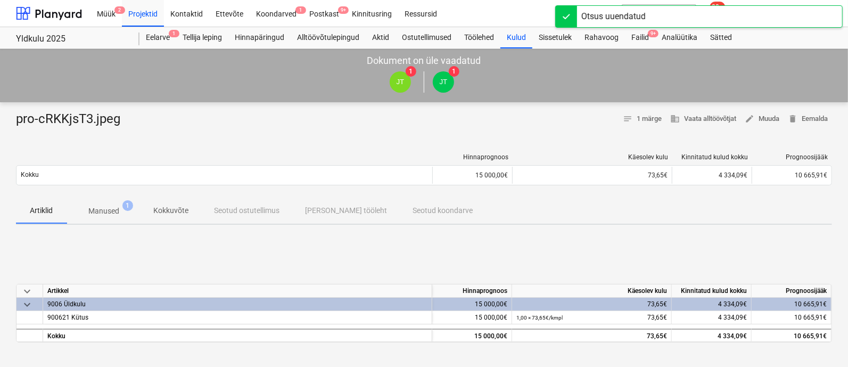
click at [641, 32] on div "Müük 2 Projektid Kontaktid Ettevõte Koondarved 1 Postkast 9+ Kinnitusring Ressu…" at bounding box center [424, 183] width 848 height 367
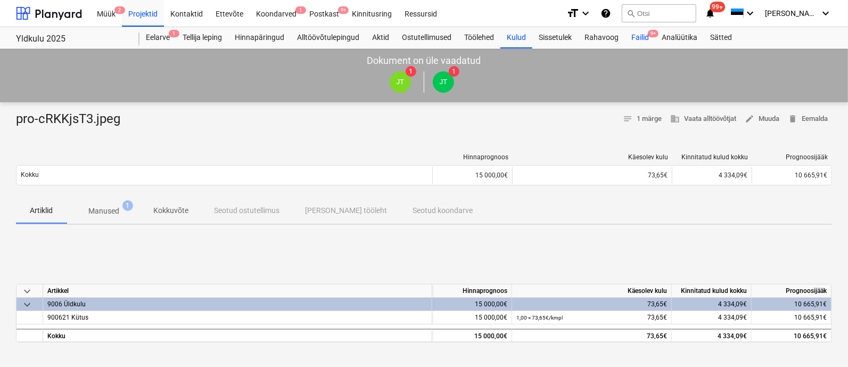
click at [643, 39] on div "Failid 9+" at bounding box center [640, 37] width 30 height 21
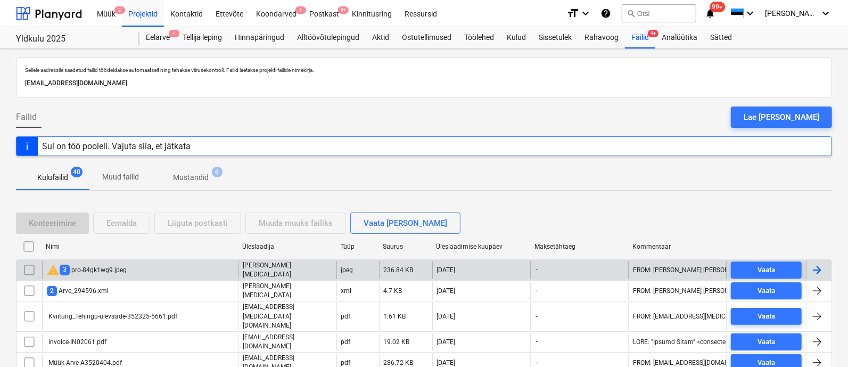
click at [112, 264] on div "warning 3 pro-84gk1wg9.jpeg" at bounding box center [87, 270] width 80 height 13
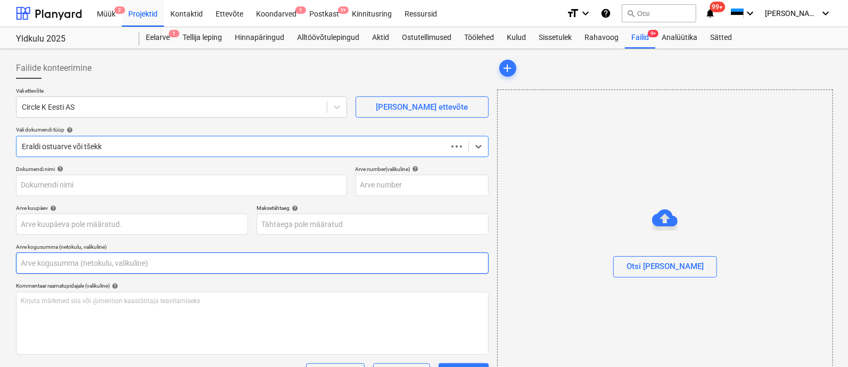
click at [112, 262] on input "text" at bounding box center [252, 262] width 473 height 21
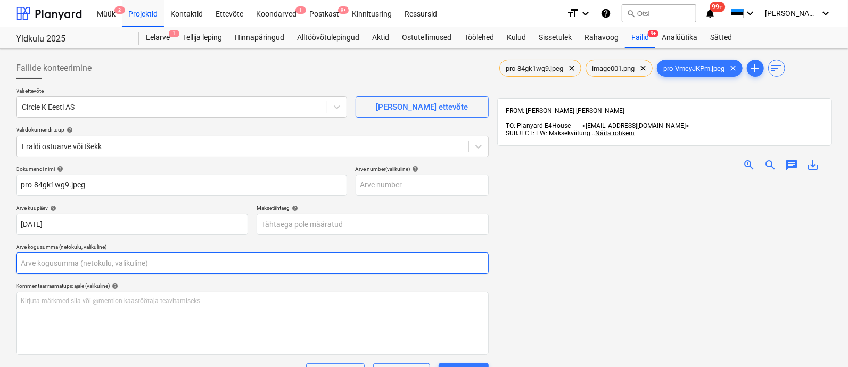
type input "pro-84gk1wg9.jpeg"
type input "[DATE]"
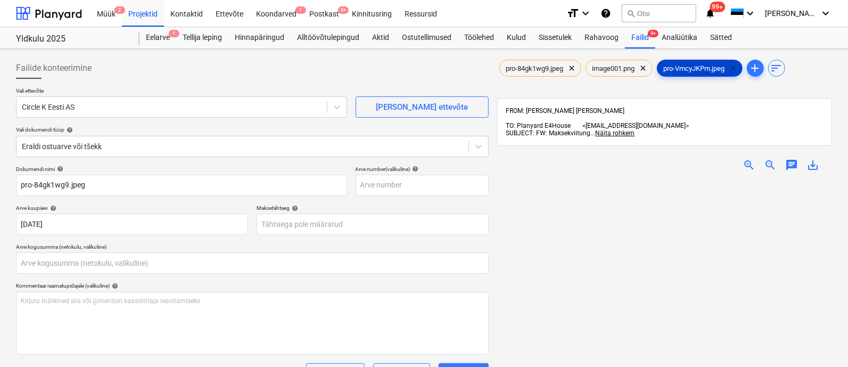
type input "0,00"
click at [737, 65] on span "clear" at bounding box center [733, 68] width 13 height 13
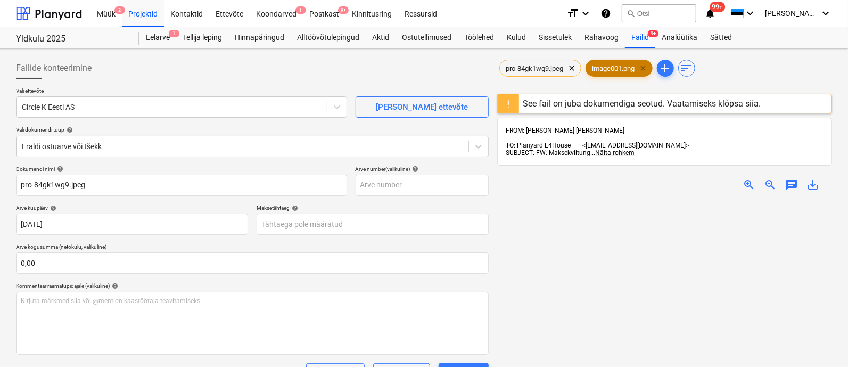
click at [646, 67] on span "clear" at bounding box center [643, 68] width 13 height 13
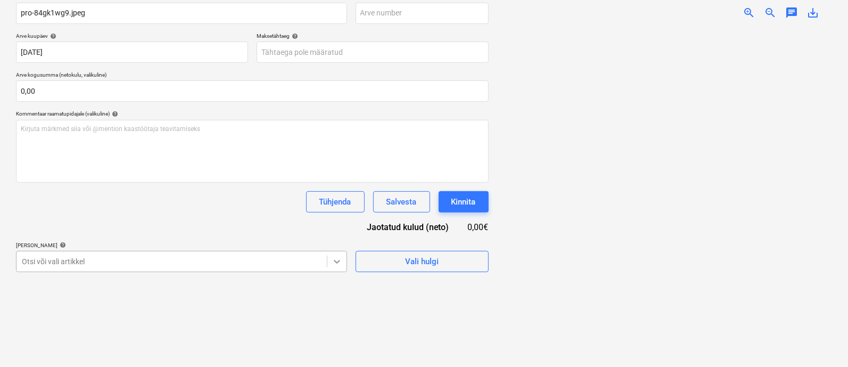
scroll to position [241, 0]
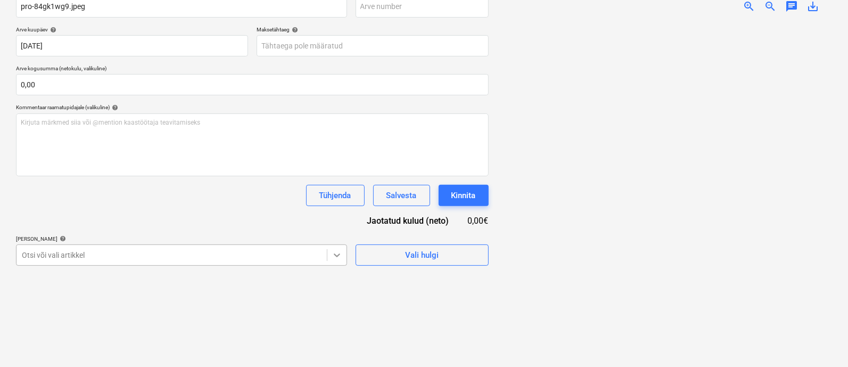
click at [340, 188] on body "Müük 2 Projektid Kontaktid Ettevõte Koondarved 1 Postkast 9+ Kinnitusring Ressu…" at bounding box center [424, 5] width 848 height 367
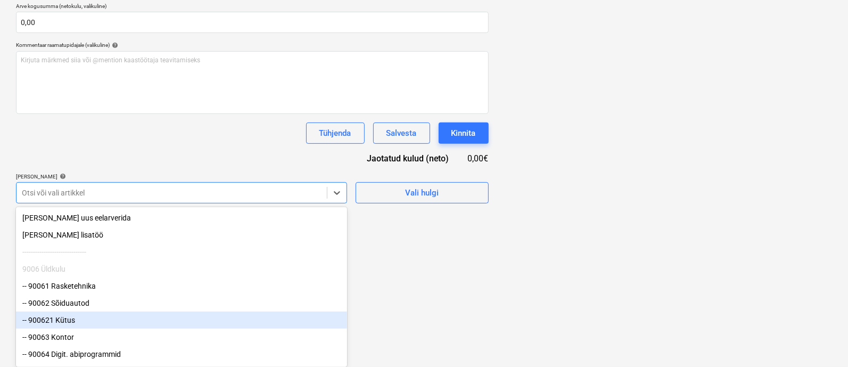
click at [210, 315] on div "-- 900621 Kütus" at bounding box center [181, 319] width 331 height 17
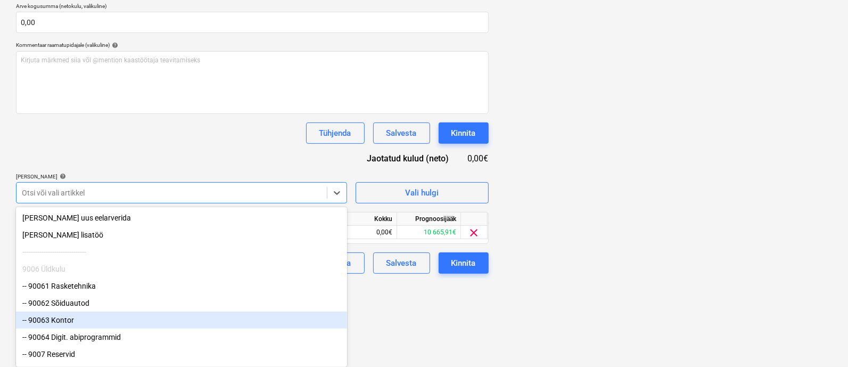
scroll to position [172, 0]
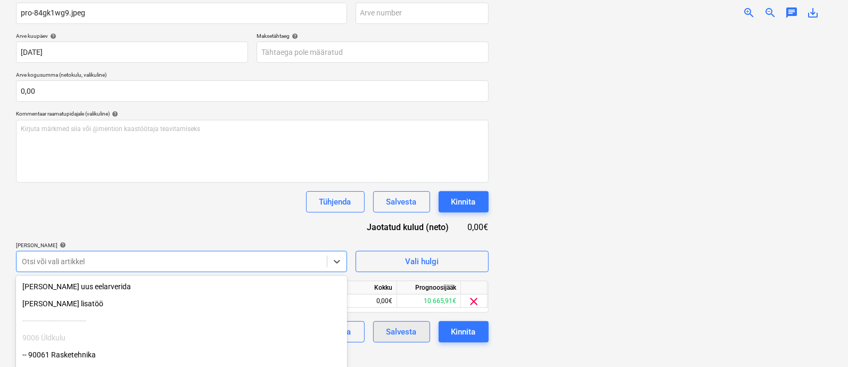
click at [425, 195] on html "Müük 2 Projektid Kontaktid Ettevõte Koondarved 1 Postkast 9+ Kinnitusring Ressu…" at bounding box center [424, 11] width 848 height 367
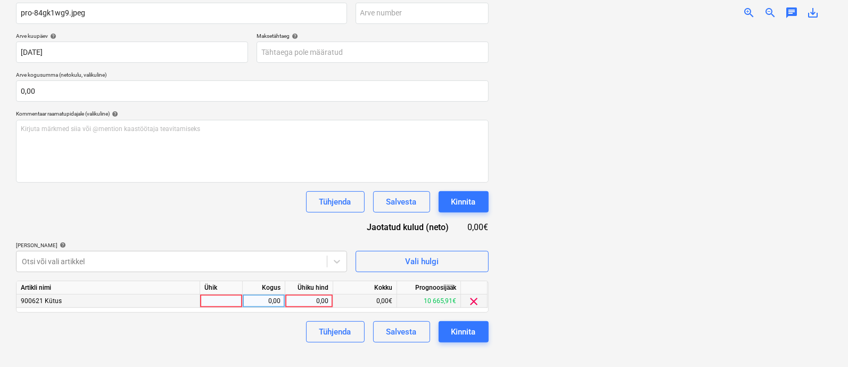
click at [226, 297] on div at bounding box center [221, 300] width 43 height 13
type input "kmpl"
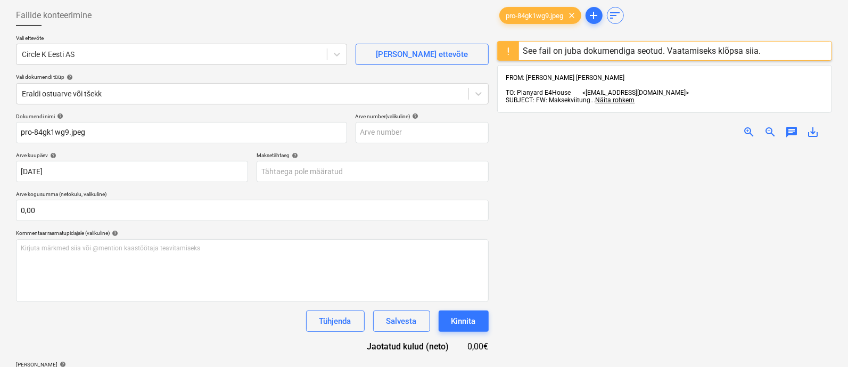
scroll to position [50, 0]
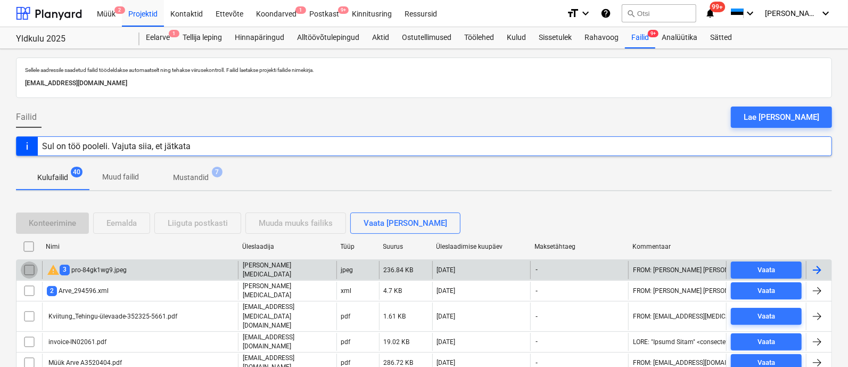
click at [27, 265] on input "checkbox" at bounding box center [29, 269] width 17 height 17
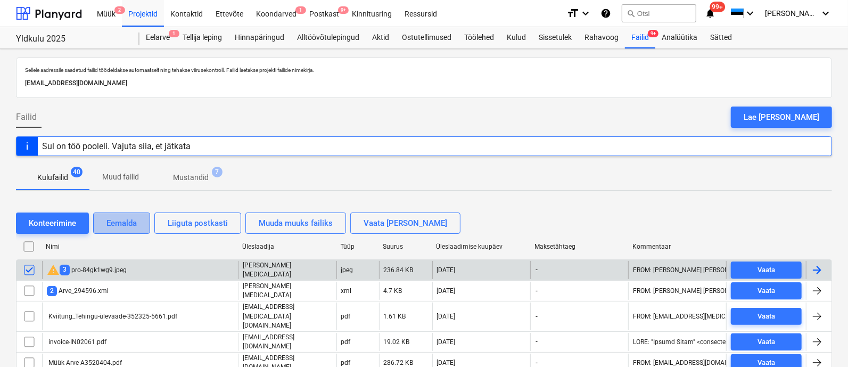
click at [124, 221] on div "Eemalda" at bounding box center [121, 223] width 30 height 14
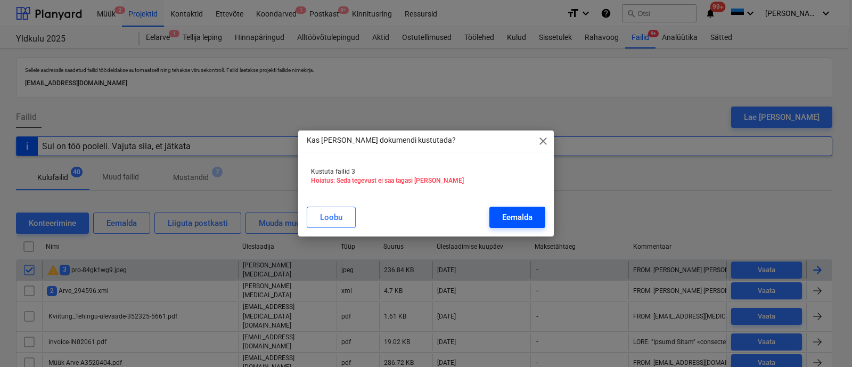
click at [522, 215] on div "Eemalda" at bounding box center [517, 217] width 30 height 14
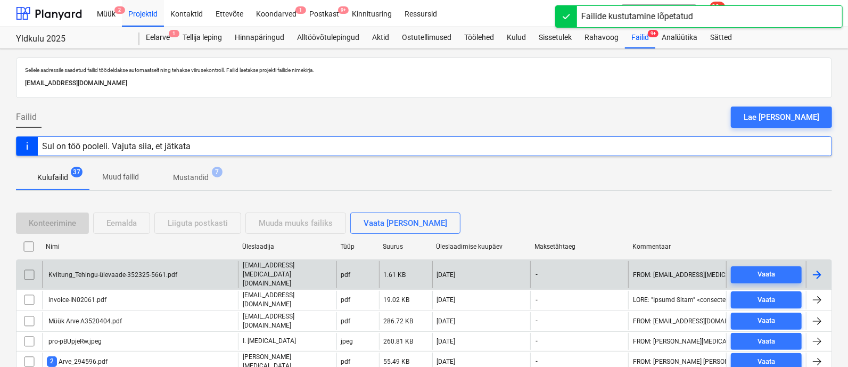
click at [94, 271] on div "Kviitung_Tehingu-ülevaade-352325-5661.pdf" at bounding box center [112, 274] width 130 height 7
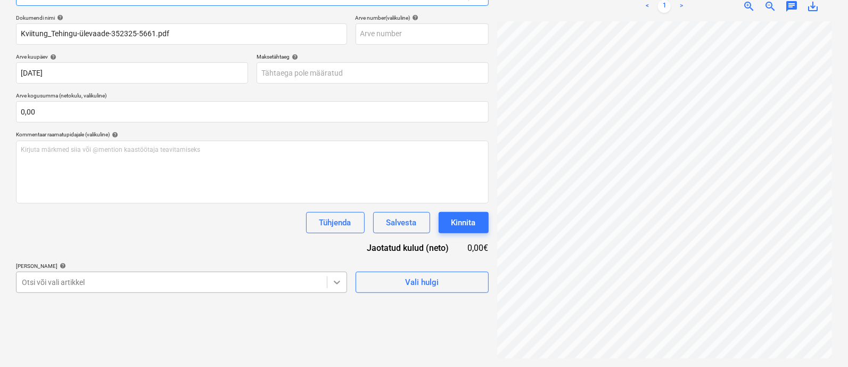
scroll to position [241, 0]
click at [335, 216] on body "Müük 2 Projektid Kontaktid Ettevõte Koondarved 1 Postkast 9+ Kinnitusring Ressu…" at bounding box center [424, 32] width 848 height 367
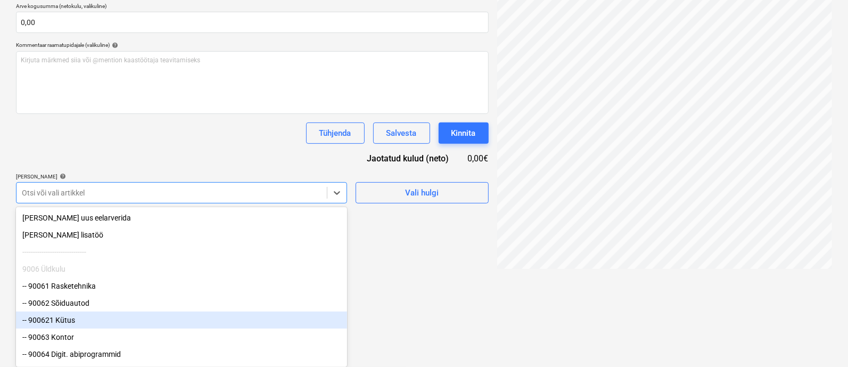
click at [205, 317] on div "-- 900621 Kütus" at bounding box center [181, 319] width 331 height 17
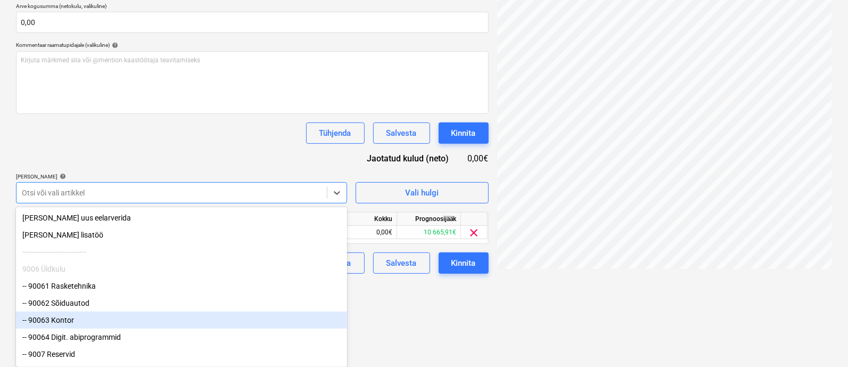
drag, startPoint x: 423, startPoint y: 321, endPoint x: 367, endPoint y: 302, distance: 59.4
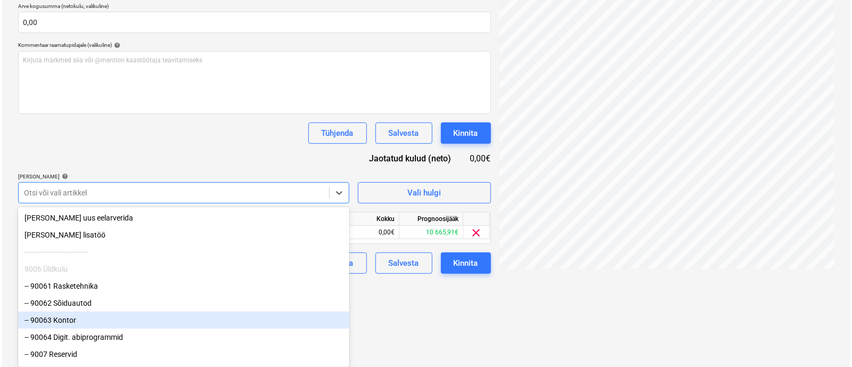
scroll to position [155, 0]
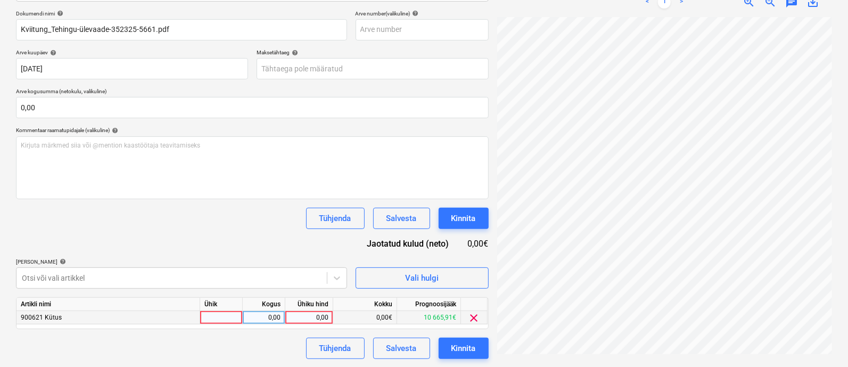
click at [228, 315] on div at bounding box center [221, 317] width 43 height 13
type input "kmpl"
type input "39,4"
click at [469, 342] on div "Kinnita" at bounding box center [463, 348] width 24 height 14
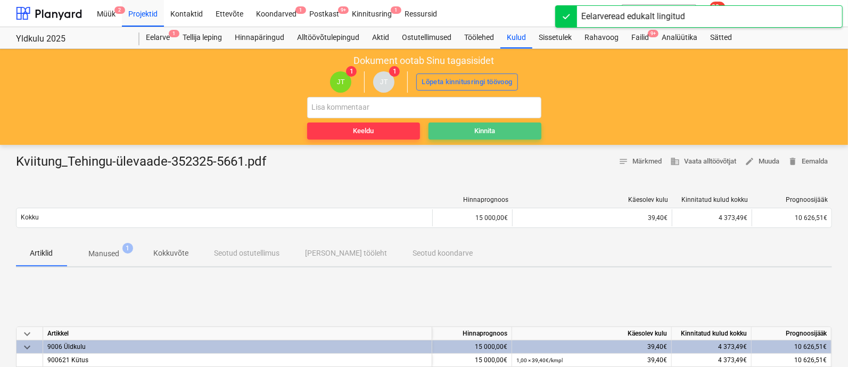
click at [469, 133] on span "Kinnita" at bounding box center [485, 131] width 104 height 12
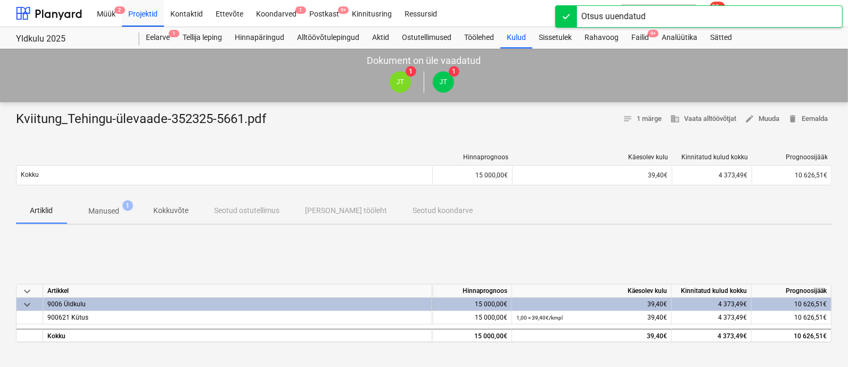
click at [644, 32] on div "[PERSON_NAME] läks valesti You have already reviewed this document" at bounding box center [641, 17] width 128 height 33
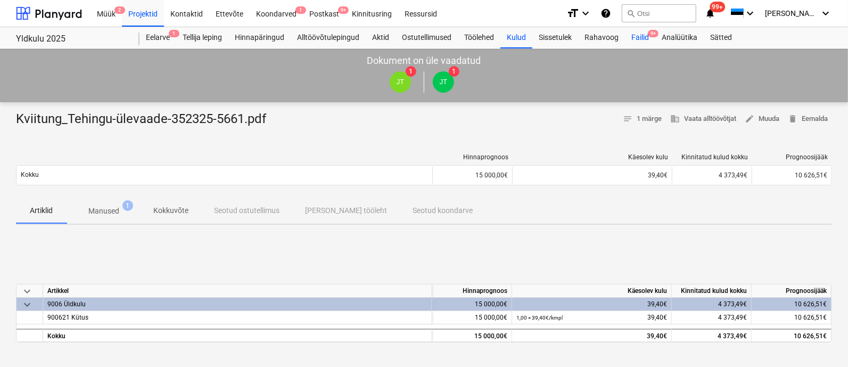
click at [642, 36] on div "Failid 9+" at bounding box center [640, 37] width 30 height 21
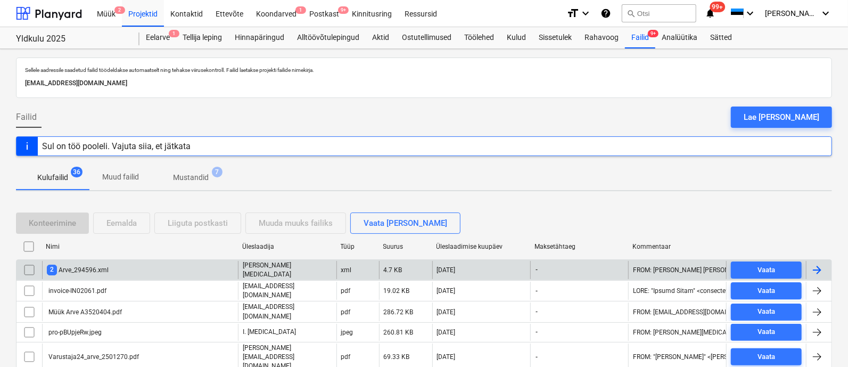
click at [129, 266] on div "2 Arve_294596.xml" at bounding box center [140, 270] width 196 height 18
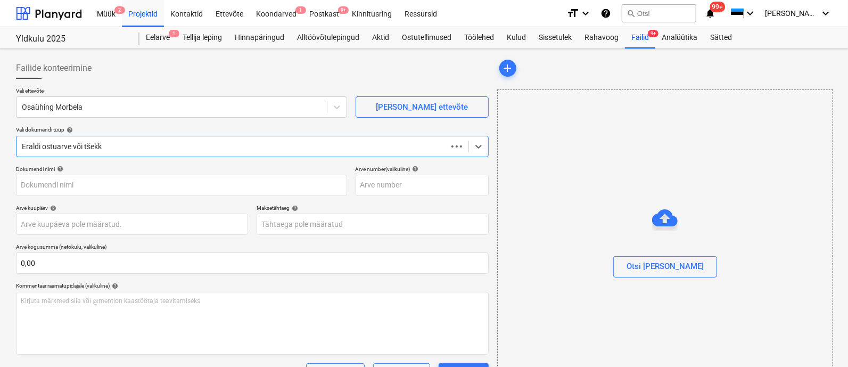
scroll to position [85, 0]
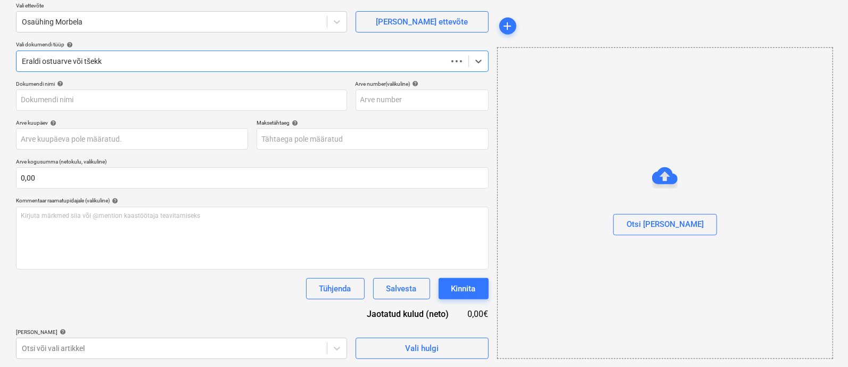
type input "Arve_294596.xml"
type input "[DATE]"
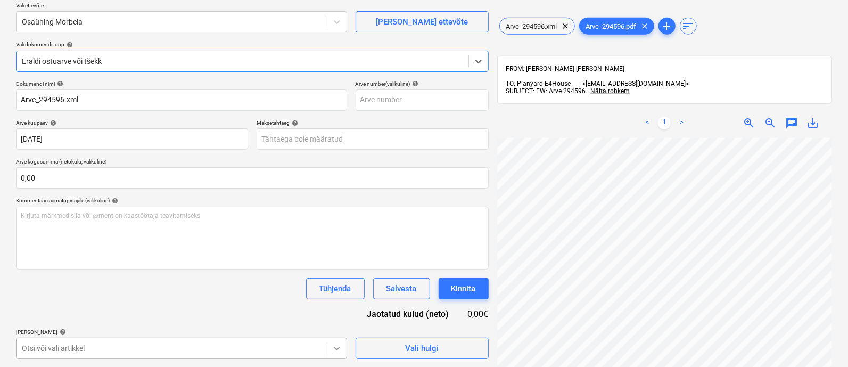
scroll to position [241, 0]
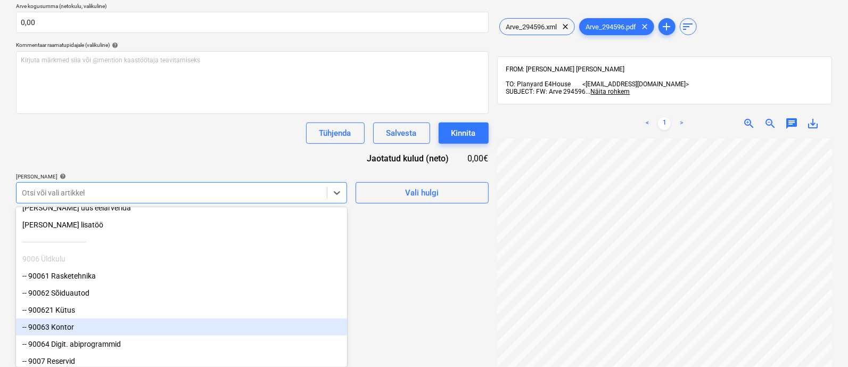
scroll to position [11, 0]
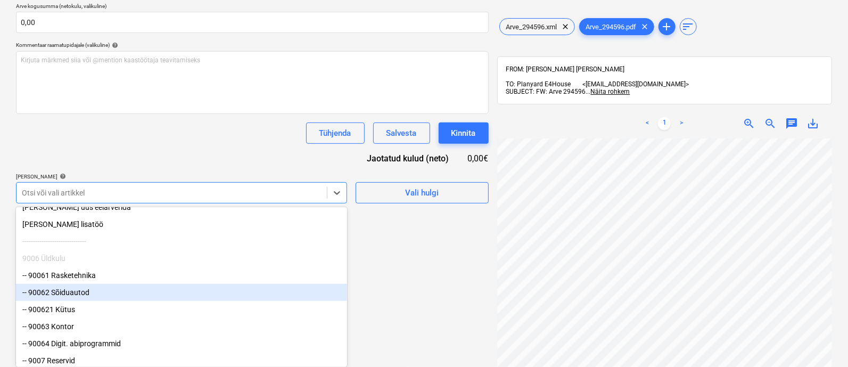
click at [202, 299] on div "-- 90062 Sõiduautod" at bounding box center [181, 292] width 331 height 17
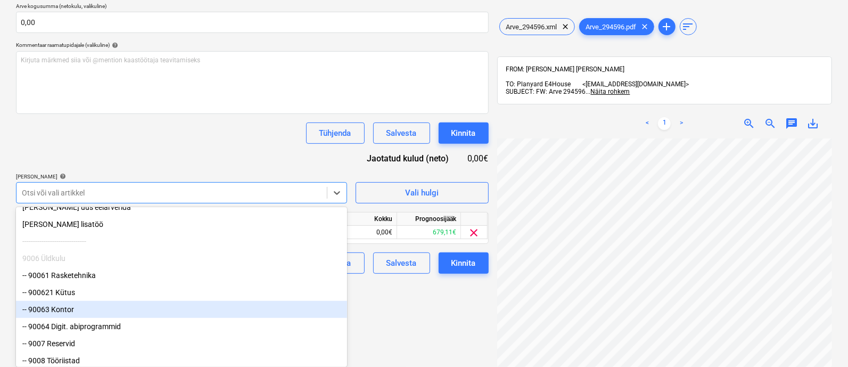
scroll to position [155, 0]
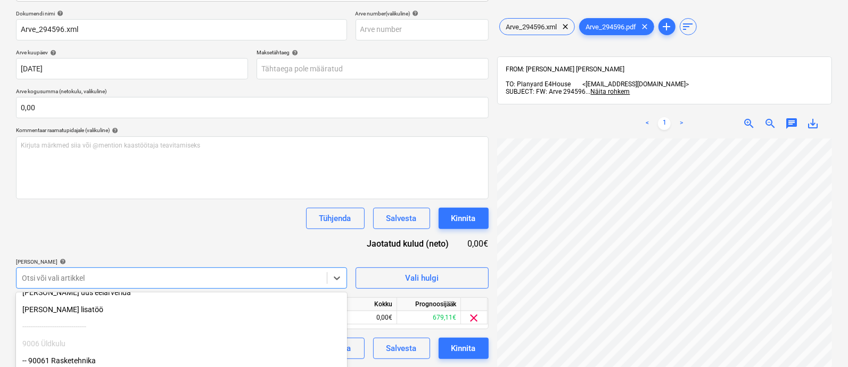
click at [396, 211] on html "Müük 2 Projektid Kontaktid Ettevõte Koondarved 1 Postkast 9+ Kinnitusring Ressu…" at bounding box center [424, 28] width 848 height 367
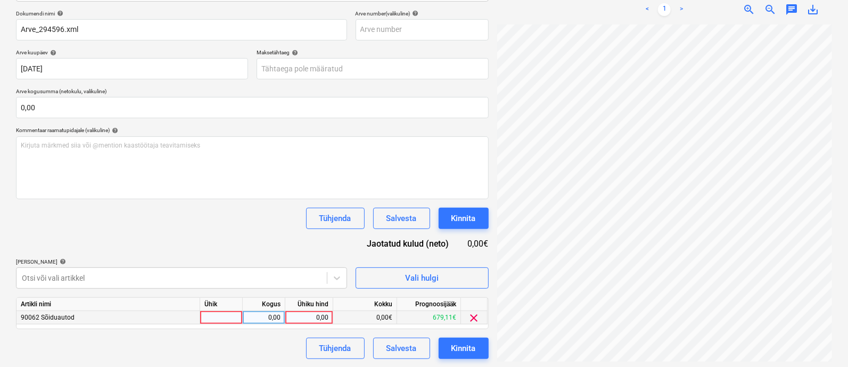
click at [225, 312] on div at bounding box center [221, 317] width 43 height 13
type input "kmpl"
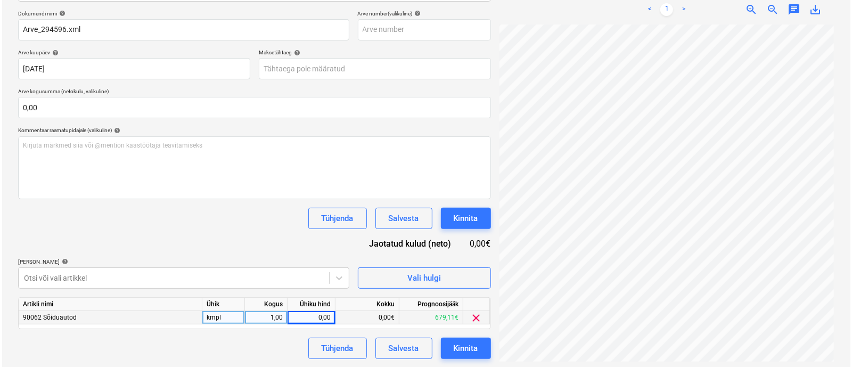
scroll to position [231, 66]
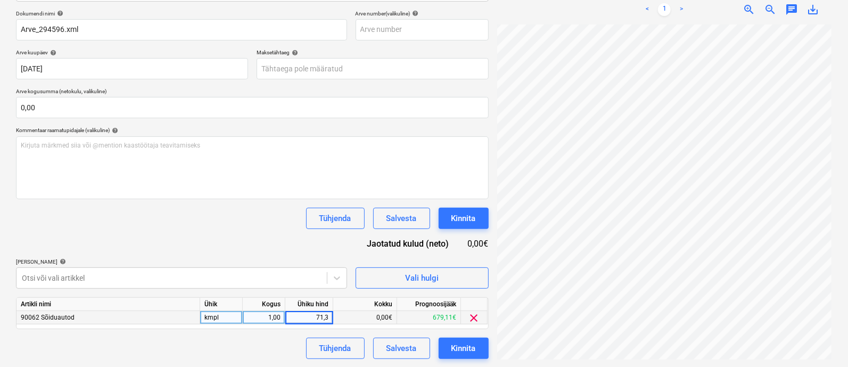
type input "71,32"
click at [469, 346] on div "Kinnita" at bounding box center [463, 348] width 24 height 14
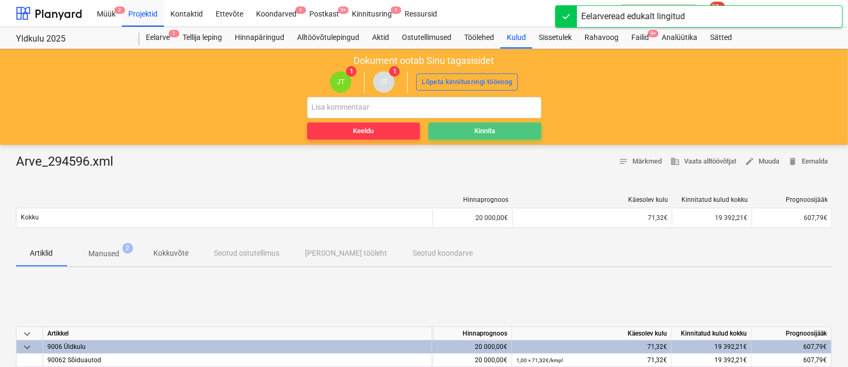
click at [478, 127] on div "Kinnita" at bounding box center [484, 131] width 21 height 12
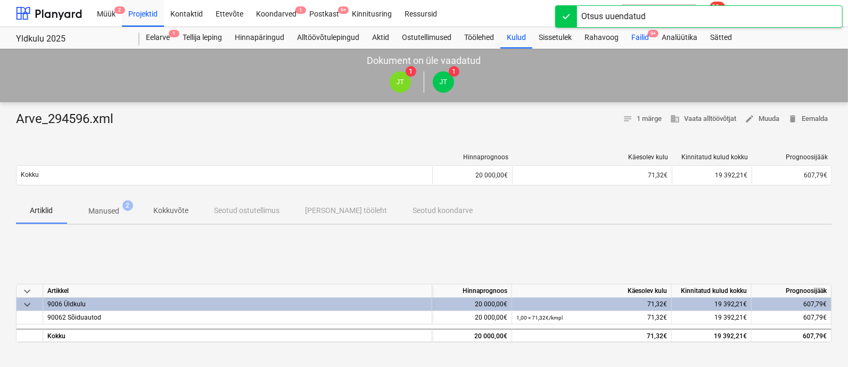
click at [639, 35] on div "Failid 9+" at bounding box center [640, 37] width 30 height 21
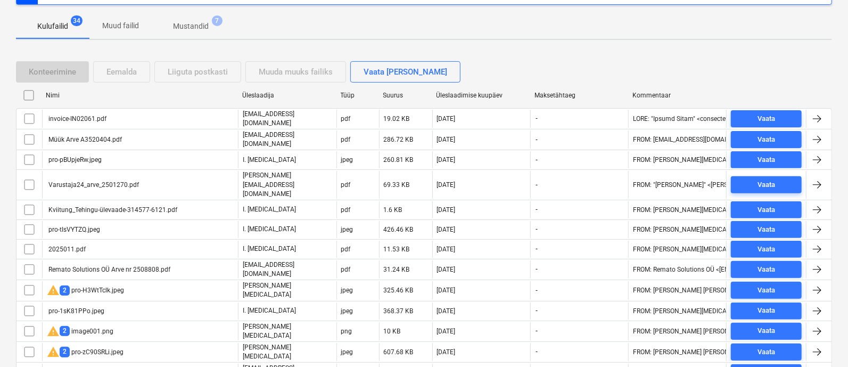
scroll to position [152, 0]
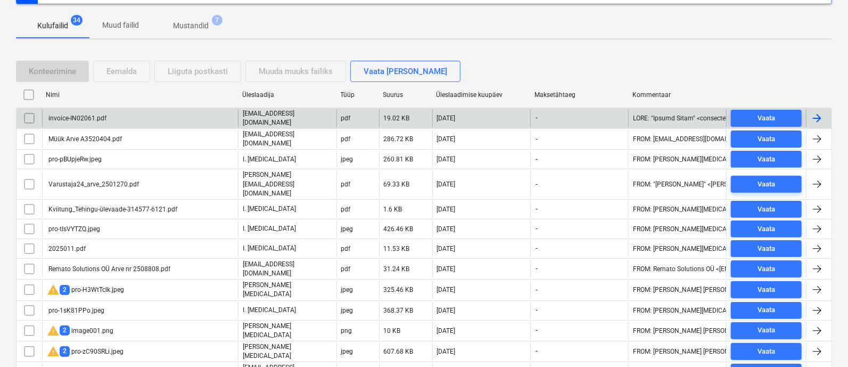
click at [154, 116] on div "invoice-IN02061.pdf" at bounding box center [140, 118] width 196 height 18
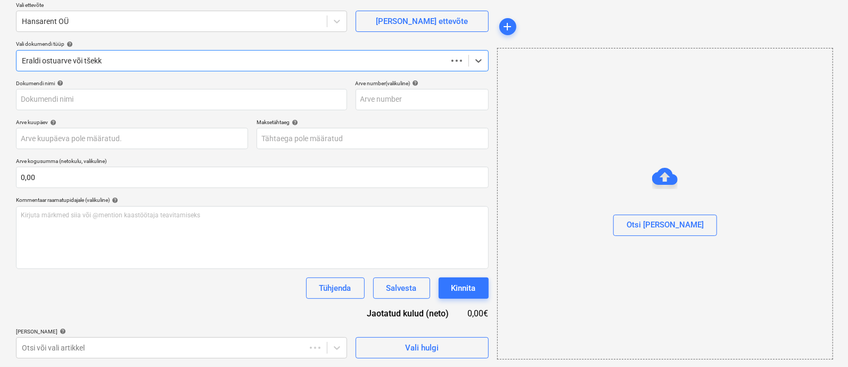
scroll to position [85, 0]
type input "invoice-IN02061.pdf"
type input "[DATE]"
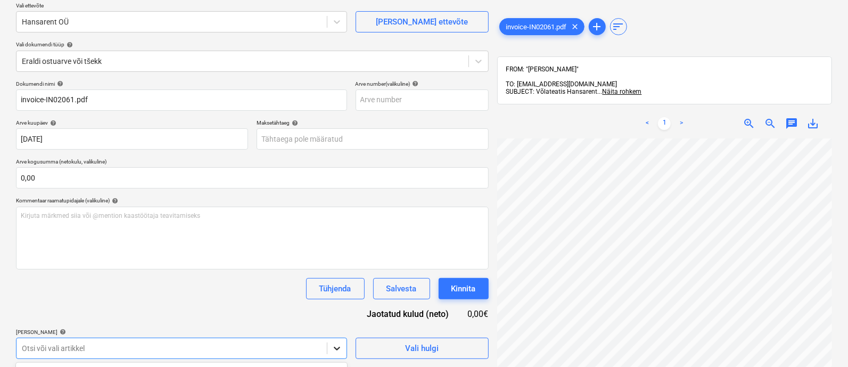
scroll to position [241, 0]
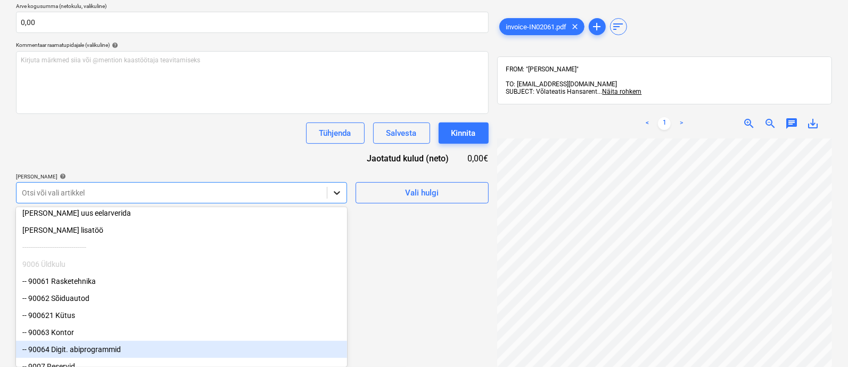
scroll to position [70, 0]
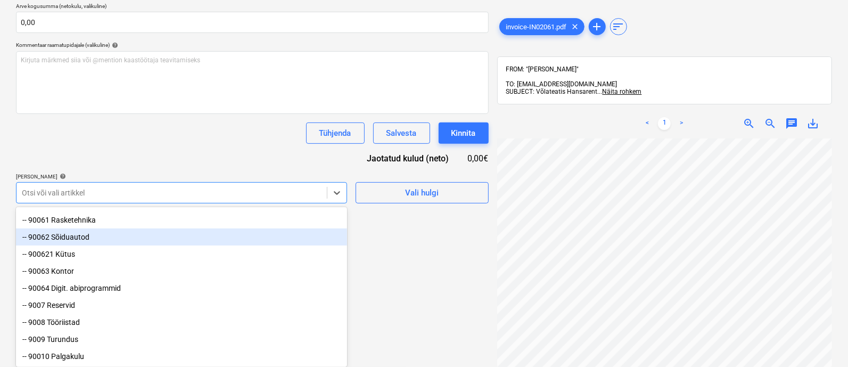
click at [160, 236] on div "-- 90062 Sõiduautod" at bounding box center [181, 236] width 331 height 17
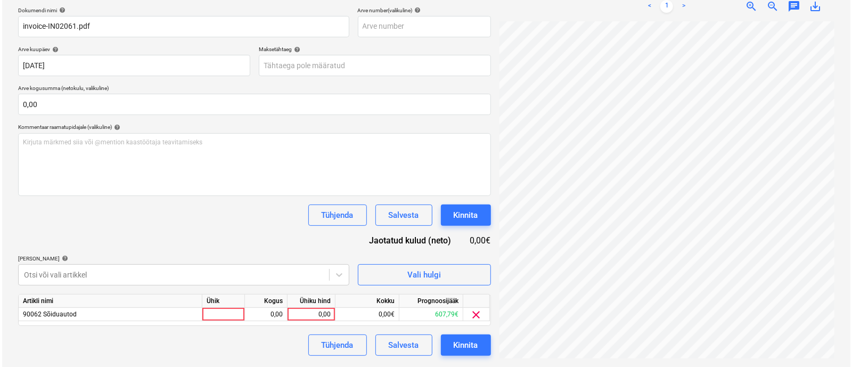
scroll to position [155, 0]
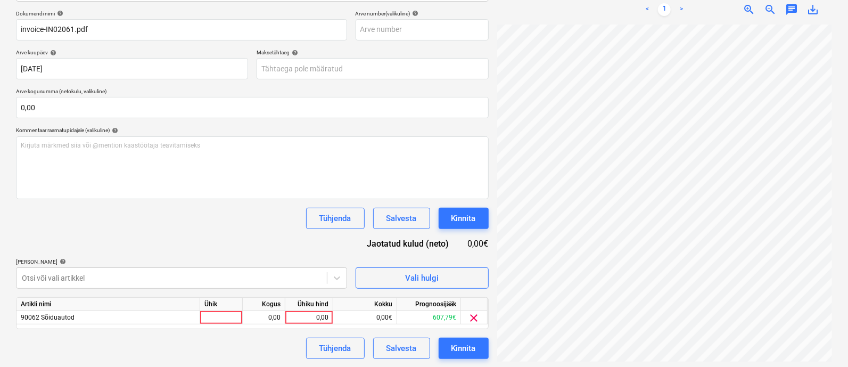
click at [418, 211] on html "Müük 2 Projektid Kontaktid Ettevõte Koondarved 1 Postkast 9+ Kinnitusring Ressu…" at bounding box center [424, 28] width 848 height 367
click at [207, 316] on div at bounding box center [221, 317] width 43 height 13
type input "kmpl"
type input "187,13"
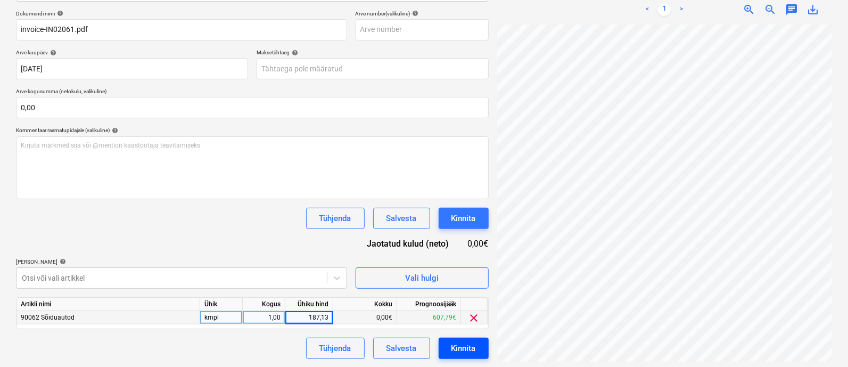
click at [447, 343] on button "Kinnita" at bounding box center [464, 348] width 50 height 21
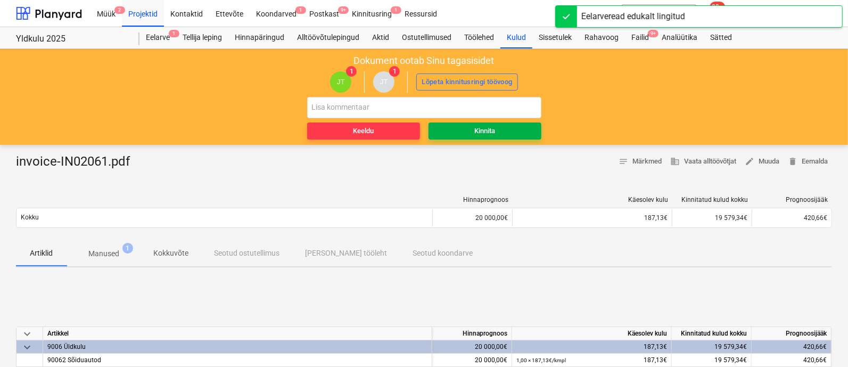
click at [488, 128] on div "Kinnita" at bounding box center [484, 131] width 21 height 12
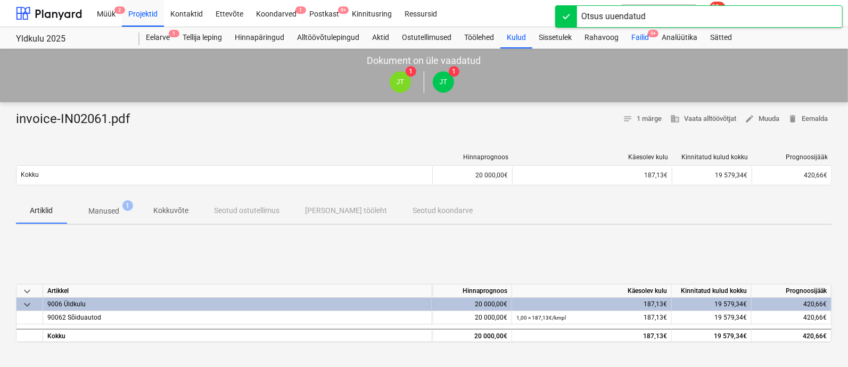
click at [635, 36] on div "Failid 9+" at bounding box center [640, 37] width 30 height 21
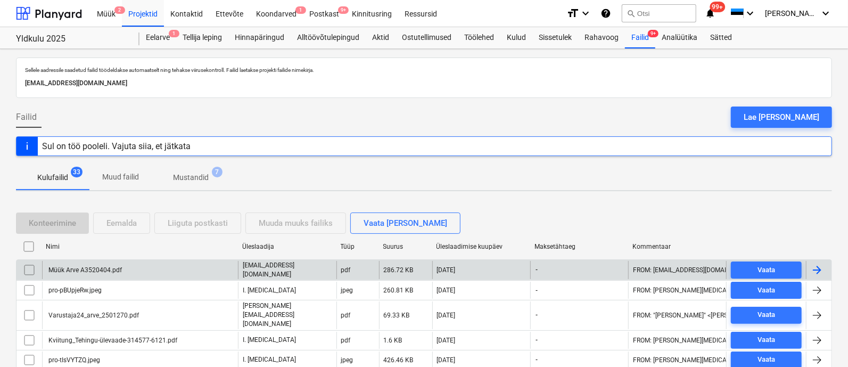
click at [131, 269] on div "Müük Arve A3520404.pdf" at bounding box center [140, 270] width 196 height 18
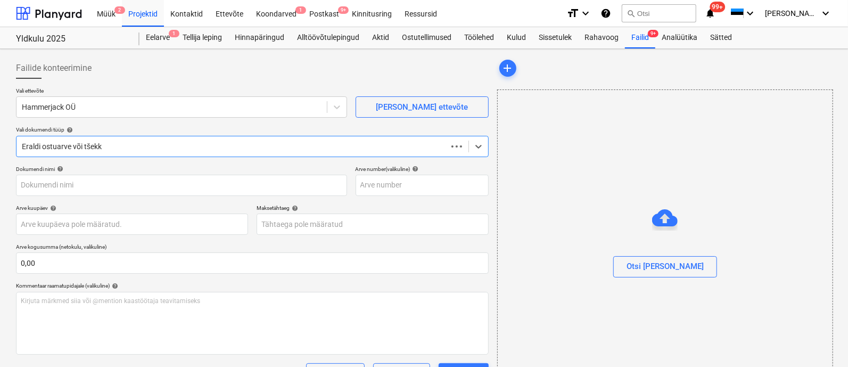
type input "Müük Arve A3520404.pdf"
type input "[DATE]"
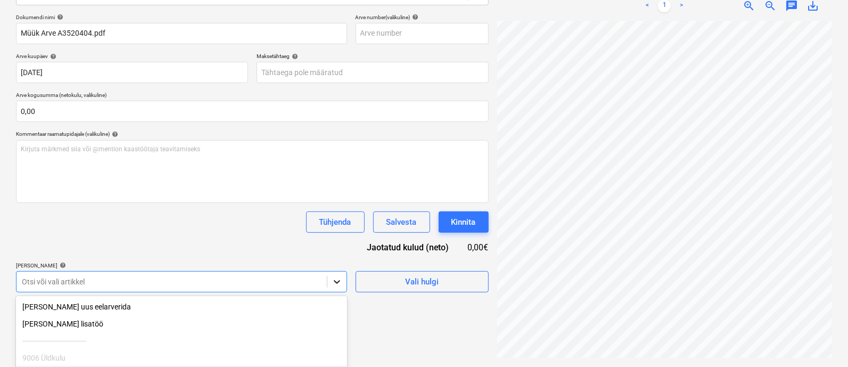
scroll to position [241, 0]
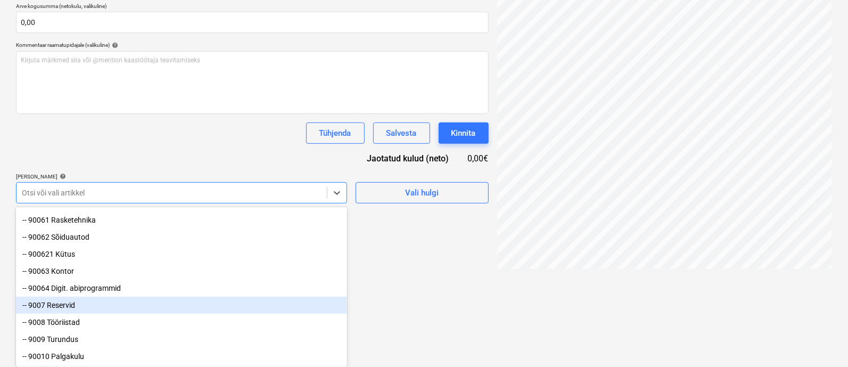
scroll to position [70, 0]
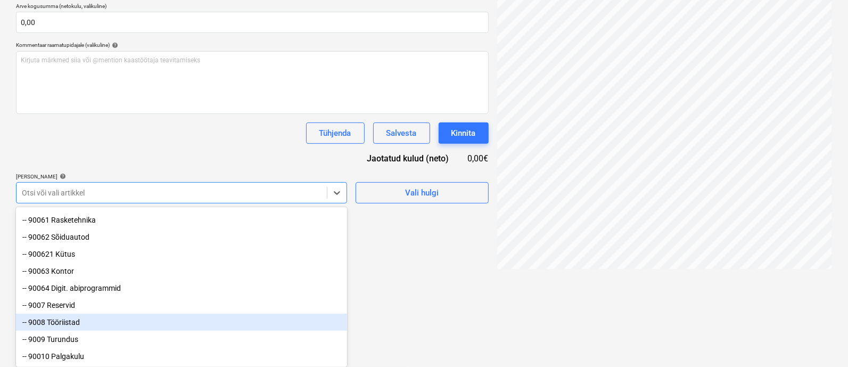
click at [210, 325] on div "-- 9008 Tööriistad" at bounding box center [181, 322] width 331 height 17
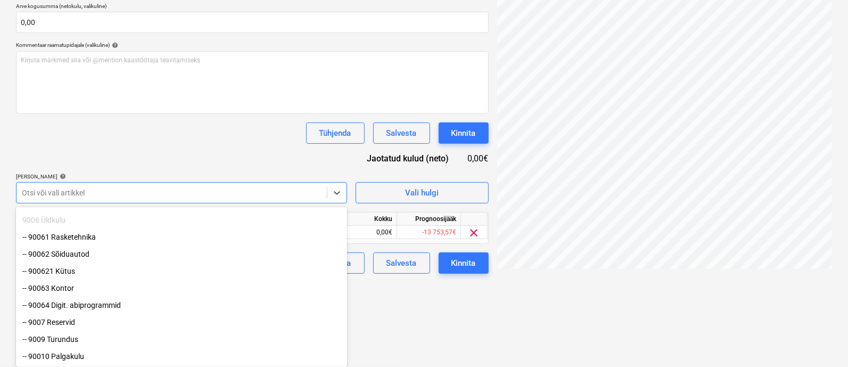
scroll to position [53, 0]
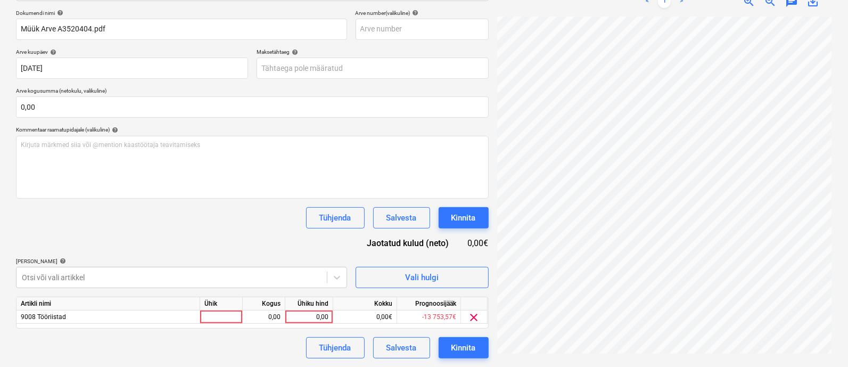
drag, startPoint x: 402, startPoint y: 321, endPoint x: 309, endPoint y: 302, distance: 95.0
click at [396, 211] on html "Müük 2 Projektid Kontaktid Ettevõte Koondarved 1 Postkast 9+ Kinnitusring Ressu…" at bounding box center [424, 27] width 848 height 367
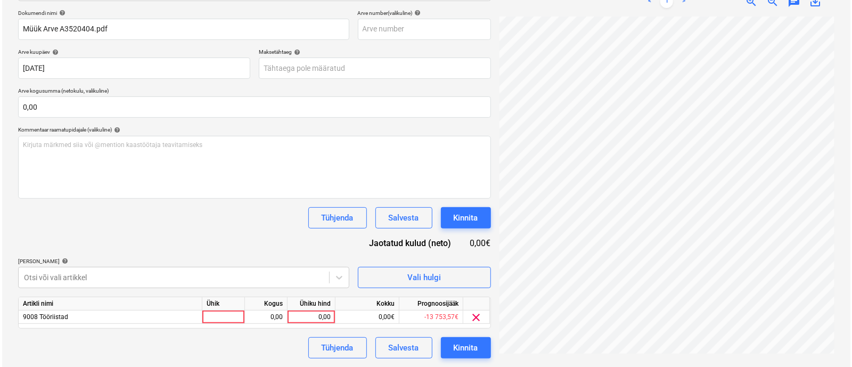
scroll to position [155, 0]
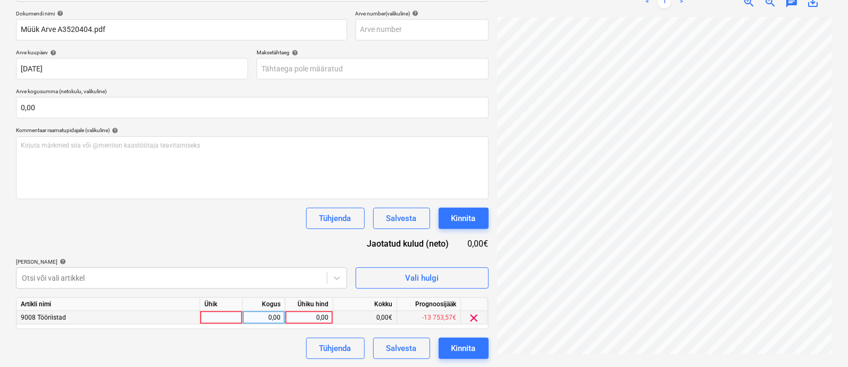
click at [221, 315] on div at bounding box center [221, 317] width 43 height 13
type input "kmpl"
type input "24,51"
click at [466, 348] on div "Kinnita" at bounding box center [463, 348] width 24 height 14
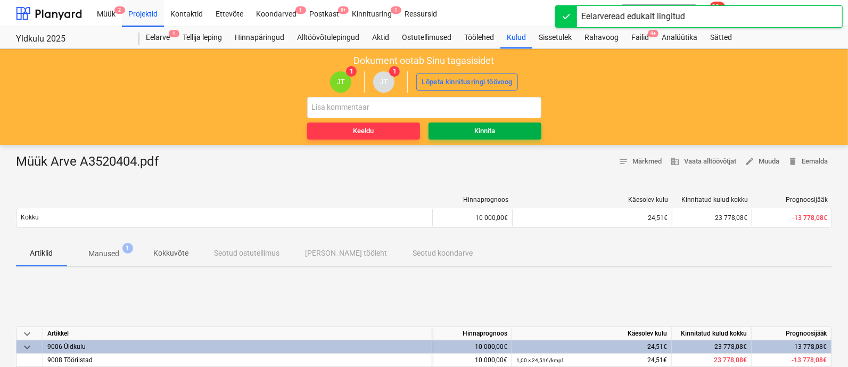
click at [481, 129] on div "Kinnita" at bounding box center [484, 131] width 21 height 12
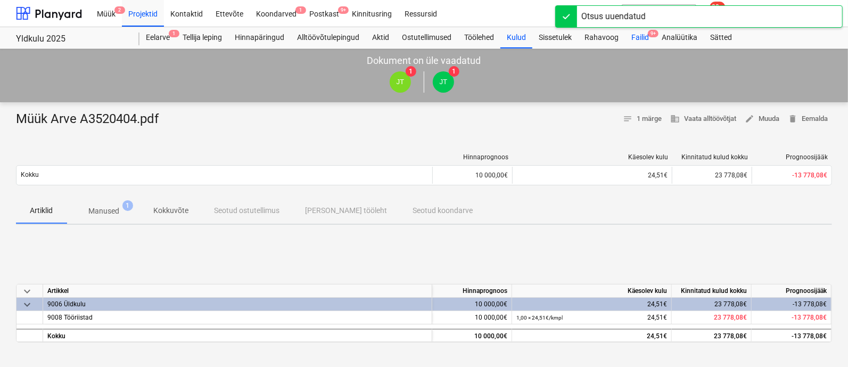
click at [640, 37] on div "Failid 9+" at bounding box center [640, 37] width 30 height 21
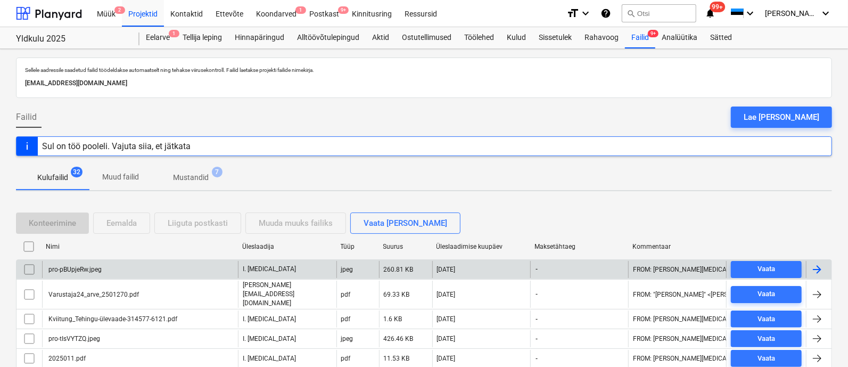
click at [157, 266] on div "pro-pBUpjeRw.jpeg" at bounding box center [140, 269] width 196 height 17
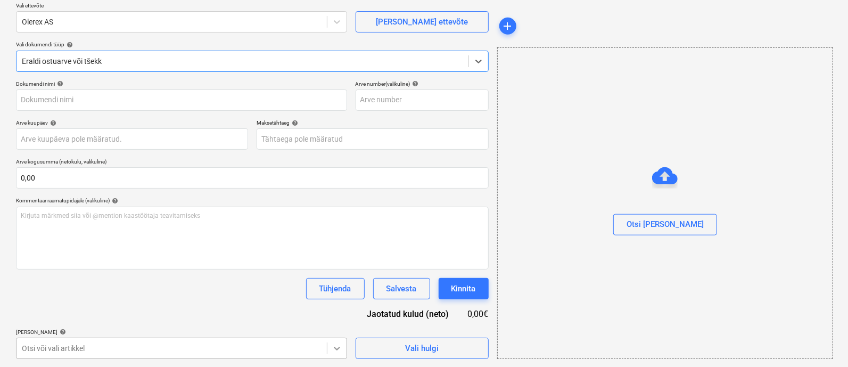
scroll to position [241, 0]
click at [336, 281] on body "Müük 2 Projektid Kontaktid Ettevõte Koondarved 1 Postkast 9+ Kinnitusring Ressu…" at bounding box center [424, 97] width 848 height 367
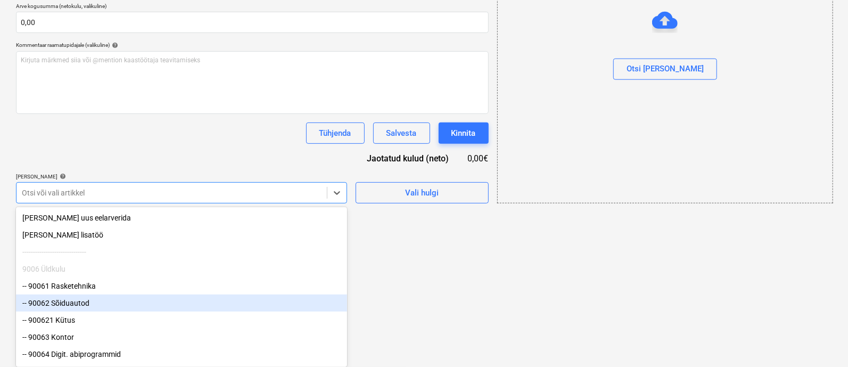
type input "pro-pBUpjeRw.jpeg"
type input "[DATE]"
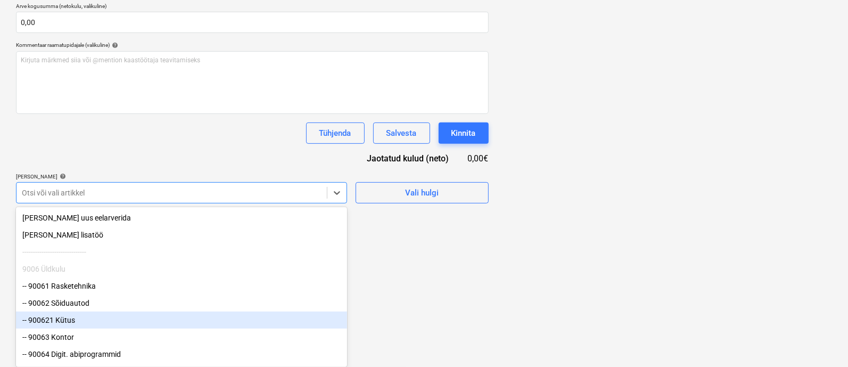
click at [154, 323] on div "-- 900621 Kütus" at bounding box center [181, 319] width 331 height 17
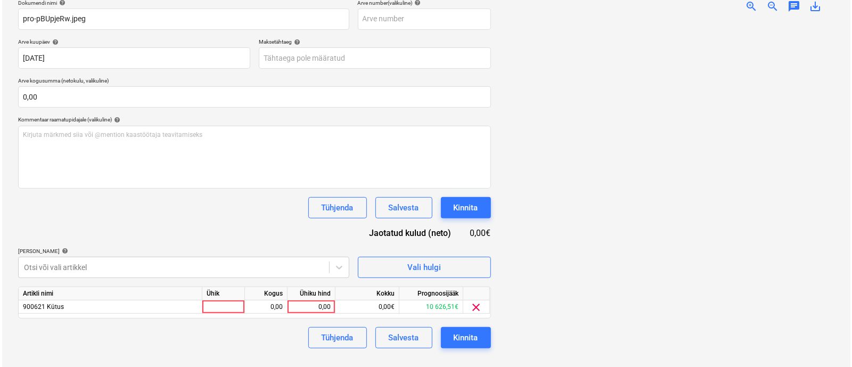
scroll to position [155, 0]
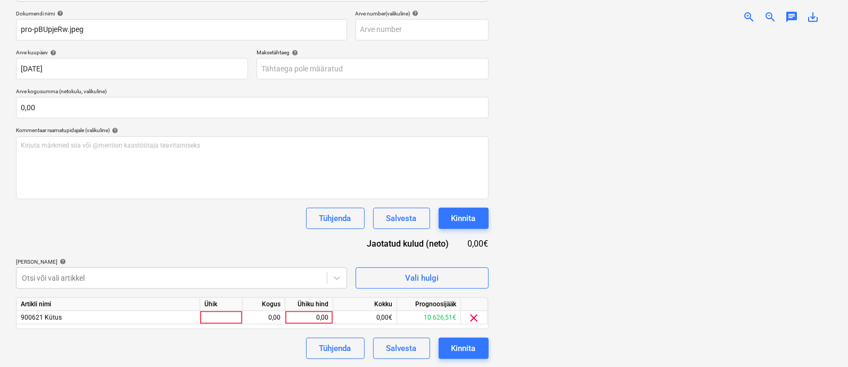
click at [422, 211] on html "Müük 2 Projektid Kontaktid Ettevõte Koondarved 1 Postkast 9+ Kinnitusring Ressu…" at bounding box center [424, 28] width 848 height 367
click at [212, 315] on div at bounding box center [221, 317] width 43 height 13
type input "kmpl"
type input "78,32"
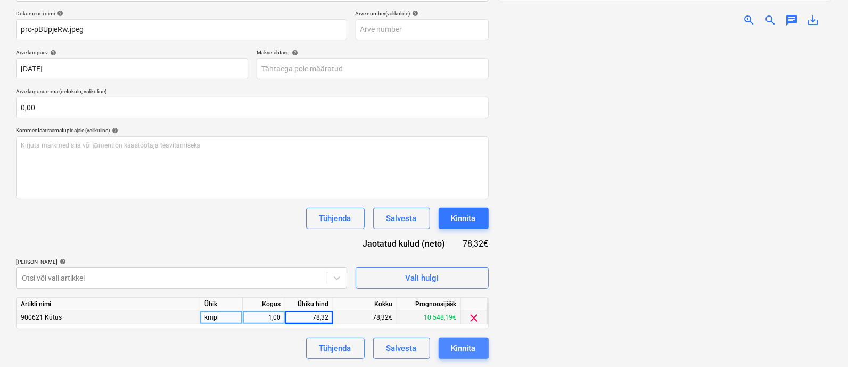
click at [463, 342] on div "Kinnita" at bounding box center [463, 348] width 24 height 14
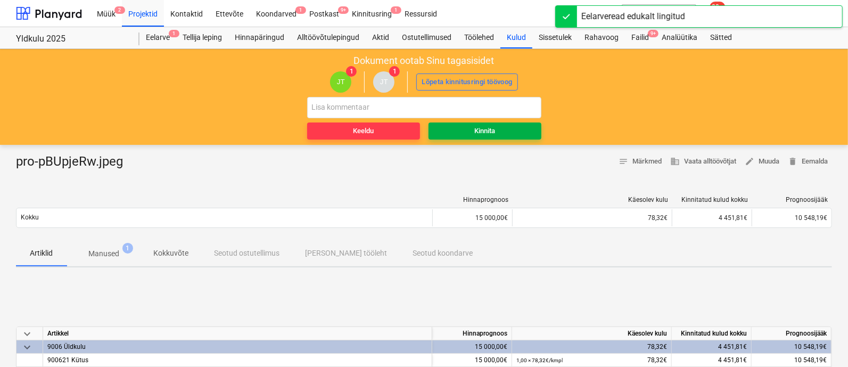
click at [503, 128] on span "Kinnita" at bounding box center [485, 131] width 104 height 12
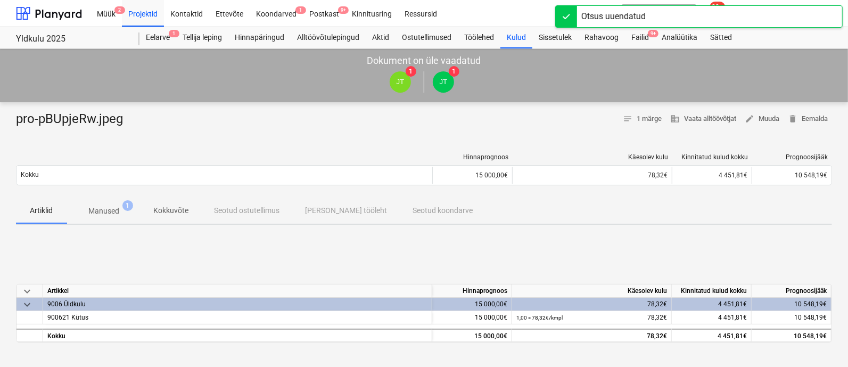
click at [639, 31] on div "[PERSON_NAME] läks valesti You have already reviewed this document" at bounding box center [641, 17] width 128 height 33
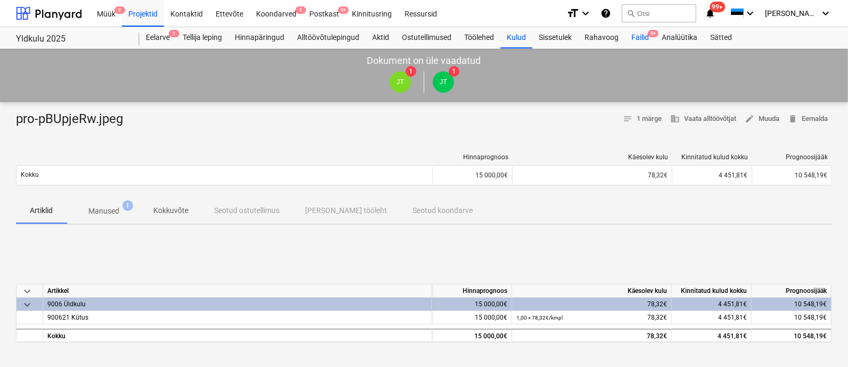
click at [639, 36] on div "Failid 9+" at bounding box center [640, 37] width 30 height 21
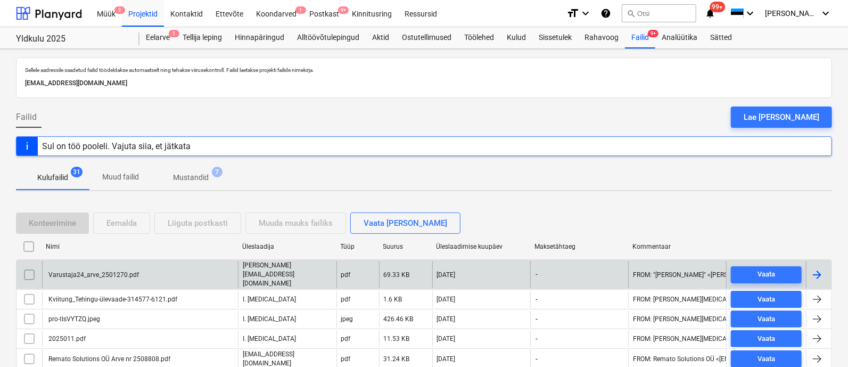
click at [174, 266] on div "Varustaja24_arve_2501270.pdf" at bounding box center [140, 274] width 196 height 27
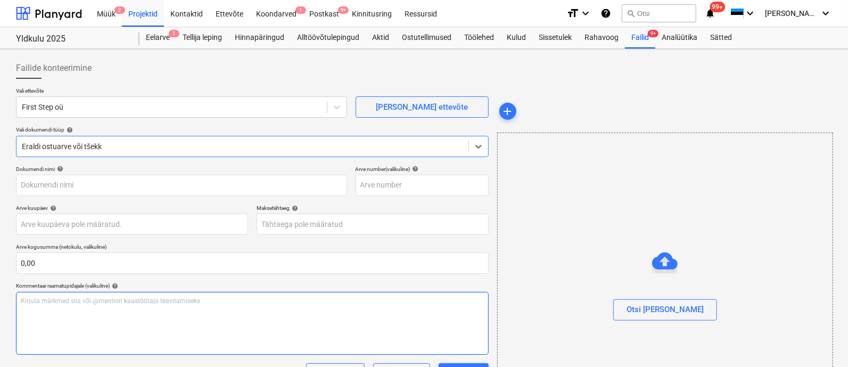
scroll to position [85, 0]
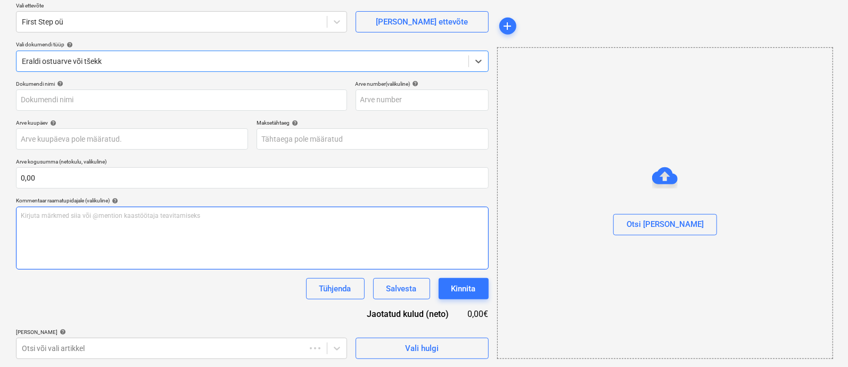
type input "Varustaja24_arve_2501270.pdf"
type input "[DATE]"
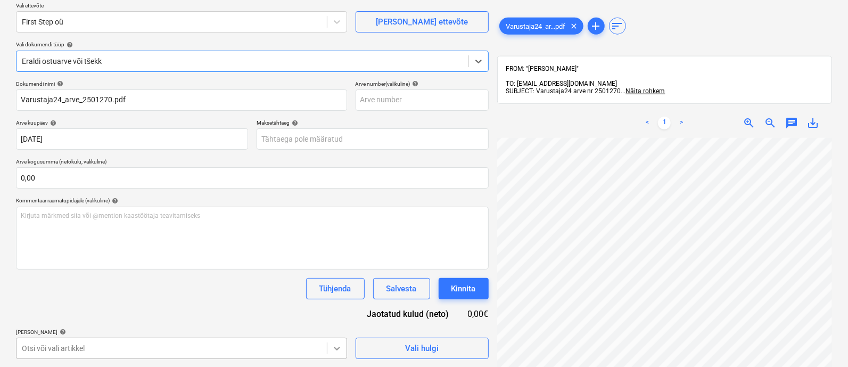
scroll to position [241, 0]
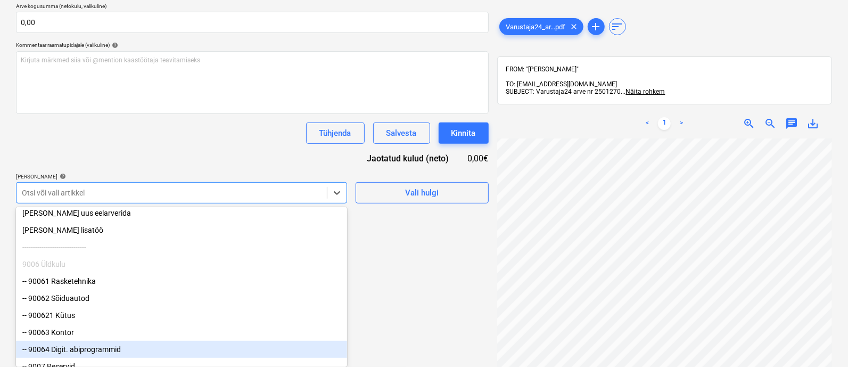
scroll to position [51, 0]
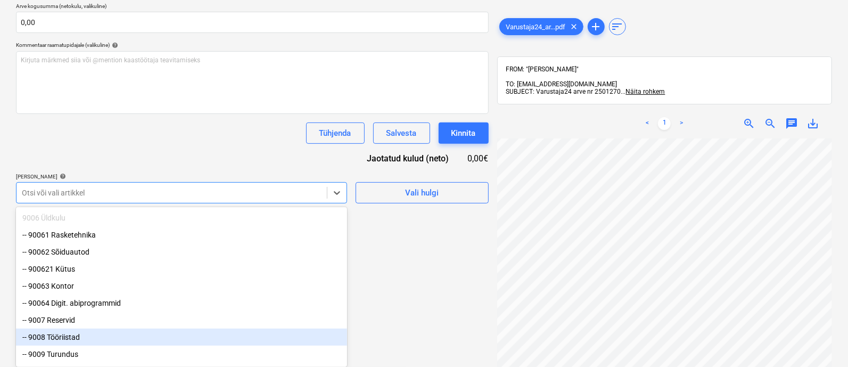
click at [227, 341] on div "-- 9008 Tööriistad" at bounding box center [181, 337] width 331 height 17
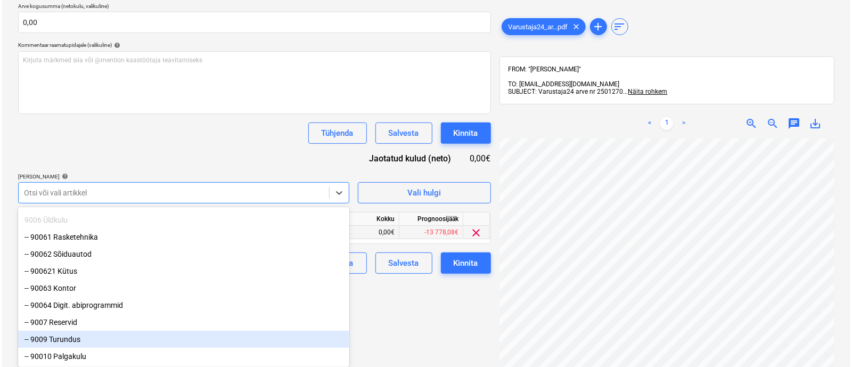
scroll to position [155, 0]
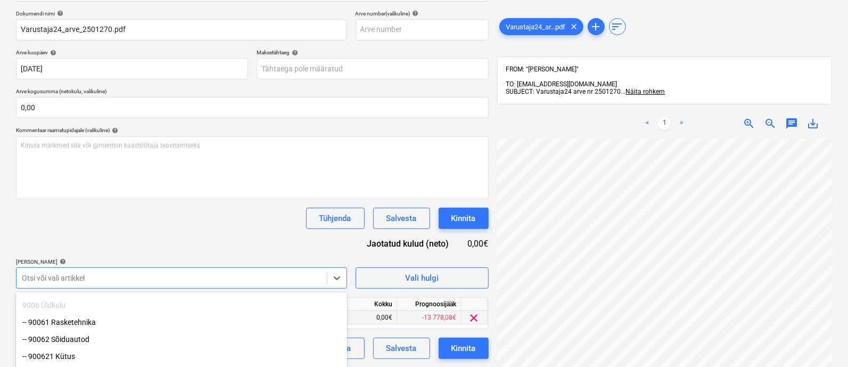
drag, startPoint x: 395, startPoint y: 322, endPoint x: 387, endPoint y: 317, distance: 9.1
click at [395, 211] on html "Müük 2 Projektid Kontaktid Ettevõte Koondarved 1 Postkast 9+ Kinnitusring Ressu…" at bounding box center [424, 28] width 848 height 367
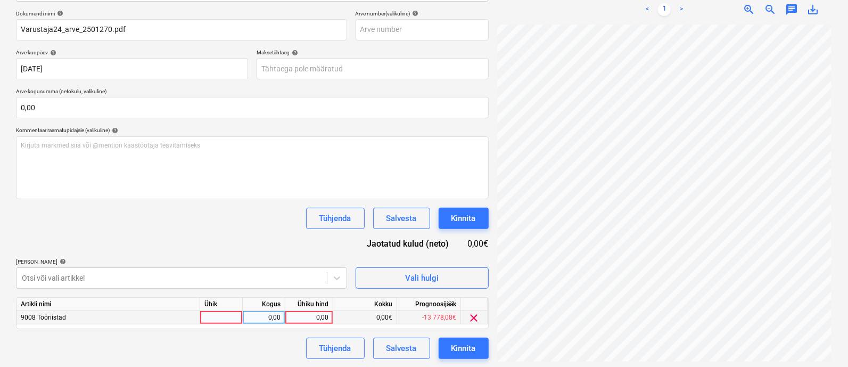
click at [226, 316] on div at bounding box center [221, 317] width 43 height 13
type input "kmpl"
type input "25"
click at [474, 344] on div "Kinnita" at bounding box center [463, 348] width 24 height 14
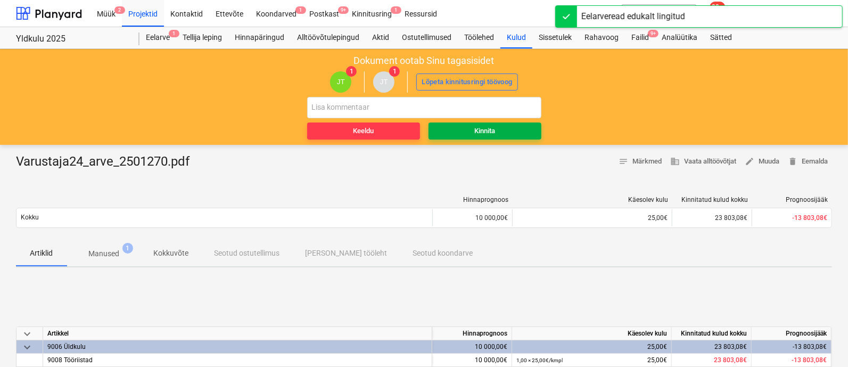
click at [495, 126] on div "Kinnita" at bounding box center [484, 131] width 21 height 12
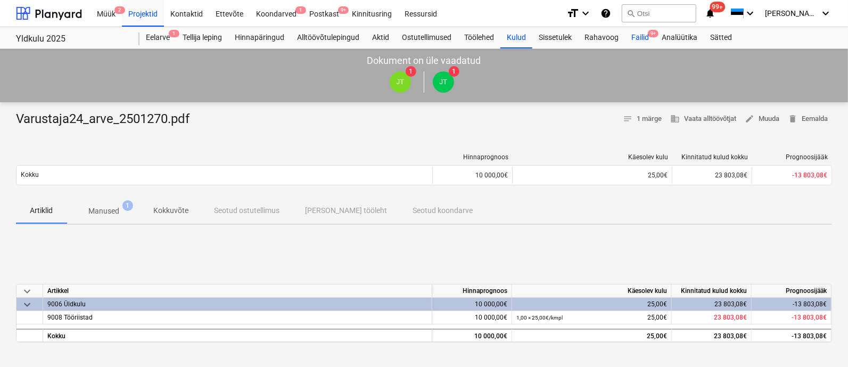
click at [636, 36] on div "Failid 9+" at bounding box center [640, 37] width 30 height 21
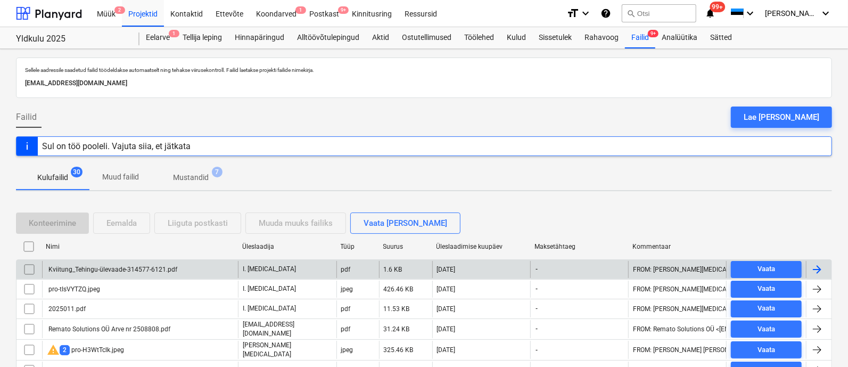
click at [143, 263] on div "Kviitung_Tehingu-ülevaade-314577-6121.pdf" at bounding box center [140, 269] width 196 height 17
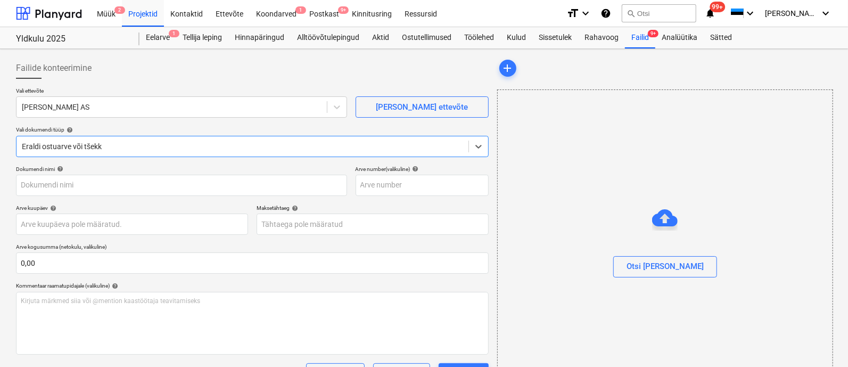
type input "Kviitung_Tehingu-ülevaade-314577-6121.pdf"
type input "[DATE]"
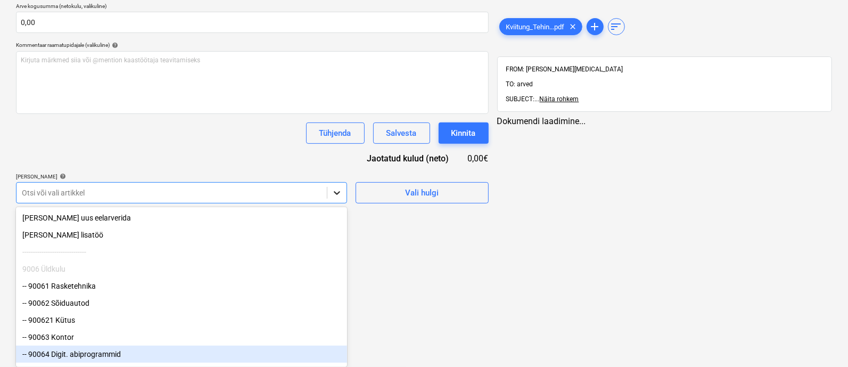
scroll to position [5, 0]
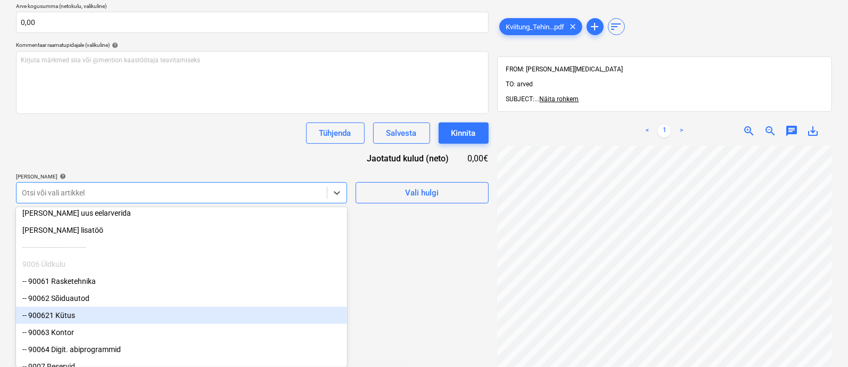
click at [172, 317] on div "-- 900621 Kütus" at bounding box center [181, 315] width 331 height 17
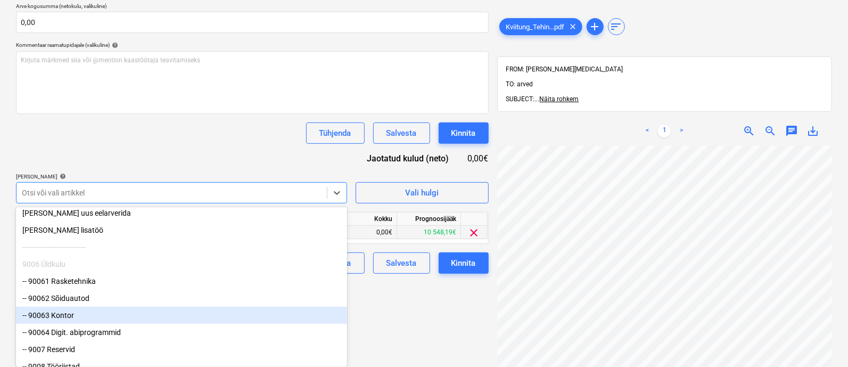
drag, startPoint x: 420, startPoint y: 324, endPoint x: 375, endPoint y: 311, distance: 47.0
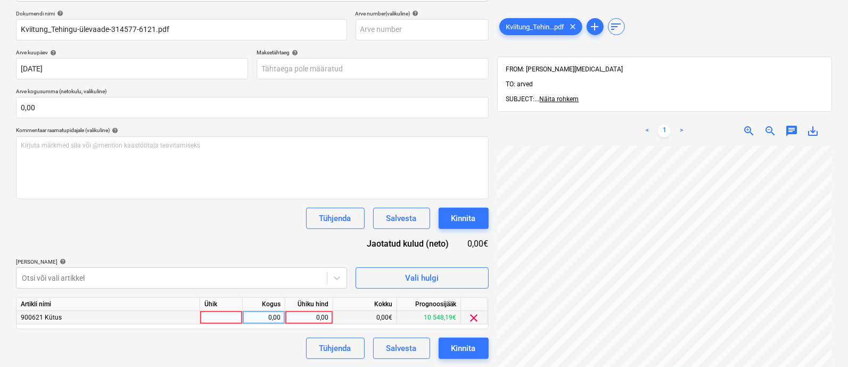
click at [212, 314] on div at bounding box center [221, 317] width 43 height 13
type input "kmpl"
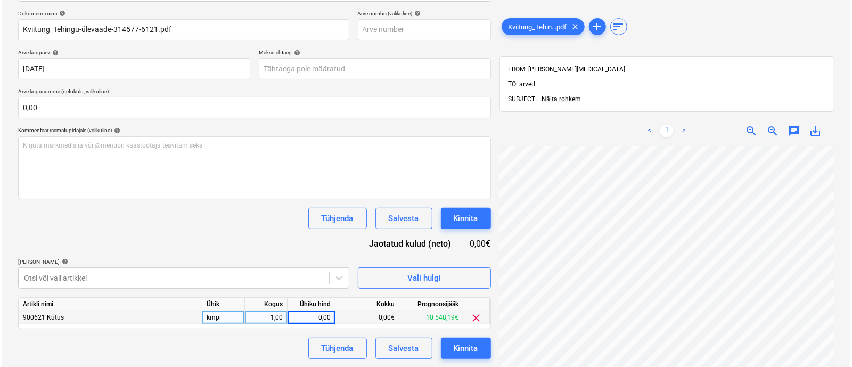
scroll to position [141, 0]
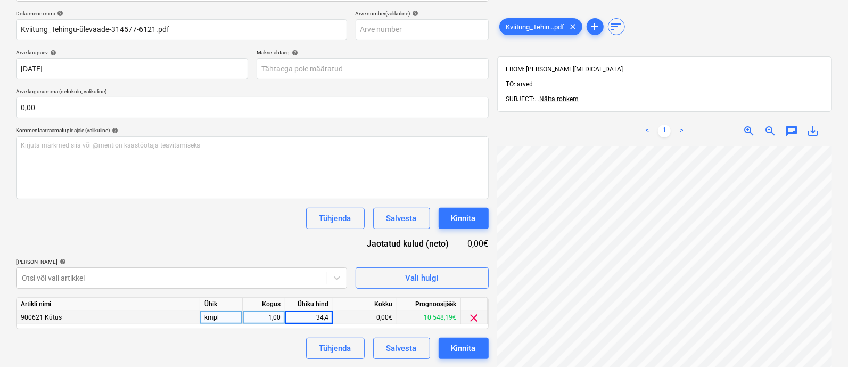
type input "34,49"
click at [465, 338] on button "Kinnita" at bounding box center [464, 348] width 50 height 21
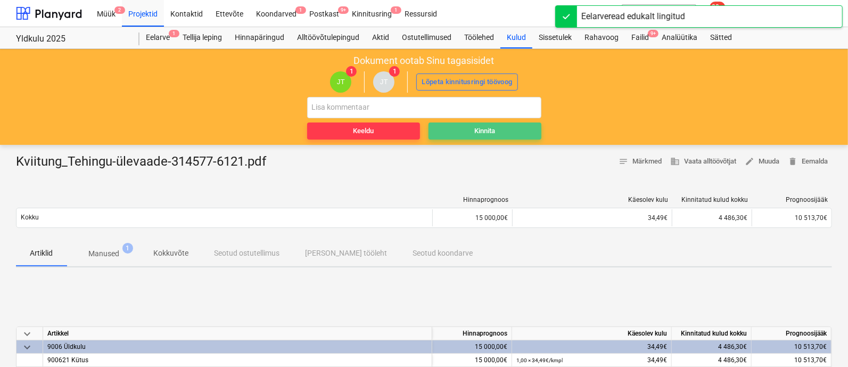
click at [475, 132] on div "Kinnita" at bounding box center [484, 131] width 21 height 12
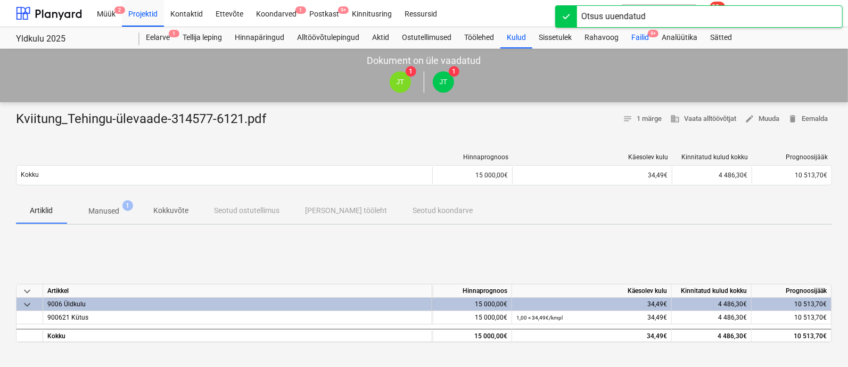
click at [641, 36] on div "Failid 9+" at bounding box center [640, 37] width 30 height 21
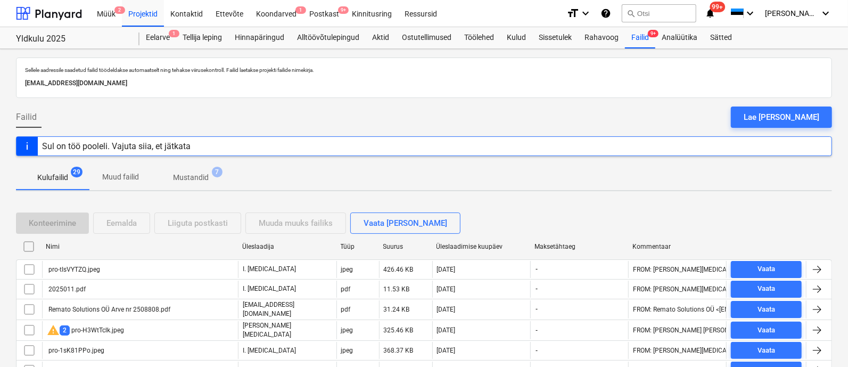
click at [152, 265] on div "pro-tIsVYTZQ.jpeg" at bounding box center [140, 269] width 196 height 17
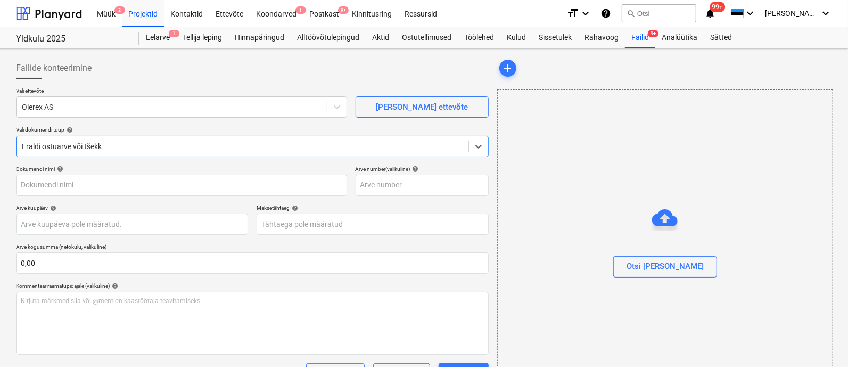
scroll to position [85, 0]
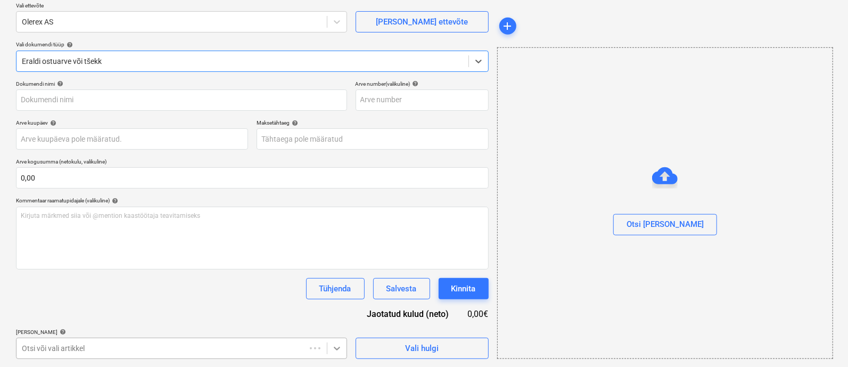
type input "pro-tIsVYTZQ.jpeg"
type input "[DATE]"
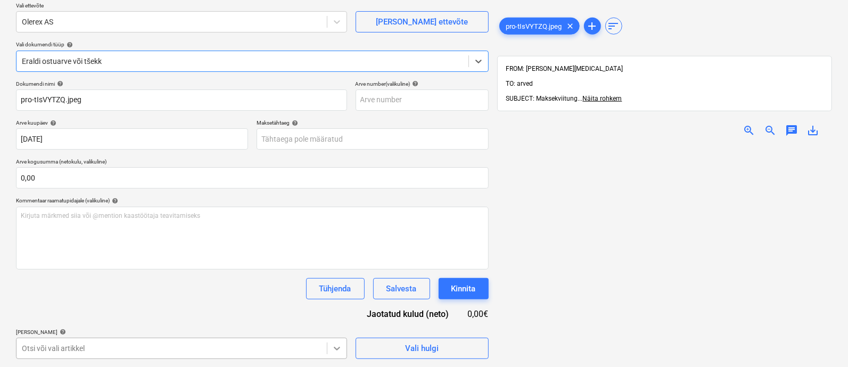
scroll to position [241, 0]
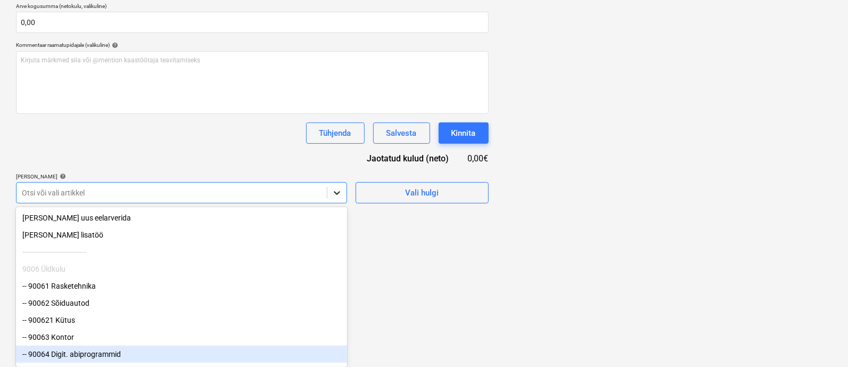
scroll to position [5, 0]
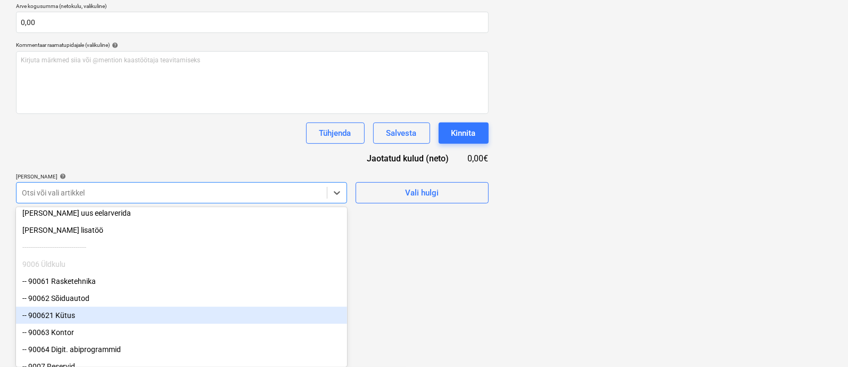
click at [264, 324] on div "-- 900621 Kütus" at bounding box center [181, 315] width 331 height 17
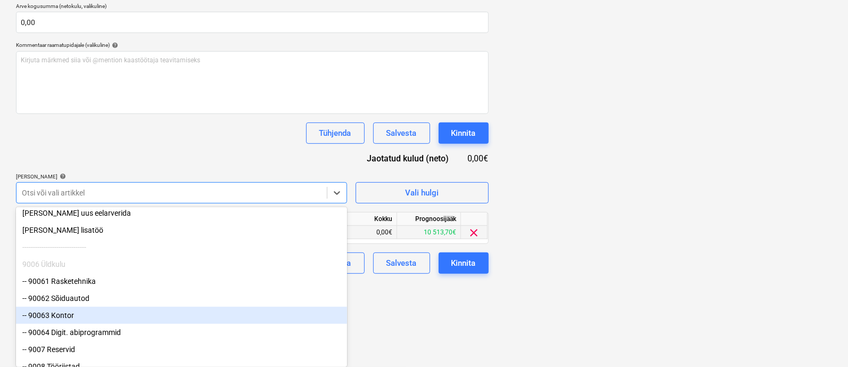
drag, startPoint x: 440, startPoint y: 331, endPoint x: 414, endPoint y: 322, distance: 27.1
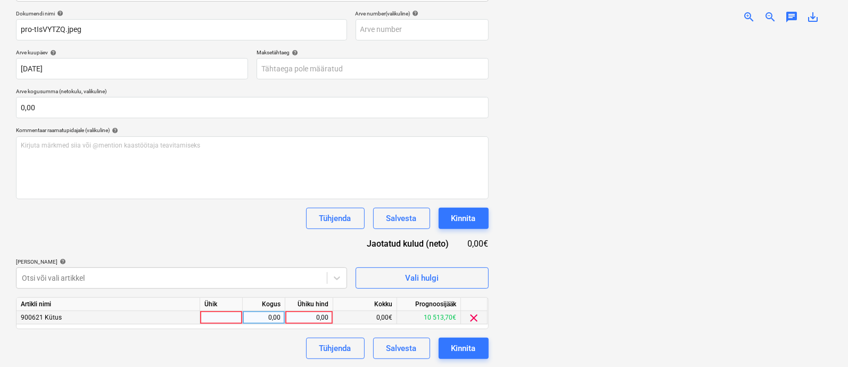
click at [229, 318] on div at bounding box center [221, 317] width 43 height 13
type input "kmpl"
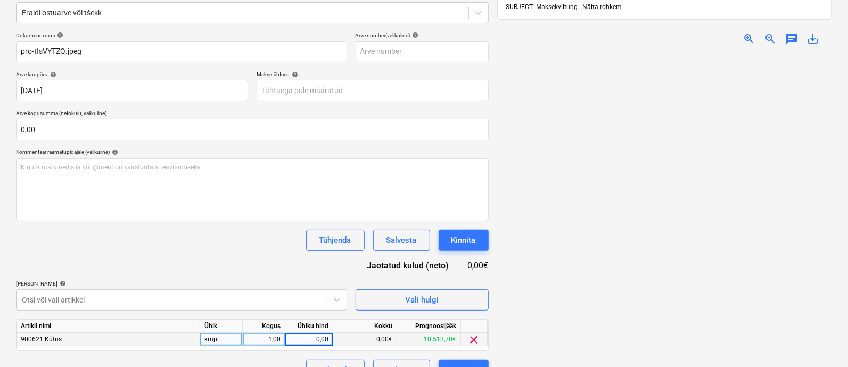
scroll to position [133, 0]
click at [751, 20] on div "[PERSON_NAME] läks valesti You have already reviewed this document" at bounding box center [699, 17] width 288 height 34
click at [744, 20] on div "[PERSON_NAME] läks valesti You have already reviewed this document" at bounding box center [699, 17] width 288 height 34
click at [747, 25] on div "[PERSON_NAME] läks valesti You have already reviewed this document" at bounding box center [699, 17] width 288 height 34
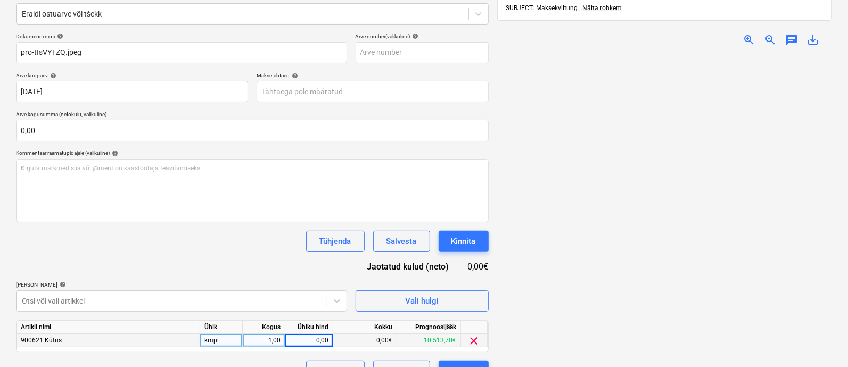
click at [747, 25] on div "[PERSON_NAME] läks valesti You have already reviewed this document" at bounding box center [699, 17] width 288 height 34
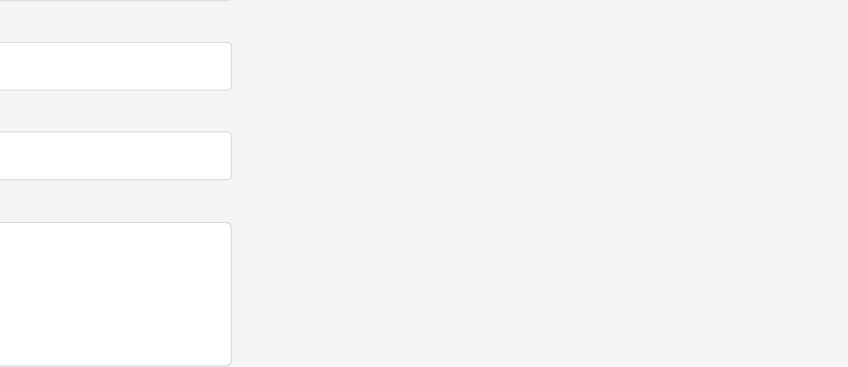
click at [620, 54] on img at bounding box center [665, 54] width 168 height 0
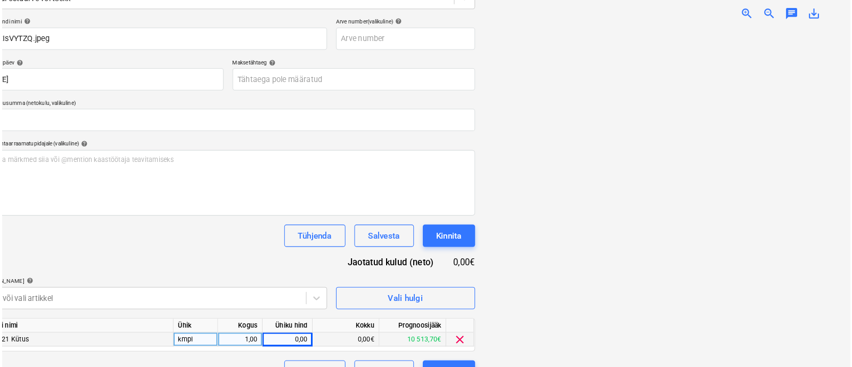
scroll to position [145, 0]
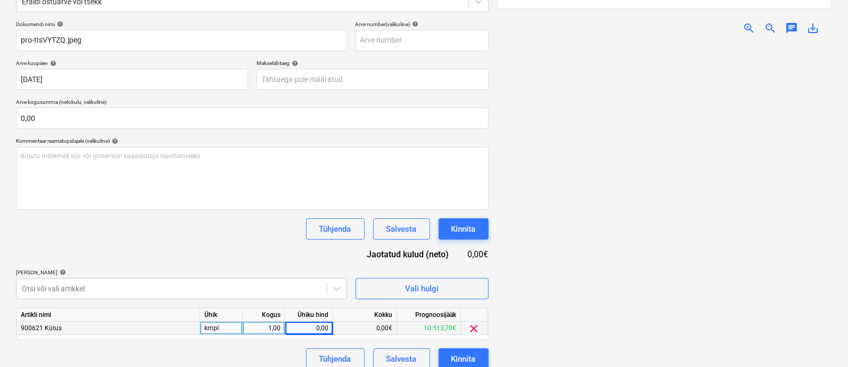
click at [317, 329] on div "0,00" at bounding box center [309, 328] width 39 height 13
type input "118"
click at [462, 359] on div "Kinnita" at bounding box center [463, 359] width 24 height 14
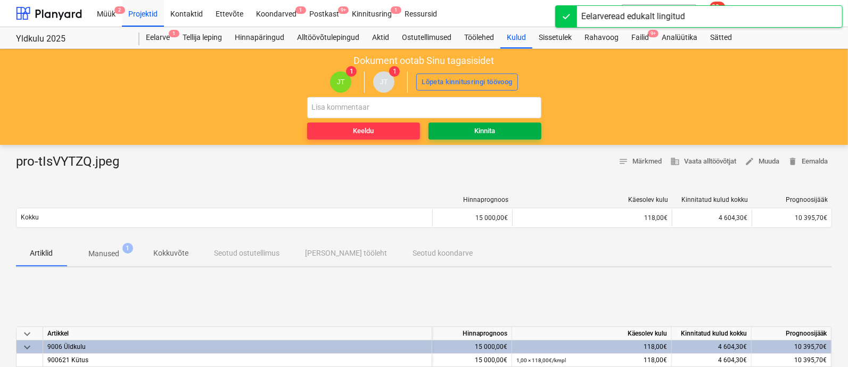
click at [468, 129] on span "Kinnita" at bounding box center [485, 131] width 104 height 12
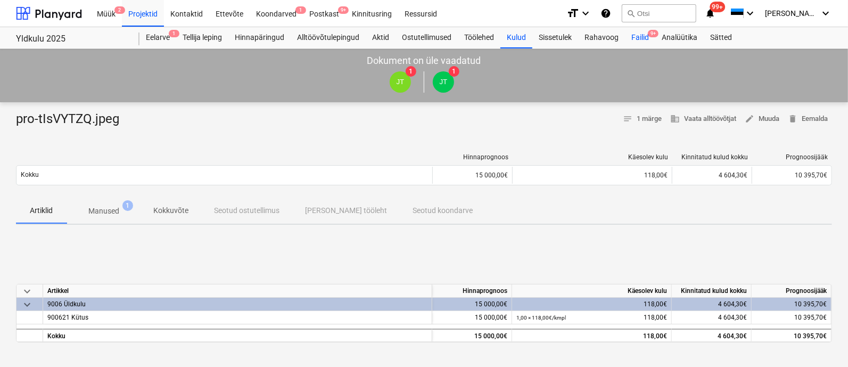
click at [646, 34] on div "Failid 9+" at bounding box center [640, 37] width 30 height 21
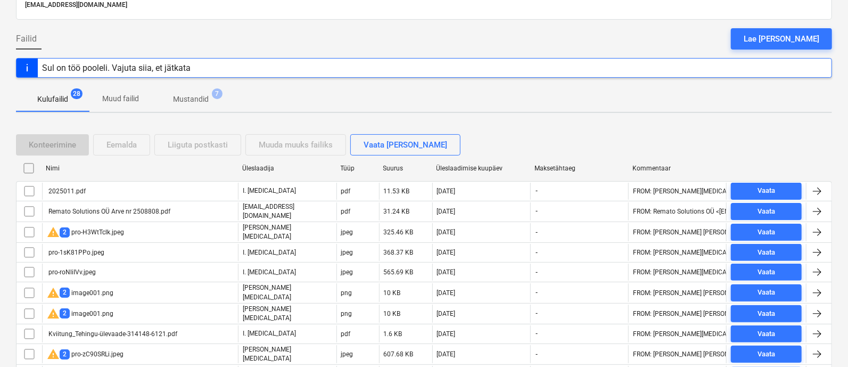
scroll to position [79, 0]
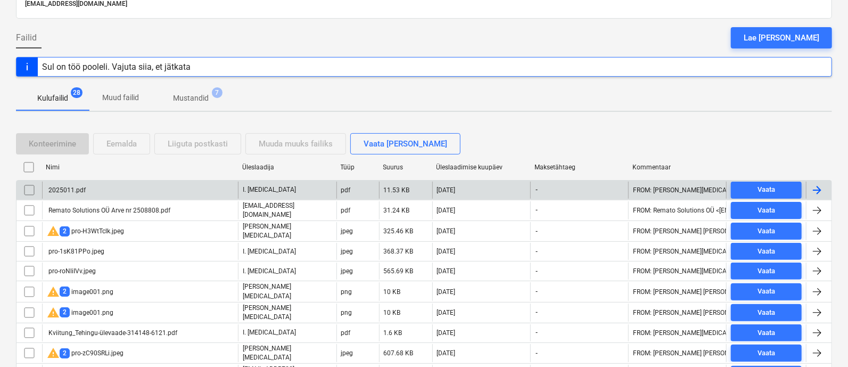
click at [168, 193] on div "2025011.pdf" at bounding box center [140, 190] width 196 height 17
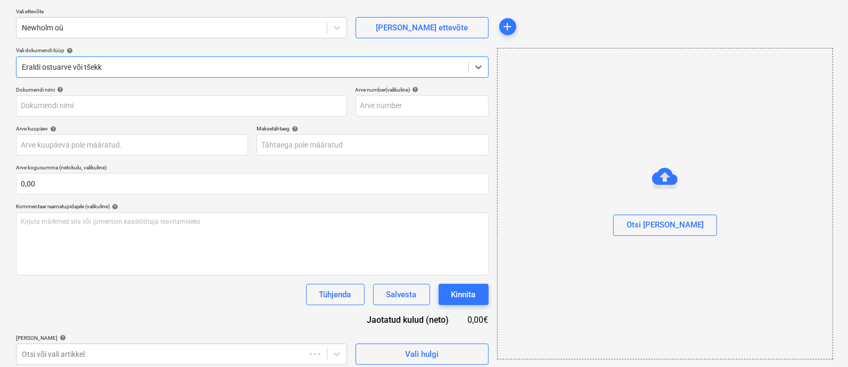
type input "2025011.pdf"
type input "[DATE]"
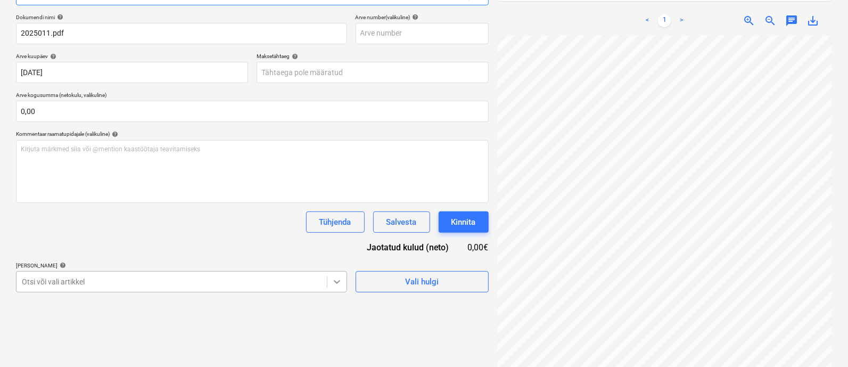
scroll to position [241, 0]
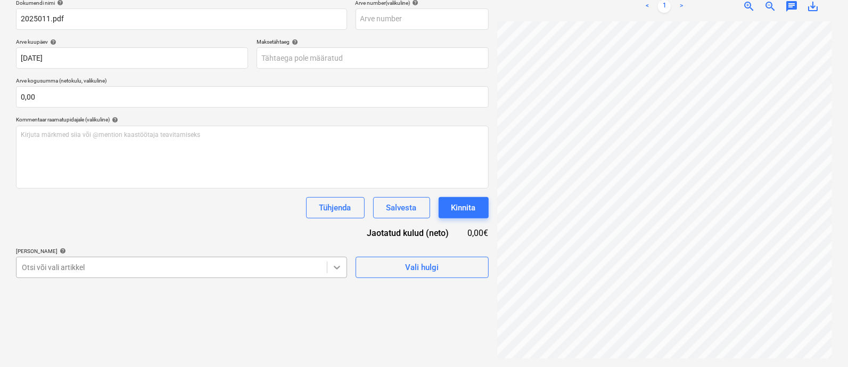
click at [340, 201] on body "Müük 2 Projektid Kontaktid Ettevõte Koondarved 1 Postkast 9+ Kinnitusring Ressu…" at bounding box center [424, 17] width 848 height 367
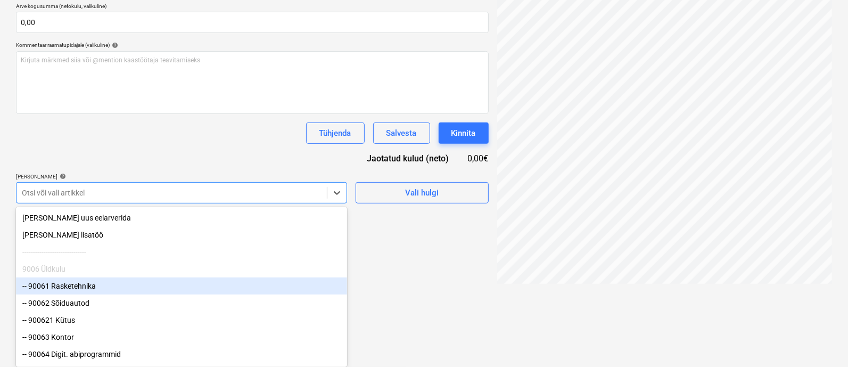
click at [241, 288] on div "-- 90061 Rasketehnika" at bounding box center [181, 285] width 331 height 17
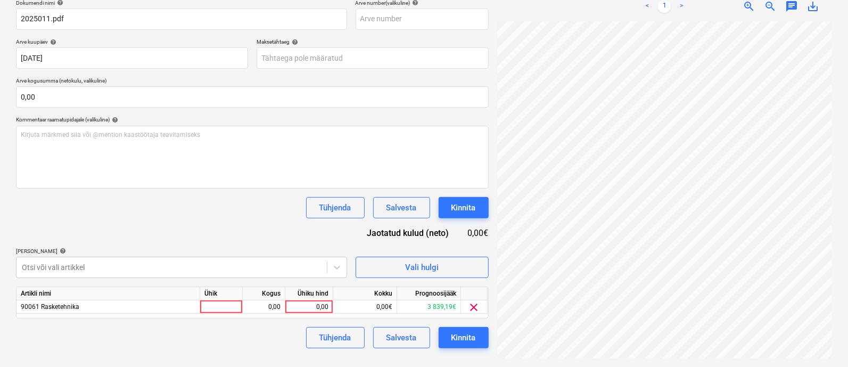
scroll to position [155, 0]
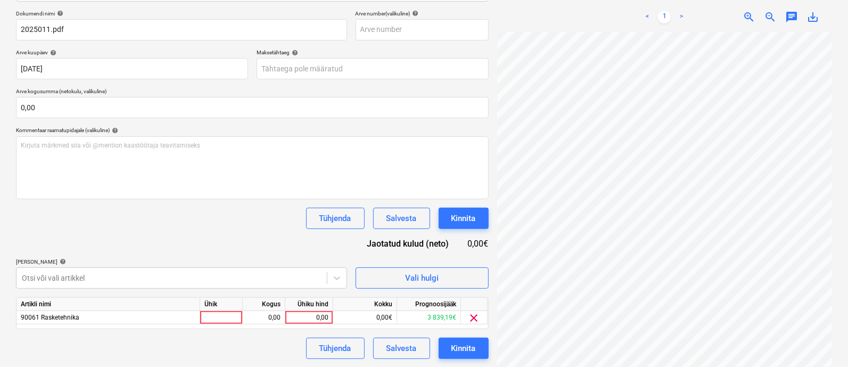
click at [414, 211] on html "Müük 2 Projektid Kontaktid Ettevõte Koondarved 1 Postkast 9+ Kinnitusring Ressu…" at bounding box center [424, 28] width 848 height 367
click at [211, 315] on div at bounding box center [221, 317] width 43 height 13
type input "kmpl"
type input "2000"
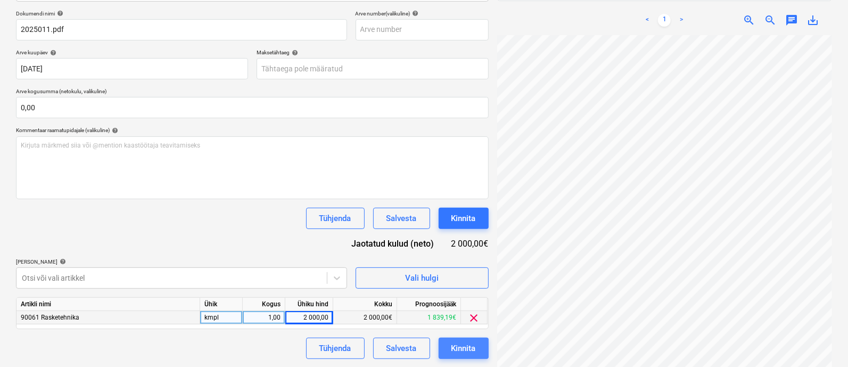
click at [469, 347] on div "Kinnita" at bounding box center [463, 348] width 24 height 14
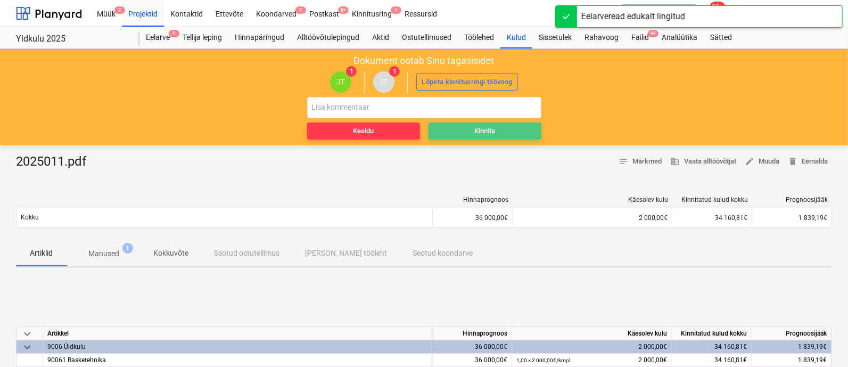
click at [508, 134] on span "Kinnita" at bounding box center [485, 131] width 104 height 12
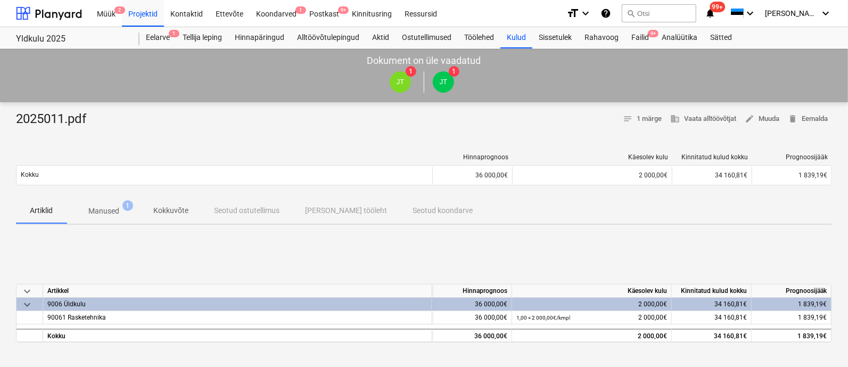
scroll to position [1, 0]
click at [636, 32] on div "[PERSON_NAME] läks valesti You have already reviewed this document" at bounding box center [641, 17] width 128 height 33
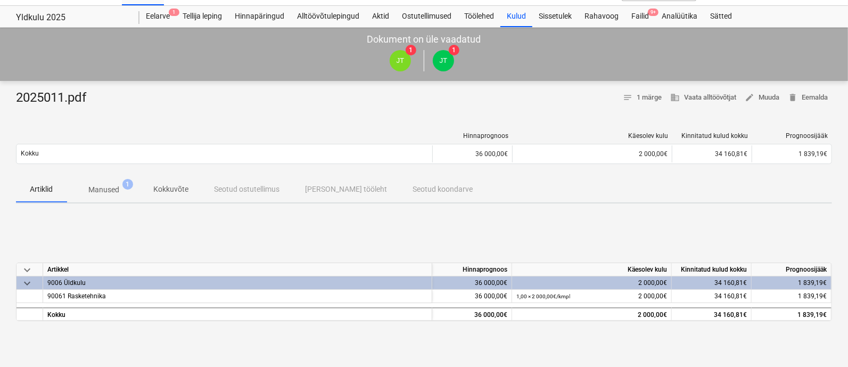
scroll to position [0, 0]
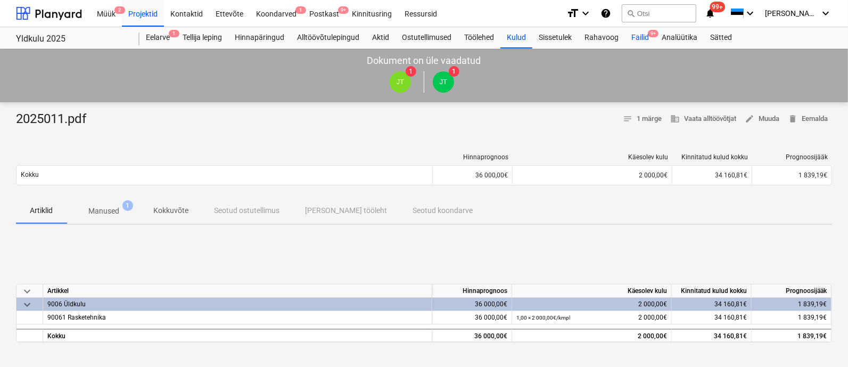
click at [647, 34] on div "Failid 9+" at bounding box center [640, 37] width 30 height 21
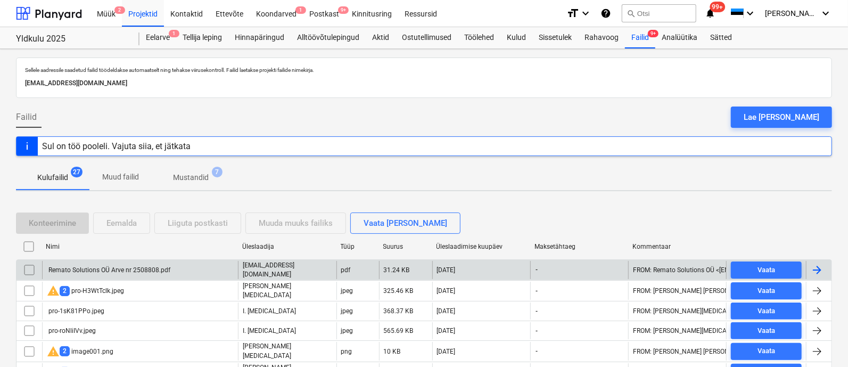
click at [126, 267] on div "Remato Solutions OÜ Arve nr 2508808.pdf" at bounding box center [109, 269] width 124 height 7
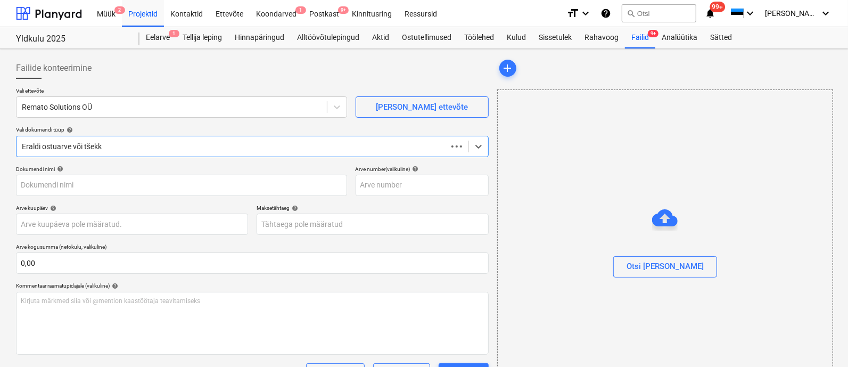
type input "Remato Solutions OÜ Arve nr 2508808.pdf"
type input "[DATE]"
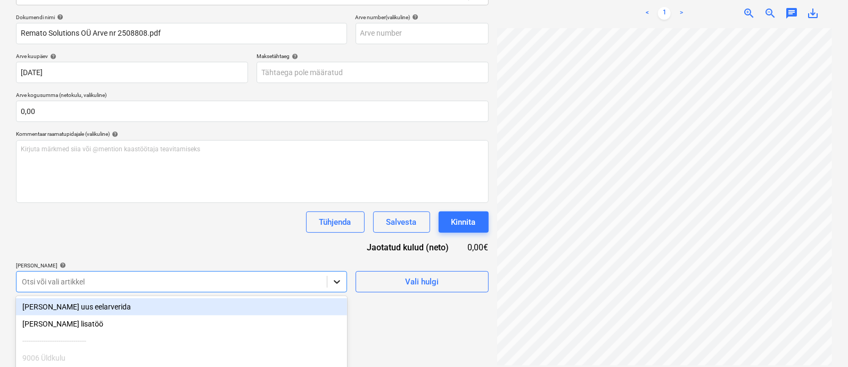
scroll to position [241, 0]
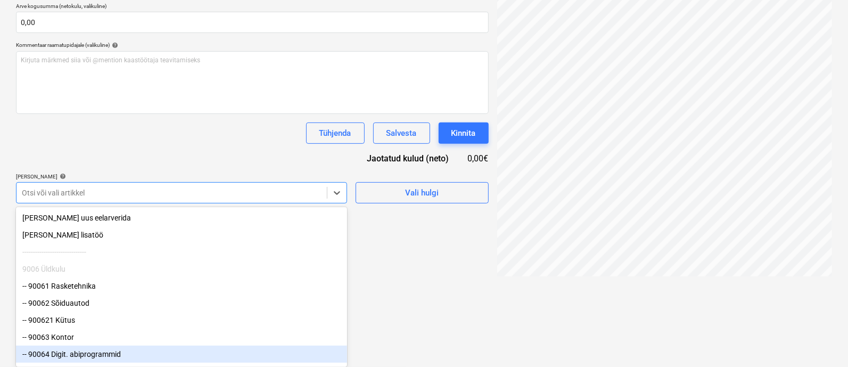
click at [196, 356] on div "-- 90064 Digit. abiprogrammid" at bounding box center [181, 354] width 331 height 17
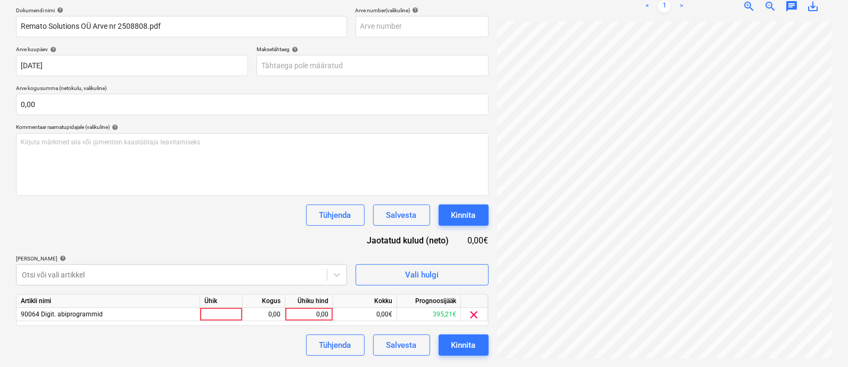
drag, startPoint x: 399, startPoint y: 300, endPoint x: 356, endPoint y: 300, distance: 43.7
click at [398, 208] on html "Müük 2 Projektid Kontaktid Ettevõte Koondarved 1 Postkast 9+ Kinnitusring Ressu…" at bounding box center [424, 24] width 848 height 367
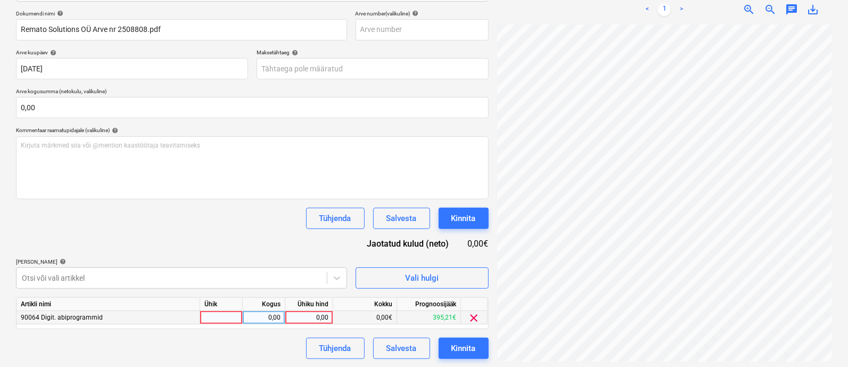
click at [227, 318] on div at bounding box center [221, 317] width 43 height 13
type input "kmpl"
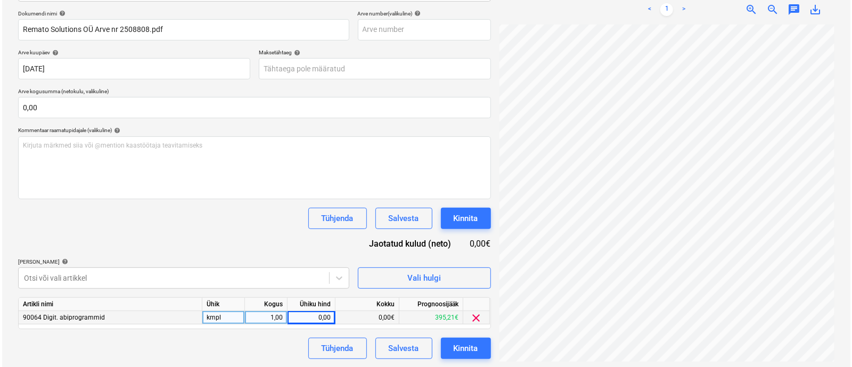
scroll to position [0, 66]
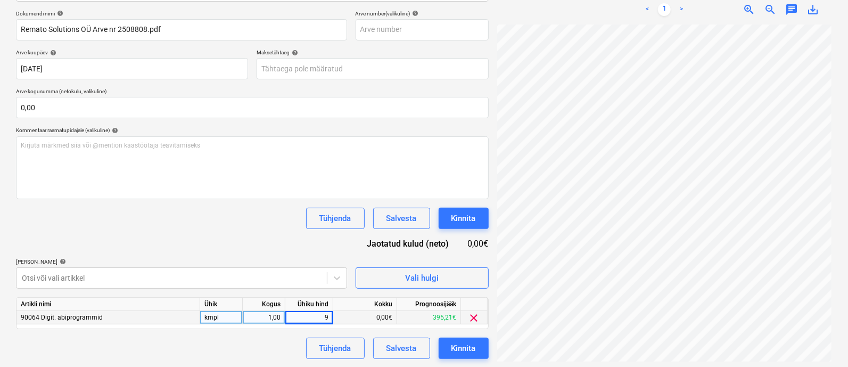
type input "90"
click at [466, 354] on div "Kinnita" at bounding box center [463, 348] width 24 height 14
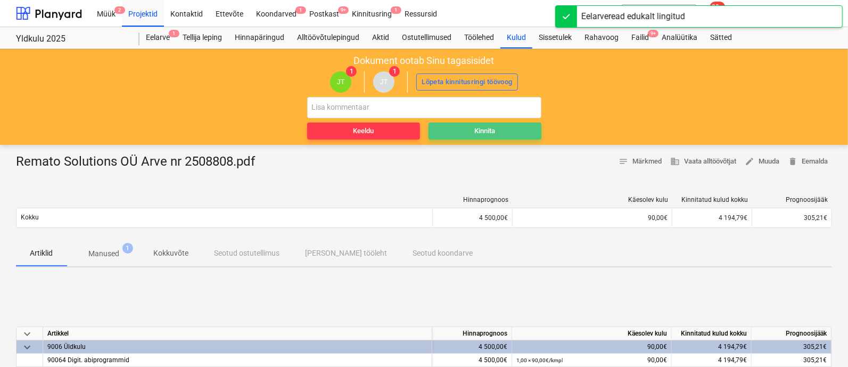
click at [472, 126] on span "Kinnita" at bounding box center [485, 131] width 104 height 12
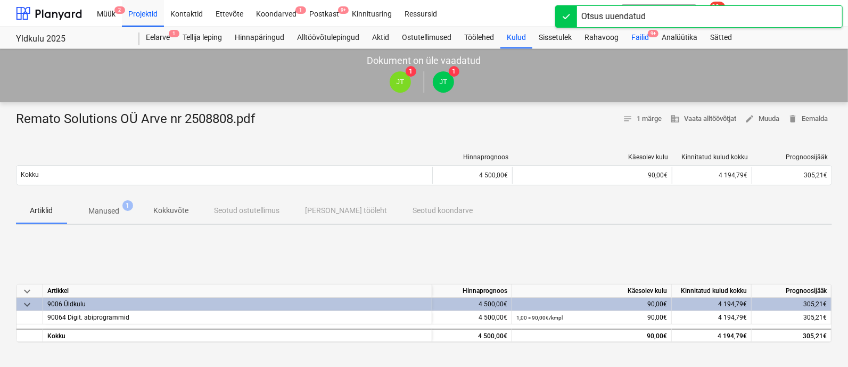
click at [642, 36] on div "Failid 9+" at bounding box center [640, 37] width 30 height 21
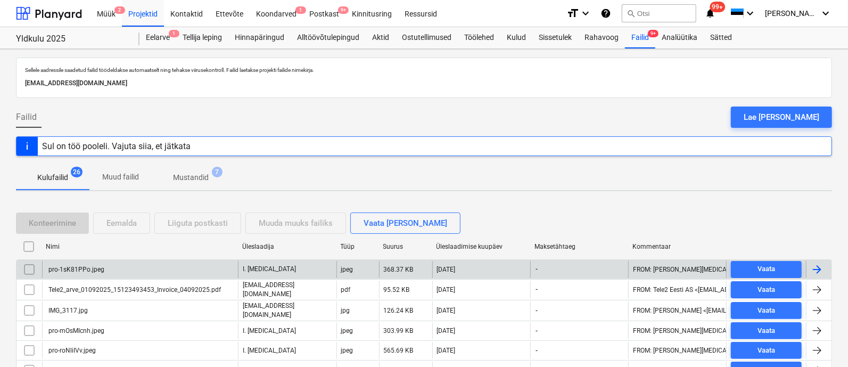
click at [120, 265] on div "pro-1sK81PPo.jpeg" at bounding box center [140, 269] width 196 height 17
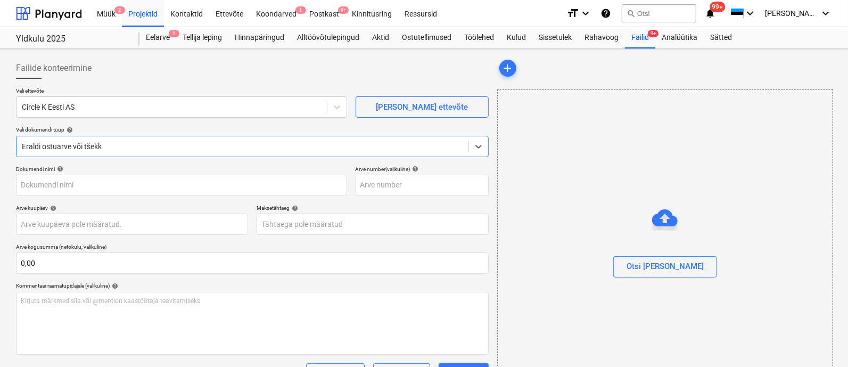
type input "pro-1sK81PPo.jpeg"
type input "[DATE]"
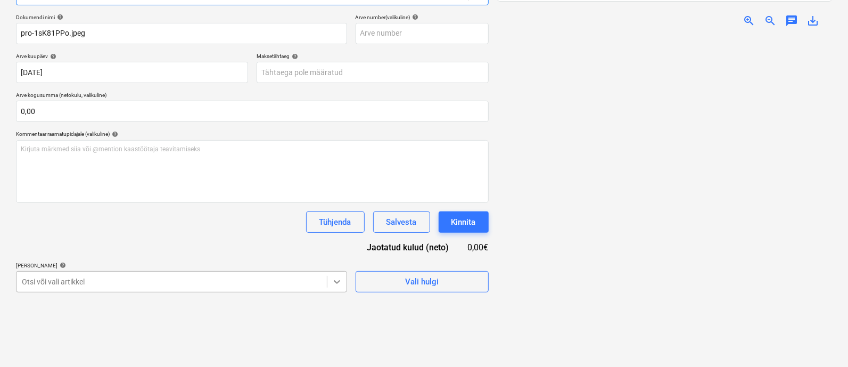
scroll to position [241, 0]
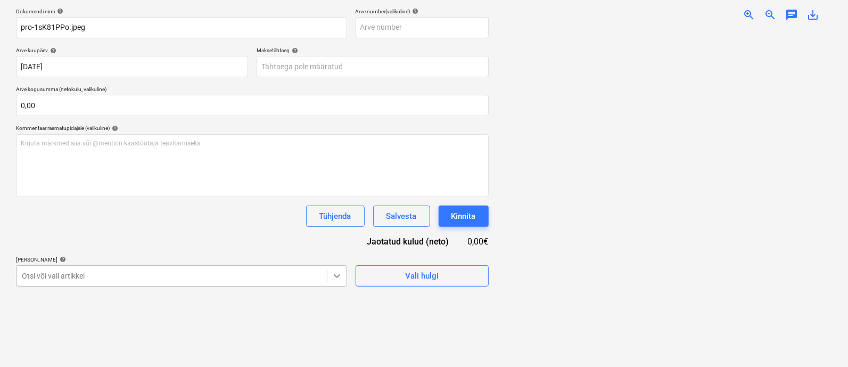
click at [333, 209] on body "Müük 2 Projektid Kontaktid Ettevõte Koondarved 1 Postkast 9+ Kinnitusring Ressu…" at bounding box center [424, 25] width 848 height 367
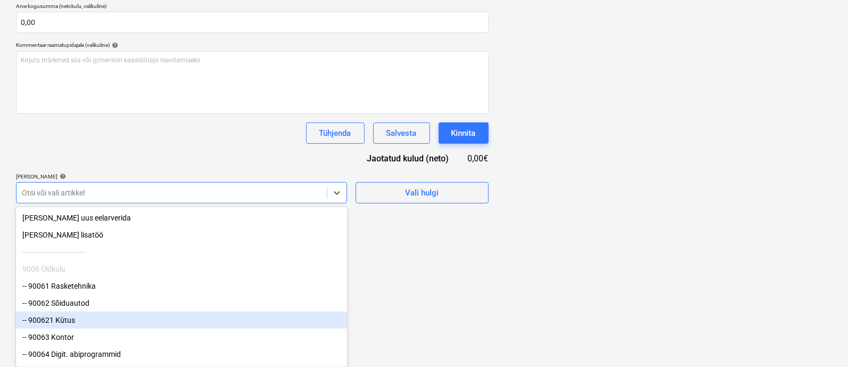
click at [191, 322] on div "-- 900621 Kütus" at bounding box center [181, 319] width 331 height 17
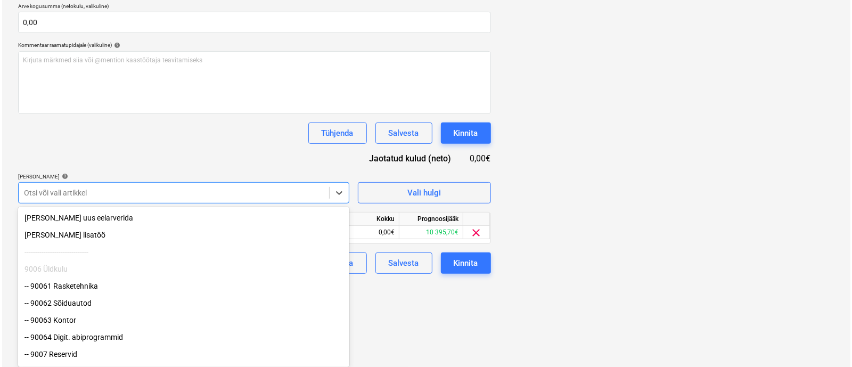
scroll to position [155, 0]
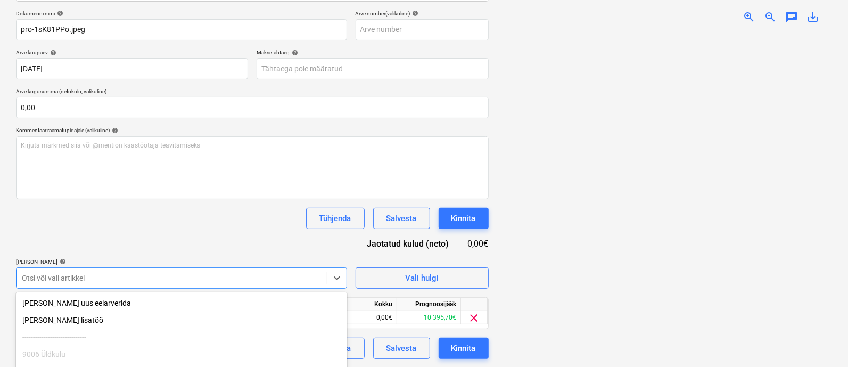
click at [388, 211] on html "Müük 2 Projektid Kontaktid Ettevõte Koondarved 1 Postkast 9+ Kinnitusring Ressu…" at bounding box center [424, 28] width 848 height 367
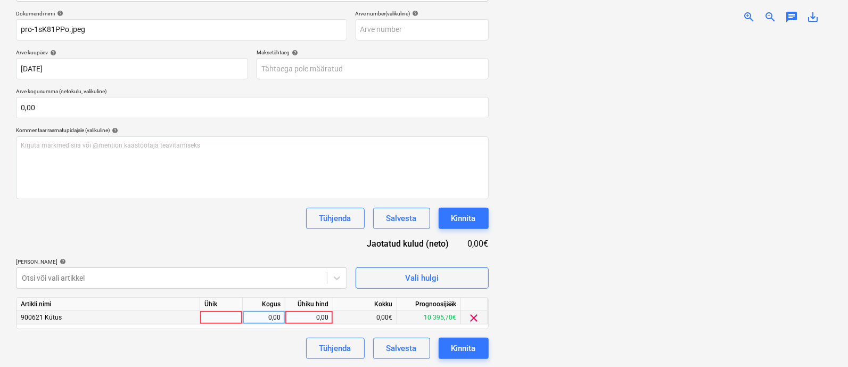
click at [212, 317] on div at bounding box center [221, 317] width 43 height 13
type input "kmpl"
type input "35,89"
click at [458, 350] on div "Kinnita" at bounding box center [463, 348] width 24 height 14
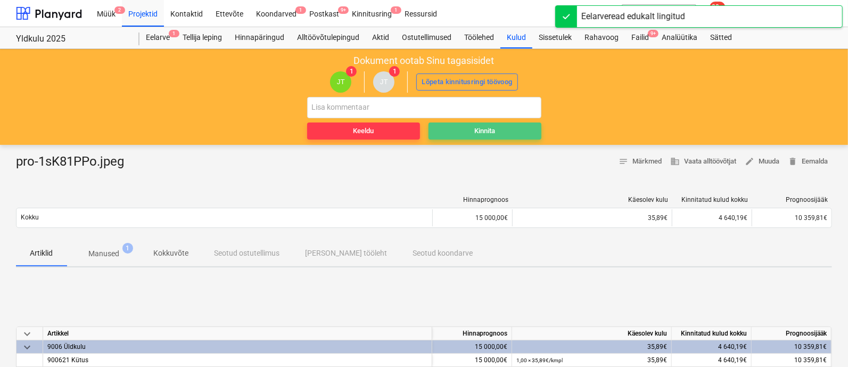
click at [490, 125] on div "Kinnita" at bounding box center [484, 131] width 21 height 12
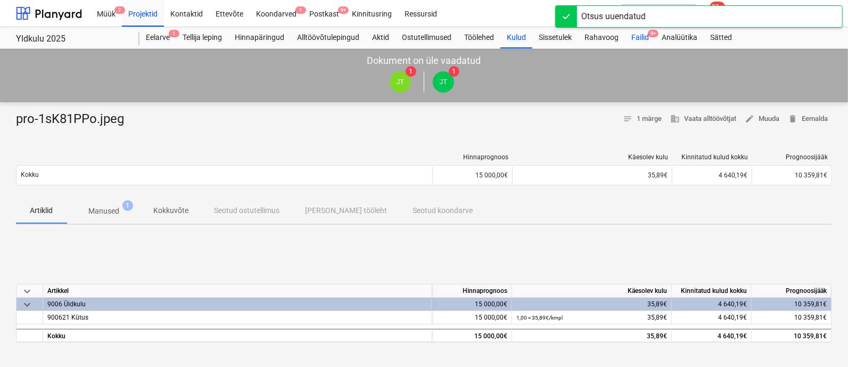
click at [638, 40] on div "Failid 9+" at bounding box center [640, 37] width 30 height 21
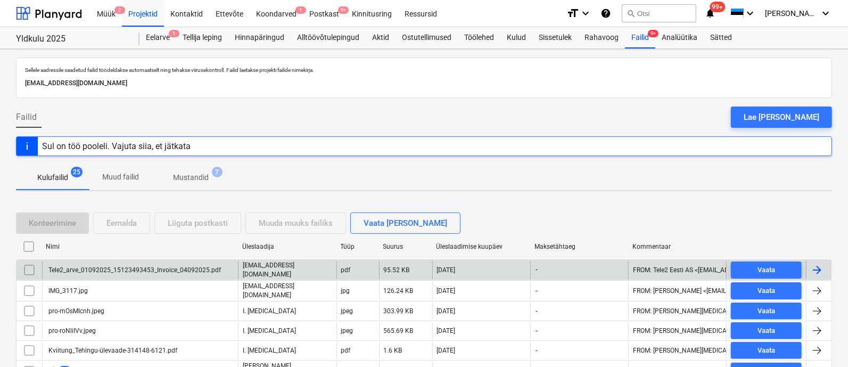
click at [146, 268] on div "Tele2_arve_01092025_15123493453_Invoice_04092025.pdf" at bounding box center [134, 269] width 174 height 7
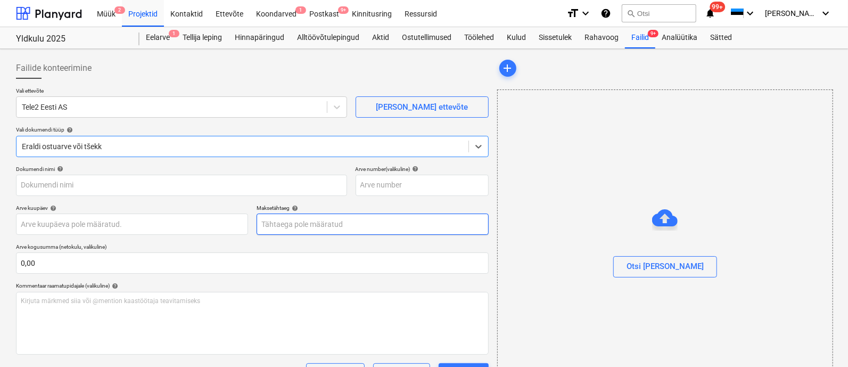
type input "Tele2_arve_01092025_15123493453_Invoice_04092025.pdf"
type input "[DATE]"
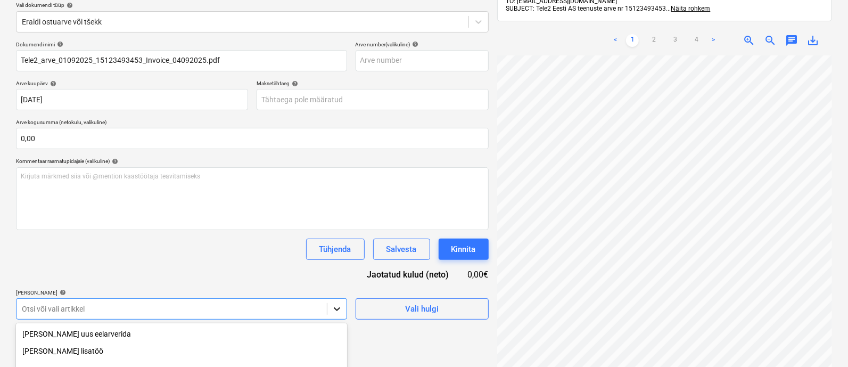
scroll to position [241, 0]
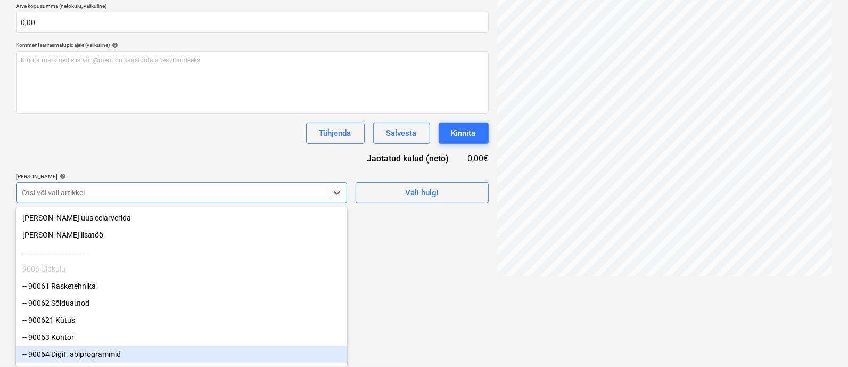
click at [264, 358] on div "-- 90064 Digit. abiprogrammid" at bounding box center [181, 354] width 331 height 17
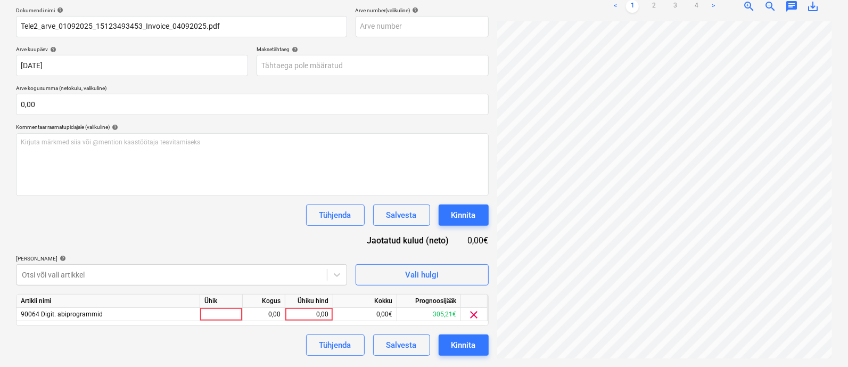
click at [404, 208] on html "Müük 2 Projektid Kontaktid Ettevõte Koondarved 1 Postkast 9+ Kinnitusring Ressu…" at bounding box center [424, 24] width 848 height 367
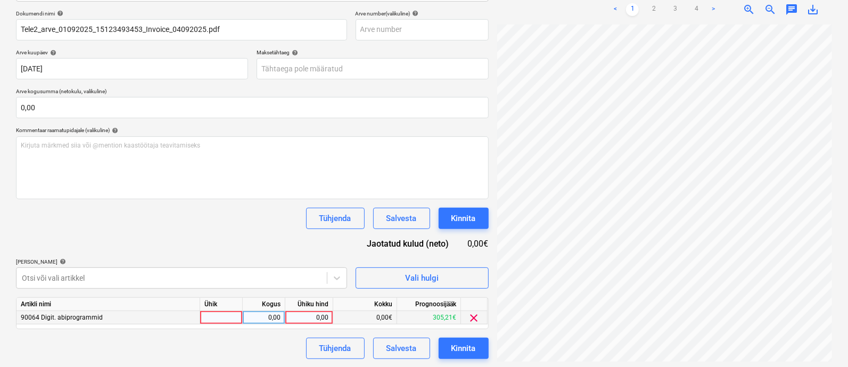
click at [226, 314] on div at bounding box center [221, 317] width 43 height 13
type input "kmpl"
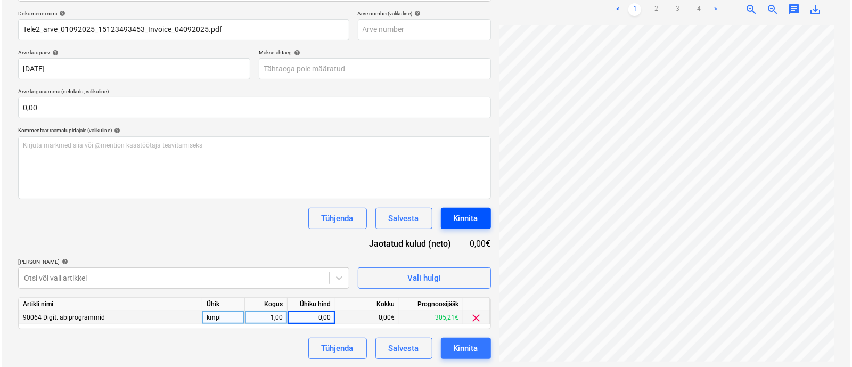
scroll to position [0, 13]
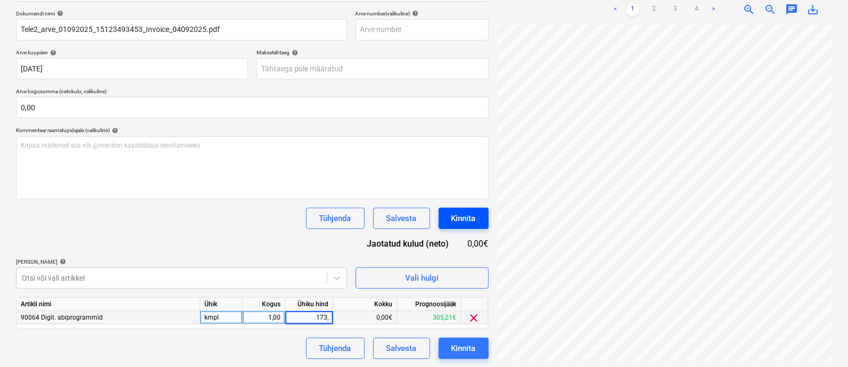
type input "173,2"
click at [458, 347] on div "Kinnita" at bounding box center [463, 348] width 24 height 14
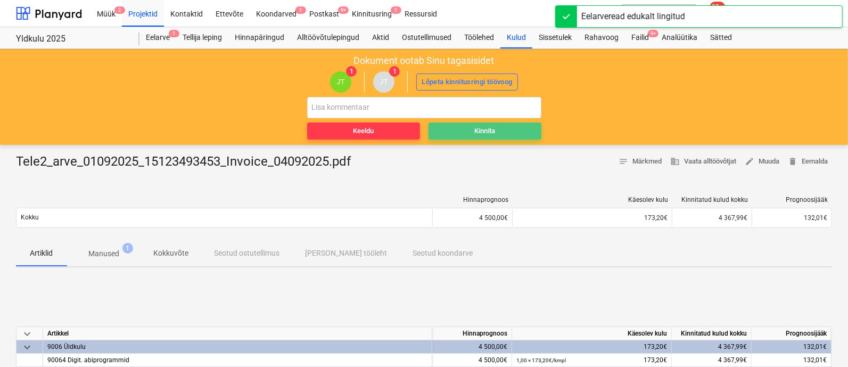
click at [470, 132] on span "Kinnita" at bounding box center [485, 131] width 104 height 12
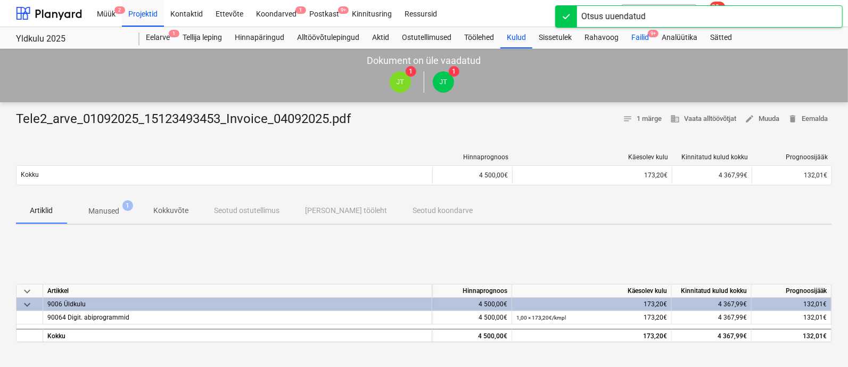
click at [636, 39] on div "Failid 9+" at bounding box center [640, 37] width 30 height 21
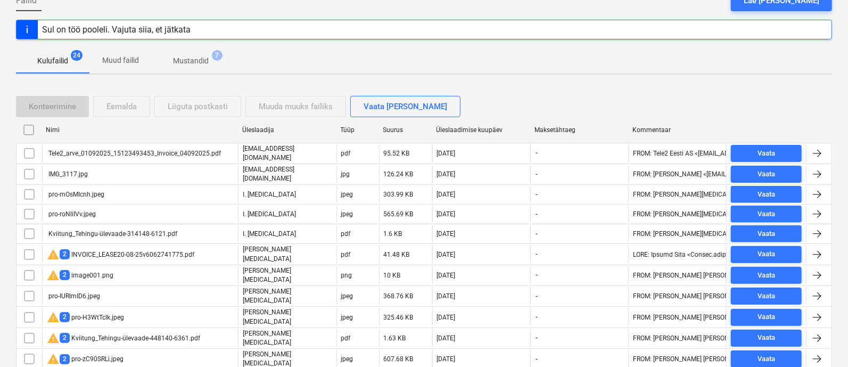
scroll to position [118, 0]
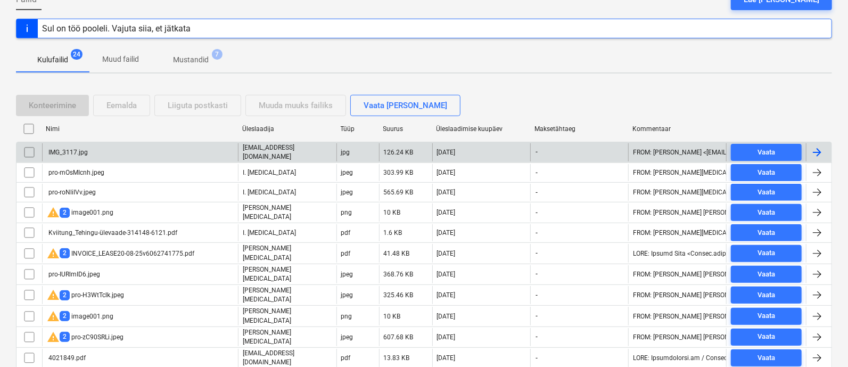
click at [130, 154] on div "IMG_3117.jpg" at bounding box center [140, 152] width 196 height 18
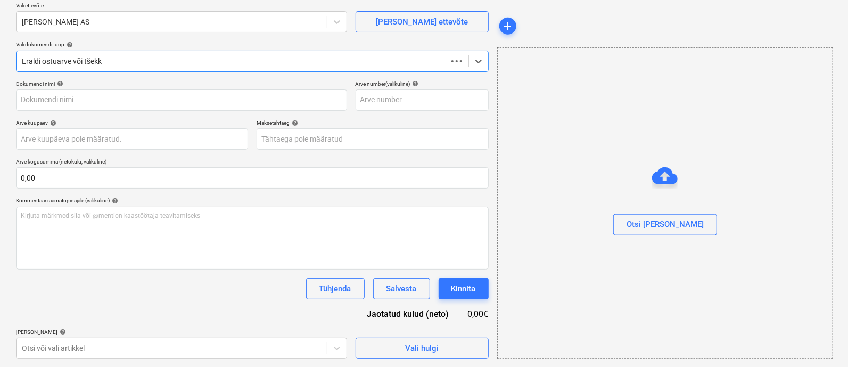
type input "IMG_3117.jpg"
type input "[DATE]"
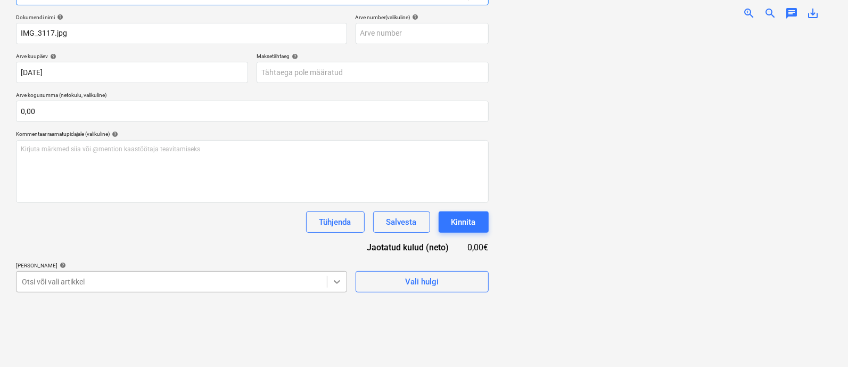
scroll to position [241, 0]
click at [341, 214] on body "Müük 2 Projektid Kontaktid Ettevõte Koondarved 1 Postkast 9+ Kinnitusring Ressu…" at bounding box center [424, 30] width 848 height 367
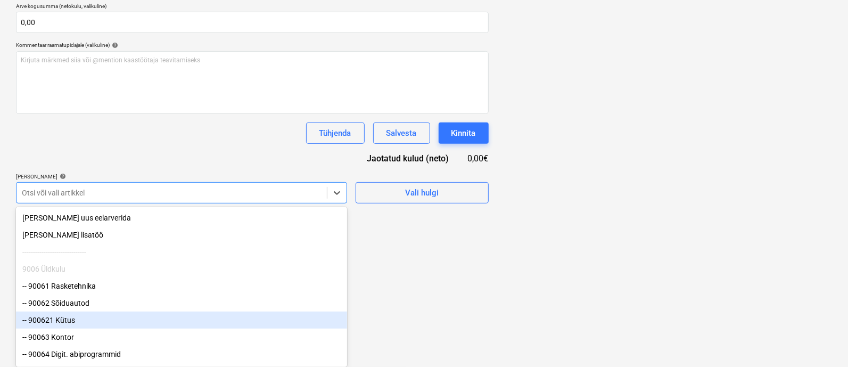
click at [176, 319] on div "-- 900621 Kütus" at bounding box center [181, 319] width 331 height 17
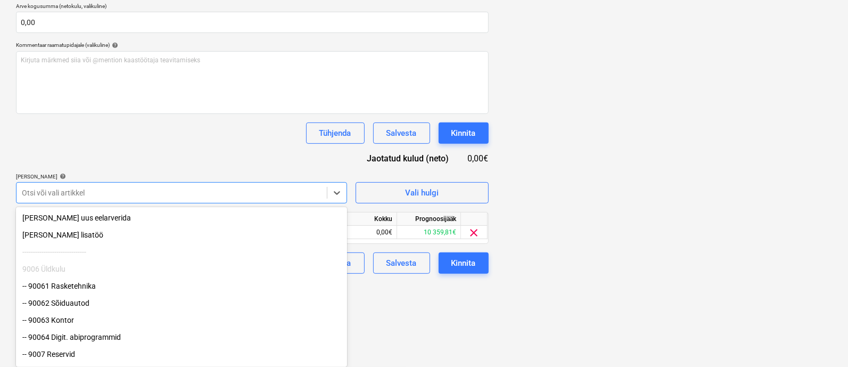
scroll to position [155, 0]
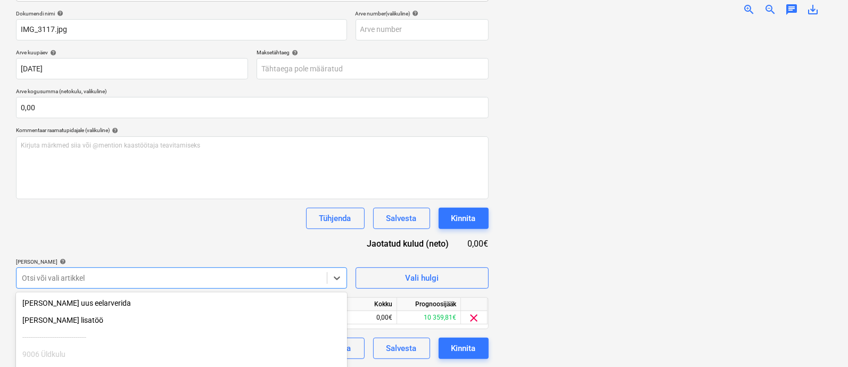
click at [426, 211] on html "Müük 2 Projektid Kontaktid Ettevõte Koondarved 1 Postkast 9+ Kinnitusring Ressu…" at bounding box center [424, 28] width 848 height 367
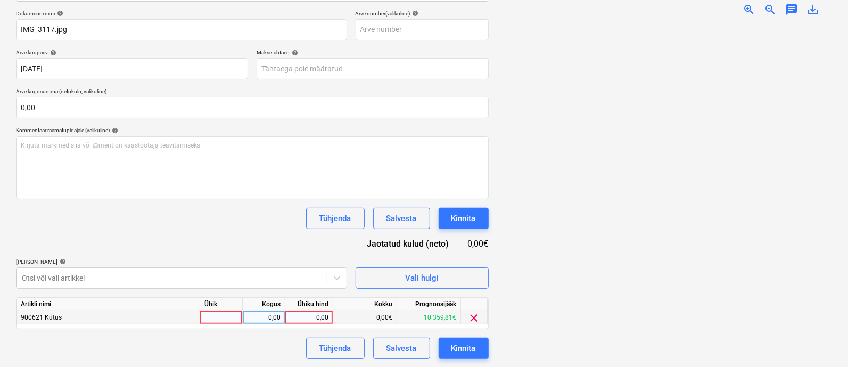
click at [216, 313] on div at bounding box center [221, 317] width 43 height 13
type input "kmpl"
type input "ˇ"
type input "1"
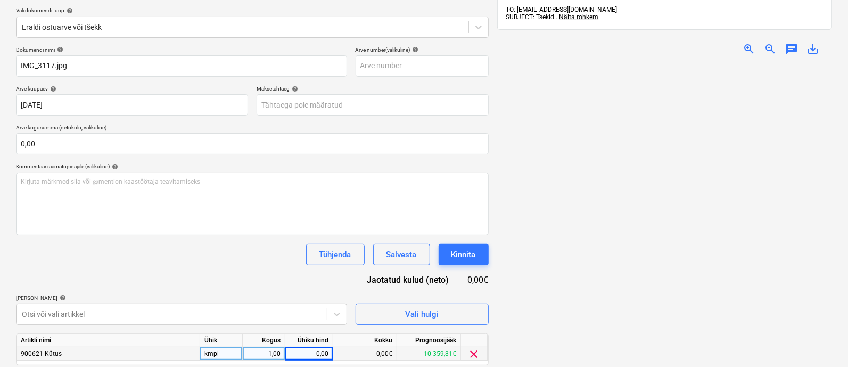
scroll to position [112, 0]
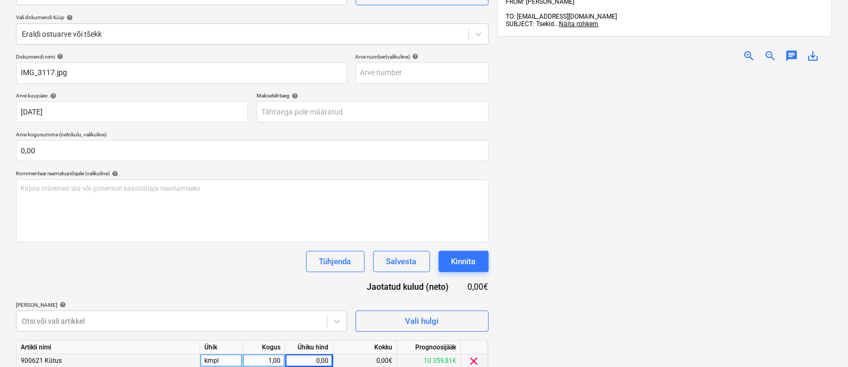
click at [748, 50] on span "zoom_in" at bounding box center [749, 56] width 13 height 13
click at [315, 358] on div "0,00" at bounding box center [309, 360] width 39 height 13
type input "26"
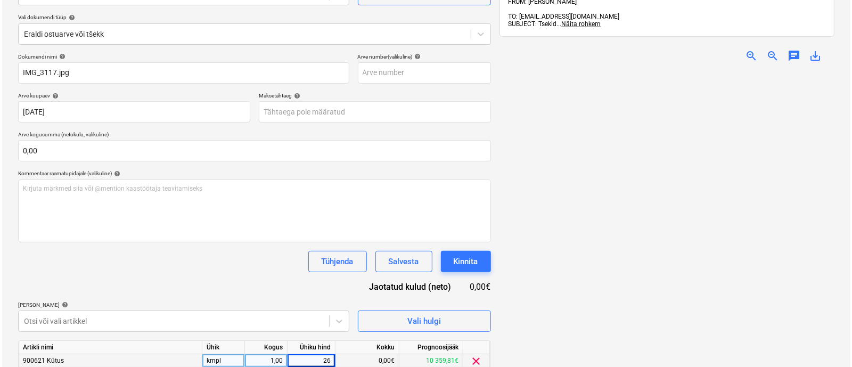
scroll to position [155, 0]
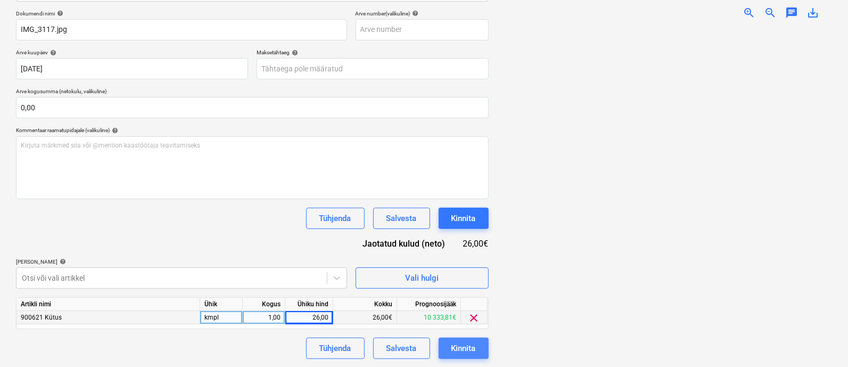
click at [457, 345] on div "Kinnita" at bounding box center [463, 348] width 24 height 14
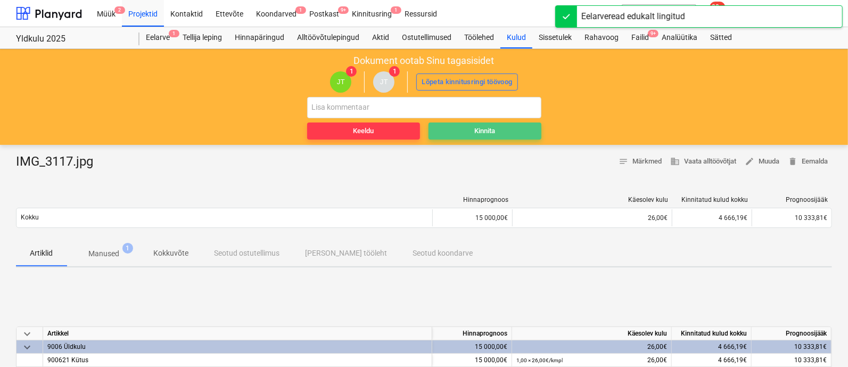
click at [481, 136] on div "Kinnita" at bounding box center [484, 131] width 21 height 12
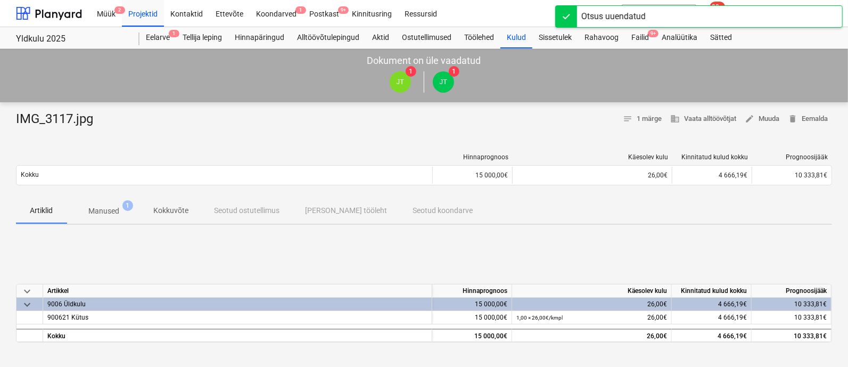
click at [639, 31] on div "[PERSON_NAME] läks valesti You have already reviewed this document" at bounding box center [641, 17] width 128 height 33
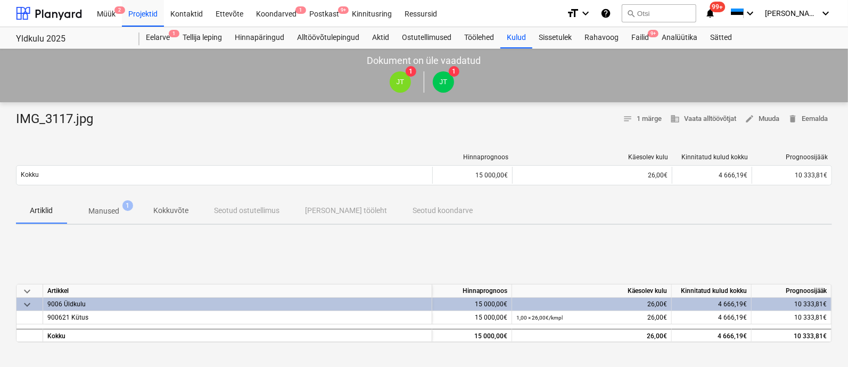
scroll to position [1, 0]
click at [646, 29] on div "[PERSON_NAME] läks valesti You have already reviewed this document" at bounding box center [641, 17] width 128 height 33
click at [646, 32] on div "[PERSON_NAME] läks valesti You have already reviewed this document" at bounding box center [641, 17] width 128 height 33
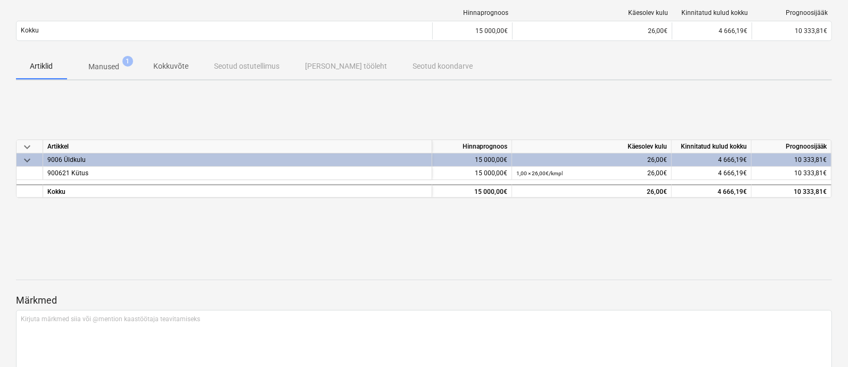
scroll to position [0, 0]
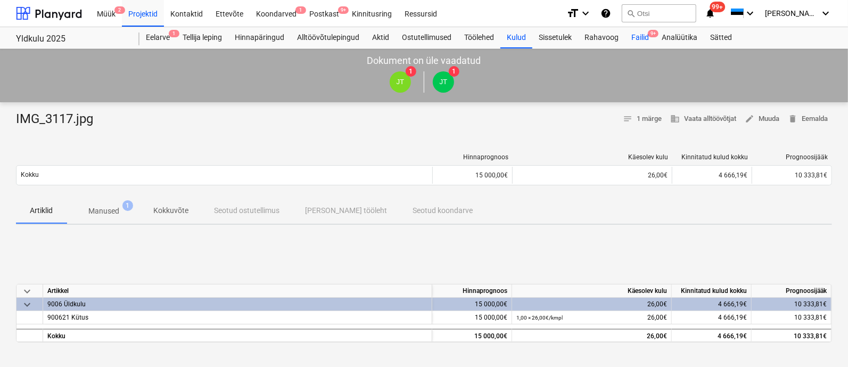
click at [642, 36] on div "Failid 9+" at bounding box center [640, 37] width 30 height 21
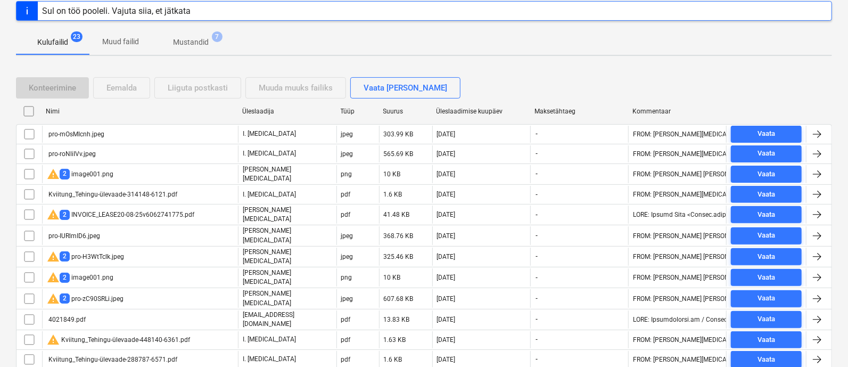
scroll to position [136, 0]
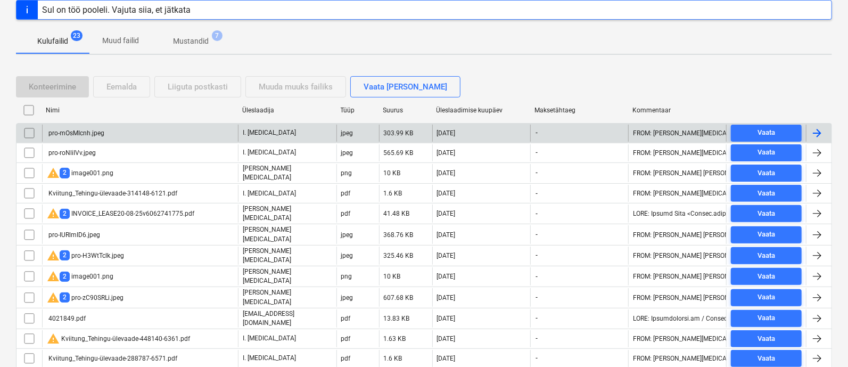
click at [100, 125] on div "pro-mOsMIcnh.jpeg" at bounding box center [140, 133] width 196 height 17
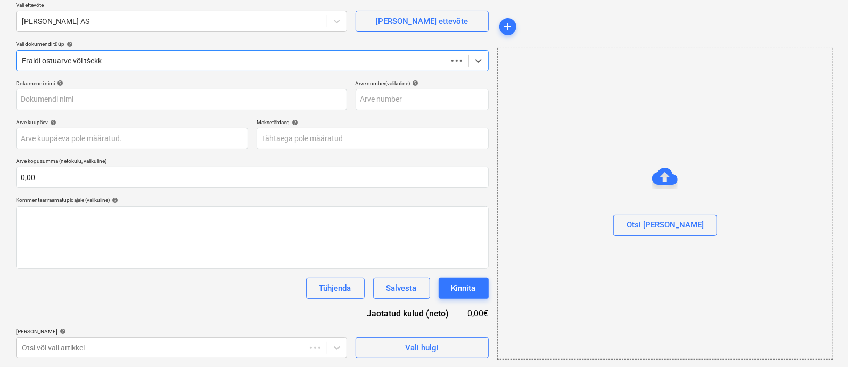
scroll to position [85, 0]
type input "pro-mOsMIcnh.jpeg"
type input "[DATE]"
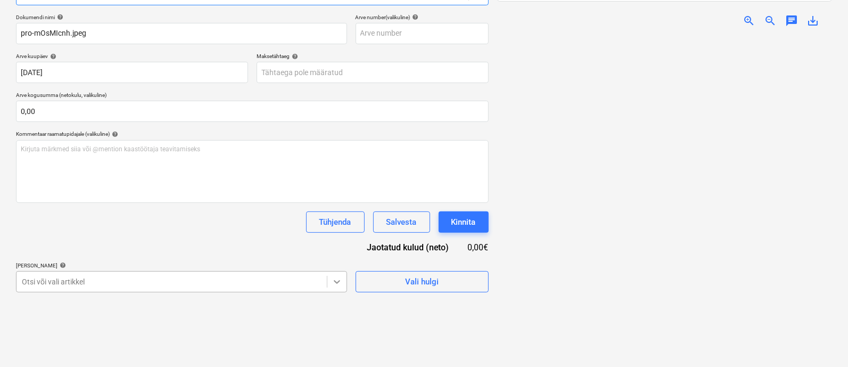
scroll to position [241, 0]
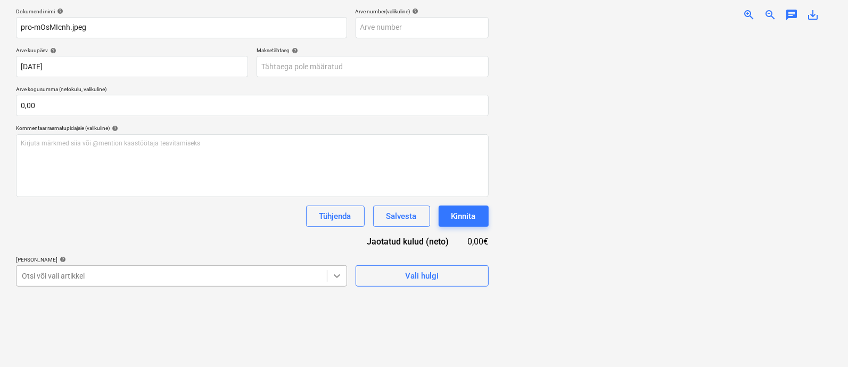
click at [342, 209] on body "Müük 2 Projektid Kontaktid Ettevõte Koondarved 1 Postkast 9+ Kinnitusring Ressu…" at bounding box center [424, 25] width 848 height 367
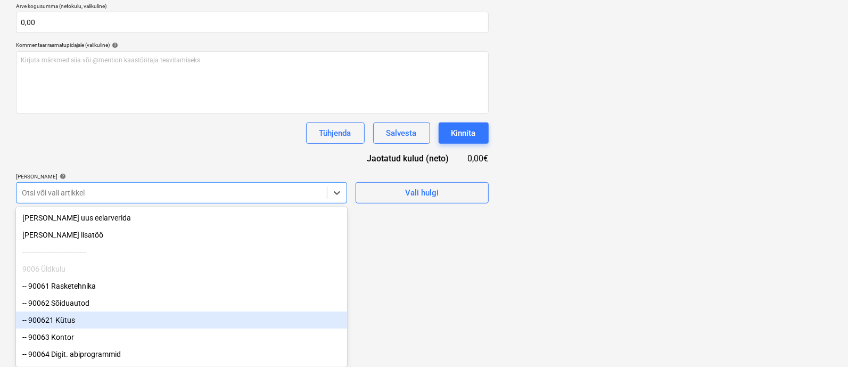
click at [234, 323] on div "-- 900621 Kütus" at bounding box center [181, 319] width 331 height 17
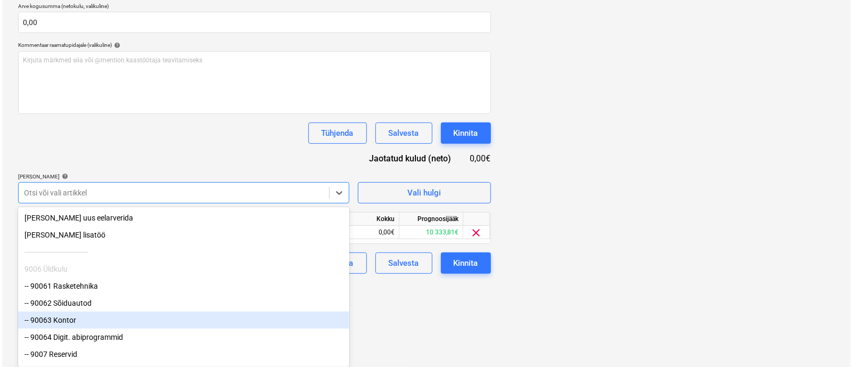
scroll to position [155, 0]
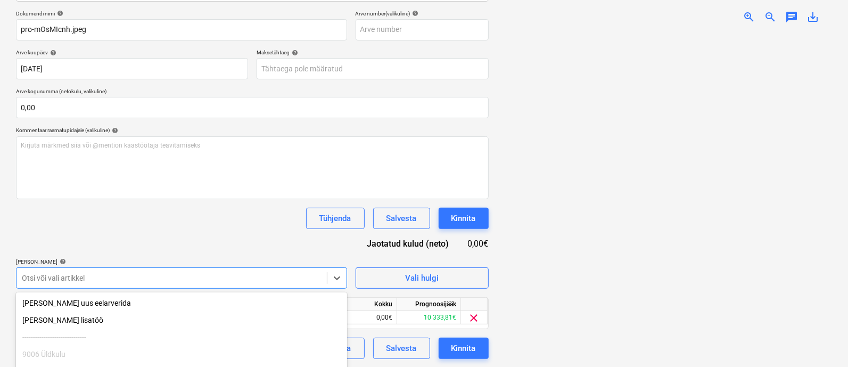
click at [408, 211] on html "Müük 2 Projektid Kontaktid Ettevõte Koondarved 1 Postkast 9+ Kinnitusring Ressu…" at bounding box center [424, 28] width 848 height 367
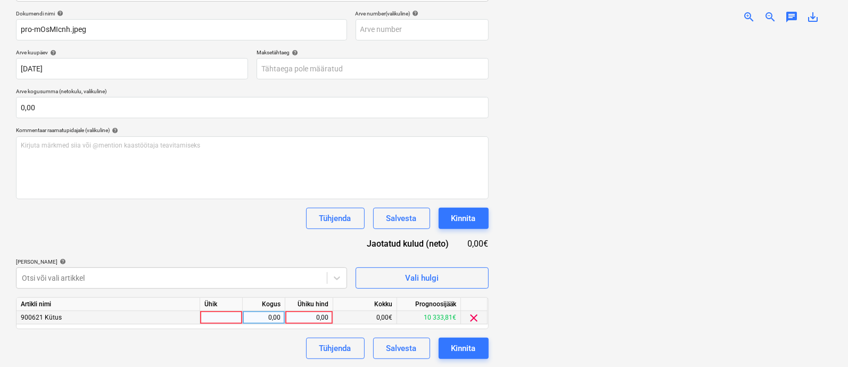
click at [228, 316] on div at bounding box center [221, 317] width 43 height 13
type input "kmpl"
type input "69,44"
click at [466, 353] on div "Kinnita" at bounding box center [463, 348] width 24 height 14
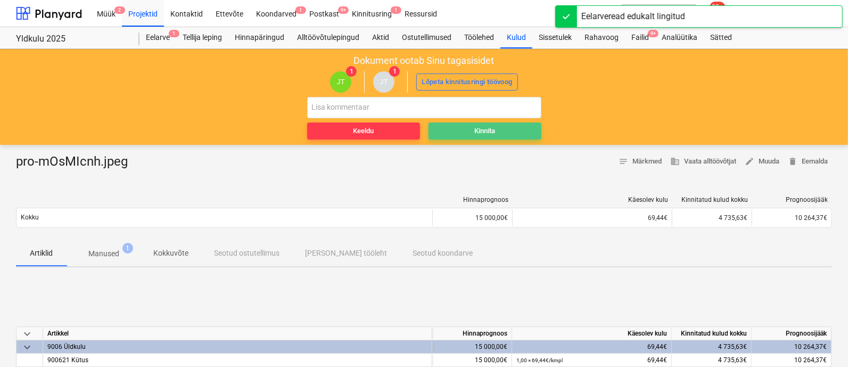
click at [484, 127] on div "Kinnita" at bounding box center [484, 131] width 21 height 12
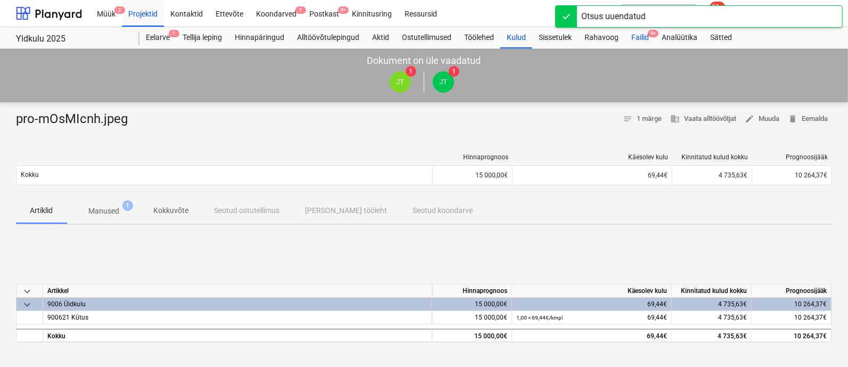
click at [644, 38] on div "Failid 9+" at bounding box center [640, 37] width 30 height 21
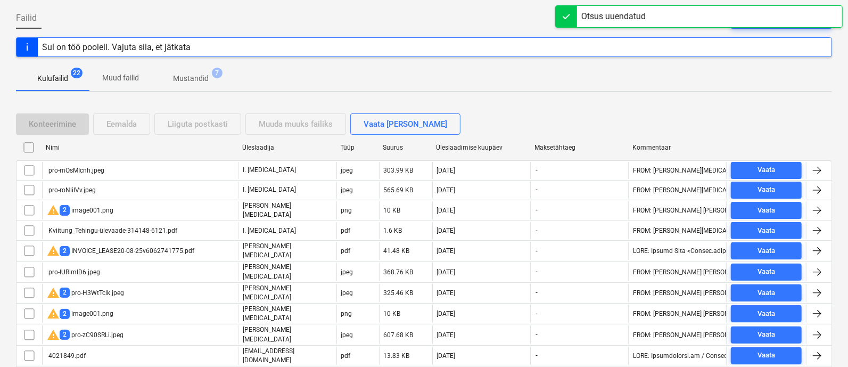
scroll to position [100, 0]
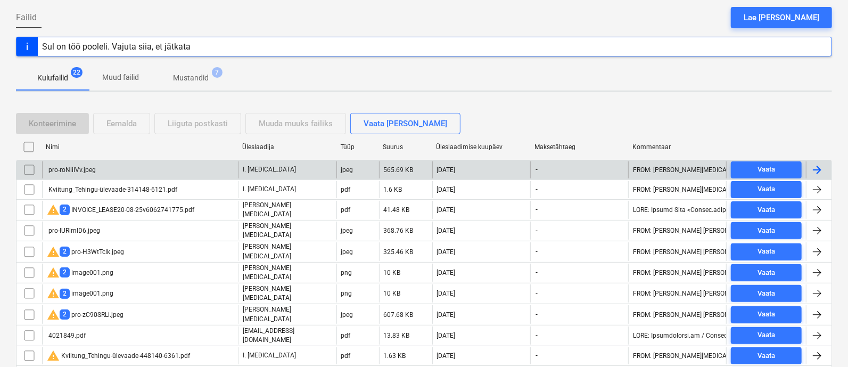
click at [121, 171] on div "pro-roNliIVv.jpeg" at bounding box center [140, 169] width 196 height 17
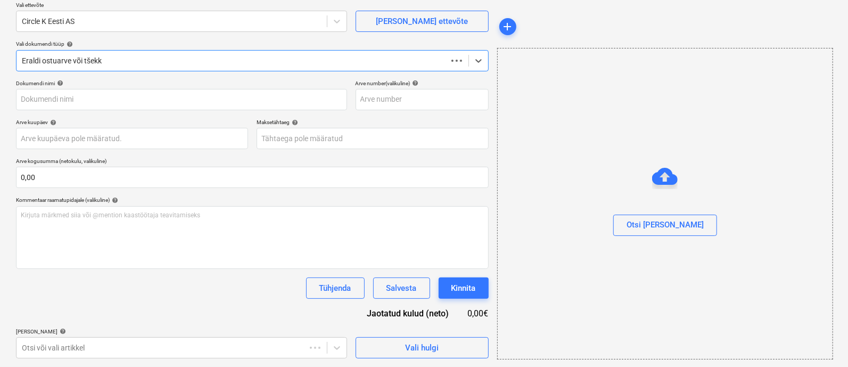
scroll to position [85, 0]
type input "pro-roNliIVv.jpeg"
type input "[DATE]"
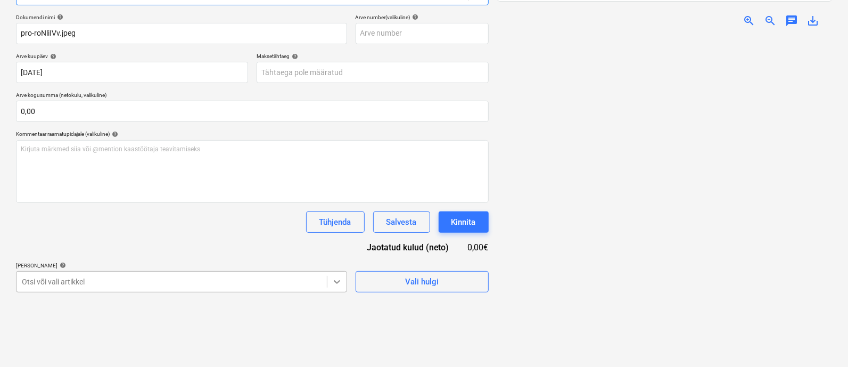
scroll to position [241, 0]
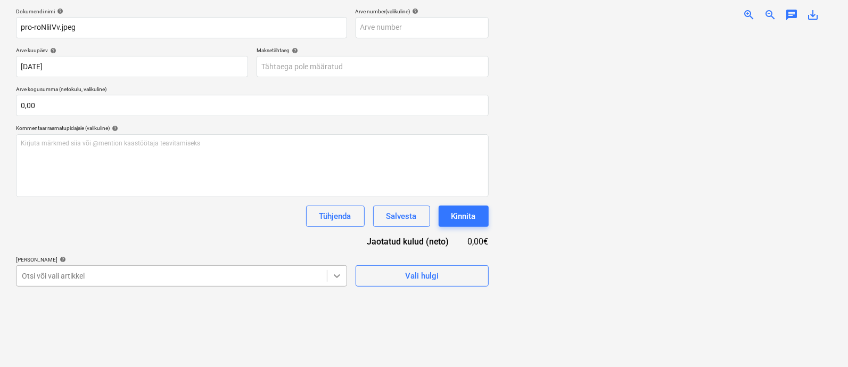
click at [335, 209] on body "Müük 2 Projektid Kontaktid Ettevõte Koondarved 1 Postkast 9+ Kinnitusring Ressu…" at bounding box center [424, 25] width 848 height 367
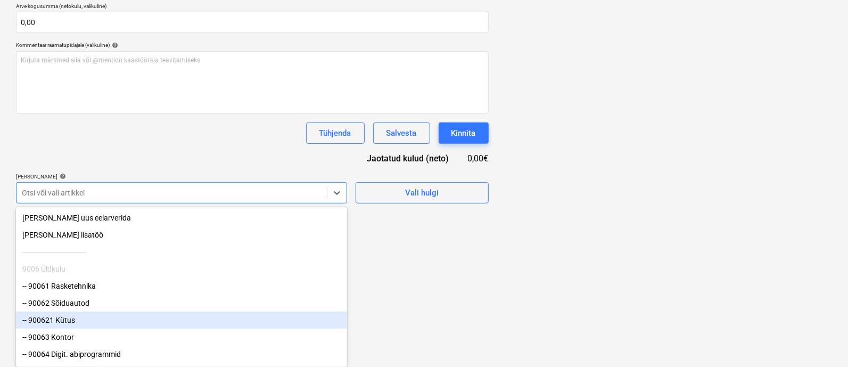
click at [209, 321] on div "-- 900621 Kütus" at bounding box center [181, 319] width 331 height 17
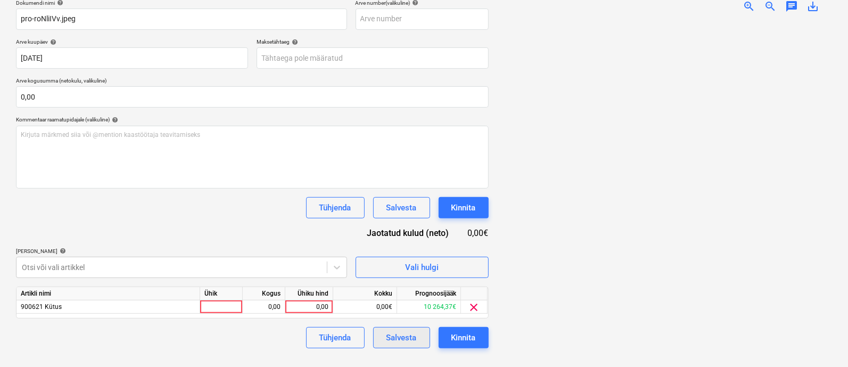
click at [416, 201] on html "Müük 2 Projektid Kontaktid Ettevõte Koondarved 1 Postkast 9+ Kinnitusring Ressu…" at bounding box center [424, 17] width 848 height 367
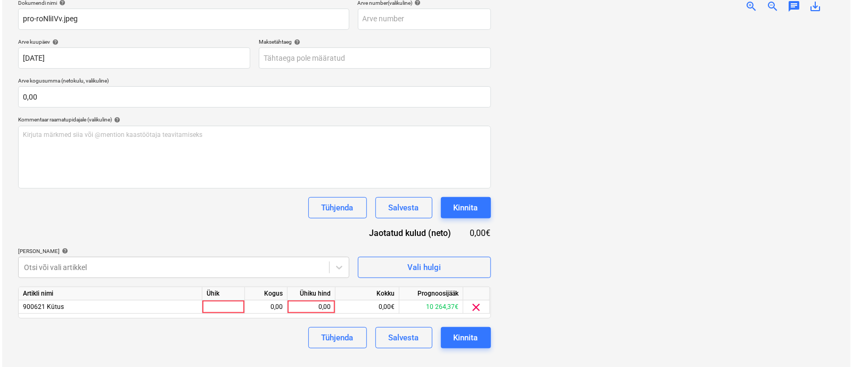
scroll to position [155, 0]
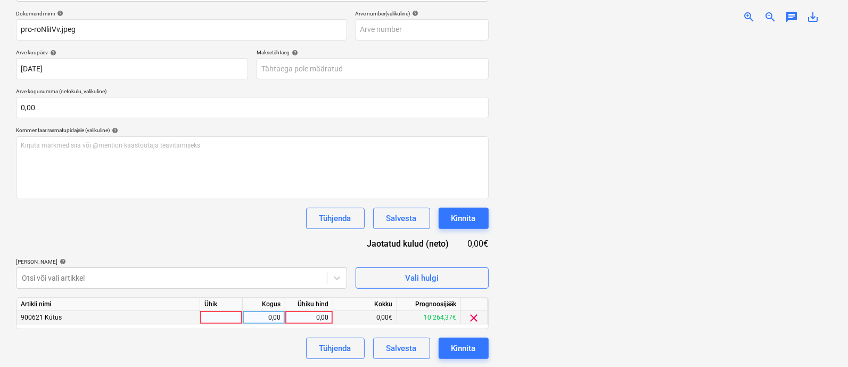
click at [211, 315] on div at bounding box center [221, 317] width 43 height 13
type input "kmpl"
type input "112,6"
click at [469, 347] on div "Kinnita" at bounding box center [463, 348] width 24 height 14
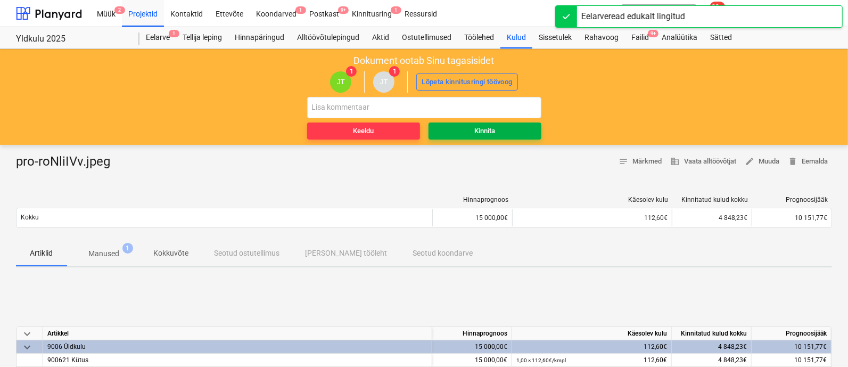
click at [488, 133] on div "Kinnita" at bounding box center [484, 131] width 21 height 12
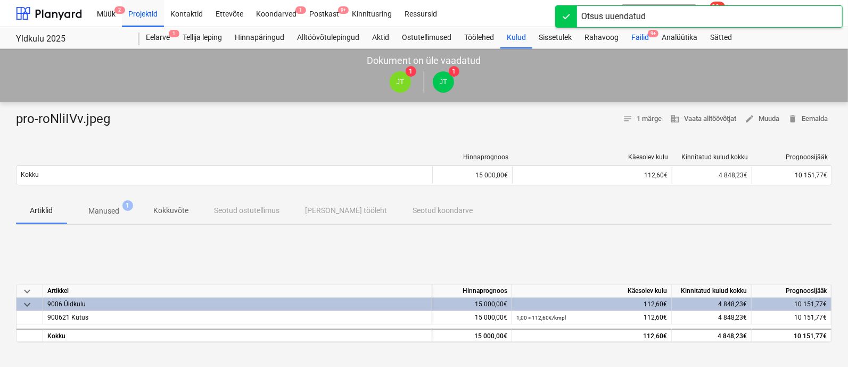
click at [640, 35] on div "Failid 9+" at bounding box center [640, 37] width 30 height 21
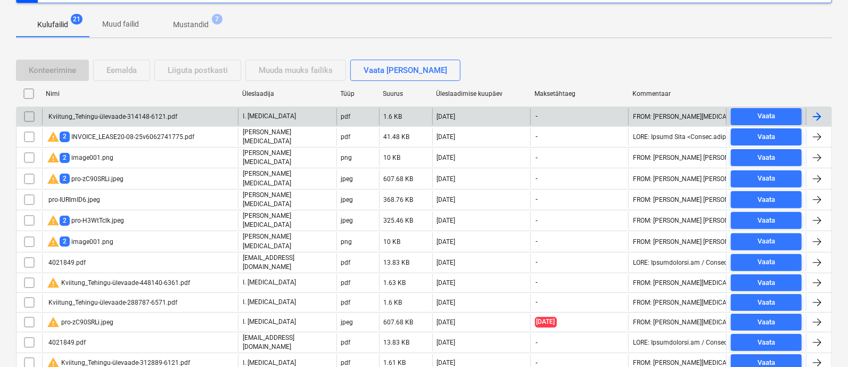
scroll to position [154, 0]
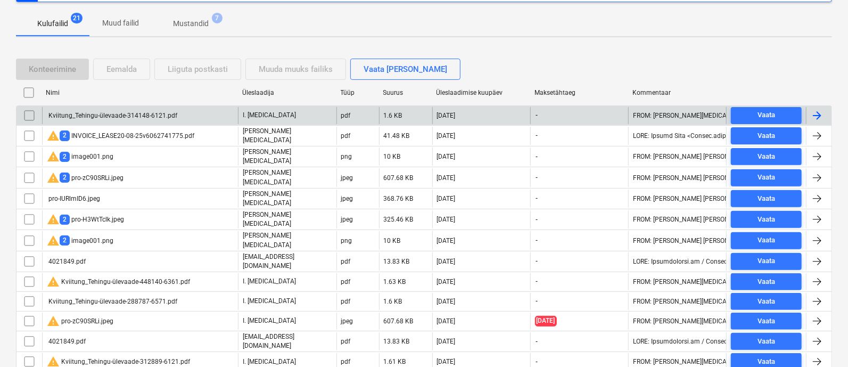
click at [84, 110] on div "Kviitung_Tehingu-ülevaade-314148-6121.pdf" at bounding box center [140, 115] width 196 height 17
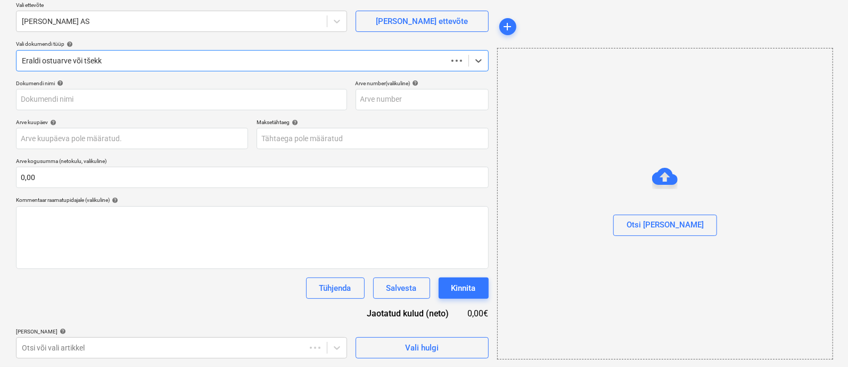
scroll to position [85, 0]
type input "Kviitung_Tehingu-ülevaade-314148-6121.pdf"
type input "[DATE]"
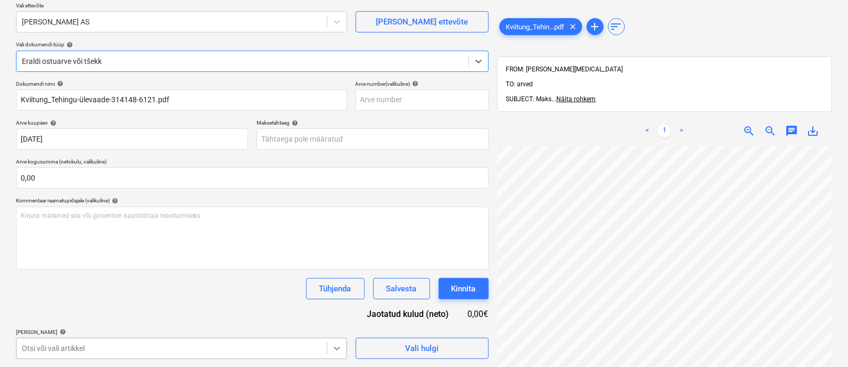
click at [339, 282] on body "Müük 2 Projektid Kontaktid Ettevõte Koondarved 1 Postkast 9+ Kinnitusring Ressu…" at bounding box center [424, 98] width 848 height 367
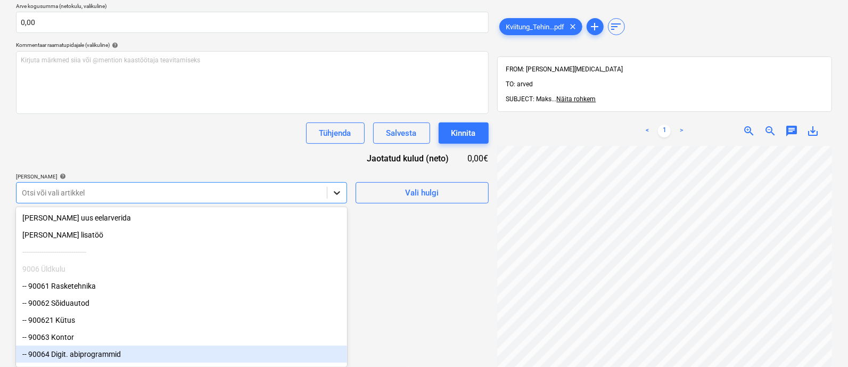
scroll to position [5, 0]
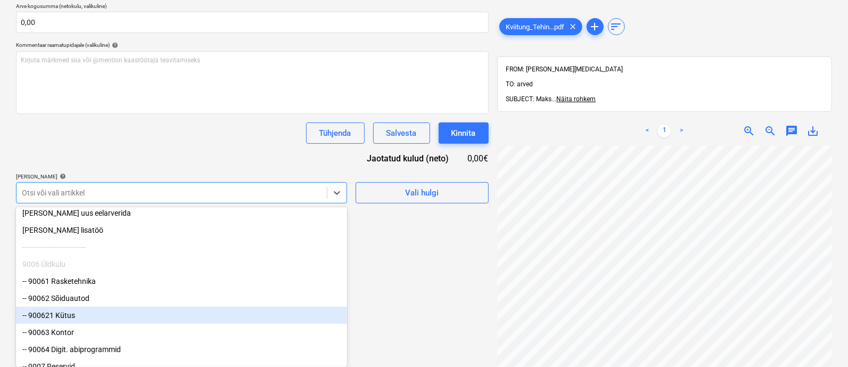
click at [197, 320] on div "-- 900621 Kütus" at bounding box center [181, 315] width 331 height 17
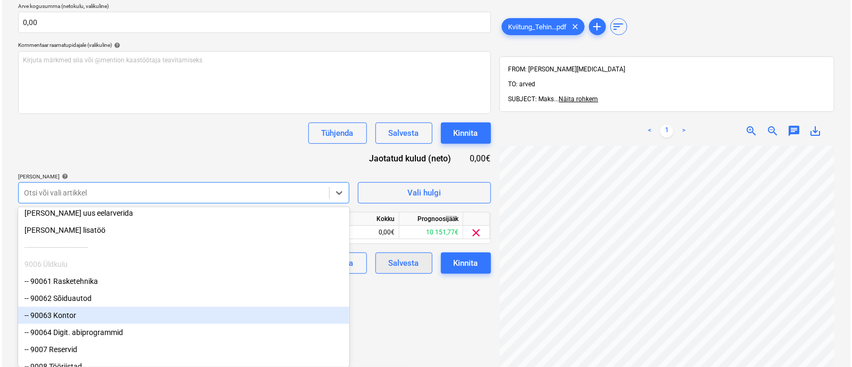
scroll to position [155, 0]
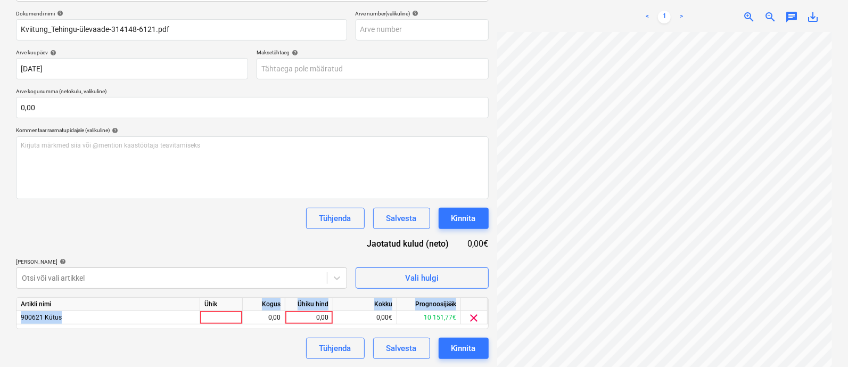
click at [234, 302] on div "Artikli nimi Ühik Kogus Ühiku hind Kokku Prognoosijääk 900621 Kütus 0,00 0,00 0…" at bounding box center [252, 313] width 473 height 32
click at [221, 313] on div at bounding box center [221, 317] width 43 height 13
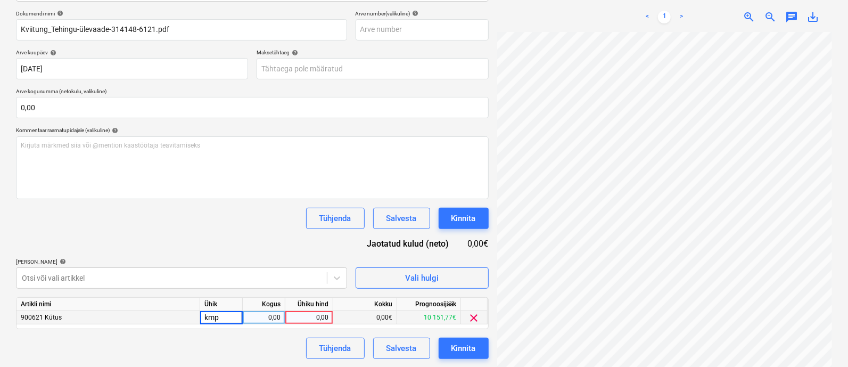
type input "kmpl"
type input "46,26"
click at [458, 345] on div "Kinnita" at bounding box center [463, 348] width 24 height 14
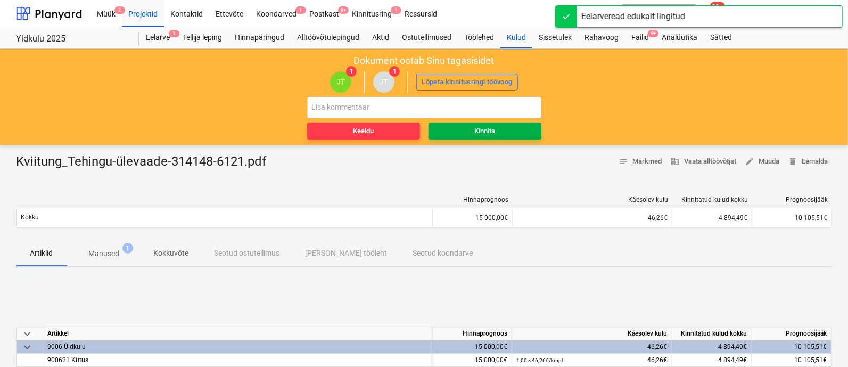
click at [487, 122] on button "Kinnita" at bounding box center [485, 130] width 113 height 17
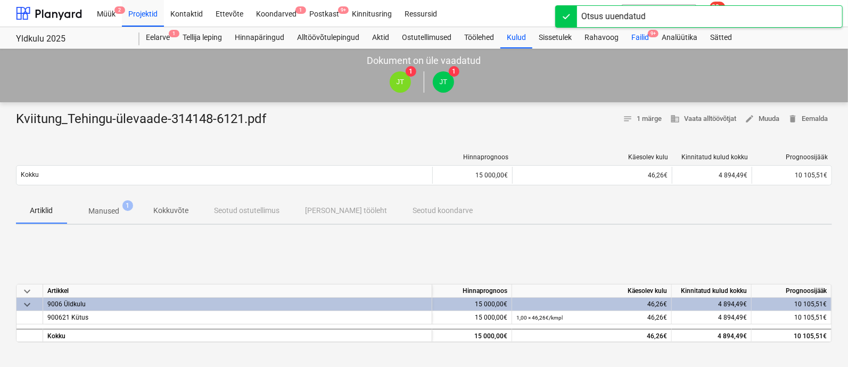
click at [639, 34] on div "Failid 9+" at bounding box center [640, 37] width 30 height 21
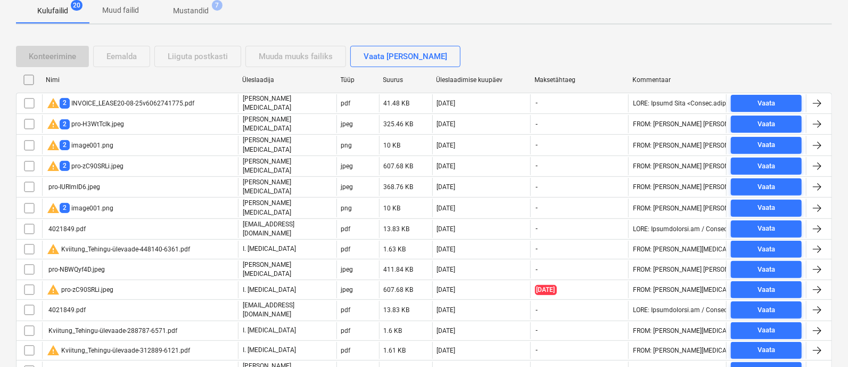
scroll to position [162, 0]
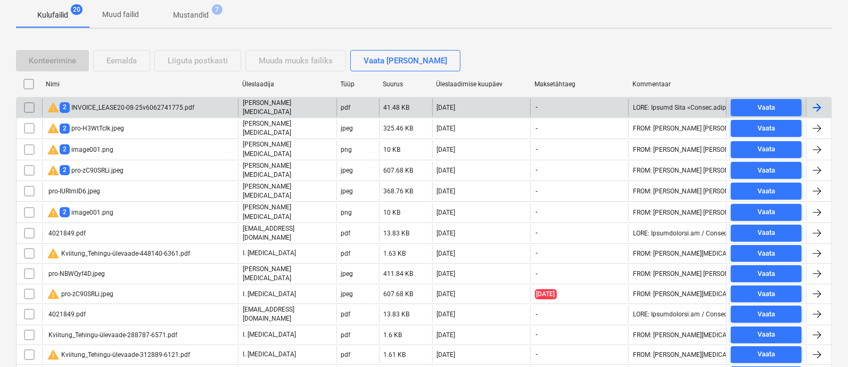
click at [134, 105] on div "warning 2 INVOICE_LEASE20-08-25v6062741775.pdf" at bounding box center [120, 107] width 147 height 13
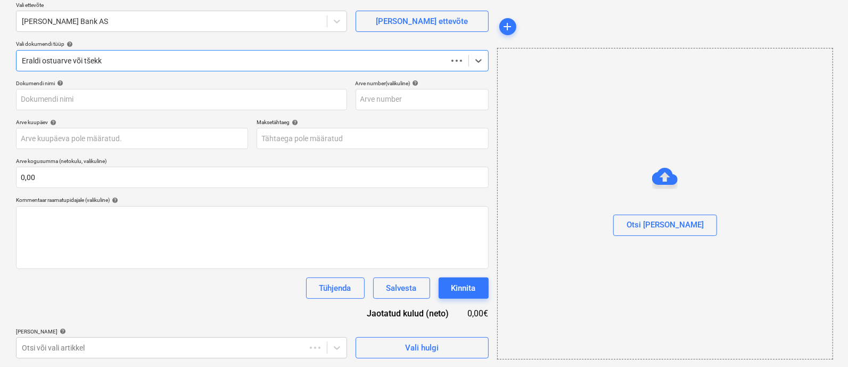
scroll to position [85, 0]
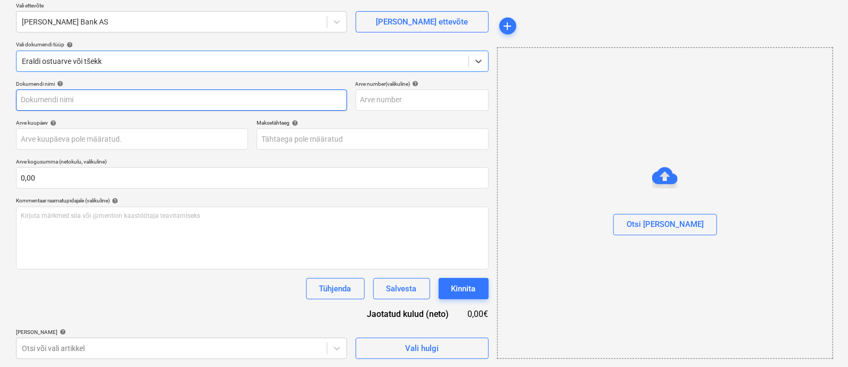
type input "image001.png"
type input "[DATE]"
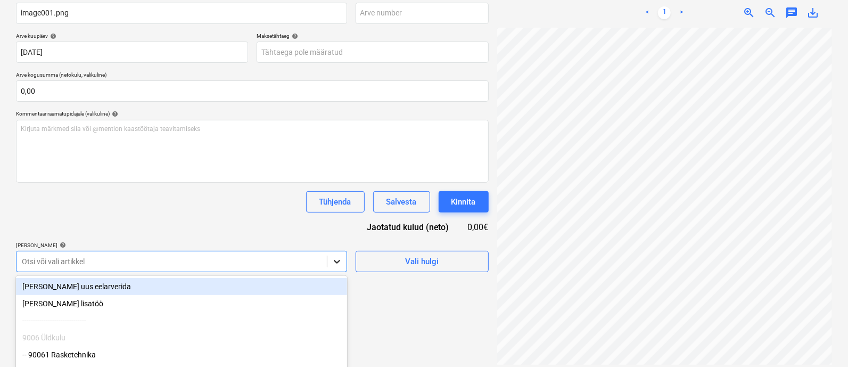
scroll to position [241, 0]
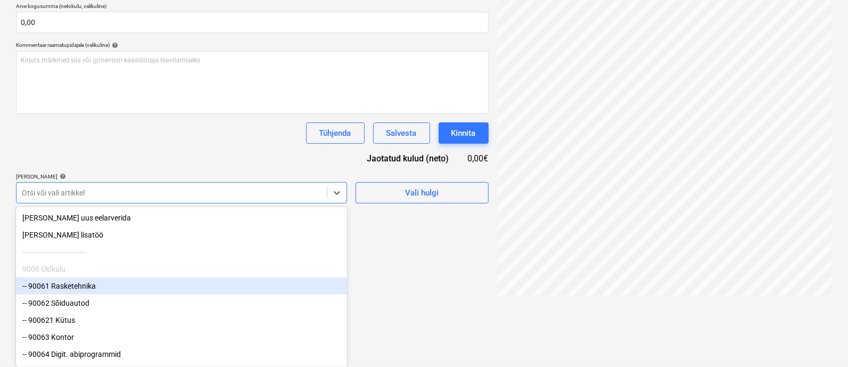
click at [186, 283] on div "-- 90061 Rasketehnika" at bounding box center [181, 285] width 331 height 17
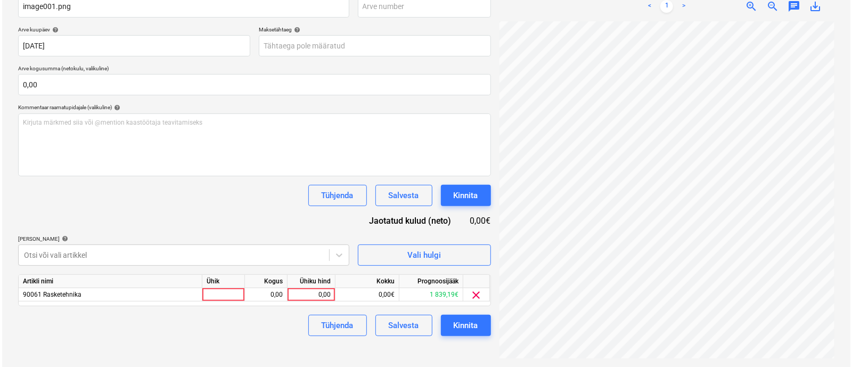
scroll to position [172, 0]
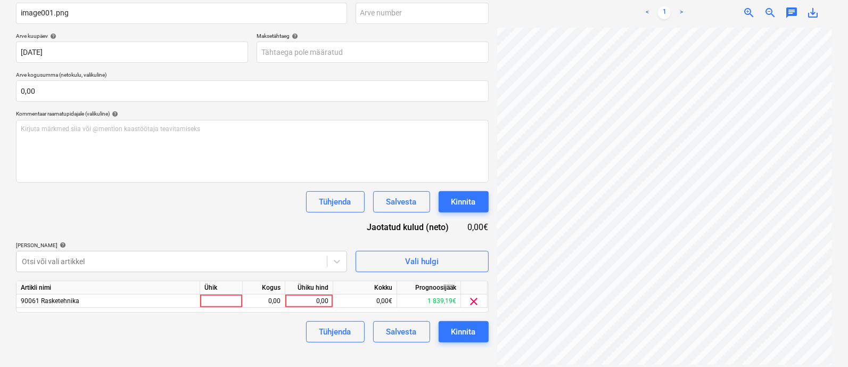
drag, startPoint x: 422, startPoint y: 318, endPoint x: 372, endPoint y: 310, distance: 50.2
click at [421, 195] on html "Müük 2 Projektid Kontaktid Ettevõte Koondarved 1 Postkast 9+ Kinnitusring Ressu…" at bounding box center [424, 11] width 848 height 367
click at [228, 299] on div at bounding box center [221, 300] width 43 height 13
type input "kmpl"
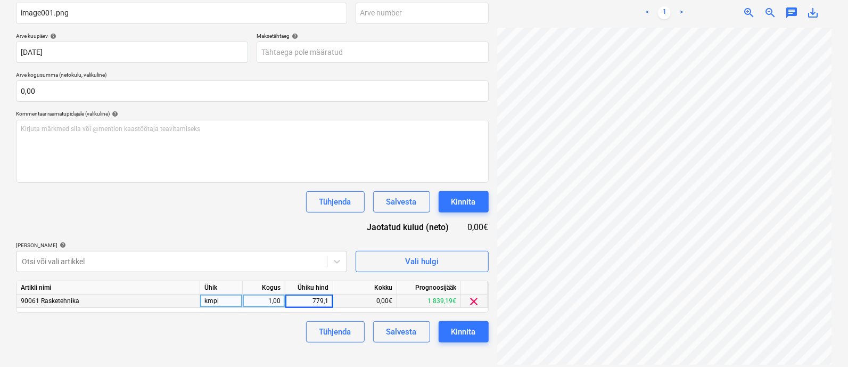
type input "779,11"
click at [469, 330] on div "Kinnita" at bounding box center [463, 332] width 24 height 14
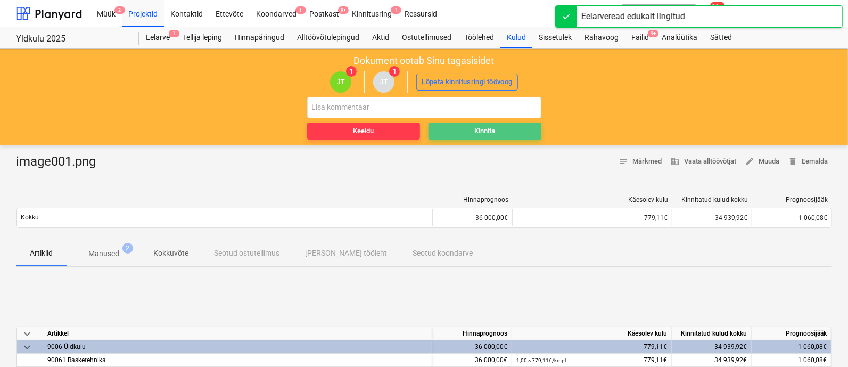
click at [488, 137] on button "Kinnita" at bounding box center [485, 130] width 113 height 17
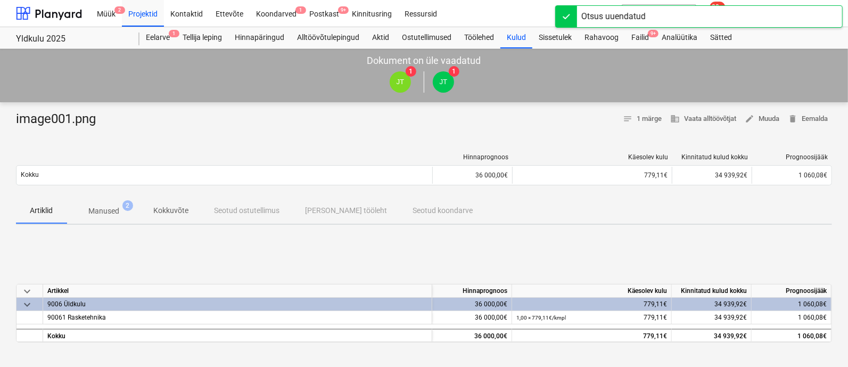
click at [640, 30] on div "[PERSON_NAME] läks valesti You have already reviewed this document" at bounding box center [641, 17] width 128 height 33
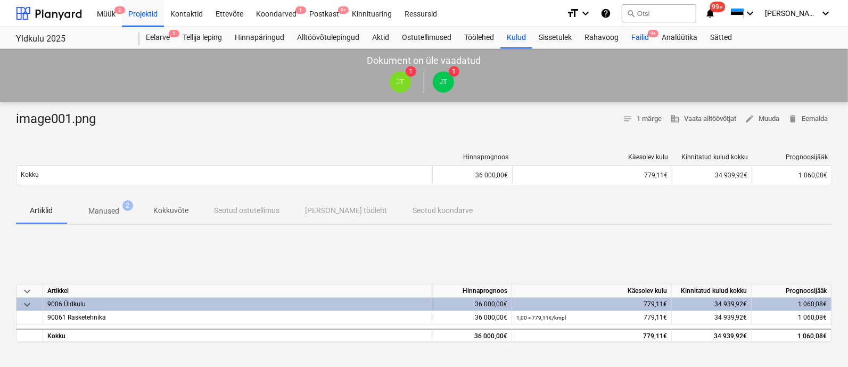
click at [641, 39] on div "Failid 9+" at bounding box center [640, 37] width 30 height 21
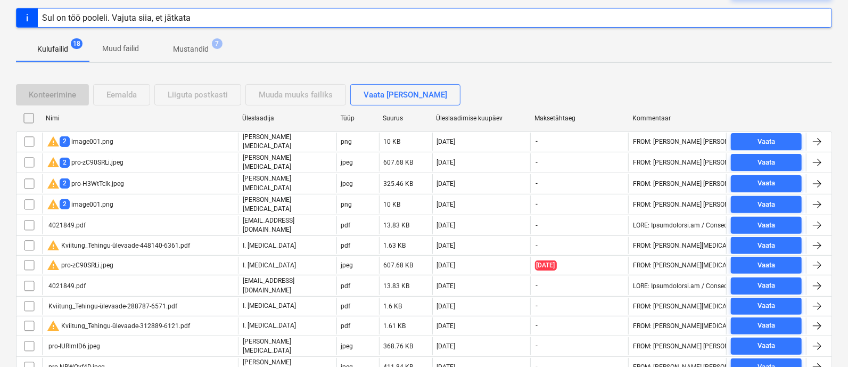
scroll to position [133, 0]
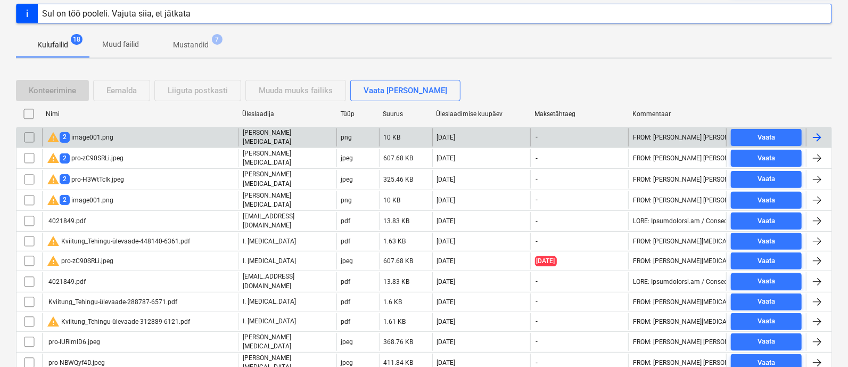
click at [30, 134] on input "checkbox" at bounding box center [29, 137] width 17 height 17
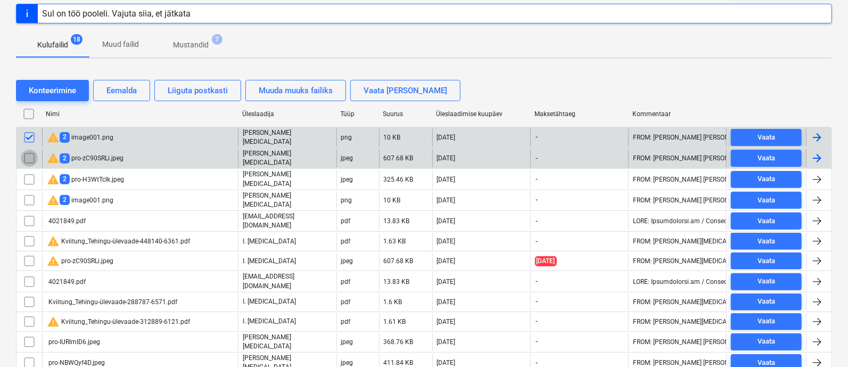
click at [29, 150] on input "checkbox" at bounding box center [29, 158] width 17 height 17
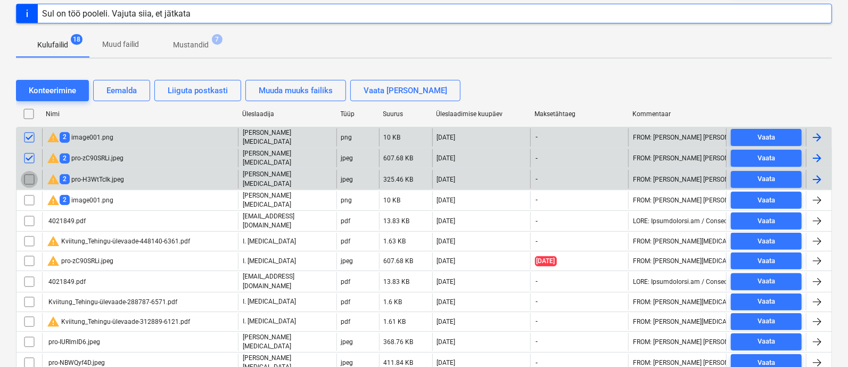
click at [29, 177] on input "checkbox" at bounding box center [29, 179] width 17 height 17
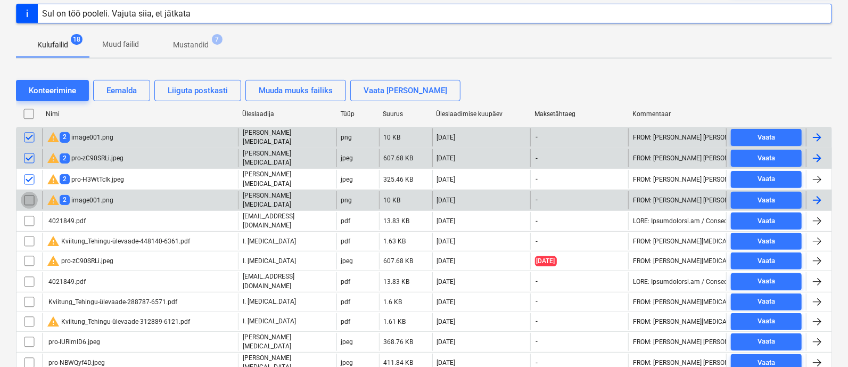
click at [29, 194] on input "checkbox" at bounding box center [29, 200] width 17 height 17
click at [125, 89] on div "Eemalda" at bounding box center [121, 91] width 30 height 14
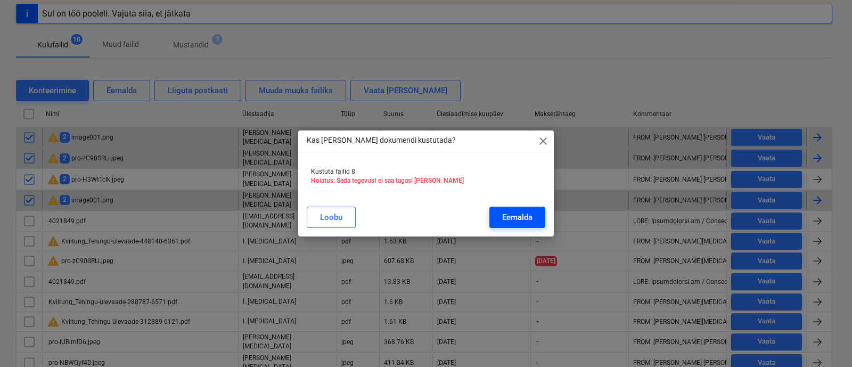
click at [504, 212] on div "Eemalda" at bounding box center [517, 217] width 30 height 14
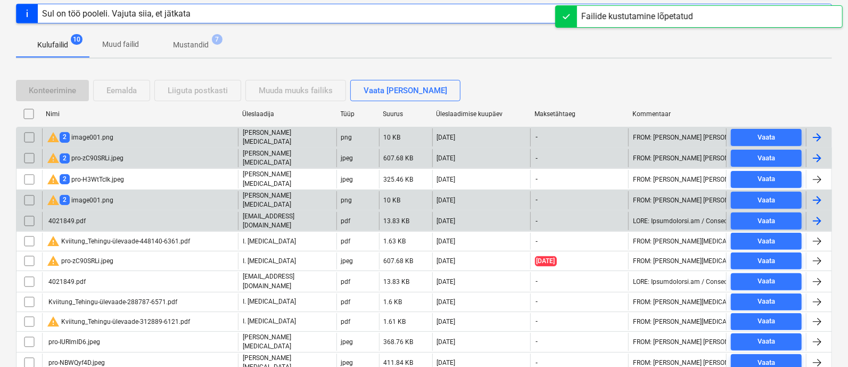
scroll to position [126, 0]
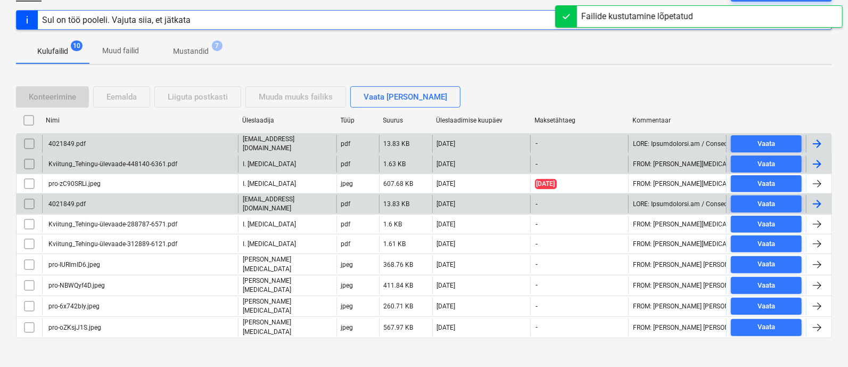
click at [75, 140] on div "4021849.pdf" at bounding box center [66, 143] width 39 height 7
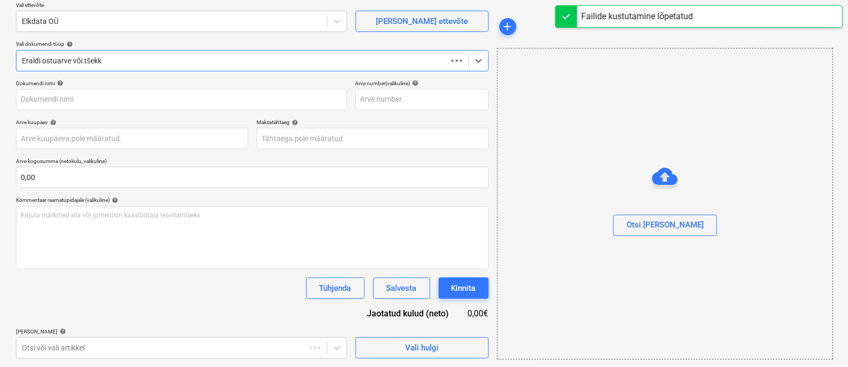
scroll to position [85, 0]
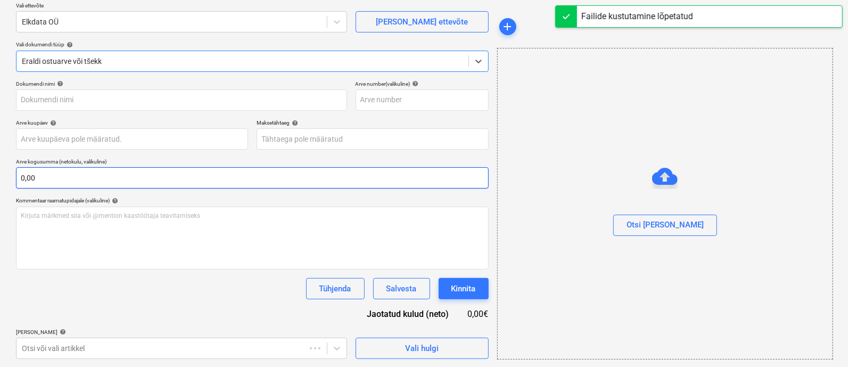
type input "4021849.pdf"
type input "[DATE]"
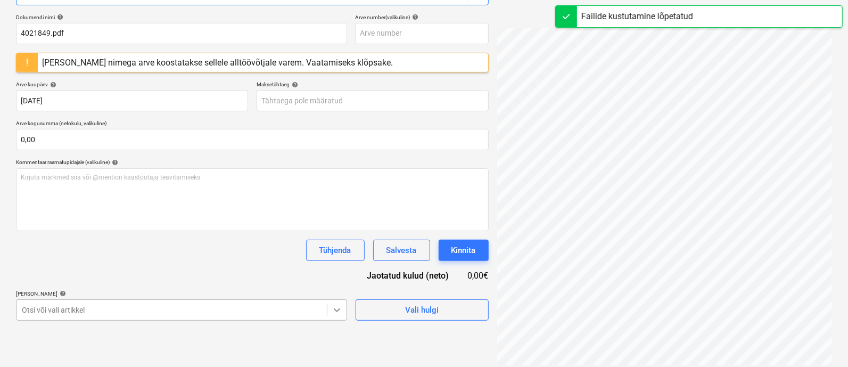
click at [341, 215] on body "Müük 2 Projektid Kontaktid Ettevõte Koondarved 1 Postkast 9+ Kinnitusring Ressu…" at bounding box center [424, 31] width 848 height 367
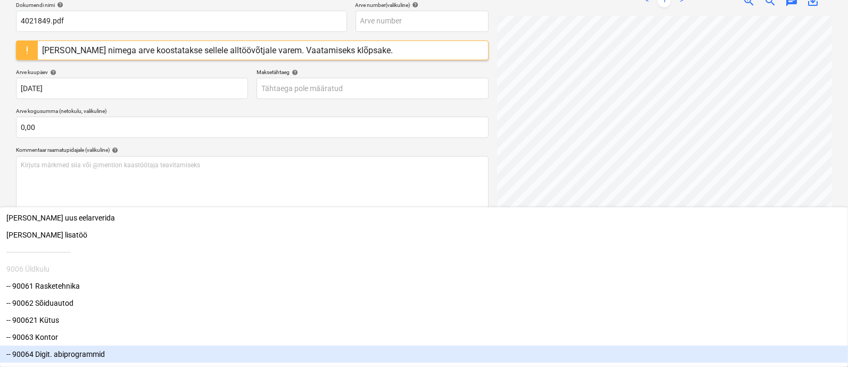
click at [162, 357] on div "-- 90064 Digit. abiprogrammid" at bounding box center [424, 354] width 848 height 17
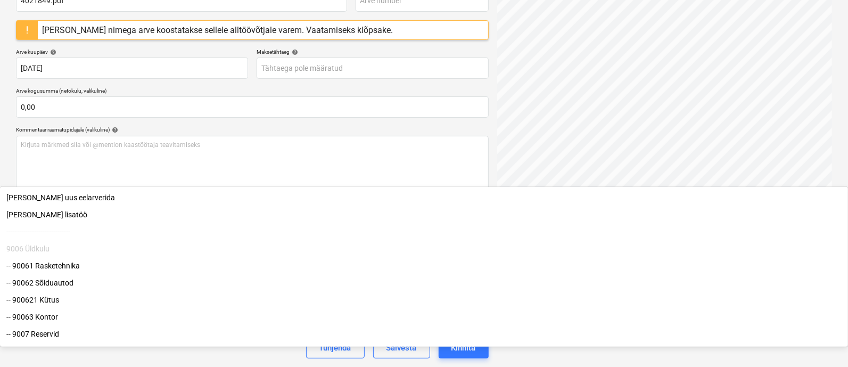
drag, startPoint x: 382, startPoint y: 339, endPoint x: 362, endPoint y: 330, distance: 21.9
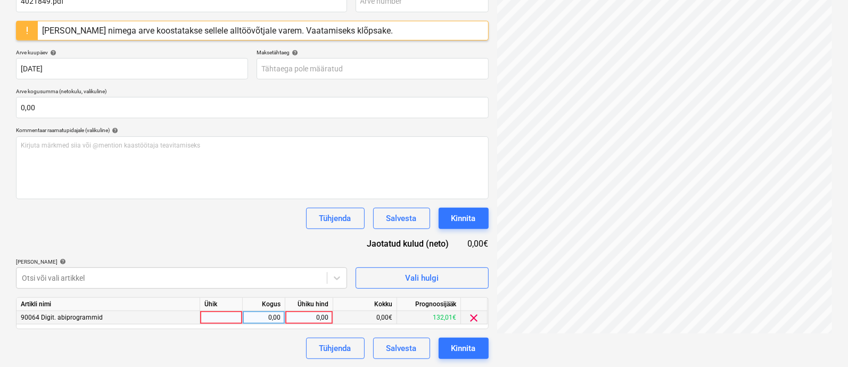
click at [204, 318] on div at bounding box center [221, 317] width 43 height 13
type input "kmpl"
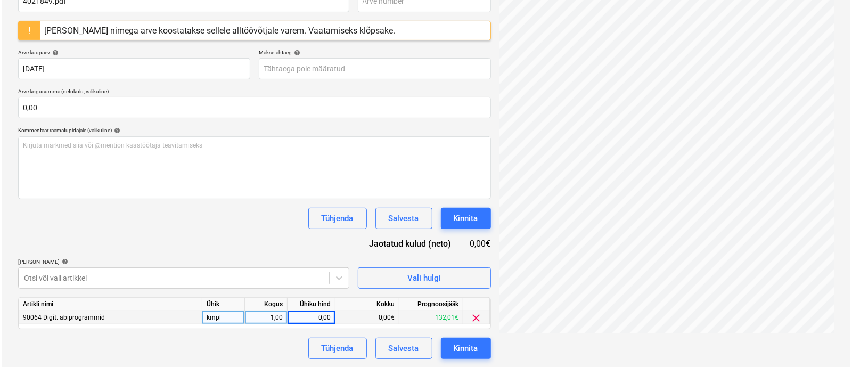
scroll to position [0, 66]
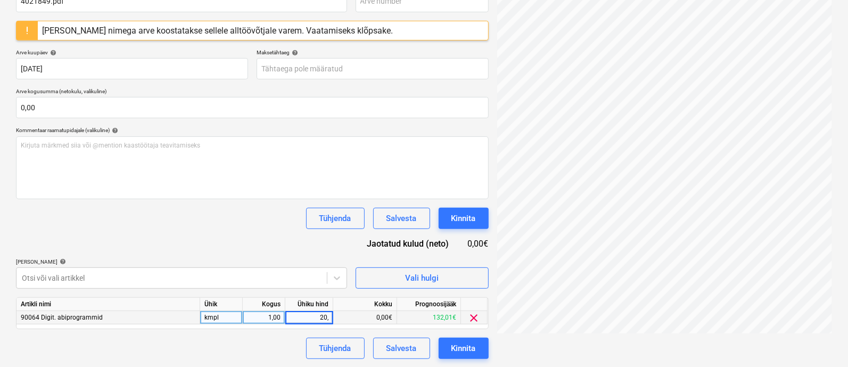
type input "20,7"
click at [463, 350] on div "Kinnita" at bounding box center [463, 348] width 24 height 14
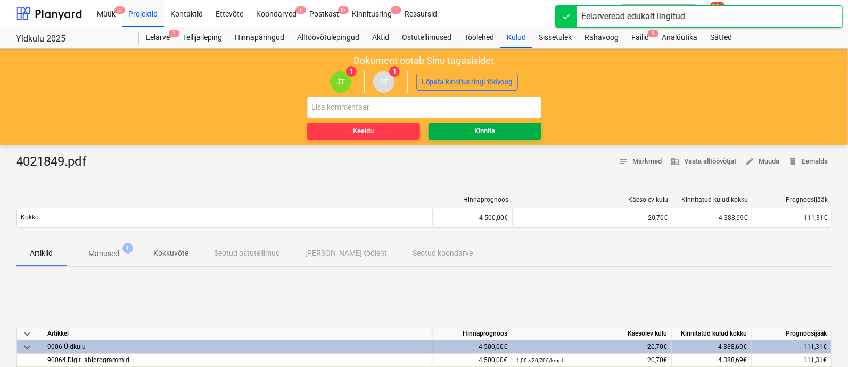
click at [500, 132] on span "Kinnita" at bounding box center [485, 131] width 104 height 12
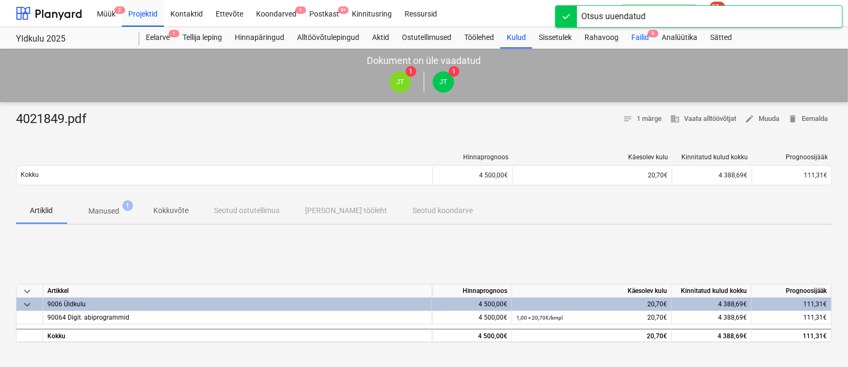
click at [638, 38] on div "Failid 9" at bounding box center [640, 37] width 30 height 21
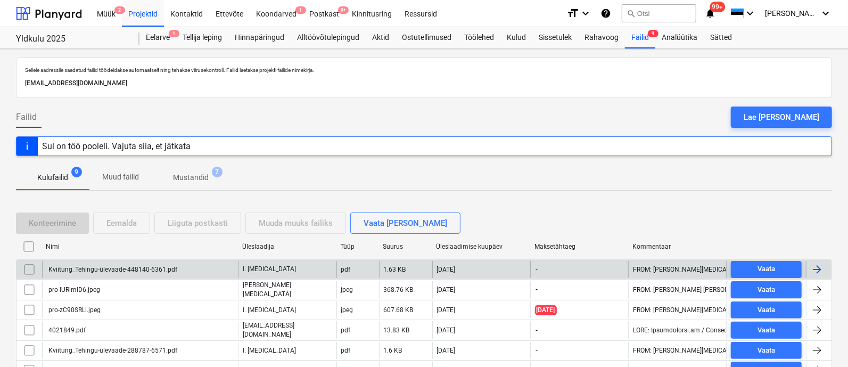
click at [156, 269] on div "Kviitung_Tehingu-ülevaade-448140-6361.pdf" at bounding box center [112, 269] width 130 height 7
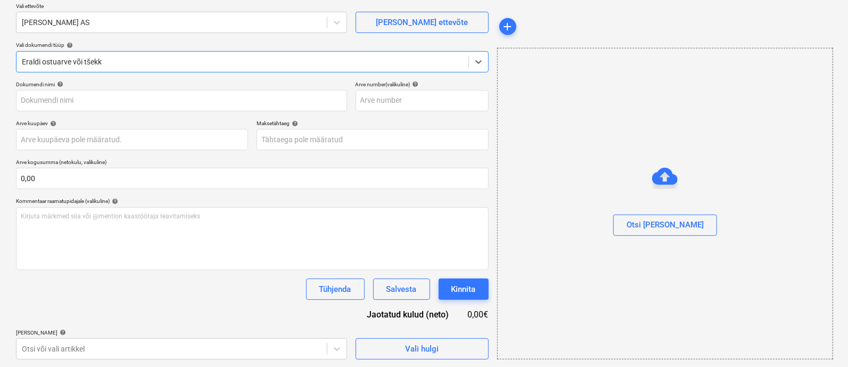
type input "Kviitung_Tehingu-ülevaade-448140-6361.pdf"
type input "[DATE]"
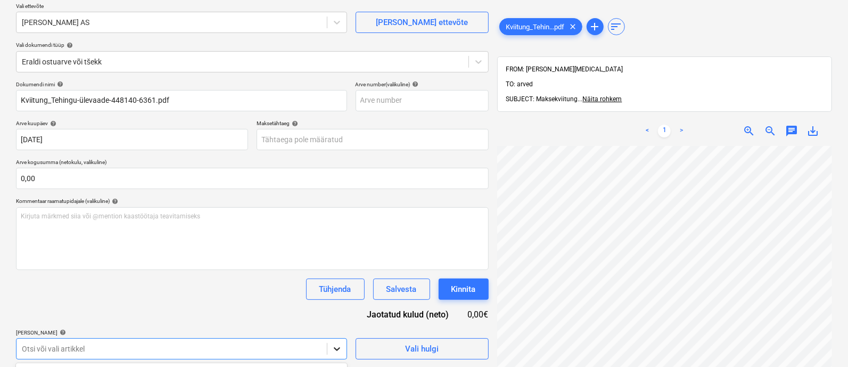
scroll to position [241, 0]
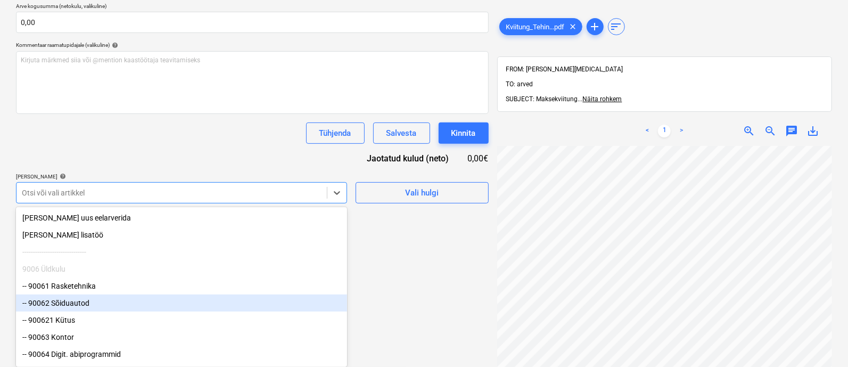
click at [194, 311] on div "-- 90062 Sõiduautod" at bounding box center [181, 302] width 331 height 17
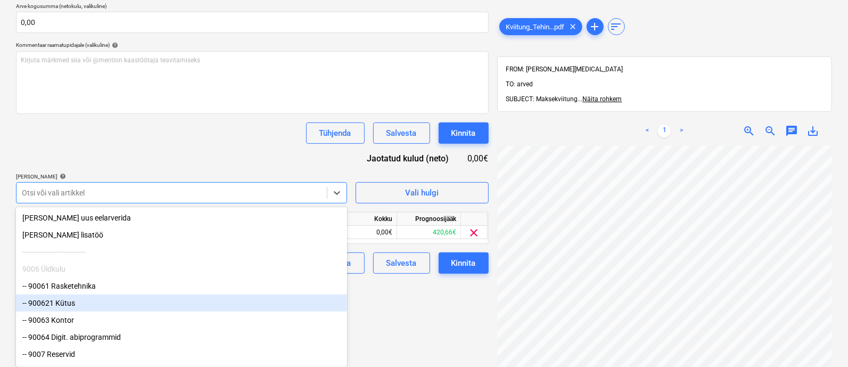
click at [165, 306] on div "-- 900621 Kütus" at bounding box center [181, 302] width 331 height 17
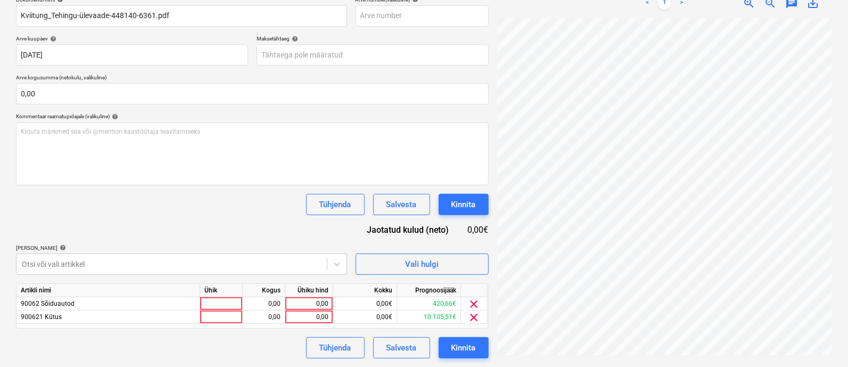
scroll to position [169, 0]
click at [403, 198] on html "Müük 2 Projektid Kontaktid Ettevõte Koondarved 1 Postkast 9+ Kinnitusring Ressu…" at bounding box center [424, 14] width 848 height 367
click at [474, 301] on span "clear" at bounding box center [474, 304] width 13 height 13
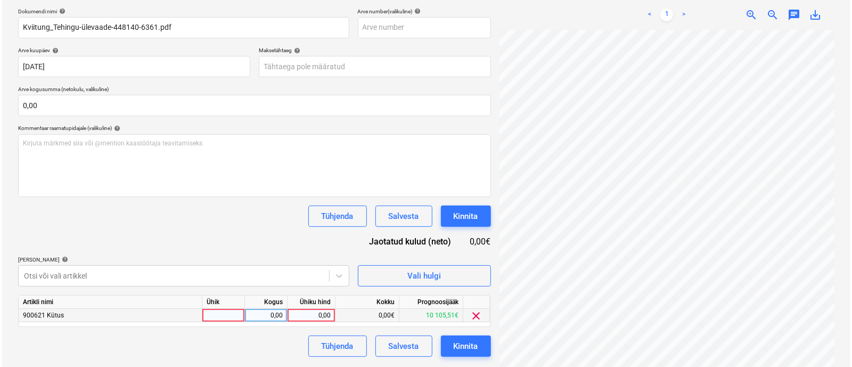
scroll to position [155, 0]
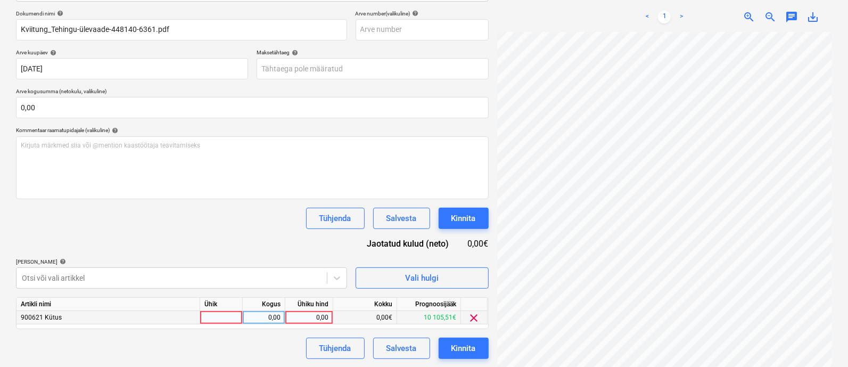
click at [225, 311] on div at bounding box center [221, 317] width 43 height 13
type input "kmpl"
type input "9,04"
click at [448, 345] on button "Kinnita" at bounding box center [464, 348] width 50 height 21
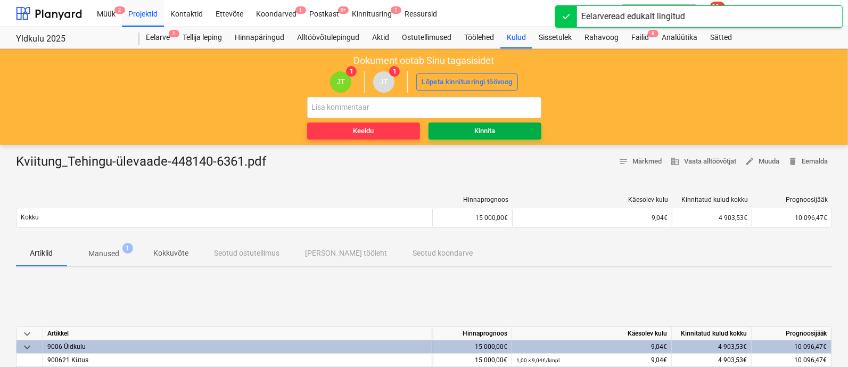
click at [500, 126] on span "Kinnita" at bounding box center [485, 131] width 104 height 12
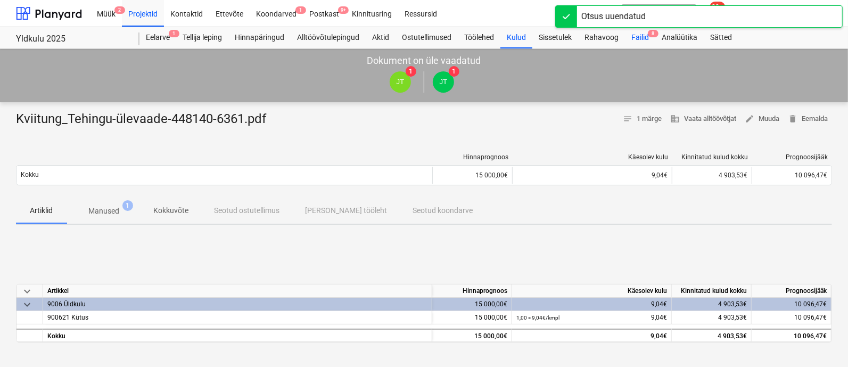
click at [640, 37] on div "Failid 8" at bounding box center [640, 37] width 30 height 21
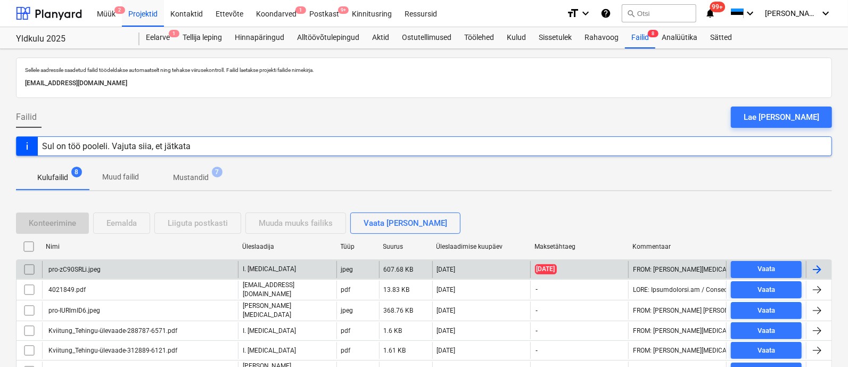
click at [125, 270] on div "pro-zC90SRLi.jpeg" at bounding box center [140, 269] width 196 height 17
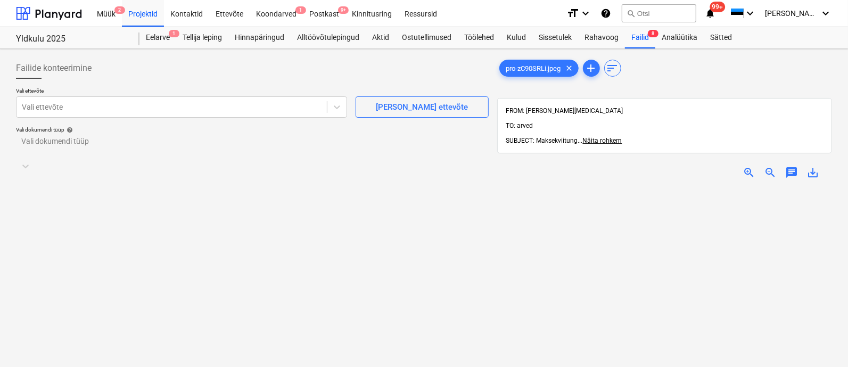
click at [750, 166] on span "zoom_in" at bounding box center [749, 172] width 13 height 13
click at [215, 112] on div "Vali ettevõte" at bounding box center [172, 107] width 310 height 15
type input "Dormikor OÜ"
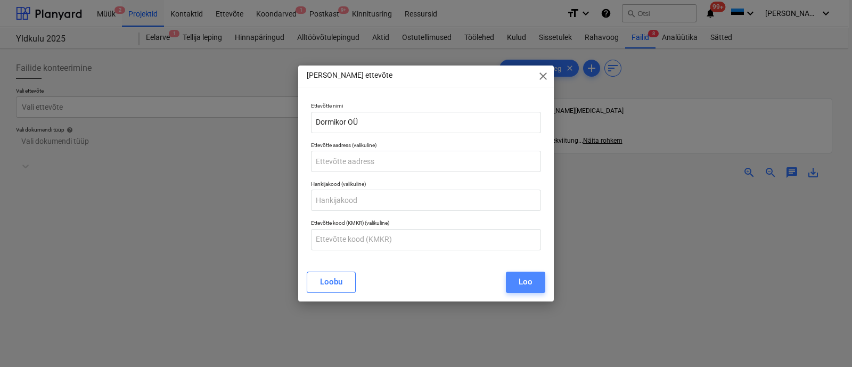
click at [520, 277] on div "Loo" at bounding box center [526, 282] width 14 height 14
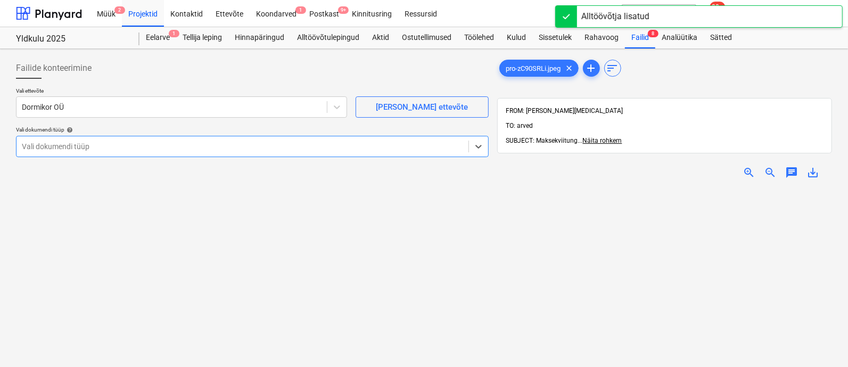
click at [146, 137] on div "Vali dokumendi tüüp" at bounding box center [252, 146] width 473 height 21
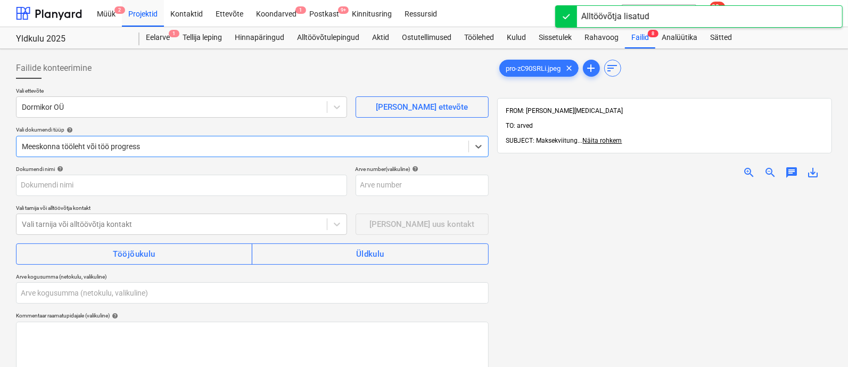
type input "pro-zC90SRLi.jpeg"
type input "0,00"
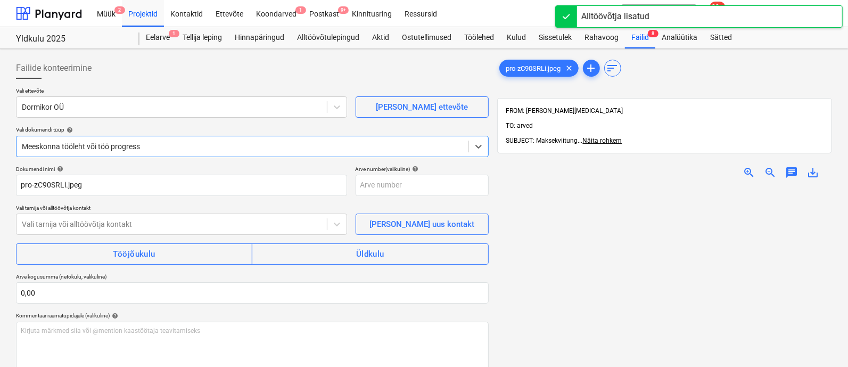
click at [129, 145] on div at bounding box center [242, 146] width 441 height 11
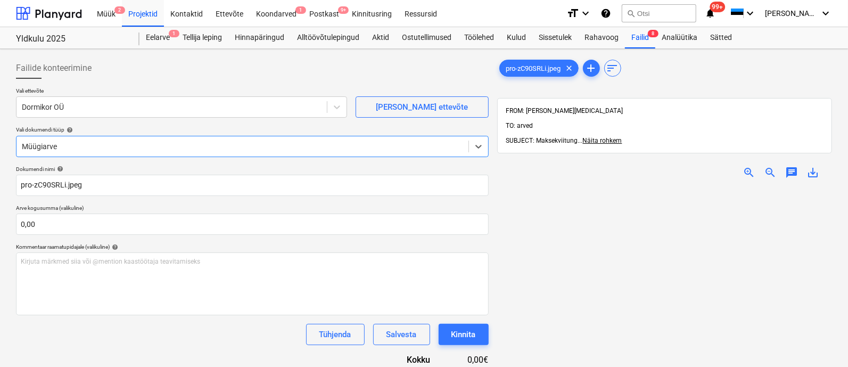
click at [133, 139] on div "Müügiarve" at bounding box center [243, 146] width 452 height 15
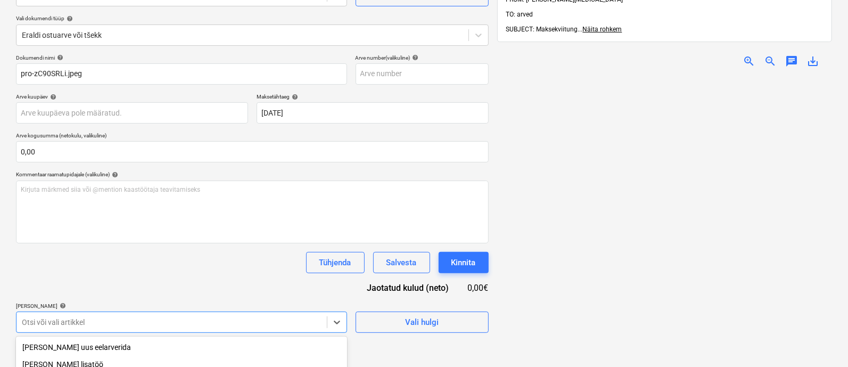
scroll to position [241, 0]
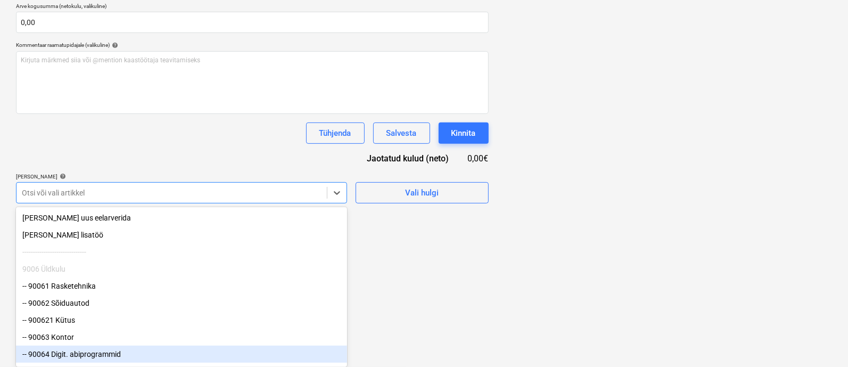
click at [265, 355] on div "-- 90064 Digit. abiprogrammid" at bounding box center [181, 354] width 331 height 17
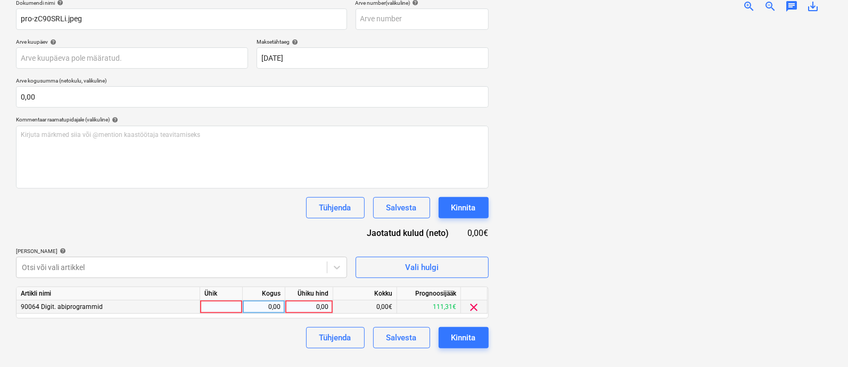
scroll to position [155, 0]
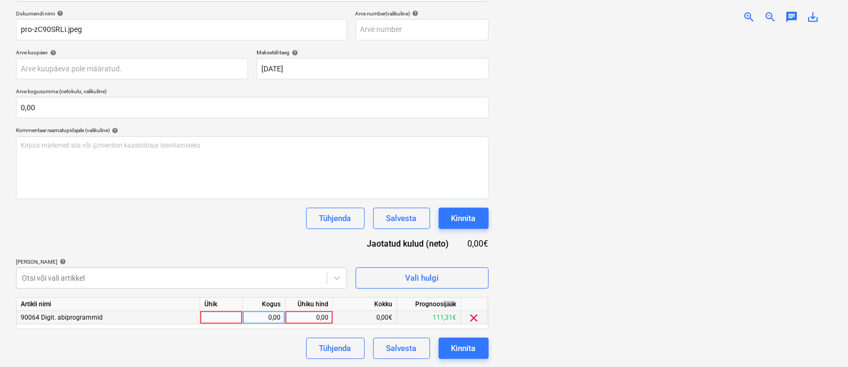
click at [231, 318] on div at bounding box center [221, 317] width 43 height 13
type input "kmpl"
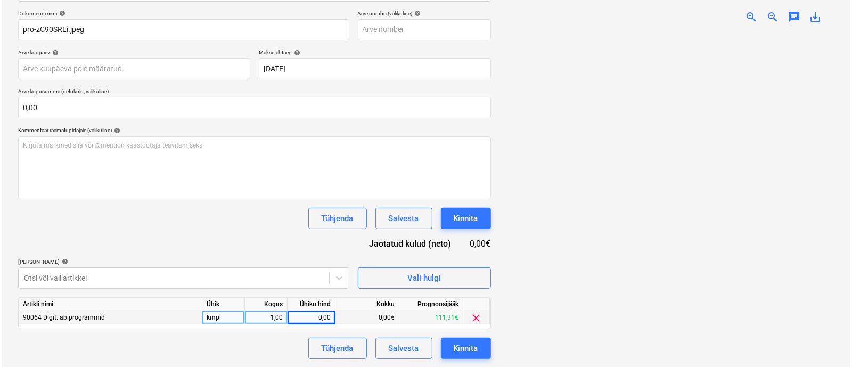
scroll to position [194, 0]
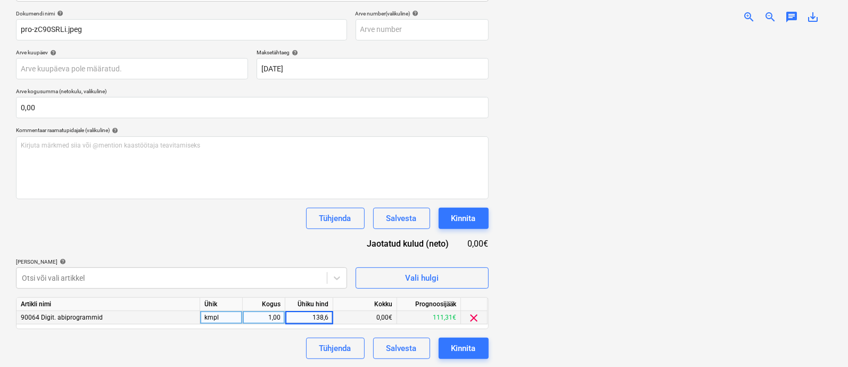
type input "138,66"
click at [457, 344] on div "Kinnita" at bounding box center [463, 348] width 24 height 14
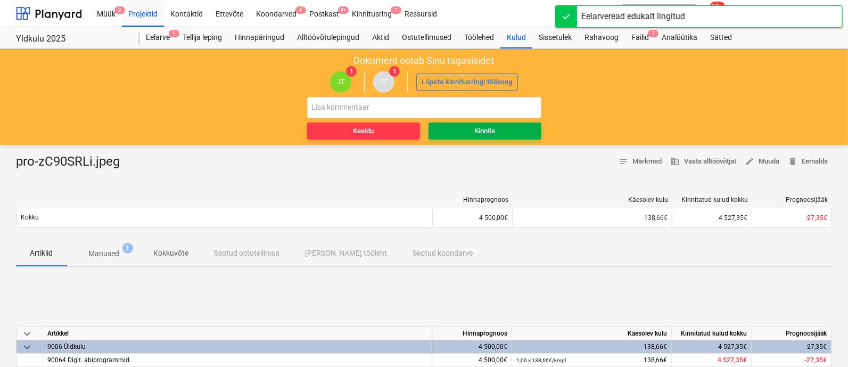
click at [486, 129] on div "Kinnita" at bounding box center [484, 131] width 21 height 12
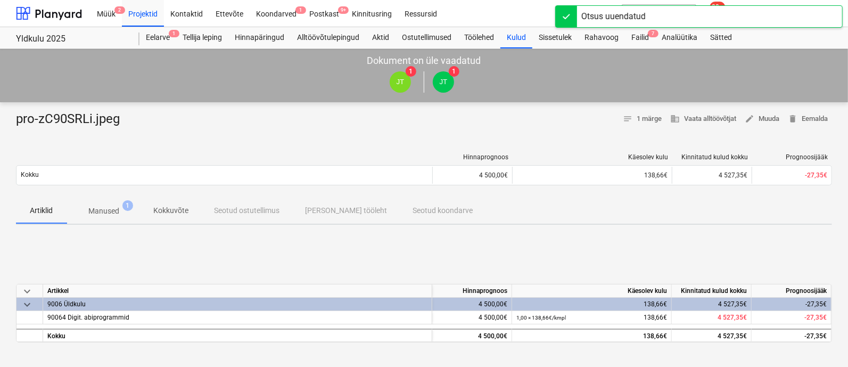
click at [642, 31] on div "[PERSON_NAME] läks valesti You have already reviewed this document" at bounding box center [641, 17] width 128 height 33
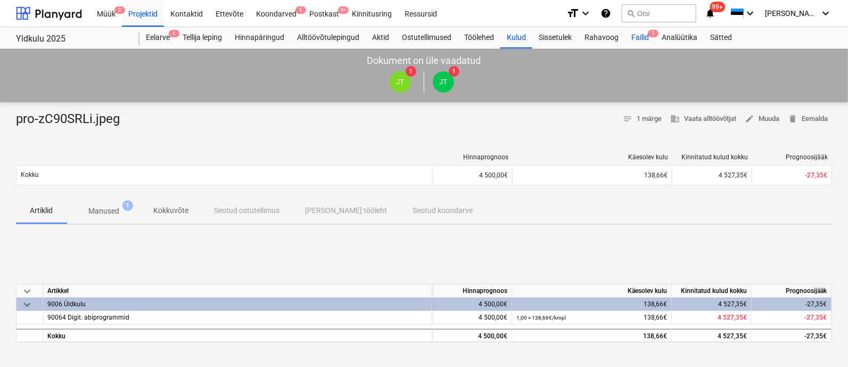
click at [639, 34] on div "Failid 7" at bounding box center [640, 37] width 30 height 21
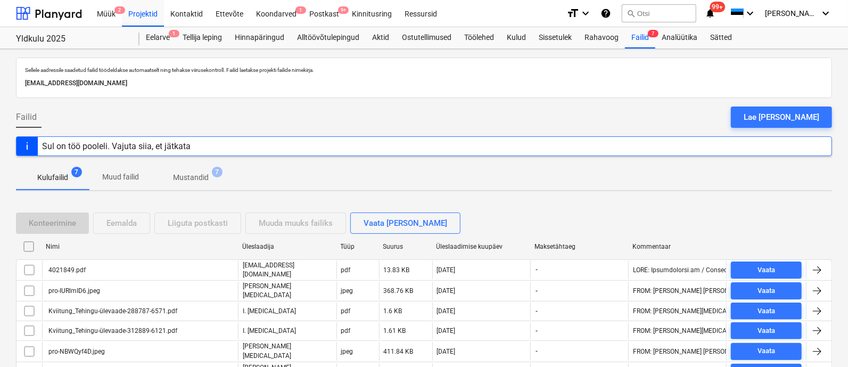
scroll to position [67, 0]
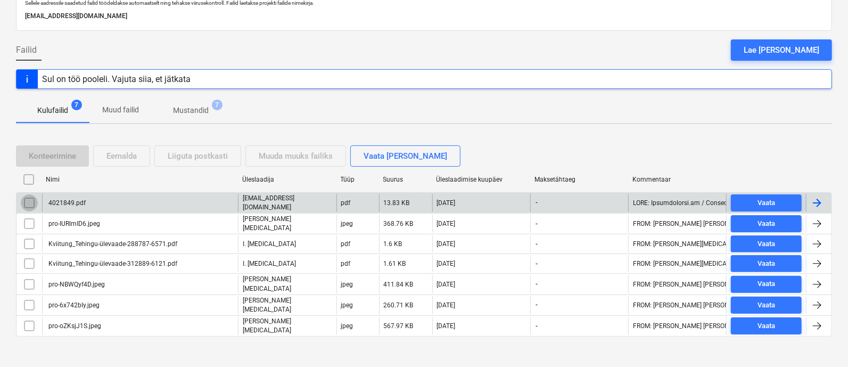
click at [30, 199] on input "checkbox" at bounding box center [29, 202] width 17 height 17
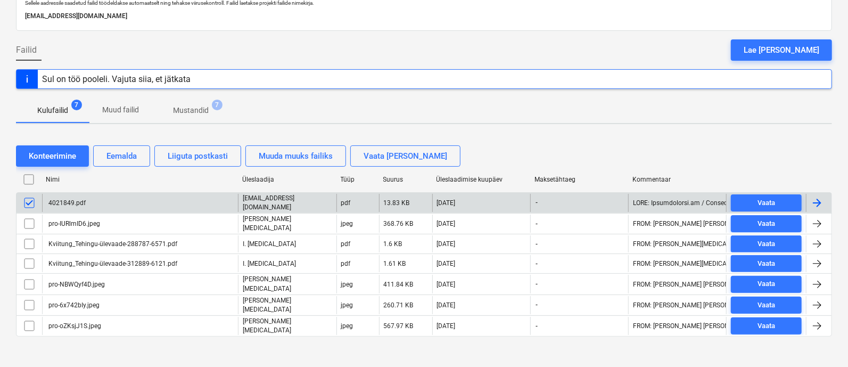
click at [121, 142] on div "Konteerimine Eemalda Liiguta postkasti Muuda muuks failiks Vaata [PERSON_NAME]" at bounding box center [424, 156] width 816 height 30
click at [121, 152] on div "Eemalda" at bounding box center [121, 156] width 30 height 14
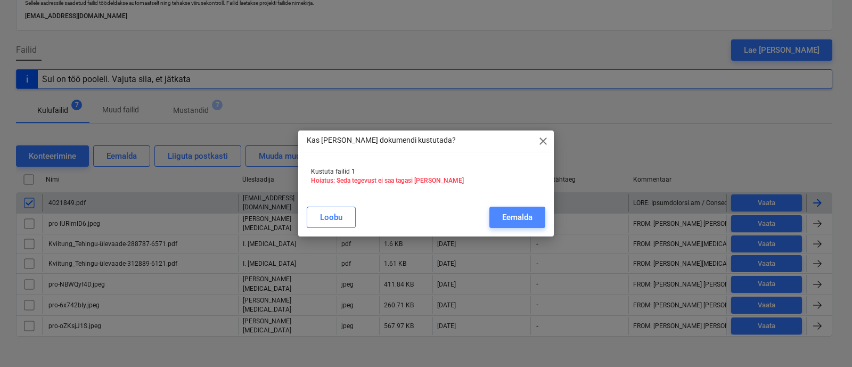
click at [511, 215] on div "Eemalda" at bounding box center [517, 217] width 30 height 14
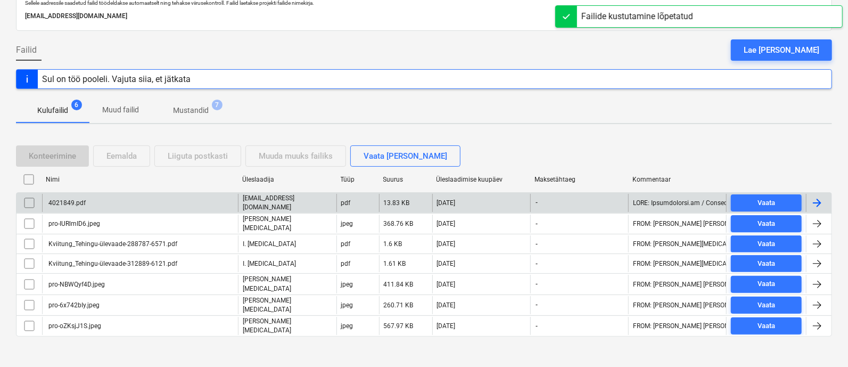
scroll to position [48, 0]
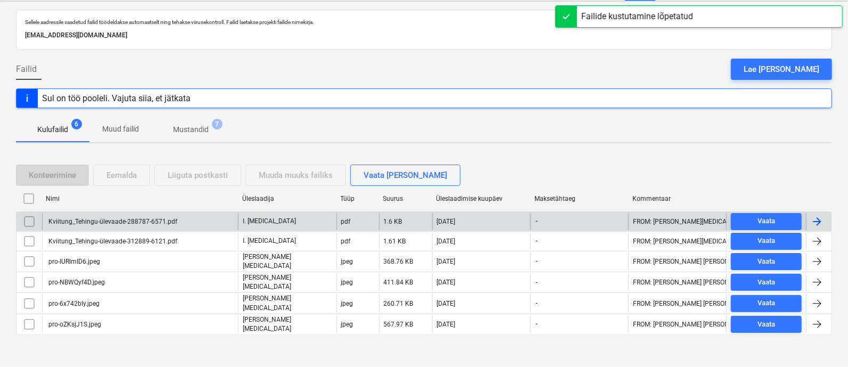
click at [165, 220] on div "Kviitung_Tehingu-ülevaade-288787-6571.pdf" at bounding box center [112, 221] width 130 height 7
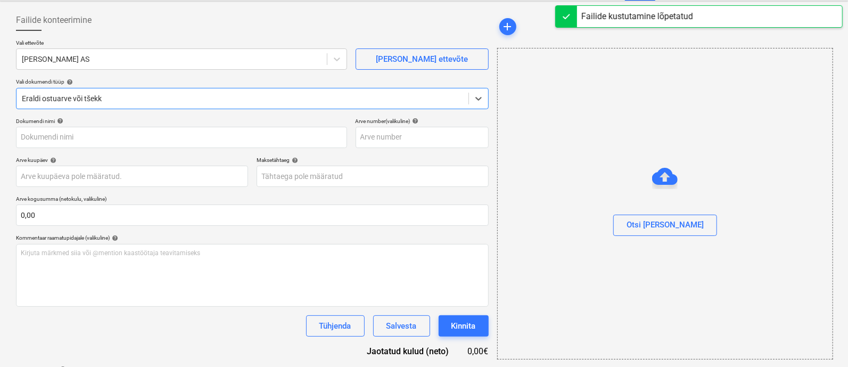
type input "Kviitung_Tehingu-ülevaade-288787-6571.pdf"
type input "[DATE]"
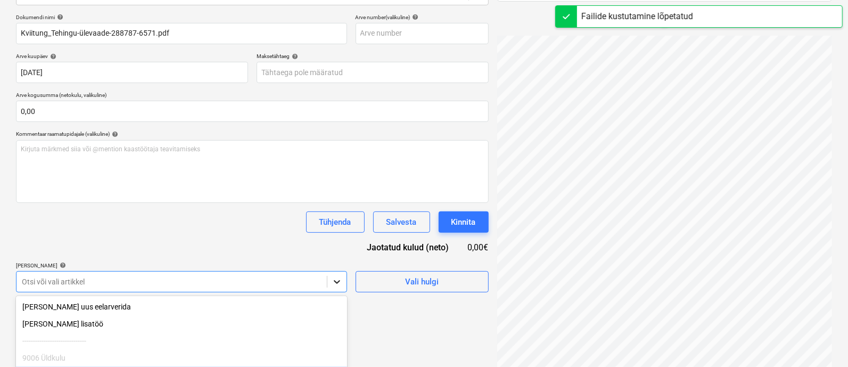
scroll to position [241, 0]
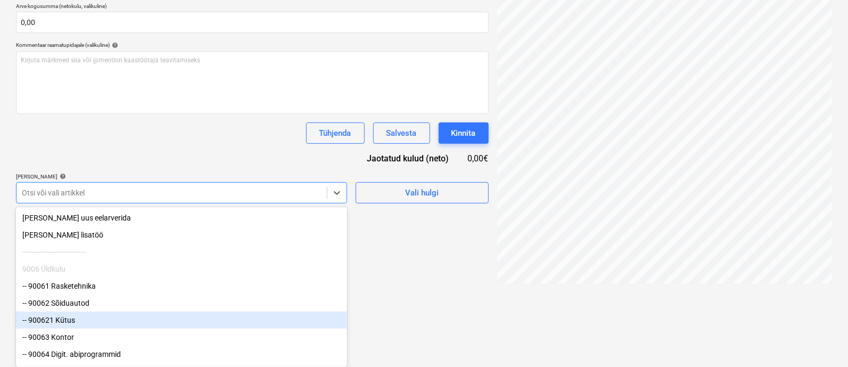
click at [202, 316] on div "-- 900621 Kütus" at bounding box center [181, 319] width 331 height 17
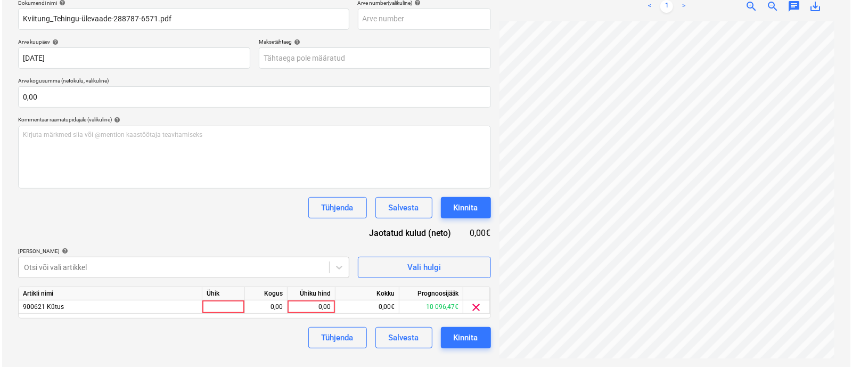
scroll to position [155, 0]
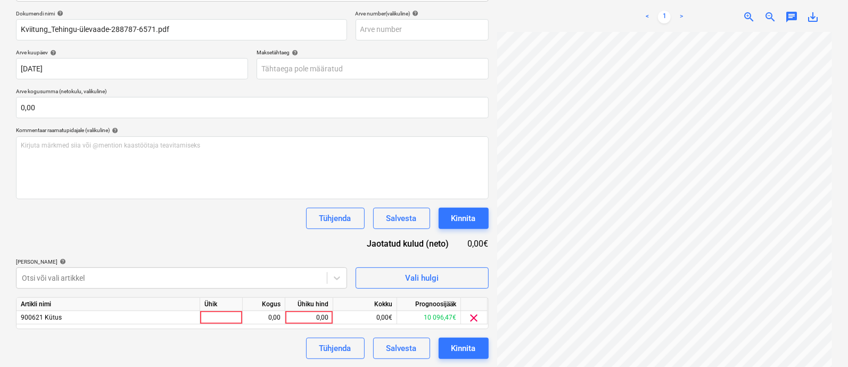
drag, startPoint x: 412, startPoint y: 313, endPoint x: 327, endPoint y: 302, distance: 84.8
click at [396, 211] on html "Müük 2 Projektid Kontaktid Ettevõte Koondarved 1 Postkast 9+ Kinnitusring Ressu…" at bounding box center [424, 28] width 848 height 367
click at [218, 315] on div at bounding box center [221, 317] width 43 height 13
type input "kmpl"
type input "74,33"
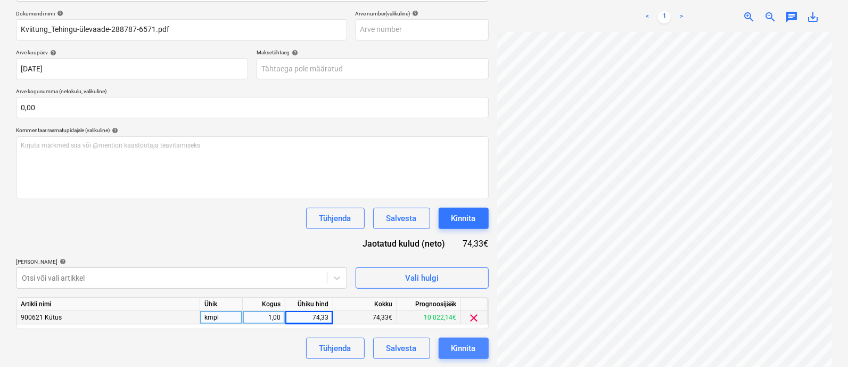
click at [467, 346] on div "Kinnita" at bounding box center [463, 348] width 24 height 14
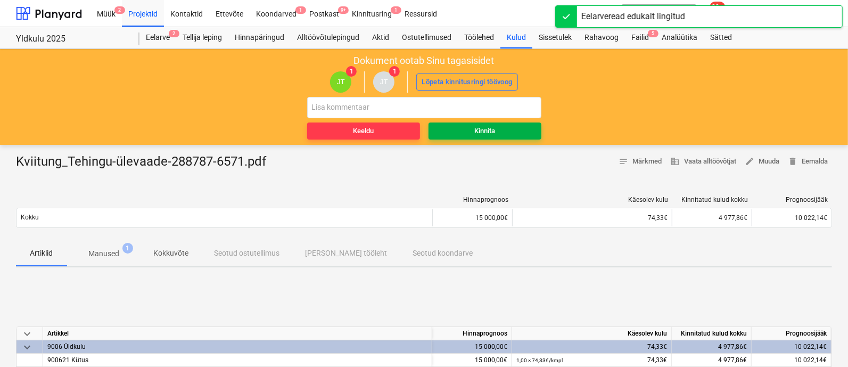
click at [484, 126] on div "Kinnita" at bounding box center [484, 131] width 21 height 12
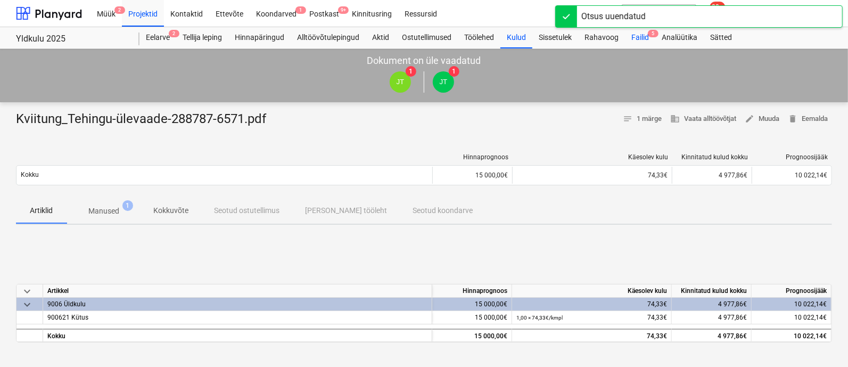
click at [641, 39] on div "Failid 5" at bounding box center [640, 37] width 30 height 21
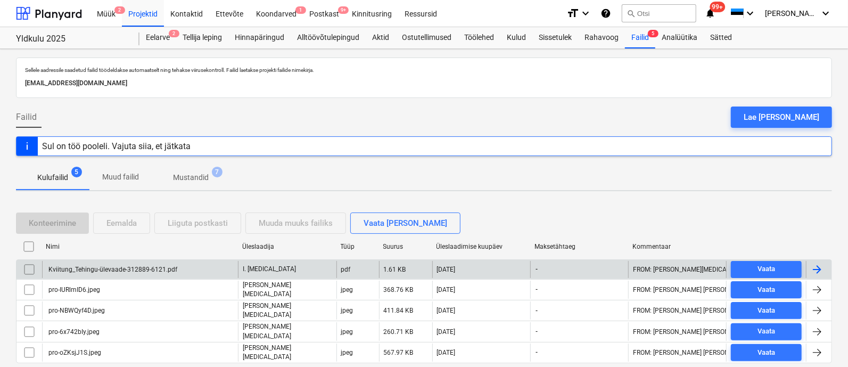
click at [130, 267] on div "Kviitung_Tehingu-ülevaade-312889-6121.pdf" at bounding box center [112, 269] width 130 height 7
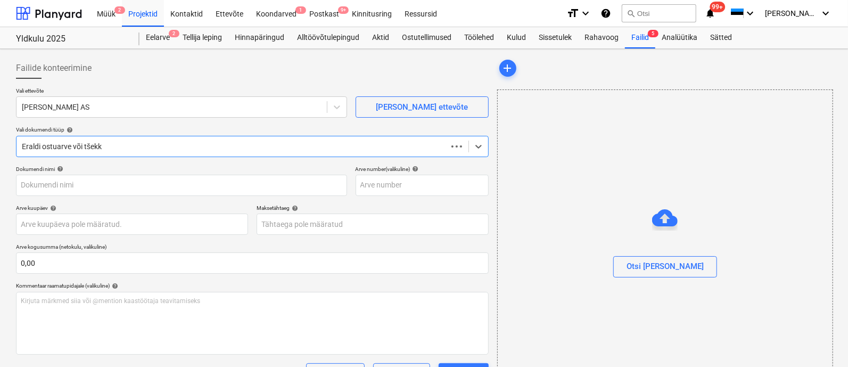
type input "Kviitung_Tehingu-ülevaade-312889-6121.pdf"
type input "[DATE]"
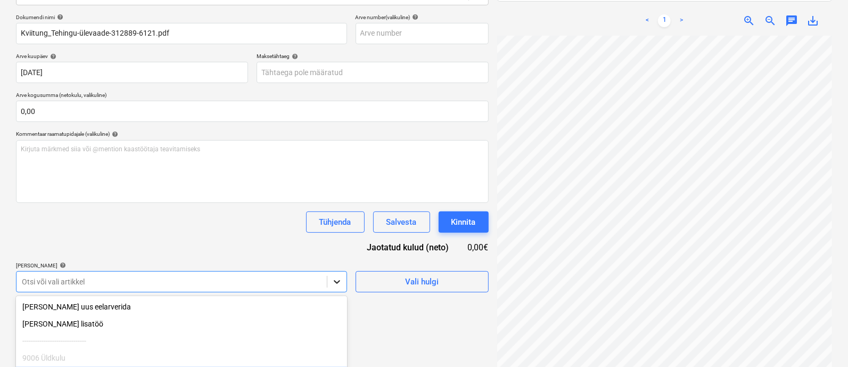
click at [334, 215] on body "Müük 2 Projektid Kontaktid Ettevõte Koondarved 1 Postkast 9+ Kinnitusring Ressu…" at bounding box center [424, 31] width 848 height 367
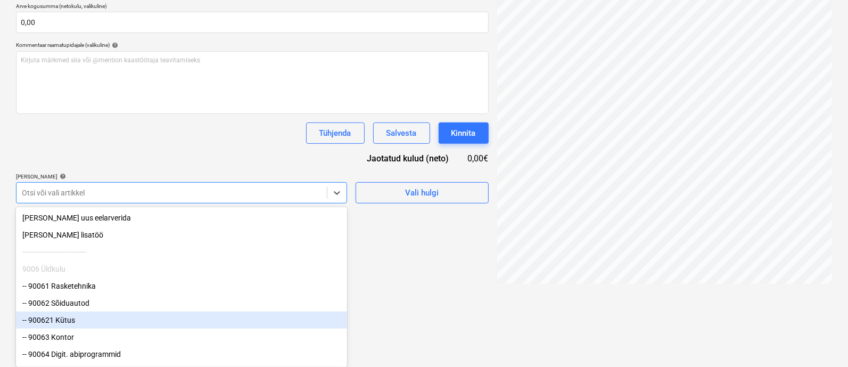
click at [212, 318] on div "-- 900621 Kütus" at bounding box center [181, 319] width 331 height 17
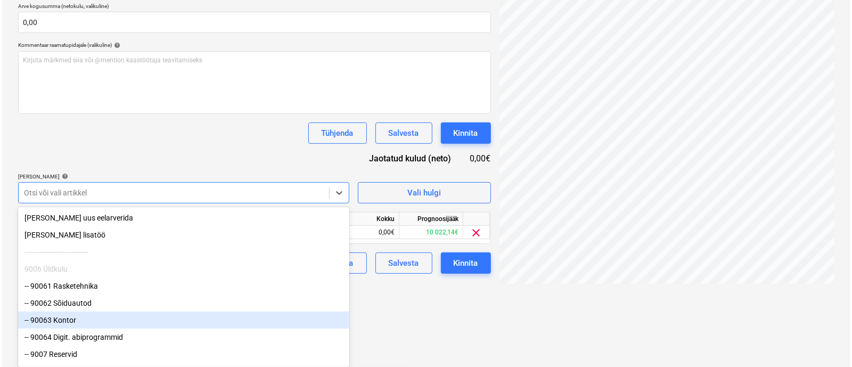
scroll to position [155, 0]
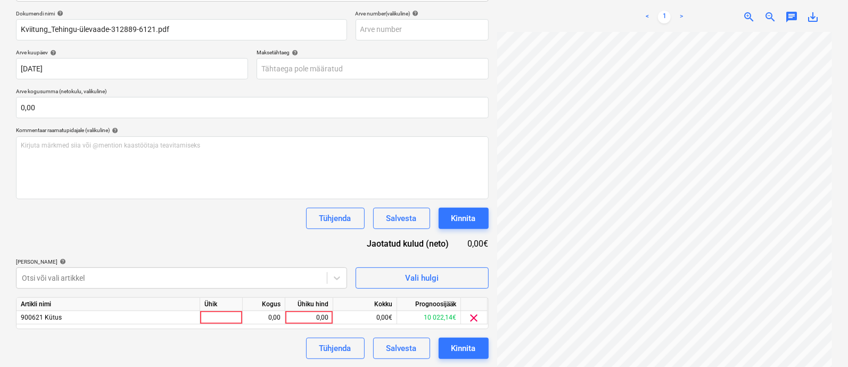
click at [201, 307] on div "Ühik" at bounding box center [221, 304] width 43 height 13
click at [208, 314] on div at bounding box center [221, 317] width 43 height 13
type input "kmpl"
type input "81,61"
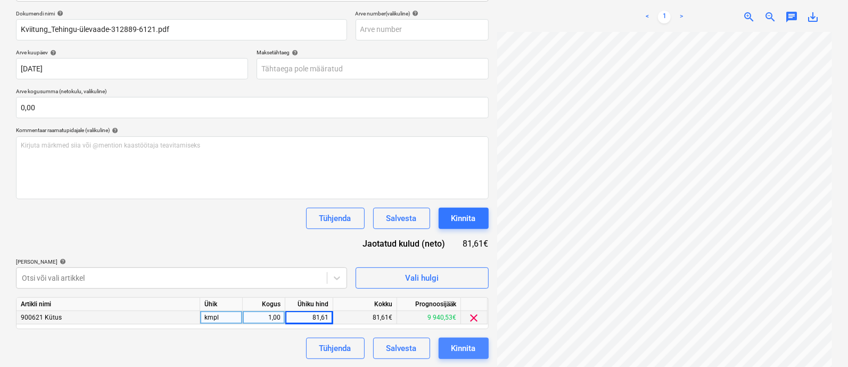
click at [467, 342] on div "Kinnita" at bounding box center [463, 348] width 24 height 14
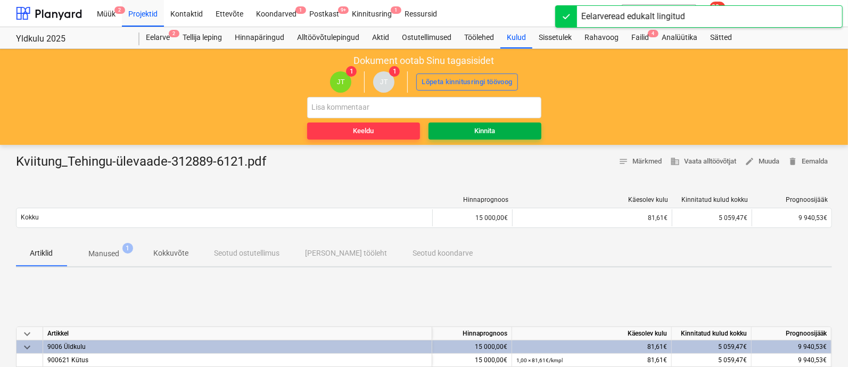
click at [500, 129] on span "Kinnita" at bounding box center [485, 131] width 104 height 12
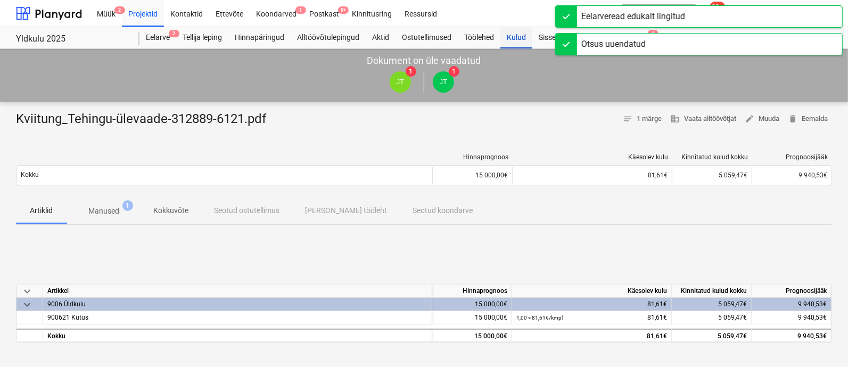
click at [520, 36] on div "Kulud" at bounding box center [516, 37] width 32 height 21
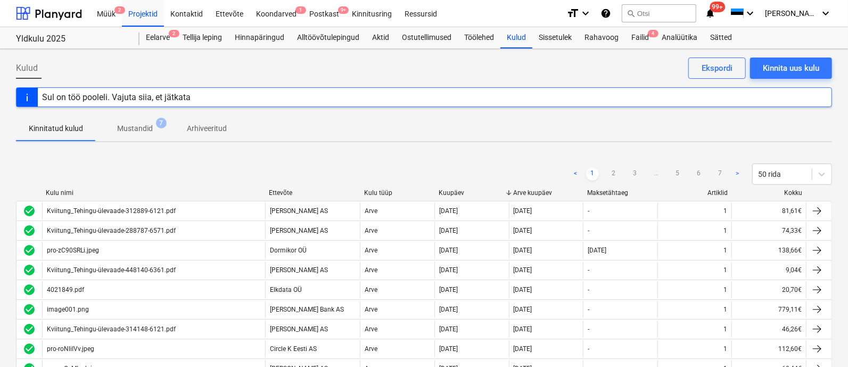
click at [641, 33] on div "Müük 2 Projektid Kontaktid Ettevõte Koondarved 1 Postkast 9+ Kinnitusring Ressu…" at bounding box center [424, 183] width 848 height 367
click at [641, 33] on div "[PERSON_NAME] läks valesti You have already reviewed this document" at bounding box center [641, 17] width 128 height 33
click at [644, 36] on div "Failid 4" at bounding box center [640, 37] width 30 height 21
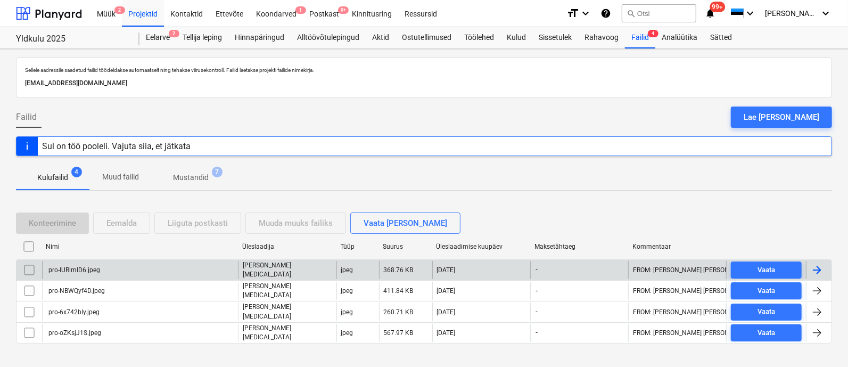
click at [140, 269] on div "pro-IURlmID6.jpeg" at bounding box center [140, 270] width 196 height 18
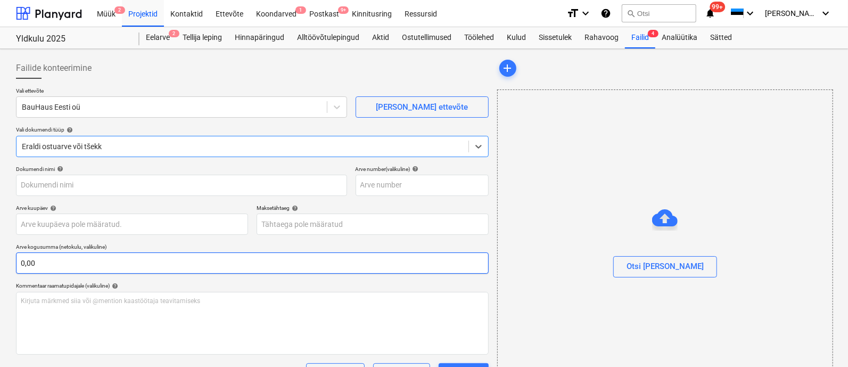
type input "pro-IURlmID6.jpeg"
type input "[DATE]"
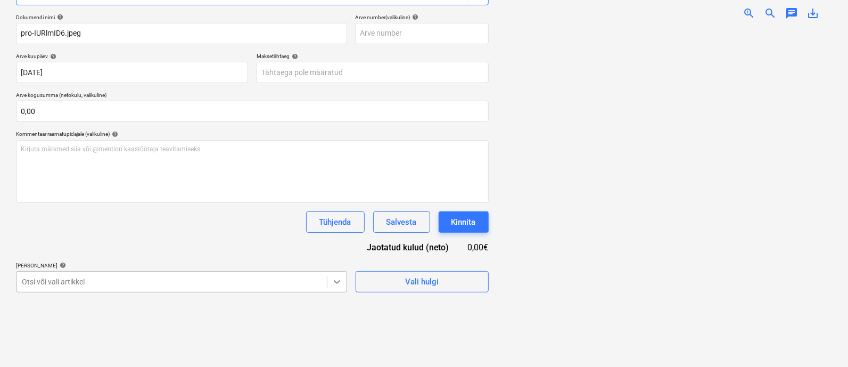
scroll to position [241, 0]
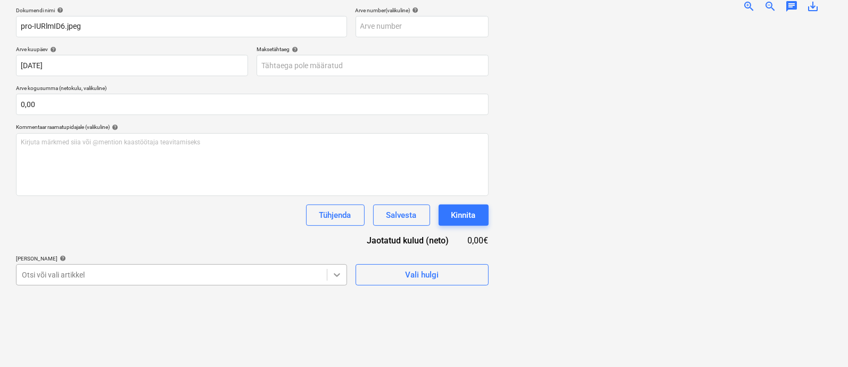
click at [339, 208] on body "Müük 2 Projektid Kontaktid Ettevõte Koondarved 1 Postkast 9+ Kinnitusring Ressu…" at bounding box center [424, 24] width 848 height 367
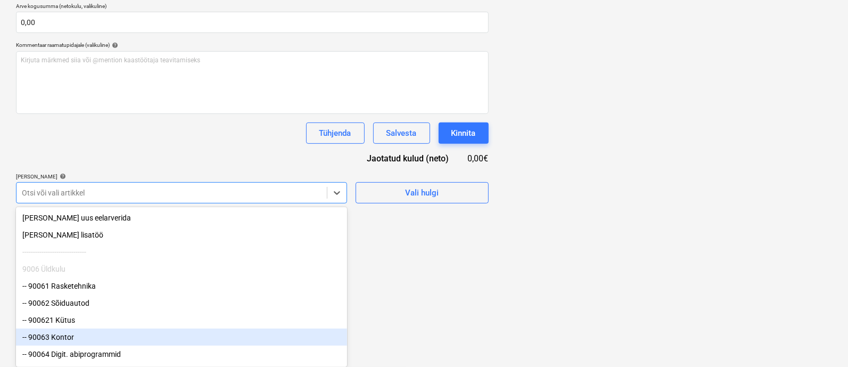
click at [233, 336] on div "-- 90063 Kontor" at bounding box center [181, 337] width 331 height 17
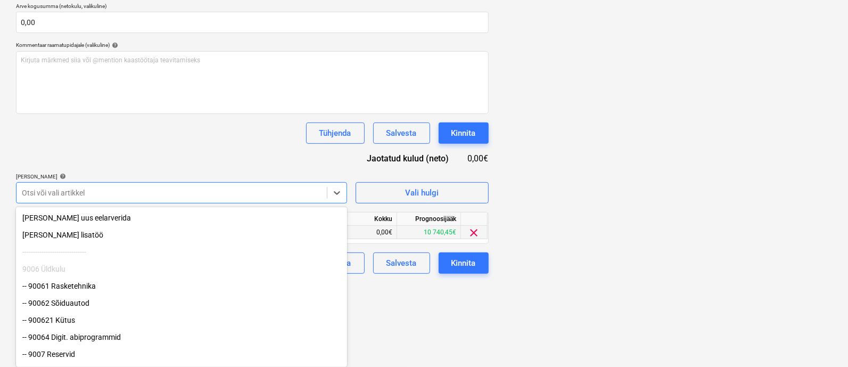
scroll to position [155, 0]
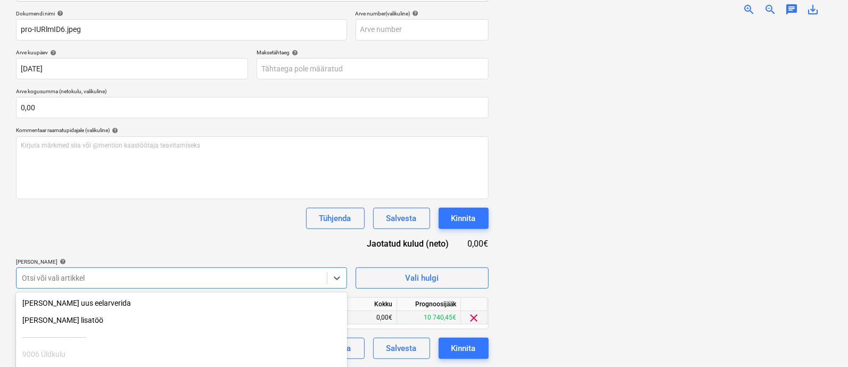
click at [377, 211] on html "Müük 2 Projektid Kontaktid Ettevõte Koondarved 1 Postkast 9+ Kinnitusring Ressu…" at bounding box center [424, 28] width 848 height 367
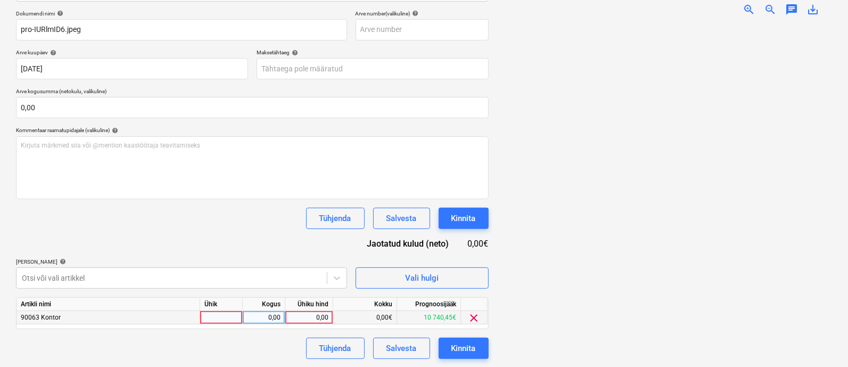
click at [216, 316] on div at bounding box center [221, 317] width 43 height 13
type input "kmpl"
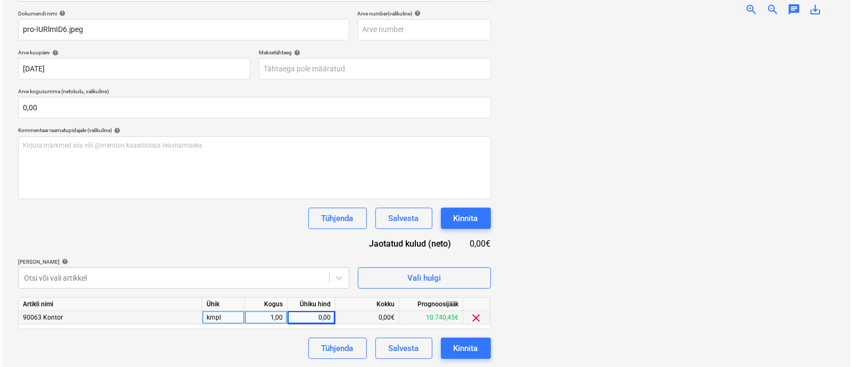
scroll to position [73, 0]
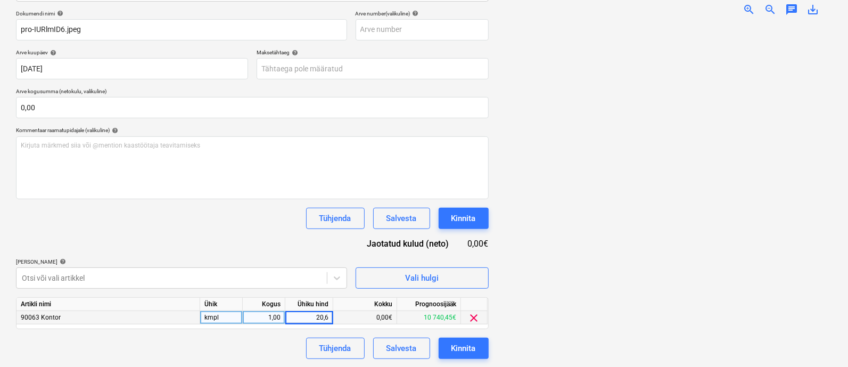
type input "20,65"
click at [451, 341] on div "Kinnita" at bounding box center [463, 348] width 24 height 14
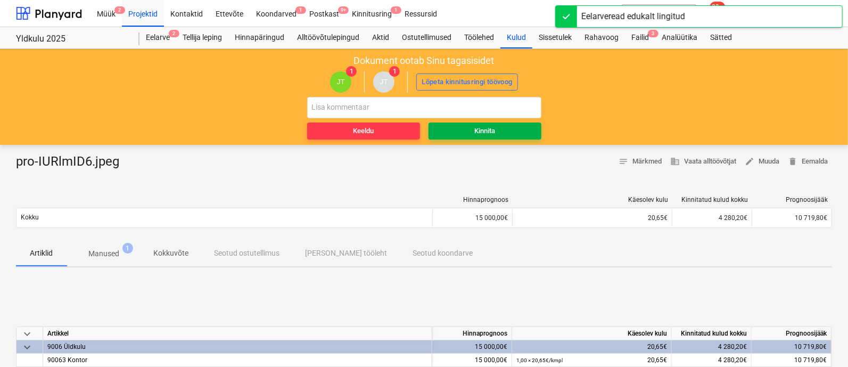
click at [493, 131] on div "Kinnita" at bounding box center [484, 131] width 21 height 12
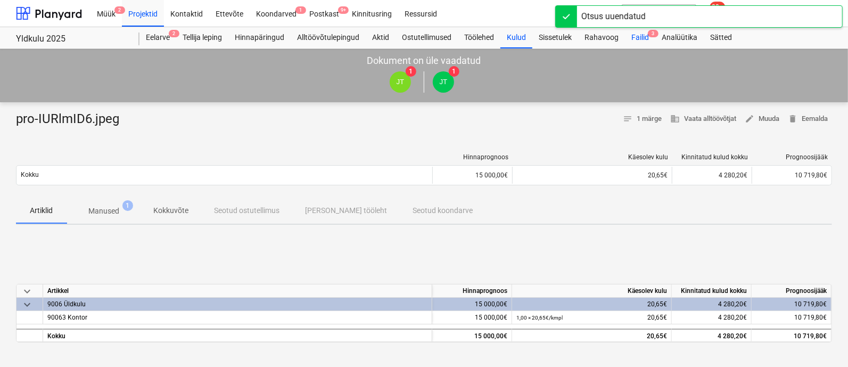
click at [644, 37] on div "Failid 3" at bounding box center [640, 37] width 30 height 21
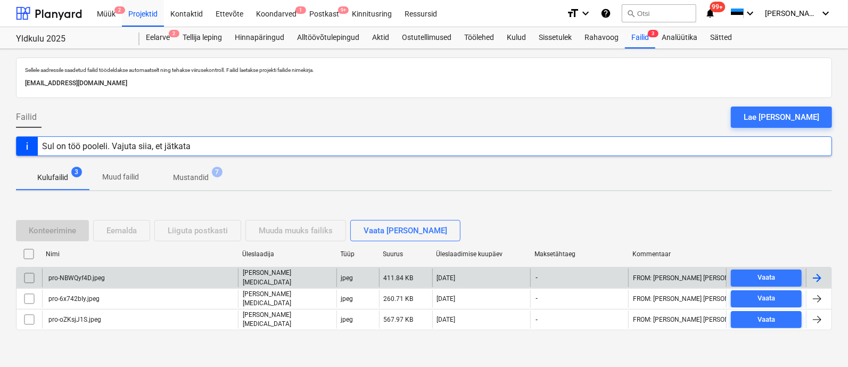
click at [146, 276] on div "pro-NBWQyf4D.jpeg" at bounding box center [140, 277] width 196 height 18
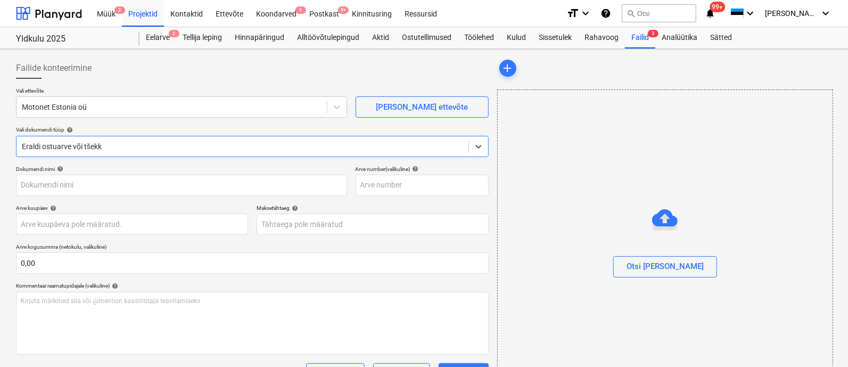
type input "pro-NBWQyf4D.jpeg"
type input "[DATE]"
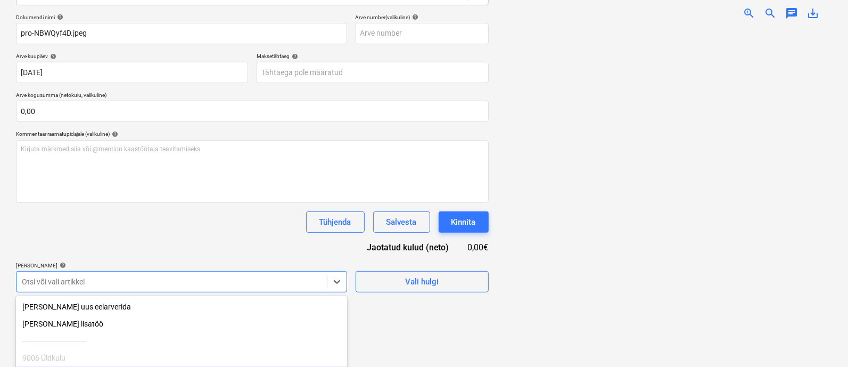
scroll to position [241, 0]
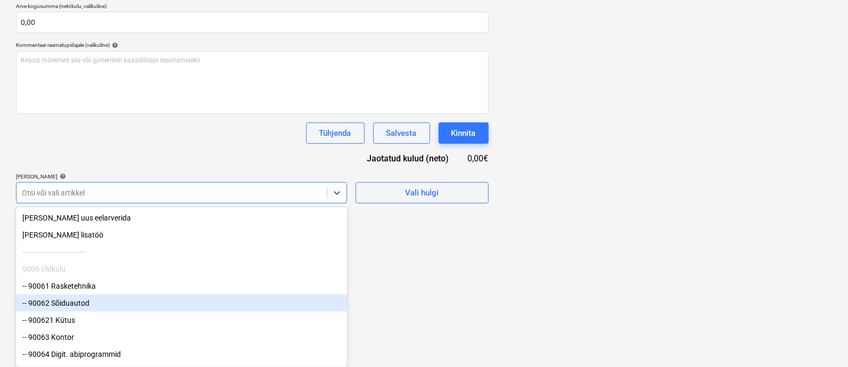
click at [269, 302] on div "-- 90062 Sõiduautod" at bounding box center [181, 302] width 331 height 17
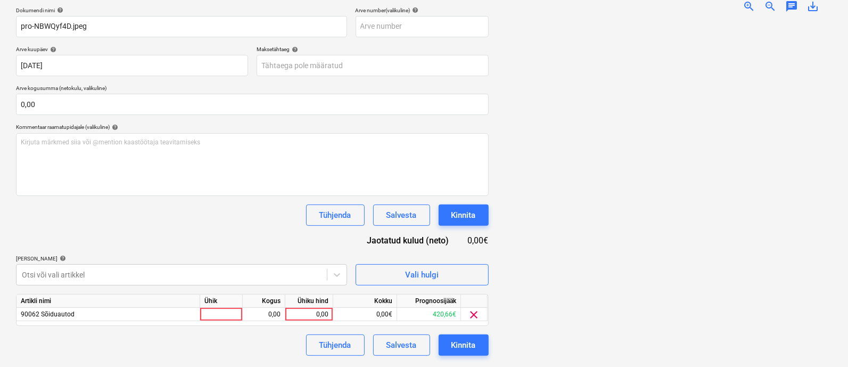
scroll to position [155, 0]
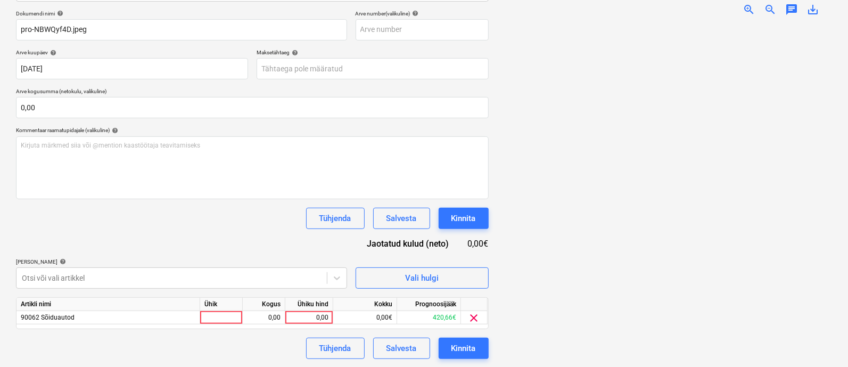
click at [407, 211] on html "Müük 2 Projektid Kontaktid Ettevõte Koondarved 1 Postkast 9+ Kinnitusring Ressu…" at bounding box center [424, 28] width 848 height 367
click at [221, 313] on div at bounding box center [221, 317] width 43 height 13
type input "kmpl"
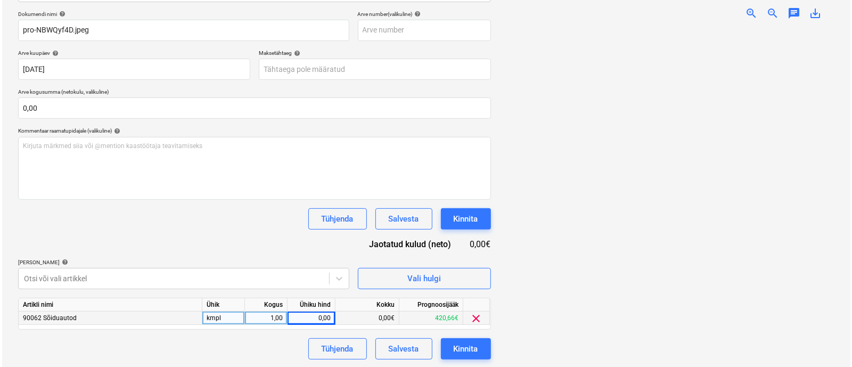
scroll to position [154, 0]
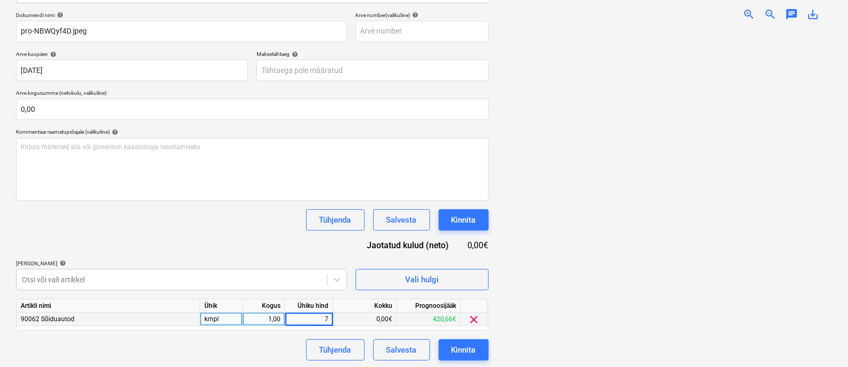
type input "72"
click at [461, 349] on div "Kinnita" at bounding box center [463, 350] width 24 height 14
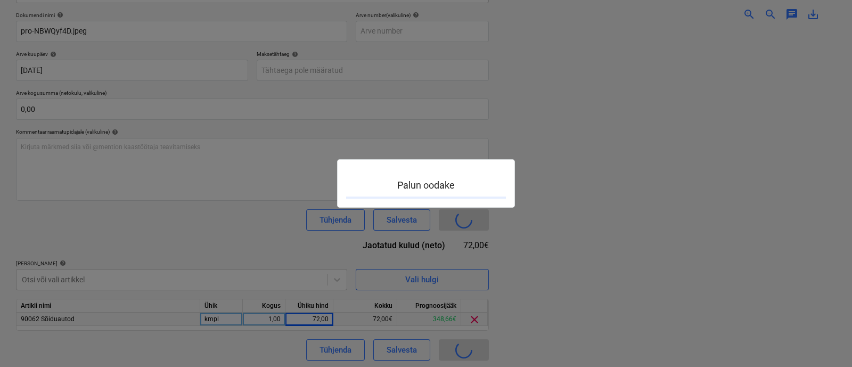
scroll to position [145, 0]
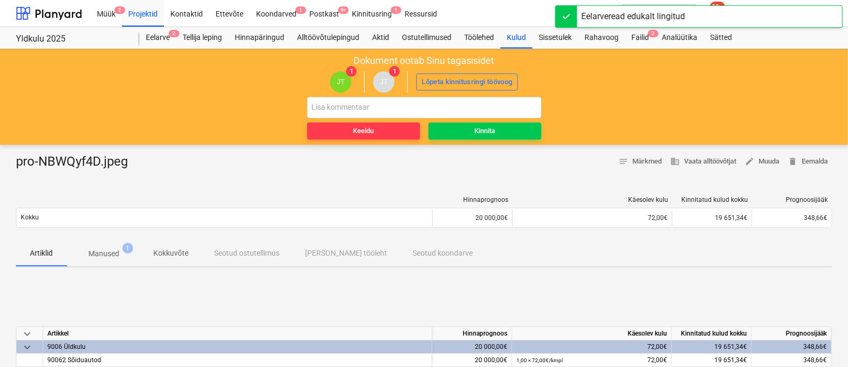
click at [483, 119] on div "Keeldu Kinnita" at bounding box center [424, 118] width 234 height 43
click at [484, 125] on div "Kinnita" at bounding box center [484, 131] width 21 height 12
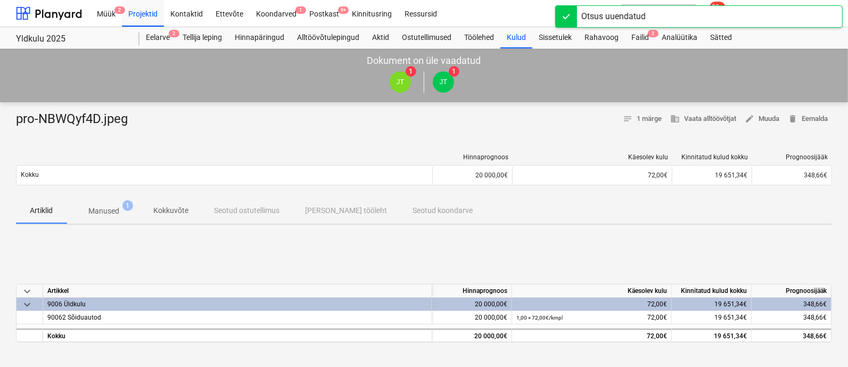
click at [651, 32] on div "[PERSON_NAME] läks valesti You have already reviewed this document" at bounding box center [641, 17] width 128 height 33
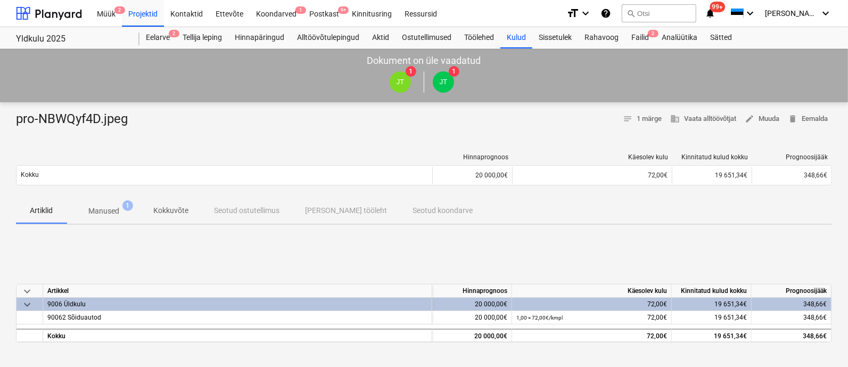
click at [651, 32] on div "[PERSON_NAME] läks valesti You have already reviewed this document" at bounding box center [641, 17] width 128 height 33
click at [646, 32] on div "[PERSON_NAME] läks valesti You have already reviewed this document" at bounding box center [641, 17] width 128 height 33
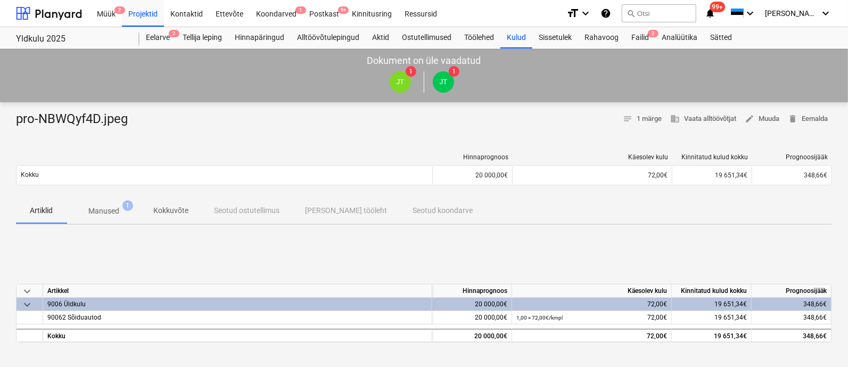
click at [646, 32] on div "[PERSON_NAME] läks valesti You have already reviewed this document" at bounding box center [641, 17] width 128 height 33
click at [606, 36] on div "Rahavoog" at bounding box center [601, 37] width 47 height 21
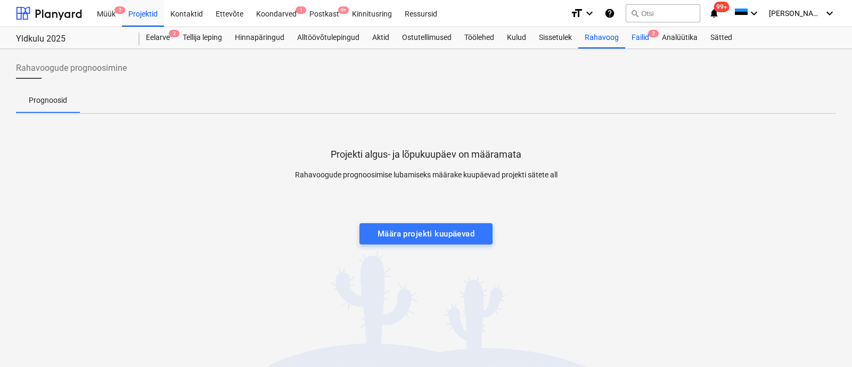
click at [648, 34] on div "Failid 2" at bounding box center [640, 37] width 30 height 21
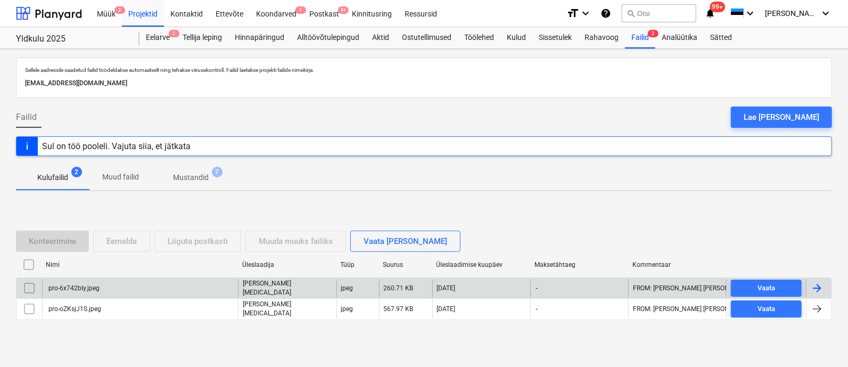
click at [96, 289] on div "pro-6x742bIy.jpeg" at bounding box center [73, 287] width 53 height 7
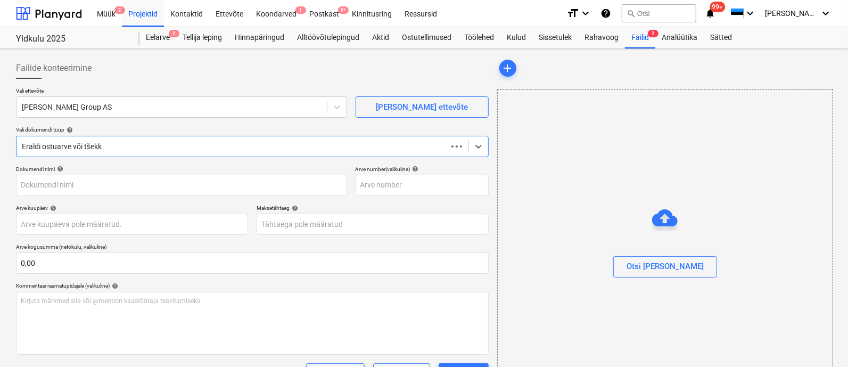
type input "pro-6x742bIy.jpeg"
type input "[DATE]"
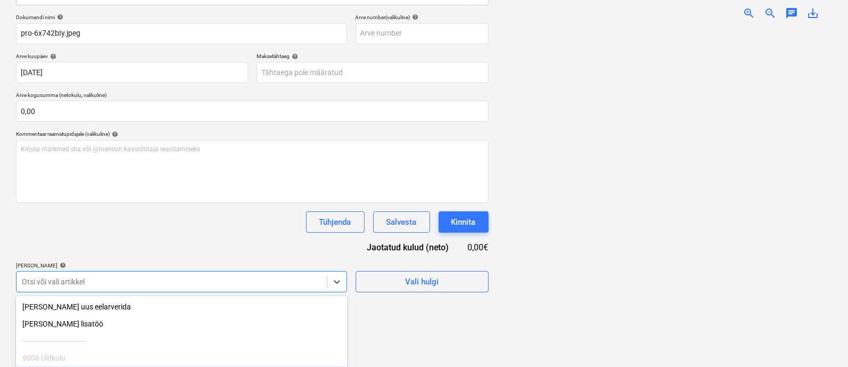
scroll to position [241, 0]
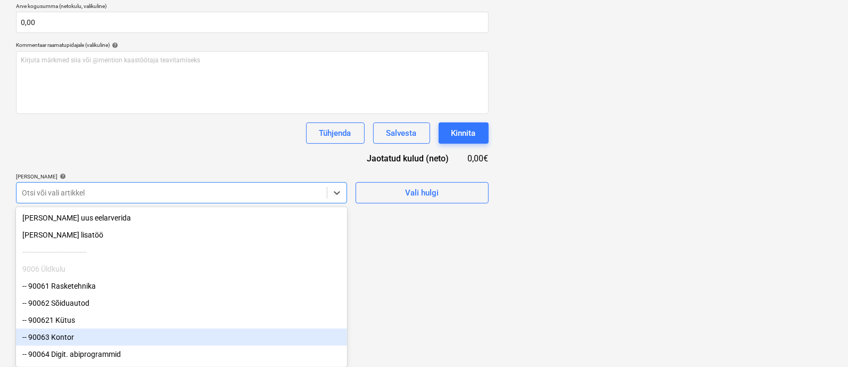
click at [222, 336] on div "-- 90063 Kontor" at bounding box center [181, 337] width 331 height 17
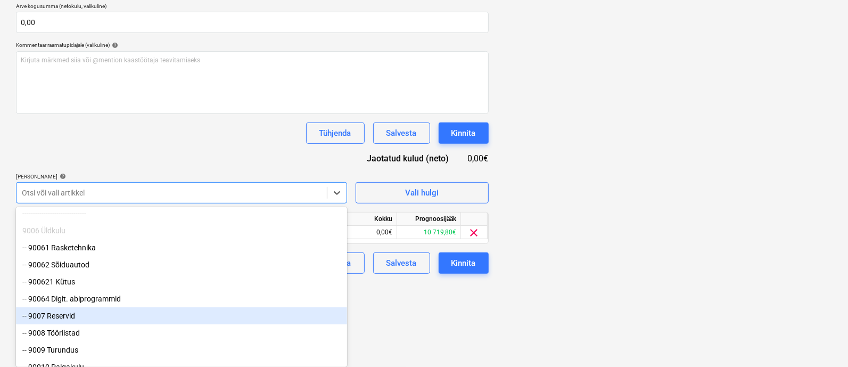
scroll to position [53, 0]
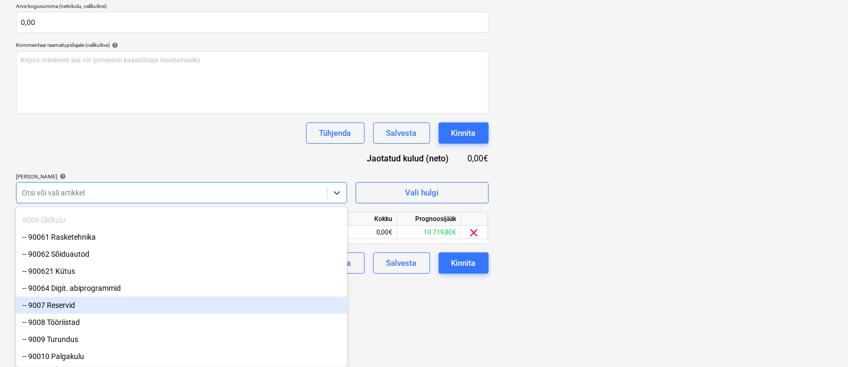
click at [94, 303] on div "-- 9007 Reservid" at bounding box center [181, 305] width 331 height 17
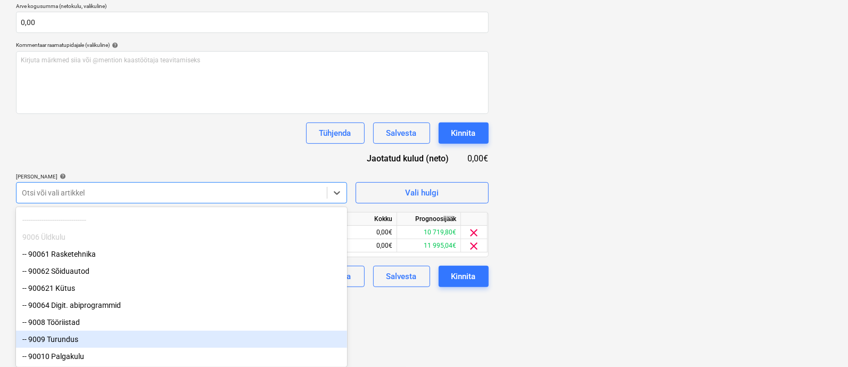
scroll to position [169, 0]
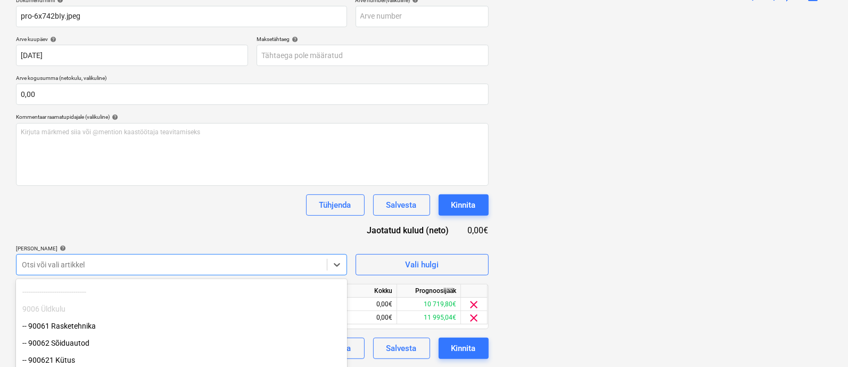
click at [405, 198] on html "Müük 2 Projektid Kontaktid Ettevõte Koondarved 1 Postkast 9+ Kinnitusring Ressu…" at bounding box center [424, 14] width 848 height 367
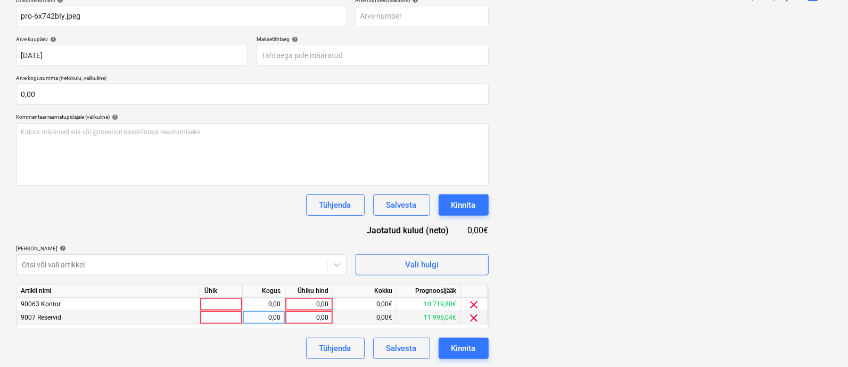
click at [472, 313] on span "clear" at bounding box center [474, 317] width 13 height 13
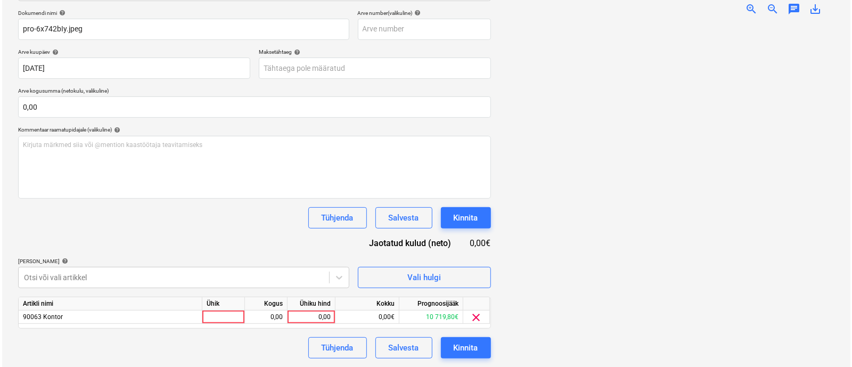
scroll to position [155, 0]
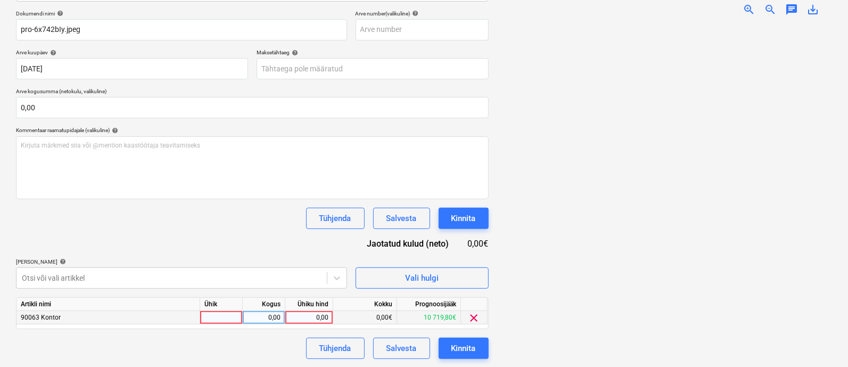
click at [232, 318] on div at bounding box center [221, 317] width 43 height 13
type input "kmpl"
type input "230"
click at [465, 344] on div "Kinnita" at bounding box center [463, 348] width 24 height 14
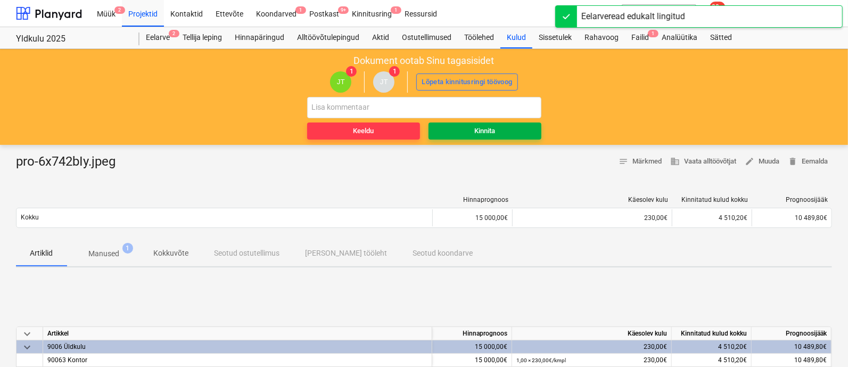
click at [485, 130] on div "Kinnita" at bounding box center [484, 131] width 21 height 12
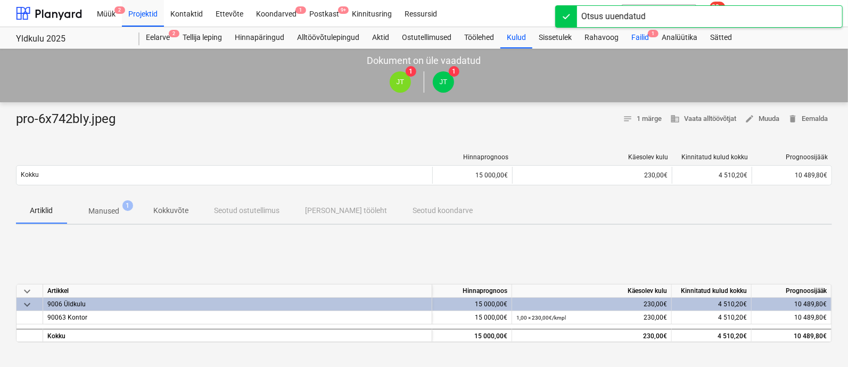
click at [644, 34] on div "Failid 1" at bounding box center [640, 37] width 30 height 21
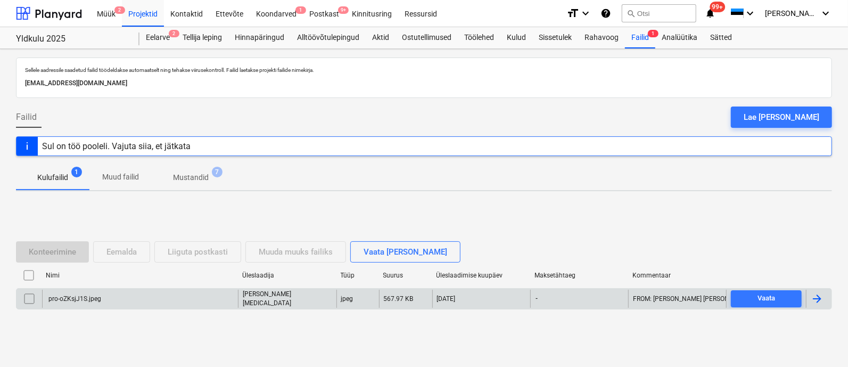
click at [135, 305] on div "pro-oZKsjJ1S.jpeg" at bounding box center [140, 299] width 196 height 18
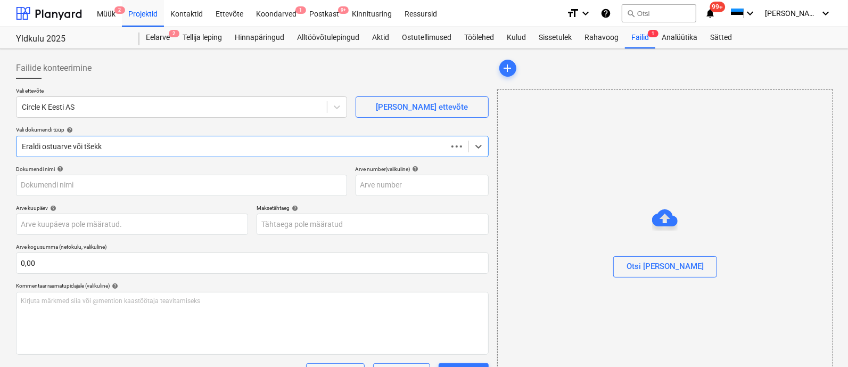
type input "pro-oZKsjJ1S.jpeg"
type input "[DATE]"
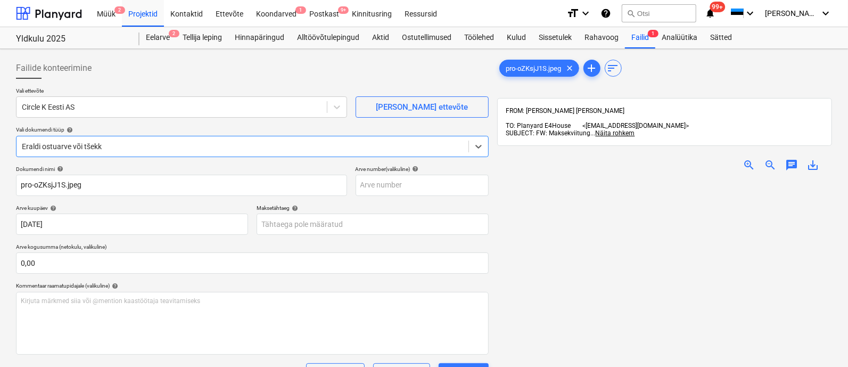
scroll to position [152, 0]
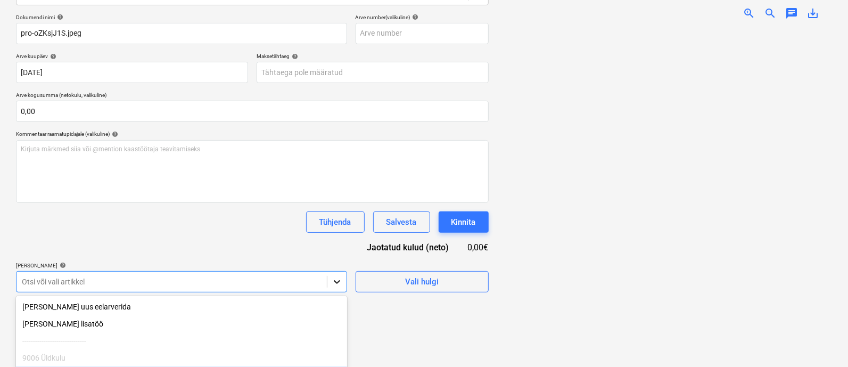
click at [337, 215] on body "Müük 2 Projektid Kontaktid Ettevõte Koondarved 1 Postkast 9+ Kinnitusring Ressu…" at bounding box center [424, 31] width 848 height 367
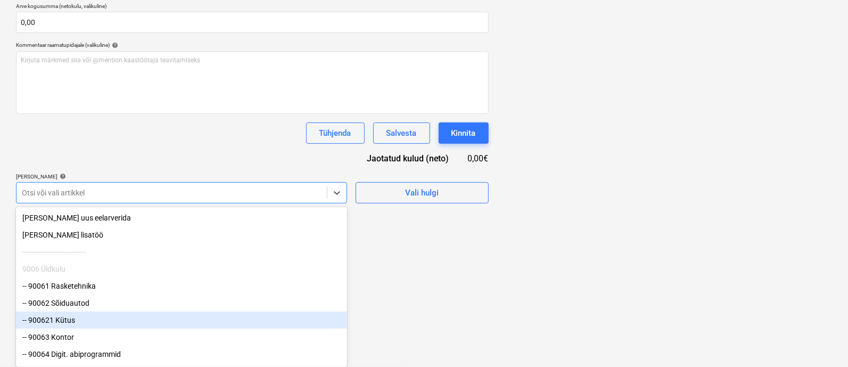
click at [122, 324] on div "-- 900621 Kütus" at bounding box center [181, 319] width 331 height 17
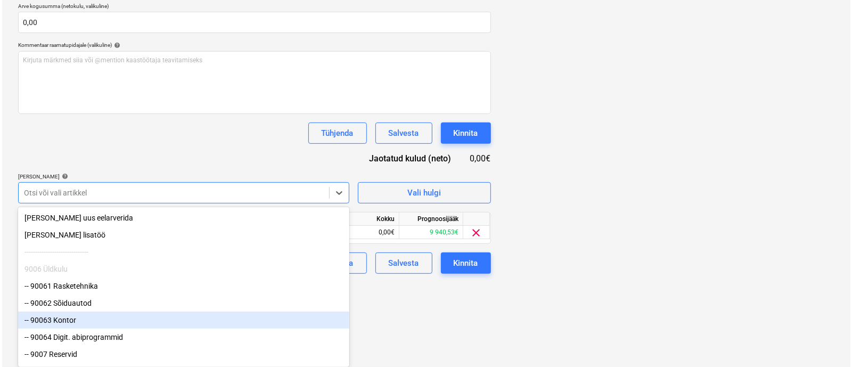
scroll to position [155, 0]
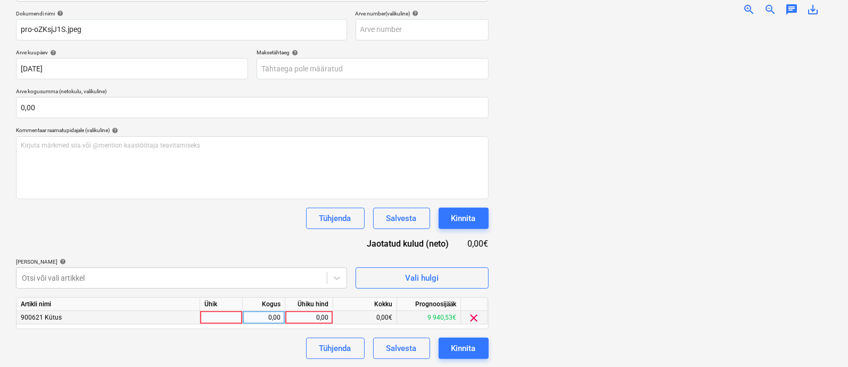
click at [211, 318] on div at bounding box center [221, 317] width 43 height 13
type input "kmpl"
type input "31,18"
click at [458, 343] on div "Kinnita" at bounding box center [463, 348] width 24 height 14
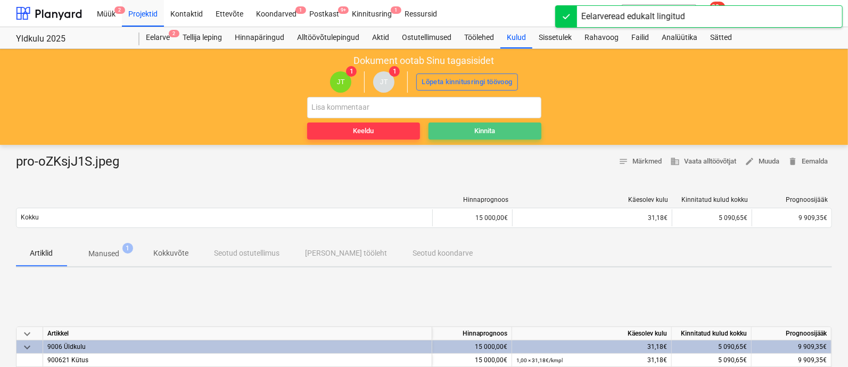
click at [493, 124] on button "Kinnita" at bounding box center [485, 130] width 113 height 17
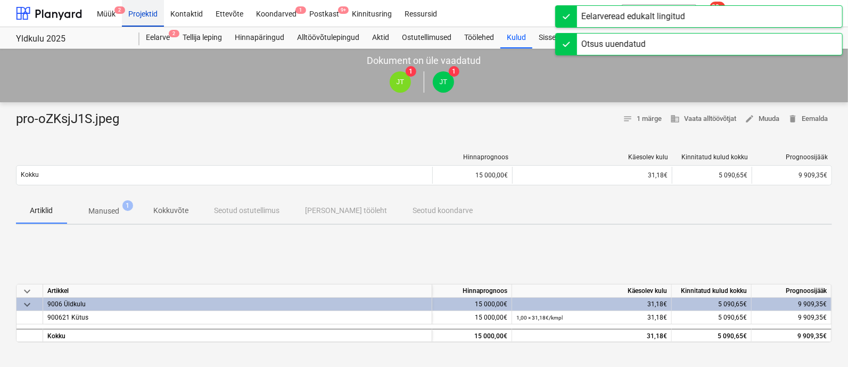
click at [150, 11] on div "Projektid" at bounding box center [143, 12] width 42 height 27
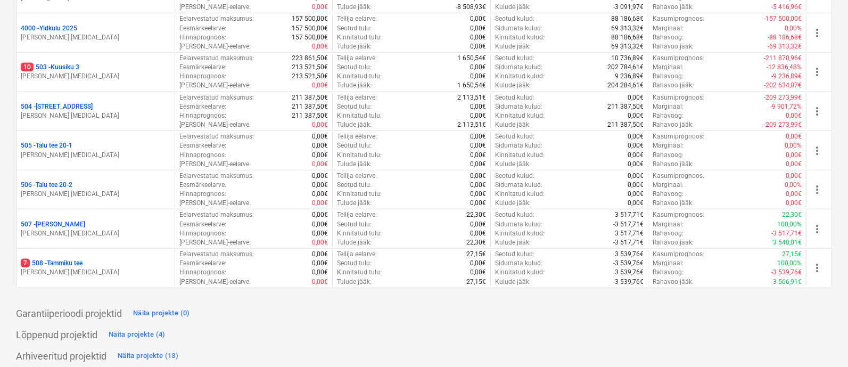
scroll to position [554, 0]
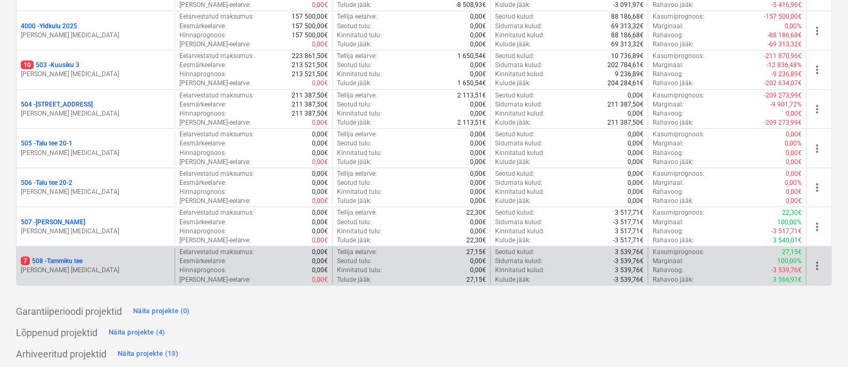
click at [72, 259] on p "7 508 - Tammiku tee" at bounding box center [52, 261] width 62 height 9
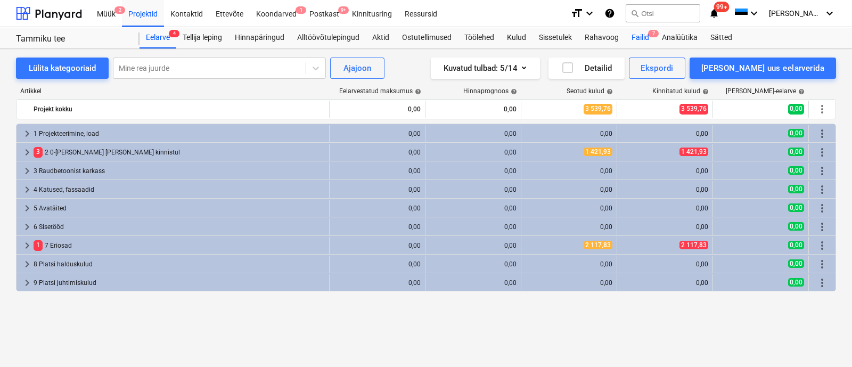
click at [652, 34] on span "7" at bounding box center [653, 33] width 11 height 7
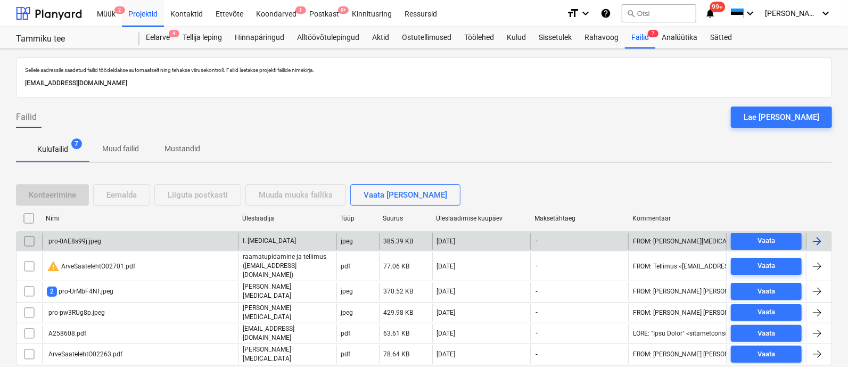
click at [144, 237] on div "pro-0AE8s99j.jpeg" at bounding box center [140, 241] width 196 height 17
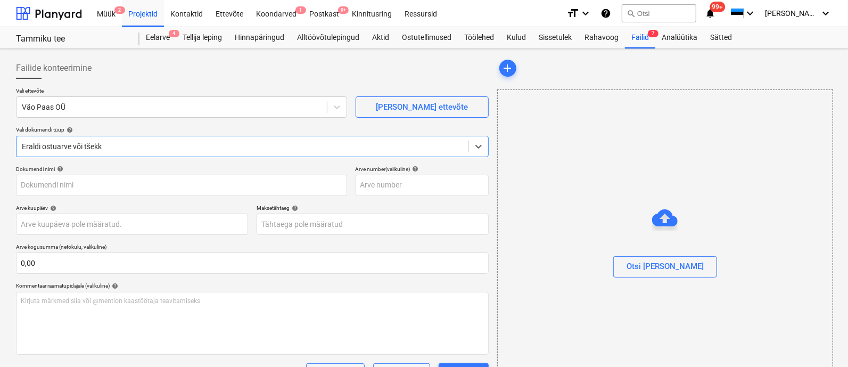
type input "pro-0AE8s99j.jpeg"
type input "[DATE]"
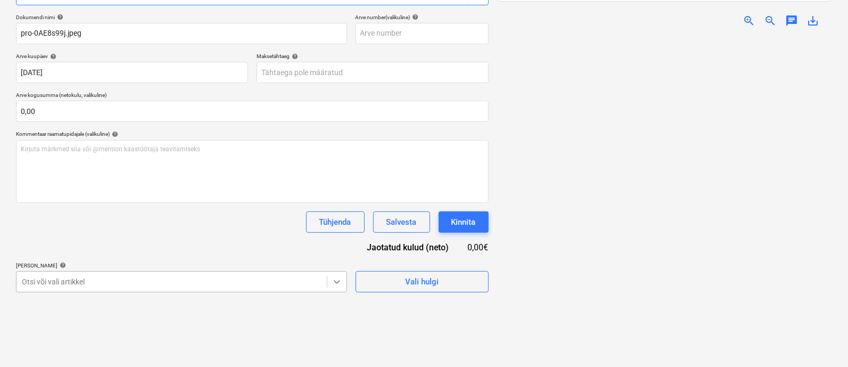
scroll to position [242, 0]
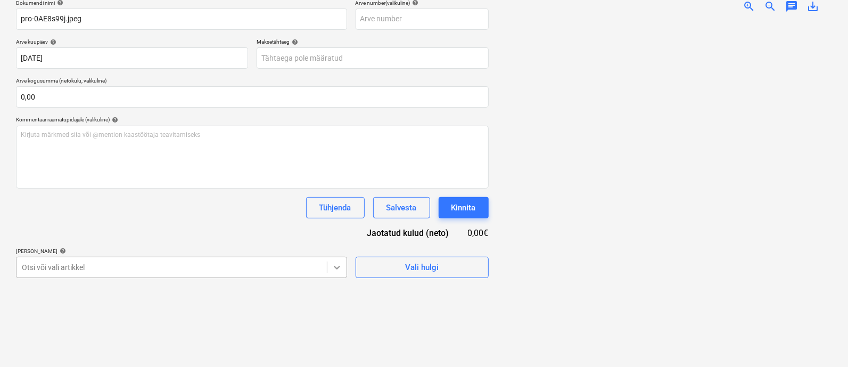
click at [338, 201] on body "Müük 2 Projektid Kontaktid Ettevõte Koondarved 1 Postkast 9+ Kinnitusring Ressu…" at bounding box center [424, 17] width 848 height 367
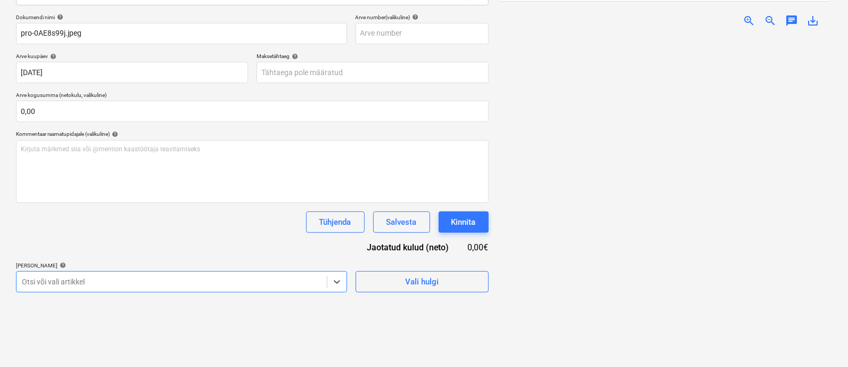
click at [208, 194] on div "Dokumendi nimi help pro-0AE8s99j.jpeg Arve number (valikuline) help [PERSON_NAM…" at bounding box center [252, 153] width 473 height 278
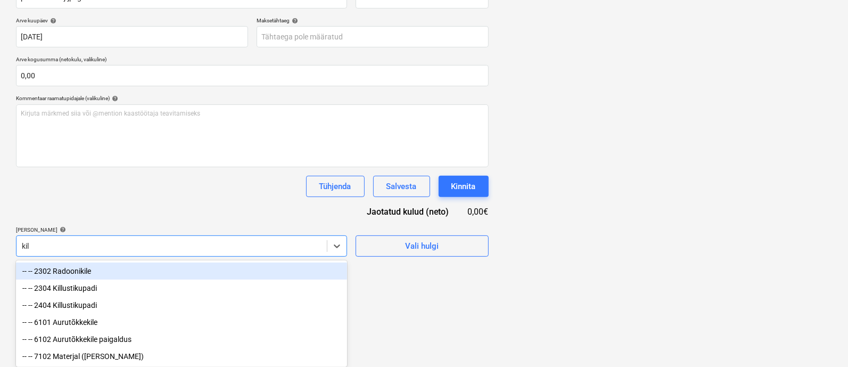
type input "kill"
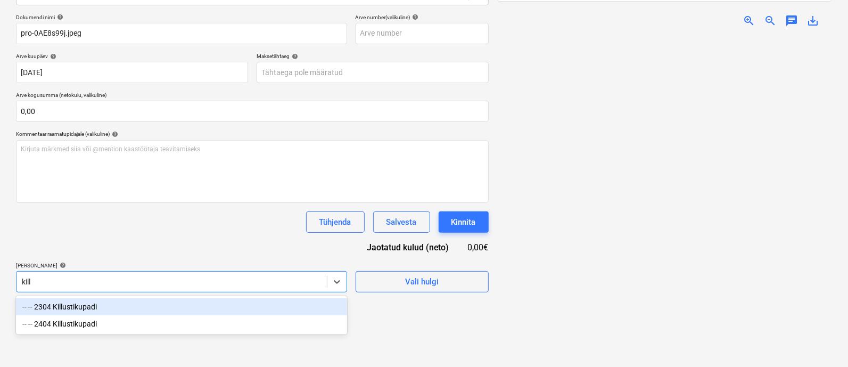
click at [78, 310] on div "-- -- 2304 Killustikupadi" at bounding box center [181, 306] width 331 height 17
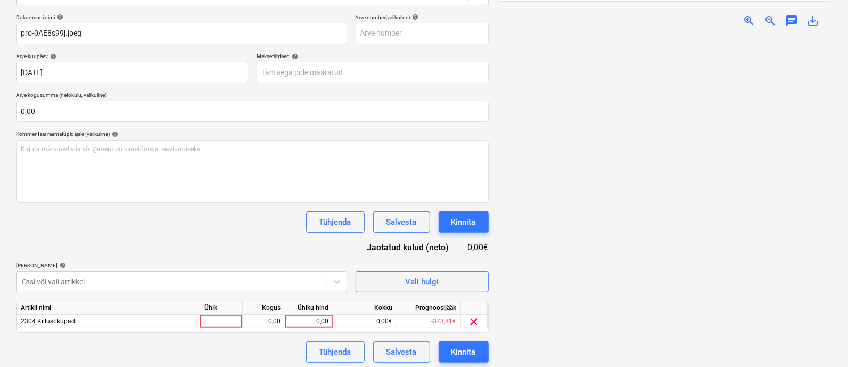
click at [149, 235] on div "Dokumendi nimi help pro-0AE8s99j.jpeg Arve number (valikuline) help [PERSON_NAM…" at bounding box center [252, 188] width 473 height 349
click at [219, 322] on div at bounding box center [221, 321] width 43 height 13
type input "kmpl"
click at [269, 317] on div "0,00" at bounding box center [264, 321] width 34 height 13
type input "1"
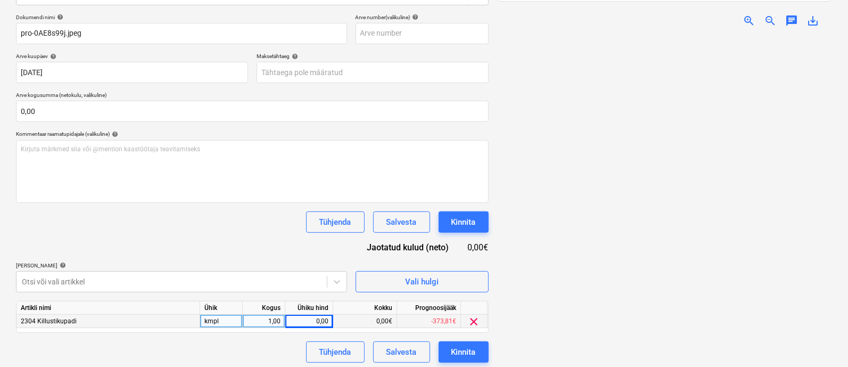
click at [745, 3] on div "[PERSON_NAME] läks valesti You have already reviewed this document" at bounding box center [699, 17] width 288 height 34
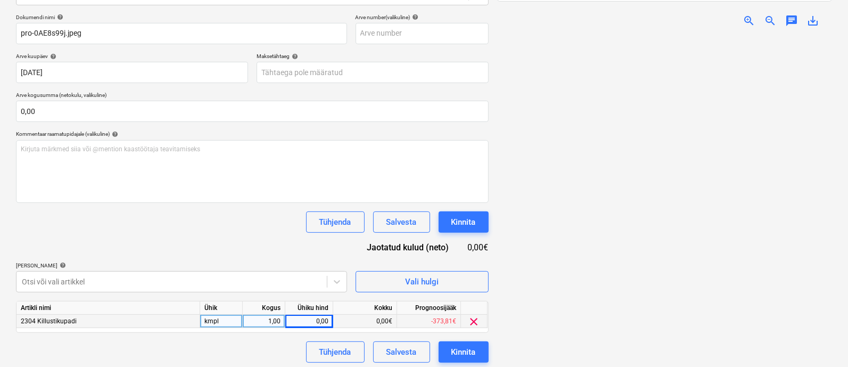
click at [745, 3] on div "[PERSON_NAME] läks valesti You have already reviewed this document" at bounding box center [699, 17] width 288 height 34
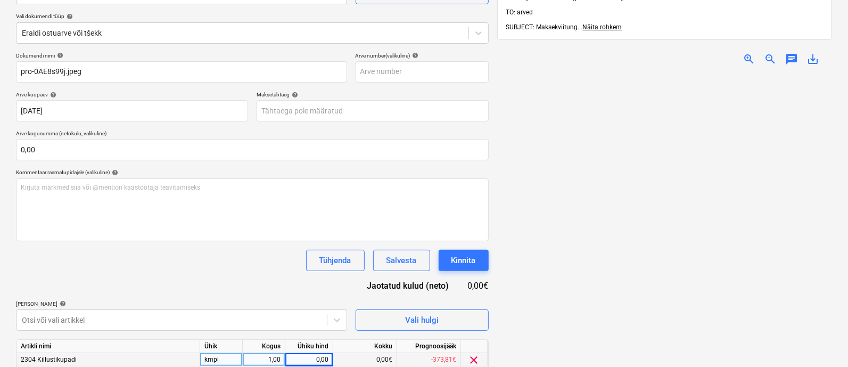
scroll to position [104, 0]
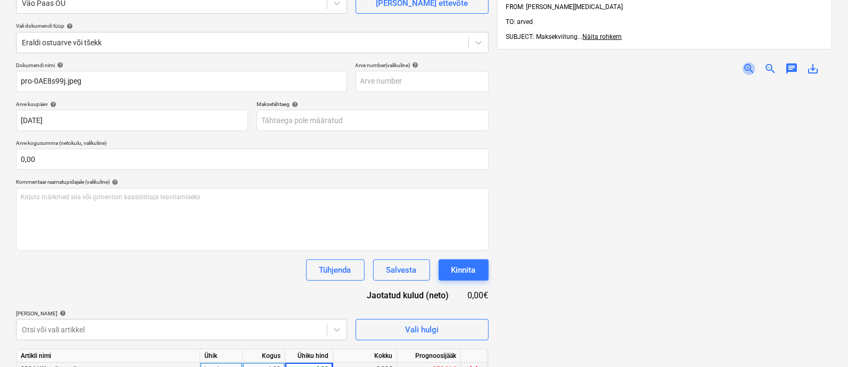
click at [749, 62] on span "zoom_in" at bounding box center [749, 68] width 13 height 13
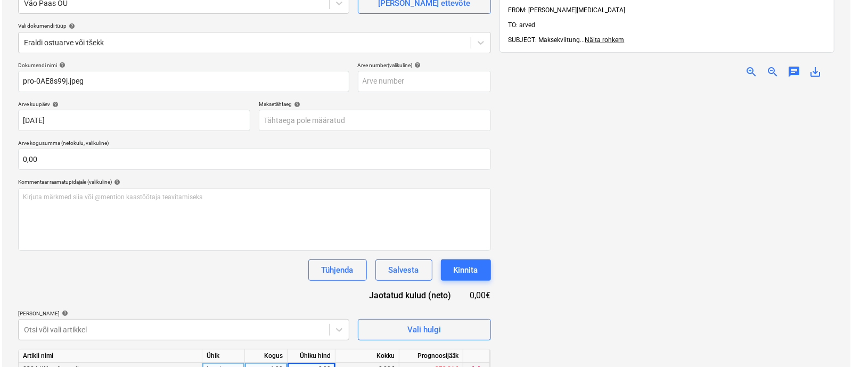
scroll to position [155, 0]
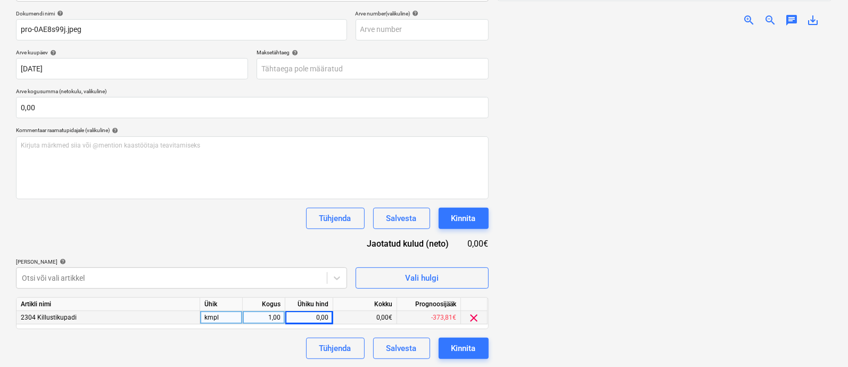
click at [313, 313] on div "0,00" at bounding box center [309, 317] width 39 height 13
type input "169"
click at [548, 339] on div at bounding box center [664, 203] width 335 height 337
click at [458, 347] on div "Kinnita" at bounding box center [463, 348] width 24 height 14
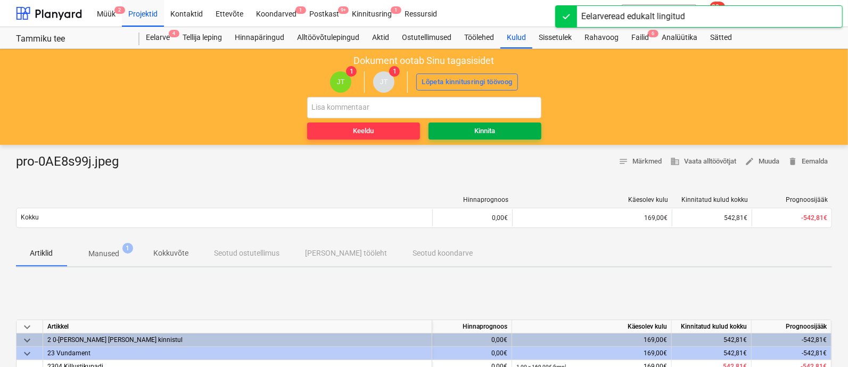
click at [487, 133] on div "Kinnita" at bounding box center [484, 131] width 21 height 12
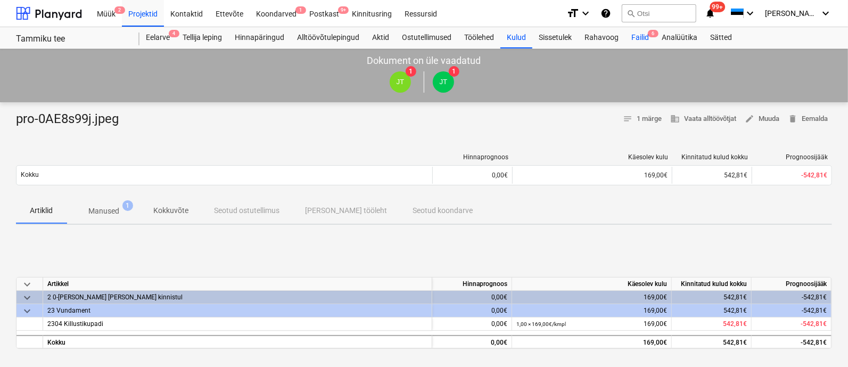
click at [645, 34] on div "Failid 6" at bounding box center [640, 37] width 30 height 21
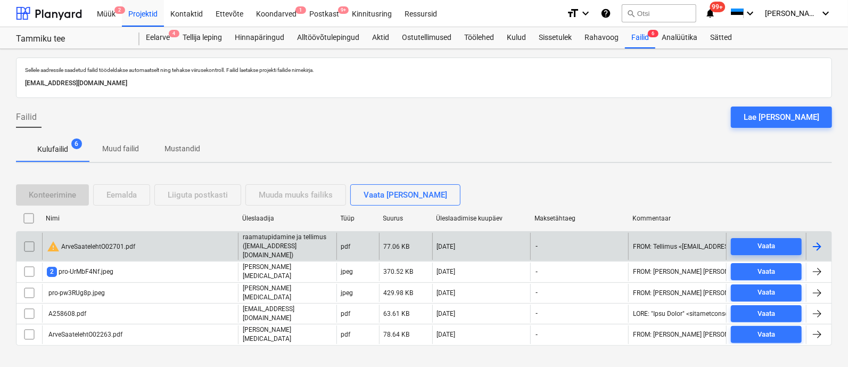
click at [80, 240] on div "warning ArveSaatelehtO02701.pdf" at bounding box center [91, 246] width 88 height 13
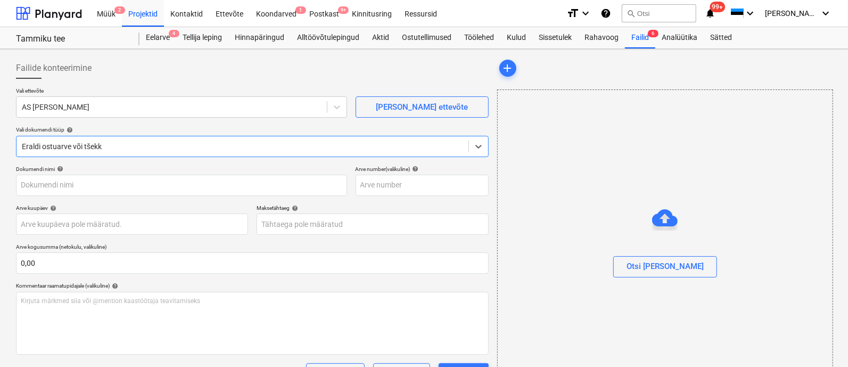
type input "ArveSaatelehtO02701.pdf"
type input "[DATE]"
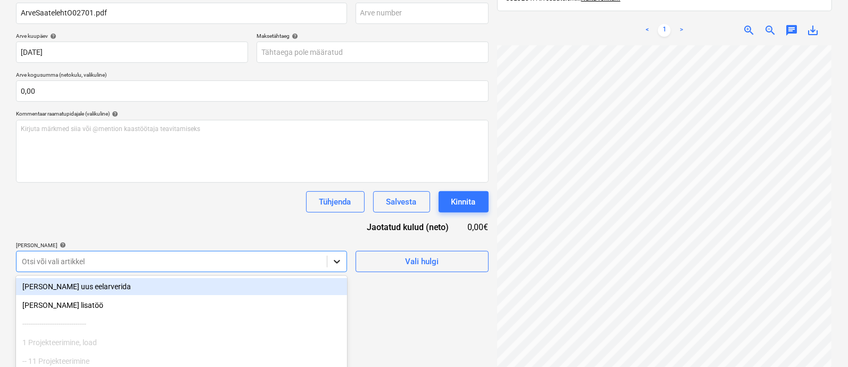
scroll to position [242, 0]
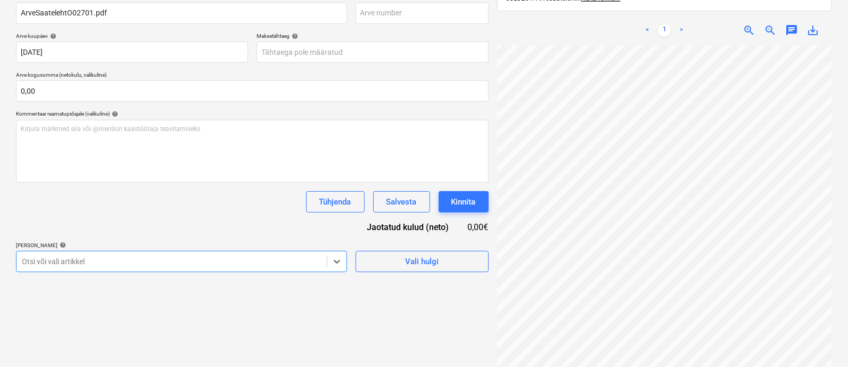
click at [199, 194] on div "Dokumendi nimi help ArveSaatelehtO02701.pdf Arve number (valikuline) help [PERS…" at bounding box center [252, 133] width 473 height 278
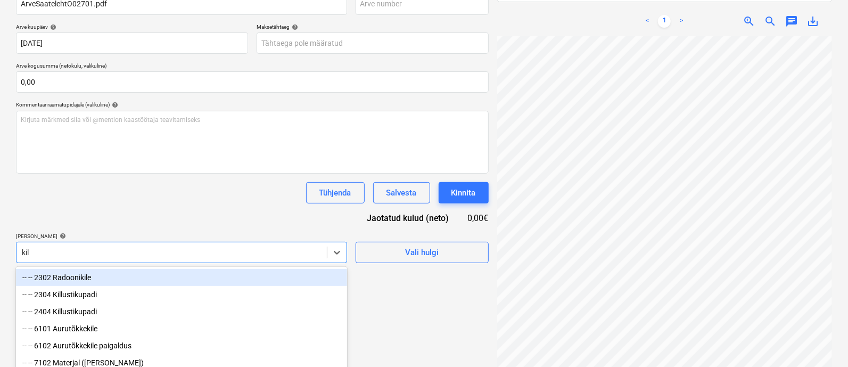
type input "kill"
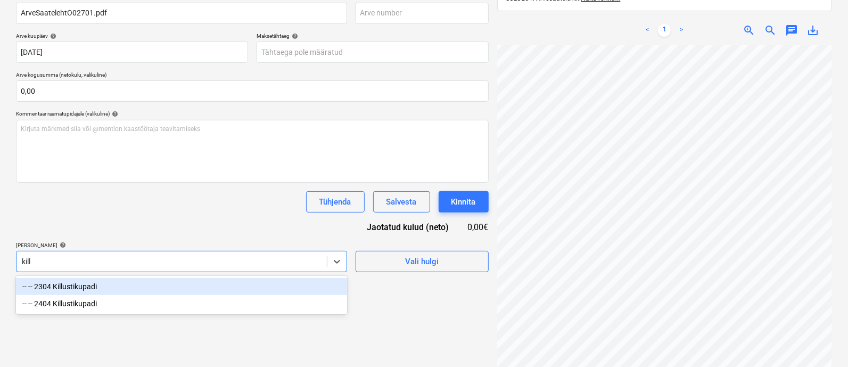
click at [102, 284] on div "-- -- 2304 Killustikupadi" at bounding box center [181, 286] width 331 height 17
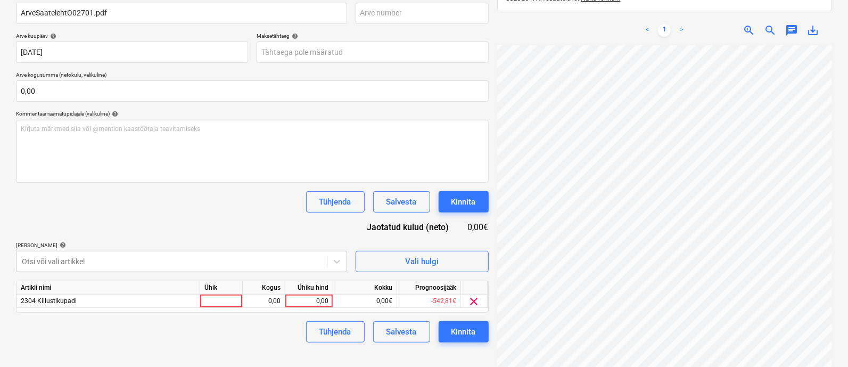
click at [166, 200] on div "Tühjenda Salvesta Kinnita" at bounding box center [252, 201] width 473 height 21
click at [221, 301] on div at bounding box center [221, 300] width 43 height 13
type input "kmpl"
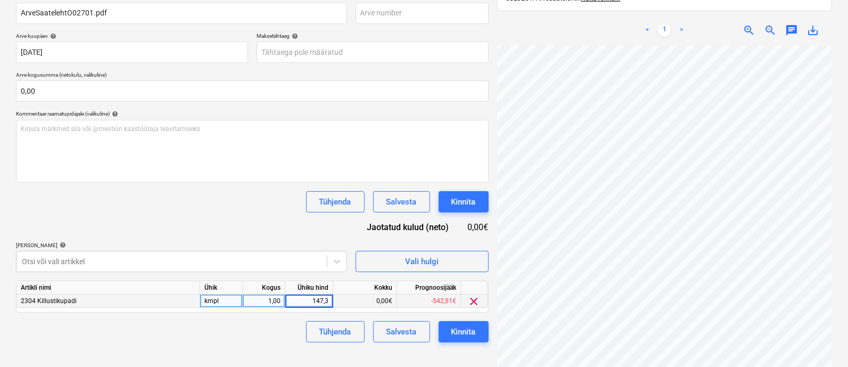
type input "147,32"
click at [439, 321] on button "Kinnita" at bounding box center [464, 331] width 50 height 21
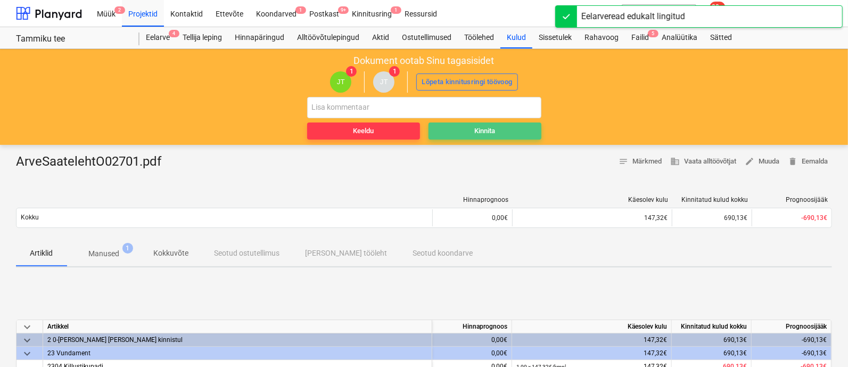
click at [471, 129] on span "Kinnita" at bounding box center [485, 131] width 104 height 12
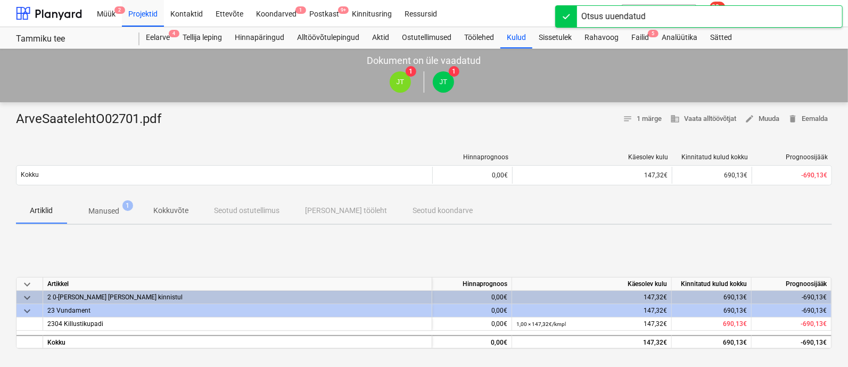
click at [634, 33] on div "[PERSON_NAME] läks valesti You have already reviewed this document" at bounding box center [641, 17] width 128 height 33
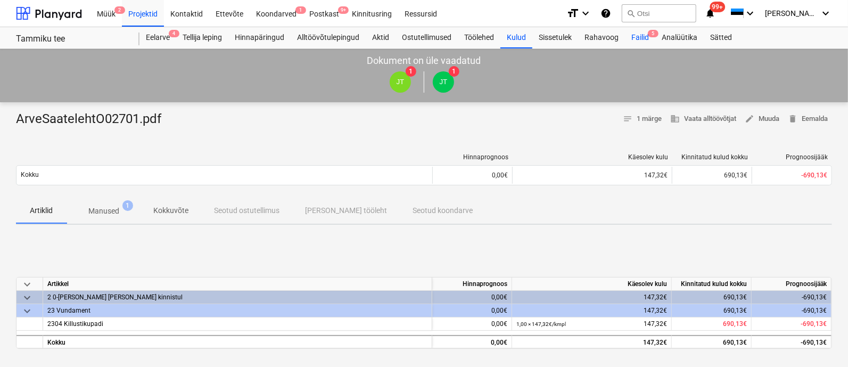
click at [646, 34] on div "Failid 5" at bounding box center [640, 37] width 30 height 21
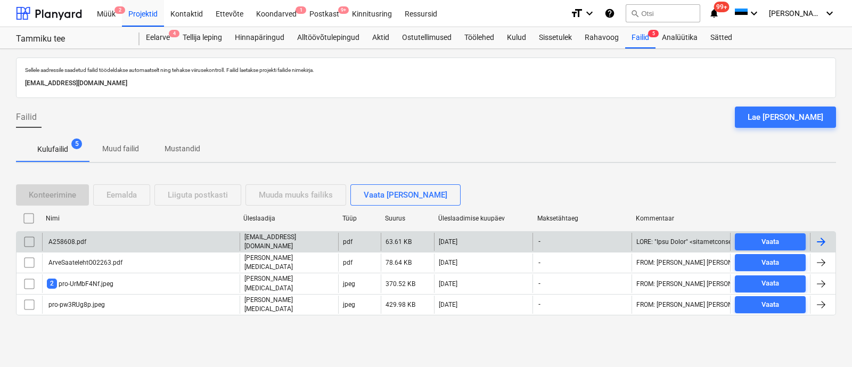
click at [103, 239] on div "A258608.pdf" at bounding box center [141, 242] width 198 height 18
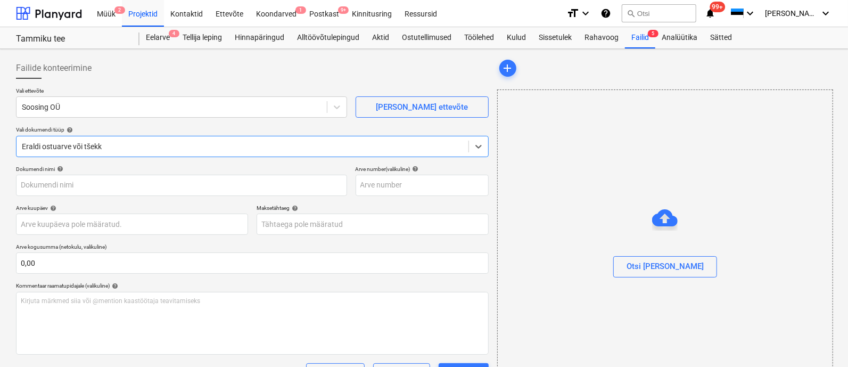
type input "A258608.pdf"
type input "[DATE]"
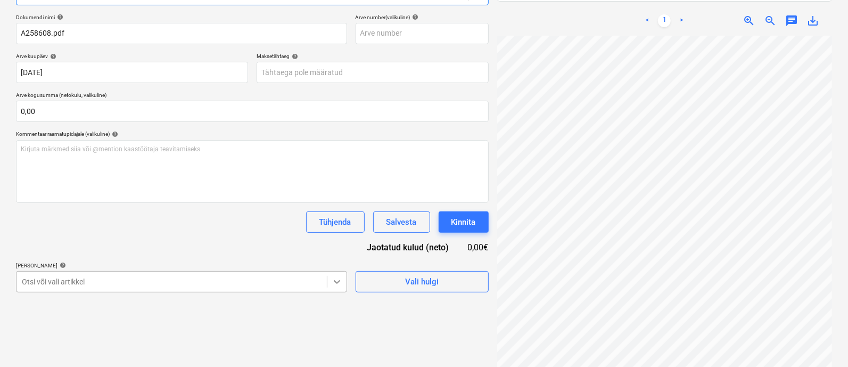
scroll to position [242, 0]
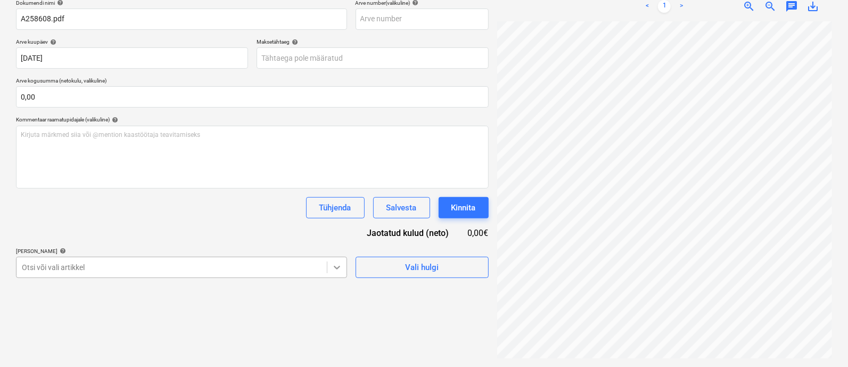
click at [339, 201] on body "Müük 2 Projektid Kontaktid Ettevõte Koondarved 1 Postkast 9+ Kinnitusring Ressu…" at bounding box center [424, 17] width 848 height 367
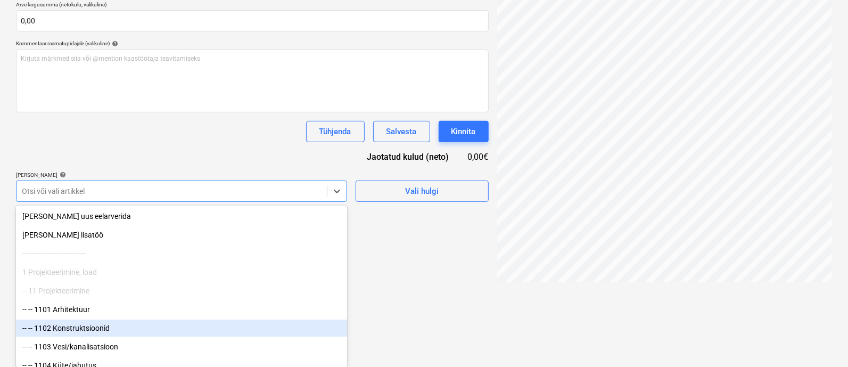
type input "k"
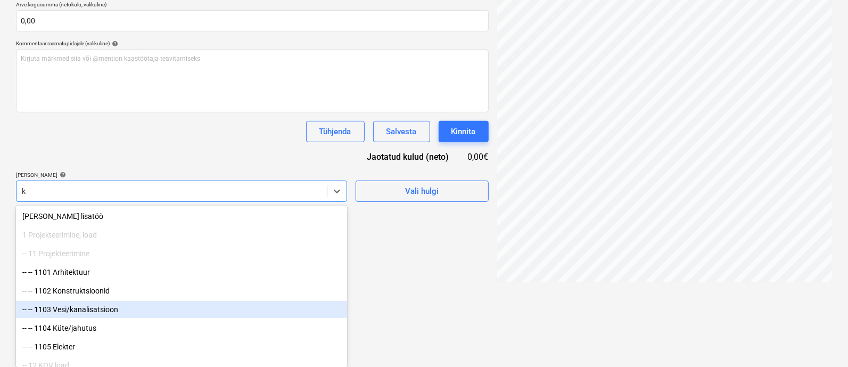
click at [104, 314] on div "-- -- 1103 Vesi/kanalisatsioon" at bounding box center [181, 309] width 331 height 17
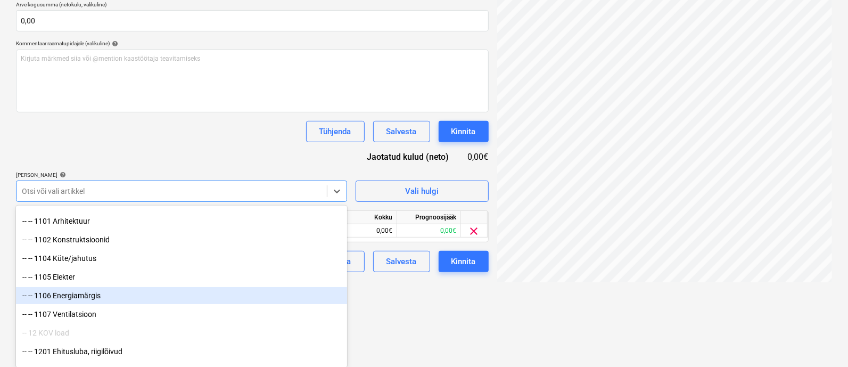
scroll to position [155, 0]
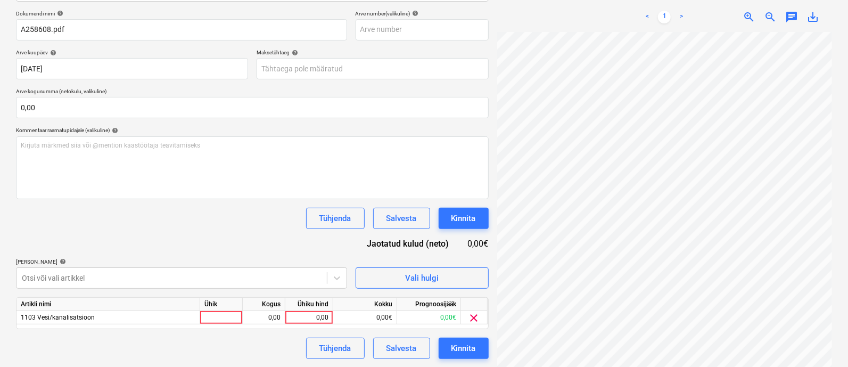
click at [510, 211] on html "Müük 2 Projektid Kontaktid Ettevõte Koondarved 1 Postkast 9+ Kinnitusring Ressu…" at bounding box center [424, 28] width 848 height 367
click at [472, 316] on span "clear" at bounding box center [474, 317] width 13 height 13
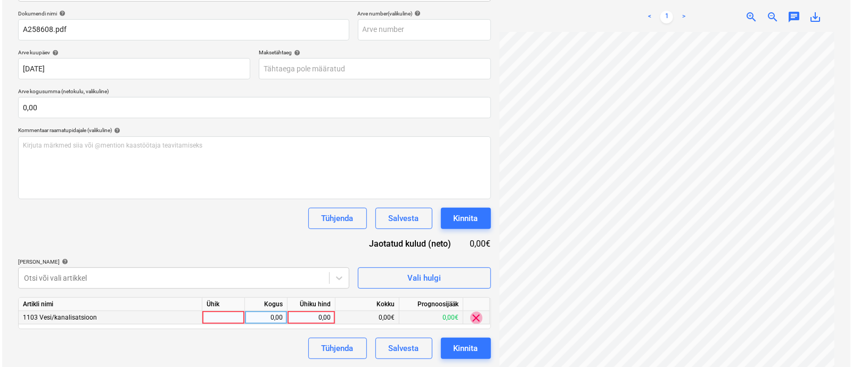
scroll to position [152, 0]
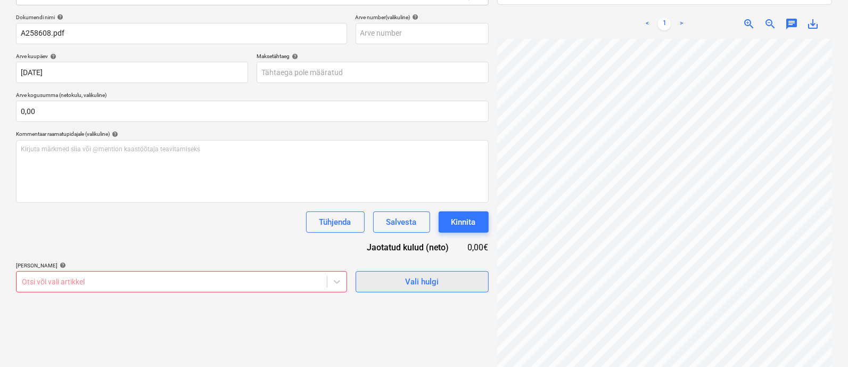
click at [423, 277] on div "Vali hulgi" at bounding box center [422, 282] width 34 height 14
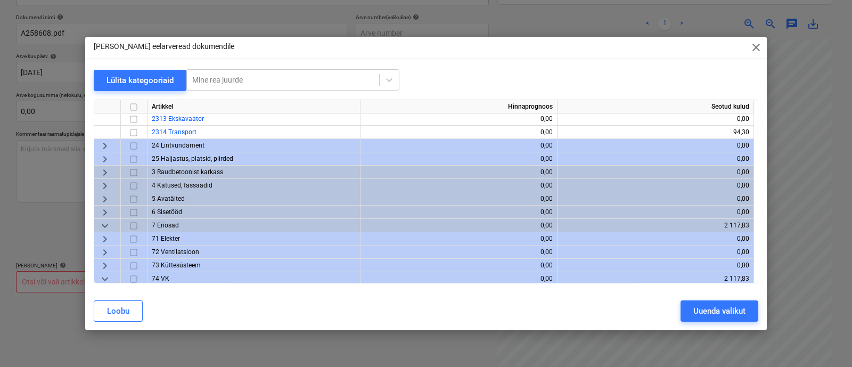
scroll to position [236, 0]
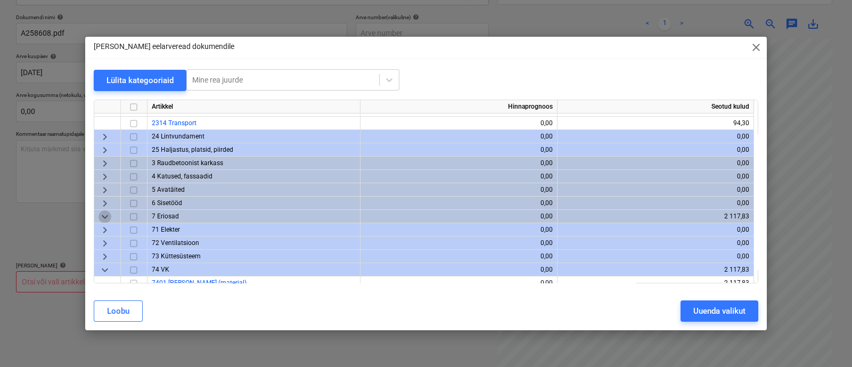
click at [105, 213] on span "keyboard_arrow_down" at bounding box center [104, 216] width 13 height 13
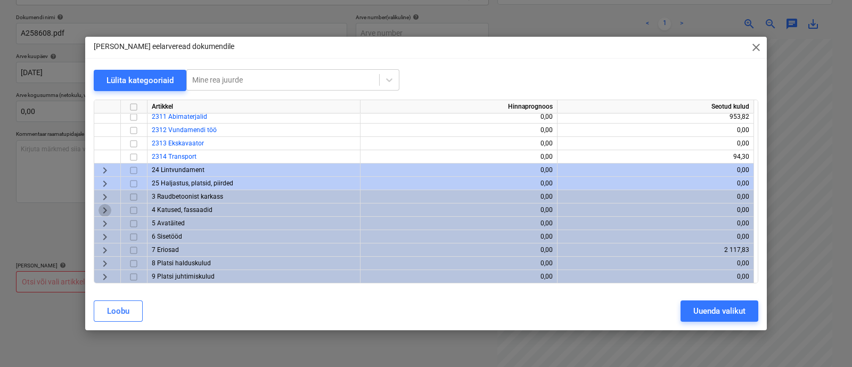
click at [105, 213] on span "keyboard_arrow_right" at bounding box center [104, 210] width 13 height 13
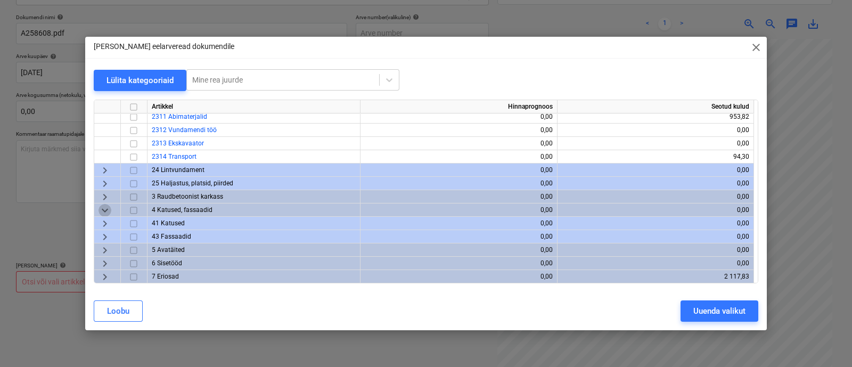
click at [105, 213] on span "keyboard_arrow_down" at bounding box center [104, 210] width 13 height 13
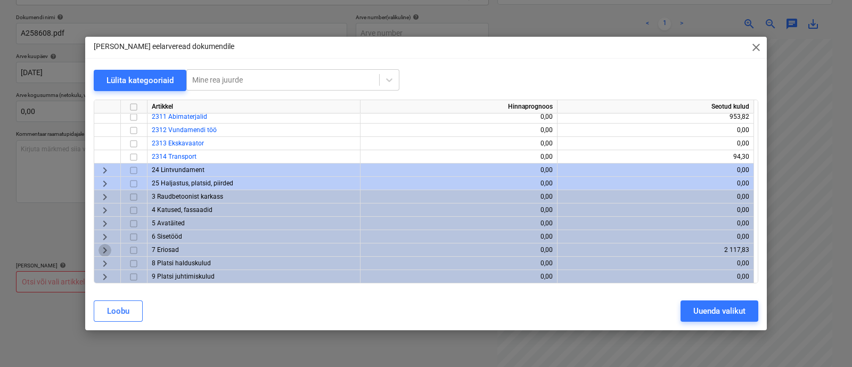
click at [104, 249] on span "keyboard_arrow_right" at bounding box center [104, 250] width 13 height 13
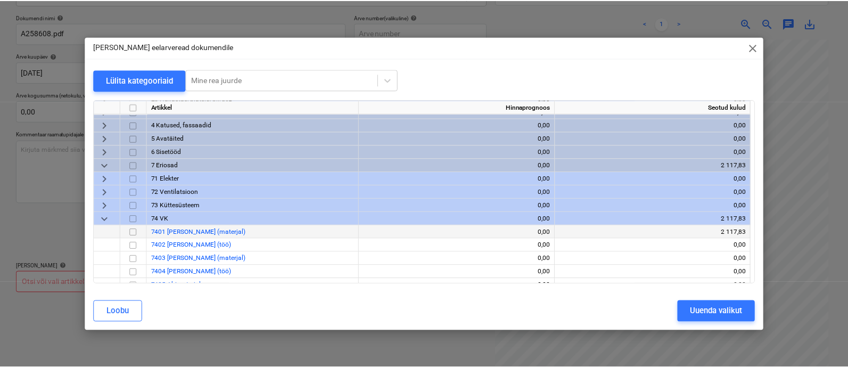
scroll to position [308, 0]
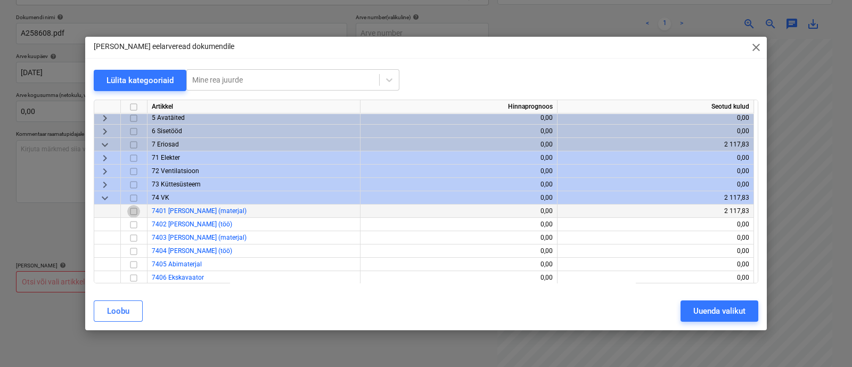
click at [134, 212] on input "checkbox" at bounding box center [133, 211] width 13 height 13
click at [717, 314] on div "Uuenda valikut" at bounding box center [719, 311] width 52 height 14
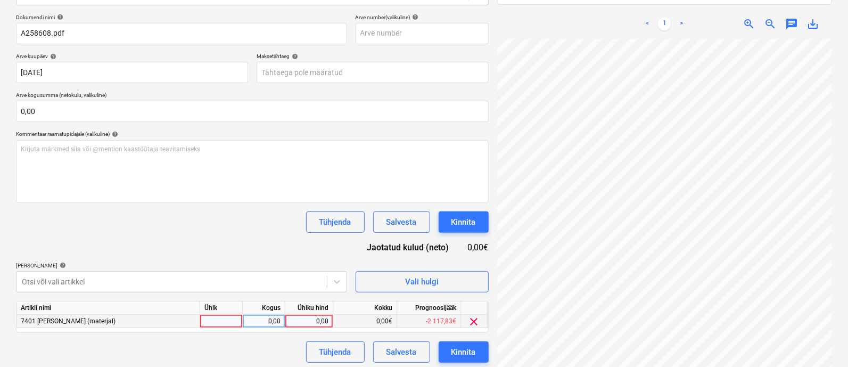
click at [213, 323] on div at bounding box center [221, 321] width 43 height 13
type input "kmpl"
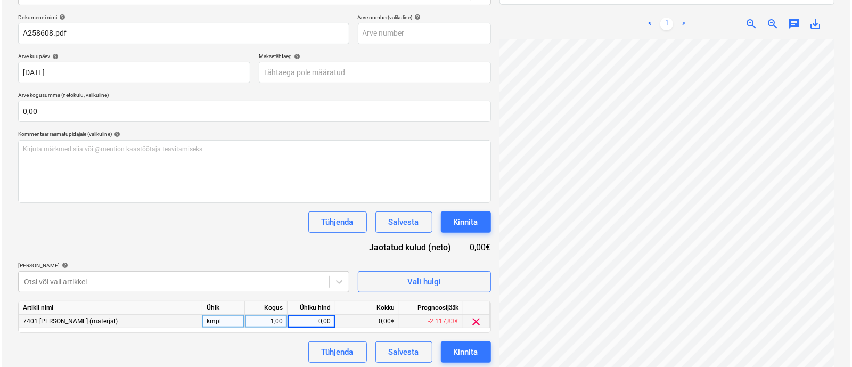
scroll to position [62, 66]
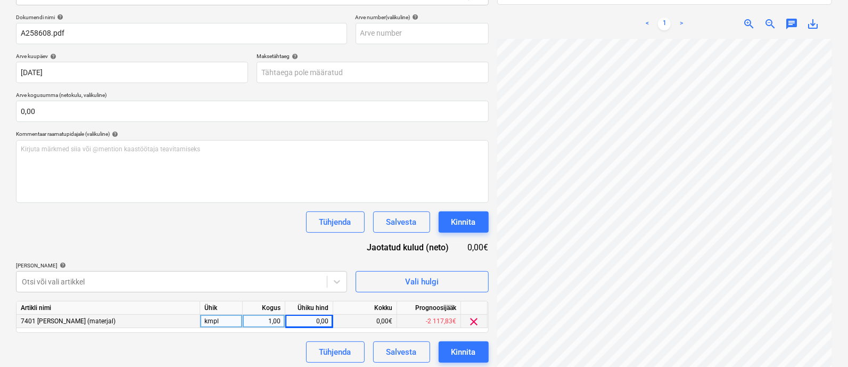
click at [318, 319] on div "0,00" at bounding box center [309, 321] width 39 height 13
type input "916,34"
click at [454, 343] on button "Kinnita" at bounding box center [464, 351] width 50 height 21
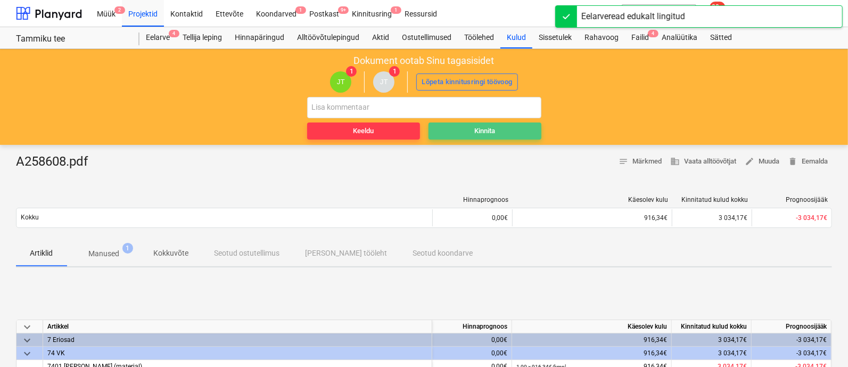
click at [478, 130] on div "Kinnita" at bounding box center [484, 131] width 21 height 12
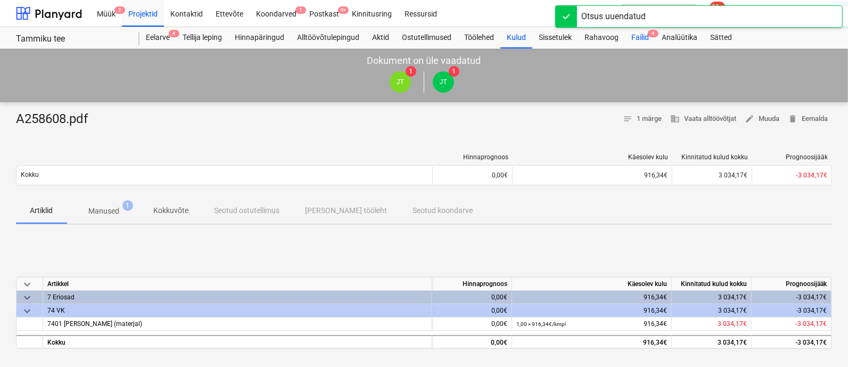
click at [638, 37] on div "Failid 4" at bounding box center [640, 37] width 30 height 21
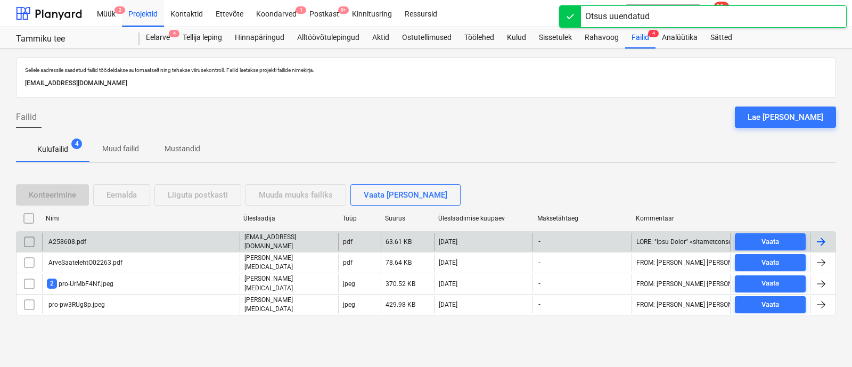
click at [106, 239] on div "A258608.pdf" at bounding box center [141, 242] width 198 height 18
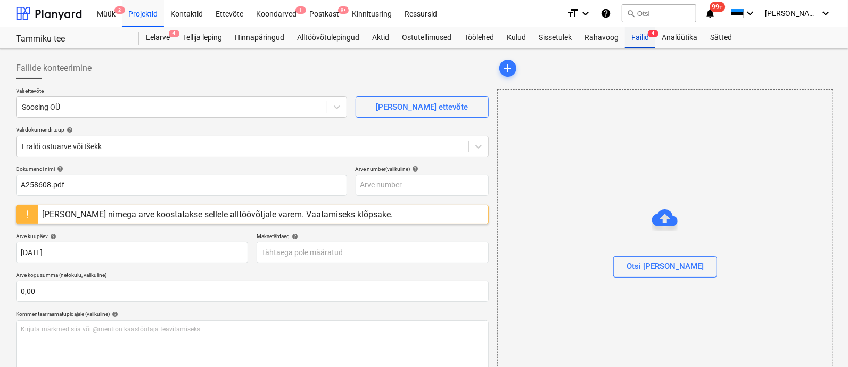
click at [640, 36] on div "Failid 4" at bounding box center [640, 37] width 30 height 21
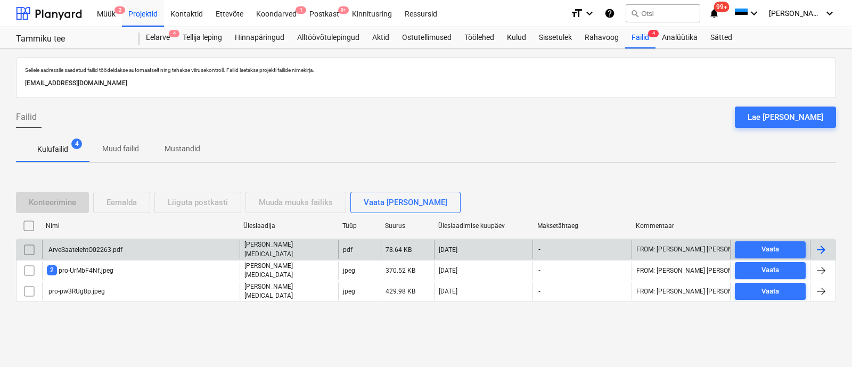
click at [85, 248] on div "ArveSaatelehtO02263.pdf" at bounding box center [85, 249] width 76 height 7
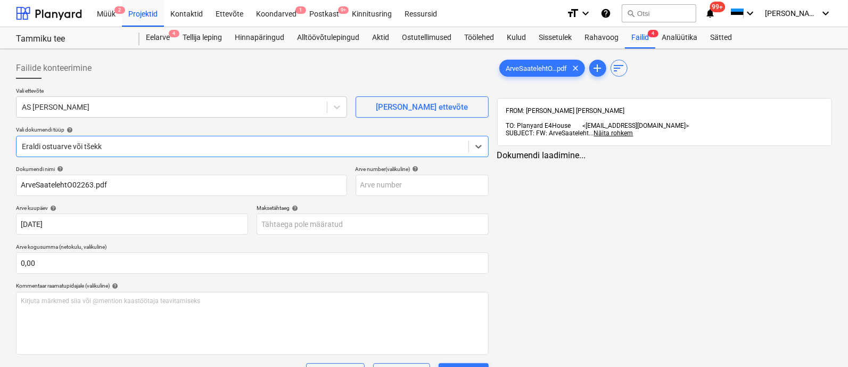
type input "ArveSaatelehtO02263.pdf"
type input "[DATE]"
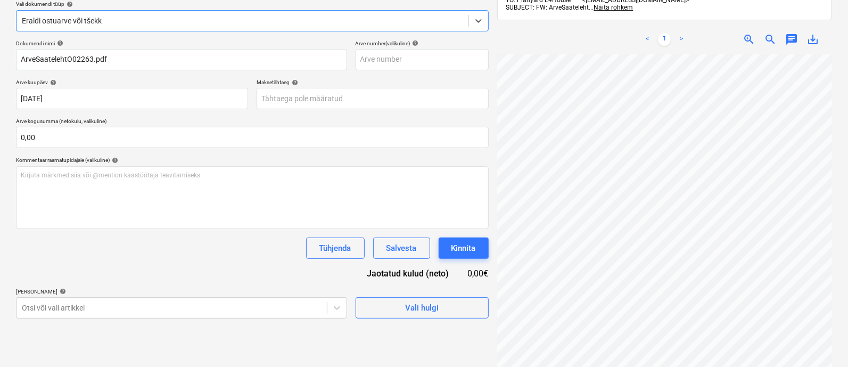
scroll to position [152, 0]
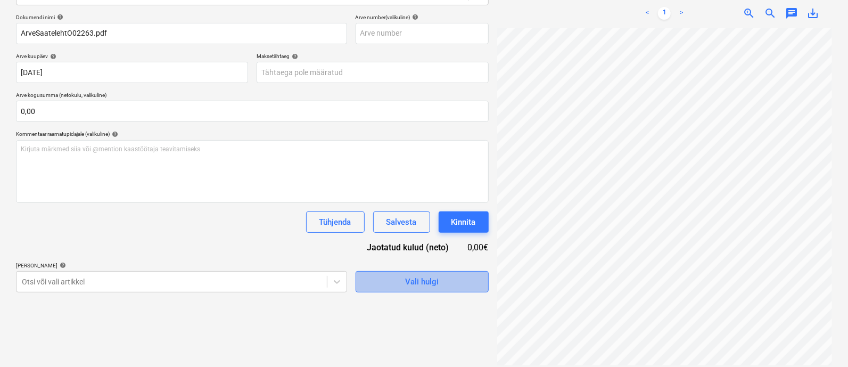
click at [391, 272] on button "Vali hulgi" at bounding box center [422, 281] width 133 height 21
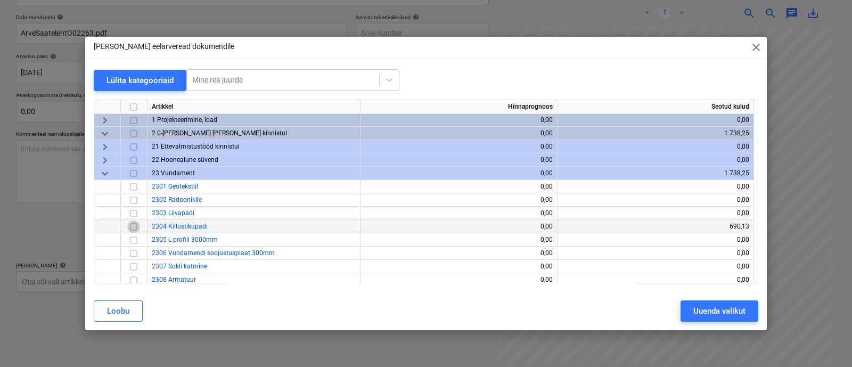
click at [130, 227] on input "checkbox" at bounding box center [133, 226] width 13 height 13
click at [732, 305] on div "Uuenda valikut" at bounding box center [719, 311] width 52 height 14
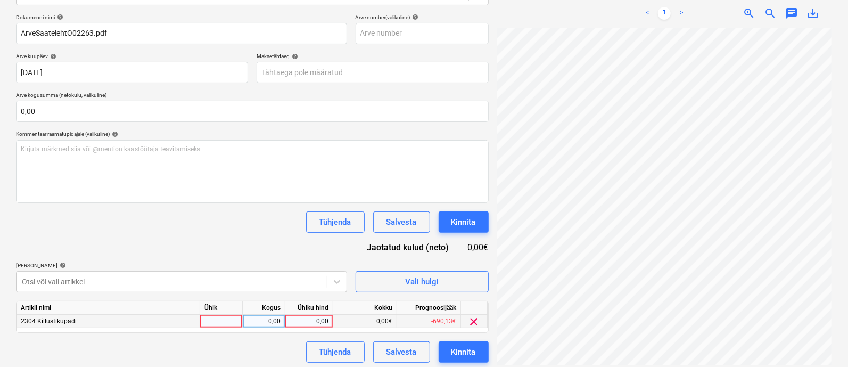
click at [216, 321] on div at bounding box center [221, 321] width 43 height 13
type input "kmpl"
type input "1"
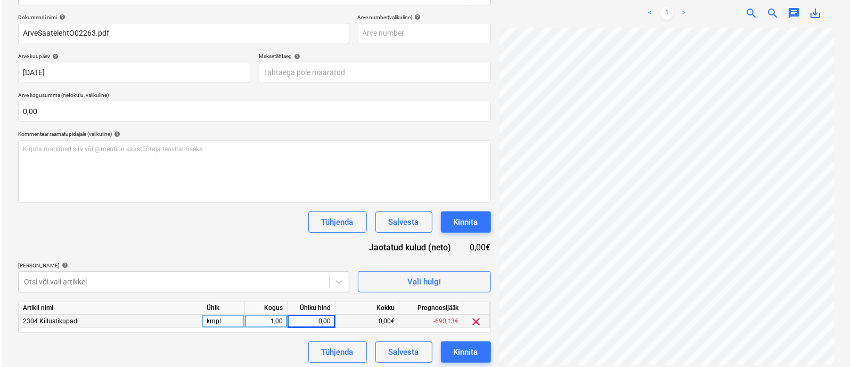
scroll to position [0, 66]
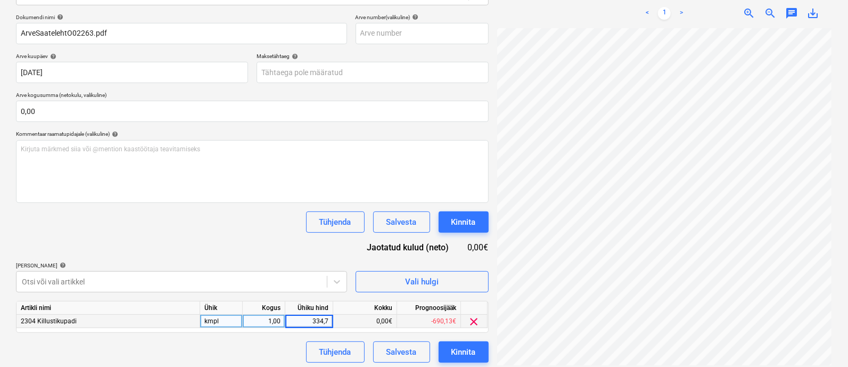
type input "334,72"
click at [472, 356] on div "Kinnita" at bounding box center [463, 352] width 24 height 14
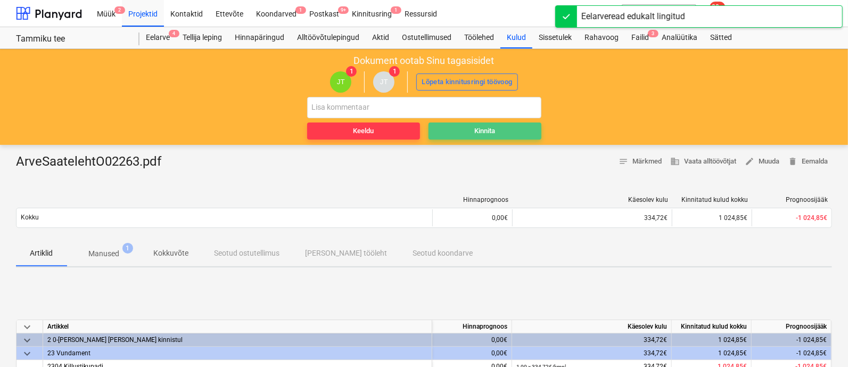
click at [490, 129] on div "Kinnita" at bounding box center [484, 131] width 21 height 12
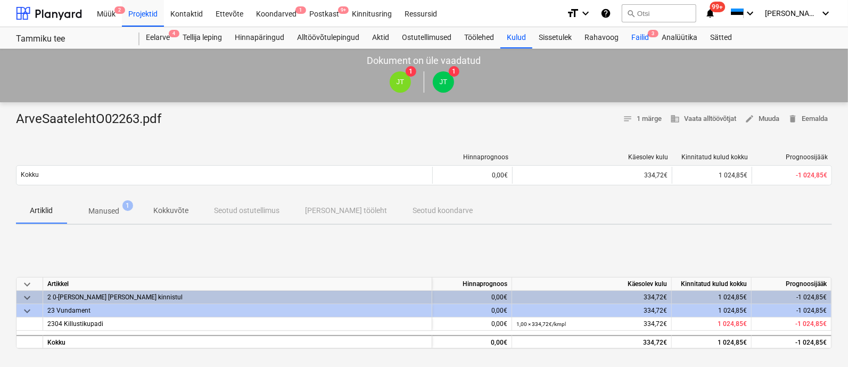
click at [642, 37] on div "Failid 3" at bounding box center [640, 37] width 30 height 21
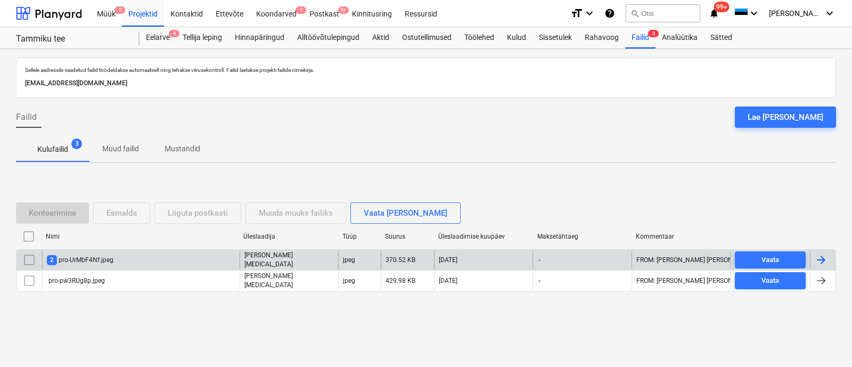
click at [92, 256] on div "2 pro-UrMbF4Nf.jpeg" at bounding box center [80, 260] width 67 height 10
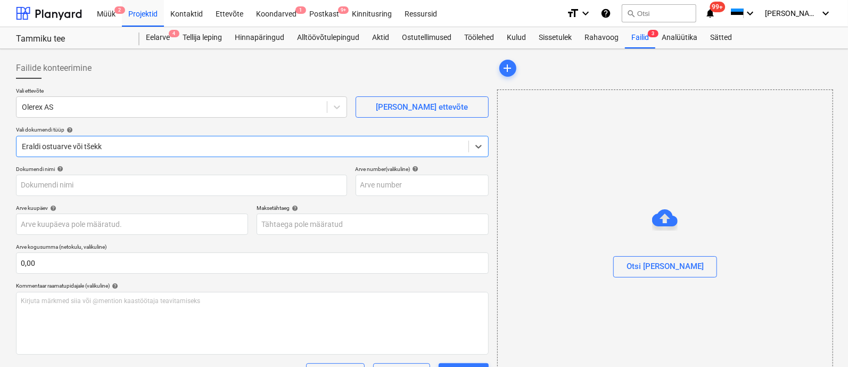
type input "image001.png"
type input "[DATE]"
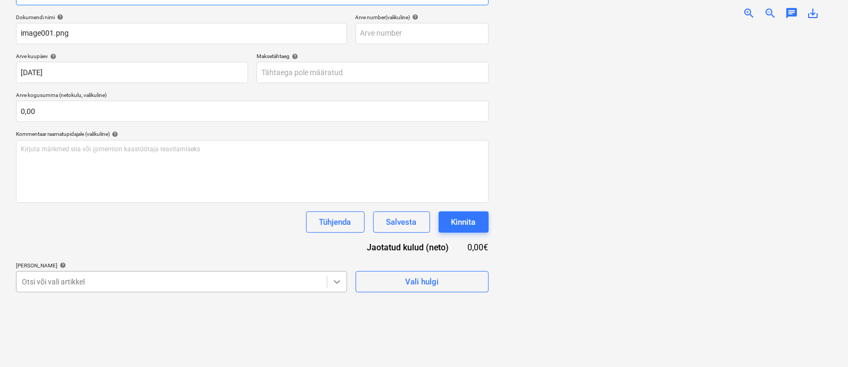
scroll to position [242, 0]
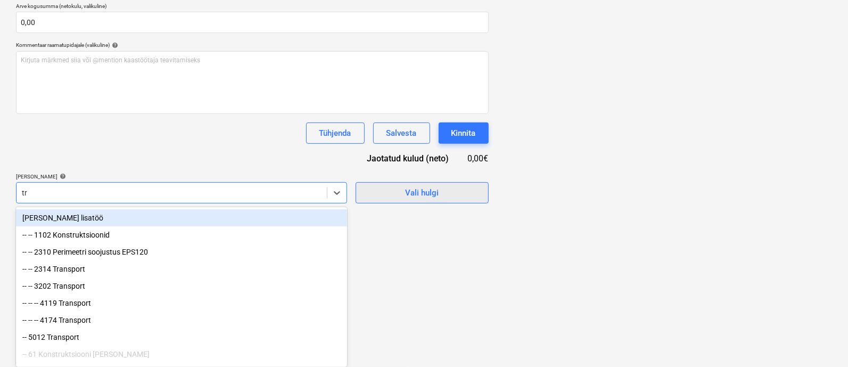
type input "tr"
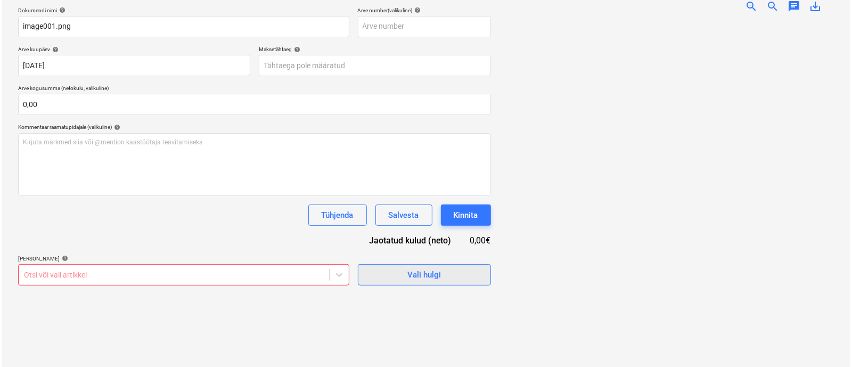
scroll to position [152, 0]
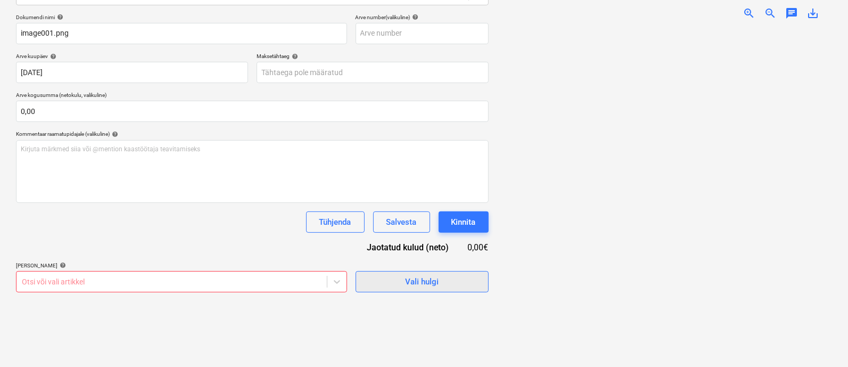
click at [407, 193] on div "Dokumendi nimi help image001.png Arve number (valikuline) help Arve kuupäev hel…" at bounding box center [252, 153] width 473 height 278
click at [410, 281] on div "Vali hulgi" at bounding box center [422, 282] width 34 height 14
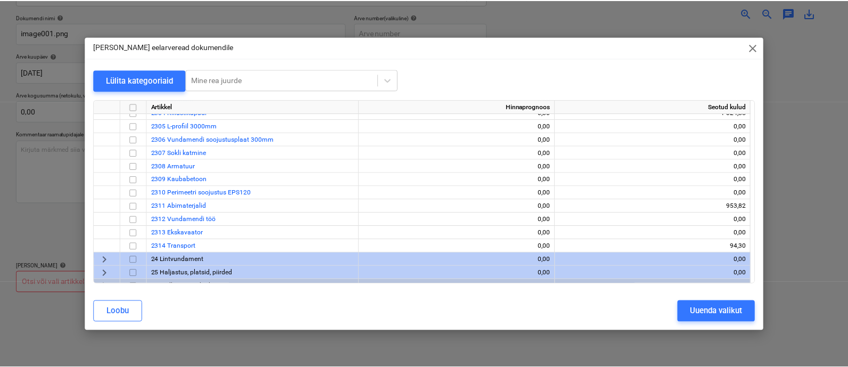
scroll to position [115, 0]
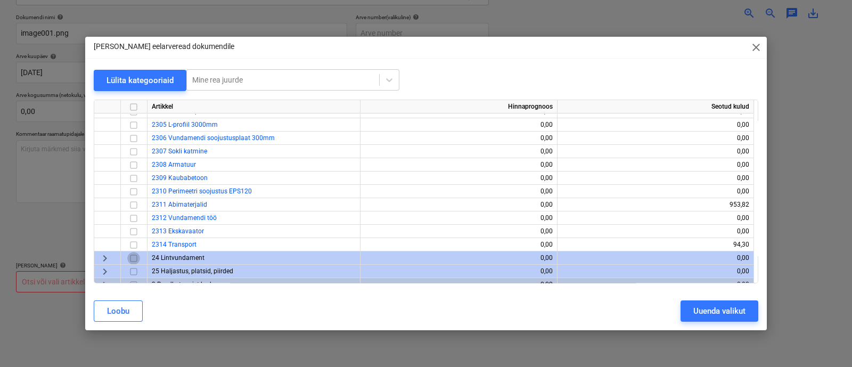
click at [134, 252] on input "checkbox" at bounding box center [133, 258] width 13 height 13
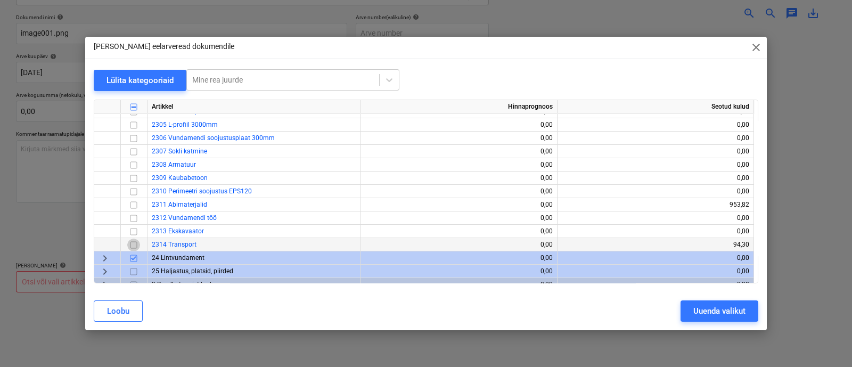
click at [134, 242] on input "checkbox" at bounding box center [133, 245] width 13 height 13
click at [134, 259] on input "checkbox" at bounding box center [133, 258] width 13 height 13
click at [727, 310] on div "Uuenda valikut" at bounding box center [719, 311] width 52 height 14
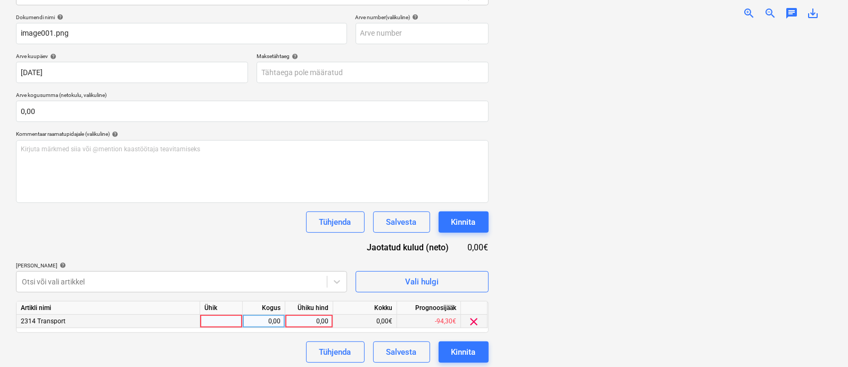
click at [224, 318] on div at bounding box center [221, 321] width 43 height 13
type input "kmpl"
click at [746, 4] on div "[PERSON_NAME] läks valesti You have already reviewed this document" at bounding box center [699, 17] width 288 height 34
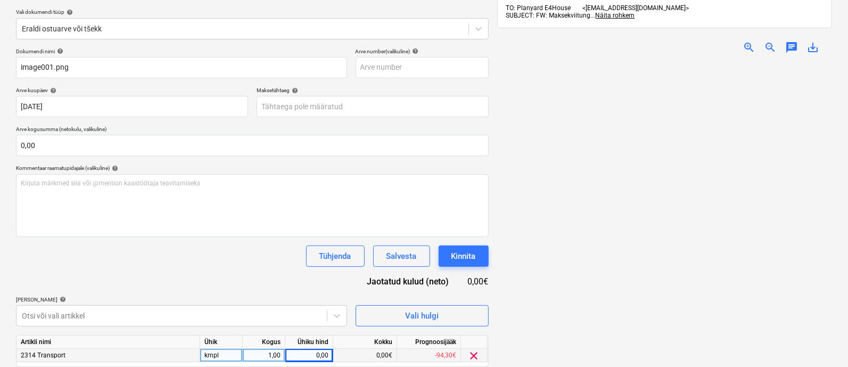
scroll to position [117, 0]
click at [747, 42] on span "zoom_in" at bounding box center [749, 48] width 13 height 13
click at [309, 356] on div "0,00" at bounding box center [309, 355] width 39 height 13
type input "23,12"
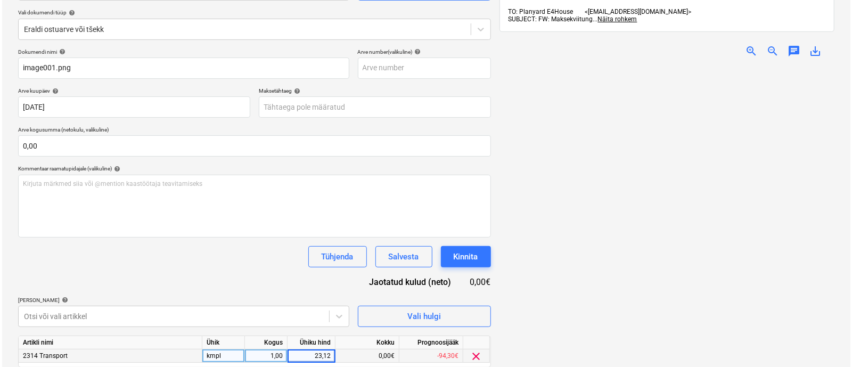
scroll to position [155, 0]
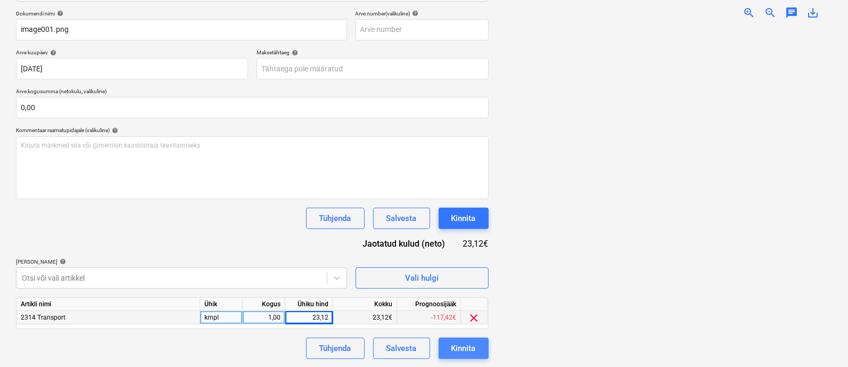
click at [461, 347] on div "Kinnita" at bounding box center [463, 348] width 24 height 14
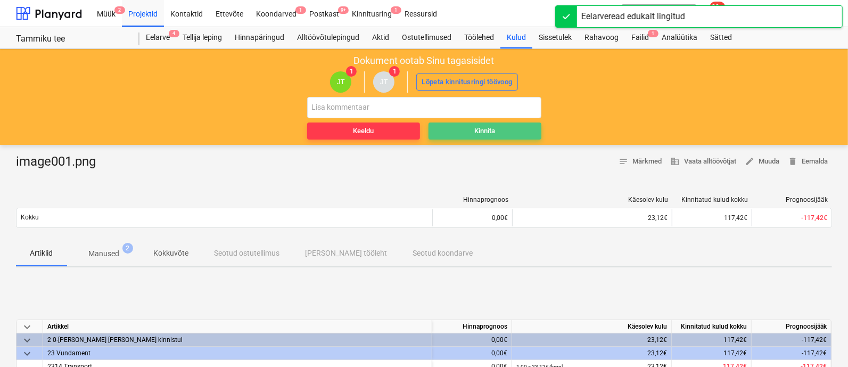
click at [478, 130] on div "Kinnita" at bounding box center [484, 131] width 21 height 12
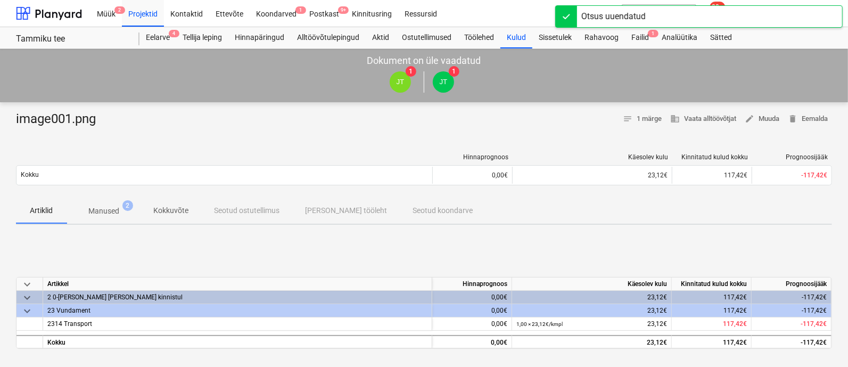
click at [645, 32] on div "[PERSON_NAME] läks valesti You have already reviewed this document" at bounding box center [641, 17] width 128 height 33
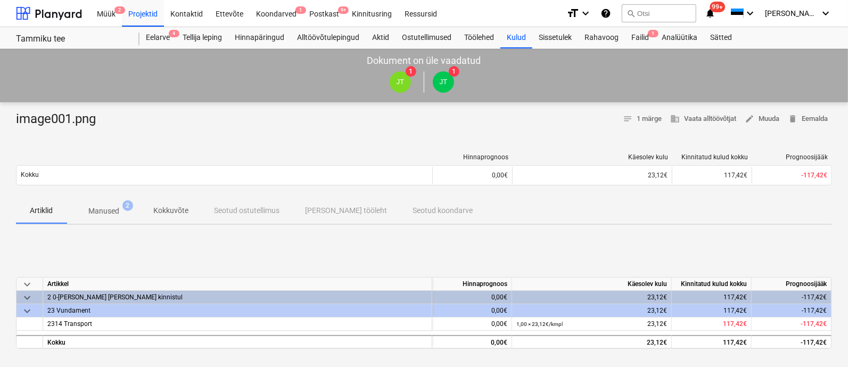
click at [645, 32] on div "[PERSON_NAME] läks valesti You have already reviewed this document" at bounding box center [641, 17] width 128 height 33
click at [599, 35] on div "Rahavoog" at bounding box center [601, 37] width 47 height 21
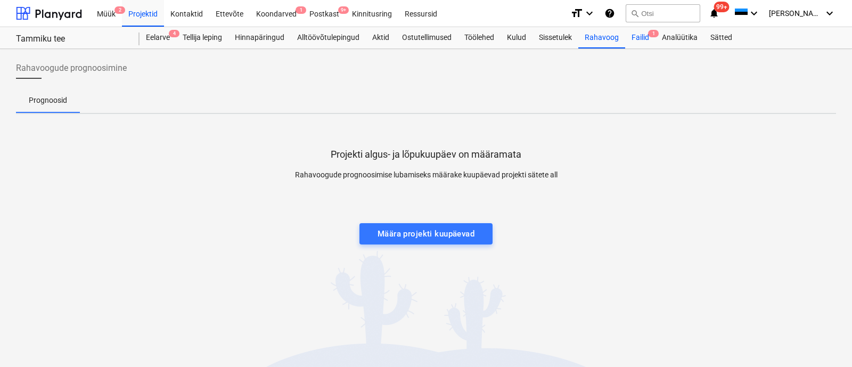
click at [639, 37] on div "Failid 1" at bounding box center [640, 37] width 30 height 21
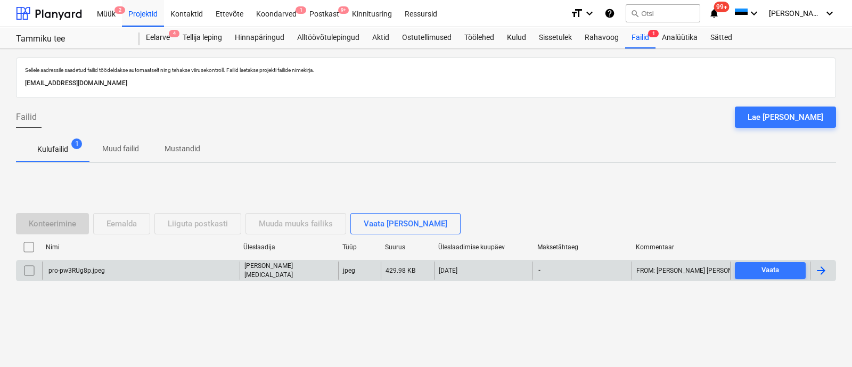
click at [93, 268] on div "pro-pw3RUg8p.jpeg" at bounding box center [76, 270] width 58 height 7
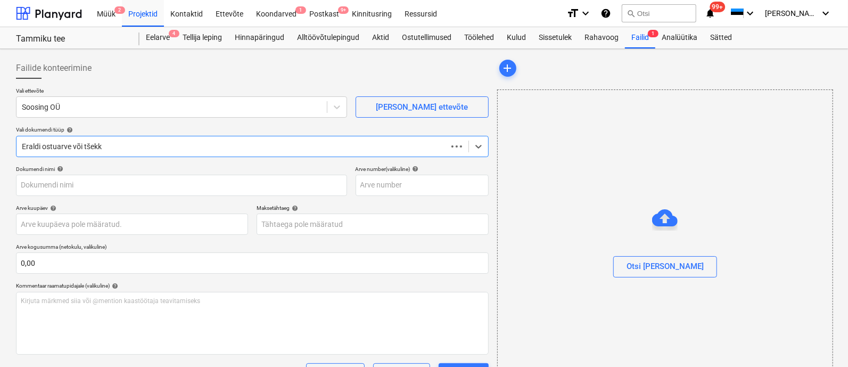
type input "pro-pw3RUg8p.jpeg"
type input "[DATE]"
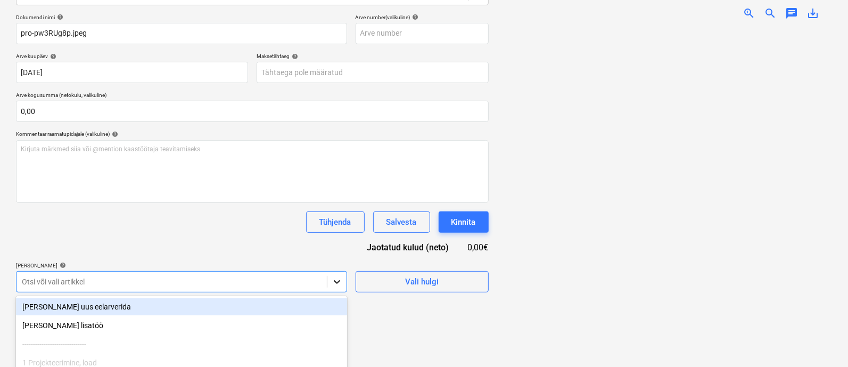
scroll to position [242, 0]
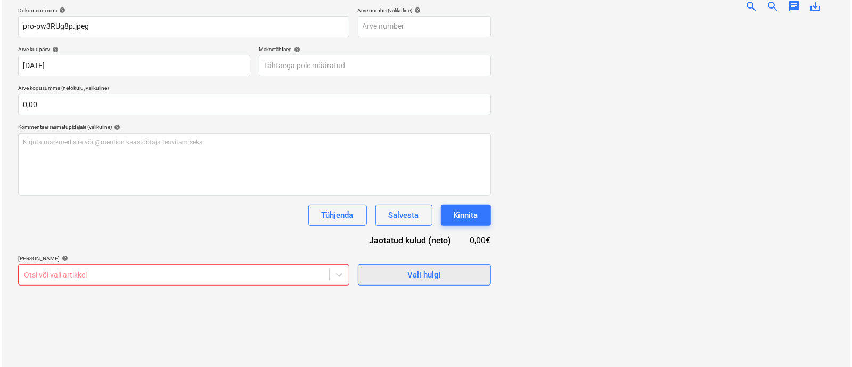
scroll to position [152, 0]
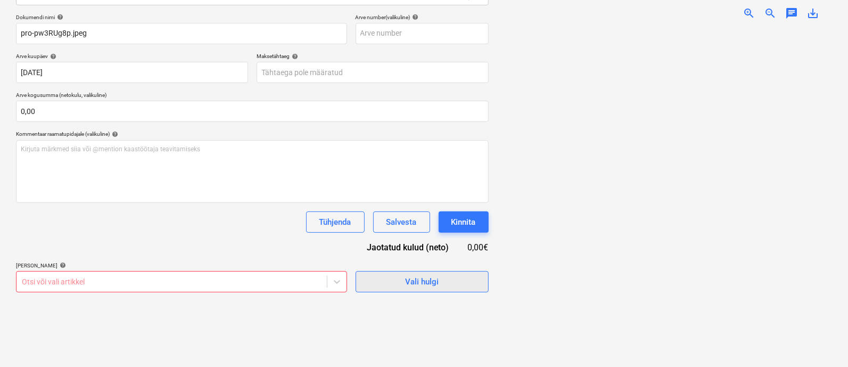
click at [431, 190] on div "Dokumendi nimi help pro-pw3RUg8p.jpeg Arve number (valikuline) help [PERSON_NAM…" at bounding box center [252, 153] width 473 height 278
click at [407, 281] on div "Vali hulgi" at bounding box center [422, 282] width 34 height 14
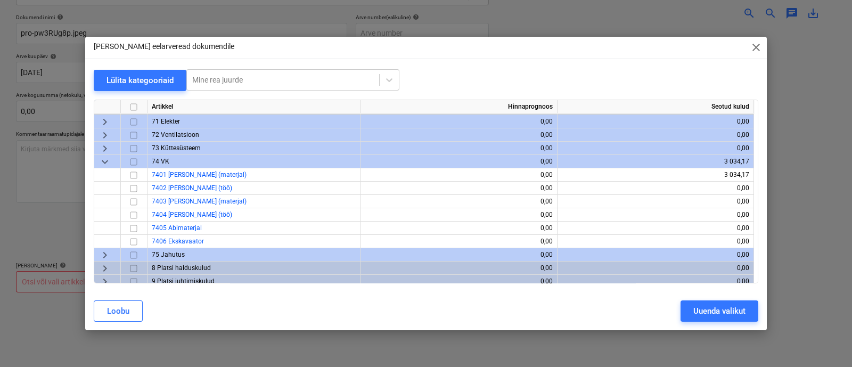
scroll to position [349, 0]
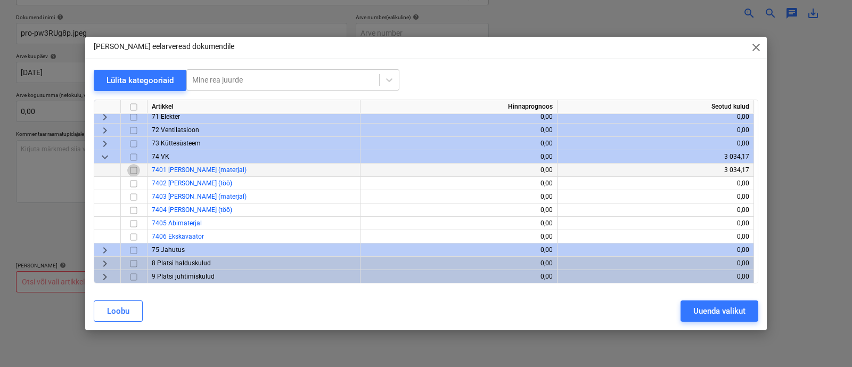
click at [132, 171] on input "checkbox" at bounding box center [133, 170] width 13 height 13
click at [719, 311] on div "Uuenda valikut" at bounding box center [719, 311] width 52 height 14
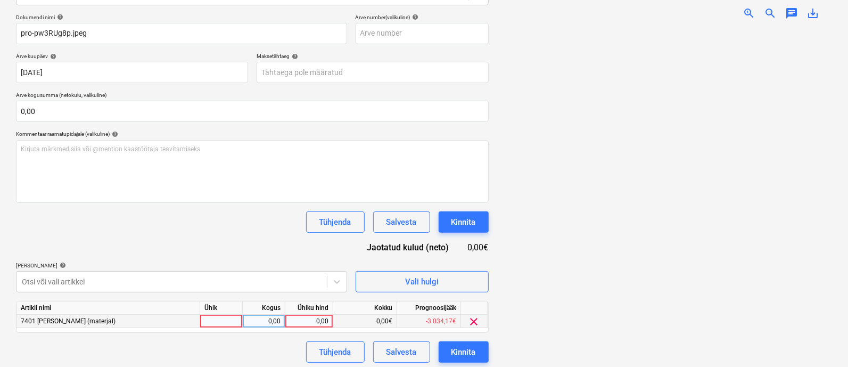
click at [223, 321] on div at bounding box center [221, 321] width 43 height 13
type input "kmpl"
type input "12,46"
click at [456, 350] on div "Kinnita" at bounding box center [463, 352] width 24 height 14
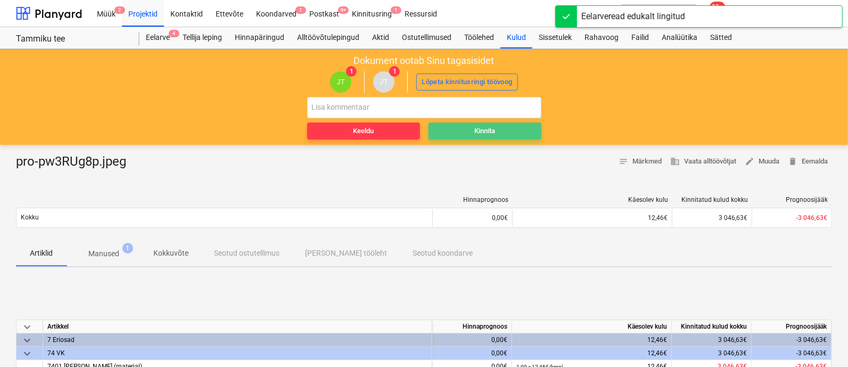
click at [492, 125] on div "Kinnita" at bounding box center [484, 131] width 21 height 12
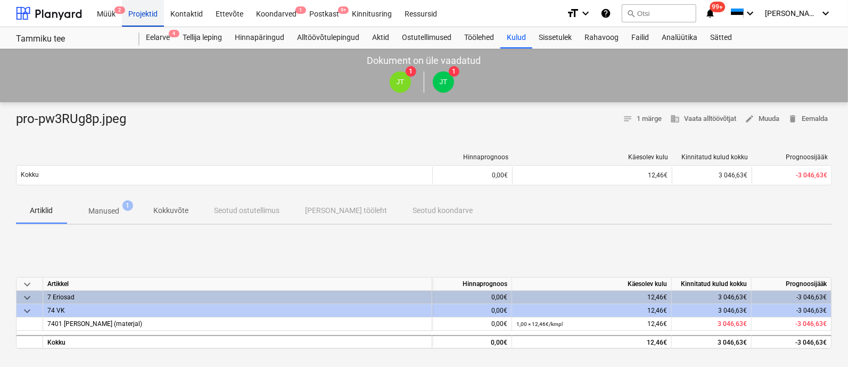
click at [133, 12] on div "Projektid" at bounding box center [143, 12] width 42 height 27
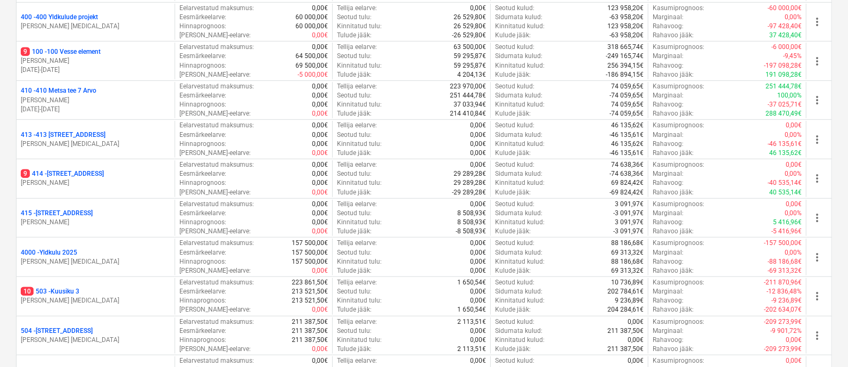
scroll to position [327, 0]
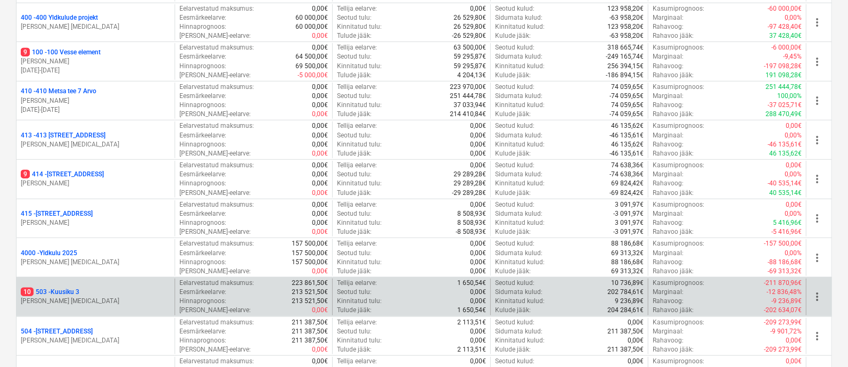
click at [65, 289] on p "10 503 - Kuusiku 3" at bounding box center [50, 292] width 59 height 9
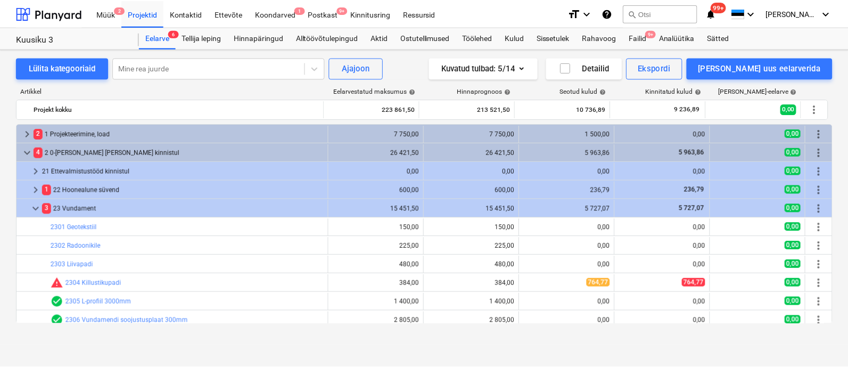
scroll to position [9, 0]
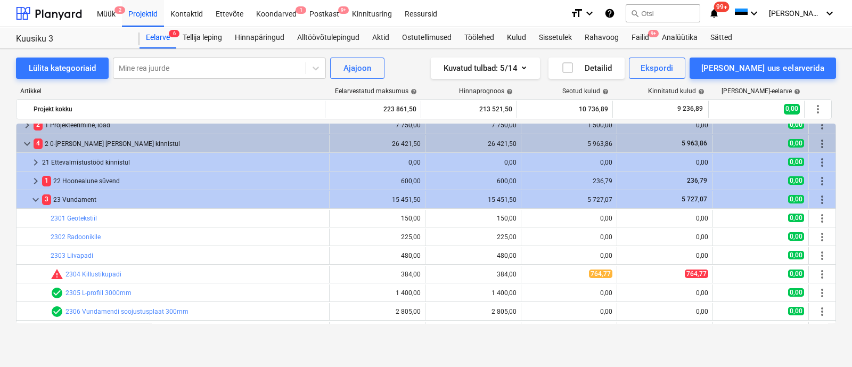
click at [647, 30] on div "[PERSON_NAME] läks valesti You have already reviewed this document" at bounding box center [645, 17] width 128 height 33
click at [647, 35] on div "Failid 9+" at bounding box center [640, 37] width 30 height 21
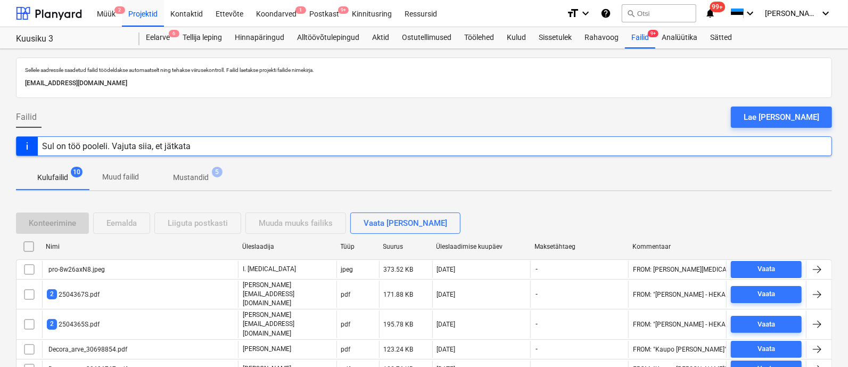
scroll to position [87, 0]
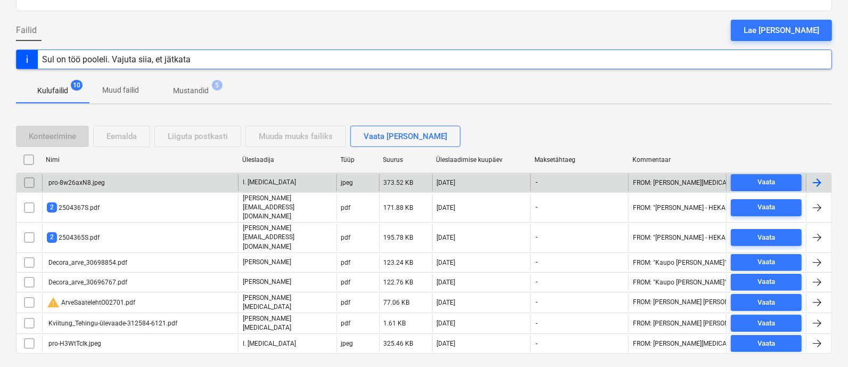
click at [96, 180] on div "pro-8w26axN8.jpeg" at bounding box center [76, 182] width 58 height 7
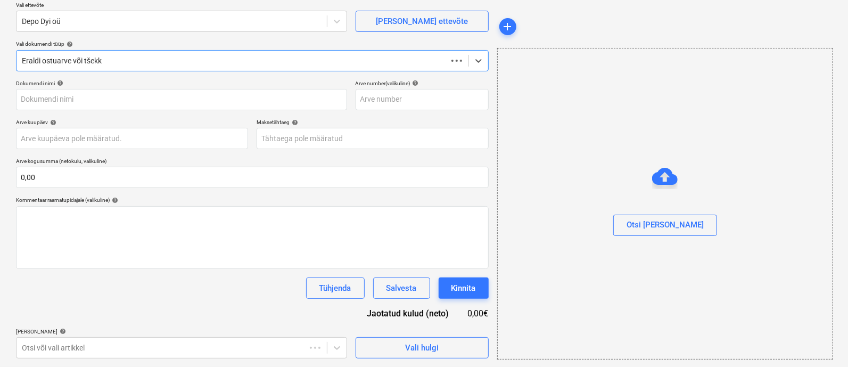
scroll to position [85, 0]
type input "pro-8w26axN8.jpeg"
type input "[DATE]"
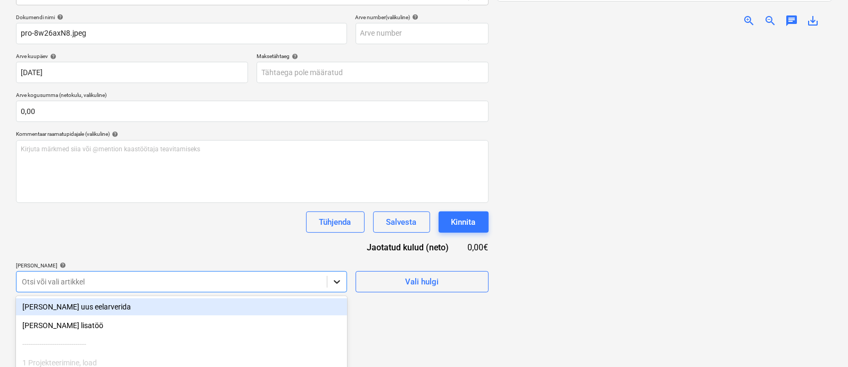
scroll to position [242, 0]
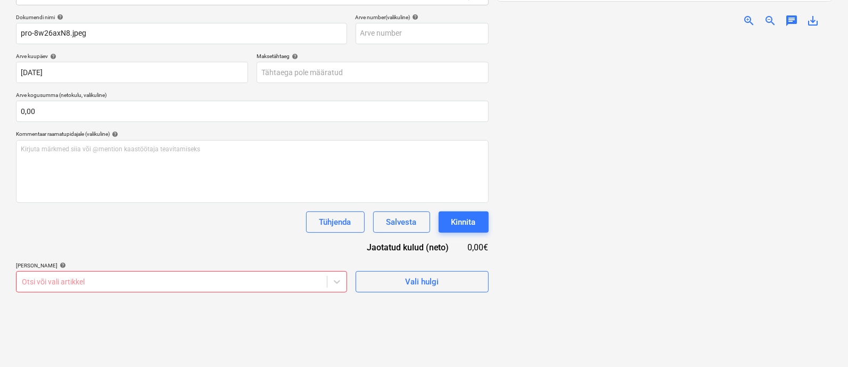
click at [418, 215] on html "Müük 2 Projektid Kontaktid Ettevõte Koondarved 1 Postkast 9+ Kinnitusring Ressu…" at bounding box center [424, 31] width 848 height 367
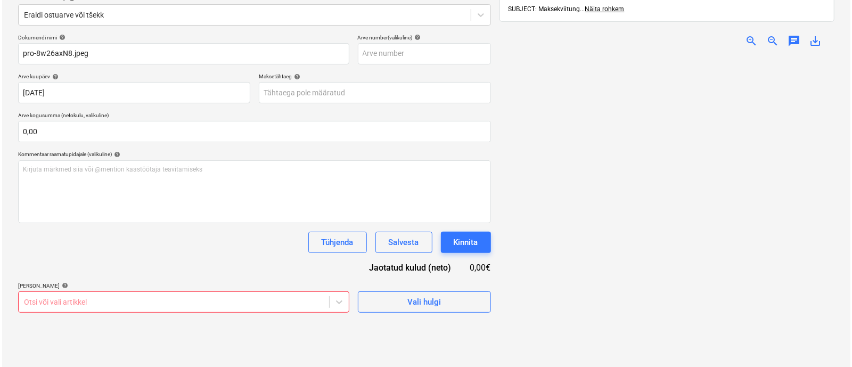
scroll to position [152, 0]
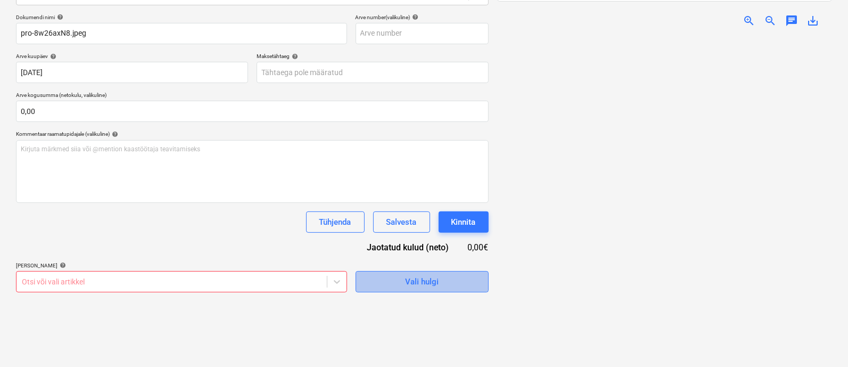
click at [418, 282] on div "Vali hulgi" at bounding box center [422, 282] width 34 height 14
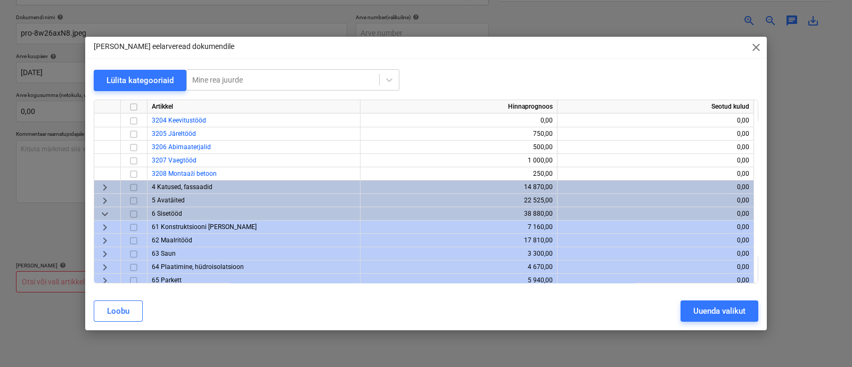
scroll to position [502, 0]
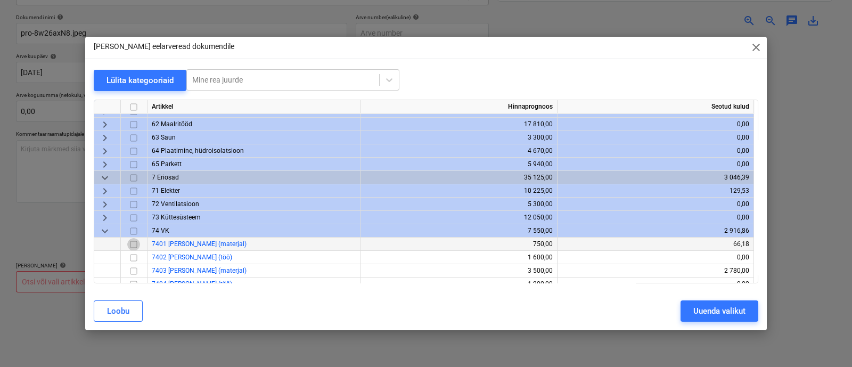
click at [133, 243] on input "checkbox" at bounding box center [133, 244] width 13 height 13
click at [708, 308] on div "Uuenda valikut" at bounding box center [719, 311] width 52 height 14
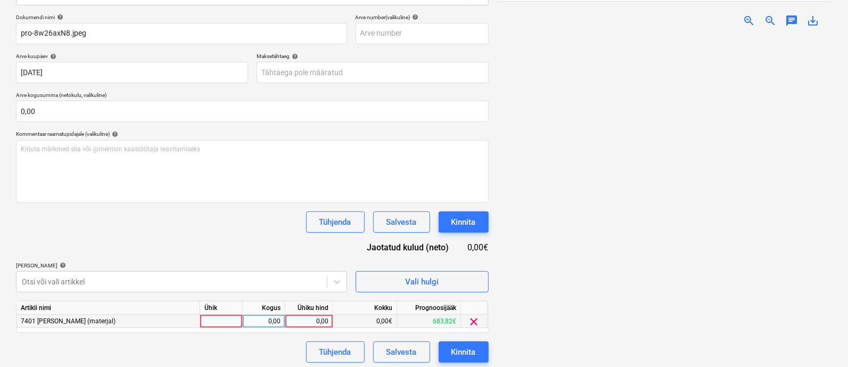
click at [225, 318] on div at bounding box center [221, 321] width 43 height 13
type input "kmpl"
type input "98"
click at [477, 350] on button "Kinnita" at bounding box center [464, 351] width 50 height 21
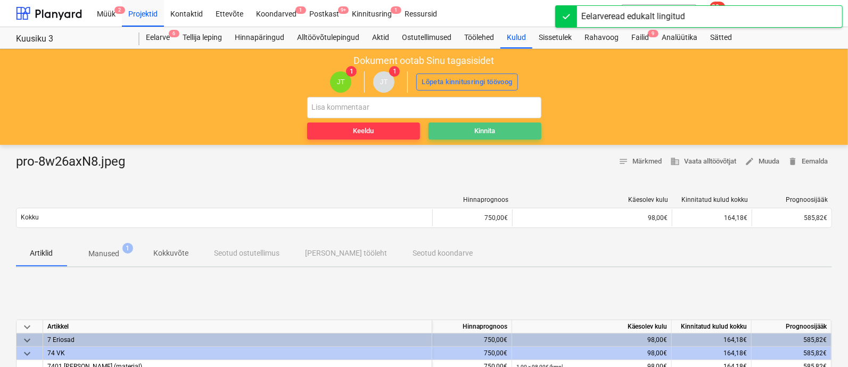
click at [483, 124] on button "Kinnita" at bounding box center [485, 130] width 113 height 17
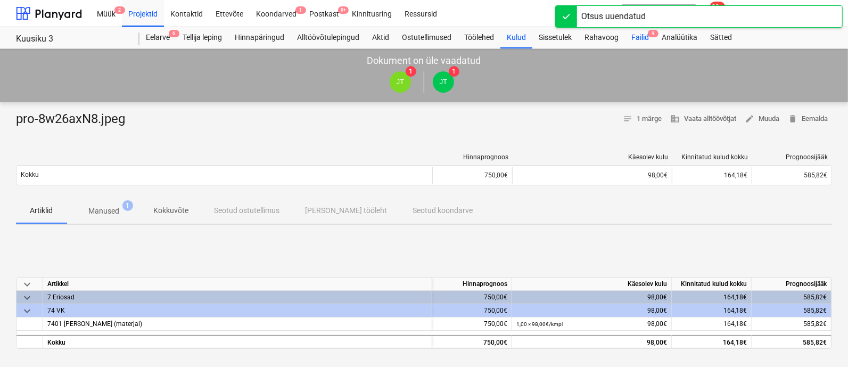
click at [642, 35] on div "Failid 9" at bounding box center [640, 37] width 30 height 21
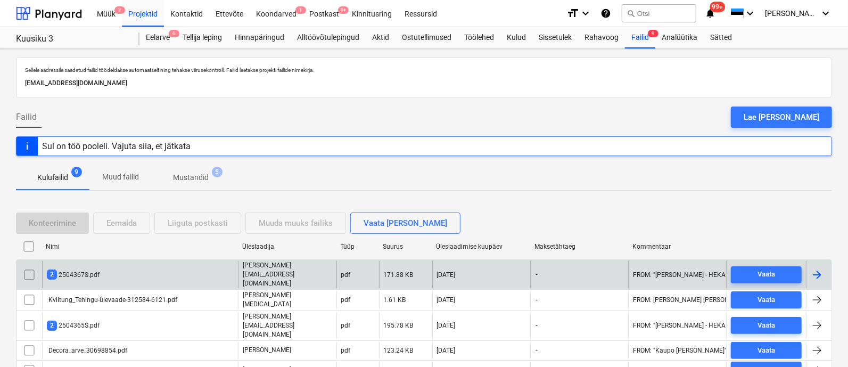
click at [80, 269] on div "2 2504367S.pdf" at bounding box center [73, 274] width 53 height 10
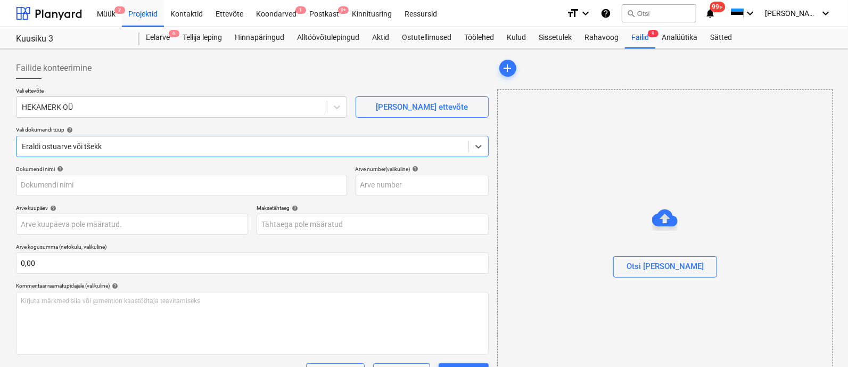
type input "image001.png"
type input "[DATE]"
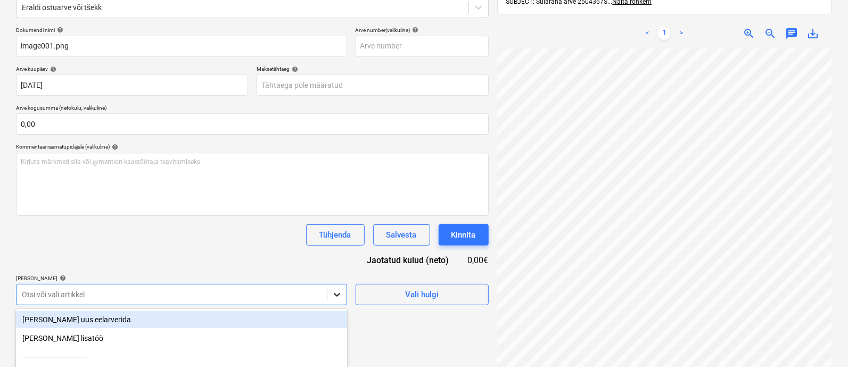
scroll to position [242, 0]
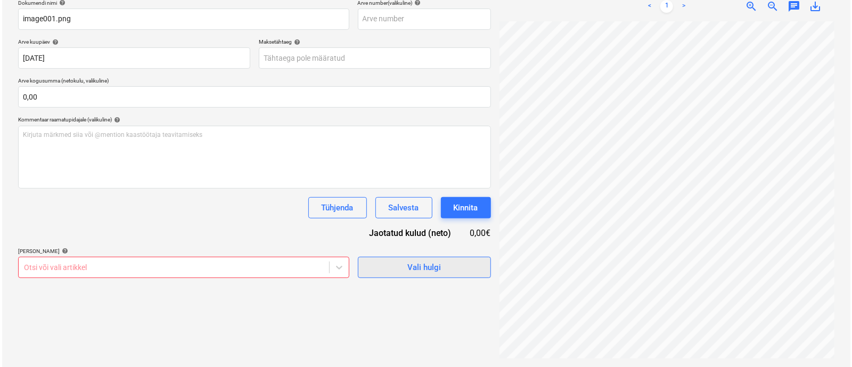
scroll to position [152, 0]
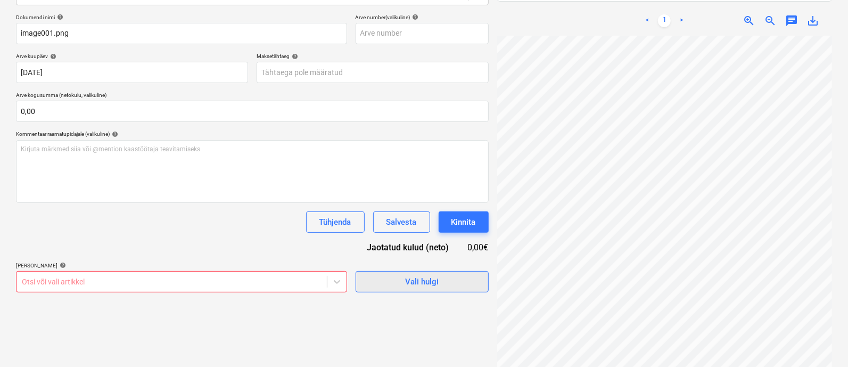
click at [399, 191] on div "Dokumendi nimi help image001.png Arve number (valikuline) help Arve kuupäev hel…" at bounding box center [252, 153] width 473 height 278
click at [399, 280] on span "Vali hulgi" at bounding box center [422, 282] width 106 height 14
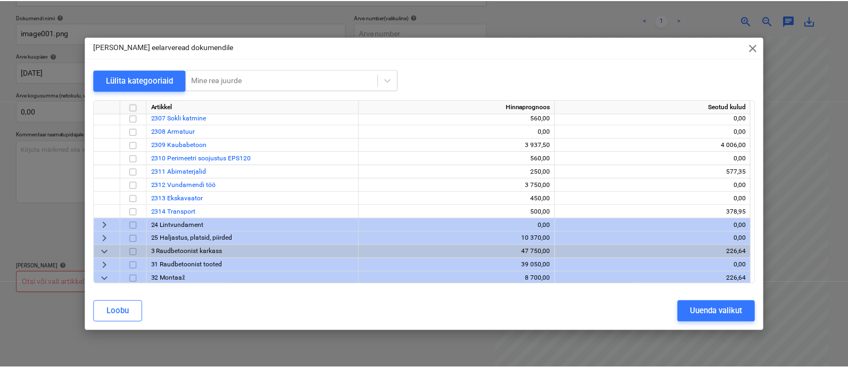
scroll to position [174, 0]
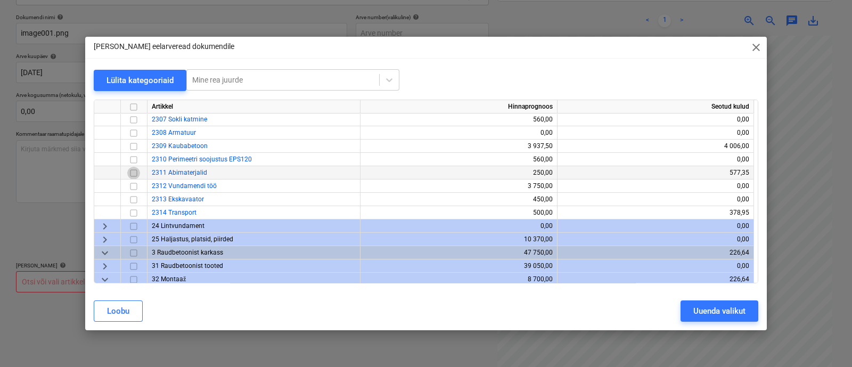
click at [135, 170] on input "checkbox" at bounding box center [133, 173] width 13 height 13
click at [695, 307] on div "Uuenda valikut" at bounding box center [719, 311] width 52 height 14
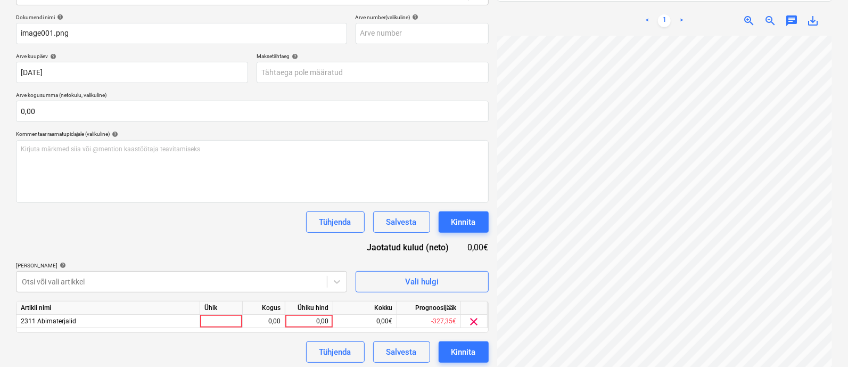
scroll to position [130, 0]
click at [222, 321] on div at bounding box center [221, 321] width 43 height 13
type input "kmpl"
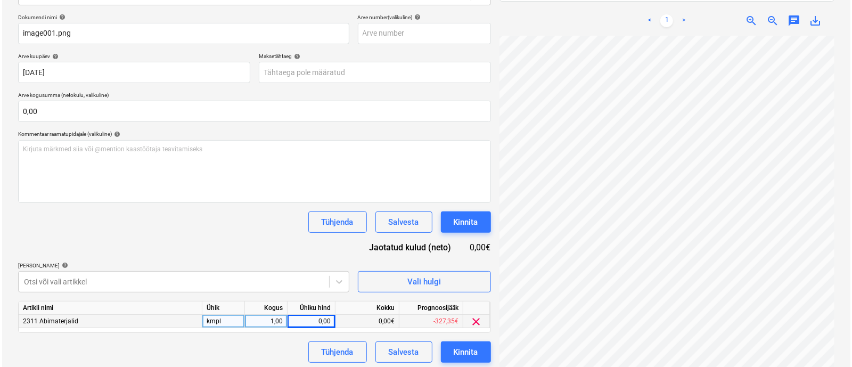
scroll to position [130, 67]
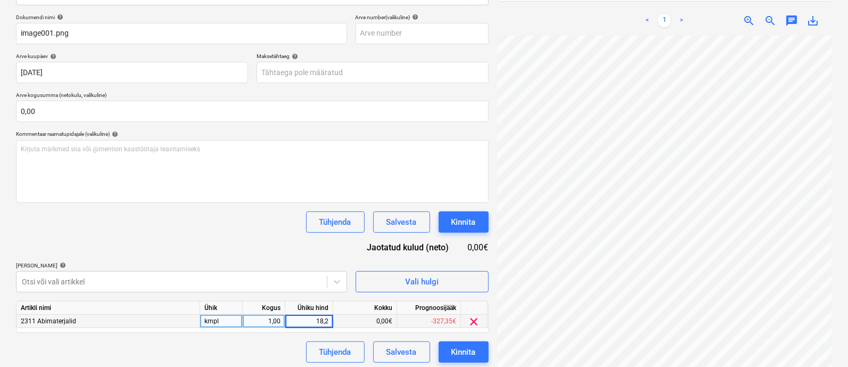
type input "18,29"
click at [477, 357] on button "Kinnita" at bounding box center [464, 351] width 50 height 21
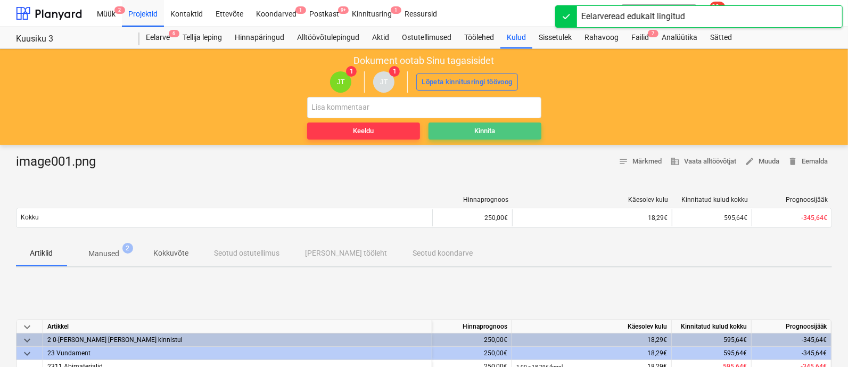
click at [458, 122] on button "Kinnita" at bounding box center [485, 130] width 113 height 17
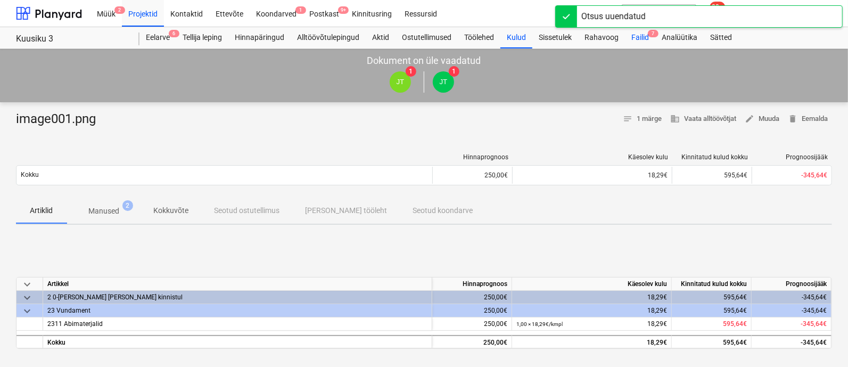
click at [646, 40] on div "Failid 7" at bounding box center [640, 37] width 30 height 21
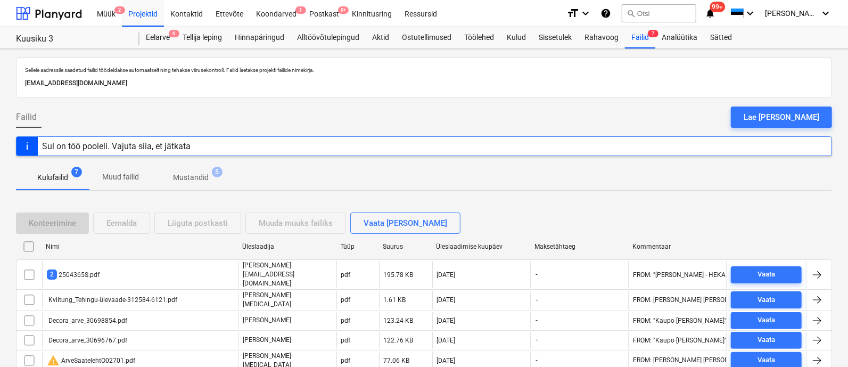
scroll to position [48, 0]
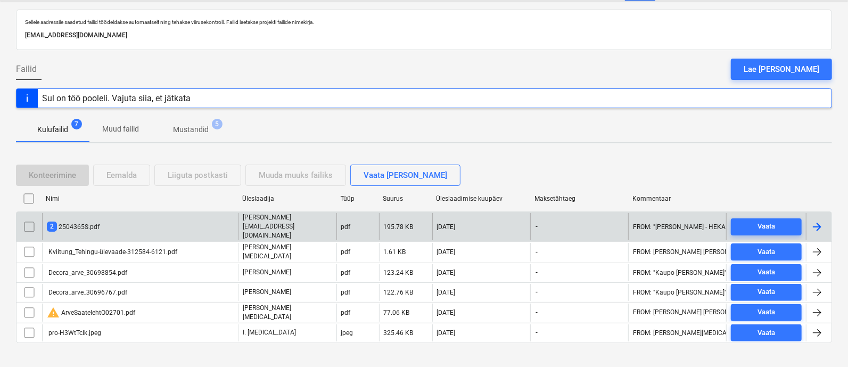
click at [96, 224] on div "2 2504365S.pdf" at bounding box center [73, 226] width 53 height 10
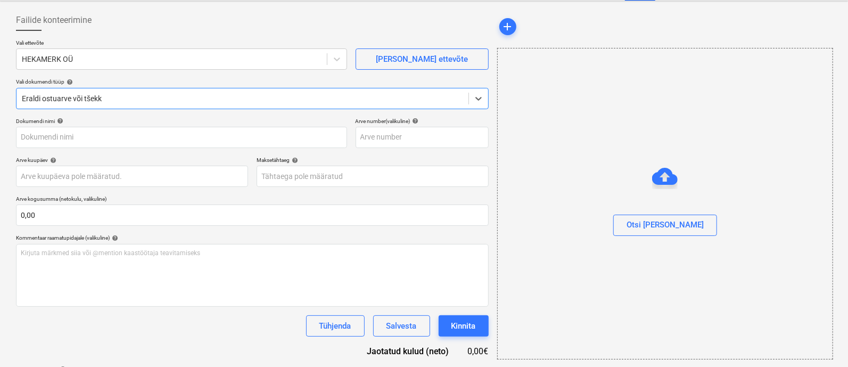
type input "image001.png"
type input "[DATE]"
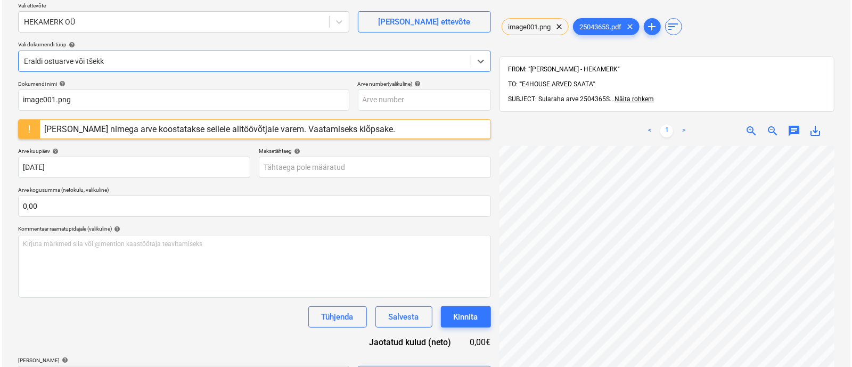
scroll to position [152, 0]
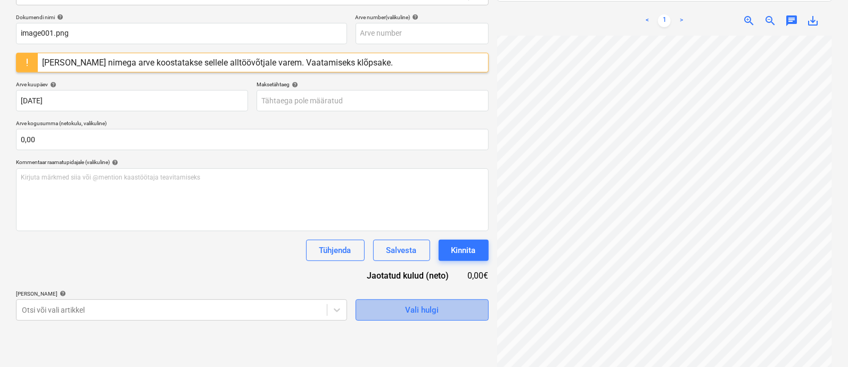
click at [396, 306] on span "Vali hulgi" at bounding box center [422, 310] width 106 height 14
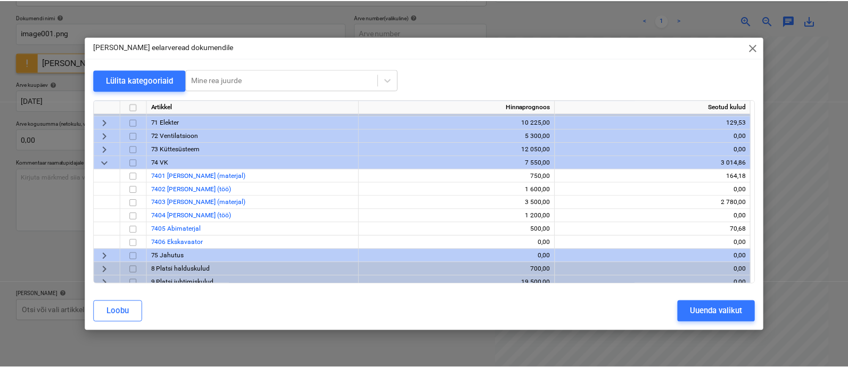
scroll to position [570, 0]
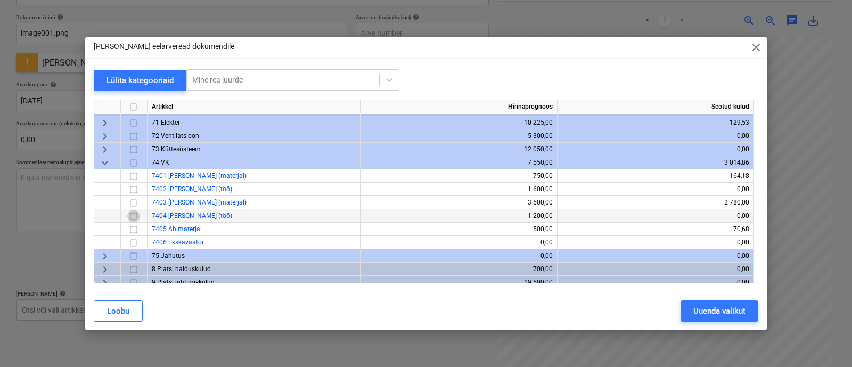
click at [134, 216] on input "checkbox" at bounding box center [133, 216] width 13 height 13
click at [721, 312] on div "Uuenda valikut" at bounding box center [719, 311] width 52 height 14
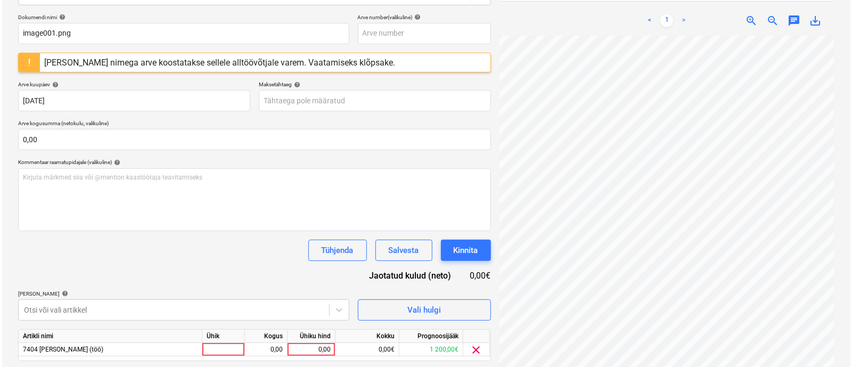
scroll to position [184, 0]
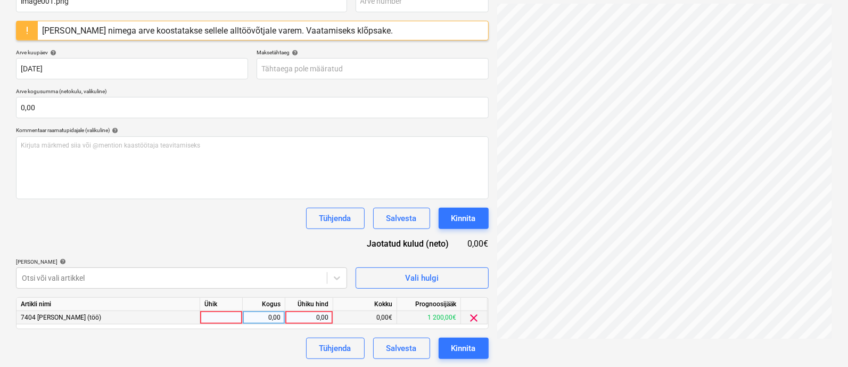
click at [221, 316] on div at bounding box center [221, 317] width 43 height 13
type input "kmpl"
type input "697,84"
click at [463, 351] on div "Kinnita" at bounding box center [463, 348] width 24 height 14
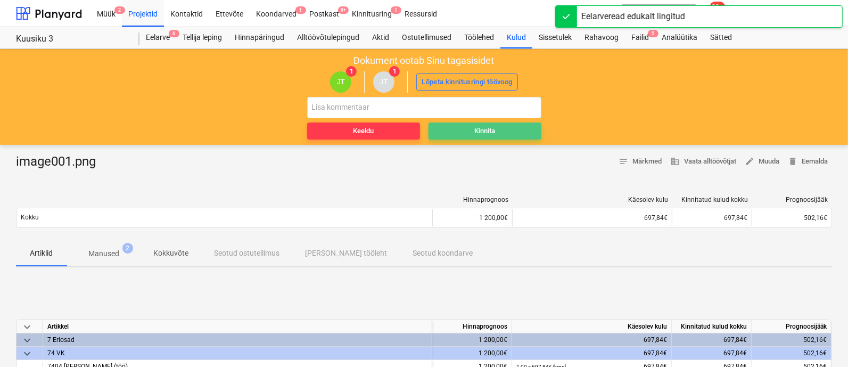
click at [490, 128] on div "Kinnita" at bounding box center [484, 131] width 21 height 12
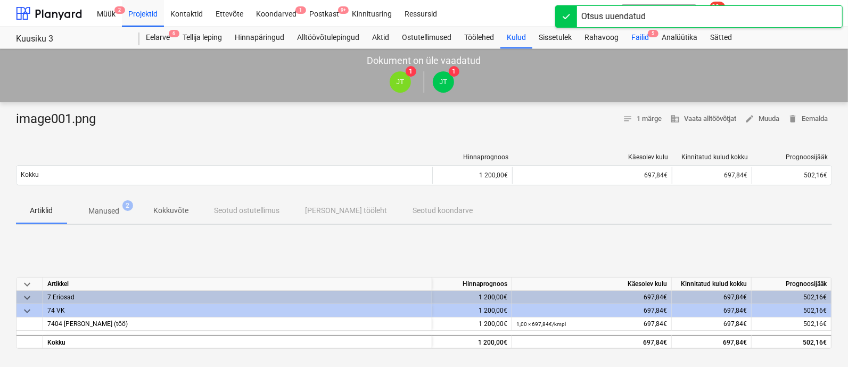
click at [638, 34] on div "Failid 5" at bounding box center [640, 37] width 30 height 21
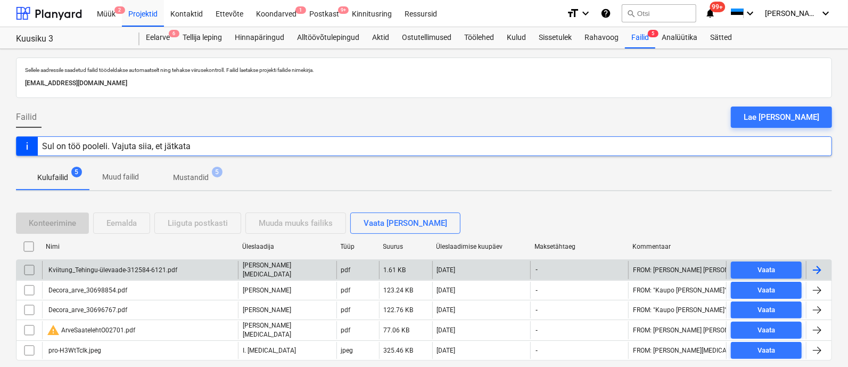
click at [112, 268] on div "Kviitung_Tehingu-ülevaade-312584-6121.pdf" at bounding box center [112, 269] width 130 height 7
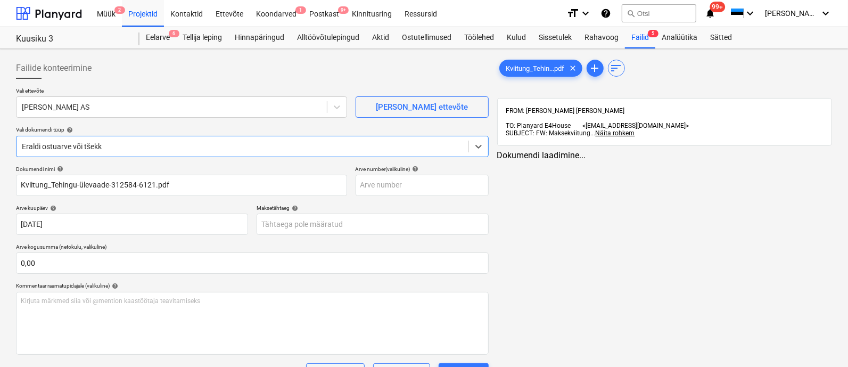
type input "Kviitung_Tehingu-ülevaade-312584-6121.pdf"
type input "[DATE]"
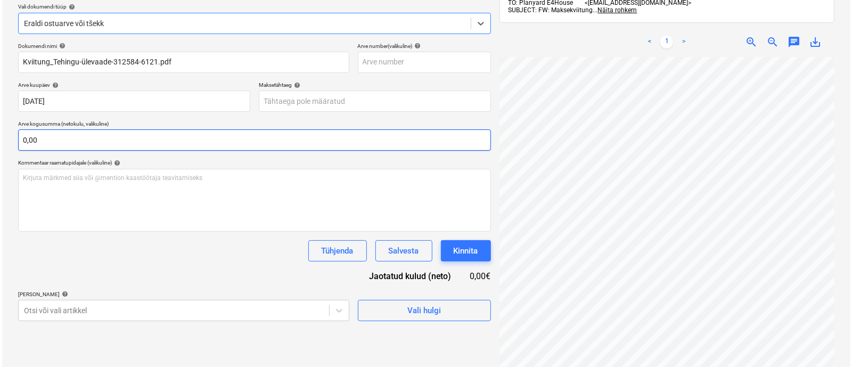
scroll to position [152, 0]
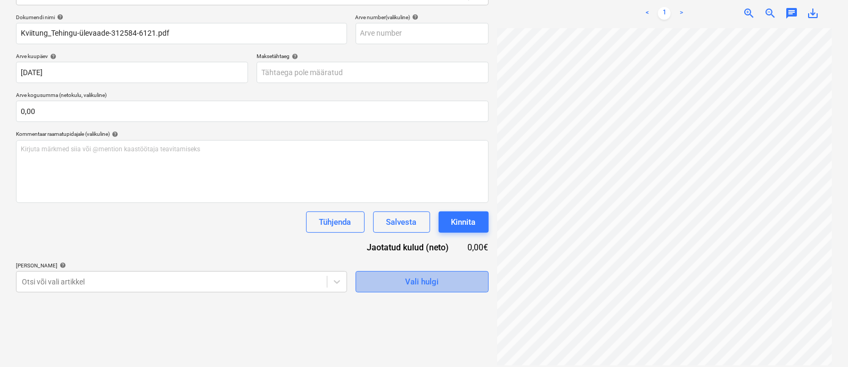
click at [398, 283] on span "Vali hulgi" at bounding box center [422, 282] width 106 height 14
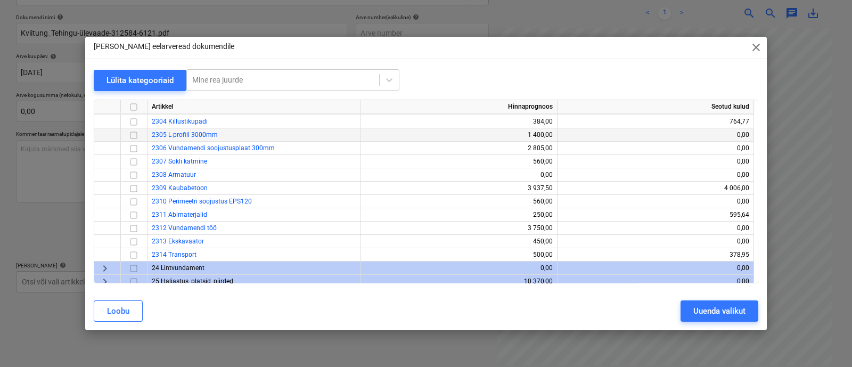
scroll to position [133, 0]
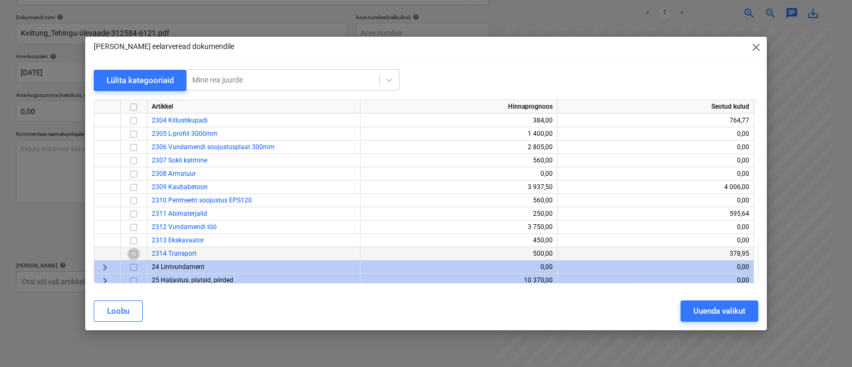
click at [131, 256] on input "checkbox" at bounding box center [133, 254] width 13 height 13
click at [722, 302] on button "Uuenda valikut" at bounding box center [719, 310] width 78 height 21
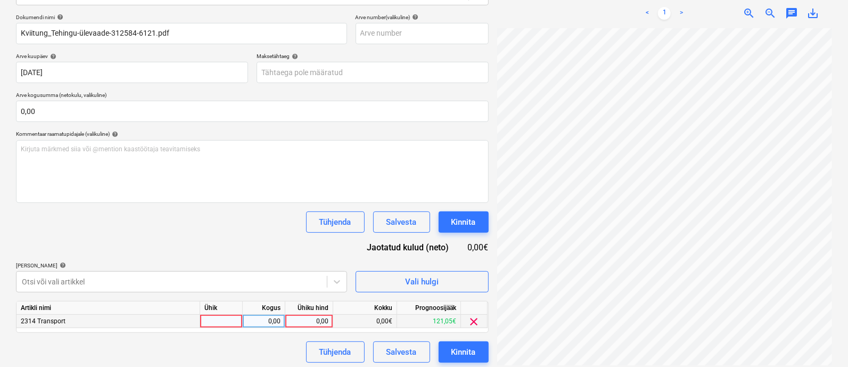
click at [228, 319] on div at bounding box center [221, 321] width 43 height 13
type input "kmpl"
type input "161"
click at [447, 351] on button "Kinnita" at bounding box center [464, 351] width 50 height 21
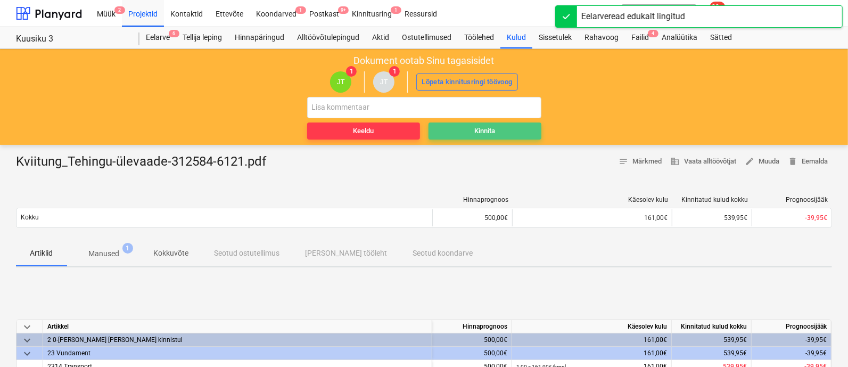
click at [486, 129] on div "Kinnita" at bounding box center [484, 131] width 21 height 12
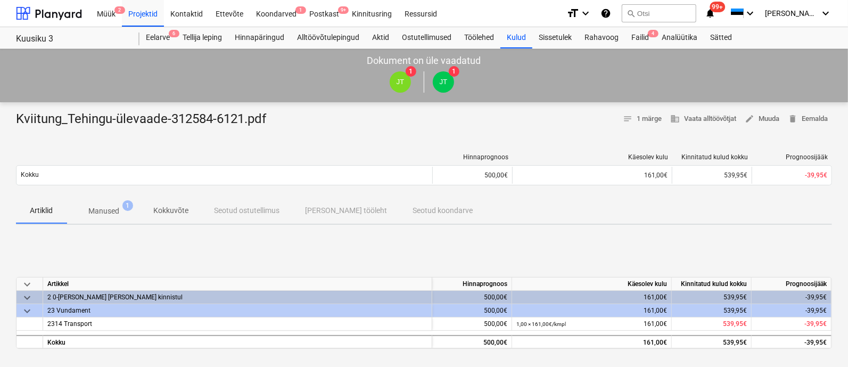
click at [639, 32] on div "[PERSON_NAME] läks valesti You have already reviewed this document" at bounding box center [641, 17] width 128 height 33
click at [642, 31] on div "[PERSON_NAME] läks valesti You have already reviewed this document" at bounding box center [641, 17] width 128 height 33
click at [646, 32] on div "[PERSON_NAME] läks valesti You have already reviewed this document" at bounding box center [641, 17] width 128 height 33
click at [599, 38] on div "Rahavoog" at bounding box center [601, 37] width 47 height 21
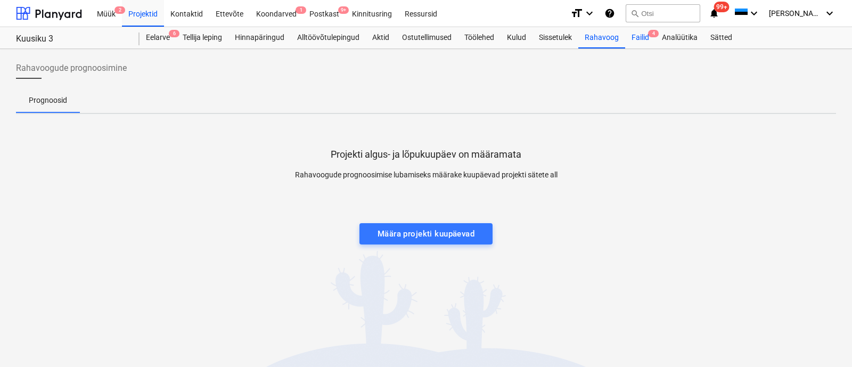
click at [636, 36] on div "Failid 4" at bounding box center [640, 37] width 30 height 21
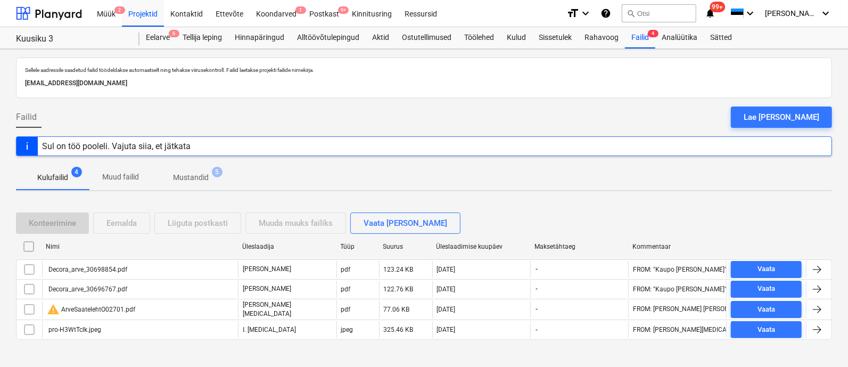
scroll to position [9, 0]
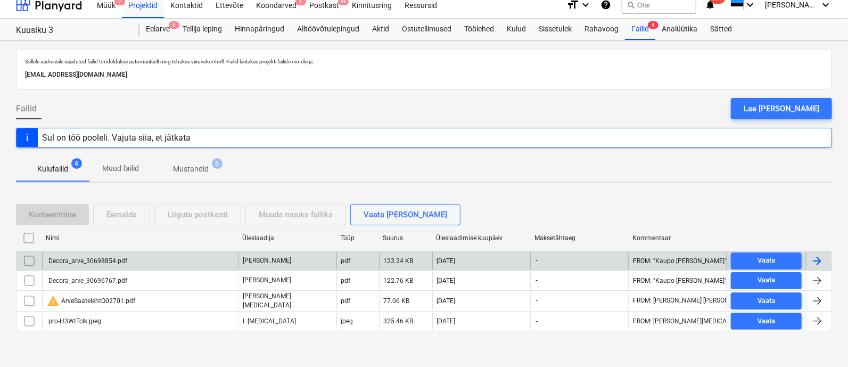
click at [87, 259] on div "Decora_arve_30698854.pdf" at bounding box center [87, 260] width 80 height 7
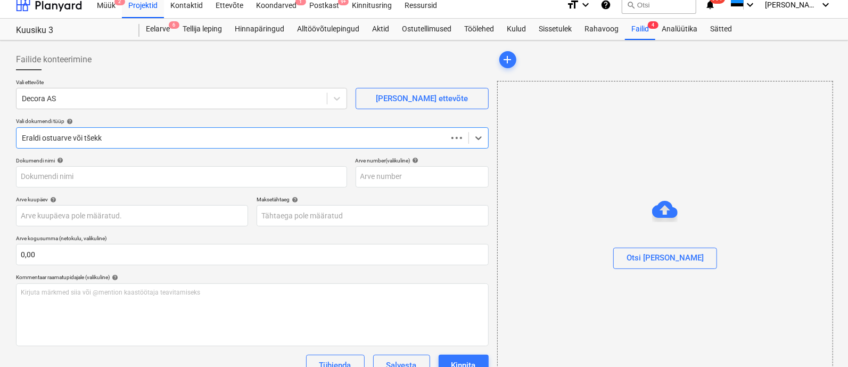
type input "Decora_arve_30698854.pdf"
type input "[DATE]"
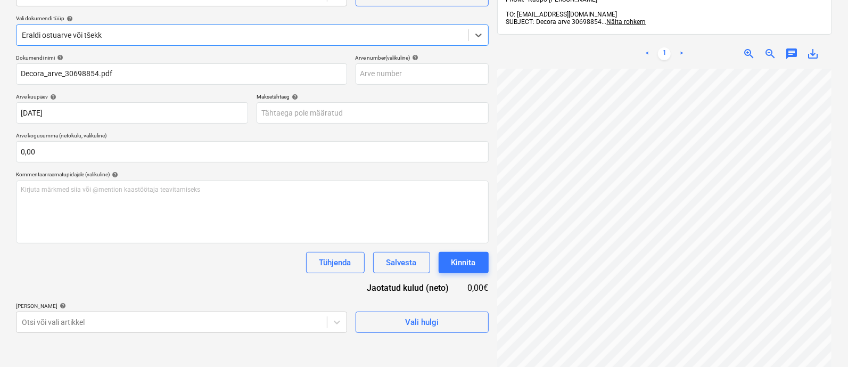
scroll to position [152, 0]
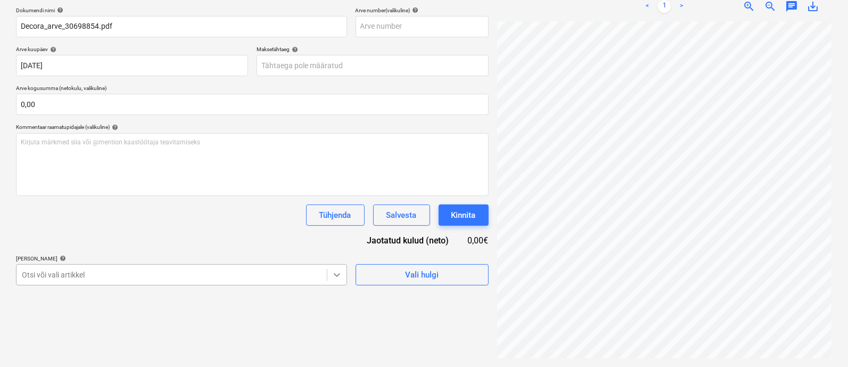
click at [333, 208] on body "Müük 2 Projektid Kontaktid Ettevõte Koondarved 1 Postkast 9+ Kinnitusring Ressu…" at bounding box center [424, 24] width 848 height 367
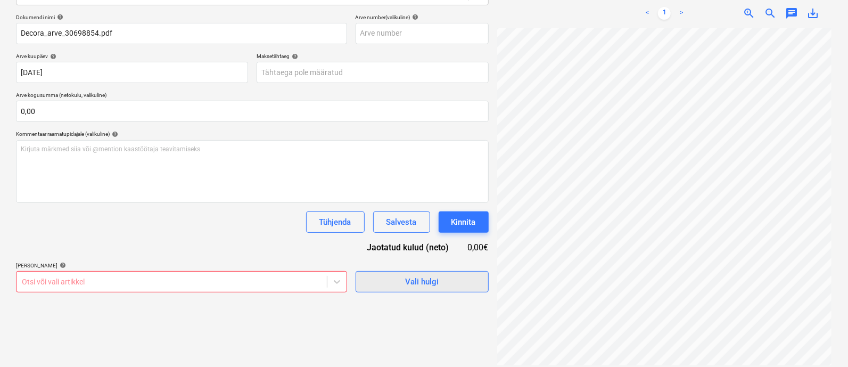
click at [394, 215] on html "Müük 2 Projektid Kontaktid Ettevõte Koondarved 1 Postkast 9+ Kinnitusring Ressu…" at bounding box center [424, 31] width 848 height 367
click at [394, 285] on span "Vali hulgi" at bounding box center [422, 282] width 106 height 14
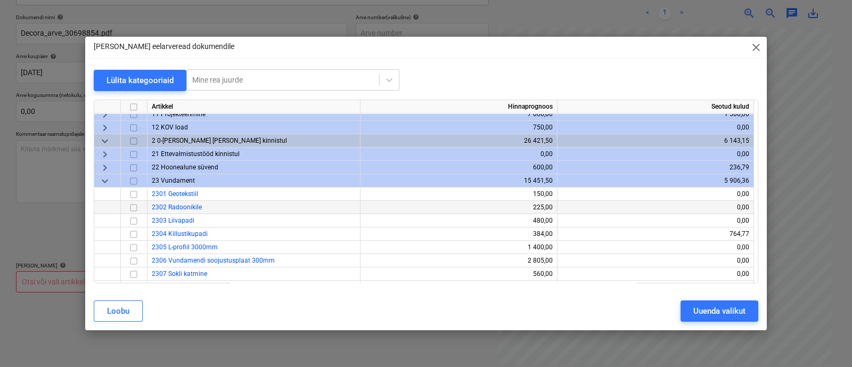
scroll to position [0, 0]
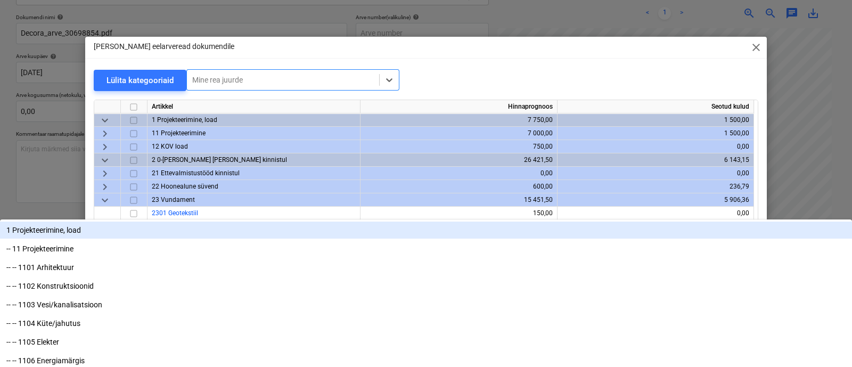
click at [286, 81] on div at bounding box center [283, 80] width 182 height 11
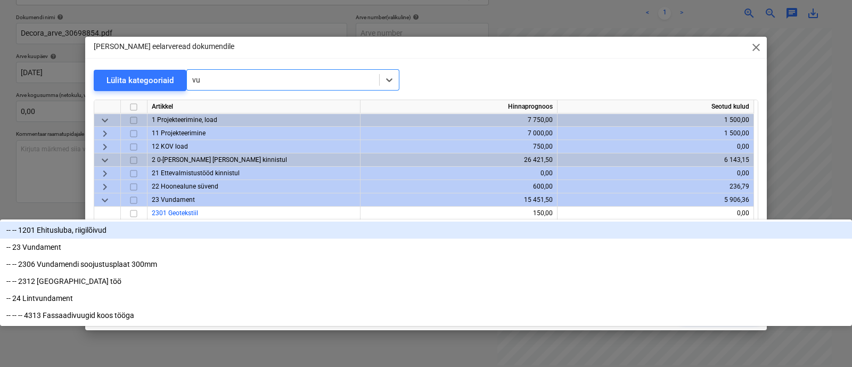
type input "vuu"
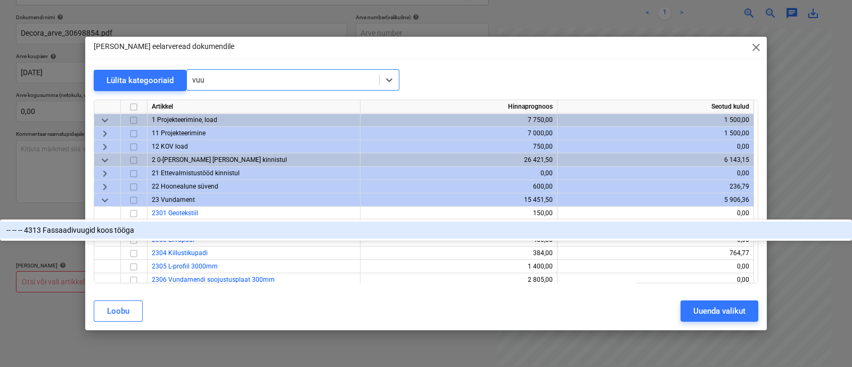
click at [280, 221] on div "-- -- -- 4313 Fassaadivuugid koos tööga" at bounding box center [426, 229] width 852 height 17
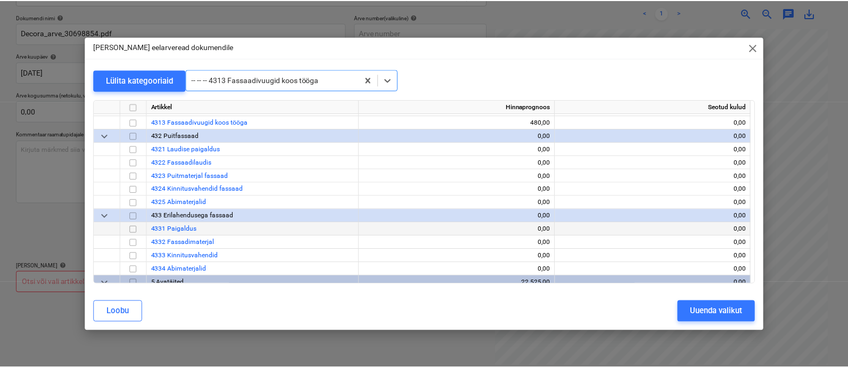
scroll to position [1557, 0]
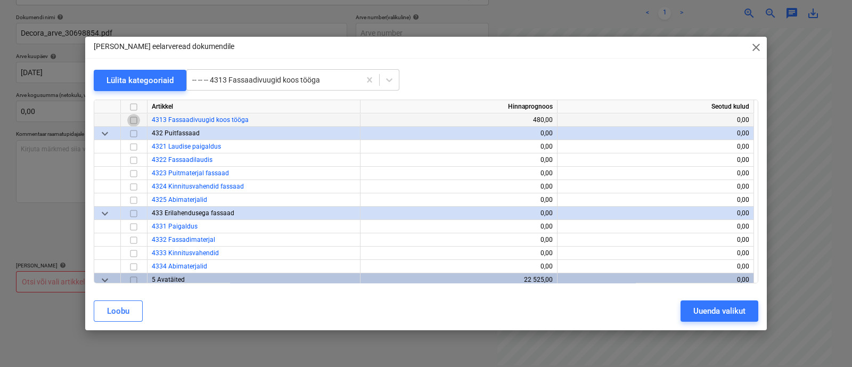
click at [130, 122] on input "checkbox" at bounding box center [133, 120] width 13 height 13
click at [715, 313] on div "Uuenda valikut" at bounding box center [719, 311] width 52 height 14
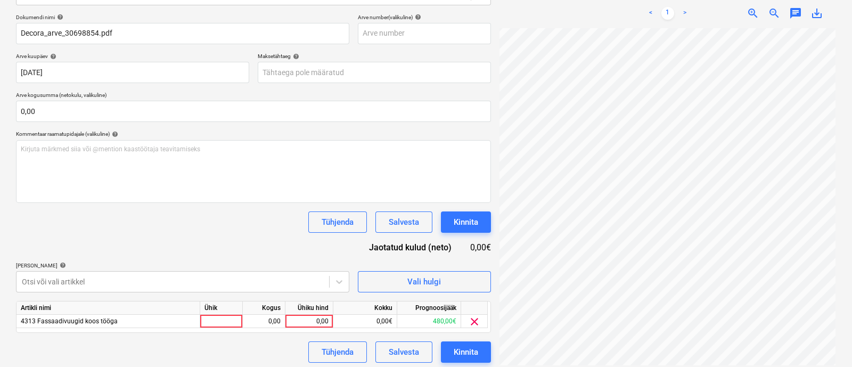
scroll to position [0, 65]
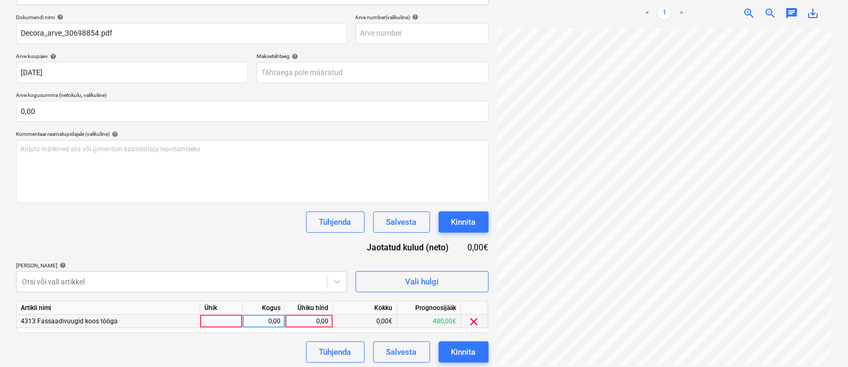
click at [211, 315] on div at bounding box center [221, 321] width 43 height 13
type input "kmpl"
type input "194,67"
click at [451, 345] on div "Kinnita" at bounding box center [463, 352] width 24 height 14
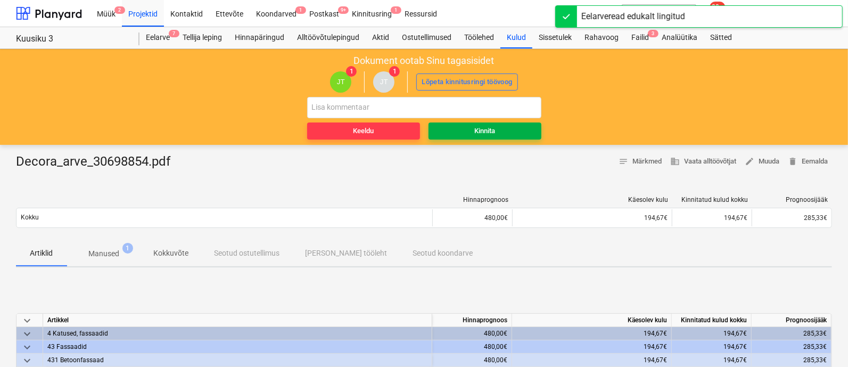
click at [490, 128] on div "Kinnita" at bounding box center [484, 131] width 21 height 12
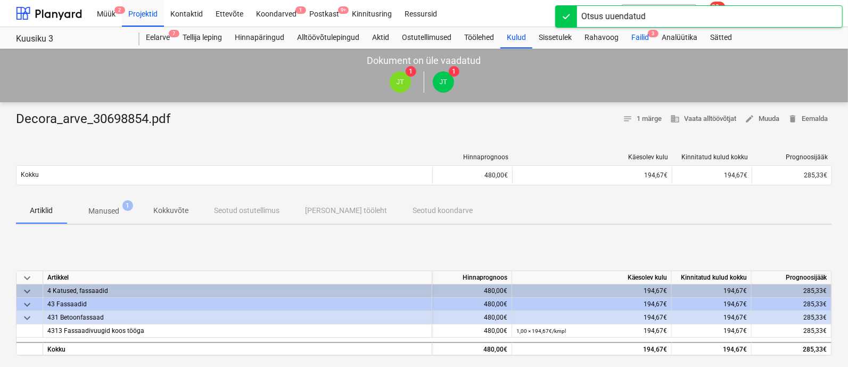
click at [639, 37] on div "Failid 3" at bounding box center [640, 37] width 30 height 21
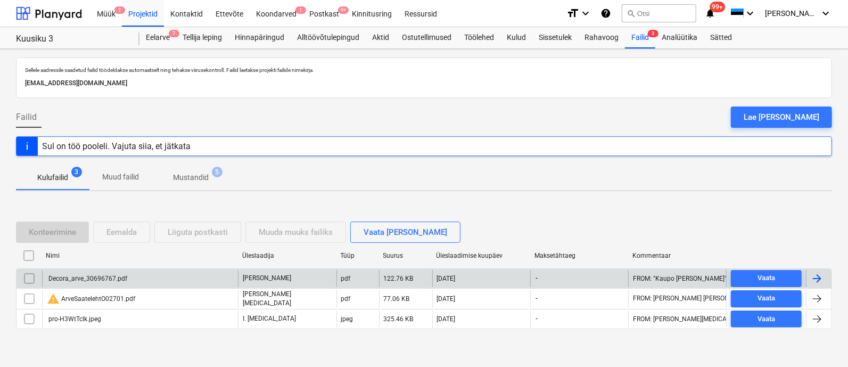
click at [104, 278] on div "Decora_arve_30696767.pdf" at bounding box center [87, 278] width 80 height 7
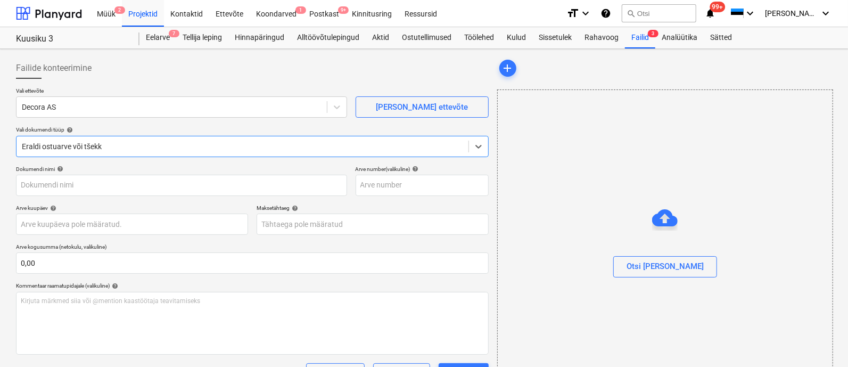
type input "Decora_arve_30696767.pdf"
type input "[DATE]"
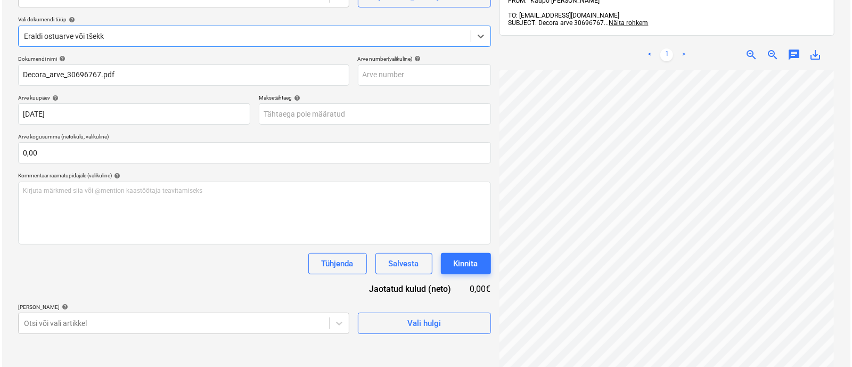
scroll to position [152, 0]
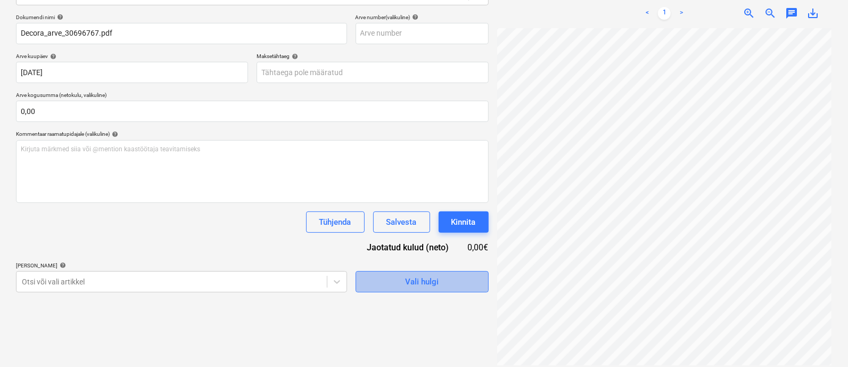
click at [388, 288] on span "Vali hulgi" at bounding box center [422, 282] width 106 height 14
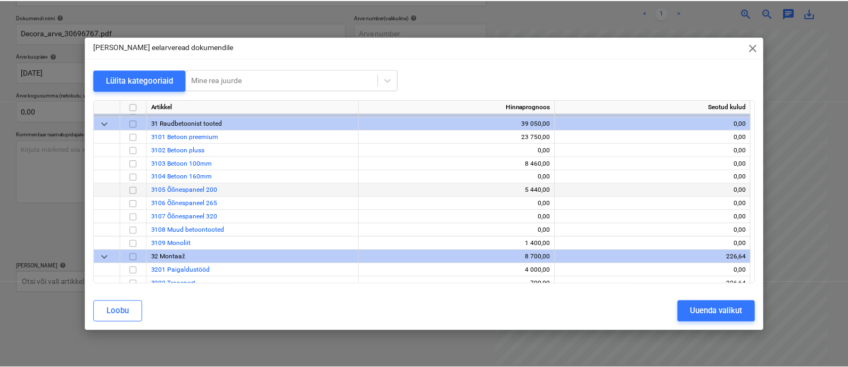
scroll to position [719, 0]
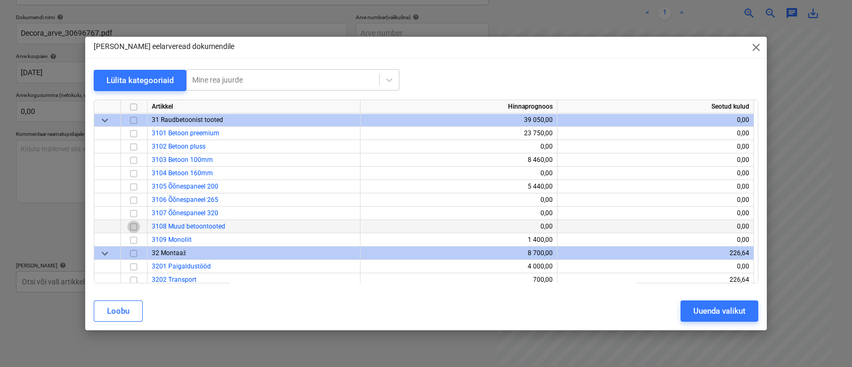
click at [132, 225] on input "checkbox" at bounding box center [133, 226] width 13 height 13
click at [700, 307] on div "Uuenda valikut" at bounding box center [719, 311] width 52 height 14
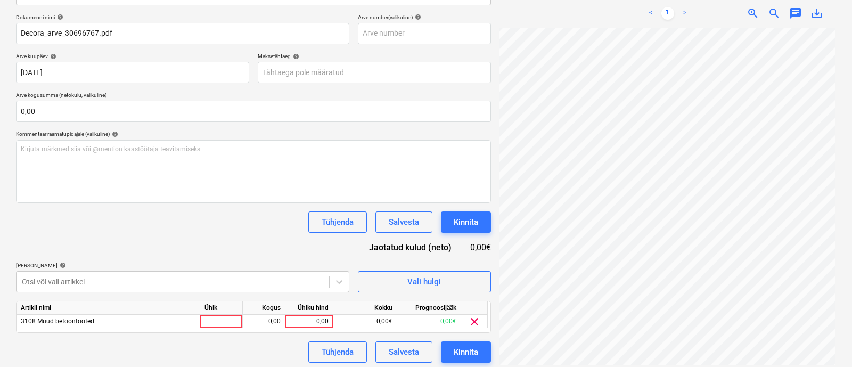
scroll to position [0, 65]
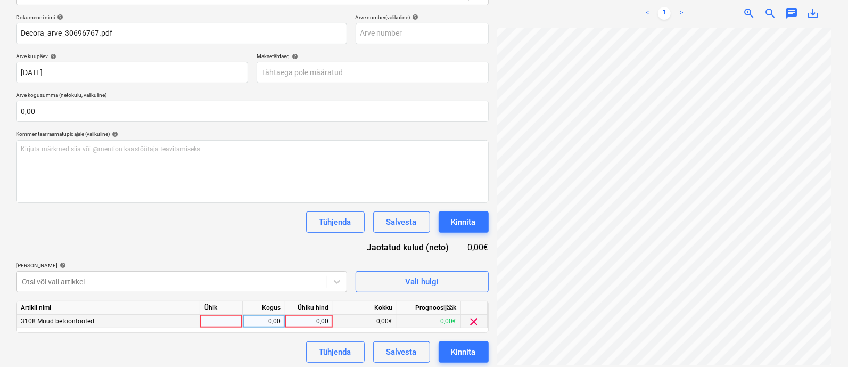
click at [211, 321] on div at bounding box center [221, 321] width 43 height 13
type input "kmpl"
type input "118,95"
click at [455, 345] on div "Kinnita" at bounding box center [463, 352] width 24 height 14
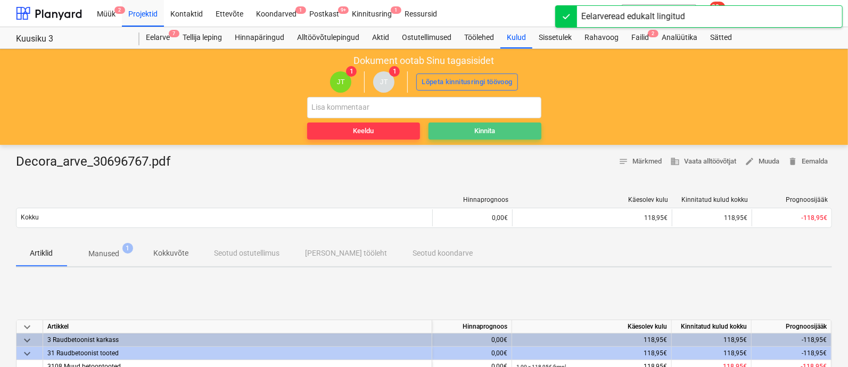
click at [461, 128] on span "Kinnita" at bounding box center [485, 131] width 104 height 12
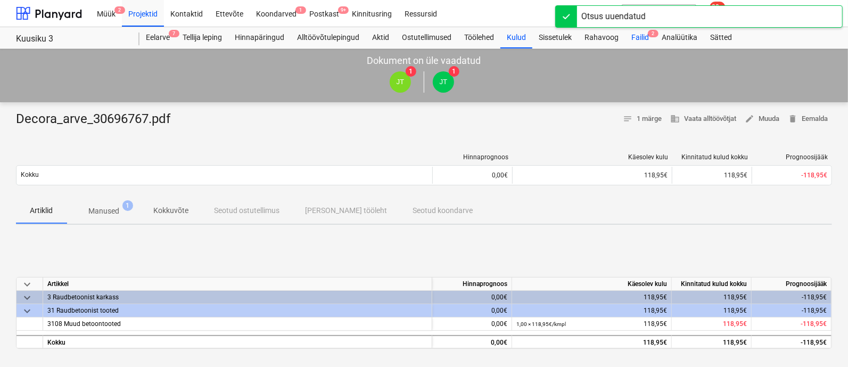
click at [642, 36] on div "Failid 2" at bounding box center [640, 37] width 30 height 21
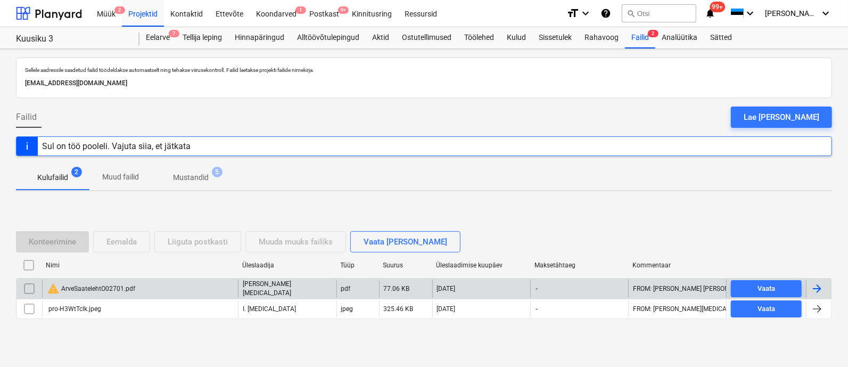
click at [106, 285] on div "warning ArveSaatelehtO02701.pdf" at bounding box center [91, 288] width 88 height 13
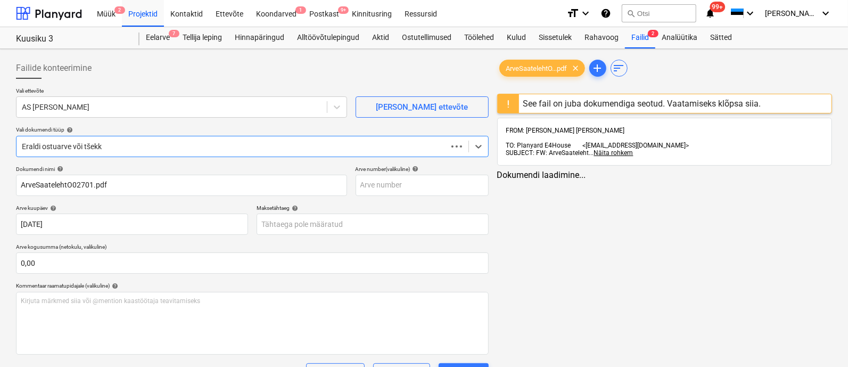
type input "ArveSaatelehtO02701.pdf"
type input "[DATE]"
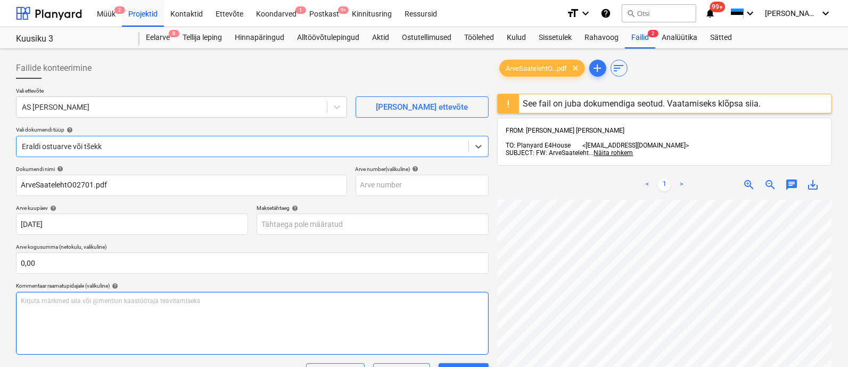
scroll to position [142, 66]
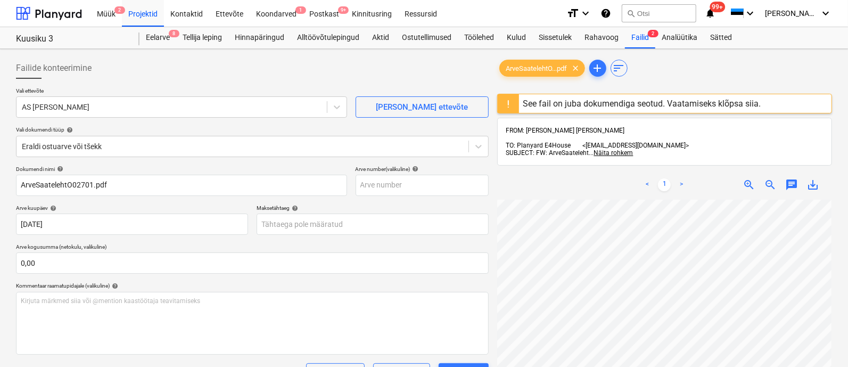
click at [644, 31] on div "[PERSON_NAME] läks valesti You have already reviewed this document" at bounding box center [641, 17] width 128 height 33
click at [593, 36] on div "Rahavoog" at bounding box center [601, 37] width 47 height 21
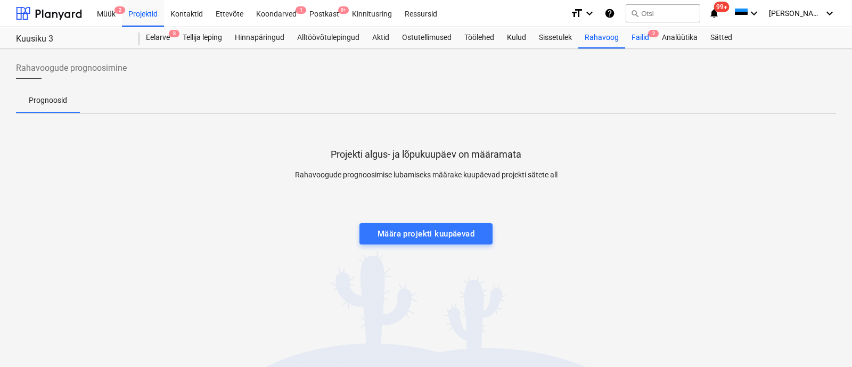
click at [642, 35] on div "Failid 2" at bounding box center [640, 37] width 30 height 21
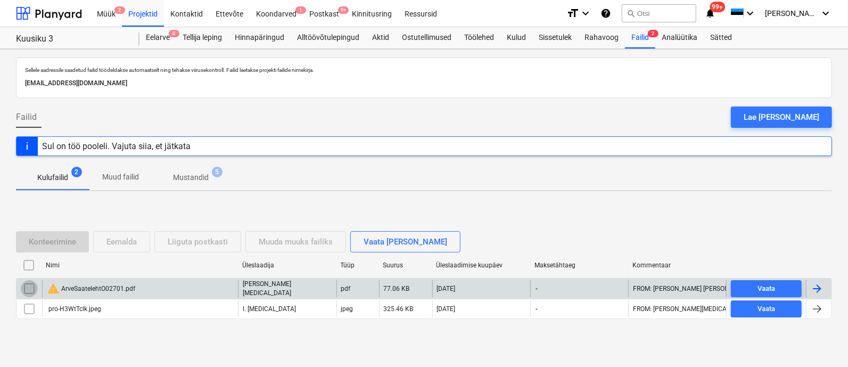
click at [28, 292] on input "checkbox" at bounding box center [29, 288] width 17 height 17
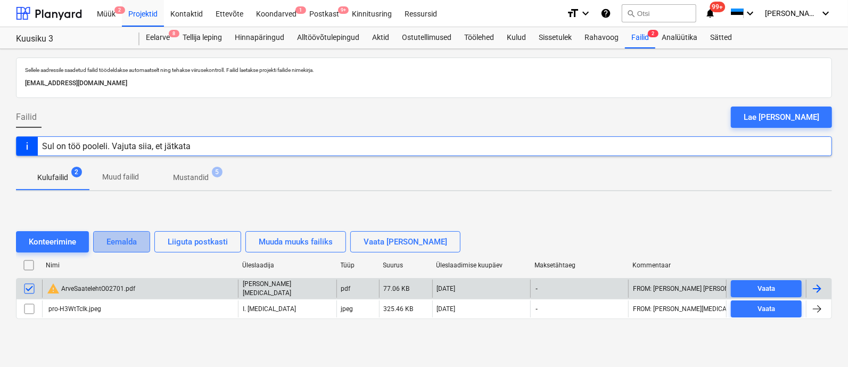
click at [118, 241] on div "Eemalda" at bounding box center [121, 242] width 30 height 14
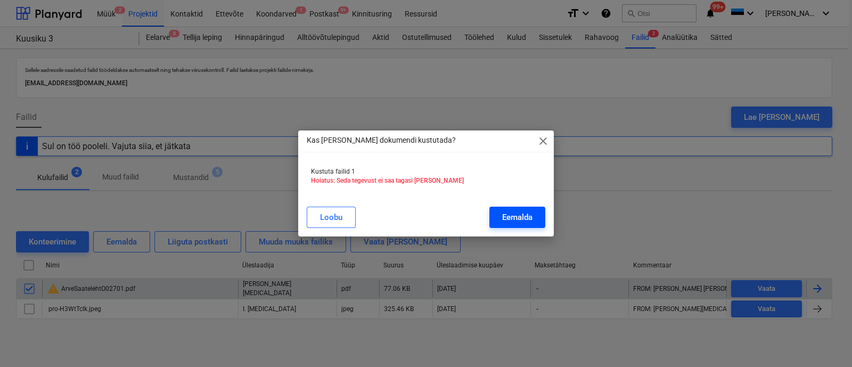
click at [519, 211] on div "Eemalda" at bounding box center [517, 217] width 30 height 14
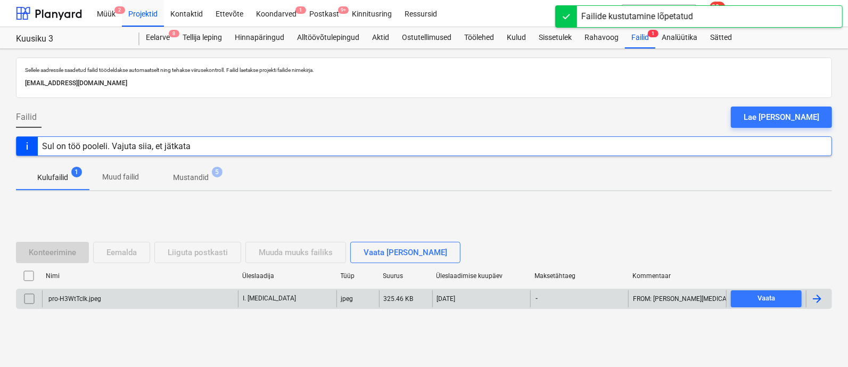
click at [146, 299] on div "pro-H3WtTclk.jpeg" at bounding box center [140, 298] width 196 height 17
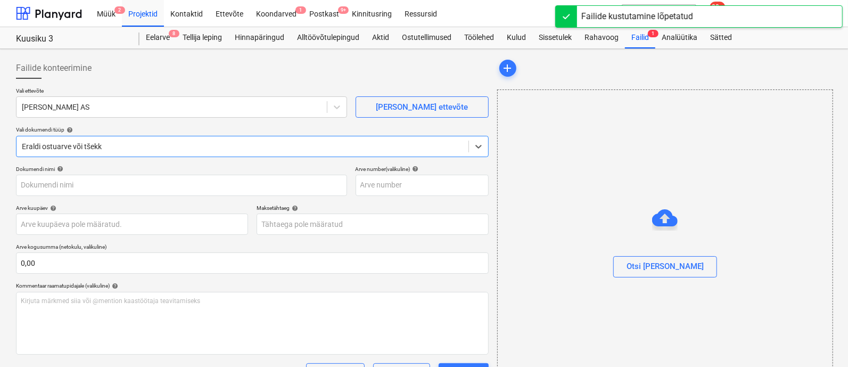
type input "pro-H3WtTclk.jpeg"
type input "[DATE]"
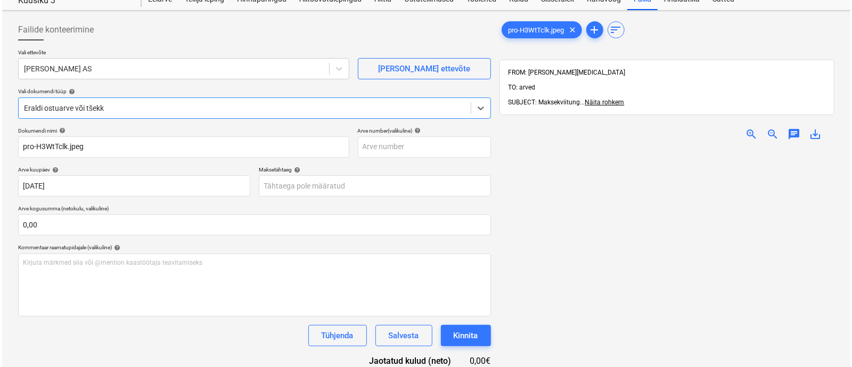
scroll to position [152, 0]
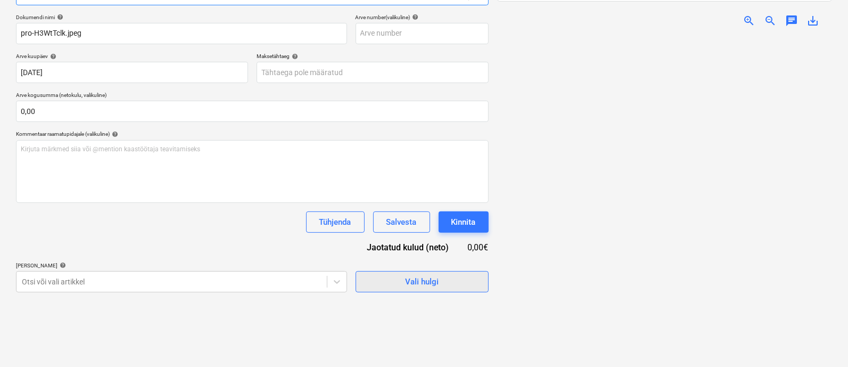
click at [413, 278] on div "Vali hulgi" at bounding box center [422, 282] width 34 height 14
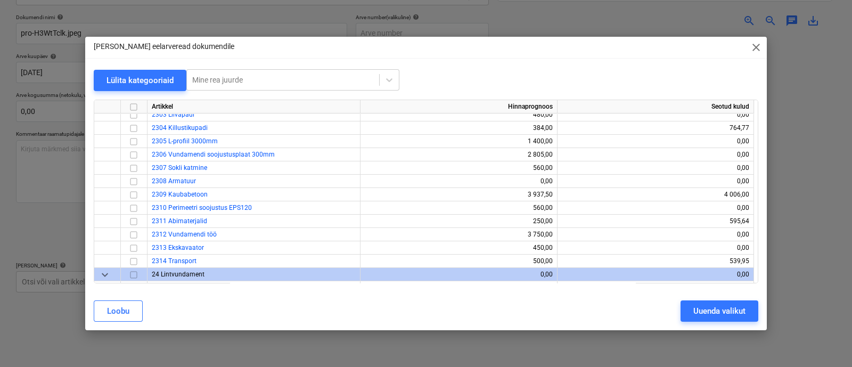
scroll to position [311, 0]
click at [130, 259] on input "checkbox" at bounding box center [133, 262] width 13 height 13
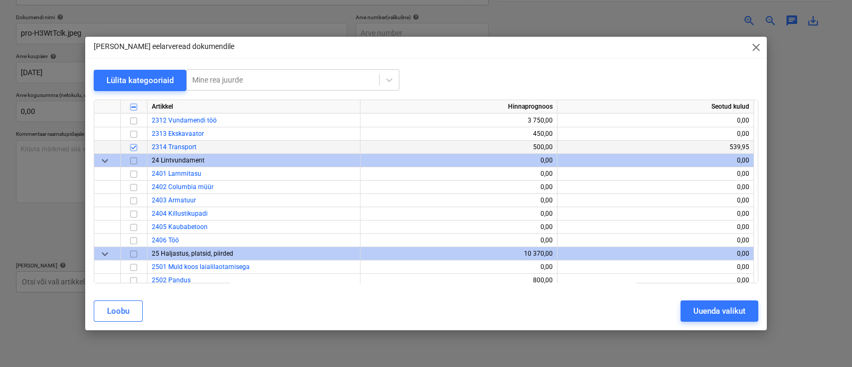
scroll to position [430, 0]
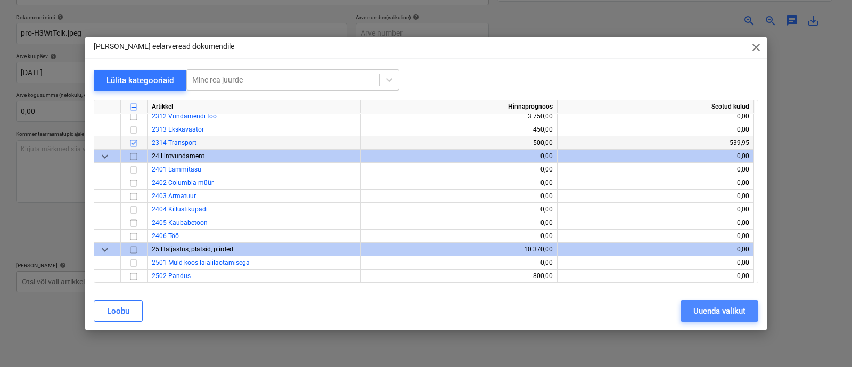
click at [719, 308] on div "Uuenda valikut" at bounding box center [719, 311] width 52 height 14
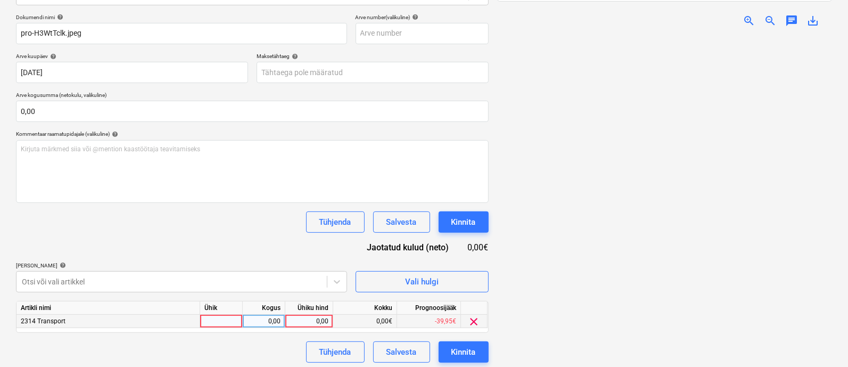
click at [227, 320] on div at bounding box center [221, 321] width 43 height 13
type input "kml"
type input "76"
click at [461, 342] on button "Kinnita" at bounding box center [464, 351] width 50 height 21
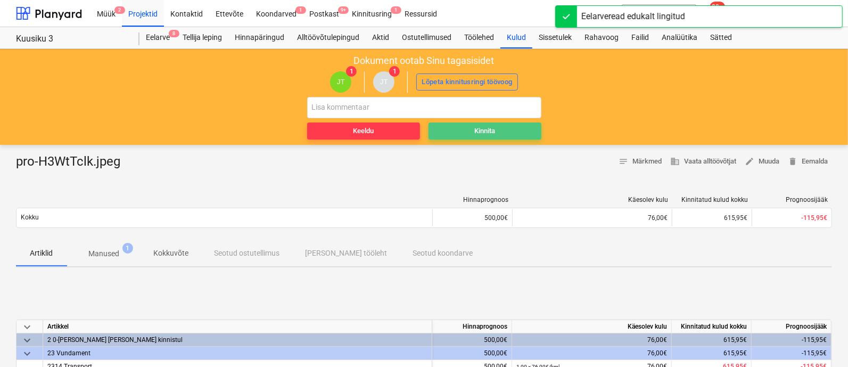
click at [479, 138] on button "Kinnita" at bounding box center [485, 130] width 113 height 17
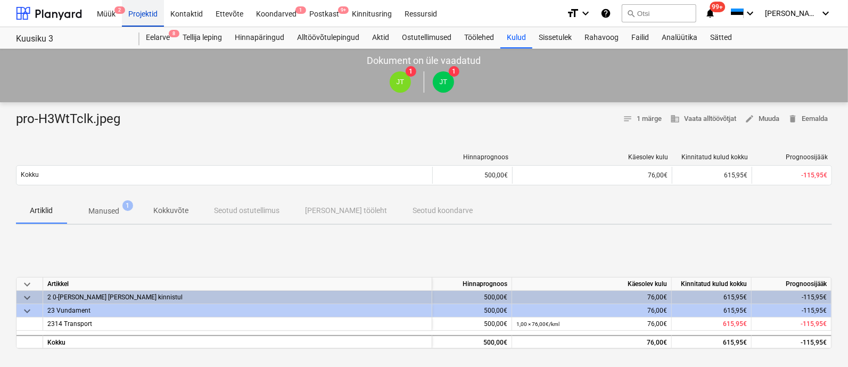
click at [137, 13] on div "Projektid" at bounding box center [143, 12] width 42 height 27
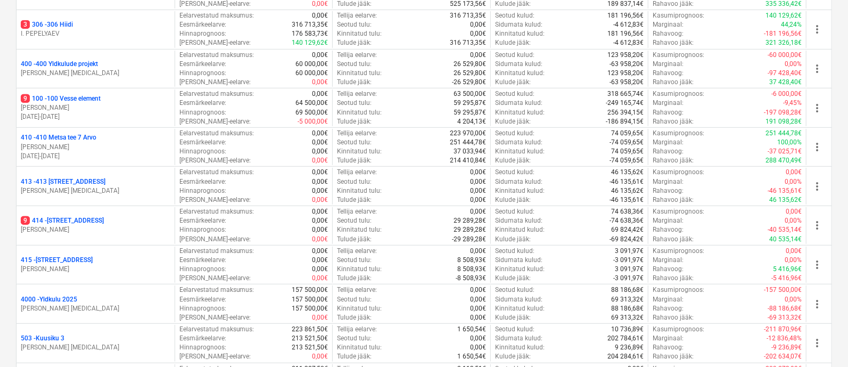
scroll to position [282, 0]
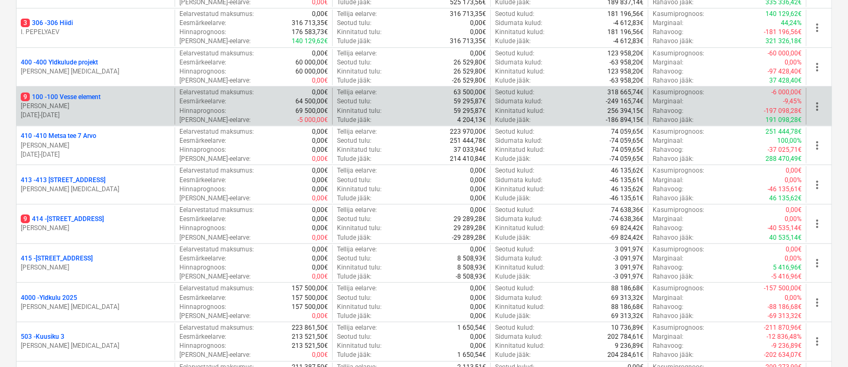
click at [86, 95] on p "9 100 - 100 Vesse element" at bounding box center [61, 97] width 80 height 9
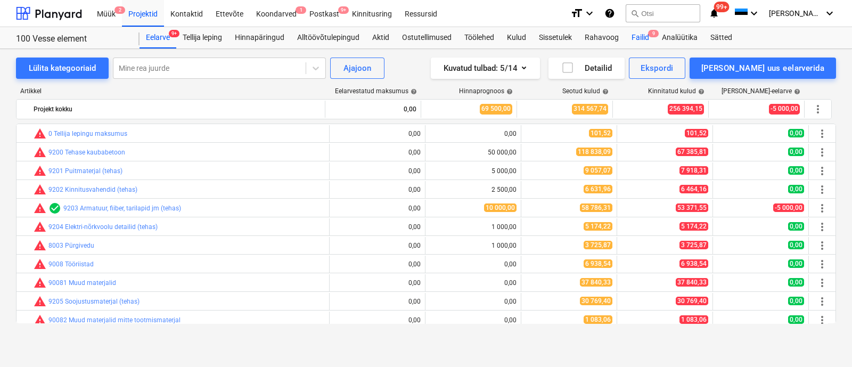
click at [639, 35] on div "Failid 9" at bounding box center [640, 37] width 30 height 21
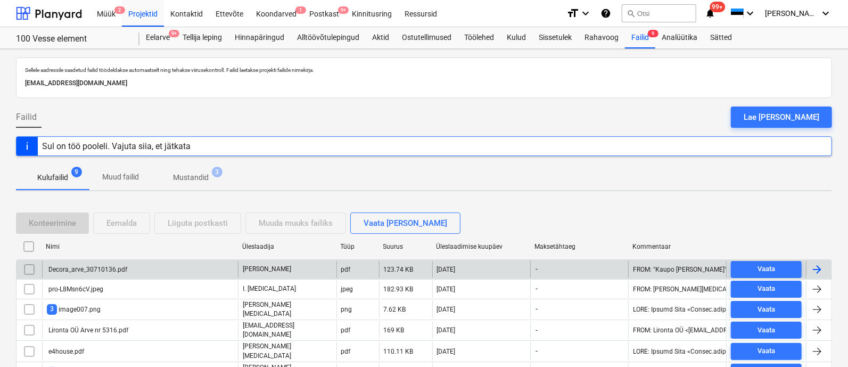
click at [142, 264] on div "Decora_arve_30710136.pdf" at bounding box center [140, 269] width 196 height 17
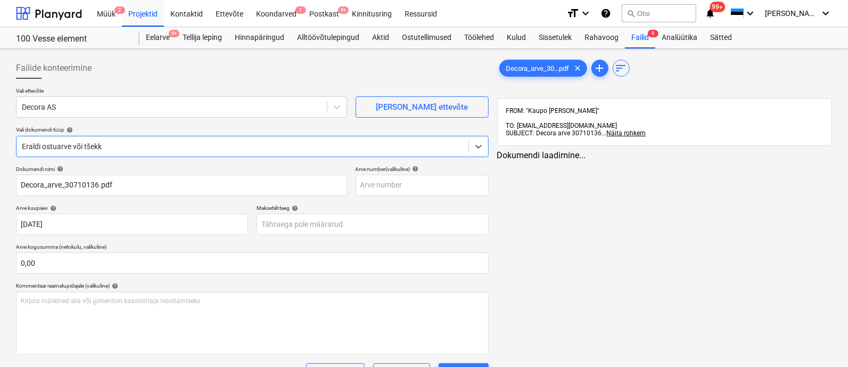
type input "Decora_arve_30710136.pdf"
type input "[DATE]"
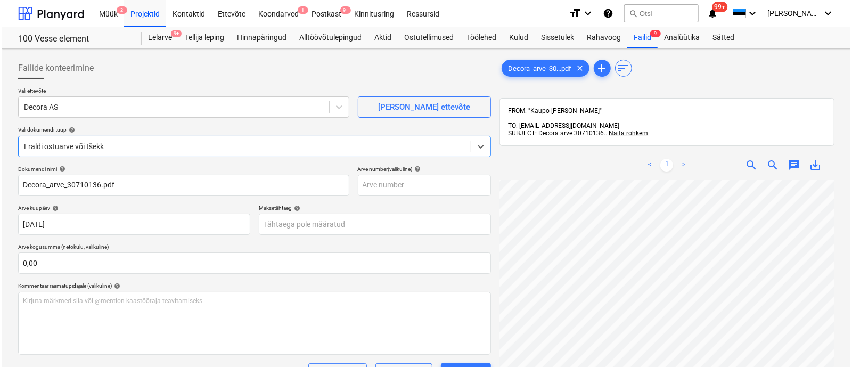
scroll to position [152, 0]
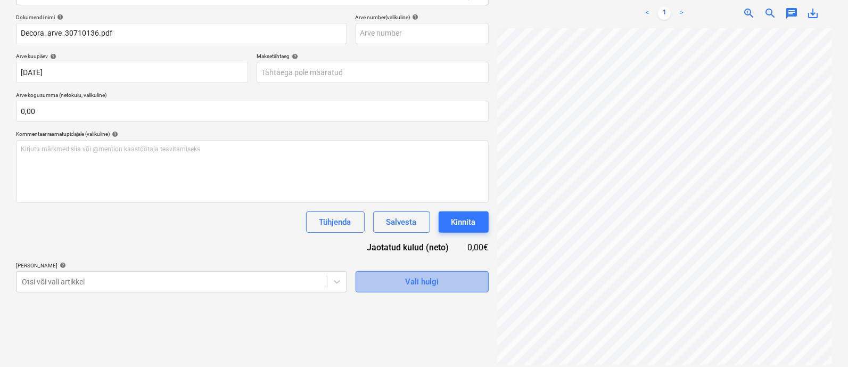
click at [402, 282] on span "Vali hulgi" at bounding box center [422, 282] width 106 height 14
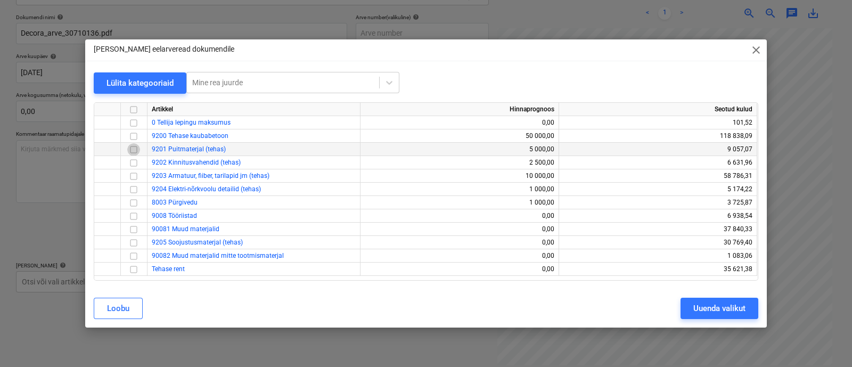
click at [133, 147] on input "checkbox" at bounding box center [133, 149] width 13 height 13
click at [736, 307] on div "Uuenda valikut" at bounding box center [719, 308] width 52 height 14
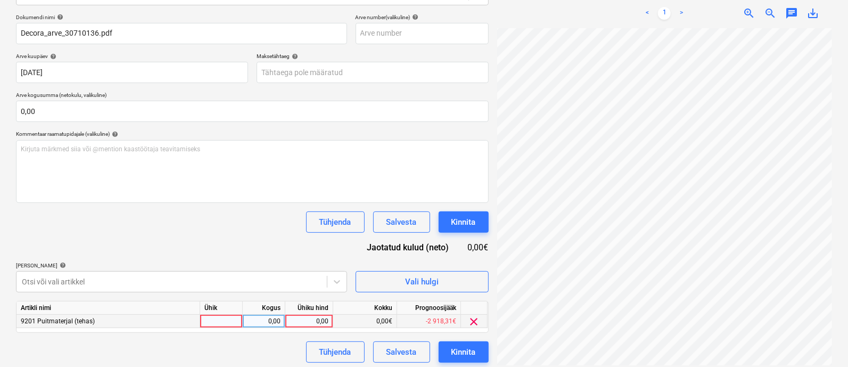
click at [227, 322] on div at bounding box center [221, 321] width 43 height 13
type input "kmpl"
type input "590,75"
click at [454, 347] on div "Kinnita" at bounding box center [463, 352] width 24 height 14
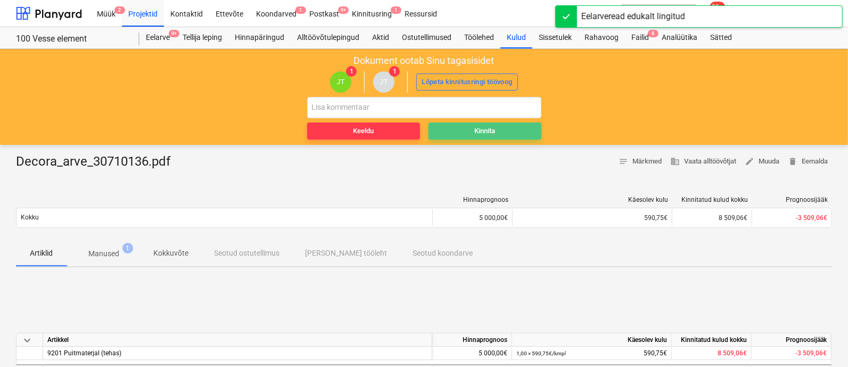
click at [493, 130] on div "Kinnita" at bounding box center [484, 131] width 21 height 12
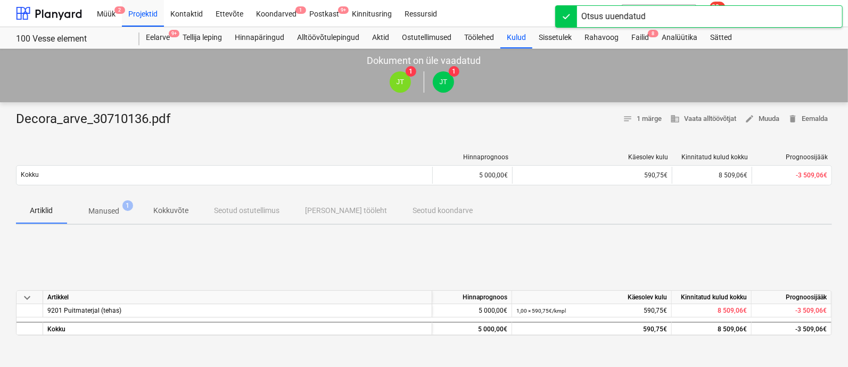
click at [639, 33] on div "[PERSON_NAME] läks valesti You have already reviewed this document" at bounding box center [699, 17] width 288 height 34
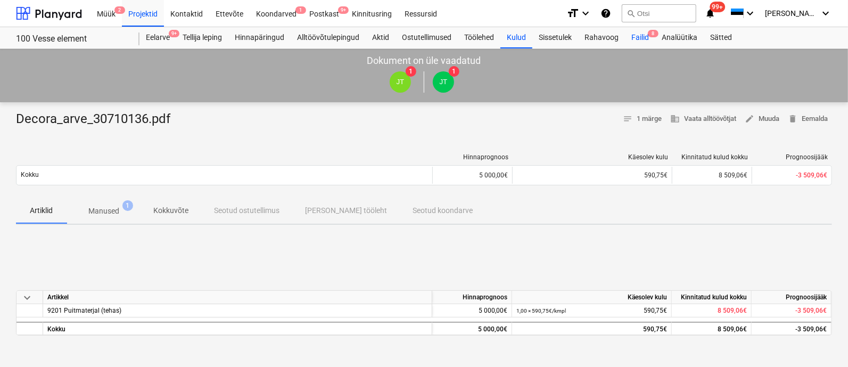
click at [638, 38] on div "Failid 8" at bounding box center [640, 37] width 30 height 21
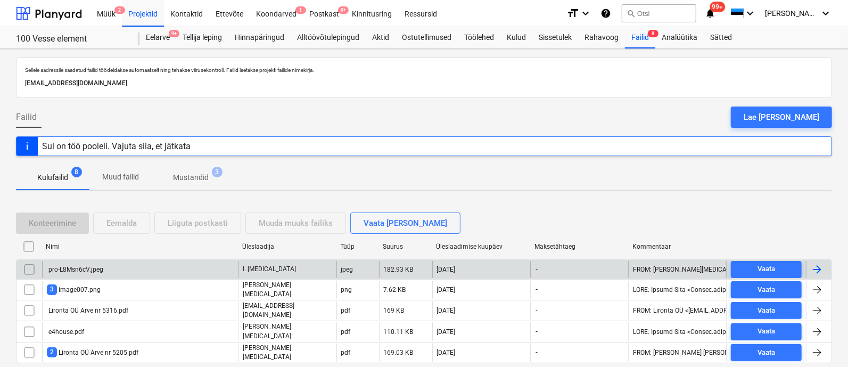
click at [108, 267] on div "pro-L8Msn6cV.jpeg" at bounding box center [140, 269] width 196 height 17
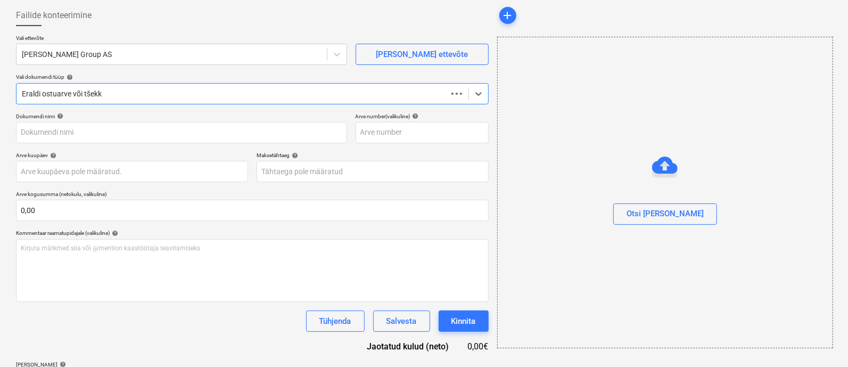
type input "pro-L8Msn6cV.jpeg"
type input "[DATE]"
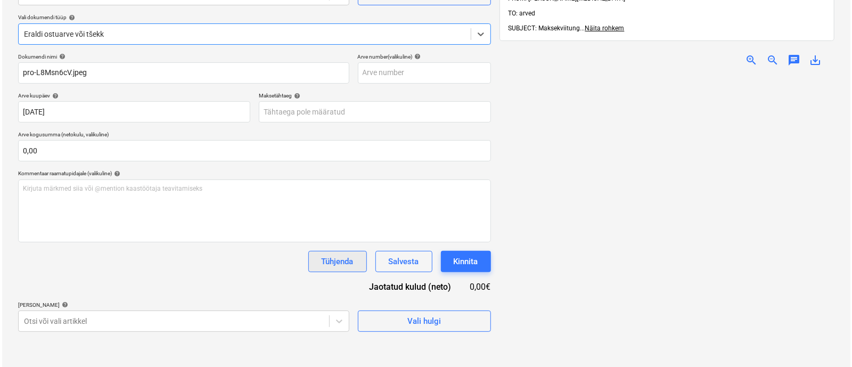
scroll to position [152, 0]
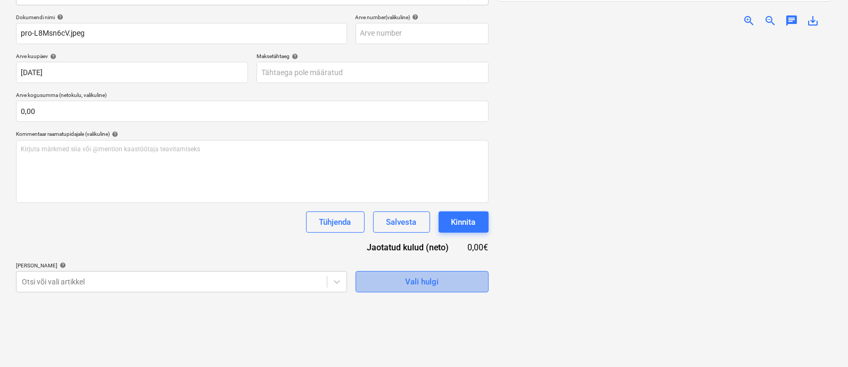
click at [384, 281] on span "Vali hulgi" at bounding box center [422, 282] width 106 height 14
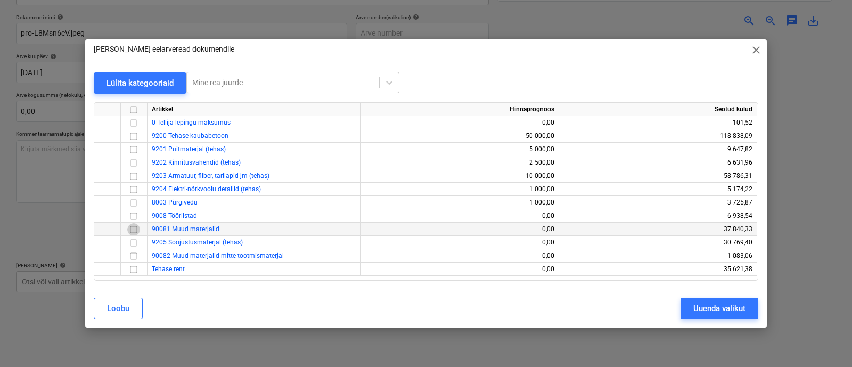
click at [136, 228] on input "checkbox" at bounding box center [133, 229] width 13 height 13
click at [707, 307] on div "Uuenda valikut" at bounding box center [719, 308] width 52 height 14
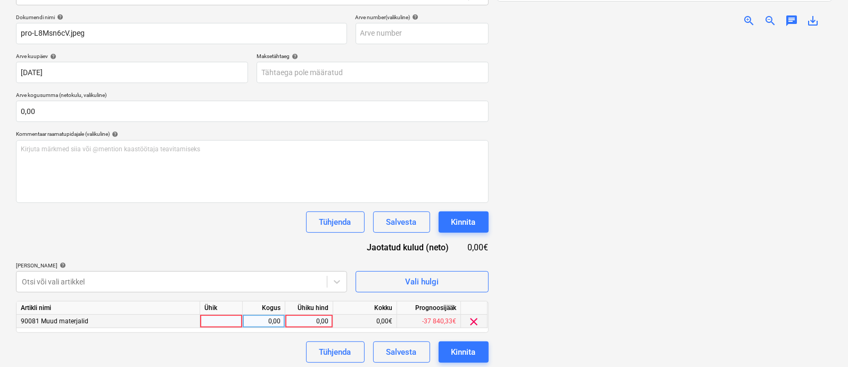
click at [207, 321] on div at bounding box center [221, 321] width 43 height 13
type input "kmpl"
type input "18,86"
click at [447, 349] on button "Kinnita" at bounding box center [464, 351] width 50 height 21
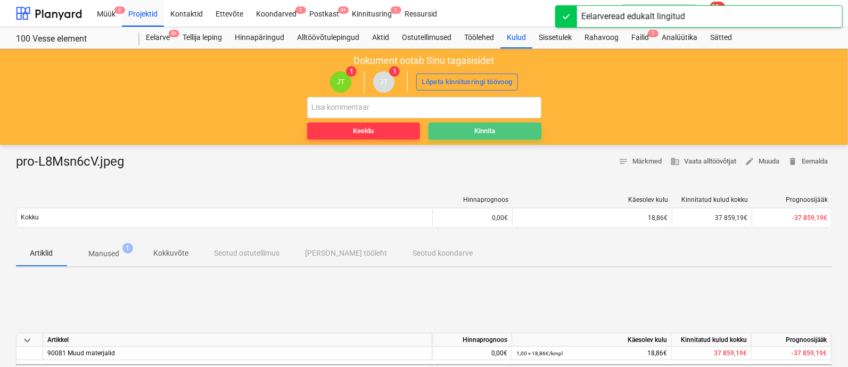
click at [494, 129] on div "Kinnita" at bounding box center [484, 131] width 21 height 12
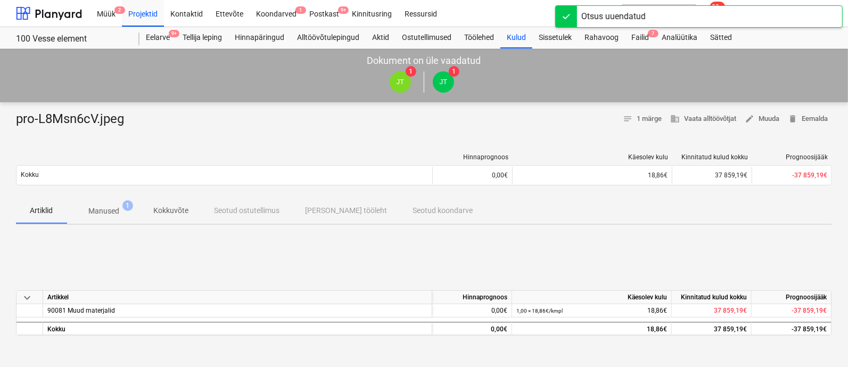
click at [648, 30] on div "[PERSON_NAME] läks valesti You have already reviewed this document" at bounding box center [641, 17] width 128 height 33
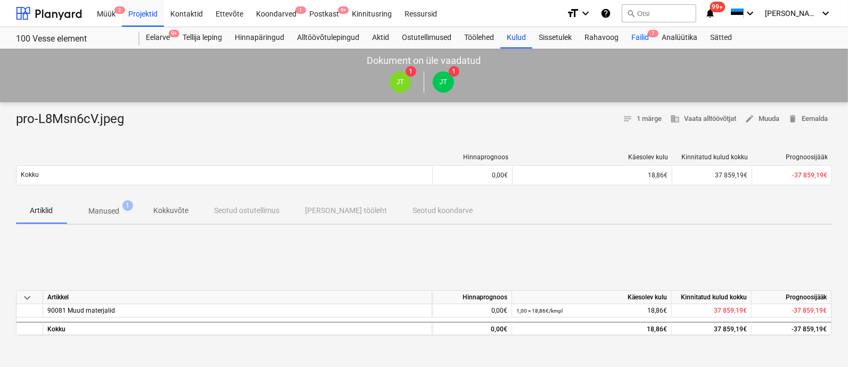
click at [647, 34] on div "Failid 7" at bounding box center [640, 37] width 30 height 21
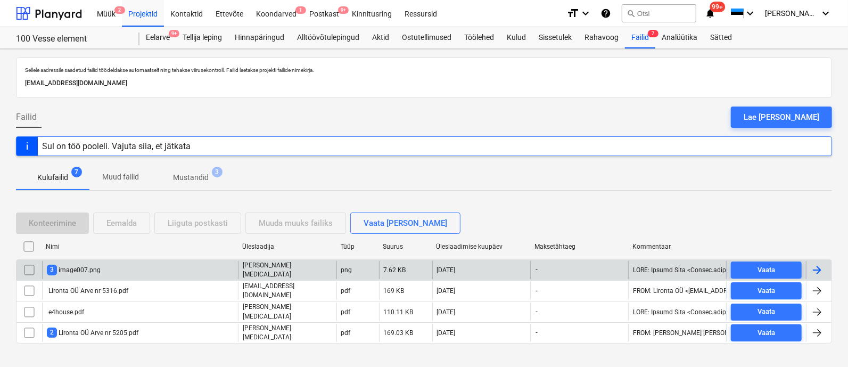
click at [118, 265] on div "3 image007.png" at bounding box center [140, 270] width 196 height 18
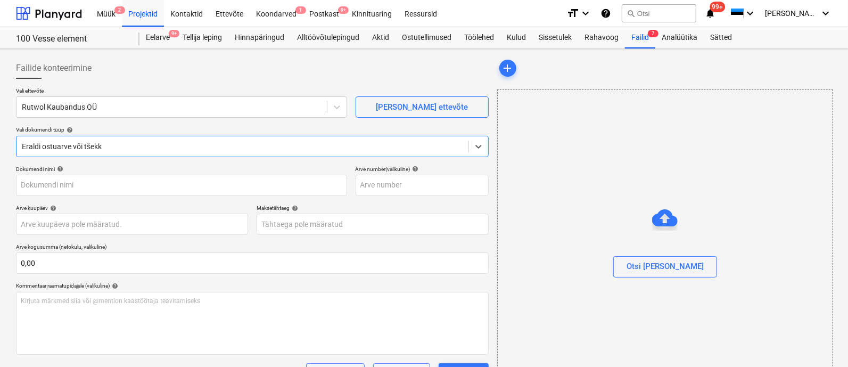
type input "image008.png"
type input "[DATE]"
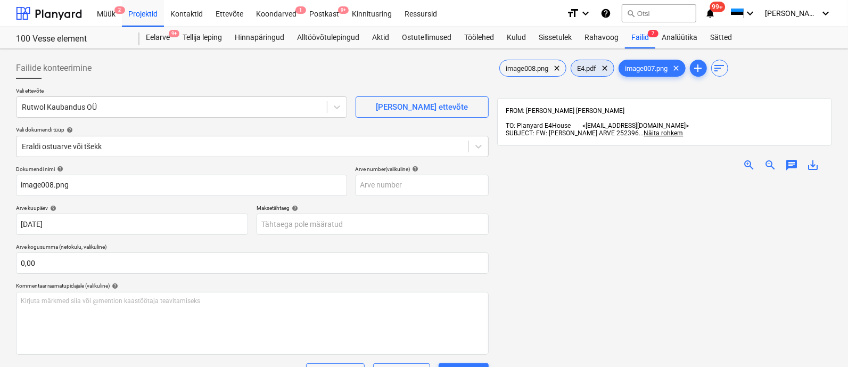
click at [588, 64] on span "E4.pdf" at bounding box center [587, 68] width 32 height 8
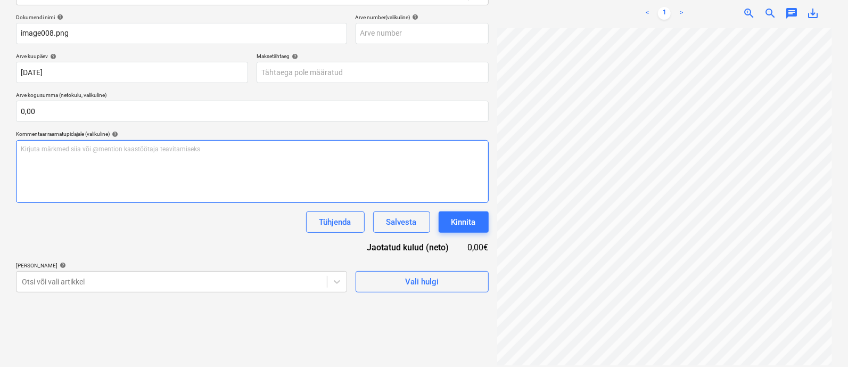
scroll to position [0, 66]
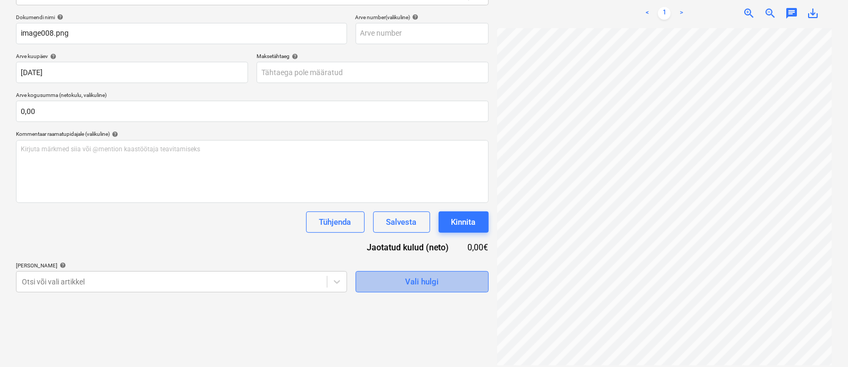
click at [390, 285] on span "Vali hulgi" at bounding box center [422, 282] width 106 height 14
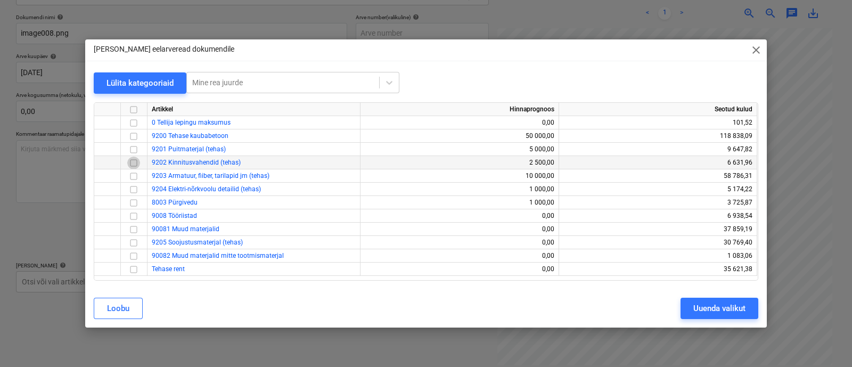
click at [133, 163] on input "checkbox" at bounding box center [133, 163] width 13 height 13
click at [707, 305] on div "Uuenda valikut" at bounding box center [719, 308] width 52 height 14
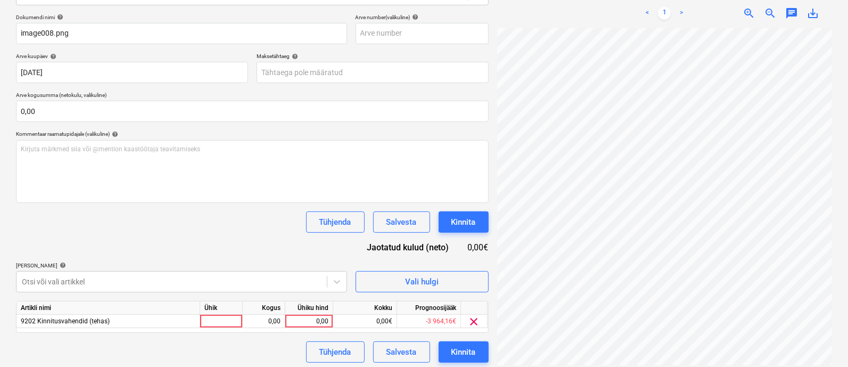
click at [217, 313] on div "Ühik" at bounding box center [221, 307] width 43 height 13
click at [217, 319] on div at bounding box center [221, 321] width 43 height 13
type input "kmpl"
type input "36,3"
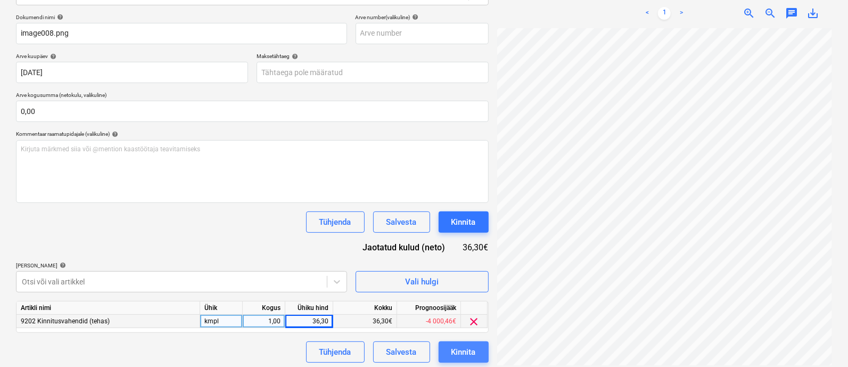
click at [473, 351] on div "Kinnita" at bounding box center [463, 352] width 24 height 14
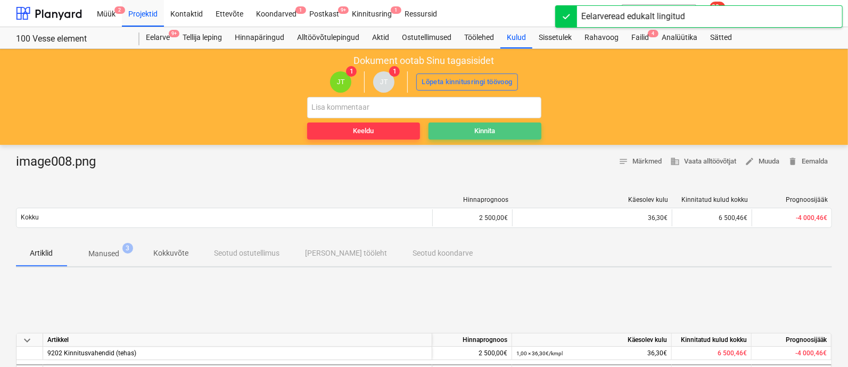
click at [498, 126] on span "Kinnita" at bounding box center [485, 131] width 104 height 12
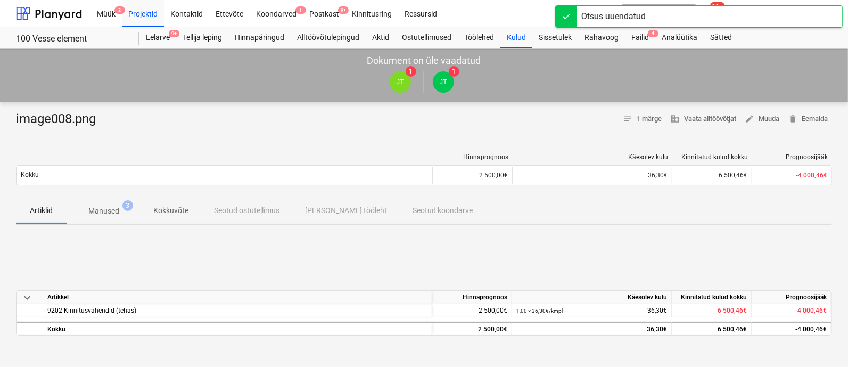
click at [645, 33] on div "[PERSON_NAME] läks valesti You have already reviewed this document" at bounding box center [641, 17] width 128 height 33
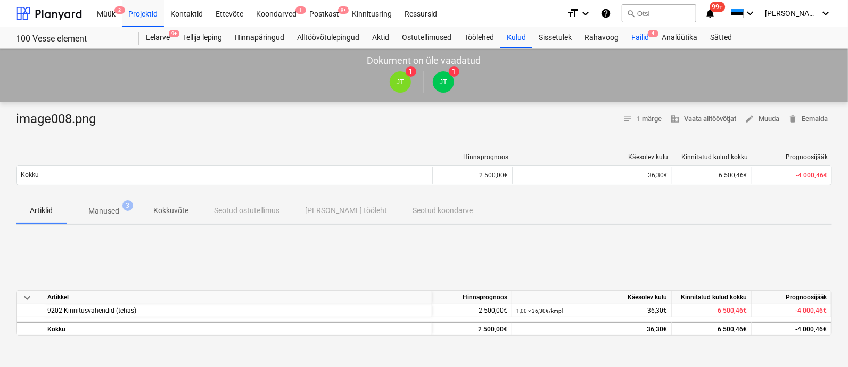
click at [642, 39] on div "Failid 4" at bounding box center [640, 37] width 30 height 21
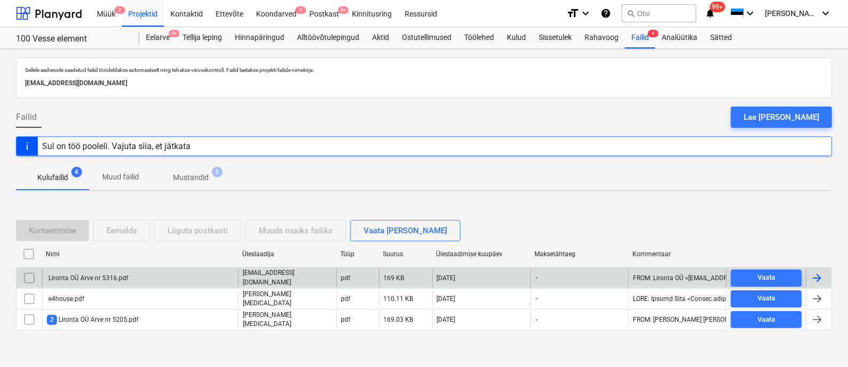
click at [120, 277] on div "Lironta OÜ Arve nr 5316.pdf" at bounding box center [87, 277] width 81 height 7
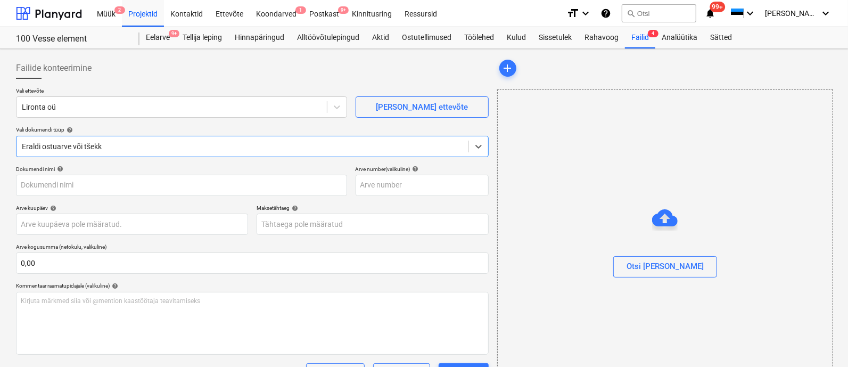
type input "Lironta OÜ Arve nr 5316.pdf"
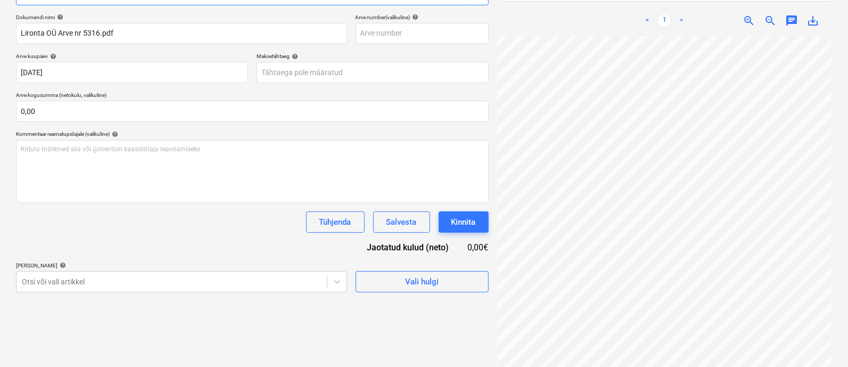
scroll to position [147, 66]
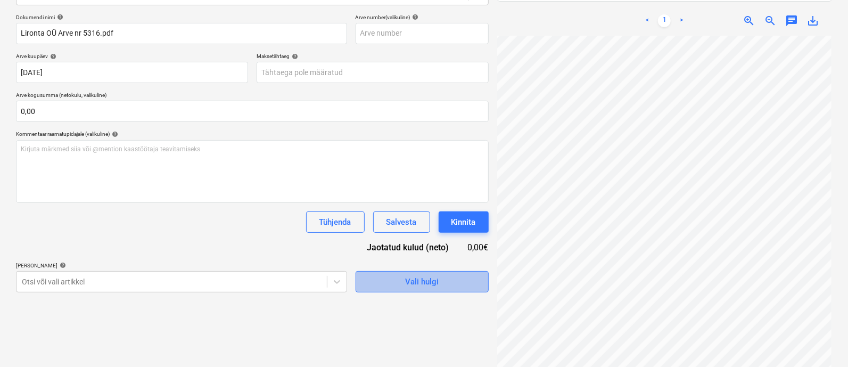
click at [396, 280] on span "Vali hulgi" at bounding box center [422, 282] width 106 height 14
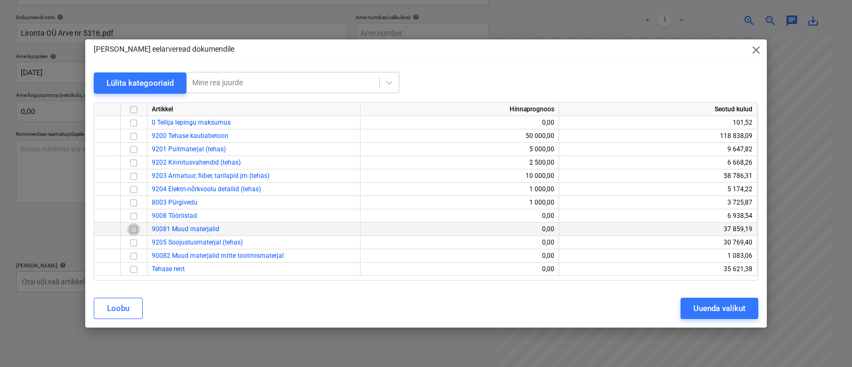
click at [134, 231] on input "checkbox" at bounding box center [133, 229] width 13 height 13
click at [134, 176] on input "checkbox" at bounding box center [133, 176] width 13 height 13
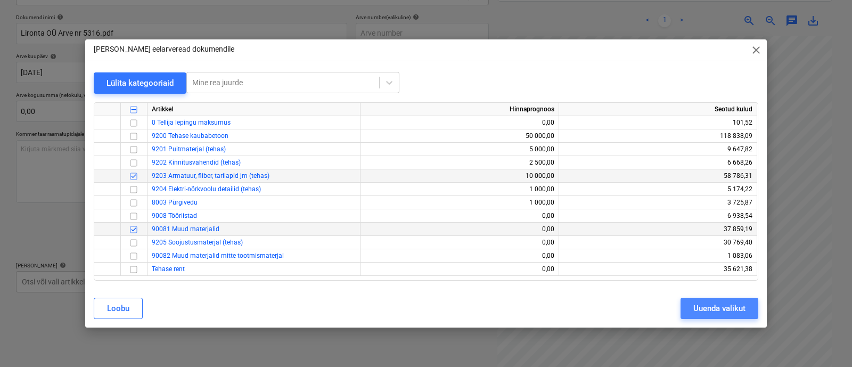
click at [710, 303] on div "Uuenda valikut" at bounding box center [719, 308] width 52 height 14
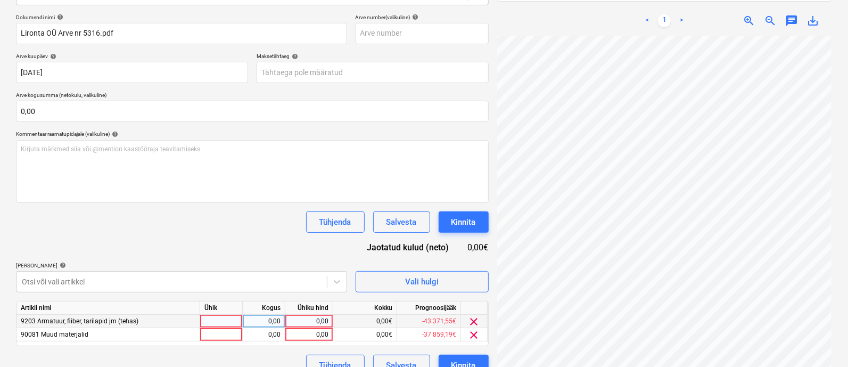
click at [218, 322] on div at bounding box center [221, 321] width 43 height 13
click at [218, 322] on div "1" at bounding box center [221, 321] width 43 height 13
click at [218, 331] on div at bounding box center [221, 334] width 43 height 13
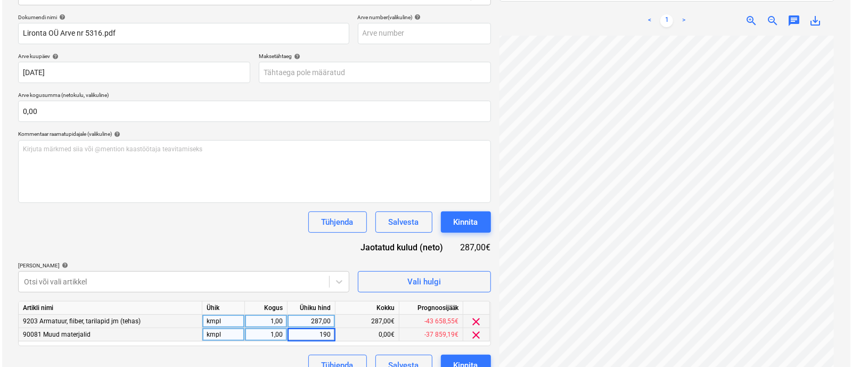
scroll to position [169, 0]
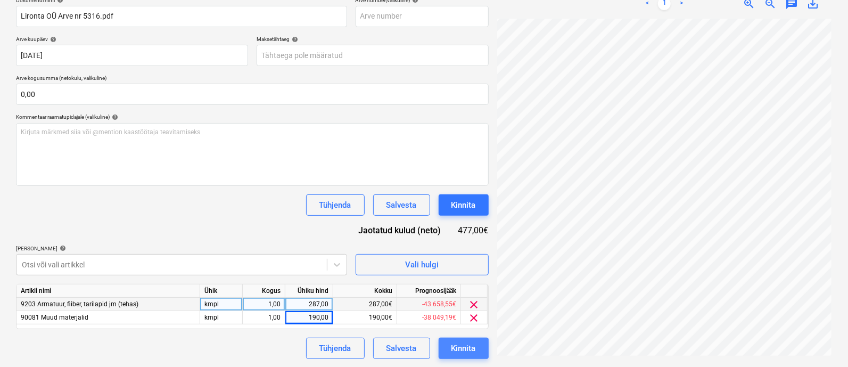
click at [457, 343] on div "Kinnita" at bounding box center [463, 348] width 24 height 14
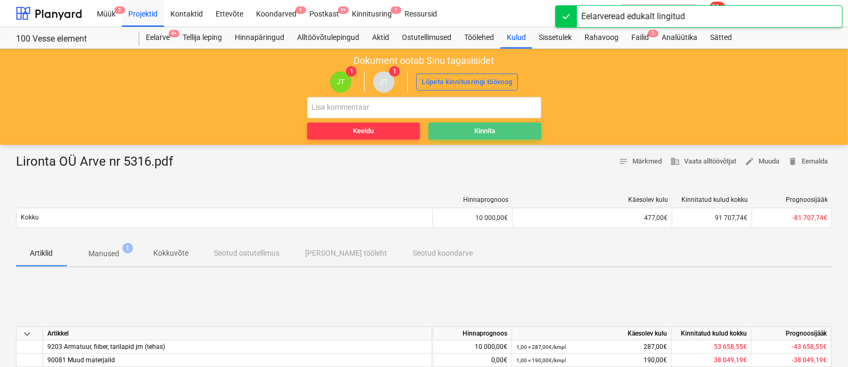
click at [481, 126] on div "Kinnita" at bounding box center [484, 131] width 21 height 12
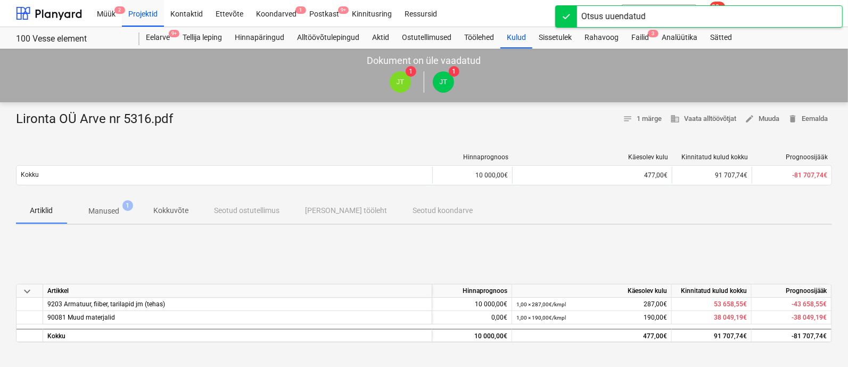
click at [649, 31] on div "[PERSON_NAME] läks valesti You have already reviewed this document" at bounding box center [641, 17] width 128 height 33
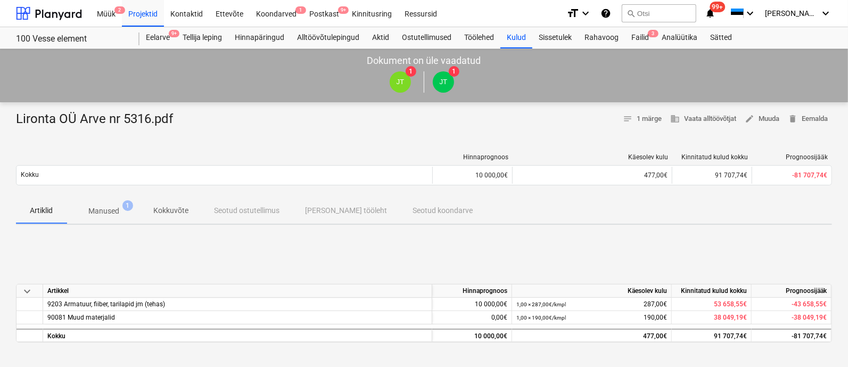
click at [644, 33] on div "[PERSON_NAME] läks valesti You have already reviewed this document" at bounding box center [641, 17] width 128 height 33
click at [639, 34] on div "Failid 3" at bounding box center [640, 37] width 30 height 21
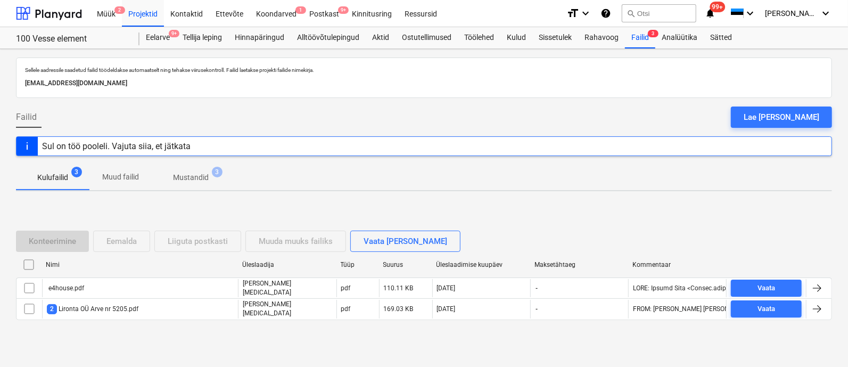
scroll to position [9, 0]
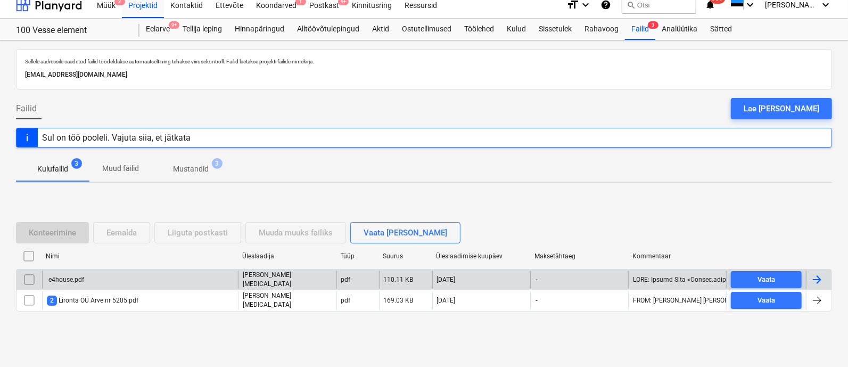
click at [122, 279] on div "e4house.pdf" at bounding box center [140, 279] width 196 height 18
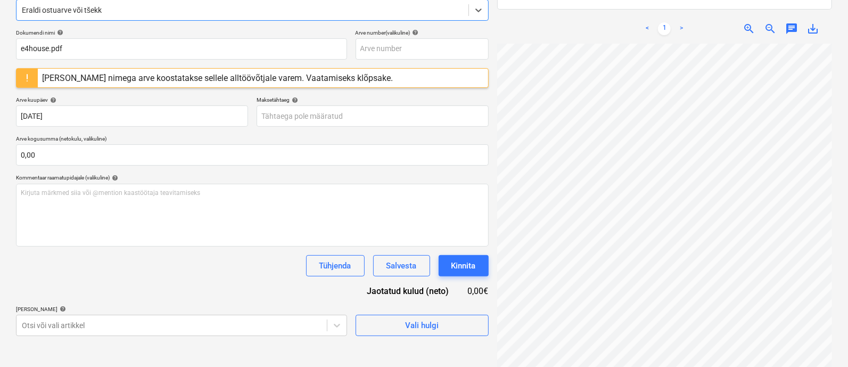
scroll to position [137, 0]
click at [244, 76] on div "[PERSON_NAME] nimega arve koostatakse sellele alltöövõtjale varem. Vaatamiseks …" at bounding box center [217, 77] width 351 height 10
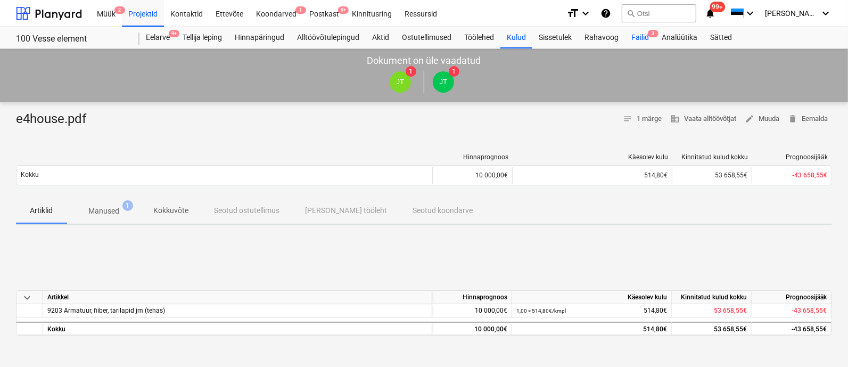
click at [642, 37] on div "Failid 3" at bounding box center [640, 37] width 30 height 21
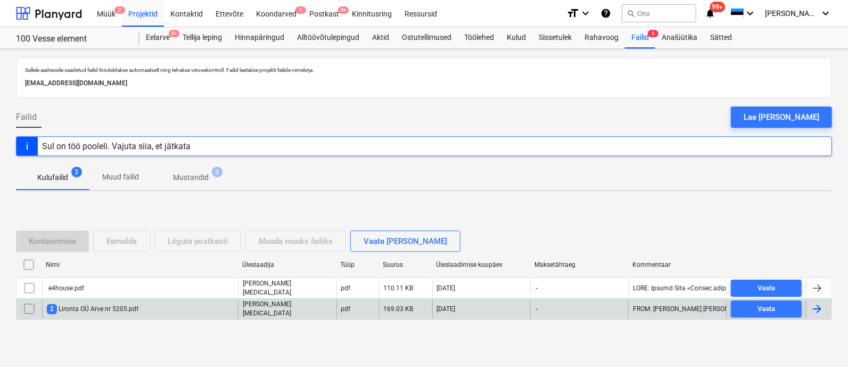
click at [88, 302] on div "2 Lironta OÜ Arve nr 5205.pdf" at bounding box center [140, 309] width 196 height 18
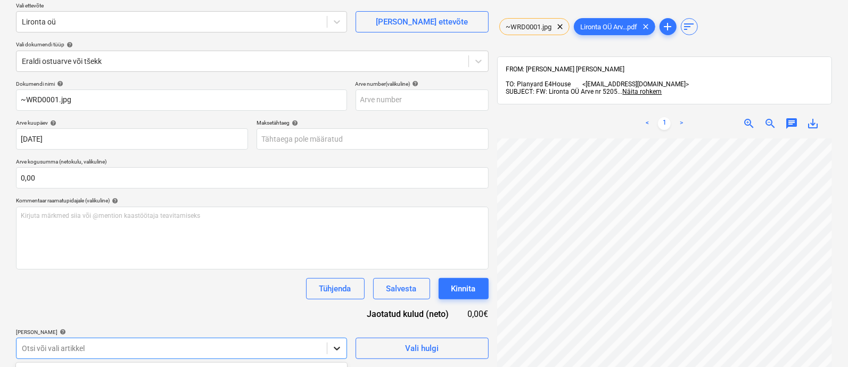
scroll to position [241, 0]
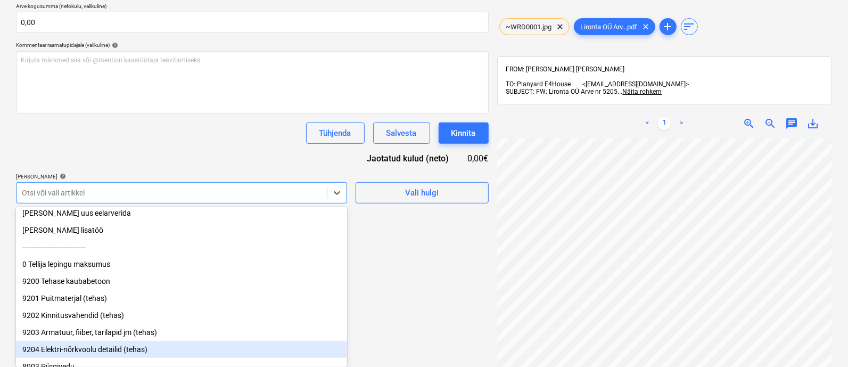
scroll to position [105, 0]
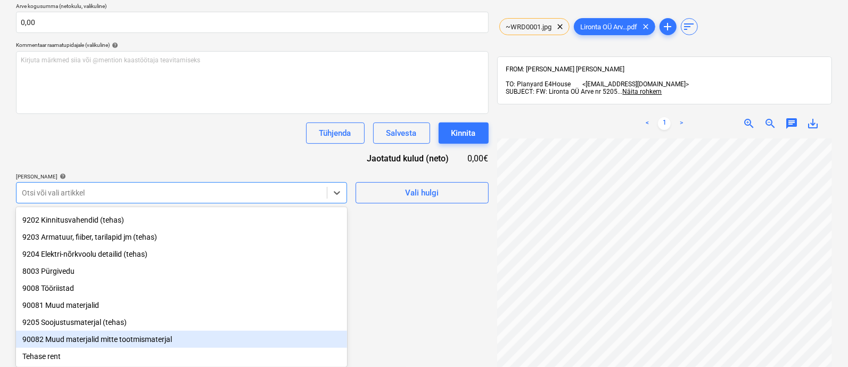
click at [104, 344] on div "90082 Muud materjalid mitte tootmismaterjal" at bounding box center [181, 339] width 331 height 17
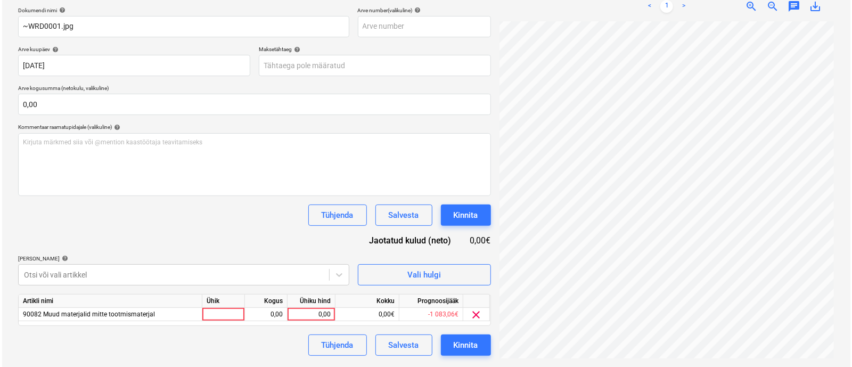
scroll to position [155, 0]
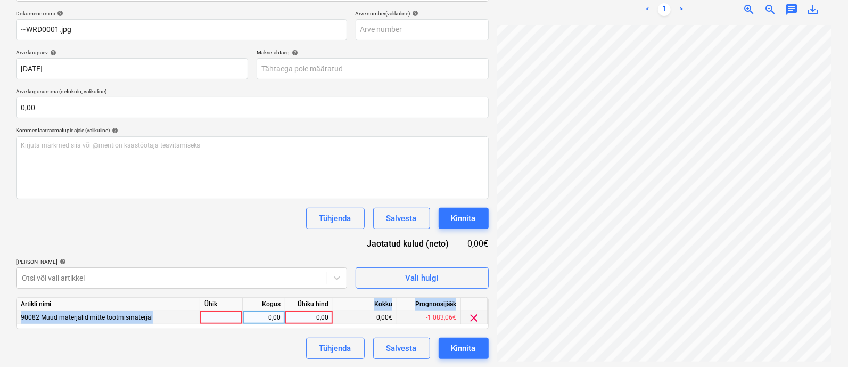
drag, startPoint x: 364, startPoint y: 307, endPoint x: 218, endPoint y: 315, distance: 146.1
click at [218, 211] on html "Müük 2 Projektid Kontaktid Ettevõte Koondarved 1 Postkast 9+ Kinnitusring Ressu…" at bounding box center [424, 28] width 848 height 367
click at [218, 315] on div at bounding box center [221, 317] width 43 height 13
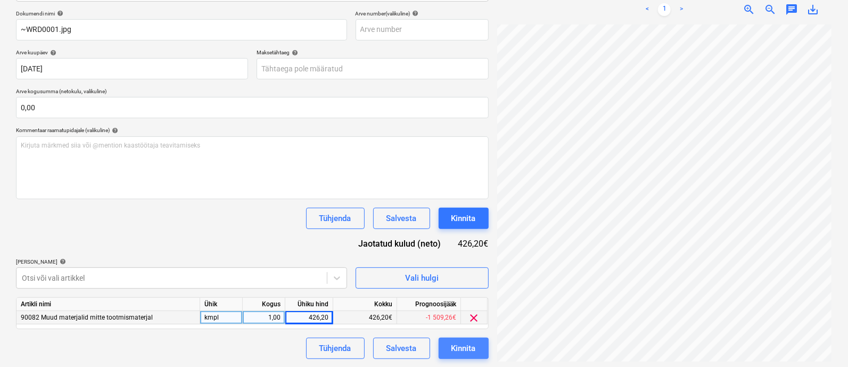
click at [456, 350] on div "Kinnita" at bounding box center [463, 348] width 24 height 14
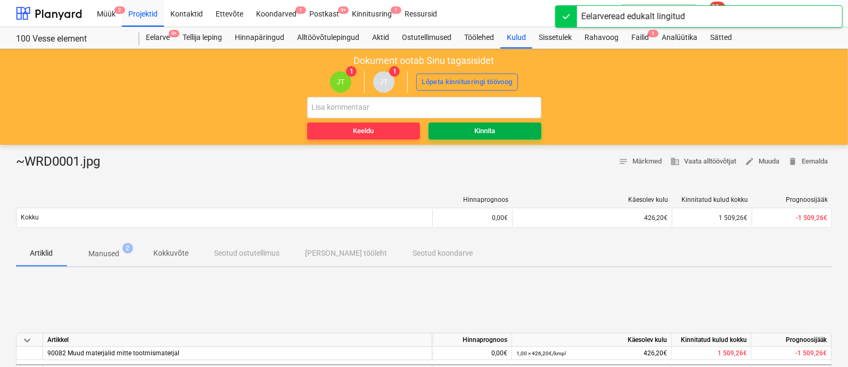
click at [471, 131] on span "Kinnita" at bounding box center [485, 131] width 104 height 12
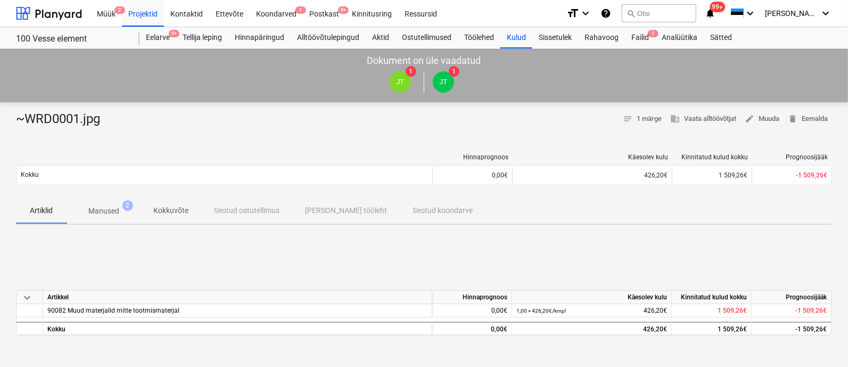
click at [646, 32] on div "[PERSON_NAME] läks valesti You have already reviewed this document" at bounding box center [641, 17] width 128 height 33
click at [638, 35] on div "Failid 1" at bounding box center [640, 37] width 30 height 21
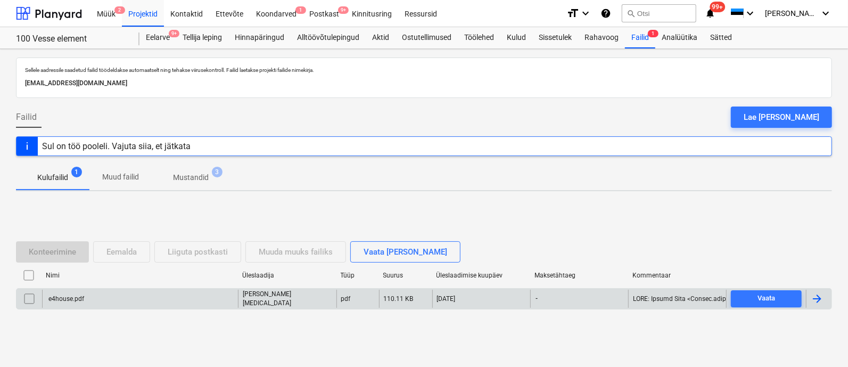
click at [107, 293] on div "e4house.pdf" at bounding box center [140, 299] width 196 height 18
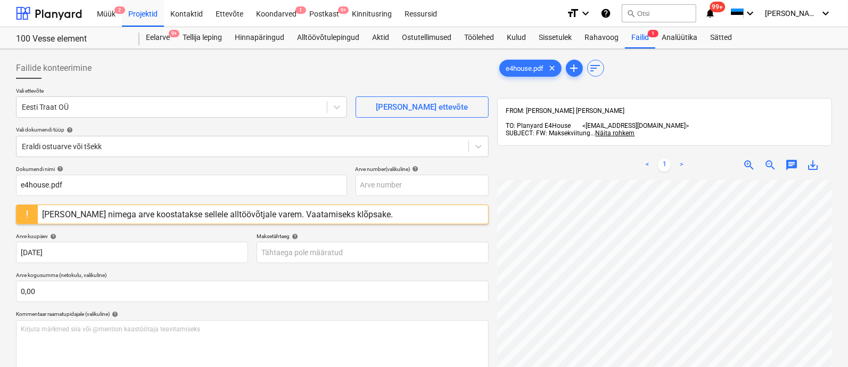
click at [647, 33] on div "[PERSON_NAME] läks valesti You have already reviewed this document" at bounding box center [699, 17] width 288 height 34
click at [144, 13] on div "Projektid" at bounding box center [143, 12] width 42 height 27
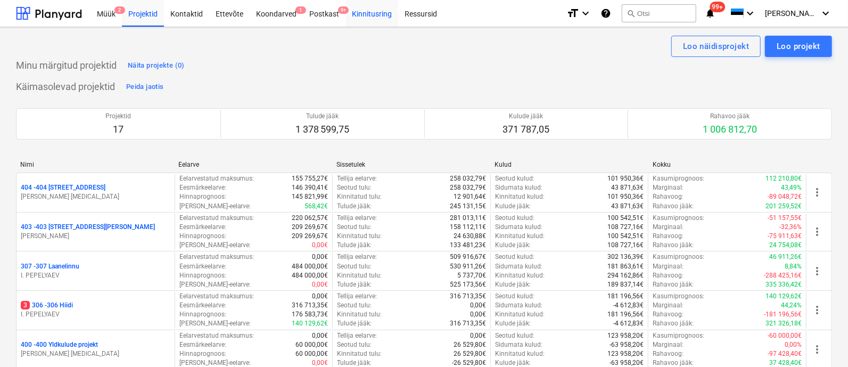
click at [376, 9] on div "Kinnitusring" at bounding box center [372, 12] width 53 height 27
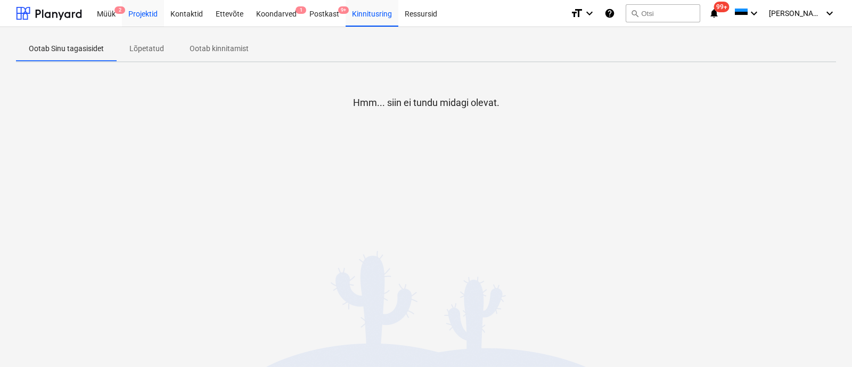
click at [135, 14] on div "Projektid" at bounding box center [143, 12] width 42 height 27
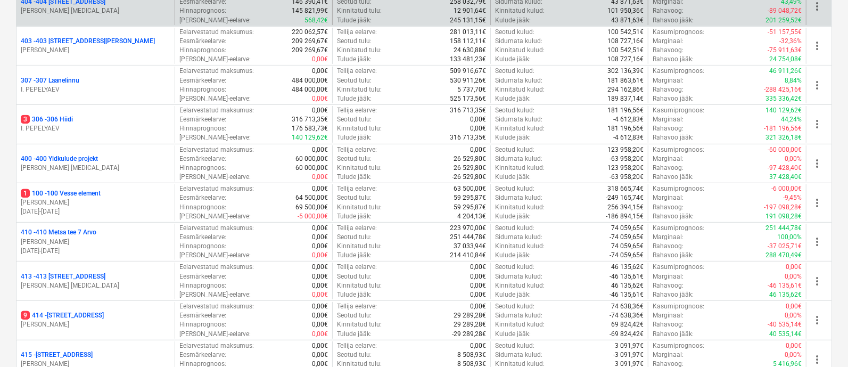
scroll to position [188, 0]
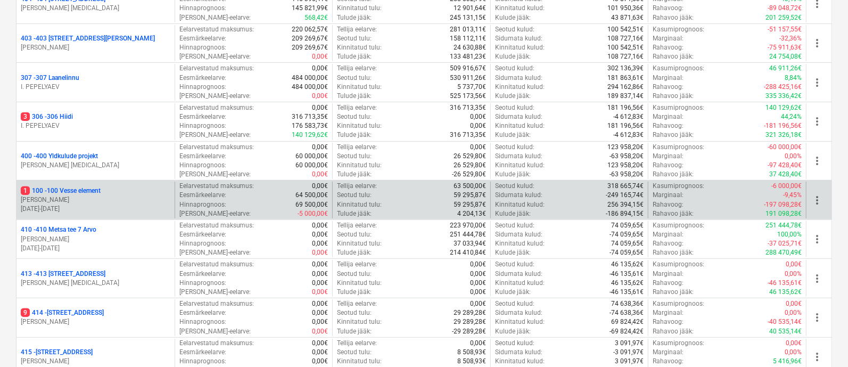
click at [75, 186] on p "1 100 - 100 Vesse element" at bounding box center [61, 190] width 80 height 9
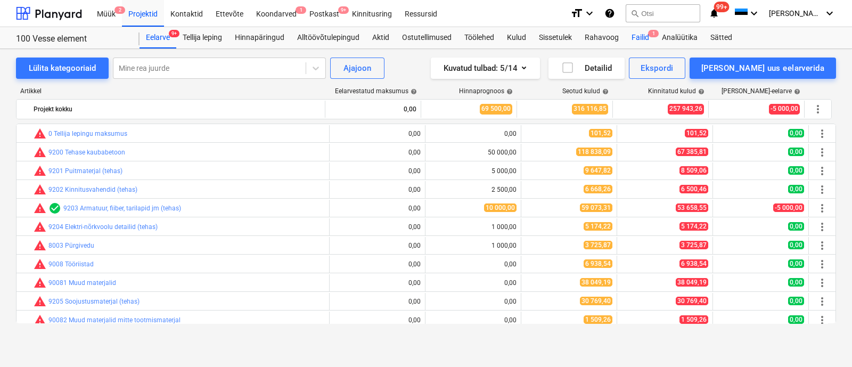
click at [644, 36] on div "Failid 1" at bounding box center [640, 37] width 30 height 21
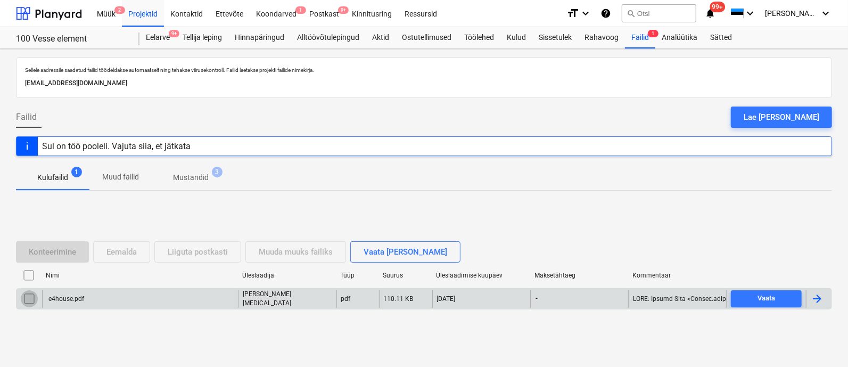
click at [29, 297] on input "checkbox" at bounding box center [29, 298] width 17 height 17
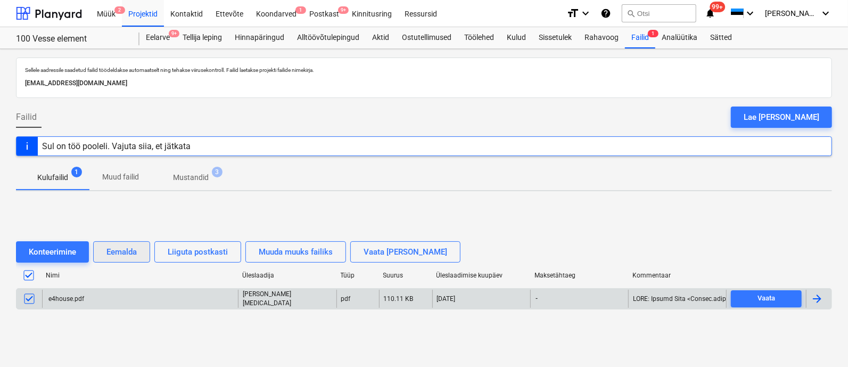
click at [128, 247] on div "Eemalda" at bounding box center [121, 252] width 30 height 14
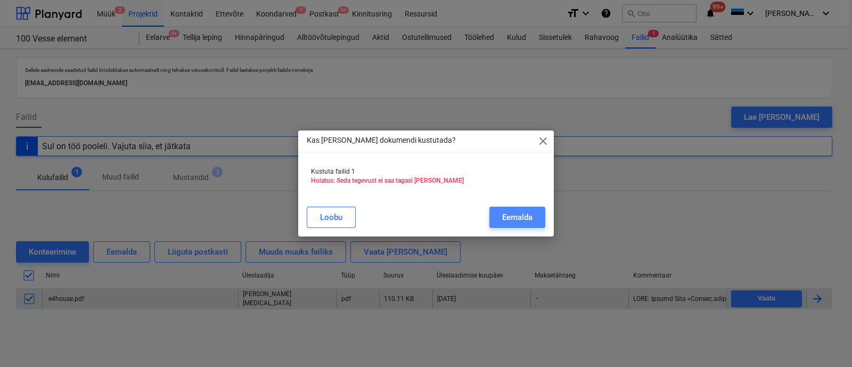
click at [522, 216] on div "Eemalda" at bounding box center [517, 217] width 30 height 14
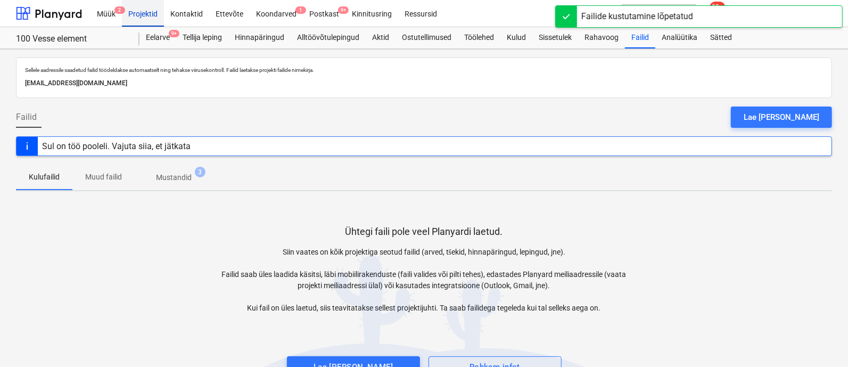
click at [144, 14] on div "Projektid" at bounding box center [143, 12] width 42 height 27
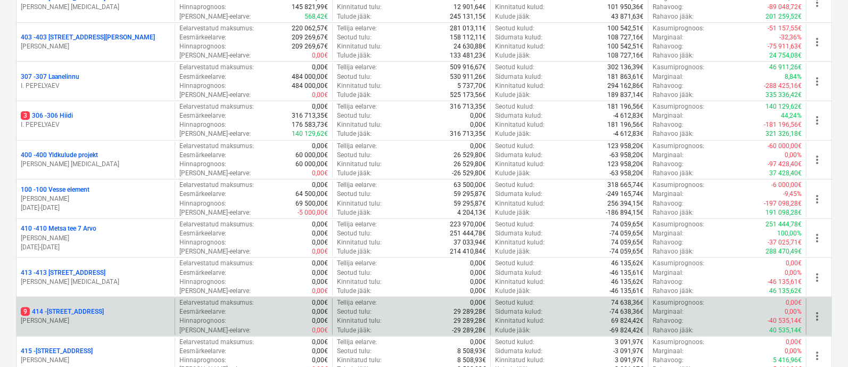
scroll to position [184, 0]
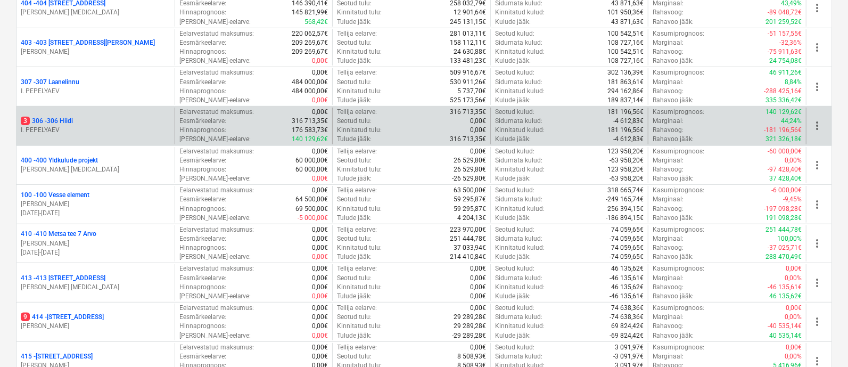
click at [59, 117] on p "3 306 - 306 Hiidi" at bounding box center [47, 121] width 52 height 9
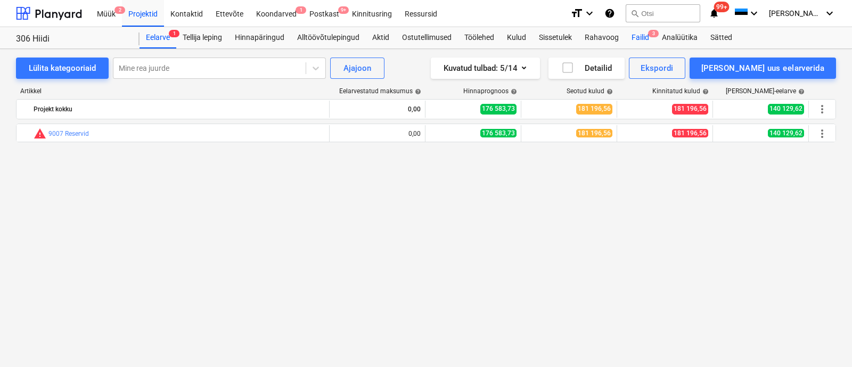
click at [647, 36] on div "Failid 3" at bounding box center [640, 37] width 30 height 21
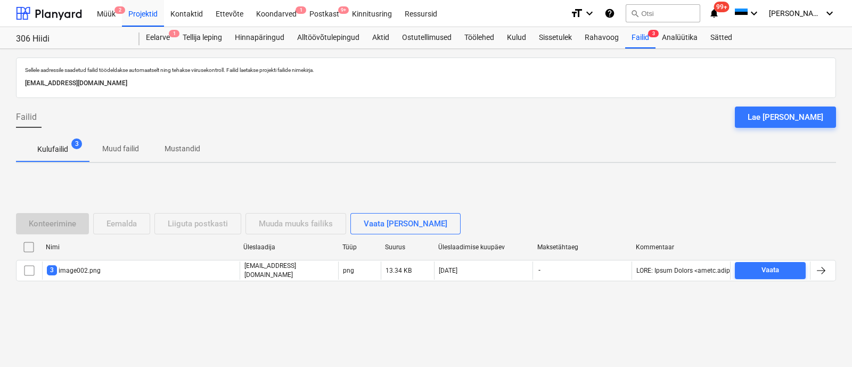
click at [653, 30] on div "[PERSON_NAME] läks valesti You have already reviewed this document" at bounding box center [645, 17] width 128 height 33
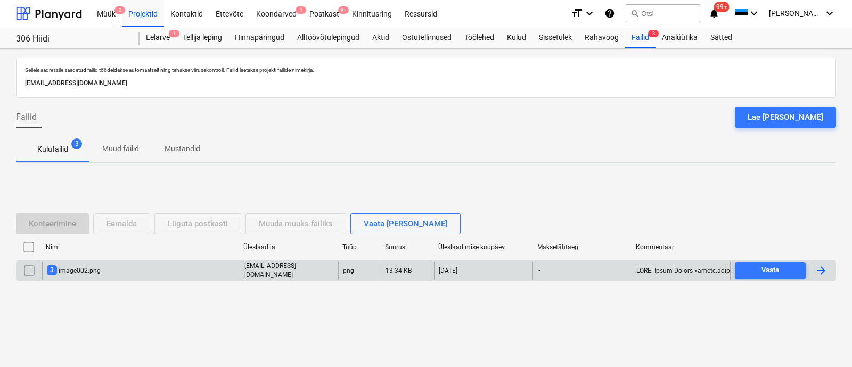
click at [79, 267] on div "3 image002.png" at bounding box center [74, 270] width 54 height 10
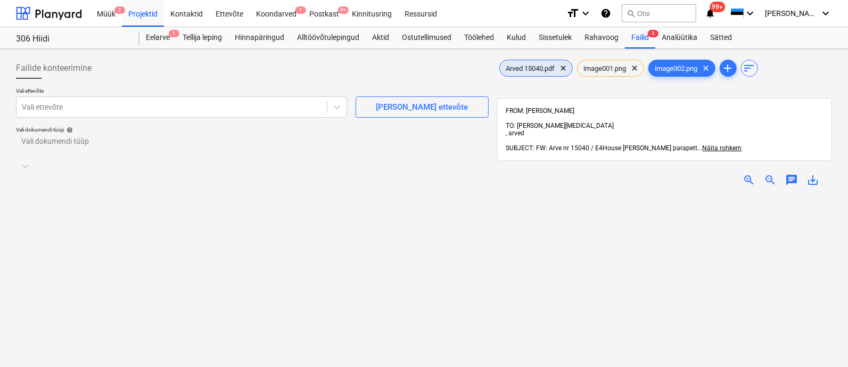
click at [548, 65] on span "Arved 15040.pdf" at bounding box center [531, 68] width 62 height 8
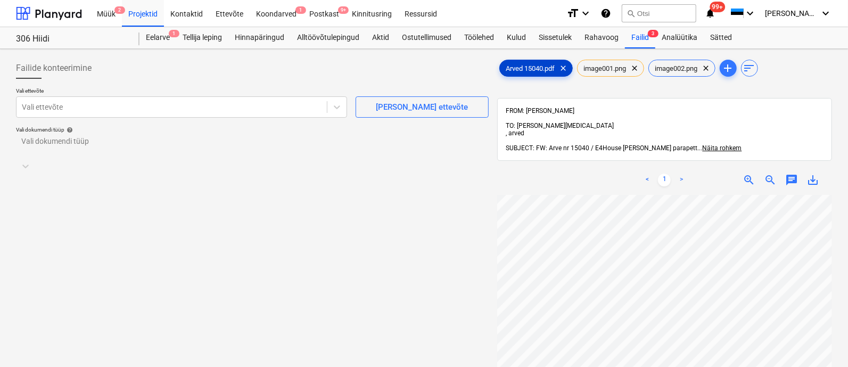
scroll to position [198, 78]
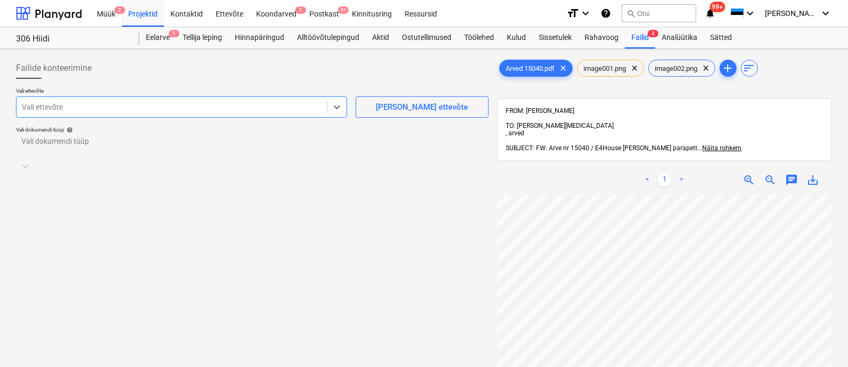
click at [234, 110] on div at bounding box center [172, 107] width 300 height 11
click at [210, 146] on div at bounding box center [242, 146] width 441 height 11
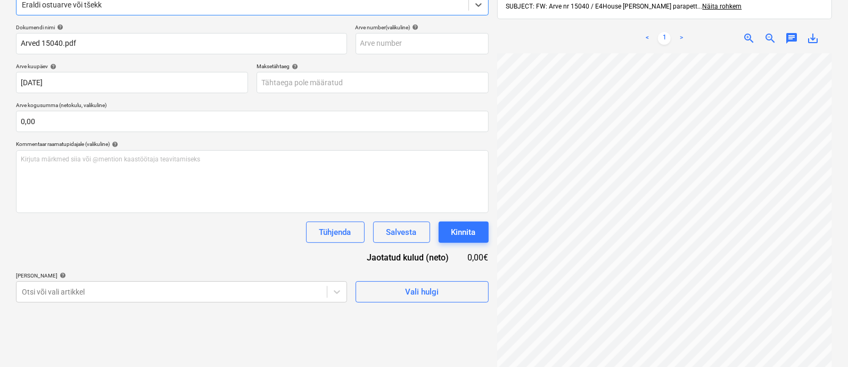
scroll to position [144, 0]
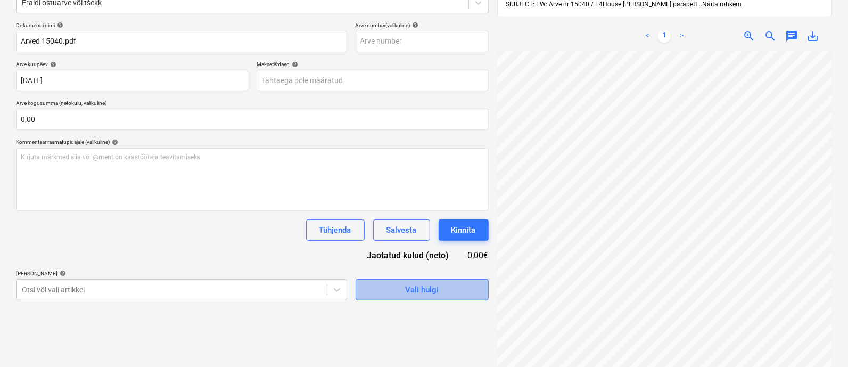
click at [384, 290] on span "Vali hulgi" at bounding box center [422, 290] width 106 height 14
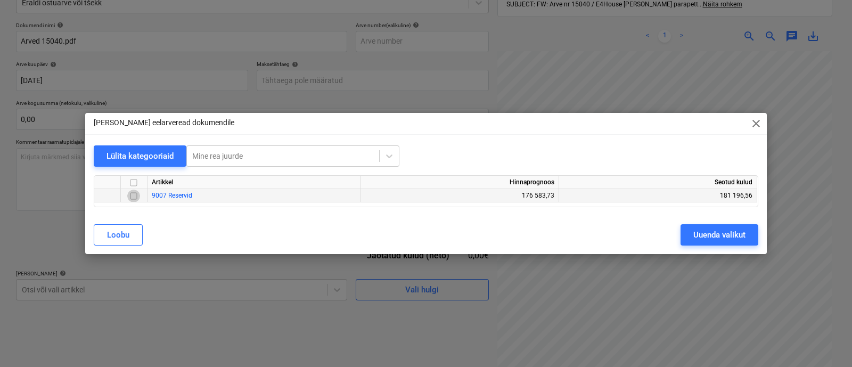
click at [135, 196] on input "checkbox" at bounding box center [133, 196] width 13 height 13
click at [710, 231] on div "Uuenda valikut" at bounding box center [719, 235] width 52 height 14
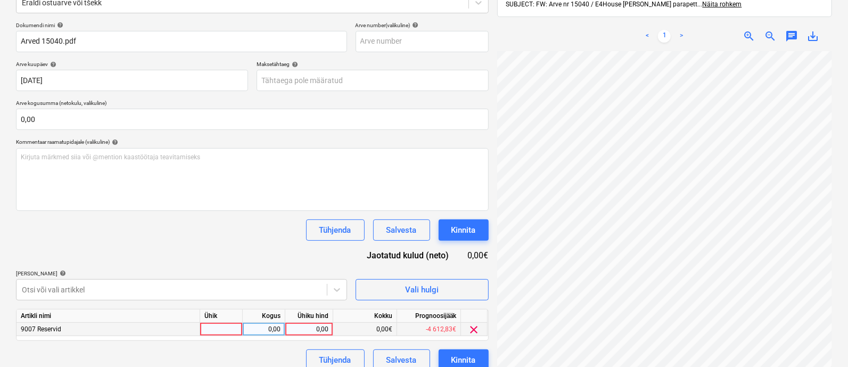
click at [226, 332] on div at bounding box center [221, 329] width 43 height 13
click at [459, 355] on div "Kinnita" at bounding box center [463, 360] width 24 height 14
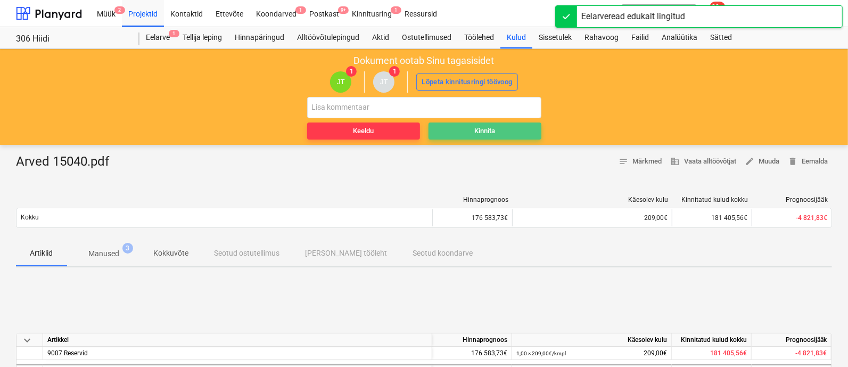
click at [480, 129] on div "Kinnita" at bounding box center [484, 131] width 21 height 12
